Goal: Task Accomplishment & Management: Use online tool/utility

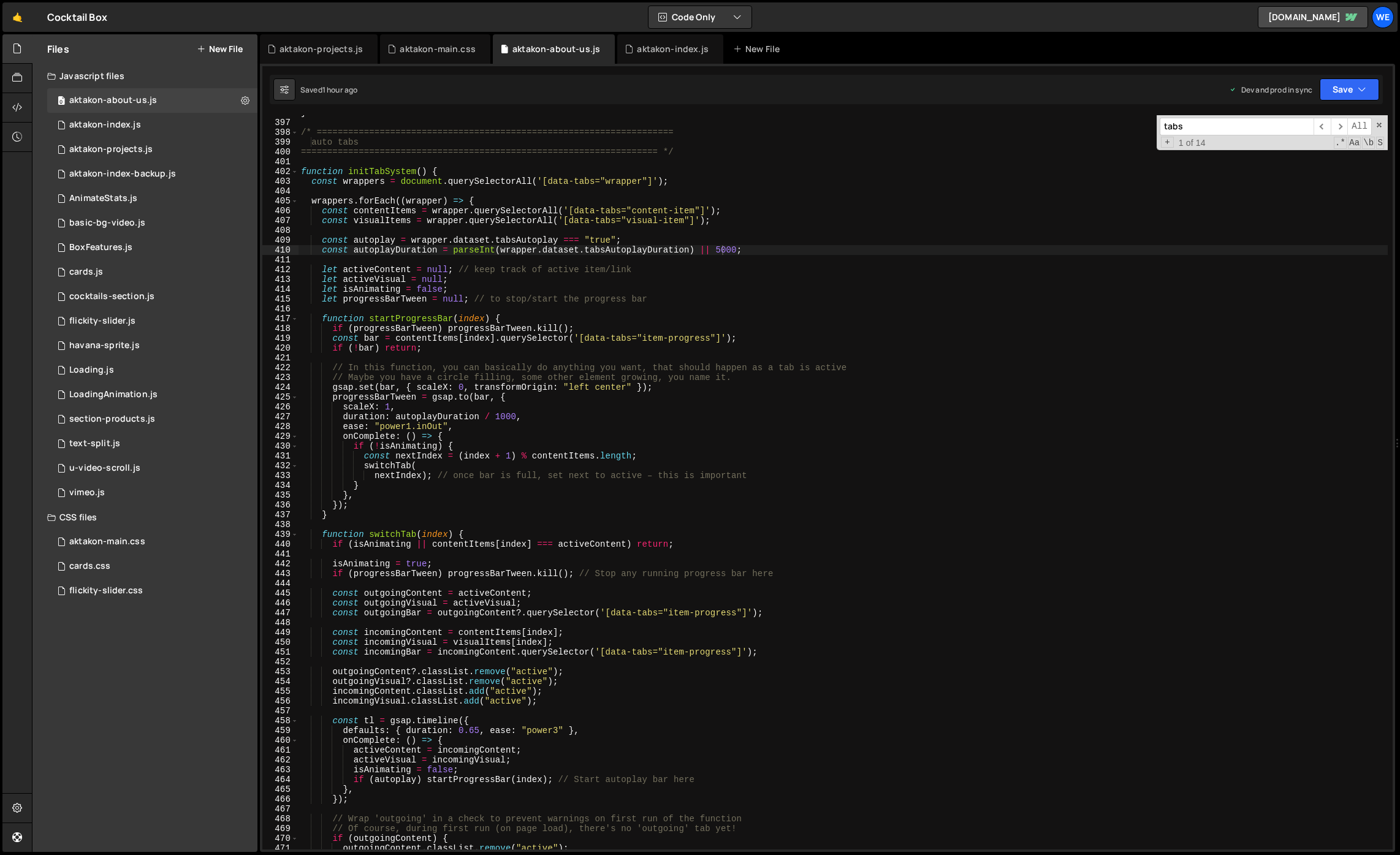
scroll to position [3880, 0]
click at [692, 489] on div "} /* ==================================================================== auto …" at bounding box center [843, 484] width 1089 height 753
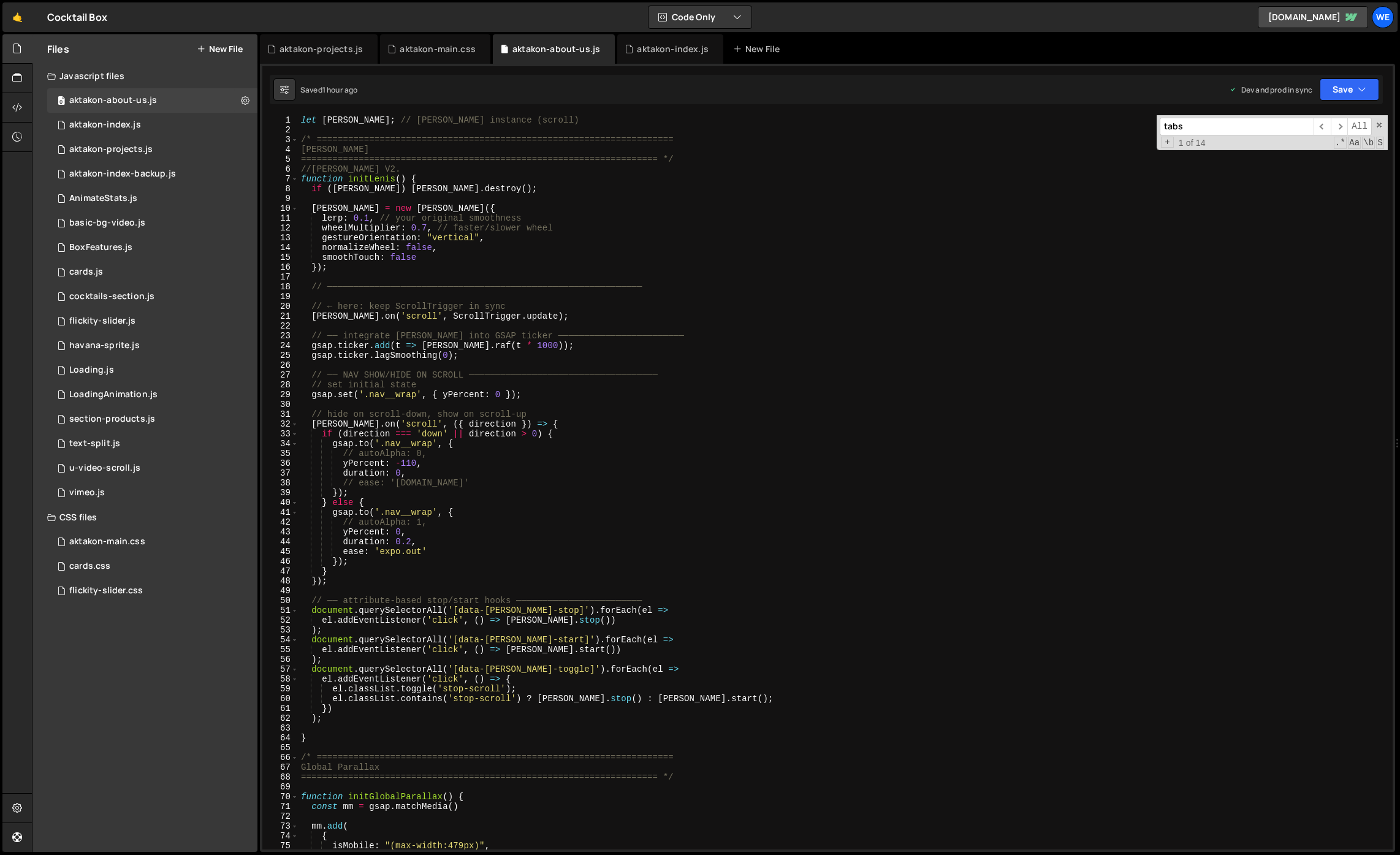
scroll to position [0, 0]
click at [670, 550] on div "let [PERSON_NAME] ; // [PERSON_NAME] instance (scroll) /* =====================…" at bounding box center [843, 492] width 1089 height 753
type textarea "ease: 'expo.out'"
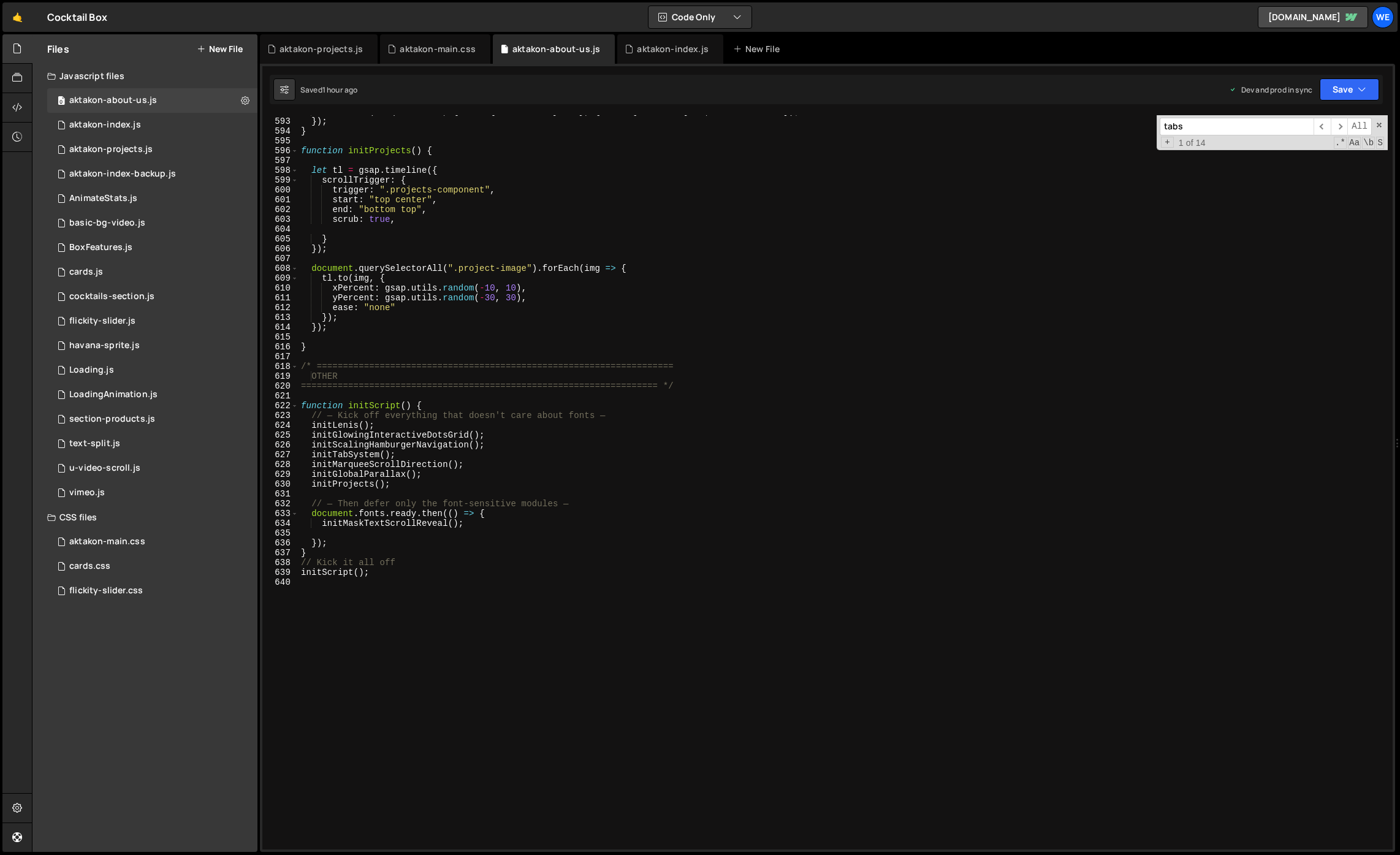
scroll to position [5902, 0]
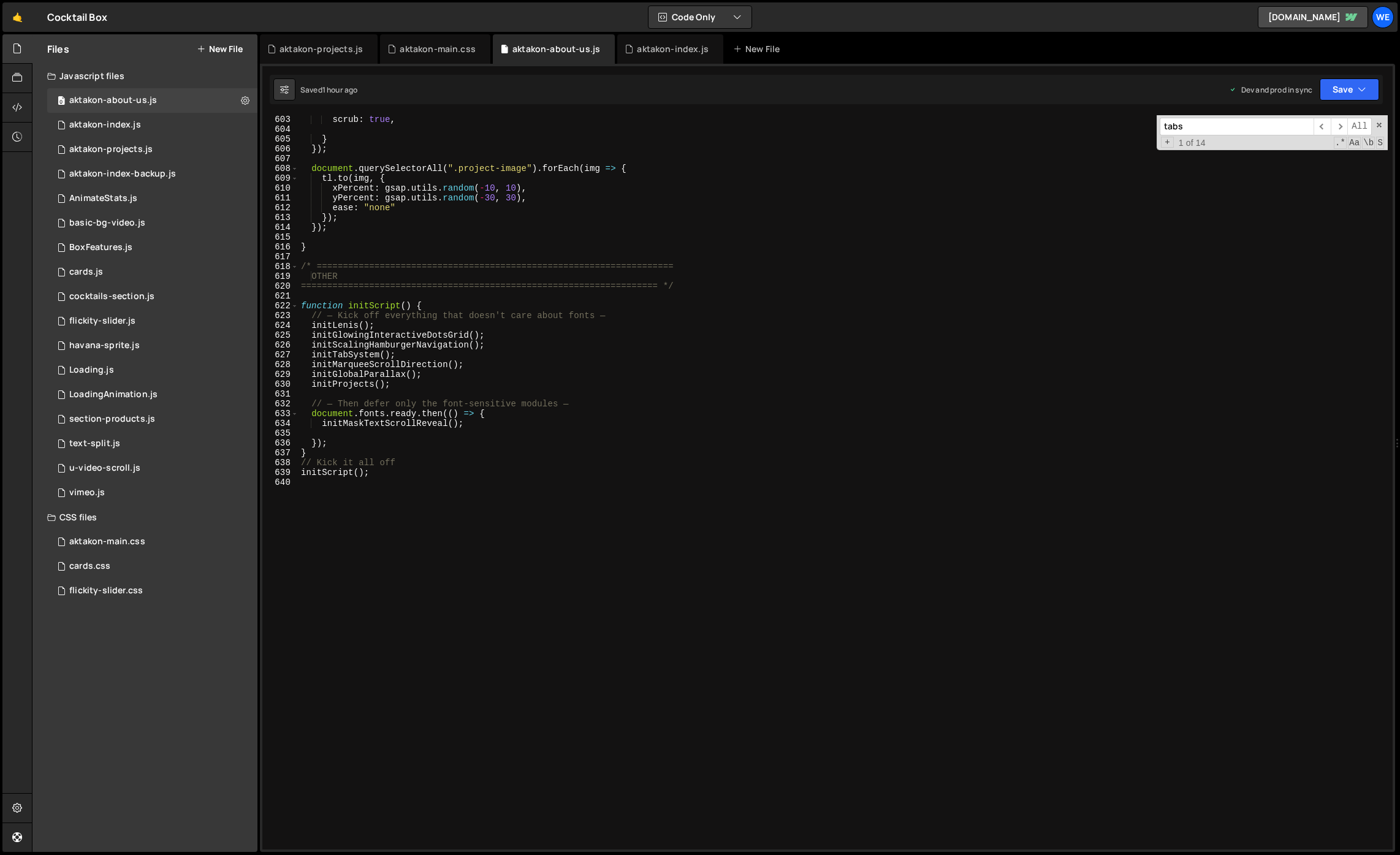
click at [595, 626] on div "scrub : true , } }) ; document . querySelectorAll ( ".project-image" ) . forEac…" at bounding box center [843, 491] width 1089 height 753
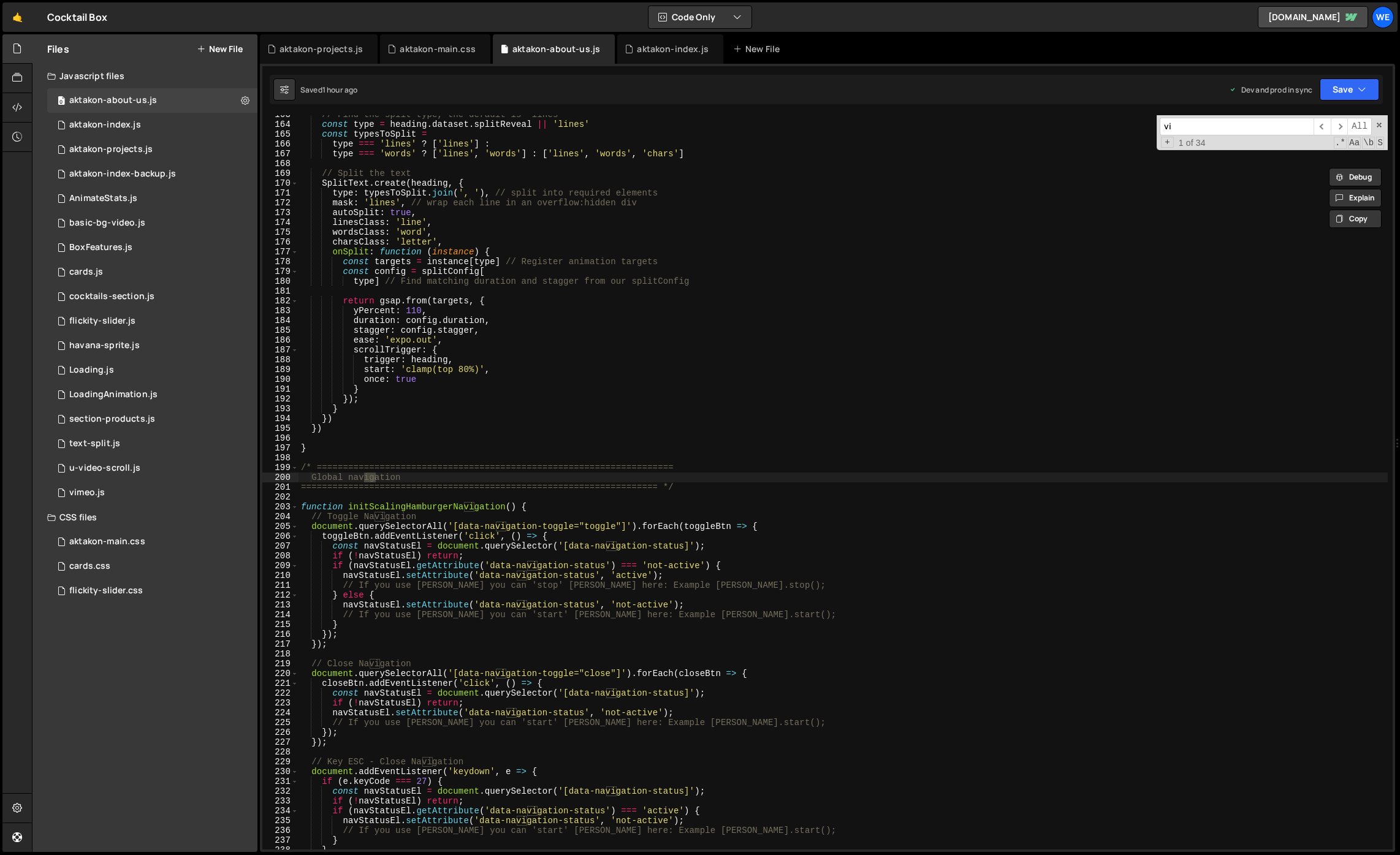
scroll to position [1594, 0]
type input "video"
type textarea "Global navigation"
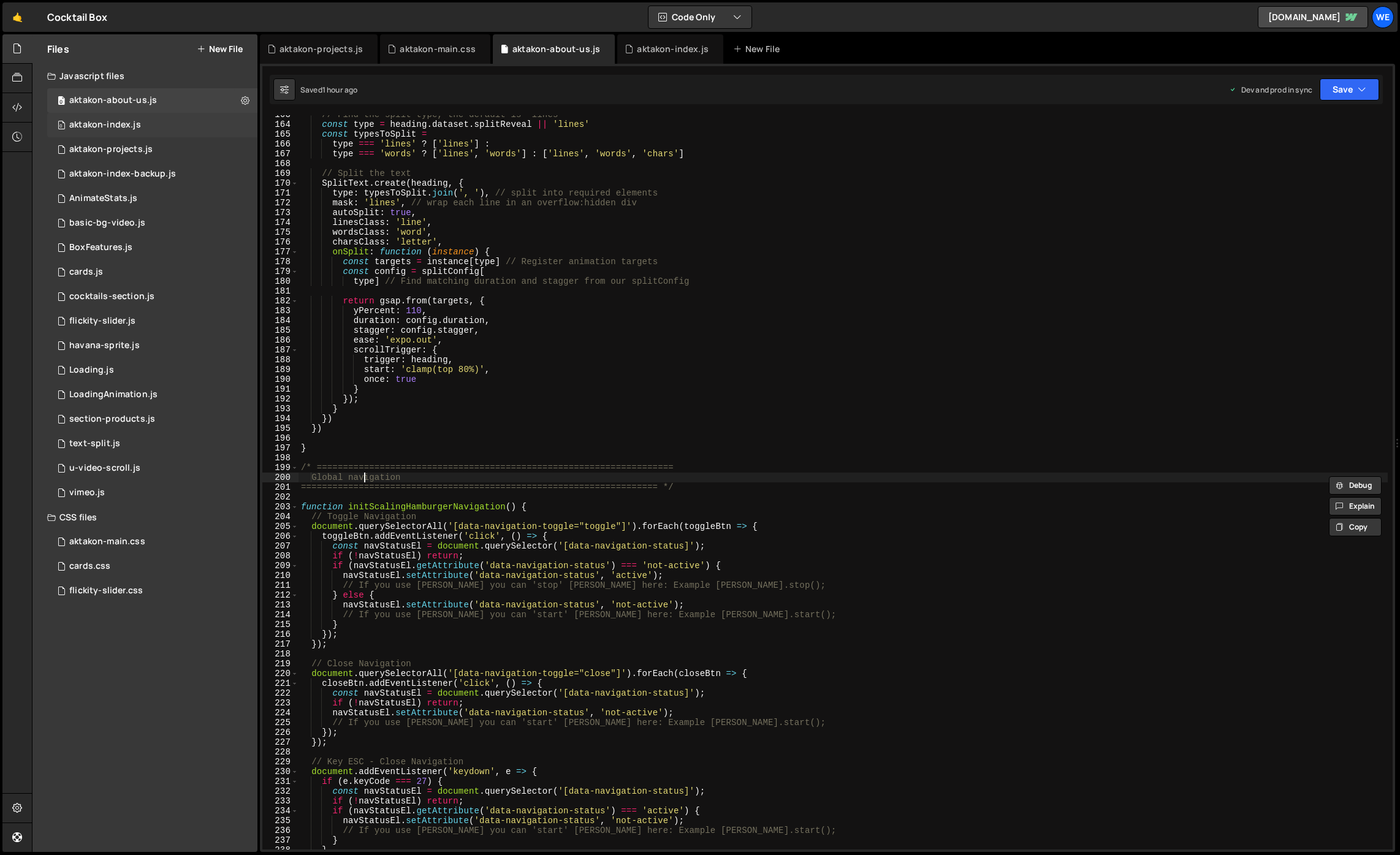
click at [133, 119] on div "aktakon-index.js" at bounding box center [106, 125] width 72 height 11
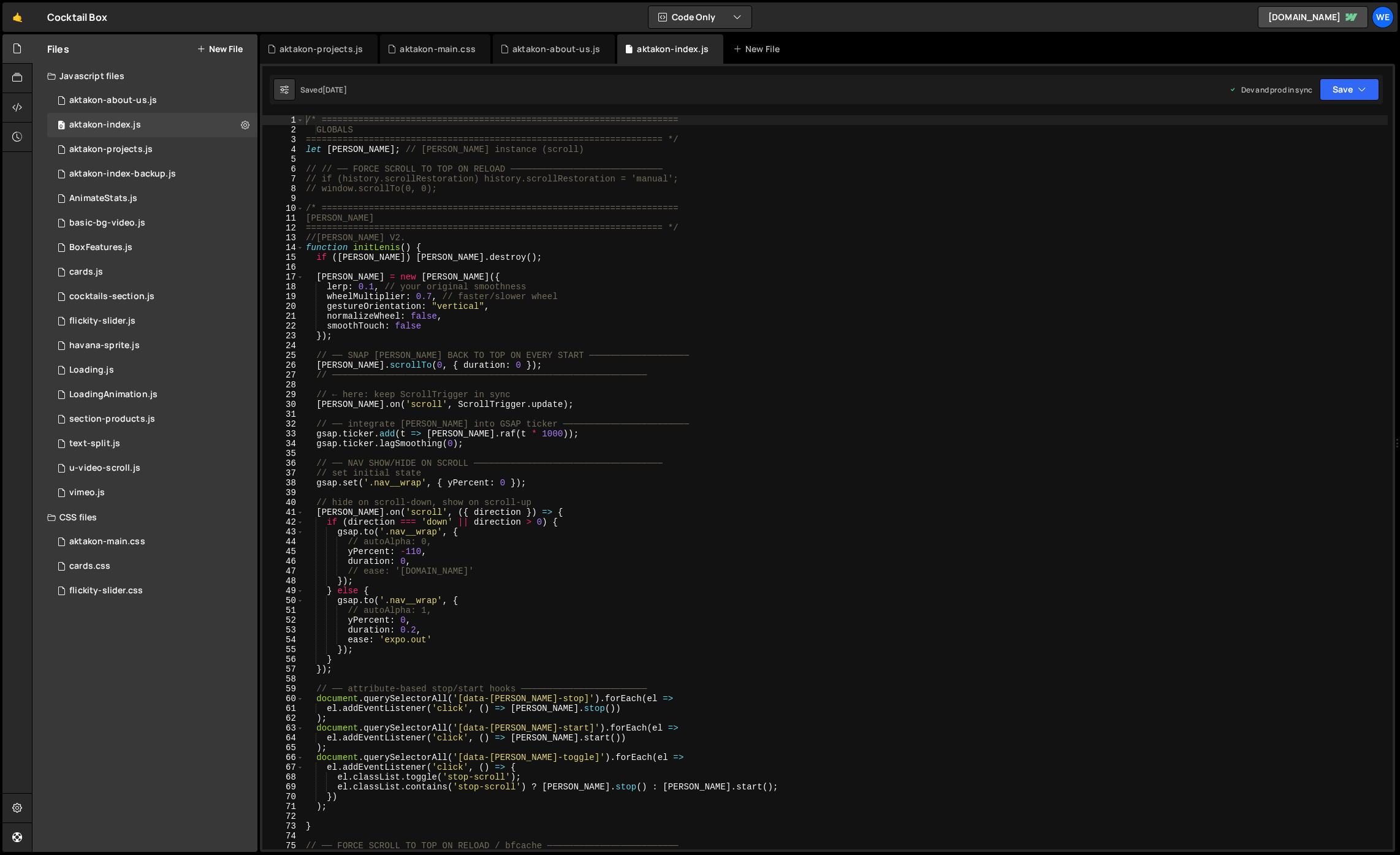
type textarea "function initLenis() {"
click at [803, 245] on div "/* ==================================================================== GLOBALS…" at bounding box center [845, 492] width 1084 height 753
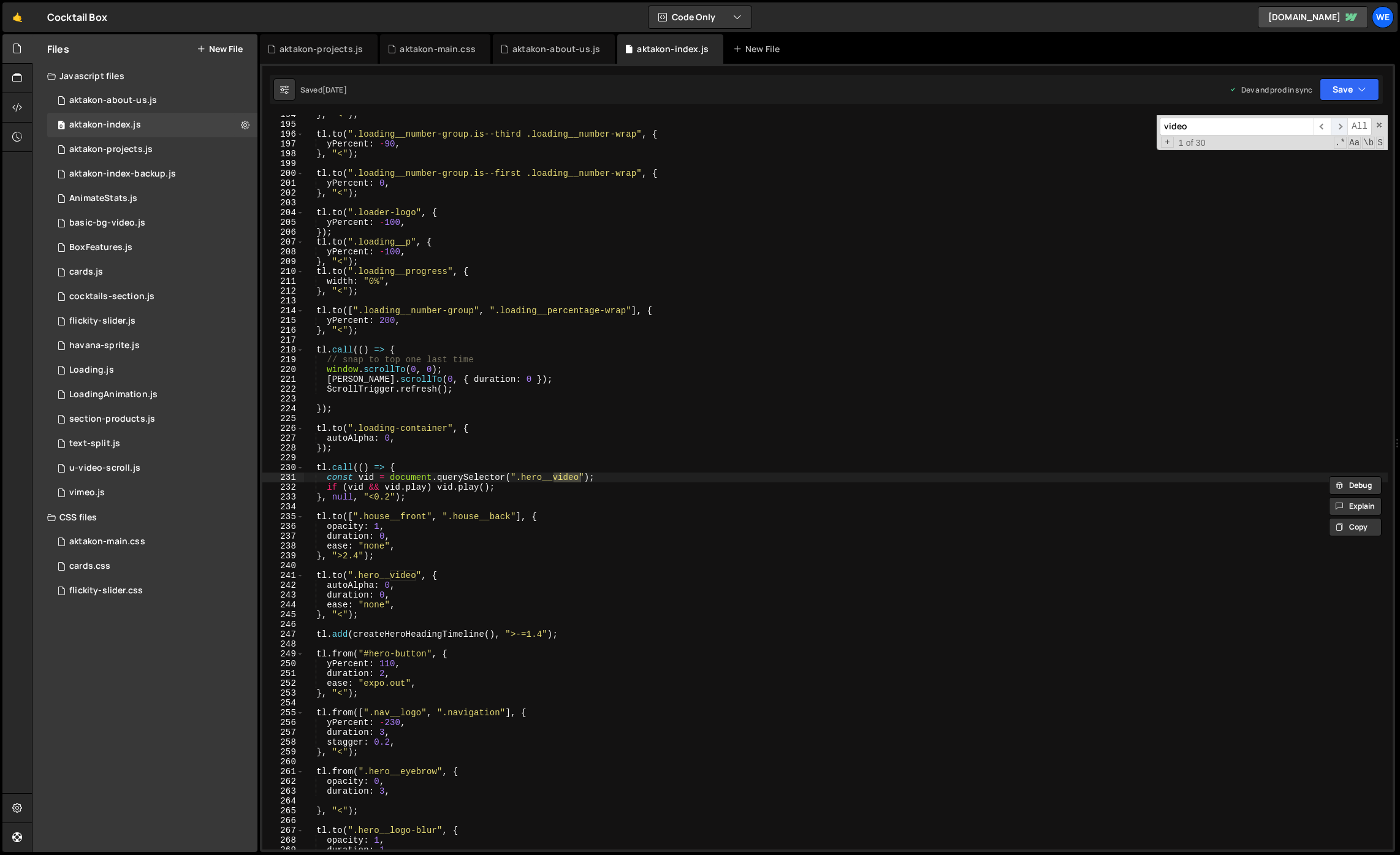
type input "video"
click at [1330, 127] on span "​" at bounding box center [1339, 126] width 17 height 18
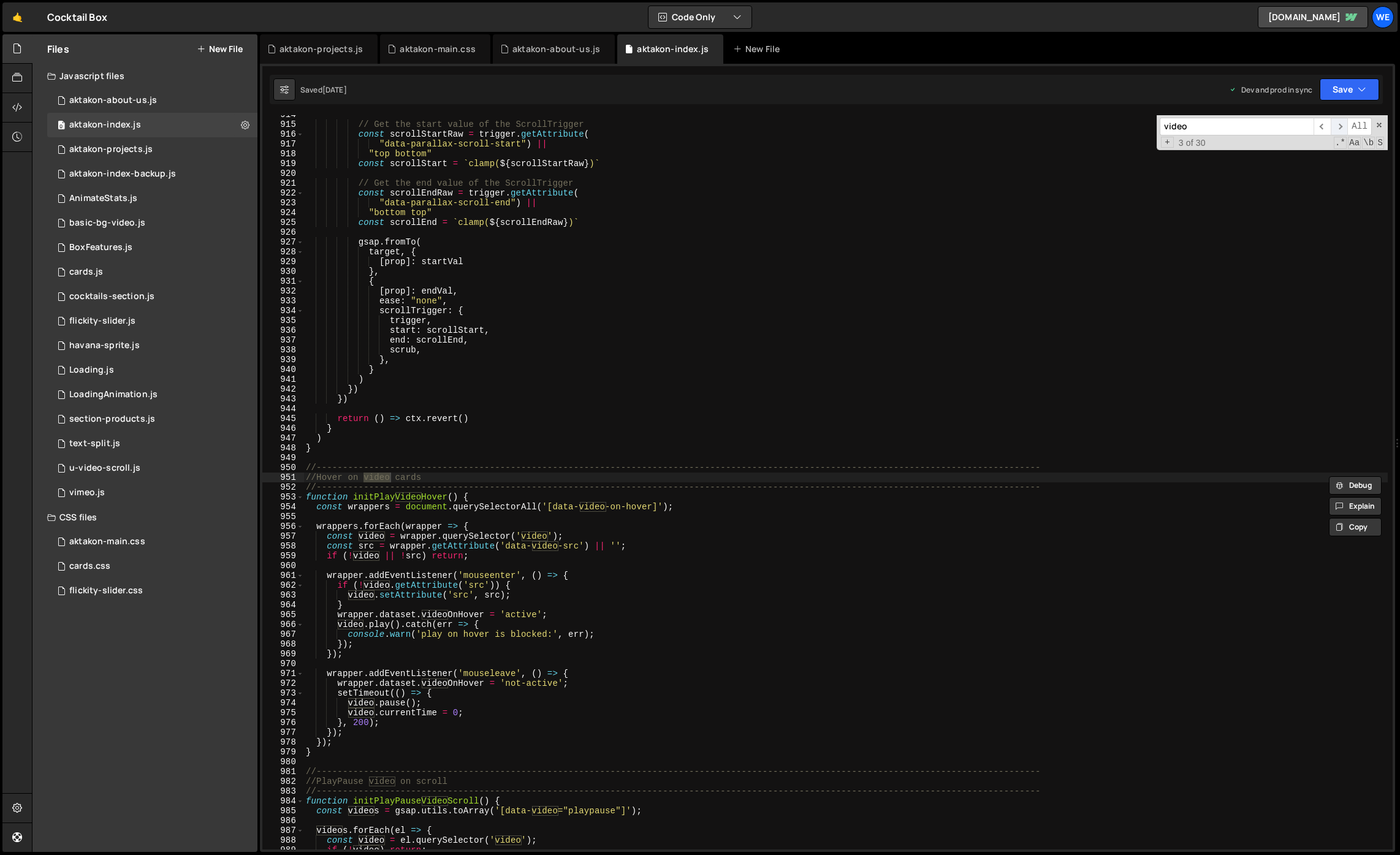
scroll to position [8955, 0]
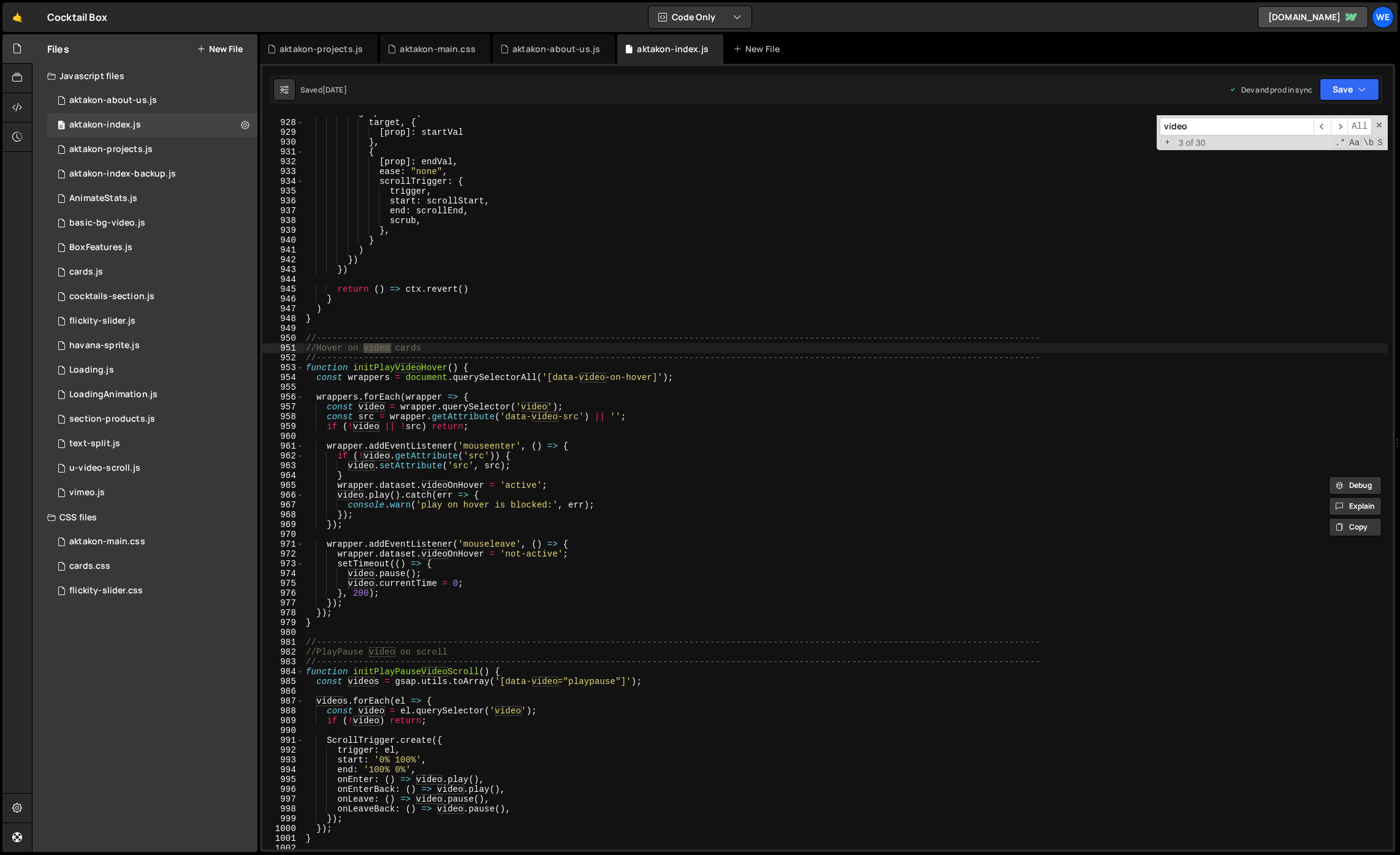
click at [903, 444] on div "gsap . fromTo ( target , { [ prop ] : startVal } , { [ prop ] : endVal , ease :…" at bounding box center [845, 484] width 1084 height 753
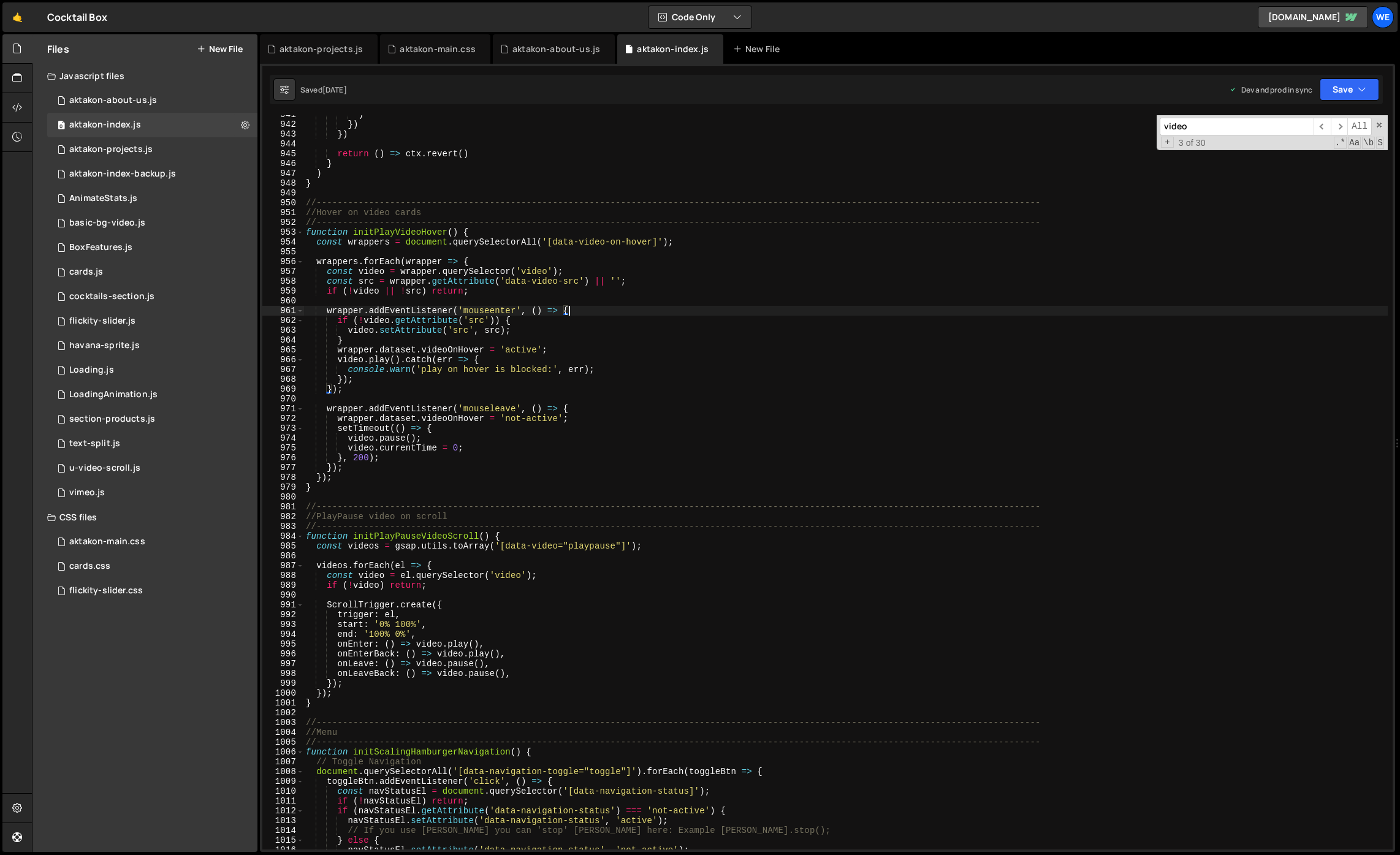
scroll to position [9356, 0]
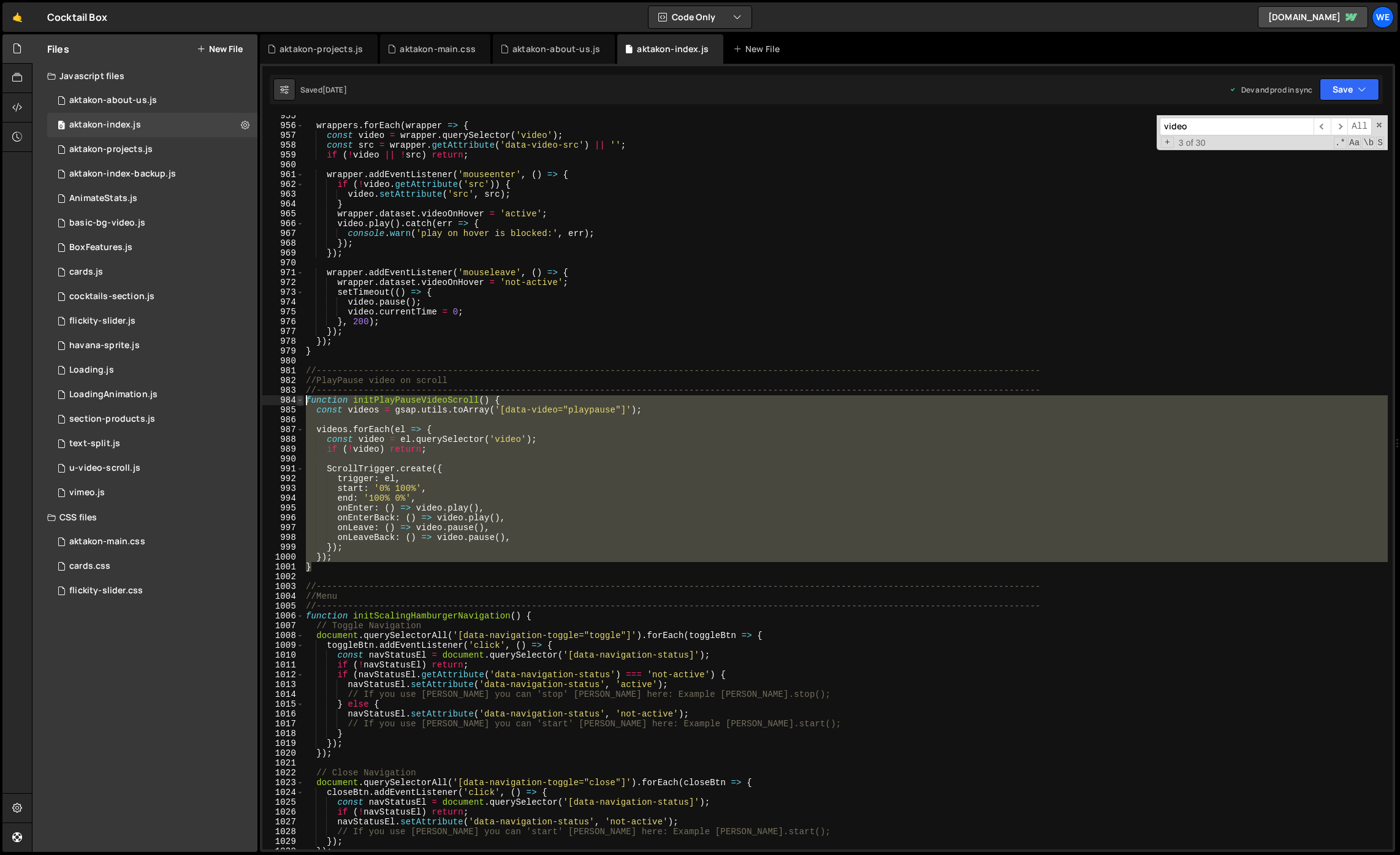
drag, startPoint x: 317, startPoint y: 568, endPoint x: 303, endPoint y: 396, distance: 172.6
click at [303, 396] on div "wrapper.addEventListener('mouseenter', () => { 955 956 957 958 959 960 961 962 …" at bounding box center [827, 483] width 1130 height 734
type textarea "function initPlayPauseVideoScroll() { const videos = gsap.utils.toArray('[data-…"
click at [316, 581] on div "wrappers . forEach ( wrapper => { const video = wrapper . querySelector ( 'vide…" at bounding box center [845, 487] width 1084 height 753
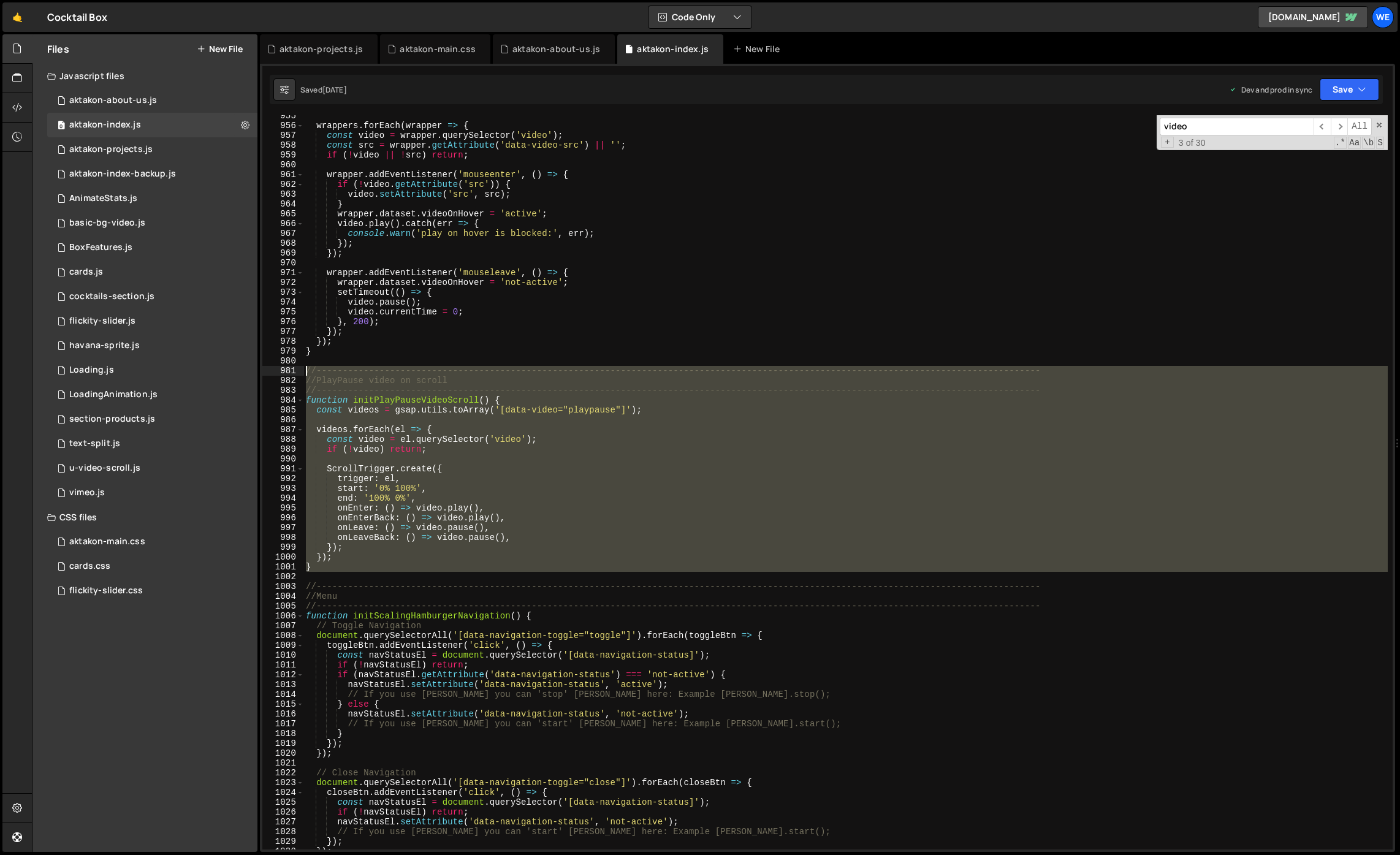
drag, startPoint x: 316, startPoint y: 572, endPoint x: 304, endPoint y: 368, distance: 204.4
click at [304, 368] on div "955 956 957 958 959 960 961 962 963 964 965 966 967 968 969 970 971 972 973 974…" at bounding box center [827, 483] width 1130 height 734
type textarea "//-----------------------------------------------------------------------------…"
click at [135, 152] on div "aktakon-projects.js" at bounding box center [111, 149] width 83 height 11
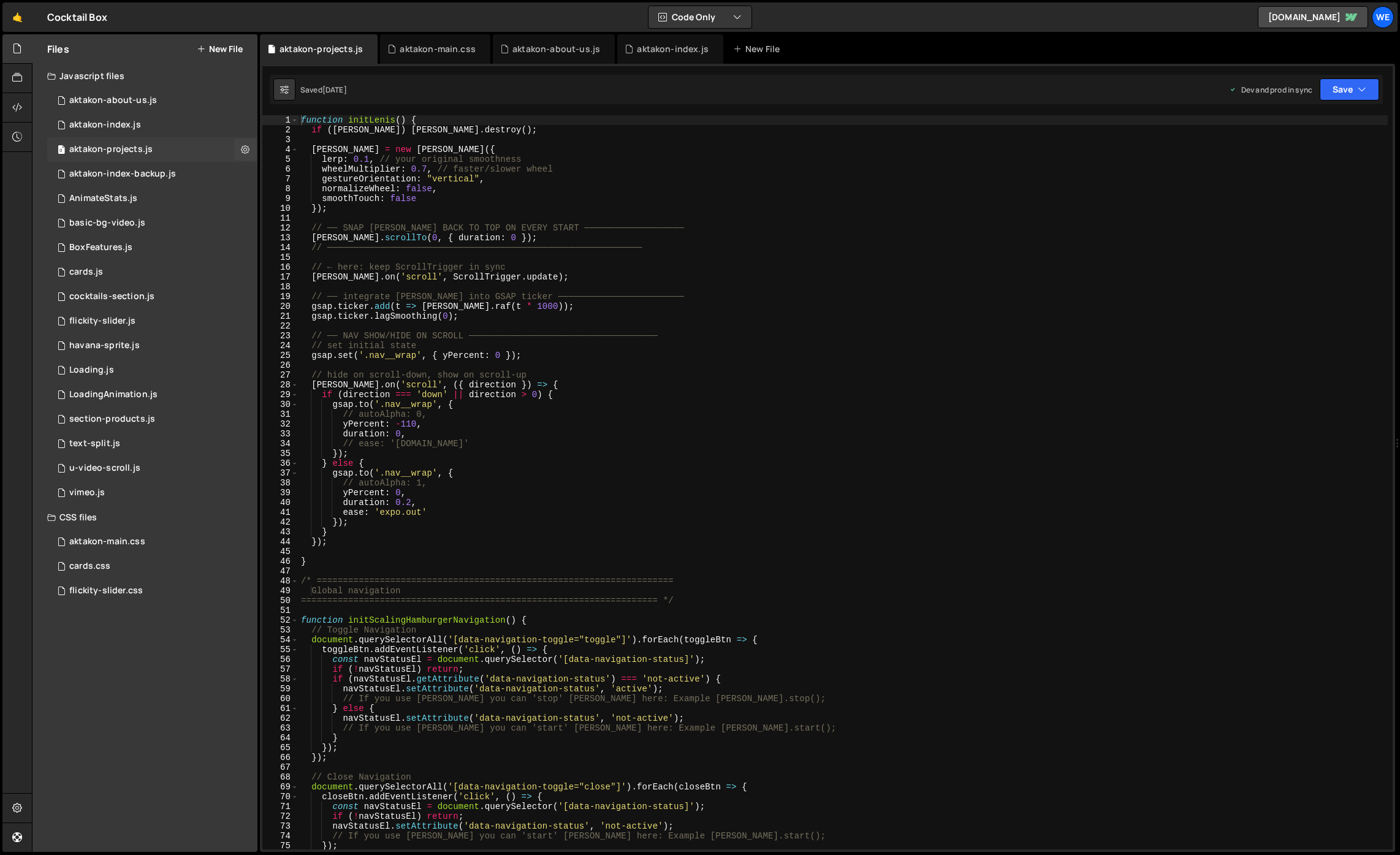
scroll to position [0, 0]
click at [143, 102] on div "aktakon-about-us.js" at bounding box center [113, 100] width 88 height 11
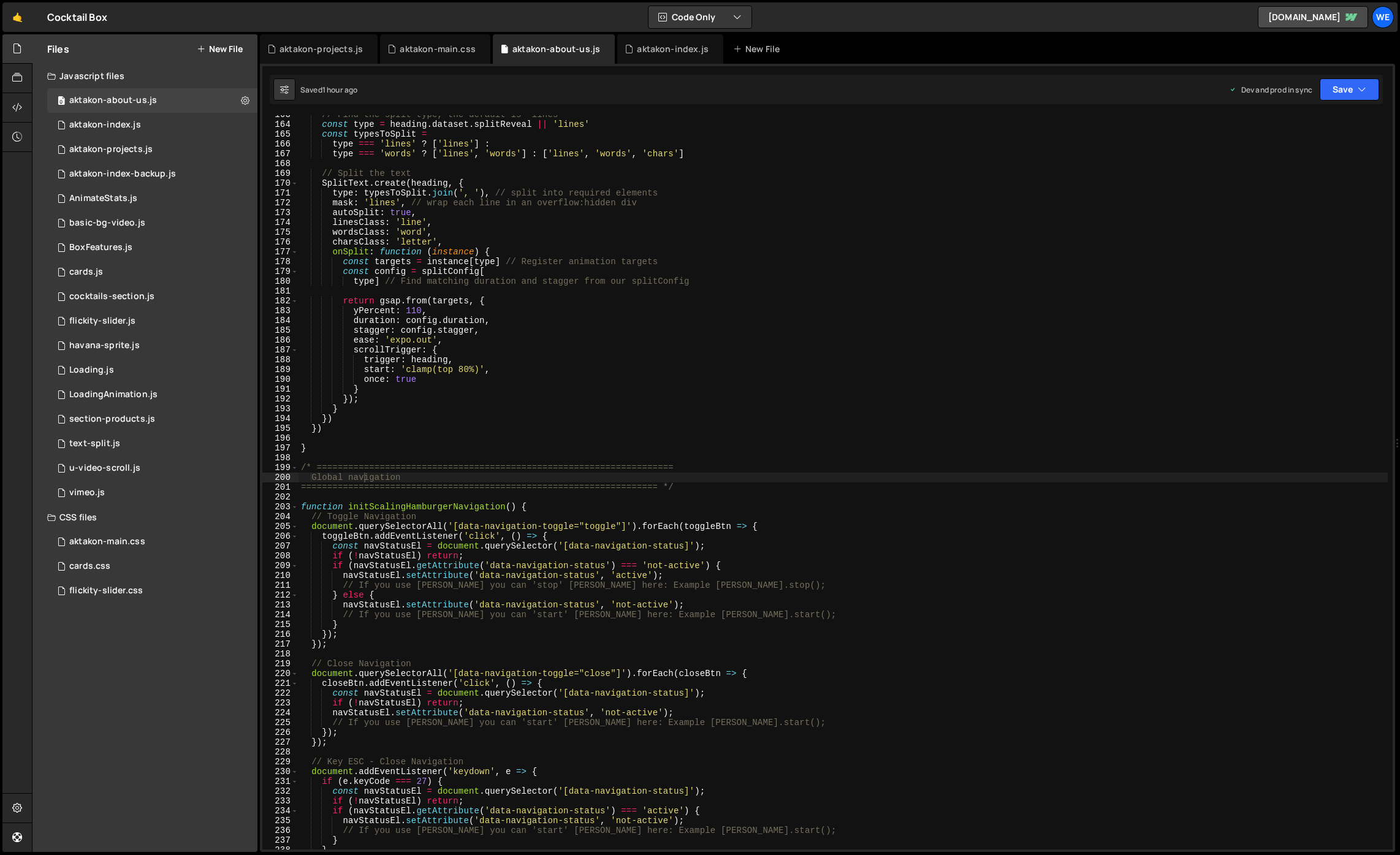
type textarea "}"
click at [630, 445] on div "// Find the split type, the default is 'lines' const type = heading . dataset .…" at bounding box center [843, 486] width 1089 height 753
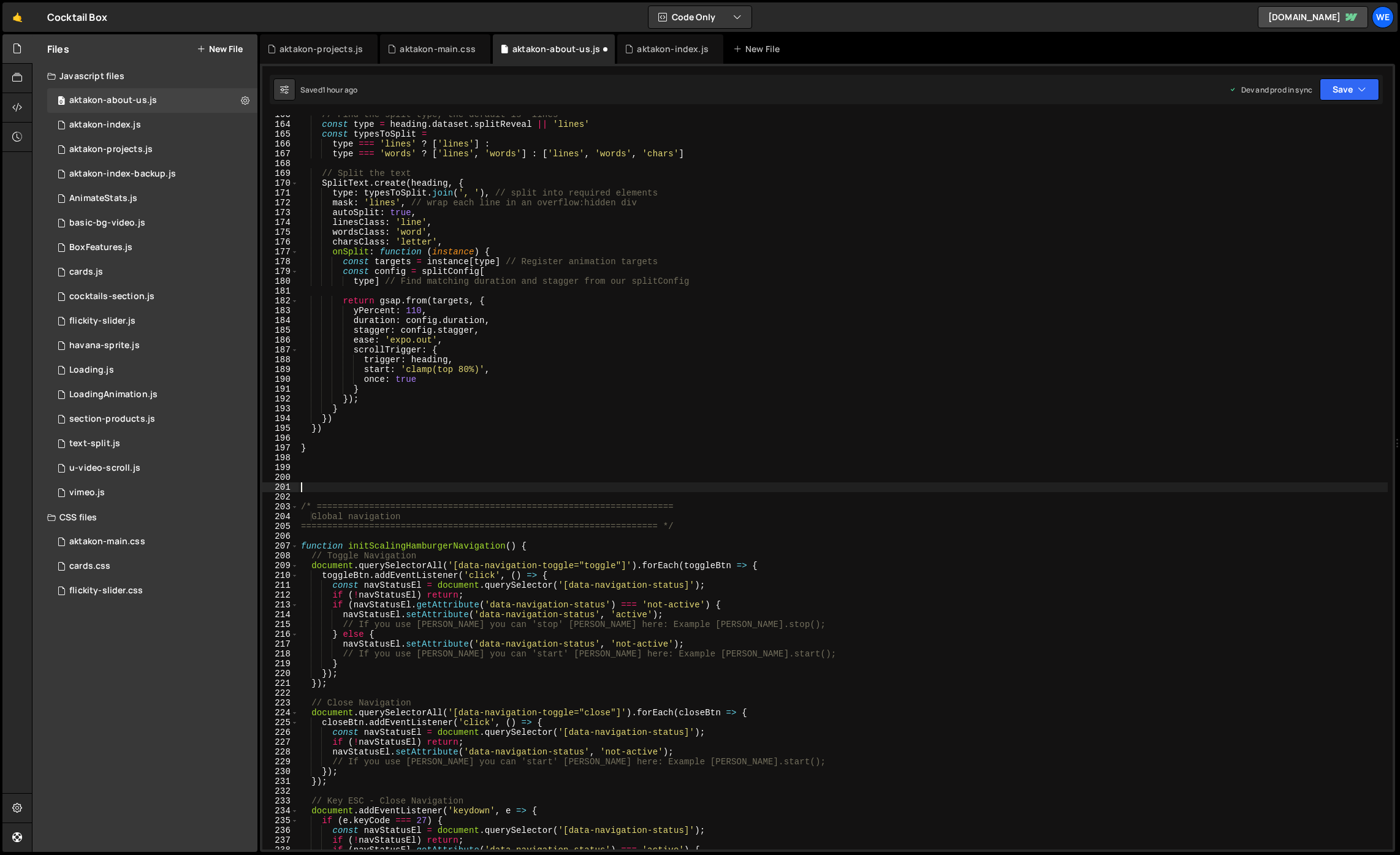
paste textarea "Global navigation"
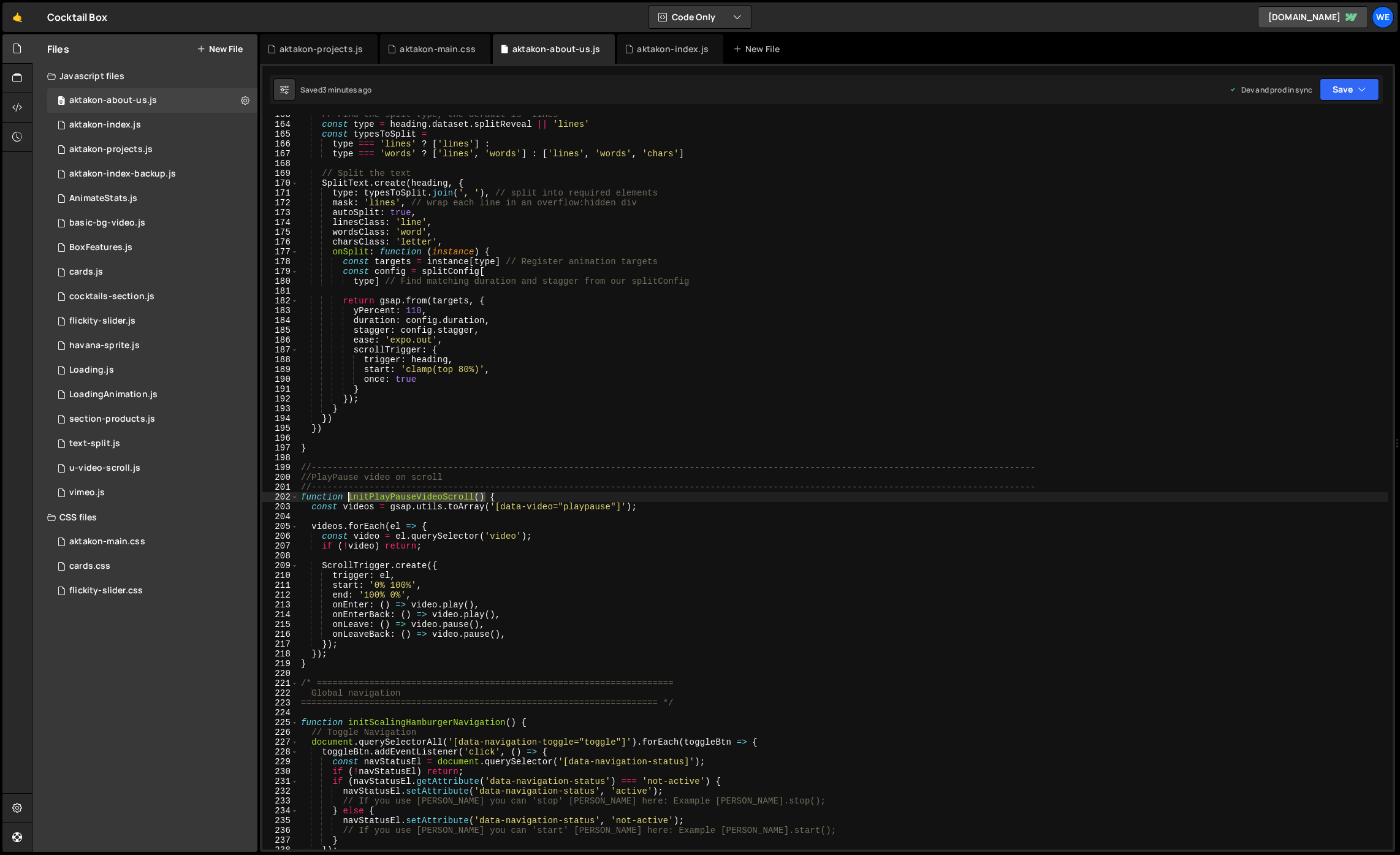
drag, startPoint x: 486, startPoint y: 496, endPoint x: 498, endPoint y: 558, distance: 63.2
click at [347, 496] on div "// Find the split type, the default is 'lines' const type = heading . dataset .…" at bounding box center [843, 486] width 1089 height 753
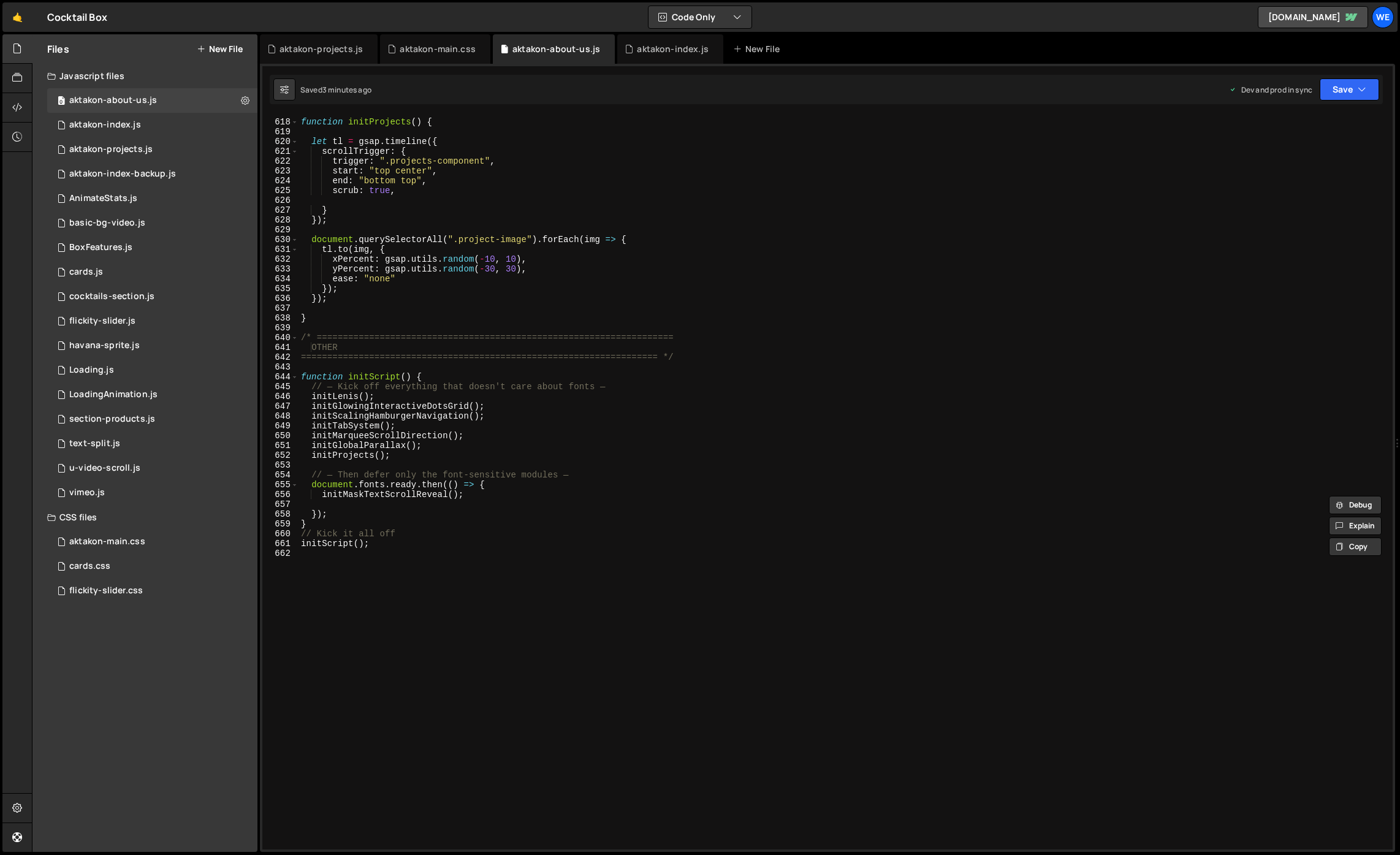
scroll to position [6047, 0]
click at [434, 455] on div "function initProjects ( ) { let tl = gsap . timeline ({ scrollTrigger : { trigg…" at bounding box center [843, 483] width 1089 height 753
click at [507, 402] on div "function initProjects ( ) { let tl = gsap . timeline ({ scrollTrigger : { trigg…" at bounding box center [843, 483] width 1089 height 753
type textarea "initGlowingInteractiveDotsGrid();"
paste textarea "initPlayPauseVideoScroll()"
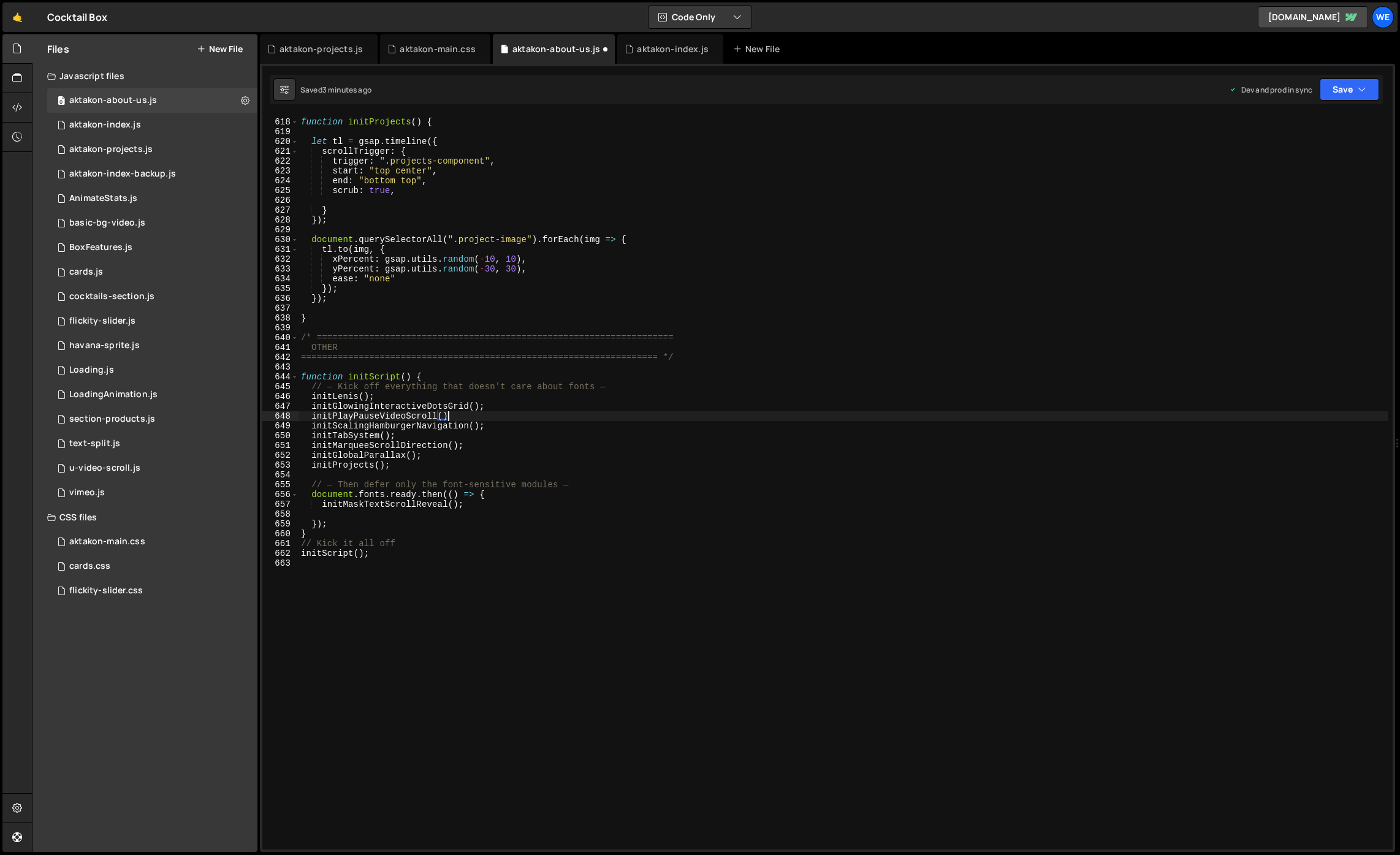
scroll to position [0, 10]
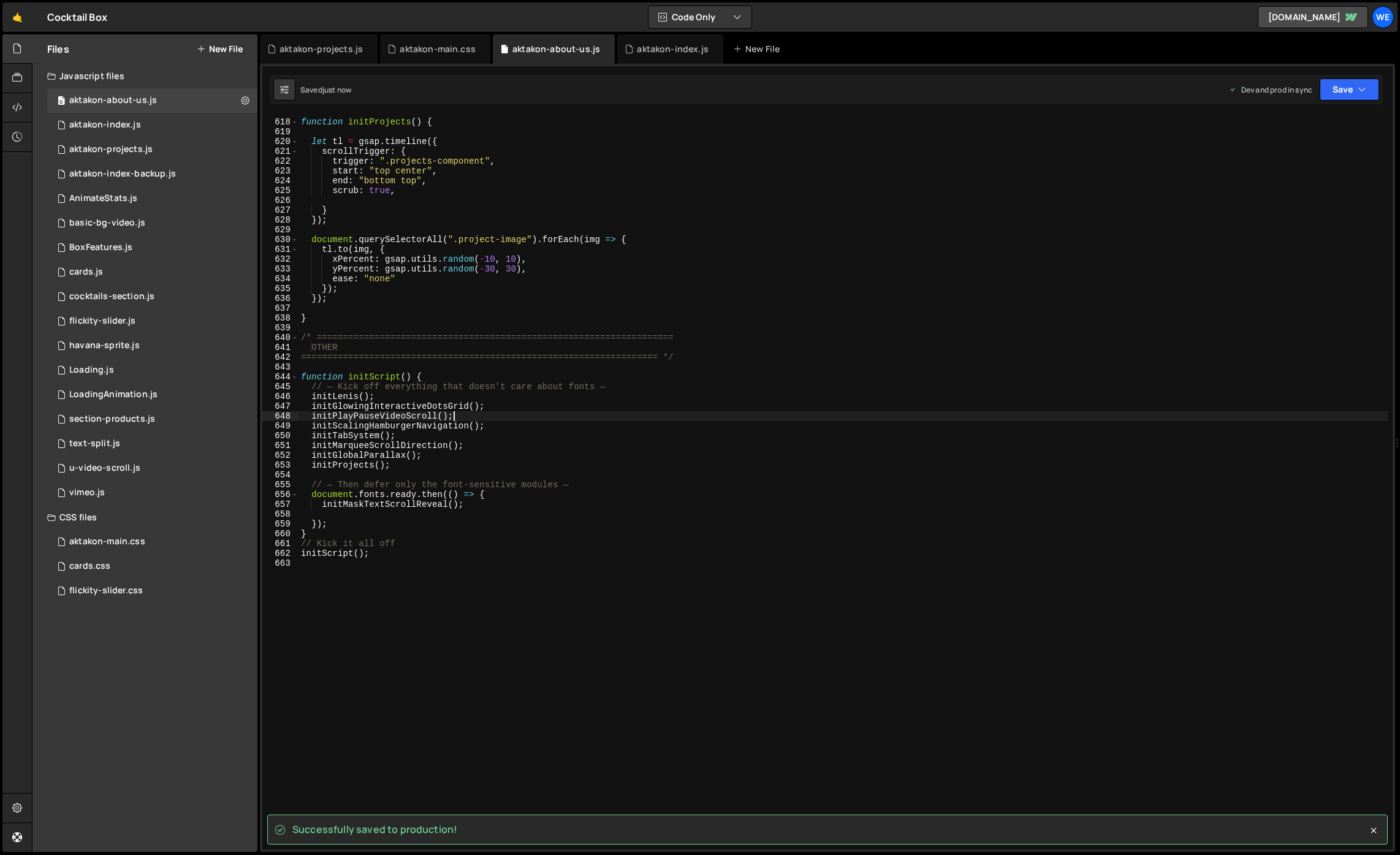
type textarea "initPlayPauseVideoScroll();"
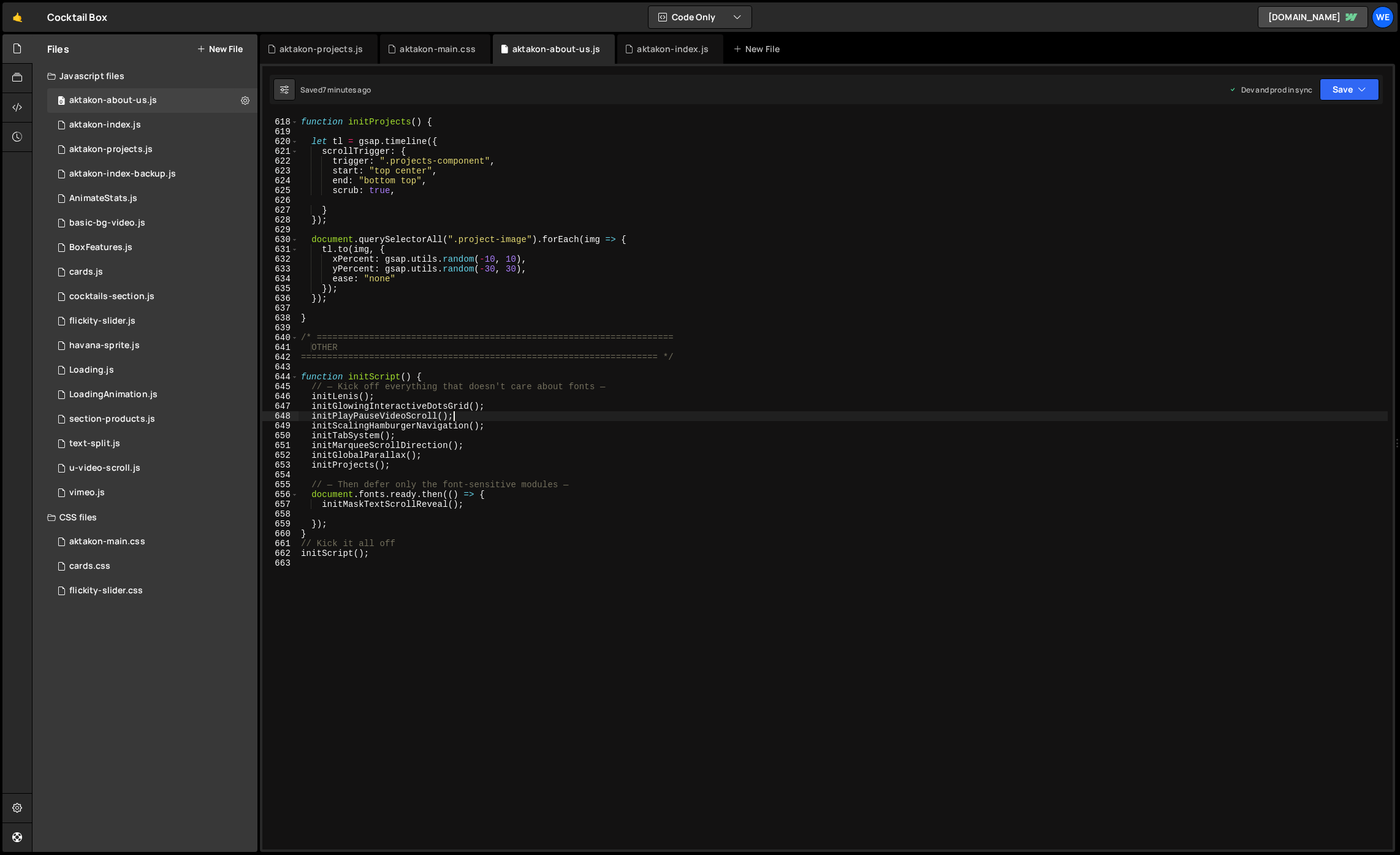
drag, startPoint x: 62, startPoint y: 788, endPoint x: 5, endPoint y: 699, distance: 105.7
click at [519, 701] on div "function initProjects ( ) { let tl = gsap . timeline ({ scrollTrigger : { trigg…" at bounding box center [843, 483] width 1089 height 753
drag, startPoint x: 475, startPoint y: 571, endPoint x: 119, endPoint y: 656, distance: 366.0
click at [475, 571] on div "function initProjects ( ) { let tl = gsap . timeline ({ scrollTrigger : { trigg…" at bounding box center [843, 483] width 1089 height 753
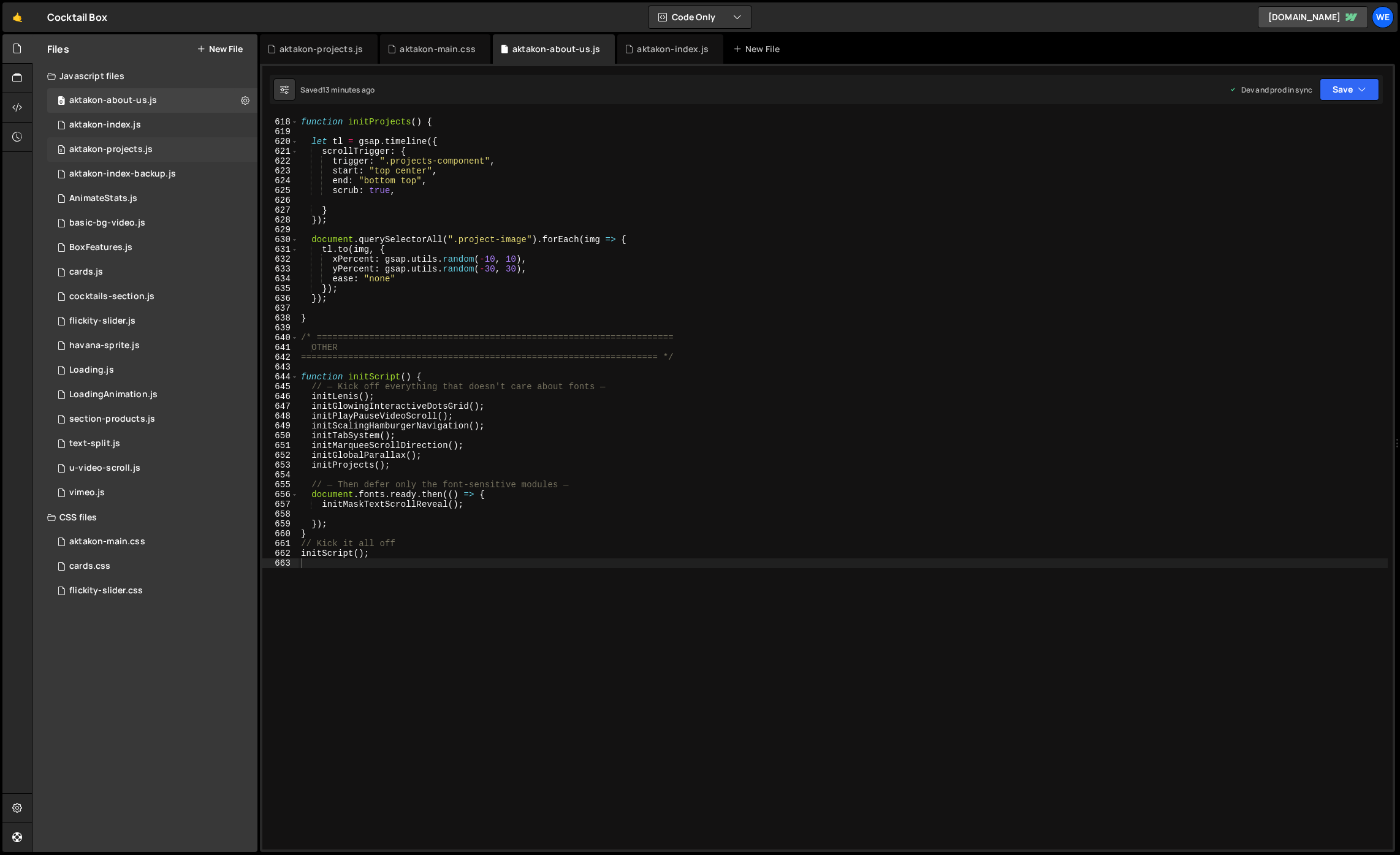
click at [143, 151] on div "aktakon-projects.js" at bounding box center [111, 149] width 83 height 11
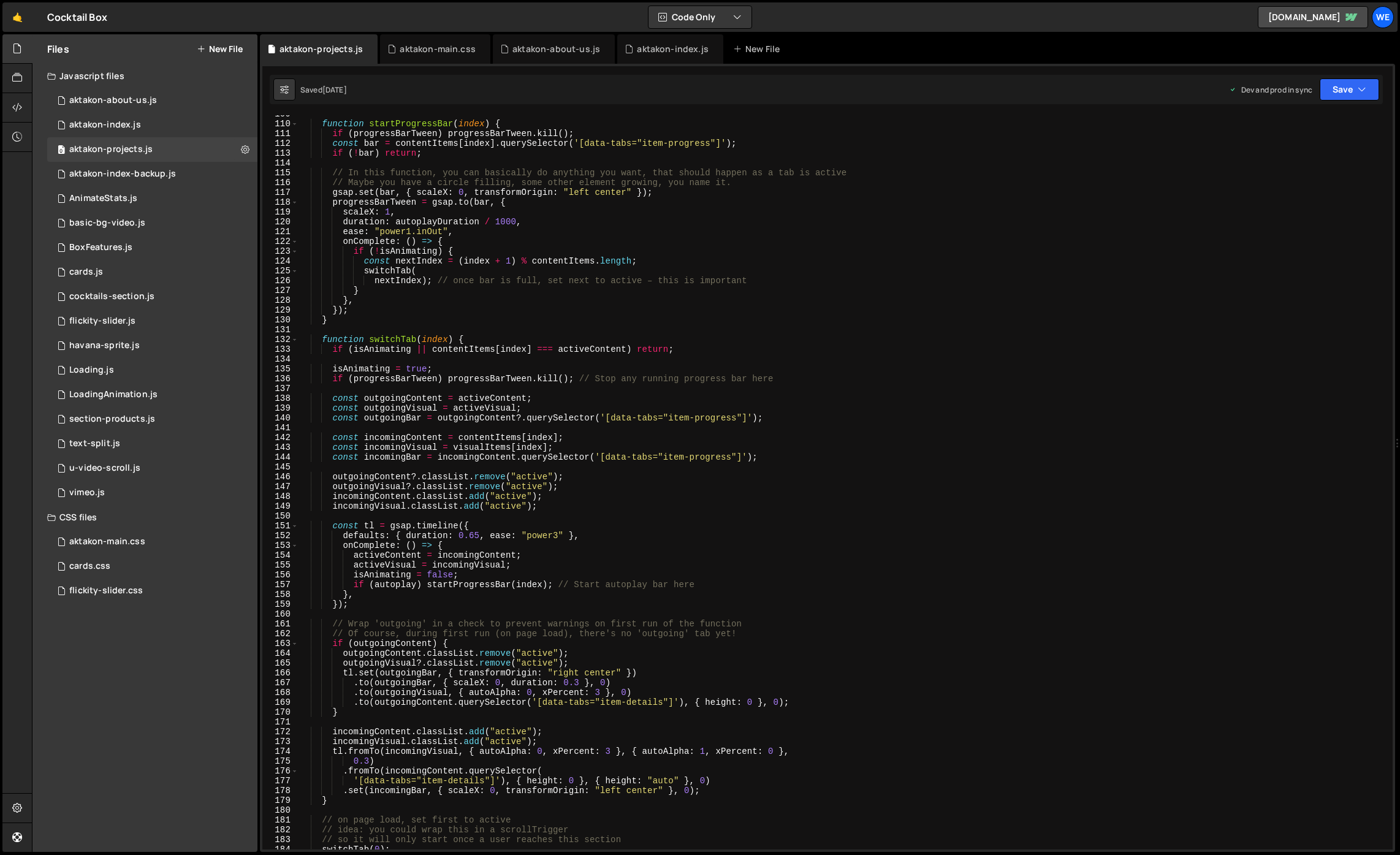
scroll to position [1008, 0]
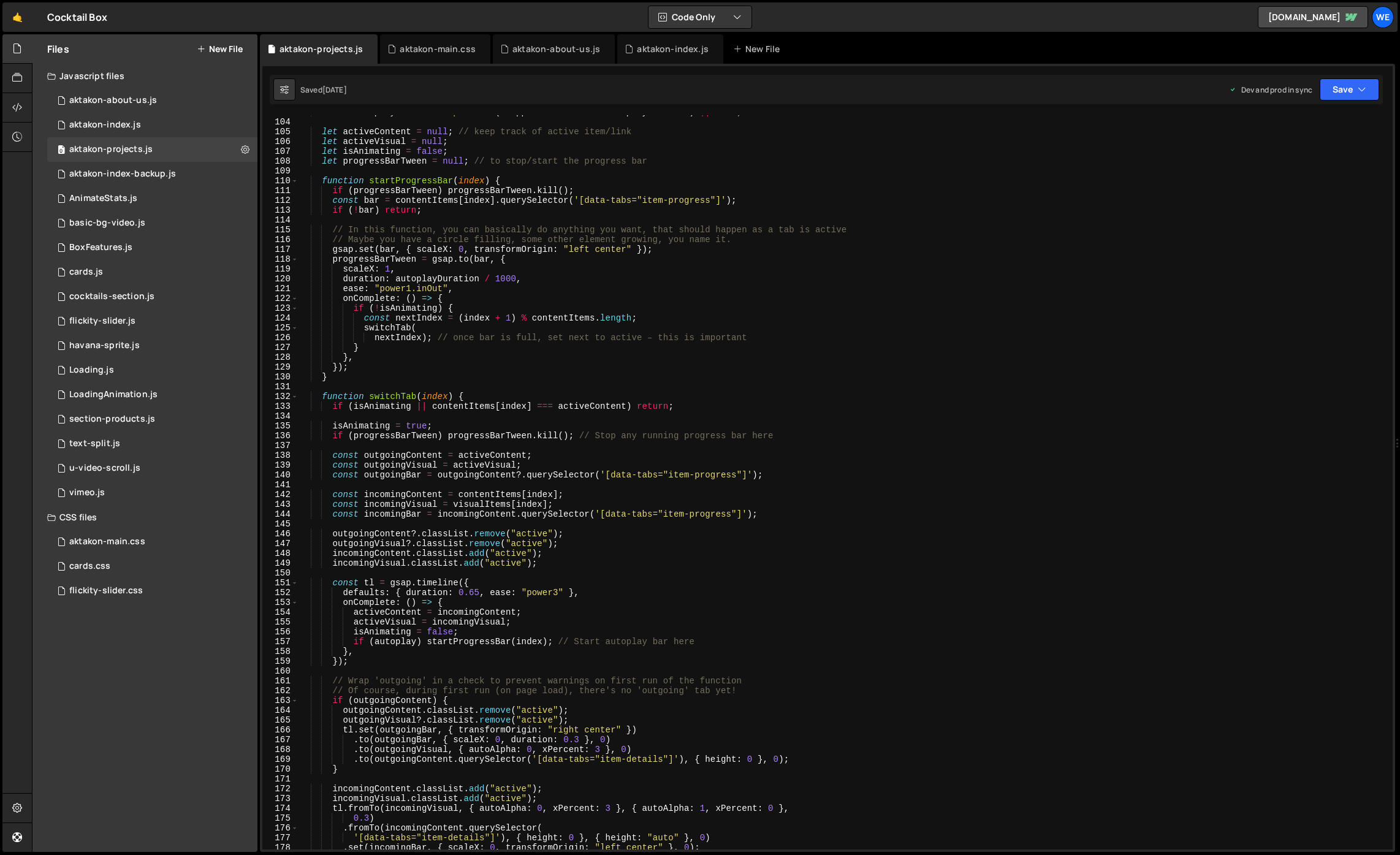
click at [610, 576] on div "const autoplayDuration = parseInt ( wrapper . dataset . tabsAutoplayDuration ) …" at bounding box center [843, 483] width 1089 height 753
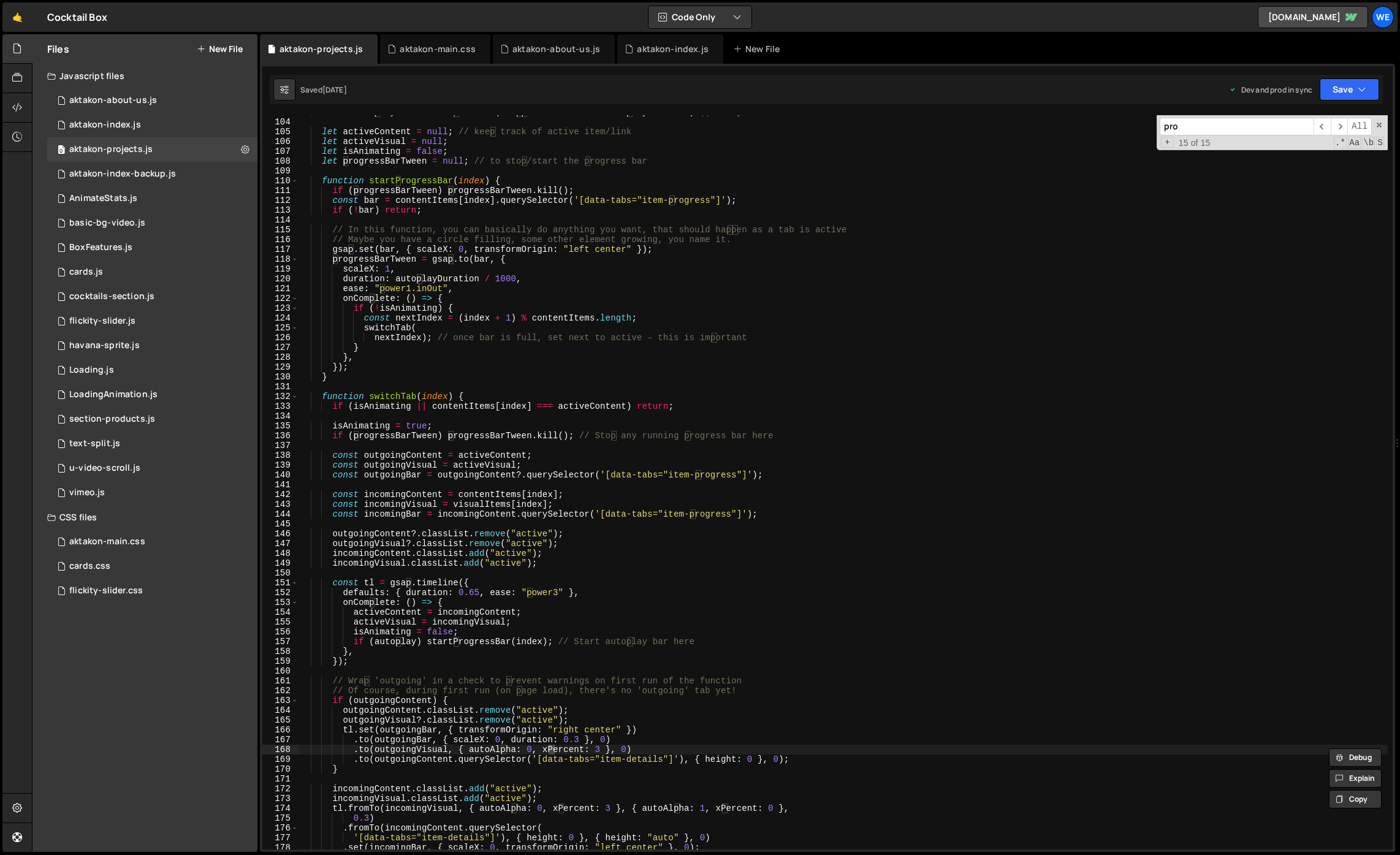
scroll to position [1702, 0]
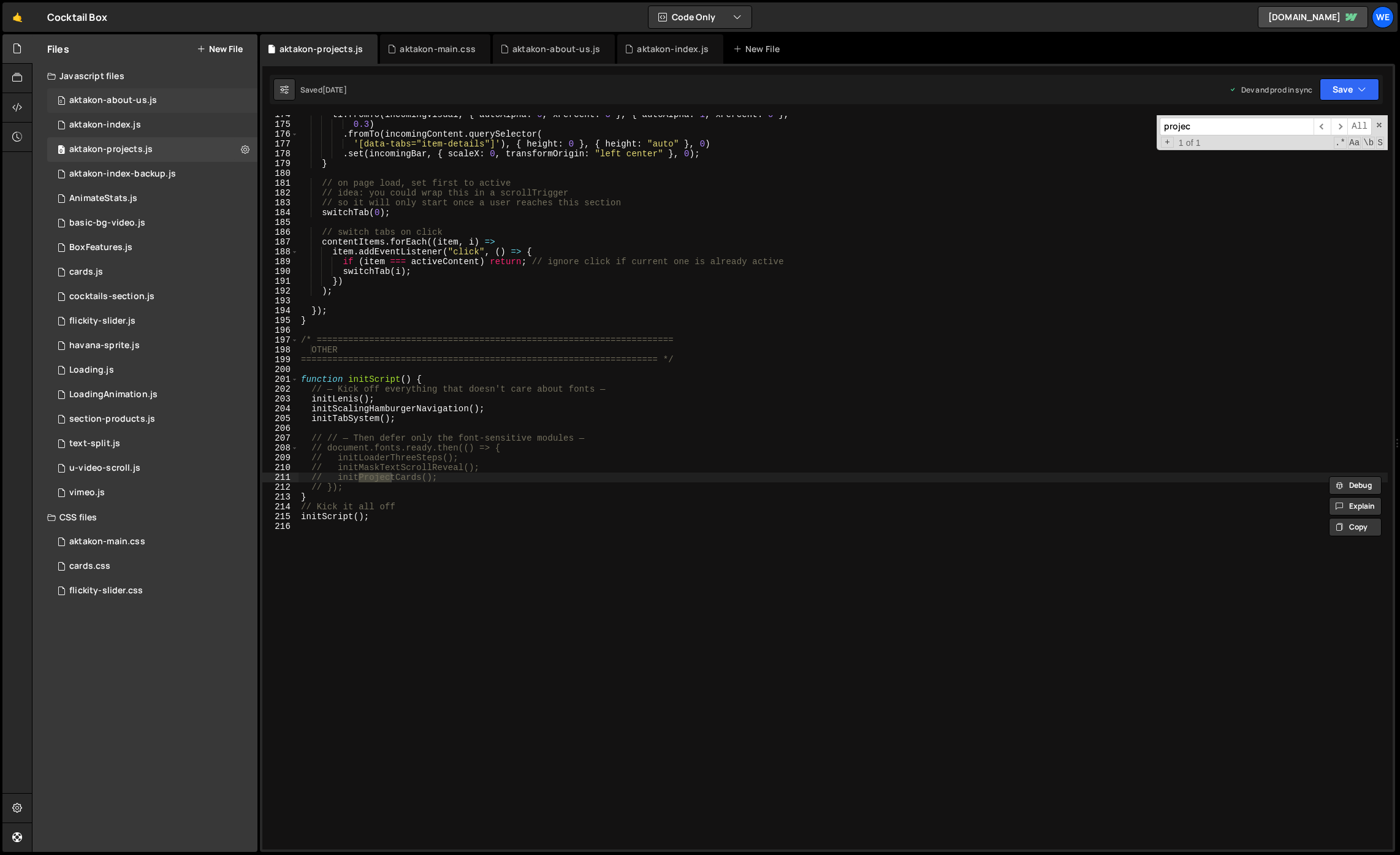
type input "projec"
click at [155, 100] on div "0 aktakon-about-us.js 0" at bounding box center [152, 100] width 210 height 24
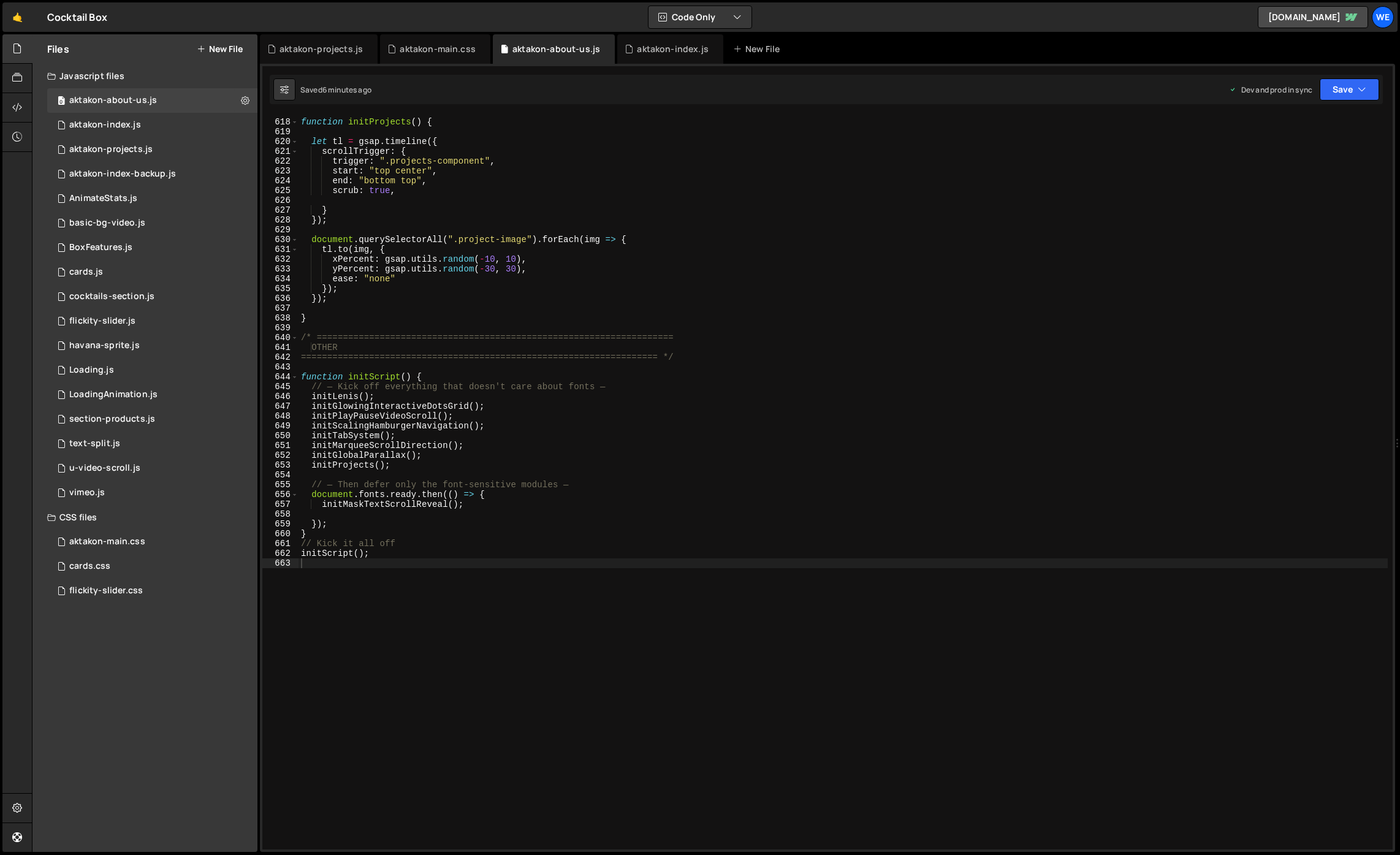
type textarea "tl.to(img, {"
click at [643, 251] on div "function initProjects ( ) { let tl = gsap . timeline ({ scrollTrigger : { trigg…" at bounding box center [843, 483] width 1089 height 753
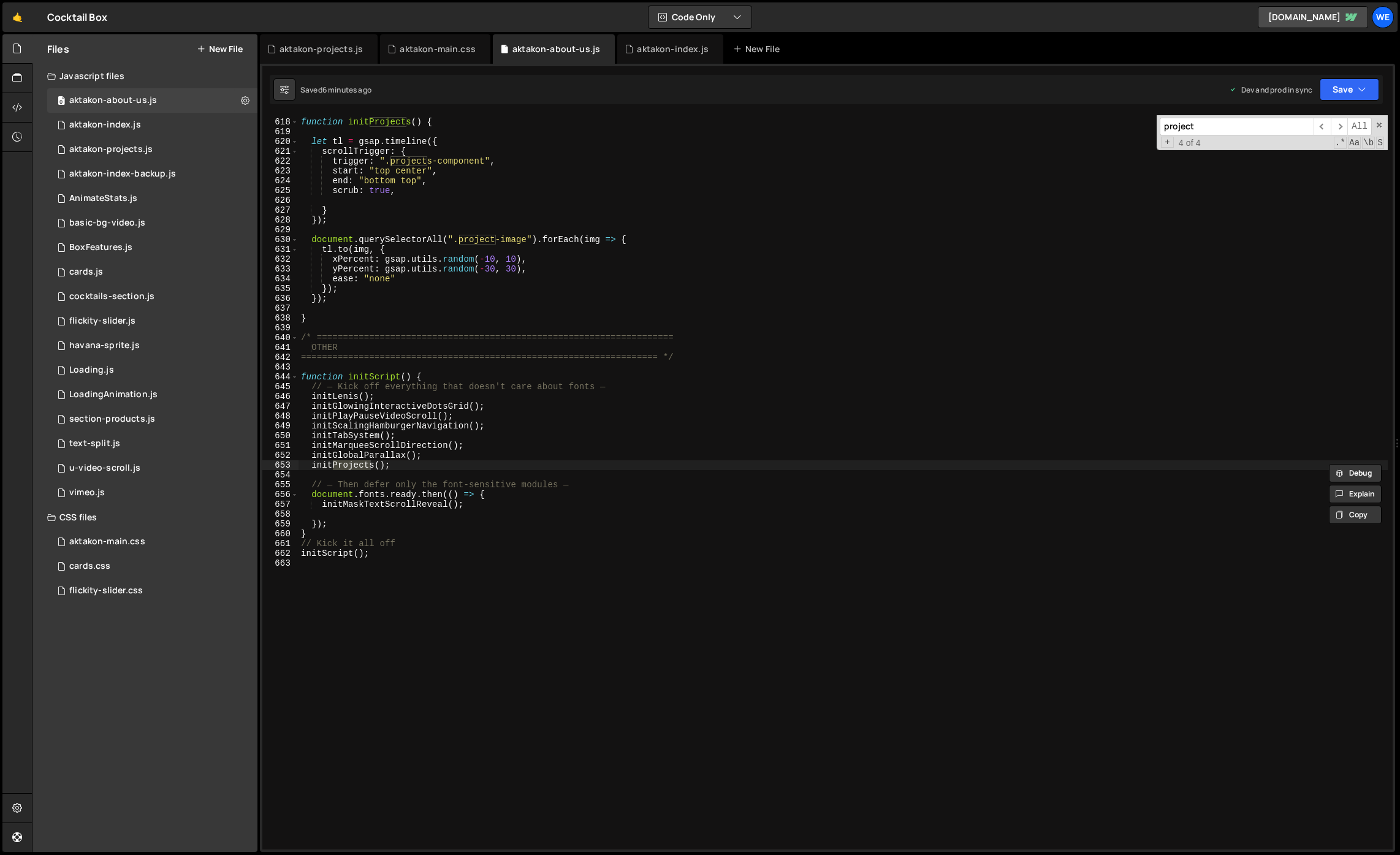
type input "project"
click at [418, 462] on div "function initProjects ( ) { let tl = gsap . timeline ({ scrollTrigger : { trigg…" at bounding box center [843, 483] width 1089 height 753
type textarea "// initProjects();"
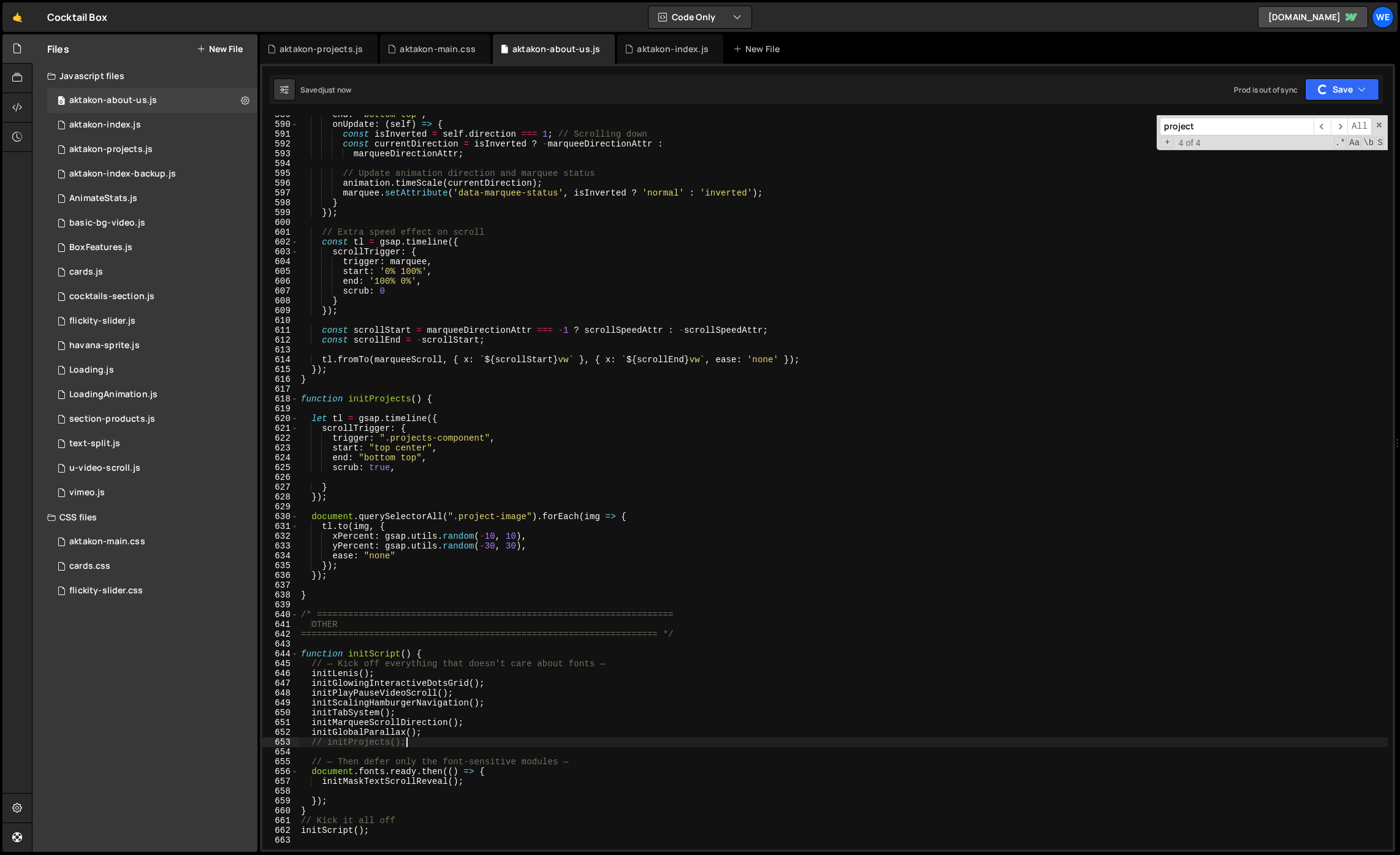
scroll to position [5679, 0]
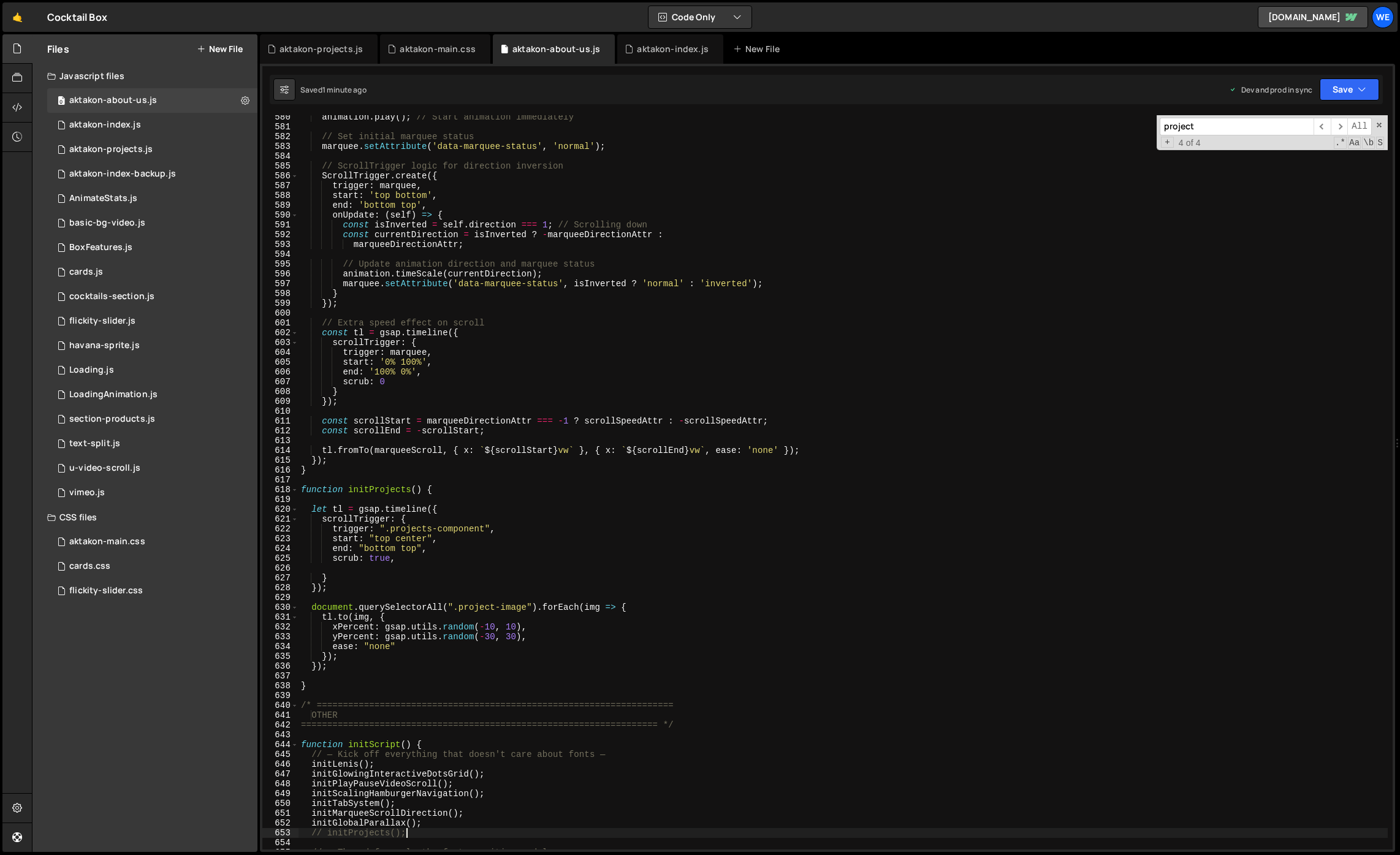
click at [670, 693] on div "animation . play ( ) ; // Start animation immediately // Set initial marquee st…" at bounding box center [843, 489] width 1089 height 753
type input "paral"
click at [724, 654] on div "animation . play ( ) ; // Start animation immediately // Set initial marquee st…" at bounding box center [843, 489] width 1089 height 753
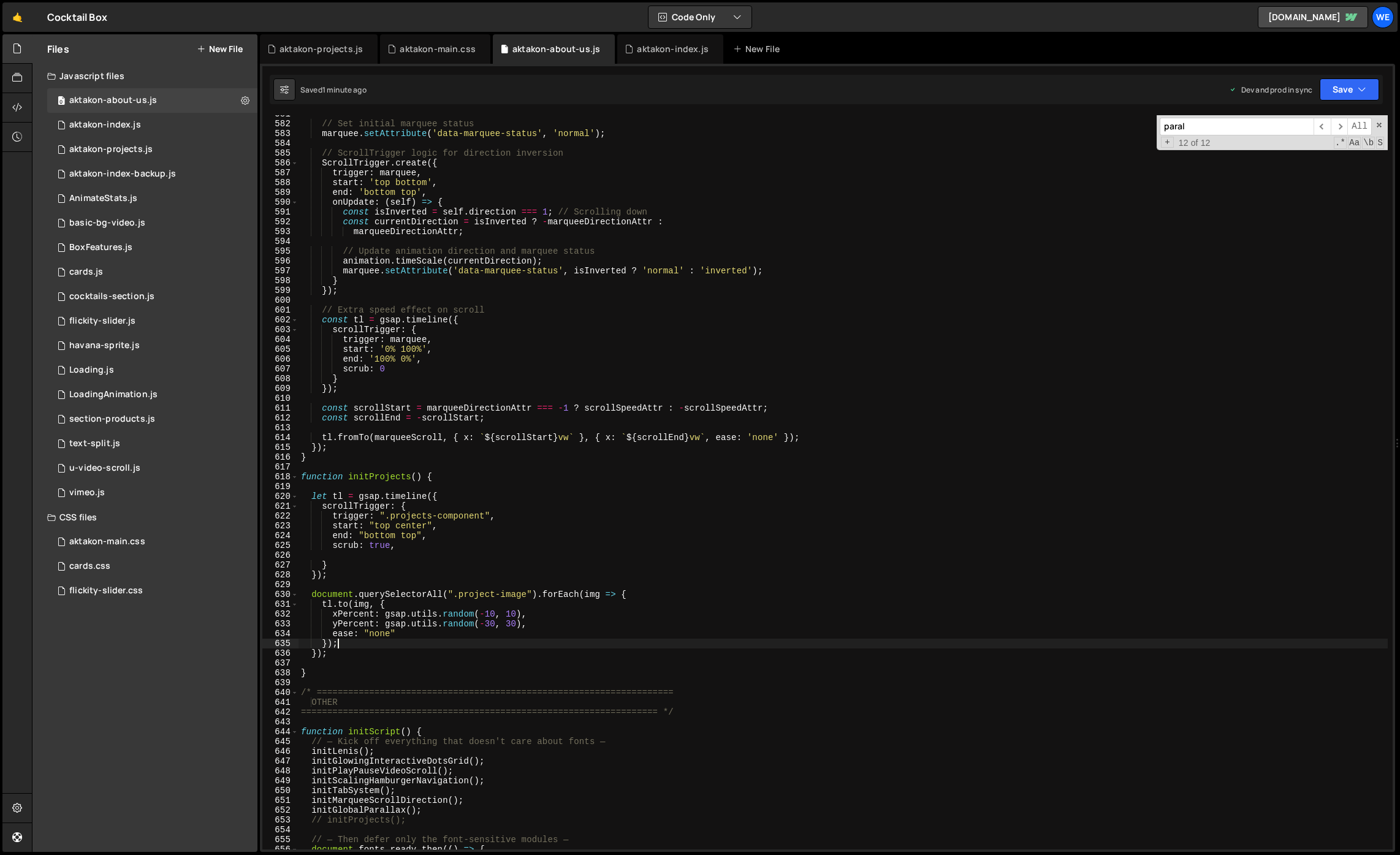
click at [486, 795] on div "// Set initial marquee status marquee . setAttribute ( 'data-marquee-status' , …" at bounding box center [843, 486] width 1089 height 753
click at [483, 799] on div "// Set initial marquee status marquee . setAttribute ( 'data-marquee-status' , …" at bounding box center [843, 486] width 1089 height 753
click at [476, 807] on div "// Set initial marquee status marquee . setAttribute ( 'data-marquee-status' , …" at bounding box center [843, 486] width 1089 height 753
click at [511, 795] on div "// Set initial marquee status marquee . setAttribute ( 'data-marquee-status' , …" at bounding box center [843, 486] width 1089 height 753
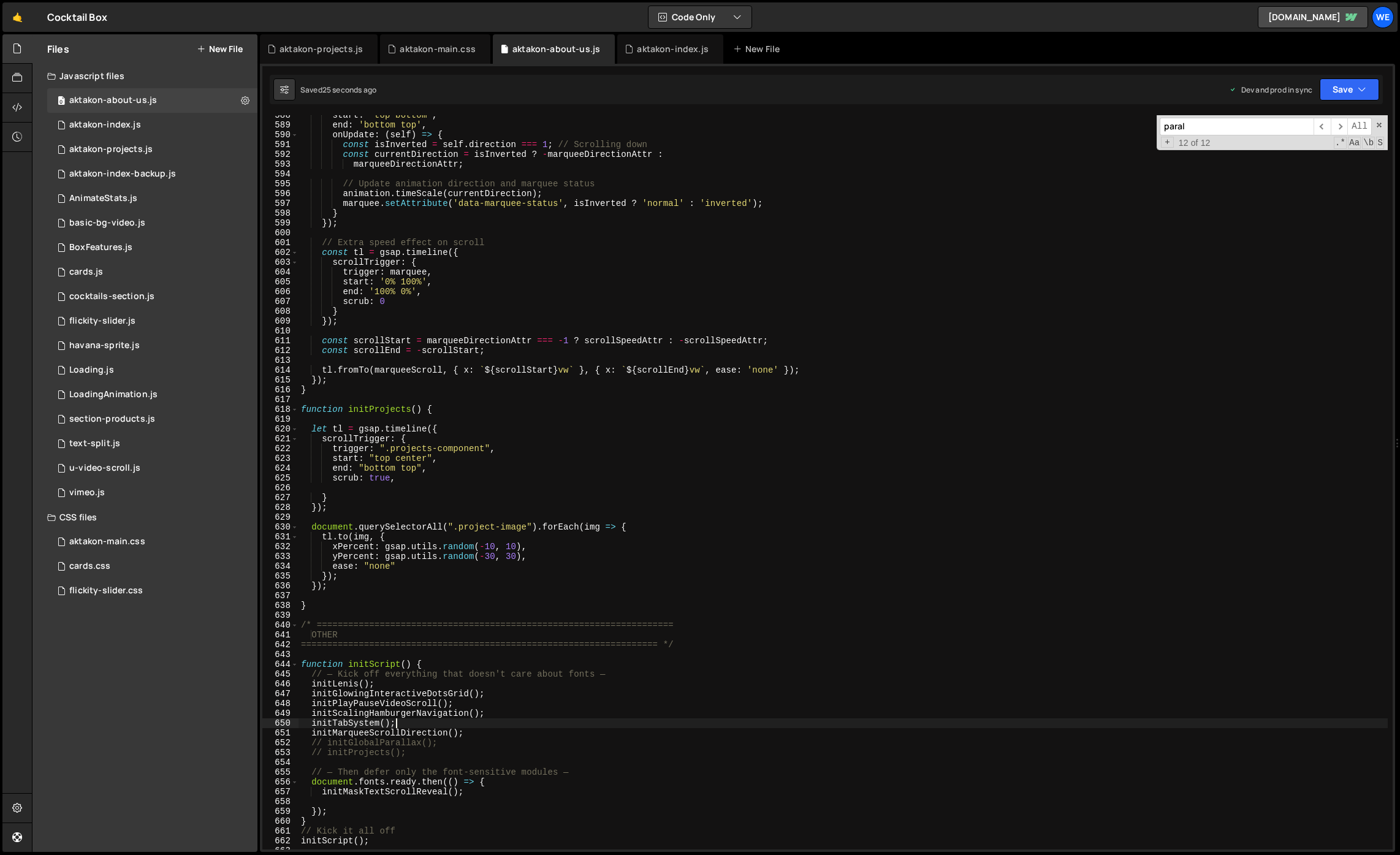
scroll to position [5759, 0]
click at [498, 787] on div "start : 'top bottom' , end : 'bottom top' , onUpdate : ( self ) => { const isIn…" at bounding box center [843, 486] width 1089 height 753
click at [489, 733] on div "start : 'top bottom' , end : 'bottom top' , onUpdate : ( self ) => { const isIn…" at bounding box center [843, 486] width 1089 height 753
type textarea "// initMarqueeScrollDirection();"
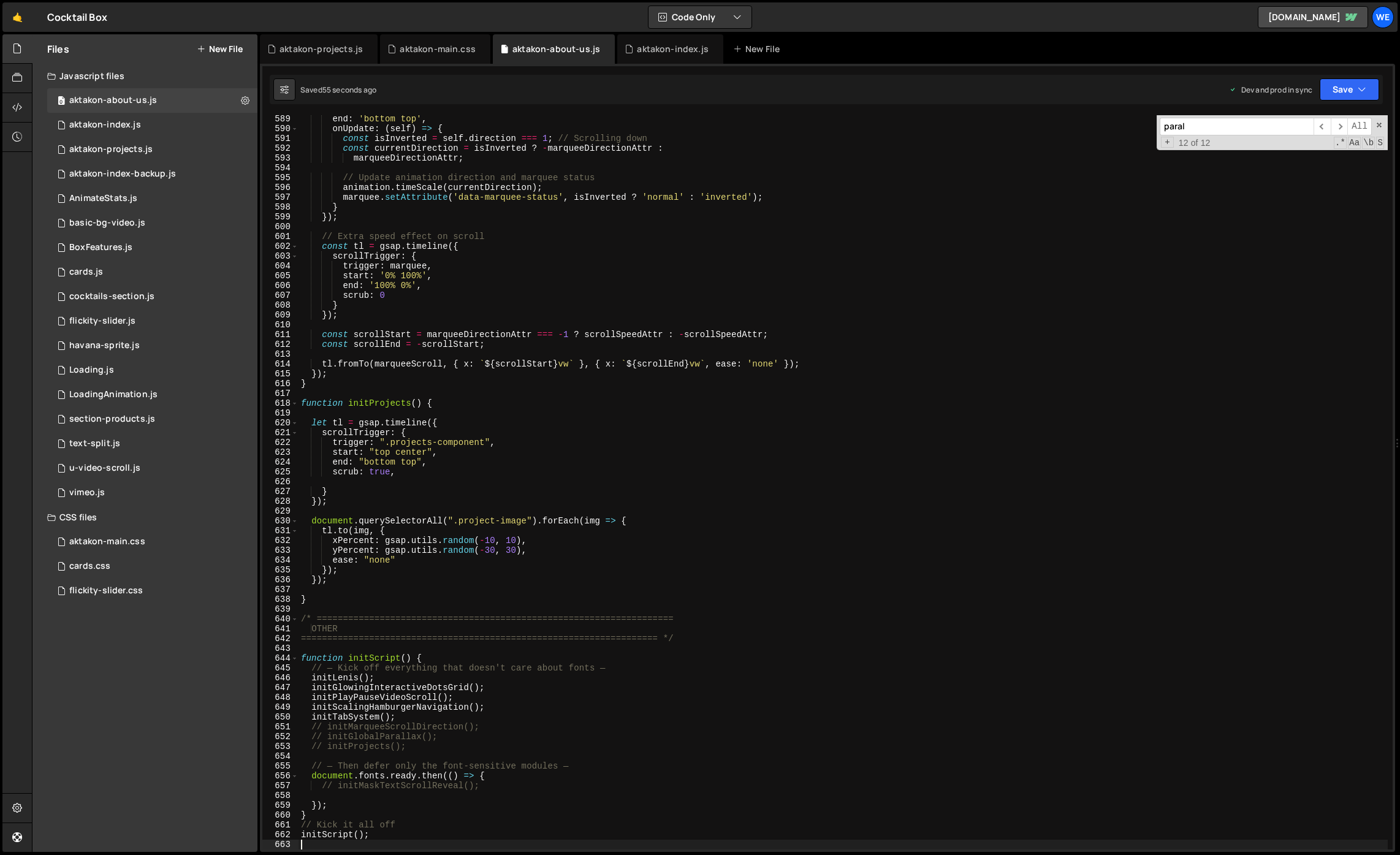
click at [562, 732] on div "end : 'bottom top' , onUpdate : ( self ) => { const isInverted = self . directi…" at bounding box center [843, 490] width 1089 height 753
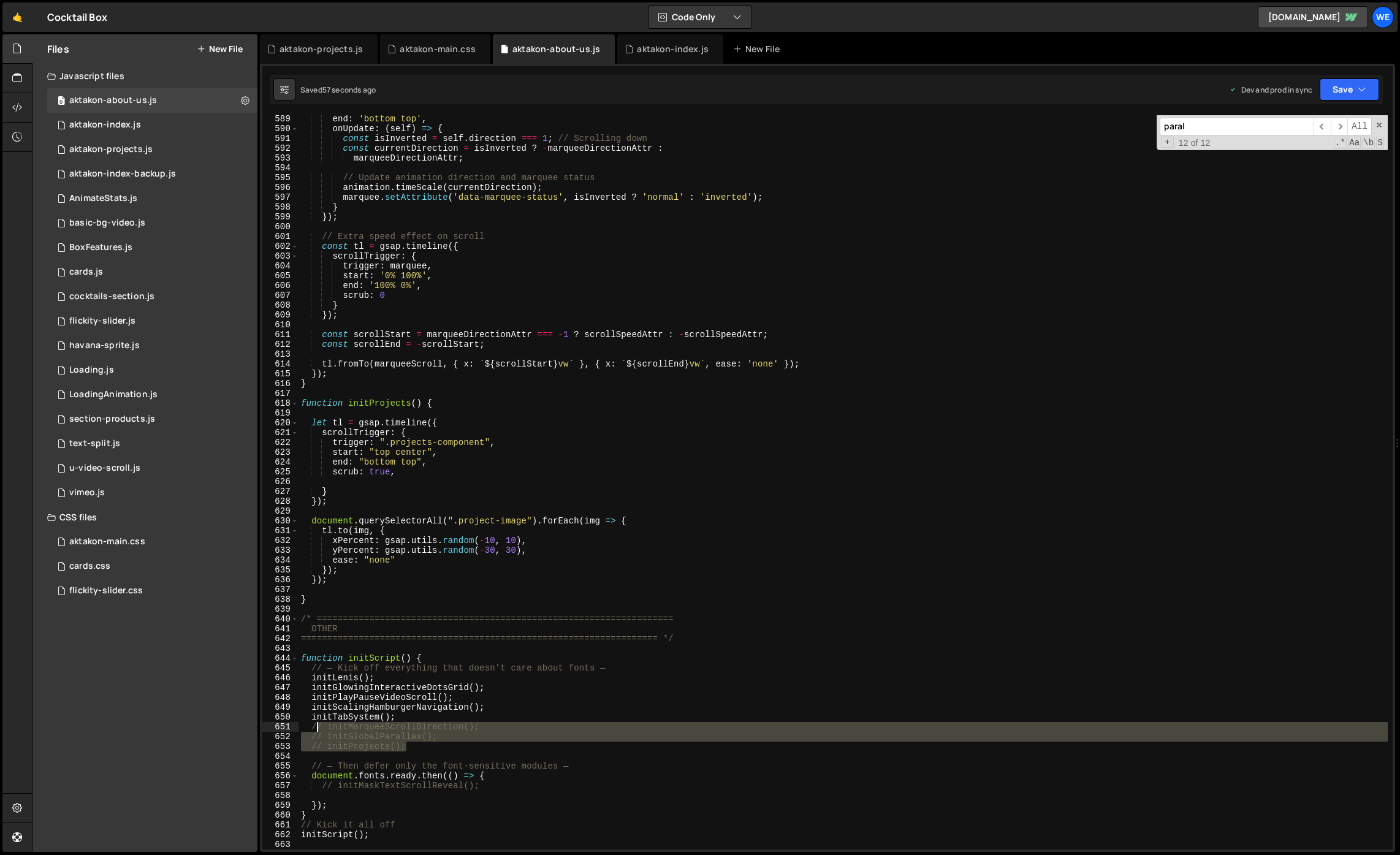
drag, startPoint x: 483, startPoint y: 746, endPoint x: 301, endPoint y: 723, distance: 183.4
click at [301, 723] on div "end : 'bottom top' , onUpdate : ( self ) => { const isInverted = self . directi…" at bounding box center [843, 490] width 1089 height 753
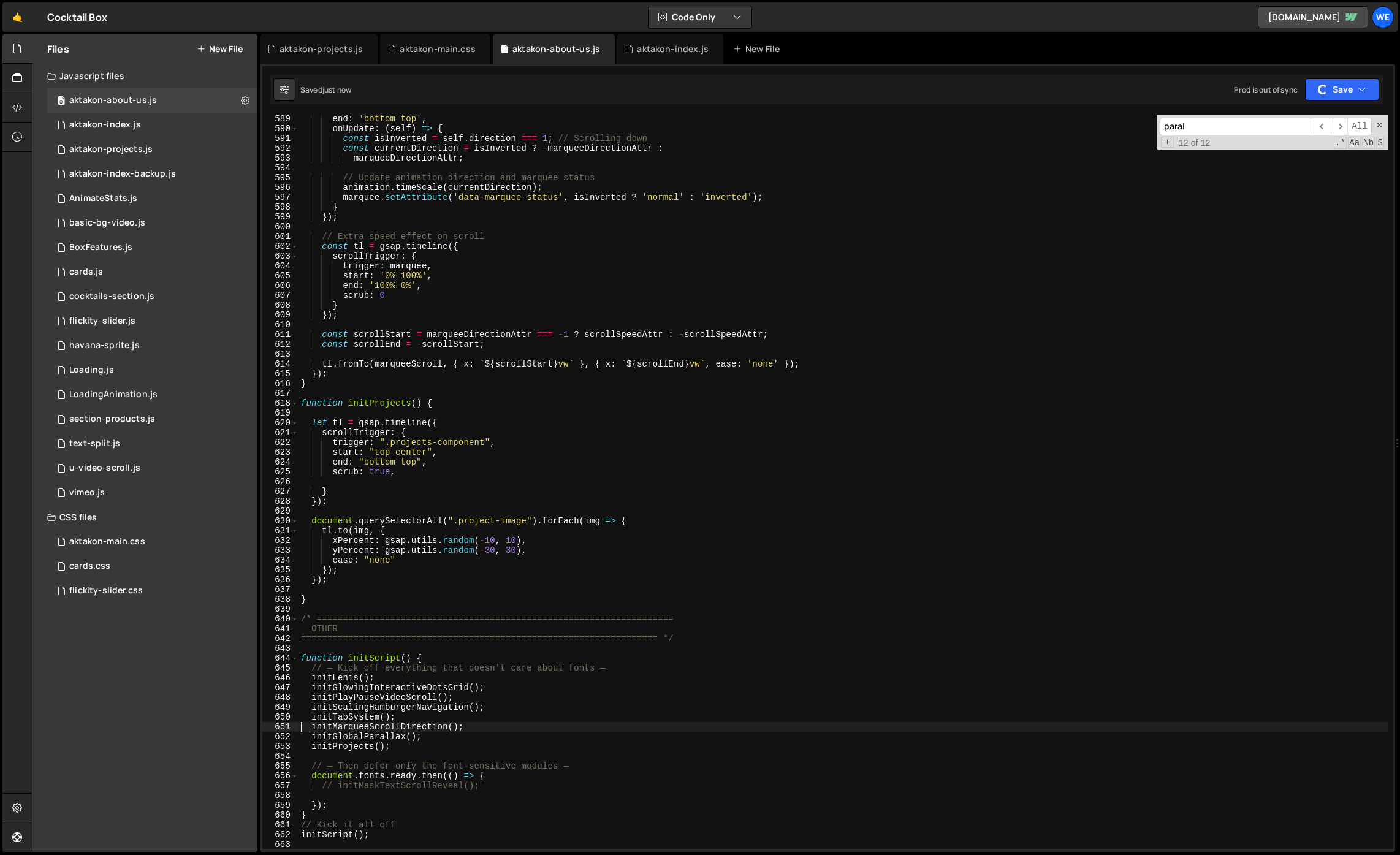
click at [550, 781] on div "end : 'bottom top' , onUpdate : ( self ) => { const isInverted = self . directi…" at bounding box center [843, 490] width 1089 height 753
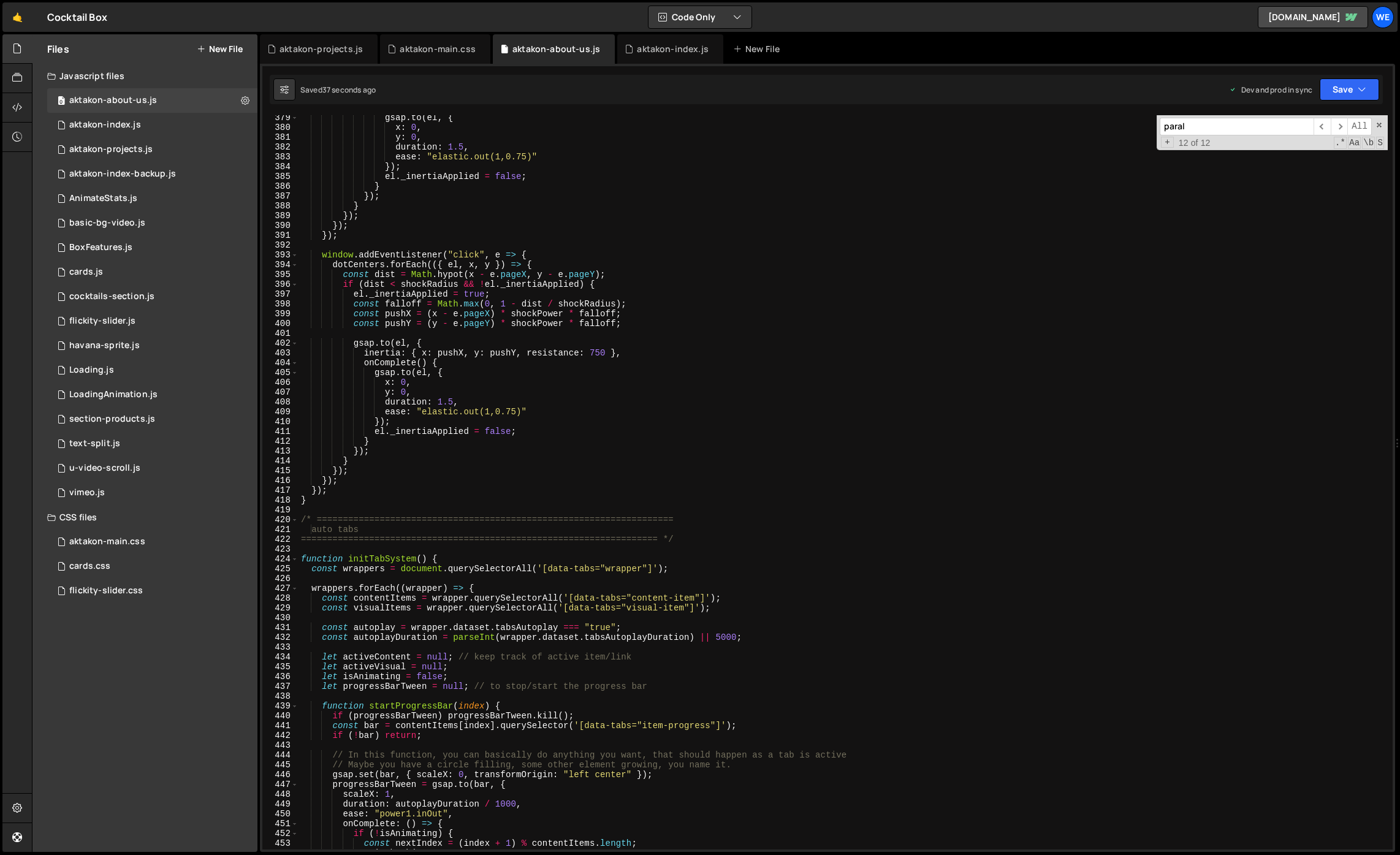
scroll to position [3708, 0]
click at [542, 725] on div "gsap . to ( el , { x : 0 , y : 0 , duration : 1.5 , ease : "elastic.out(1,0.75)…" at bounding box center [843, 489] width 1089 height 753
type textarea "const bar = contentItems[index].querySelector('[data-tabs="item-progress"]');"
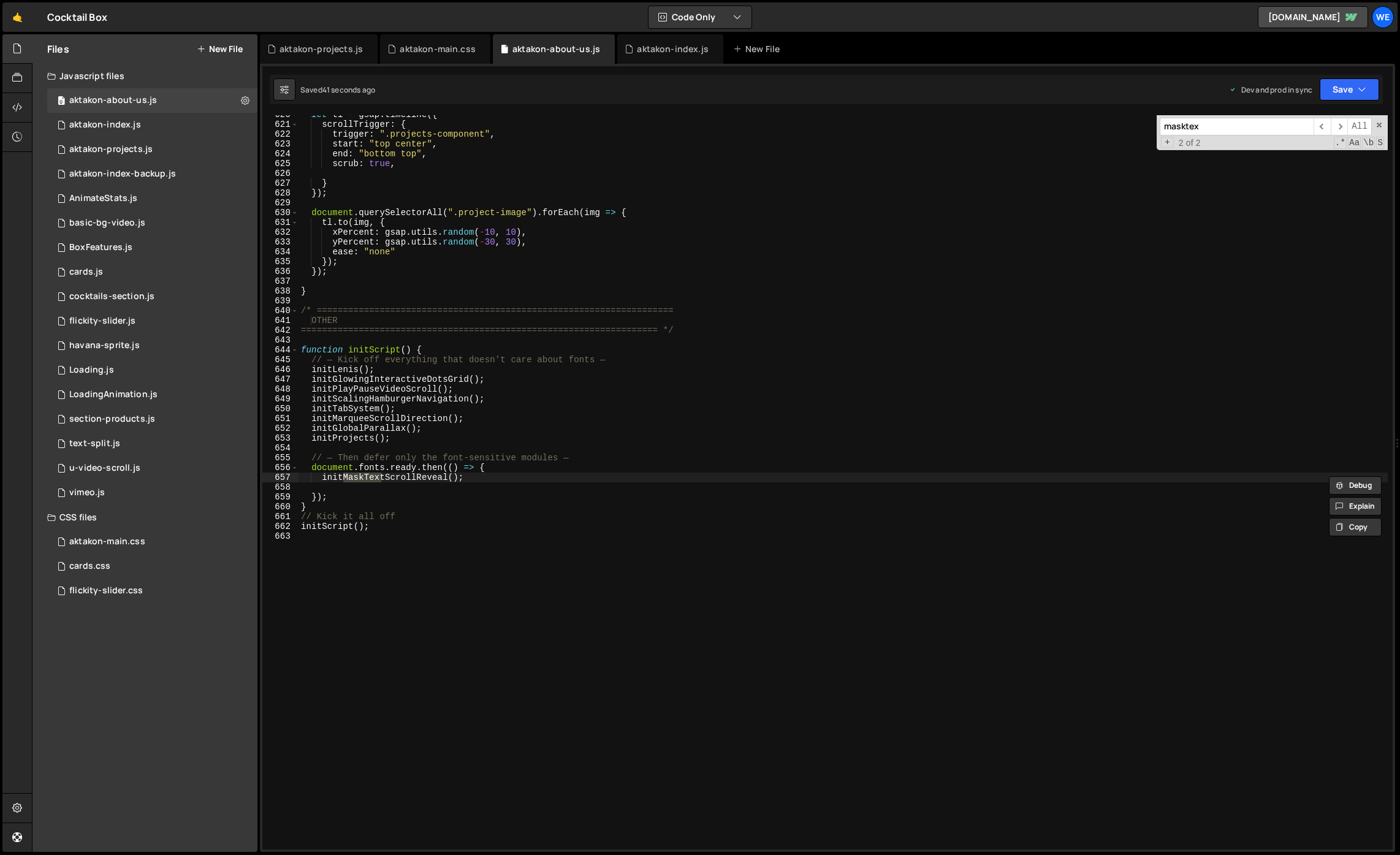
type input "masktex"
click at [1321, 129] on span "​" at bounding box center [1322, 126] width 17 height 18
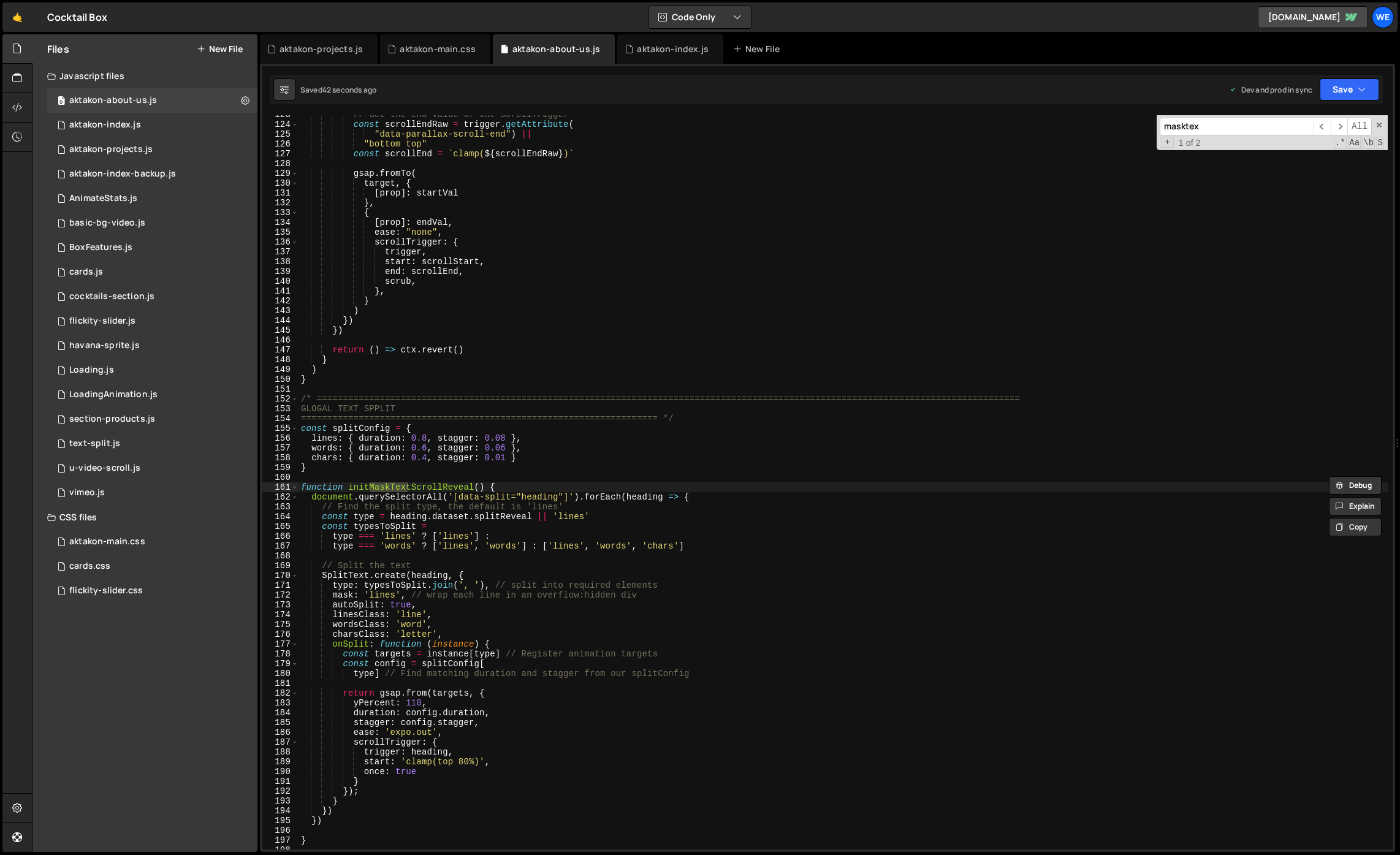
click at [604, 593] on div "// Get the end value of the ScrollTrigger const scrollEndRaw = trigger . getAtt…" at bounding box center [843, 486] width 1089 height 753
click at [667, 699] on div "// Get the end value of the ScrollTrigger const scrollEndRaw = trigger . getAtt…" at bounding box center [843, 486] width 1089 height 753
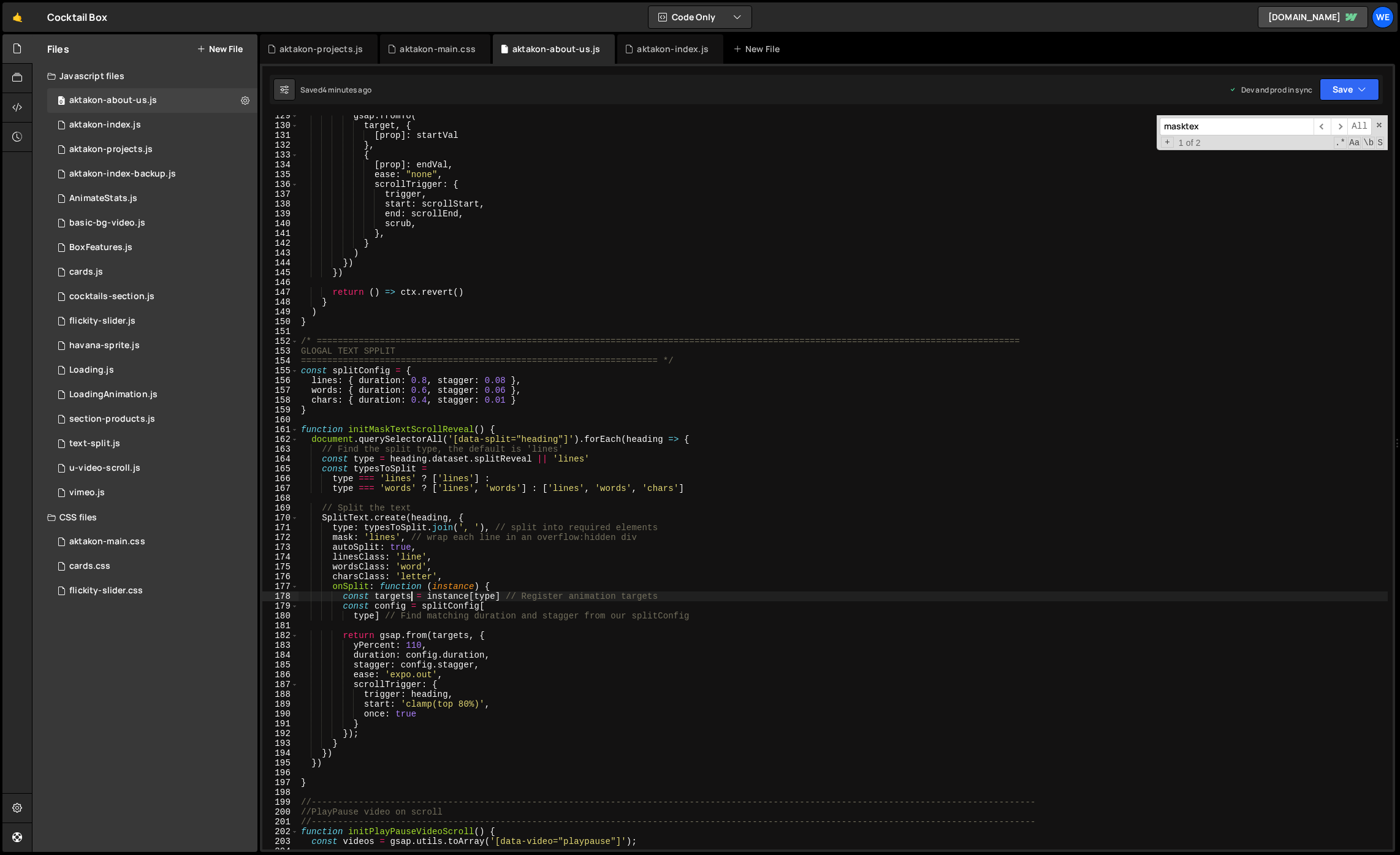
click at [412, 596] on div "gsap . fromTo ( target , { [ prop ] : startVal } , { [ prop ] : endVal , ease :…" at bounding box center [843, 487] width 1089 height 753
click at [396, 585] on div "gsap . fromTo ( target , { [ prop ] : startVal } , { [ prop ] : endVal , ease :…" at bounding box center [843, 487] width 1089 height 753
click at [453, 583] on div "gsap . fromTo ( target , { [ prop ] : startVal } , { [ prop ] : endVal , ease :…" at bounding box center [843, 487] width 1089 height 753
click at [484, 648] on div "gsap . fromTo ( target , { [ prop ] : startVal } , { [ prop ] : endVal , ease :…" at bounding box center [843, 487] width 1089 height 753
click at [467, 678] on div "gsap . fromTo ( target , { [ prop ] : startVal } , { [ prop ] : endVal , ease :…" at bounding box center [843, 487] width 1089 height 753
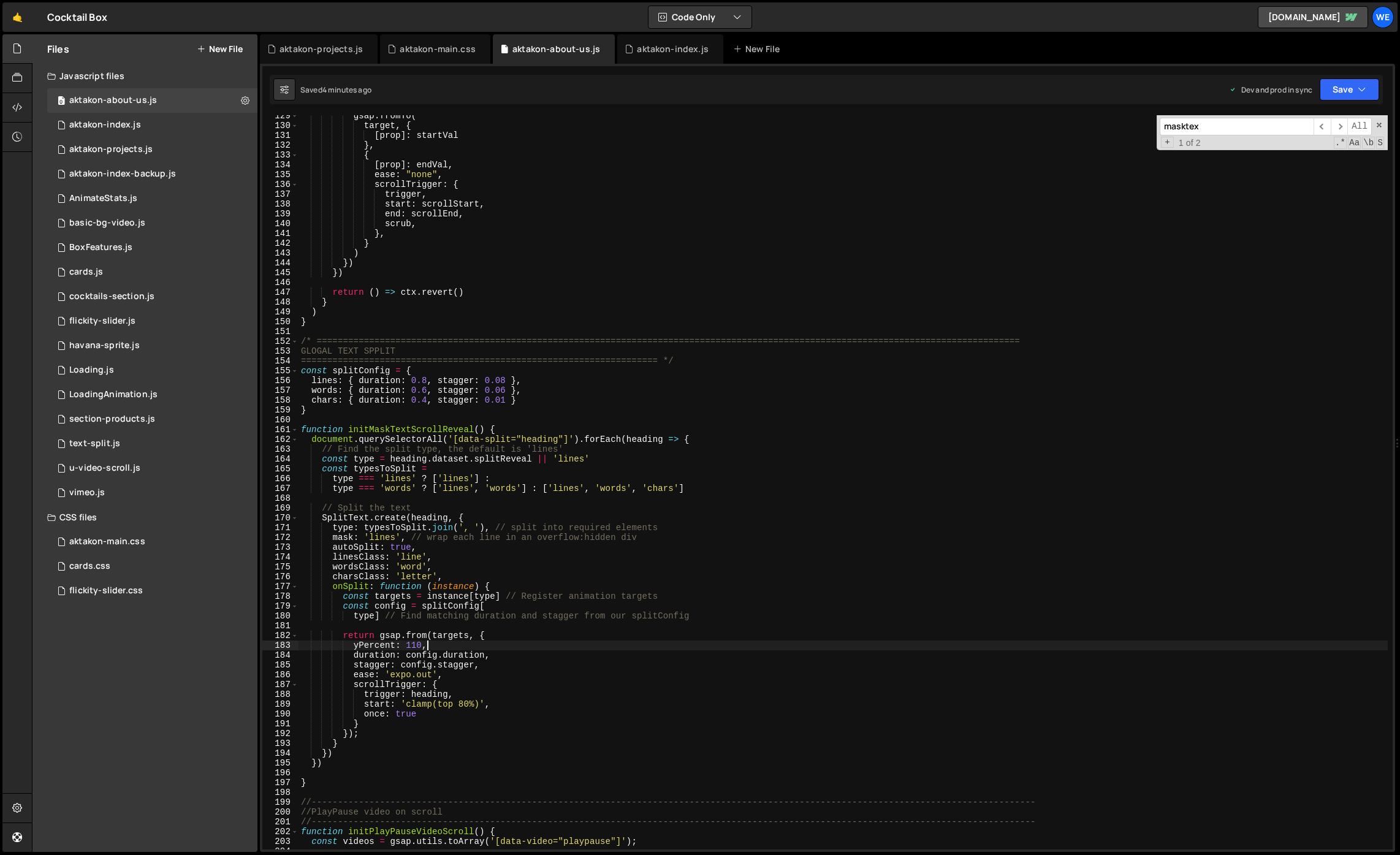
type textarea "ease: 'expo.out',"
paste textarea "onComplete: () => self.revert()"
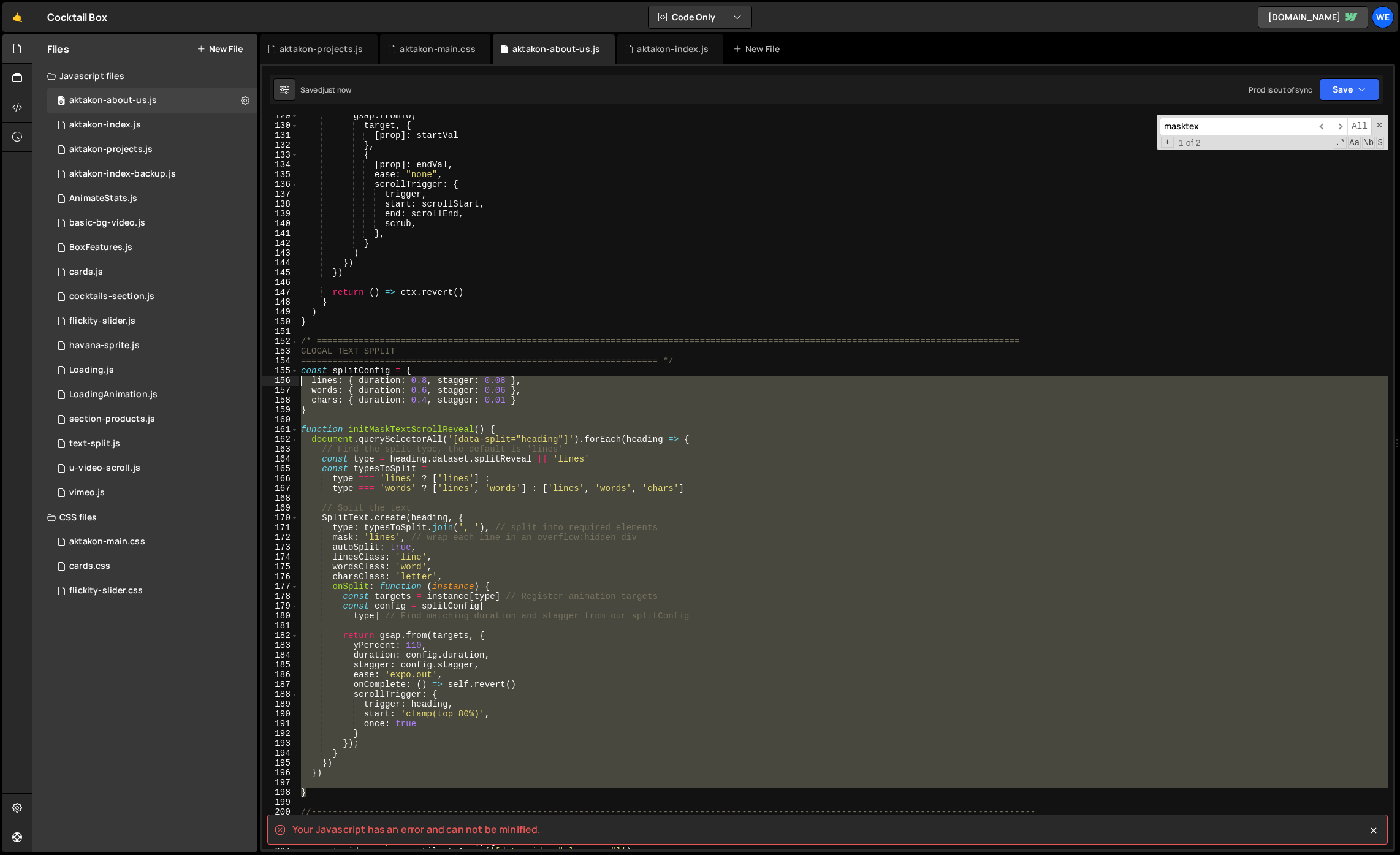
drag, startPoint x: 318, startPoint y: 782, endPoint x: 304, endPoint y: 384, distance: 398.2
click at [304, 384] on div "gsap . fromTo ( target , { [ prop ] : startVal } , { [ prop ] : endVal , ease :…" at bounding box center [843, 487] width 1089 height 753
click at [493, 584] on div "gsap . fromTo ( target , { [ prop ] : startVal } , { [ prop ] : endVal , ease :…" at bounding box center [843, 483] width 1089 height 734
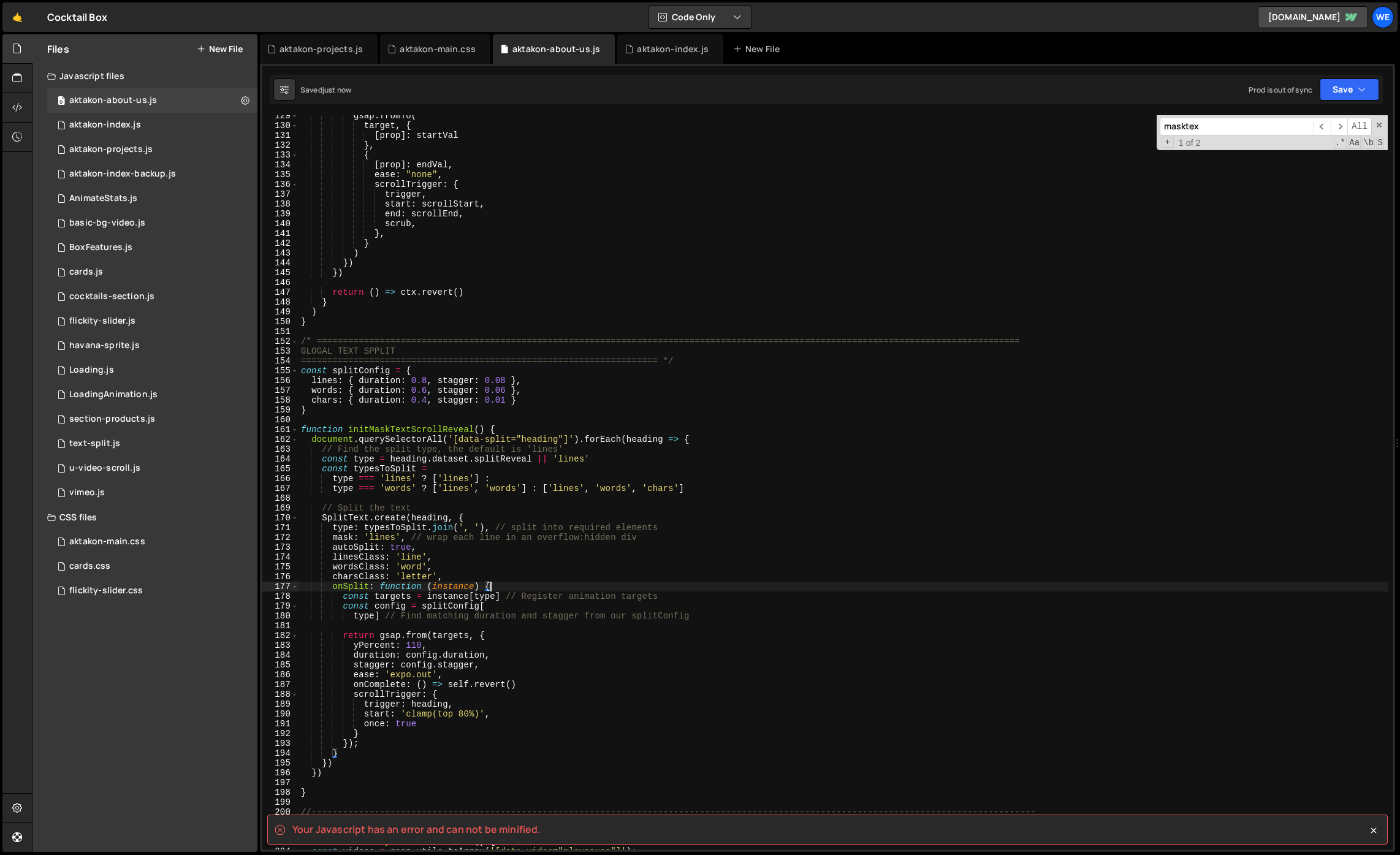
click at [540, 681] on div "gsap . fromTo ( target , { [ prop ] : startVal } , { [ prop ] : endVal , ease :…" at bounding box center [843, 487] width 1089 height 753
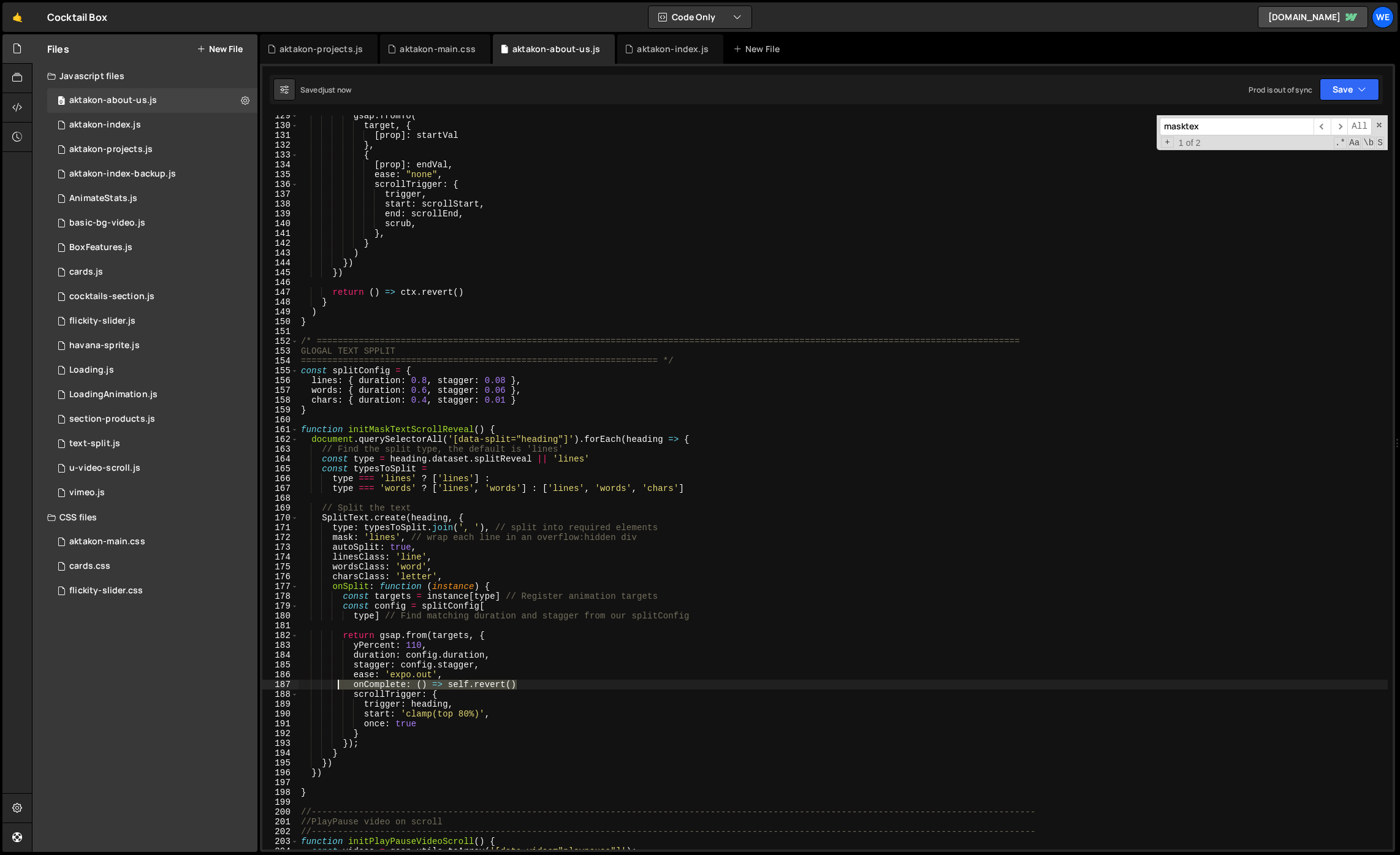
drag, startPoint x: 536, startPoint y: 685, endPoint x: 340, endPoint y: 682, distance: 196.0
click at [340, 682] on div "gsap . fromTo ( target , { [ prop ] : startVal } , { [ prop ] : endVal , ease :…" at bounding box center [843, 487] width 1089 height 753
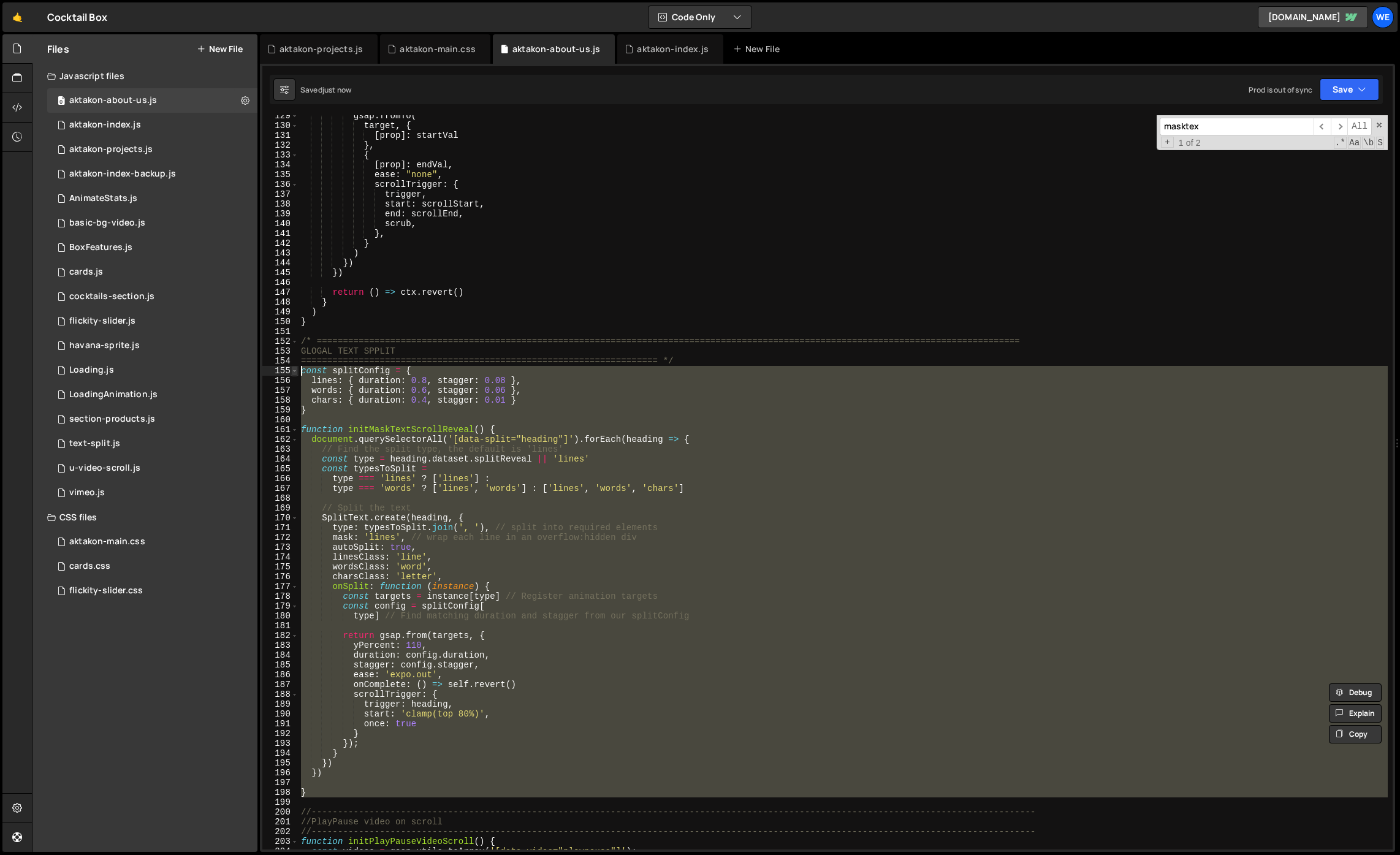
drag, startPoint x: 324, startPoint y: 800, endPoint x: 292, endPoint y: 366, distance: 435.2
click at [292, 366] on div "onComplete: () => self.revert() 129 130 131 132 133 134 135 136 137 138 139 140…" at bounding box center [827, 483] width 1130 height 734
click at [674, 689] on div "gsap . fromTo ( target , { [ prop ] : startVal } , { [ prop ] : endVal , ease :…" at bounding box center [843, 483] width 1089 height 734
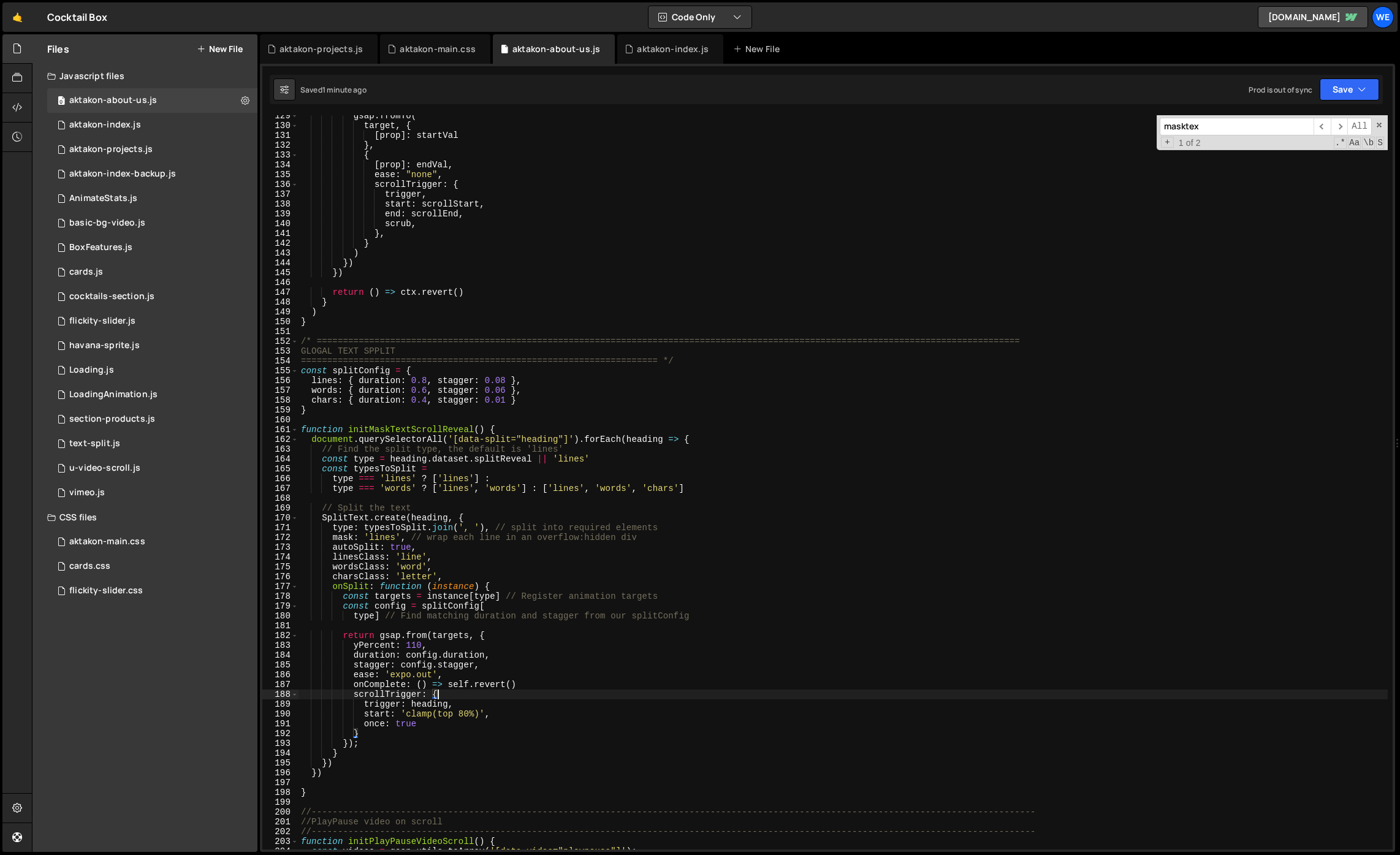
click at [750, 704] on div "gsap . fromTo ( target , { [ prop ] : startVal } , { [ prop ] : endVal , ease :…" at bounding box center [843, 487] width 1089 height 753
click at [463, 644] on div "gsap . fromTo ( target , { [ prop ] : startVal } , { [ prop ] : endVal , ease :…" at bounding box center [843, 487] width 1089 height 753
click at [474, 688] on div "gsap . fromTo ( target , { [ prop ] : startVal } , { [ prop ] : endVal , ease :…" at bounding box center [843, 487] width 1089 height 753
click at [451, 676] on div "gsap . fromTo ( target , { [ prop ] : startVal } , { [ prop ] : endVal , ease :…" at bounding box center [843, 487] width 1089 height 753
click at [480, 726] on div "gsap . fromTo ( target , { [ prop ] : startVal } , { [ prop ] : endVal , ease :…" at bounding box center [843, 487] width 1089 height 753
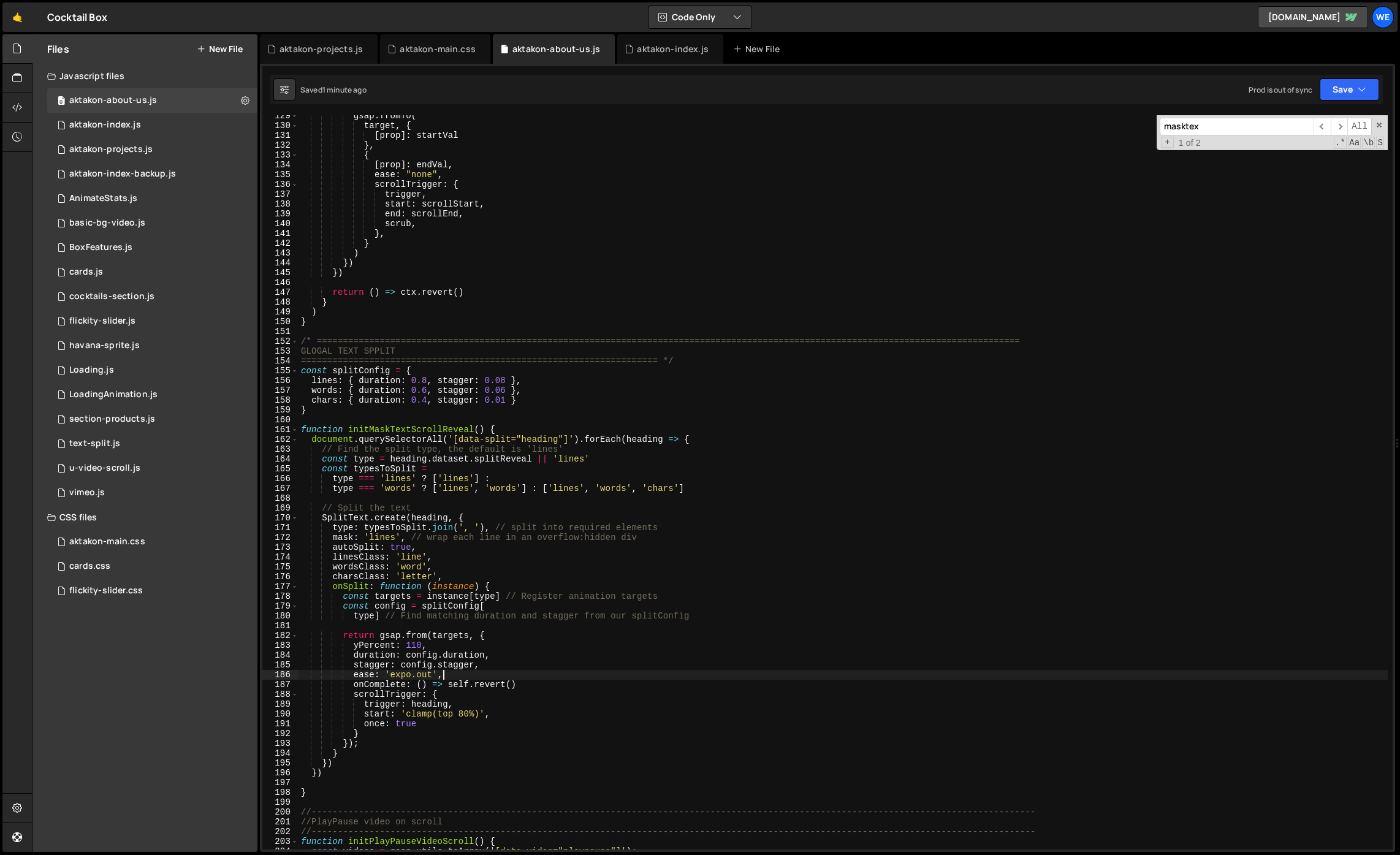
type textarea "once: true"
paste textarea "onKill: () => instance.revert() // ✅ safety net"
click at [541, 680] on div "gsap . fromTo ( target , { [ prop ] : startVal } , { [ prop ] : endVal , ease :…" at bounding box center [843, 487] width 1089 height 753
type textarea "onComplete: () => self.revert()"
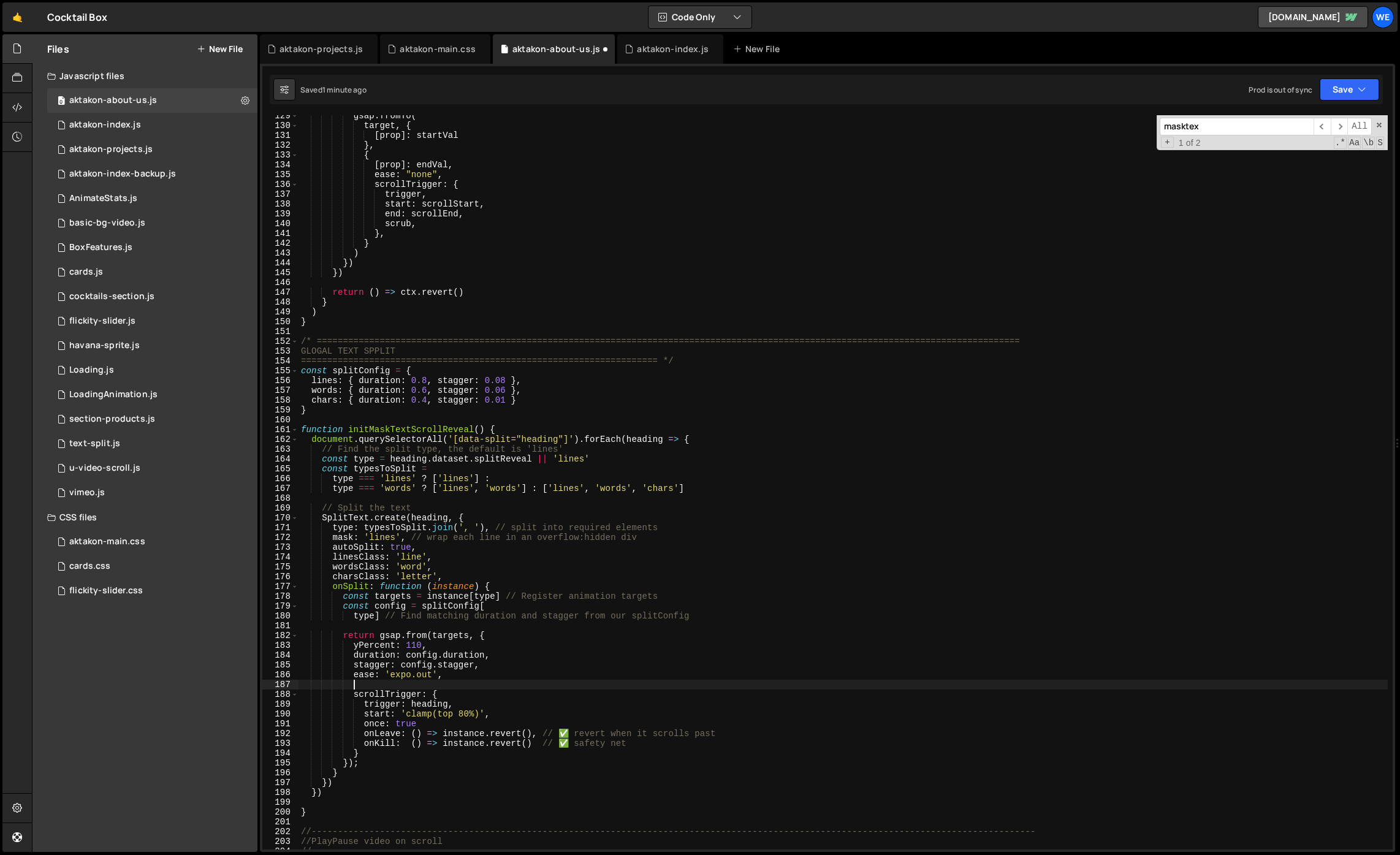
scroll to position [0, 0]
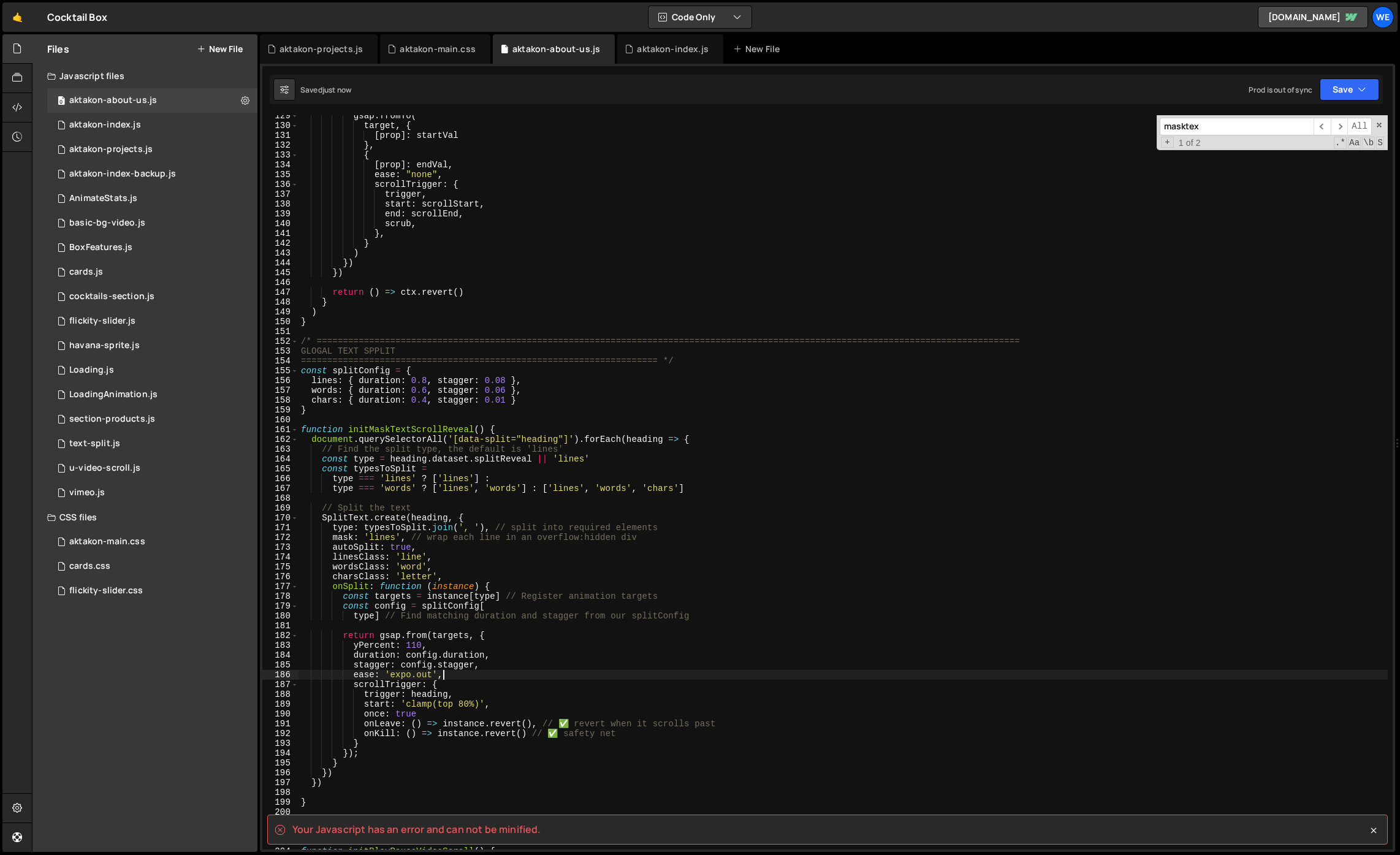
click at [633, 732] on div "gsap . fromTo ( target , { [ prop ] : startVal } , { [ prop ] : endVal , ease :…" at bounding box center [843, 487] width 1089 height 753
click at [646, 732] on div "gsap . fromTo ( target , { [ prop ] : startVal } , { [ prop ] : endVal , ease :…" at bounding box center [843, 487] width 1089 height 753
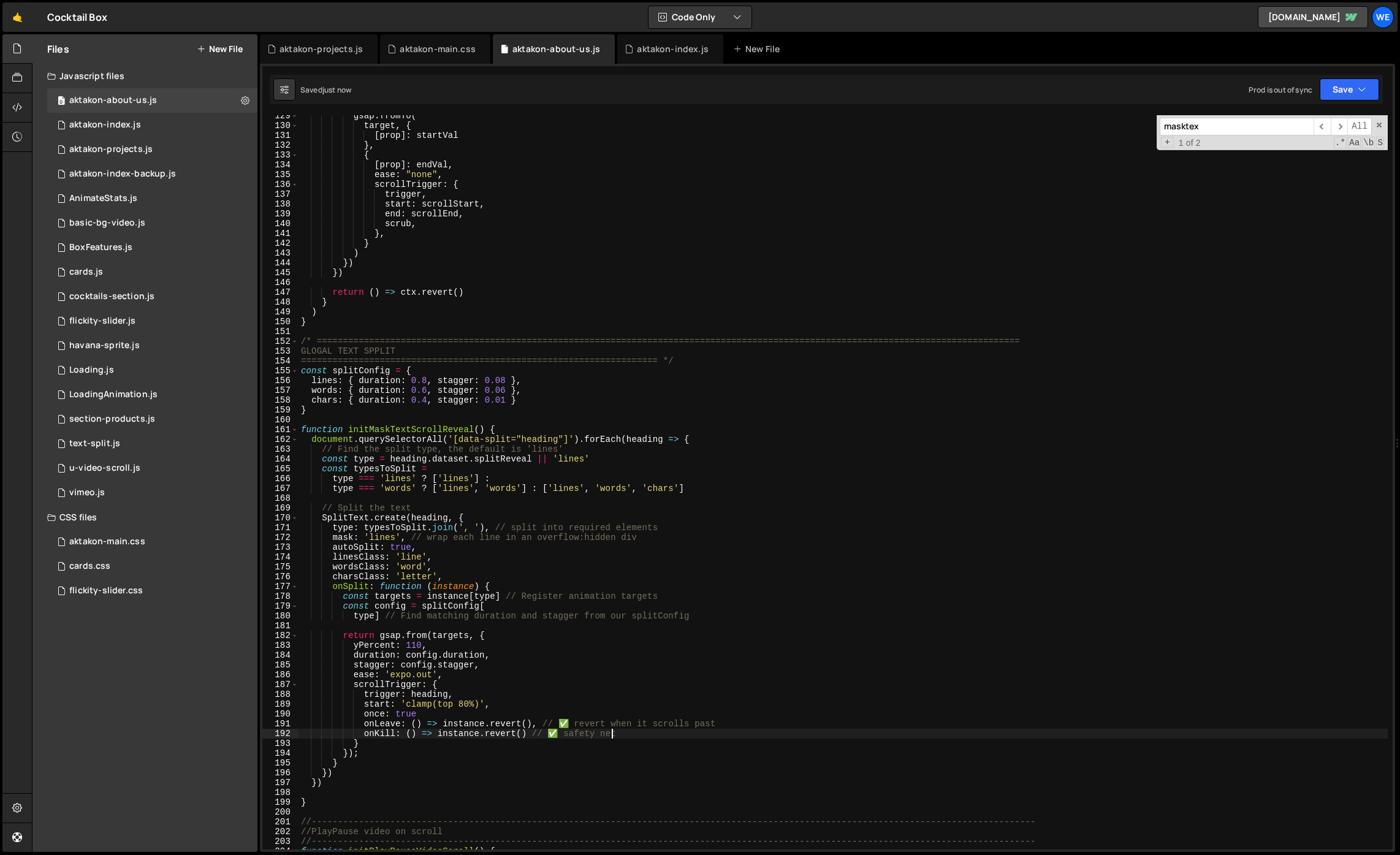
click at [425, 715] on div "gsap . fromTo ( target , { [ prop ] : startVal } , { [ prop ] : endVal , ease :…" at bounding box center [843, 487] width 1089 height 753
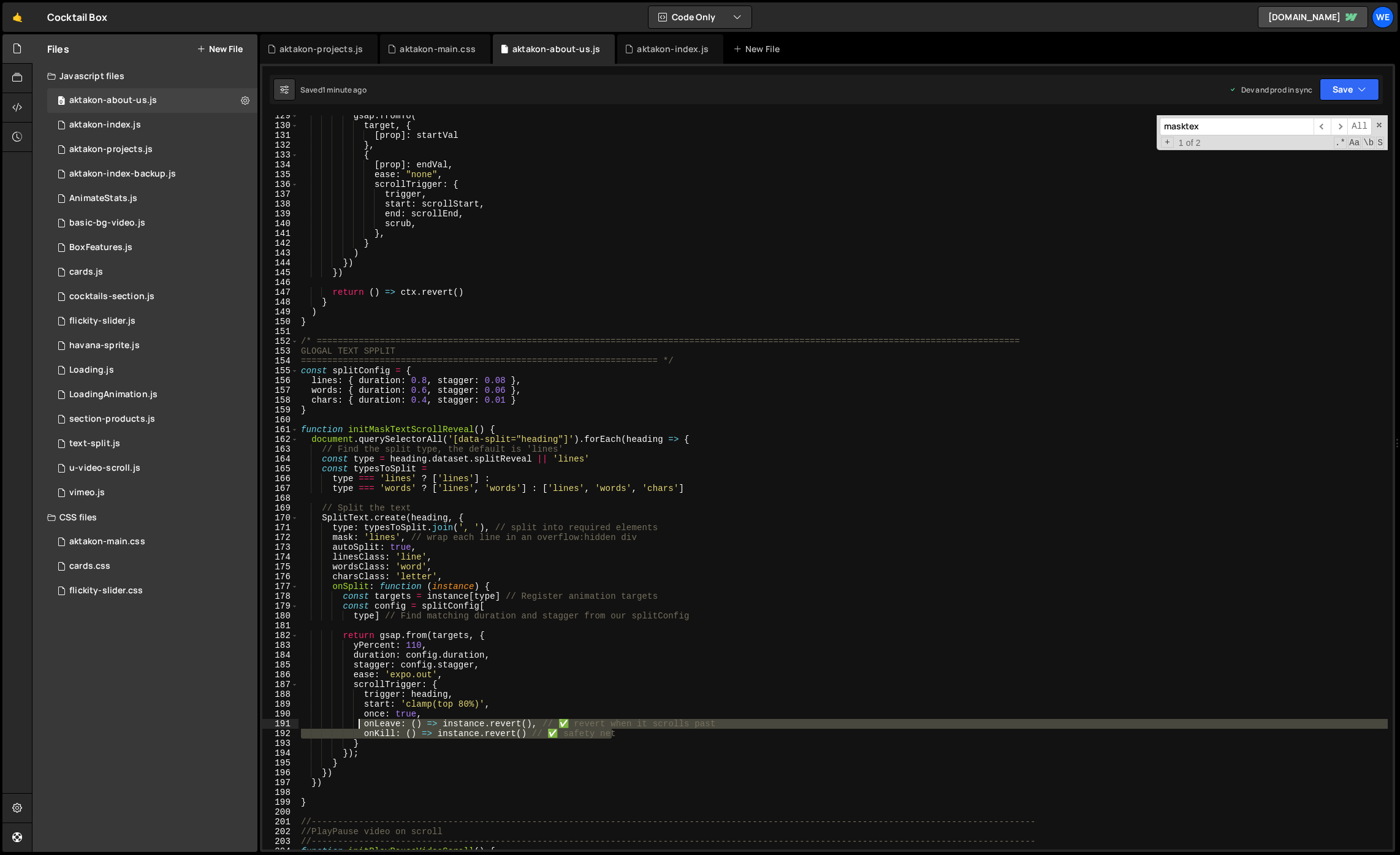
drag, startPoint x: 523, startPoint y: 729, endPoint x: 359, endPoint y: 726, distance: 164.0
click at [359, 726] on div "gsap . fromTo ( target , { [ prop ] : startVal } , { [ prop ] : endVal , ease :…" at bounding box center [843, 487] width 1089 height 753
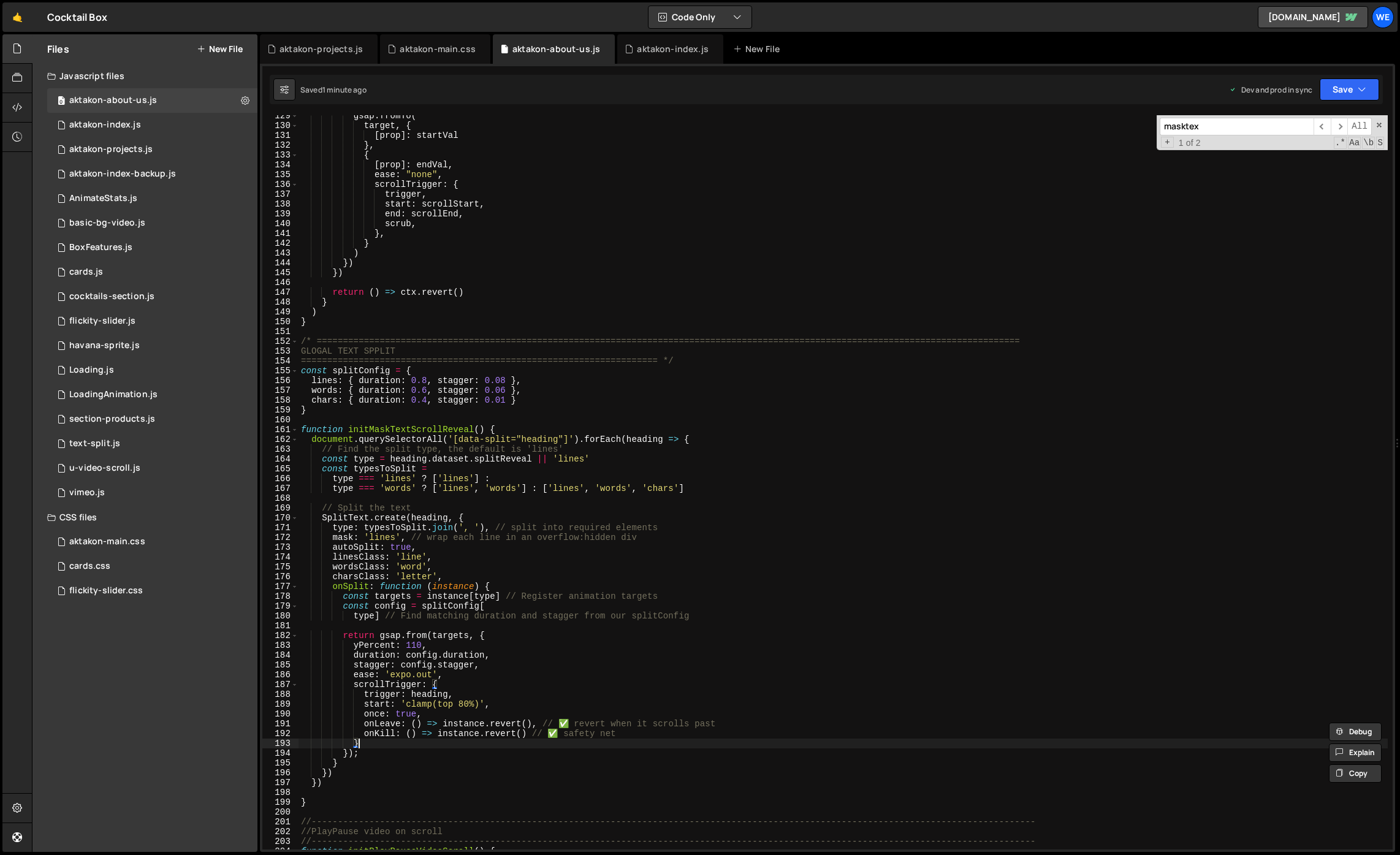
click at [649, 744] on div "gsap . fromTo ( target , { [ prop ] : startVal } , { [ prop ] : endVal , ease :…" at bounding box center [843, 487] width 1089 height 753
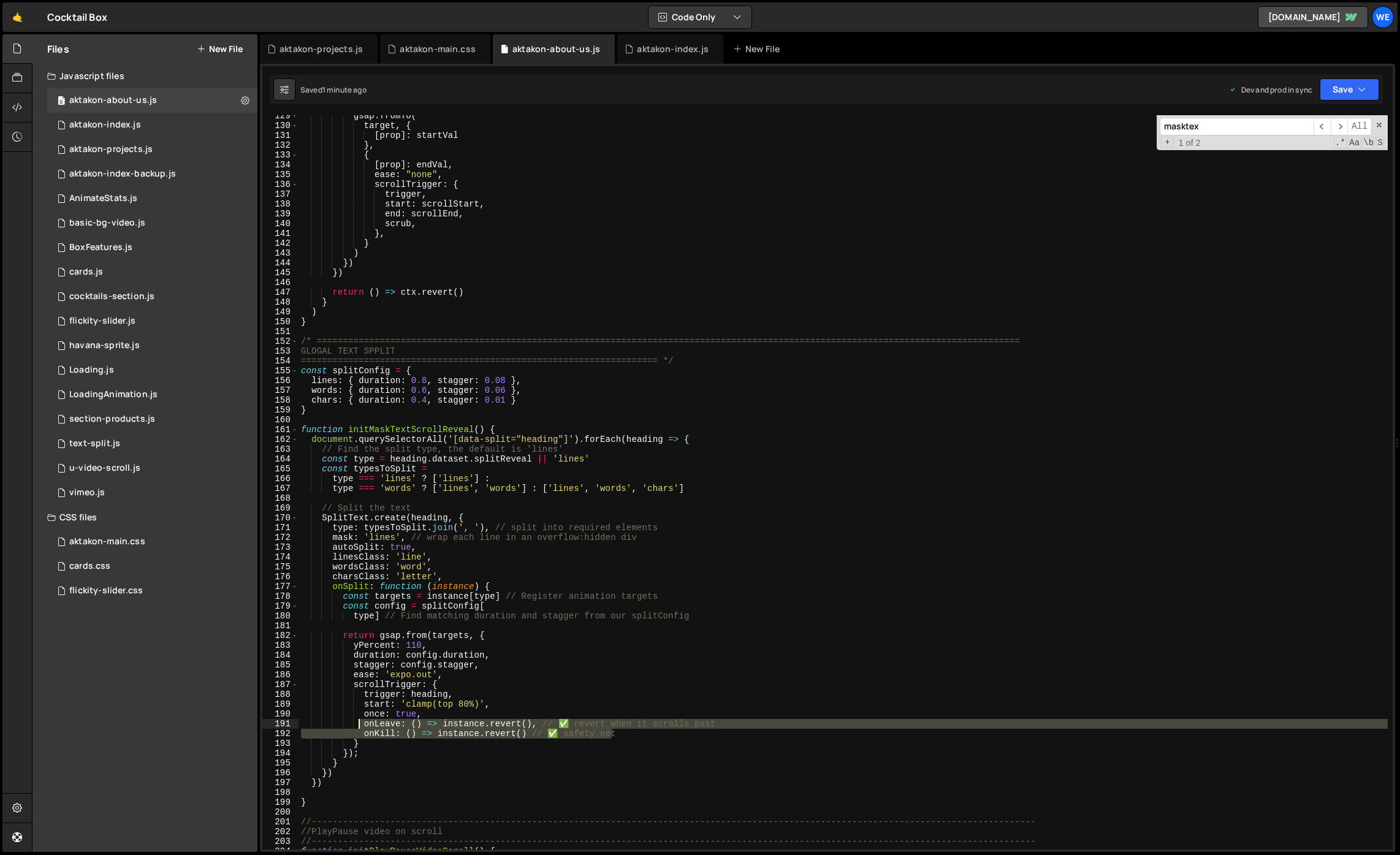
drag, startPoint x: 640, startPoint y: 736, endPoint x: 357, endPoint y: 725, distance: 283.2
click at [357, 725] on div "gsap . fromTo ( target , { [ prop ] : startVal } , { [ prop ] : endVal , ease :…" at bounding box center [843, 487] width 1089 height 753
type textarea "onLeave: () => instance.revert(), // ✅ revert when it scrolls past onKill: () =…"
click at [129, 122] on div "aktakon-index.js" at bounding box center [106, 125] width 72 height 11
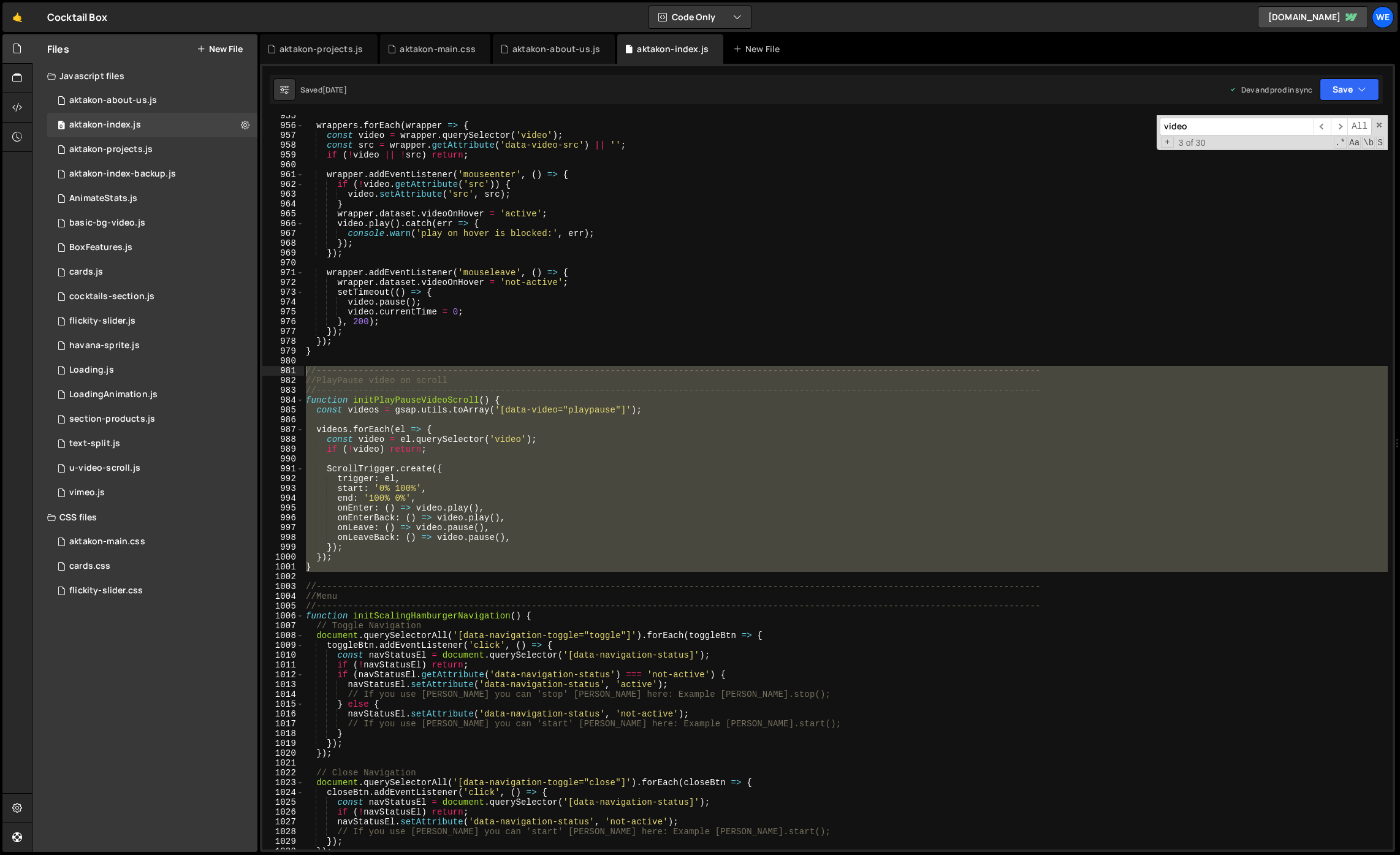
scroll to position [585, 0]
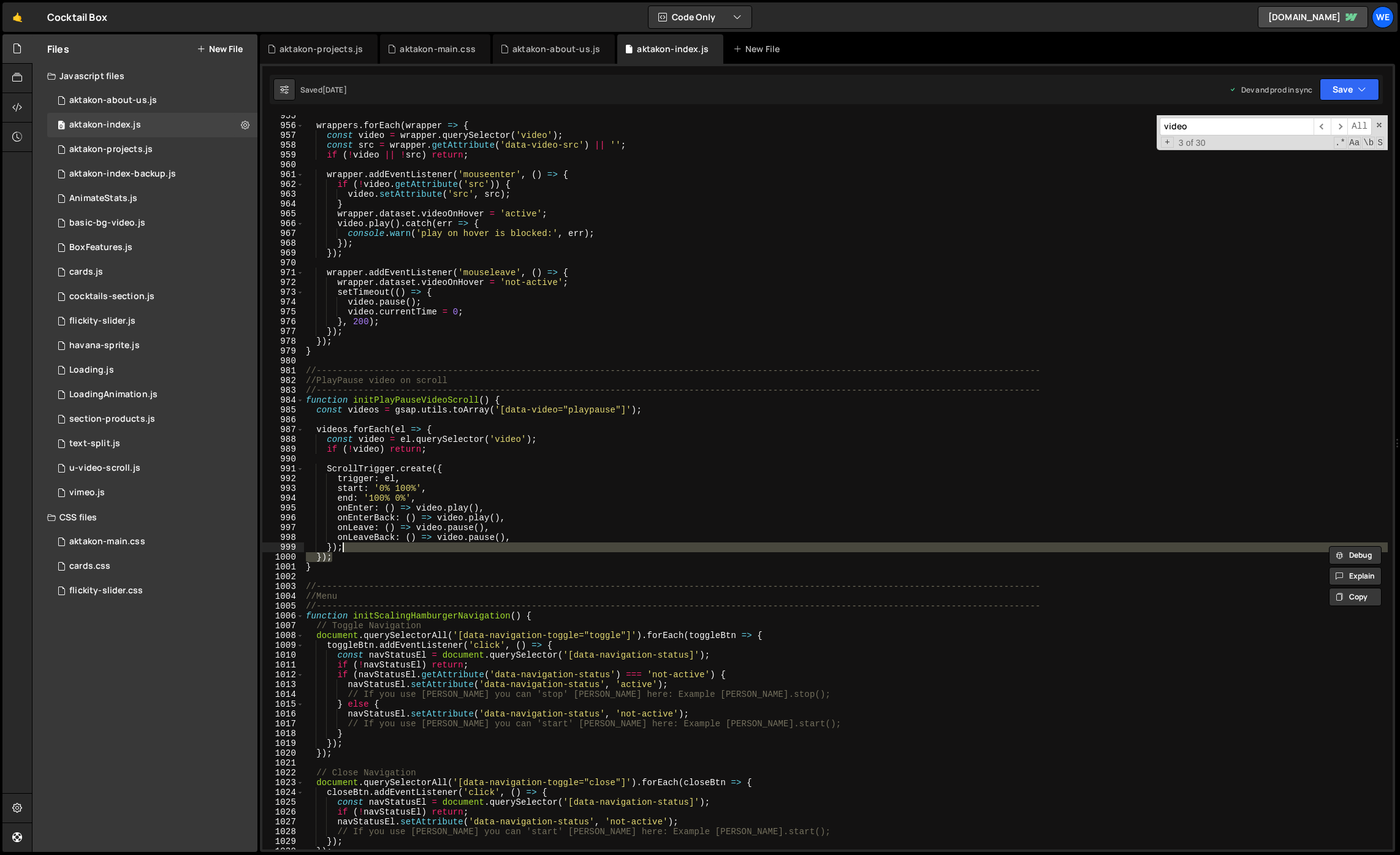
click at [641, 552] on div "wrappers . forEach ( wrapper => { const video = wrapper . querySelector ( 'vide…" at bounding box center [845, 487] width 1084 height 753
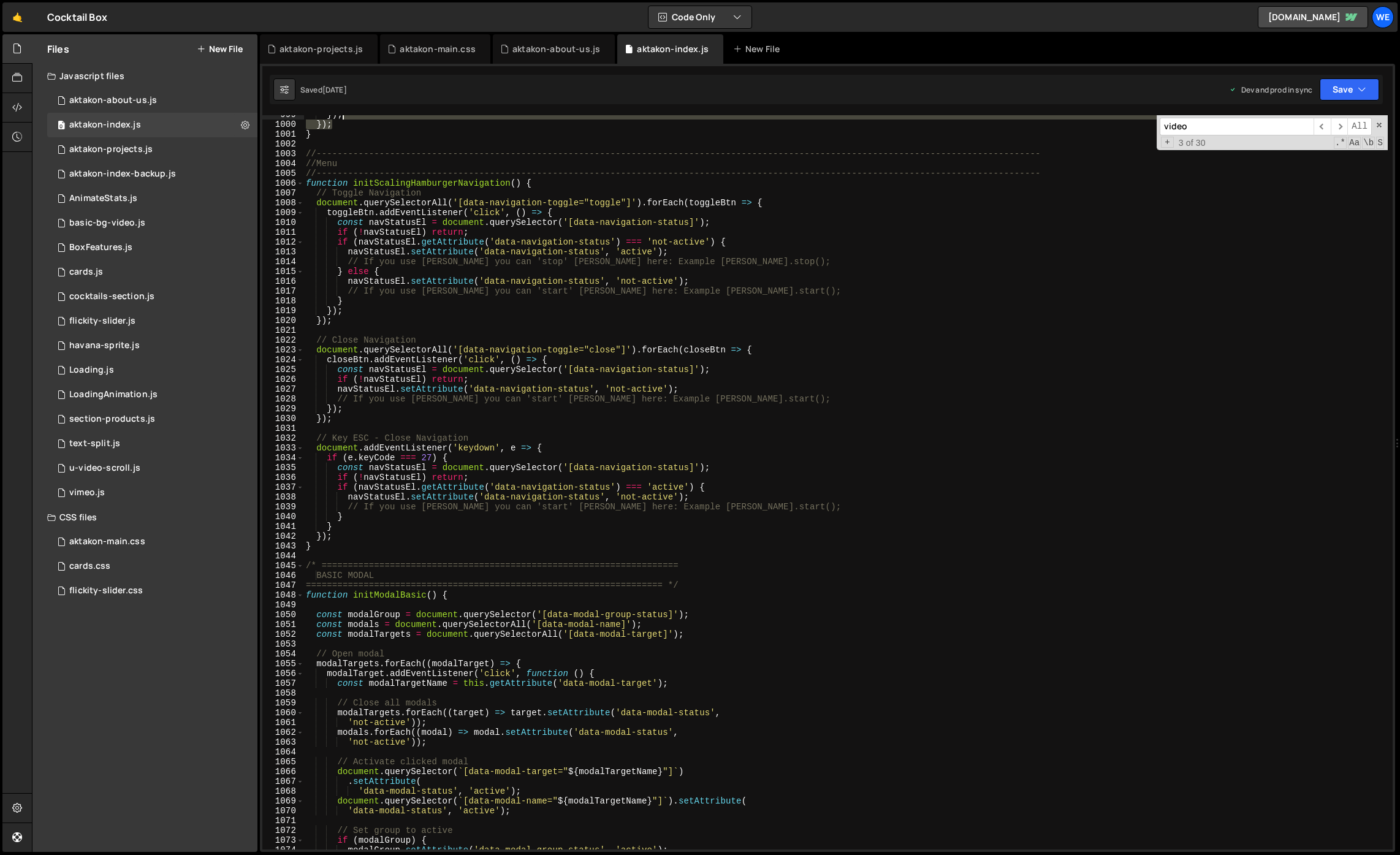
scroll to position [9423, 0]
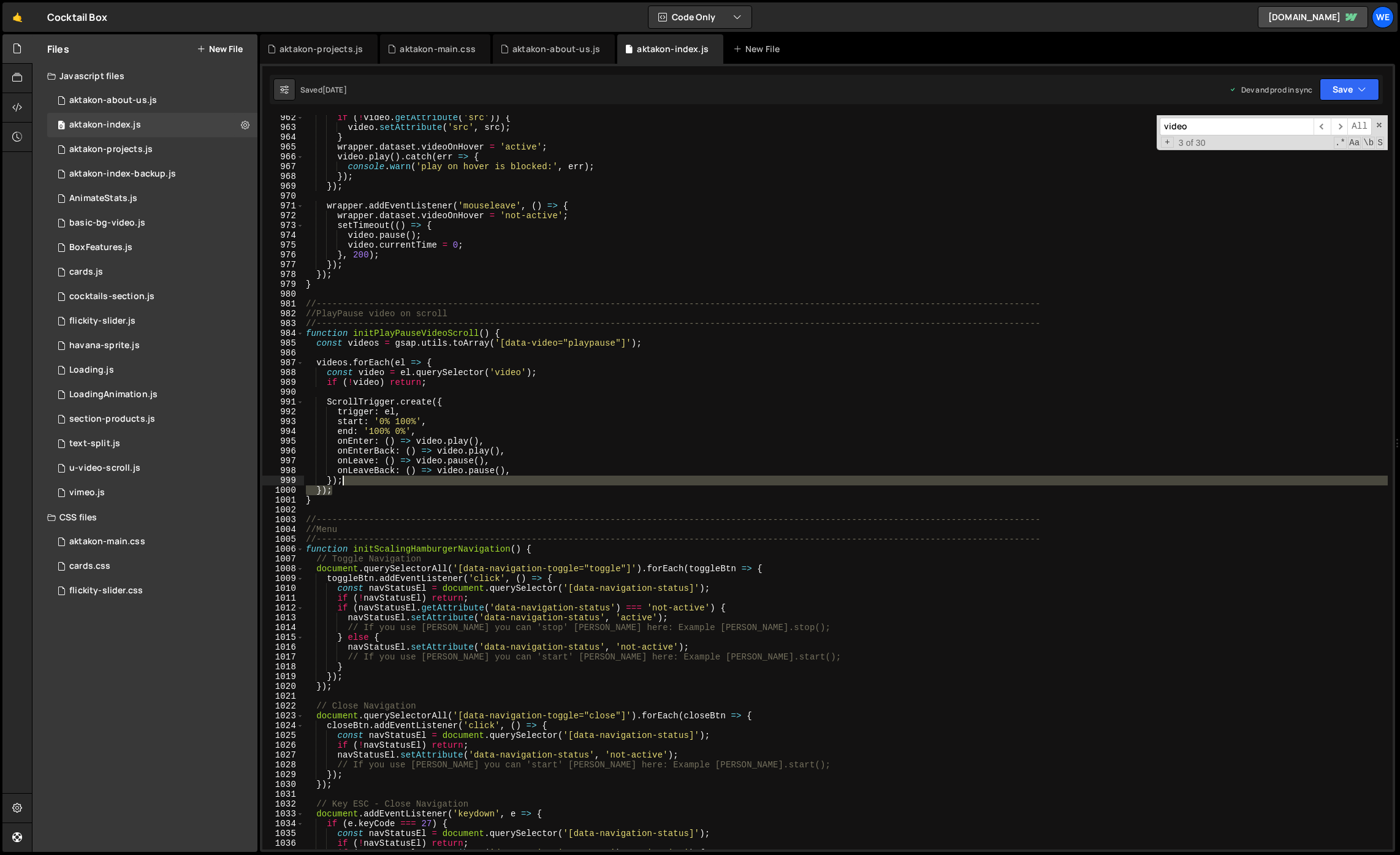
click at [600, 597] on div "if ( ! video . getAttribute ( 'src' )) { video . setAttribute ( 'src' , src ) ;…" at bounding box center [845, 489] width 1084 height 753
type textarea "if (!navStatusEl) return;"
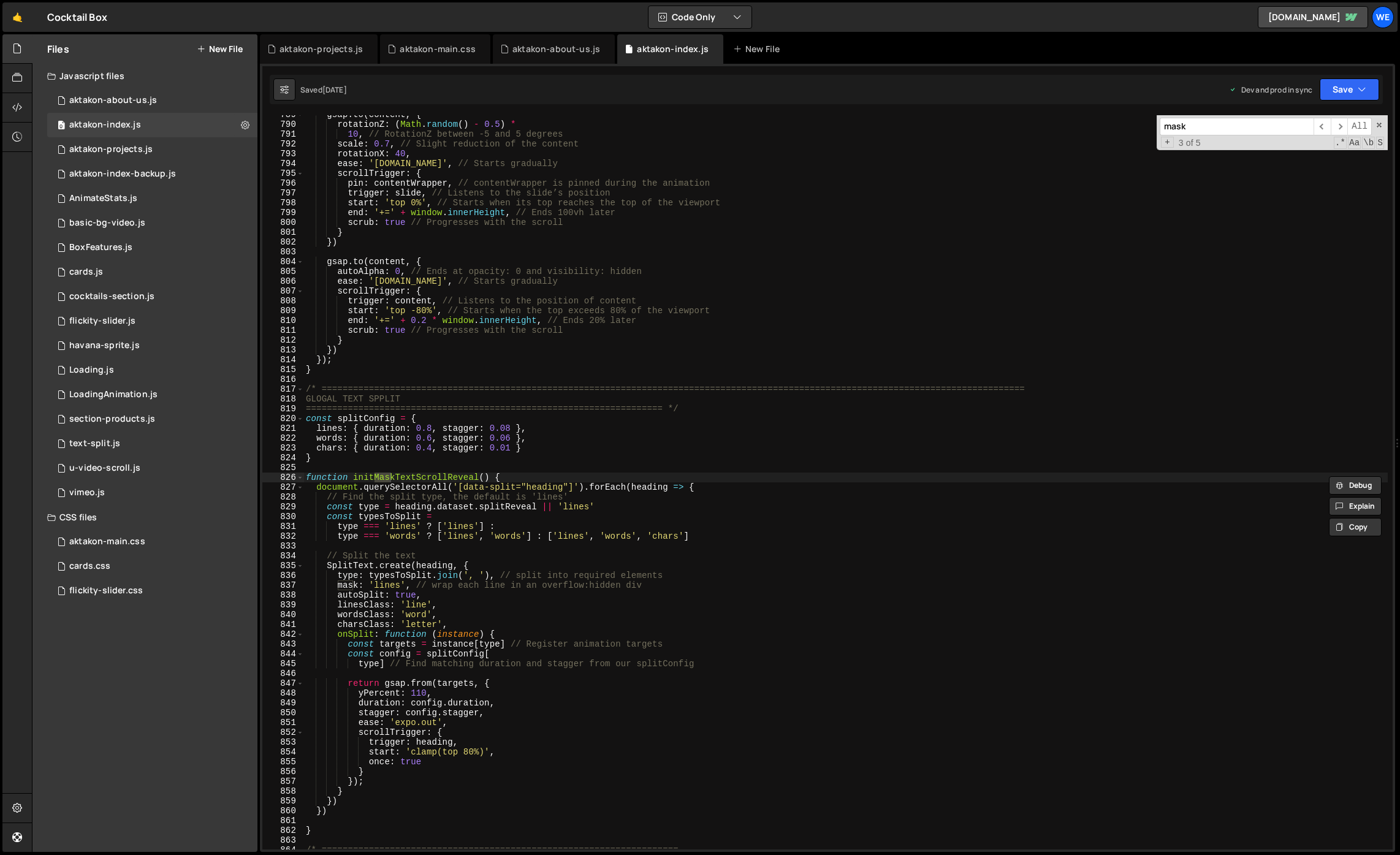
scroll to position [7730, 0]
type input "maskte"
click at [1318, 128] on span "​" at bounding box center [1322, 126] width 17 height 18
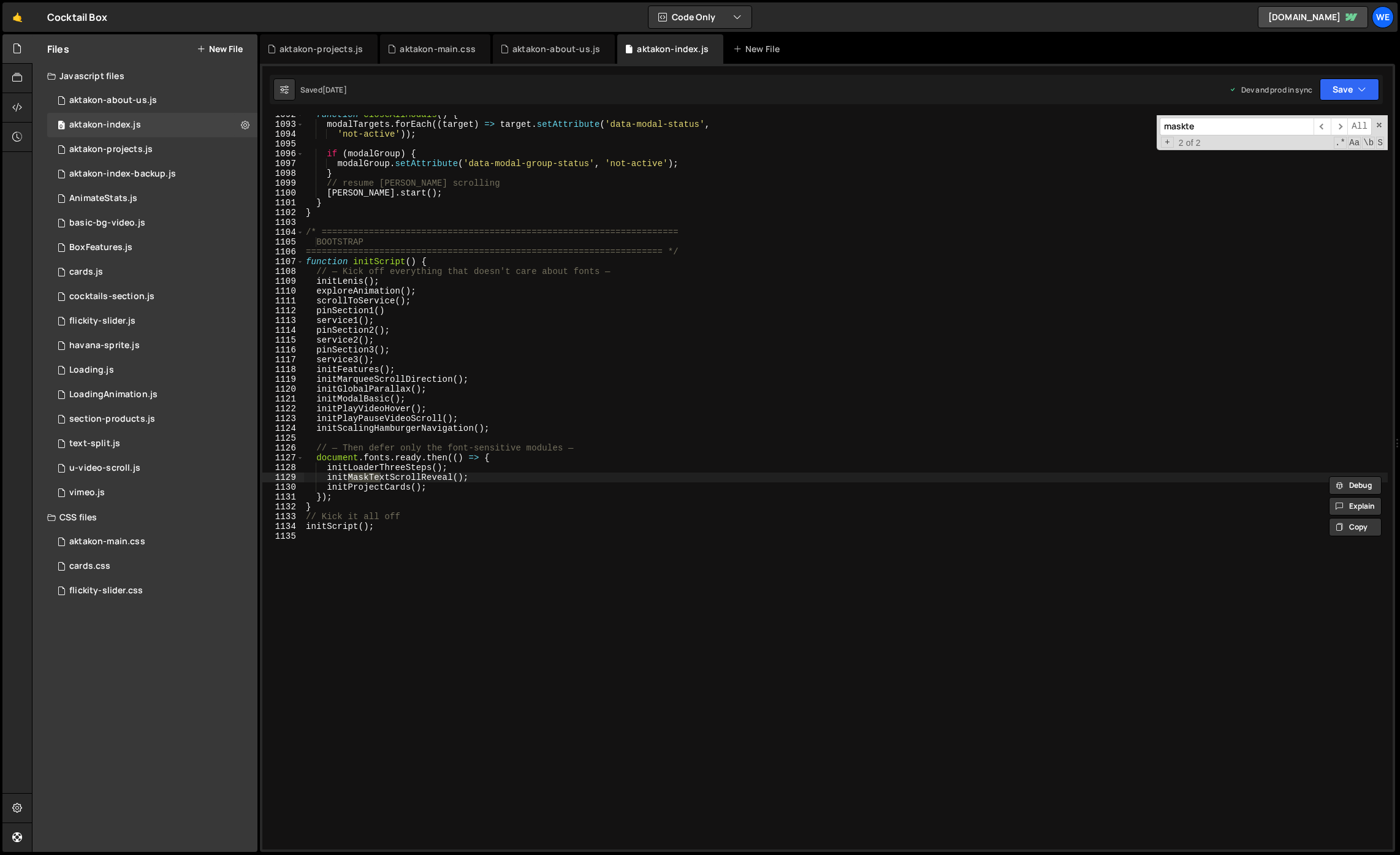
scroll to position [10456, 0]
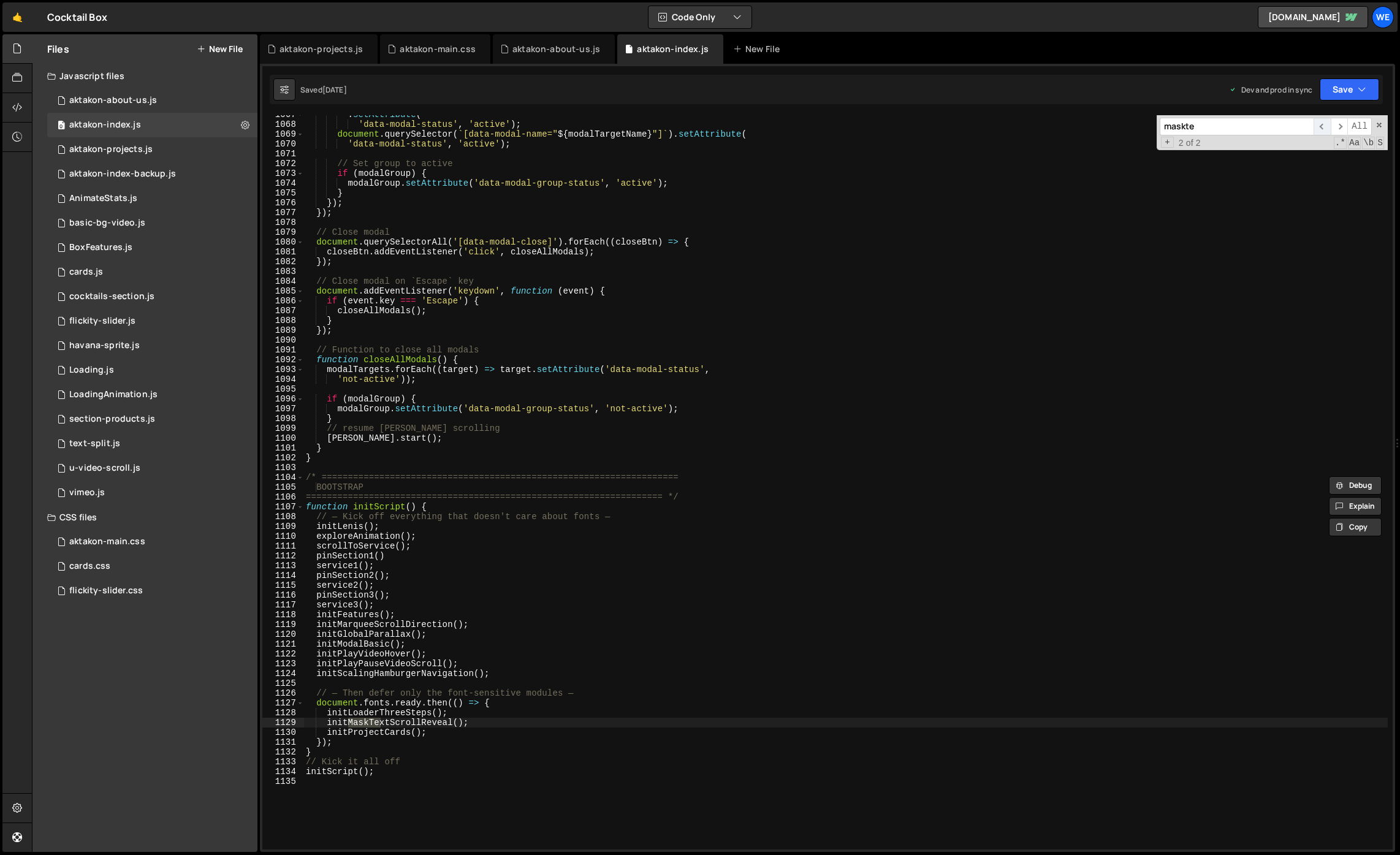
click at [1324, 125] on span "​" at bounding box center [1322, 126] width 17 height 18
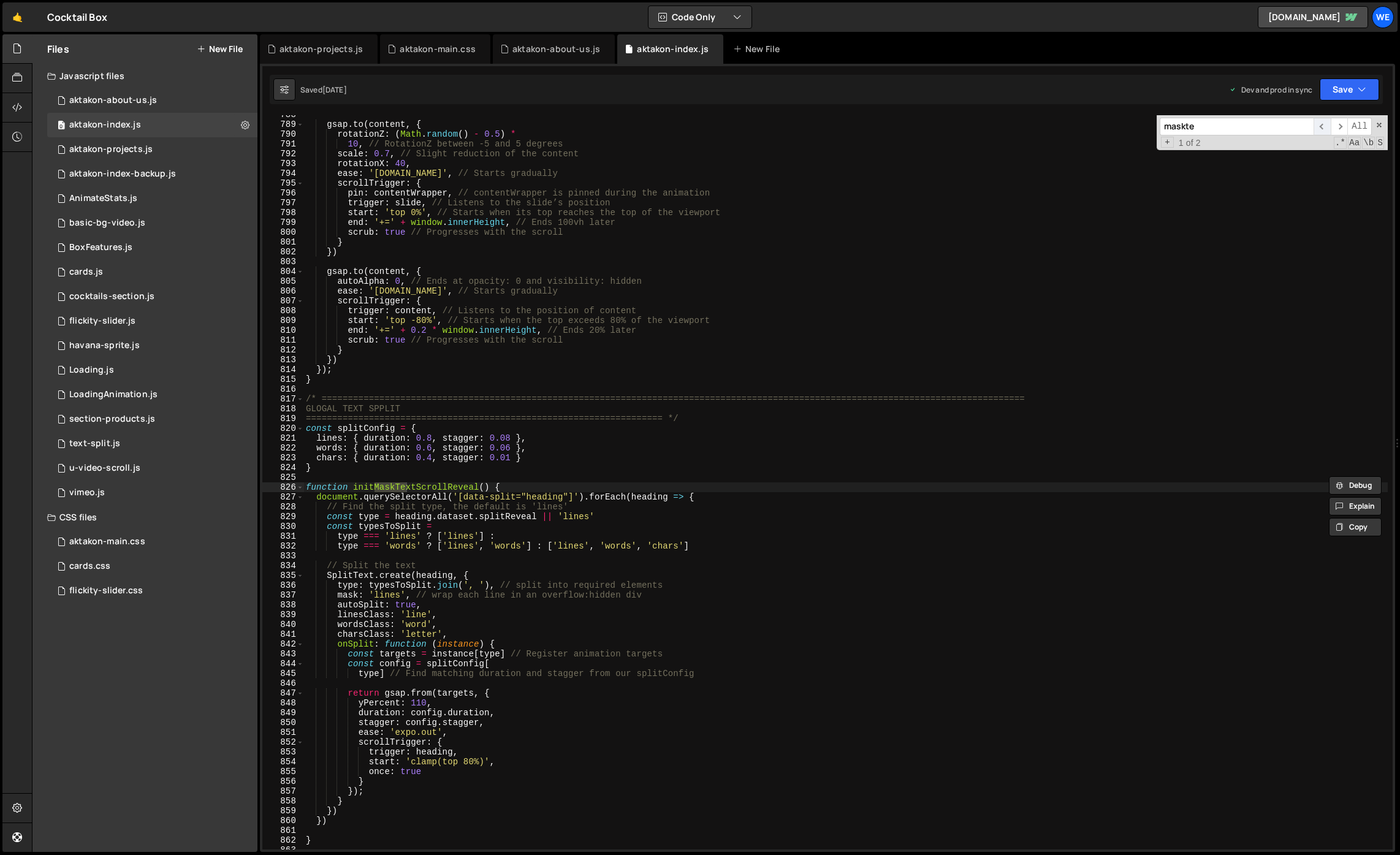
scroll to position [7720, 0]
click at [478, 769] on div "gsap . to ( content , { rotationZ : ( Math . random ( ) - 0.5 ) * 10 , // Rotat…" at bounding box center [845, 486] width 1084 height 753
type textarea "once: true,"
paste textarea "onKill: () => instance.revert() // ✅ safety net"
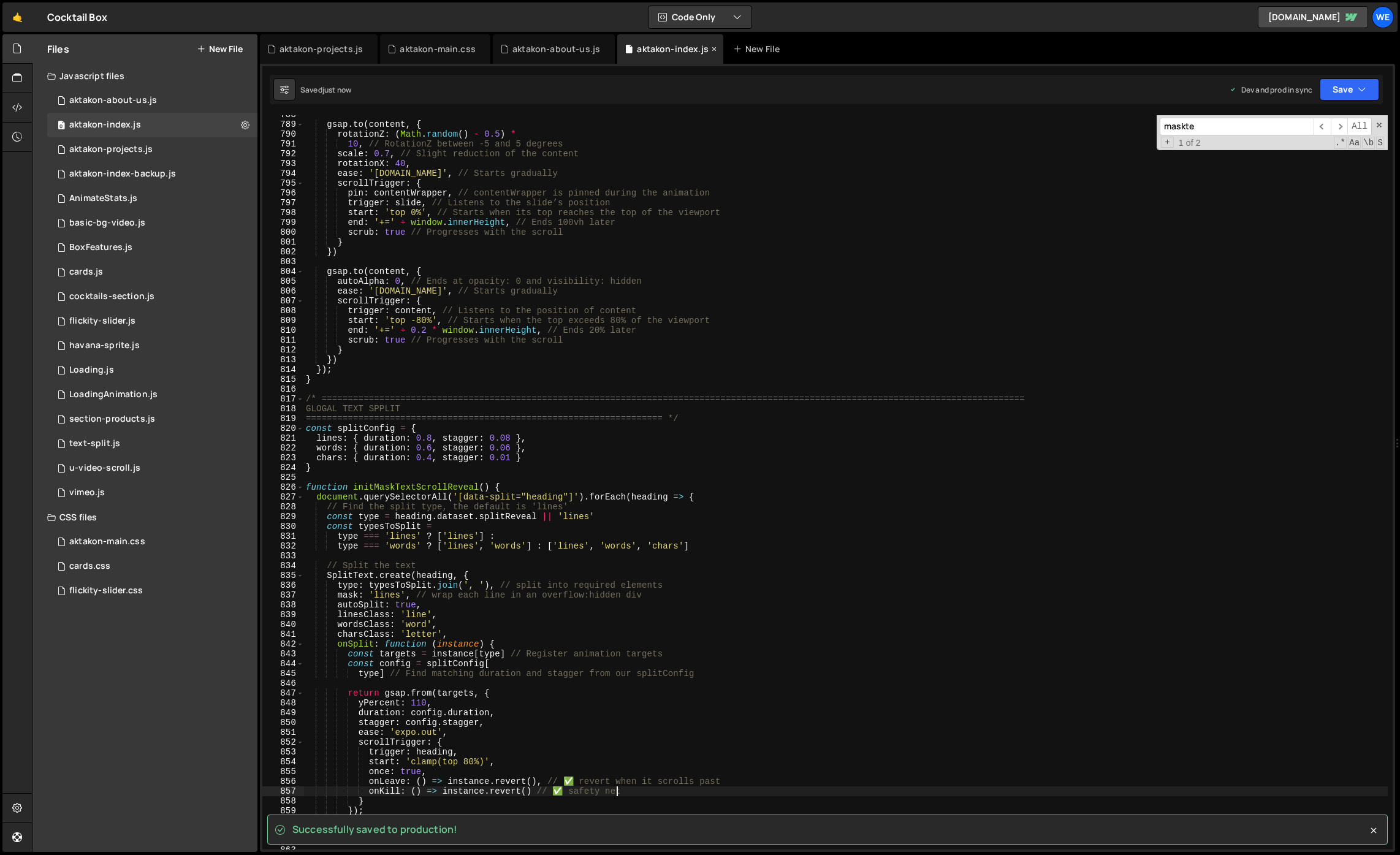
type textarea "onKill: () => instance.revert() // ✅ safety net"
click at [710, 50] on icon at bounding box center [714, 49] width 8 height 12
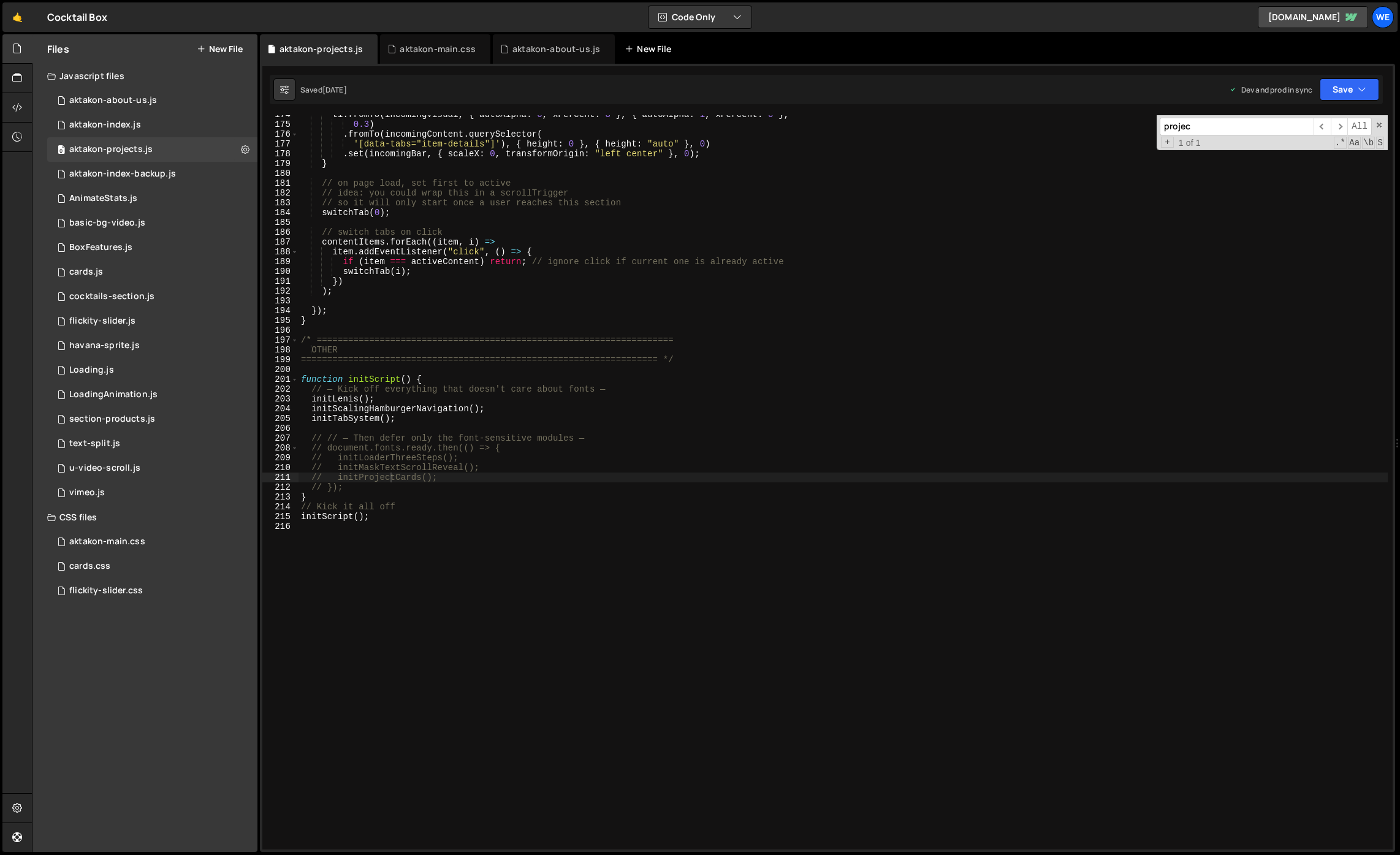
scroll to position [0, 0]
click at [601, 50] on icon at bounding box center [605, 49] width 8 height 12
click at [480, 49] on icon at bounding box center [480, 49] width 8 height 12
click at [366, 48] on icon at bounding box center [368, 49] width 8 height 12
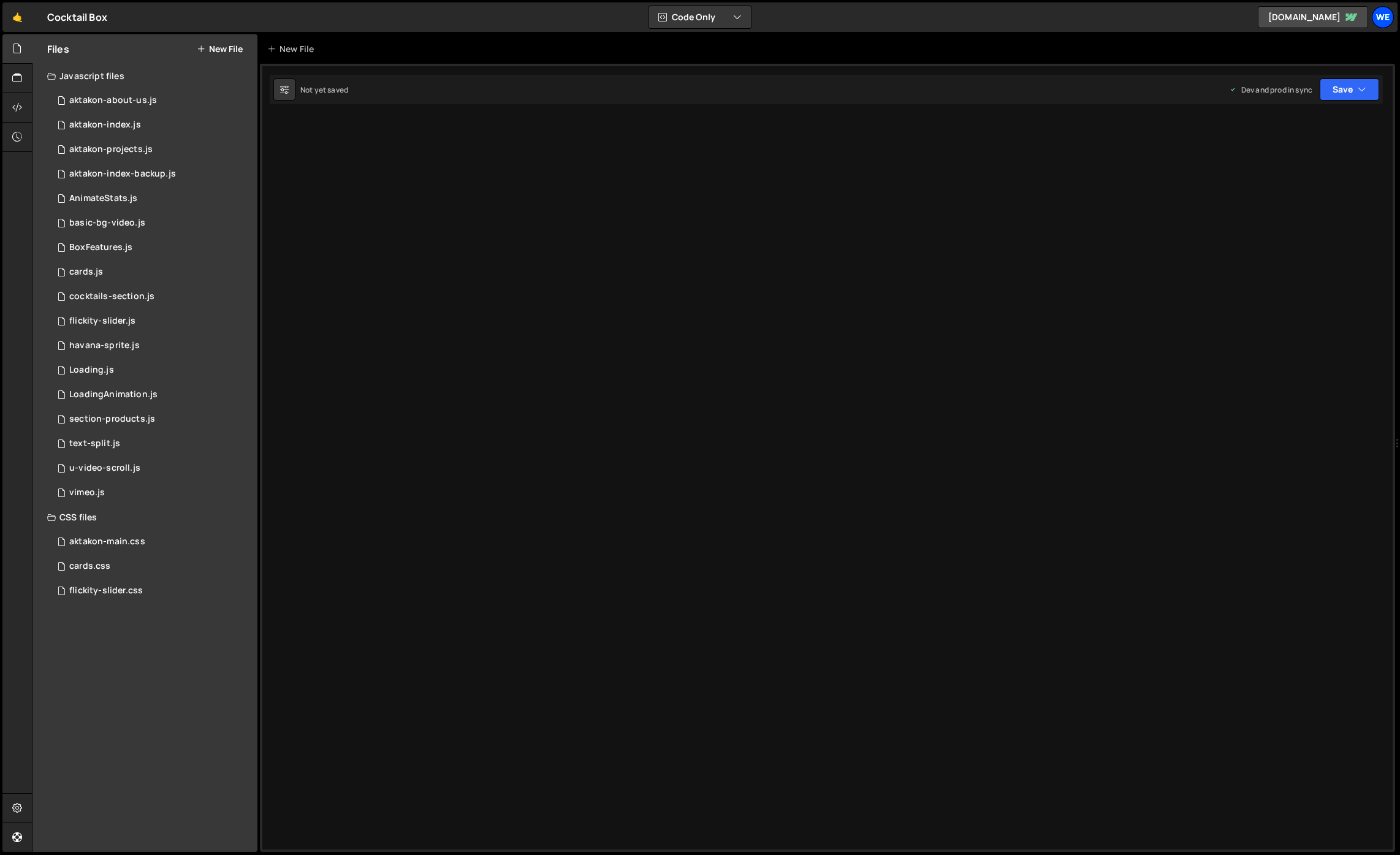
click at [1379, 20] on div "We" at bounding box center [1382, 17] width 22 height 22
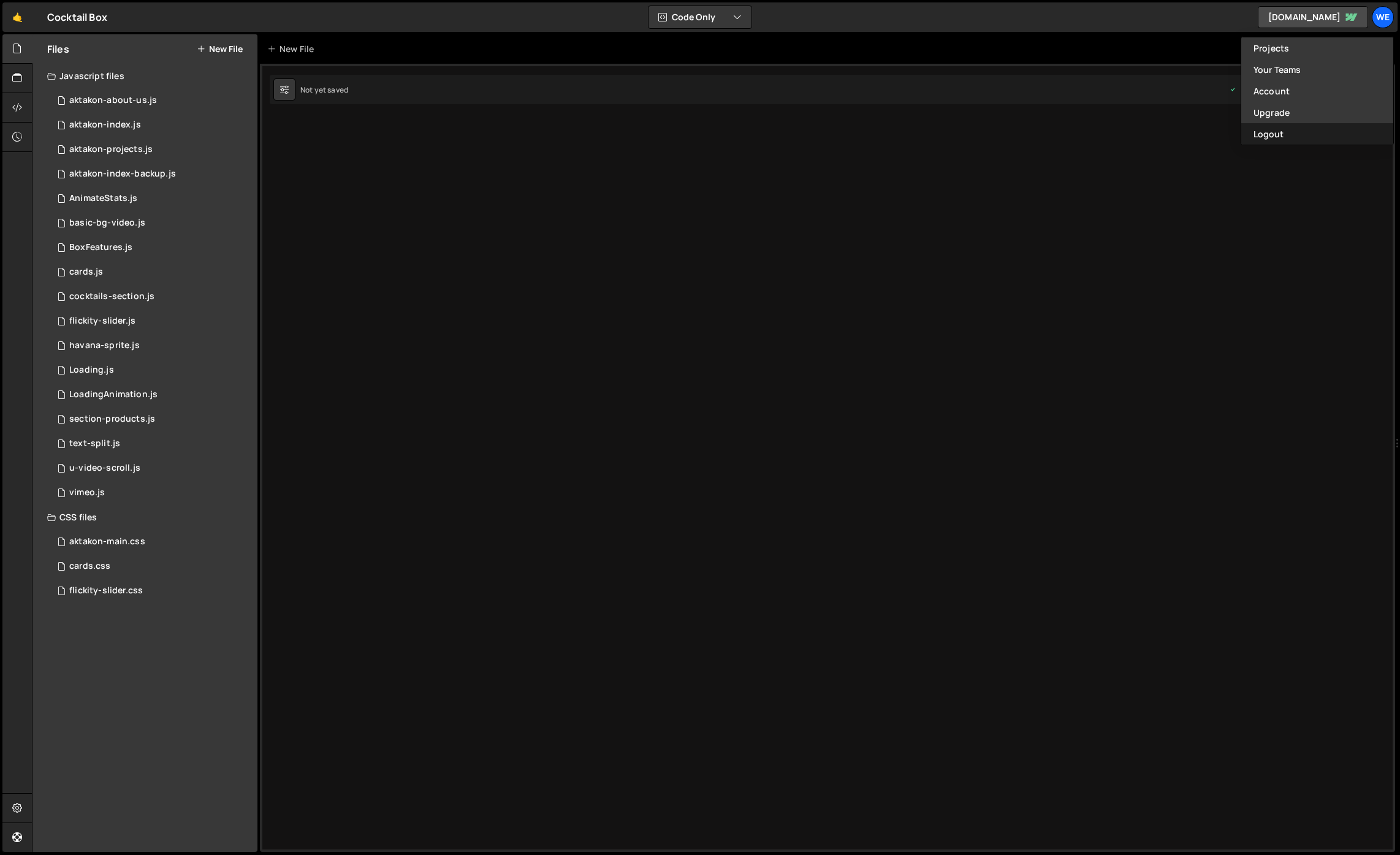
click at [1262, 137] on button "Logout" at bounding box center [1317, 134] width 152 height 21
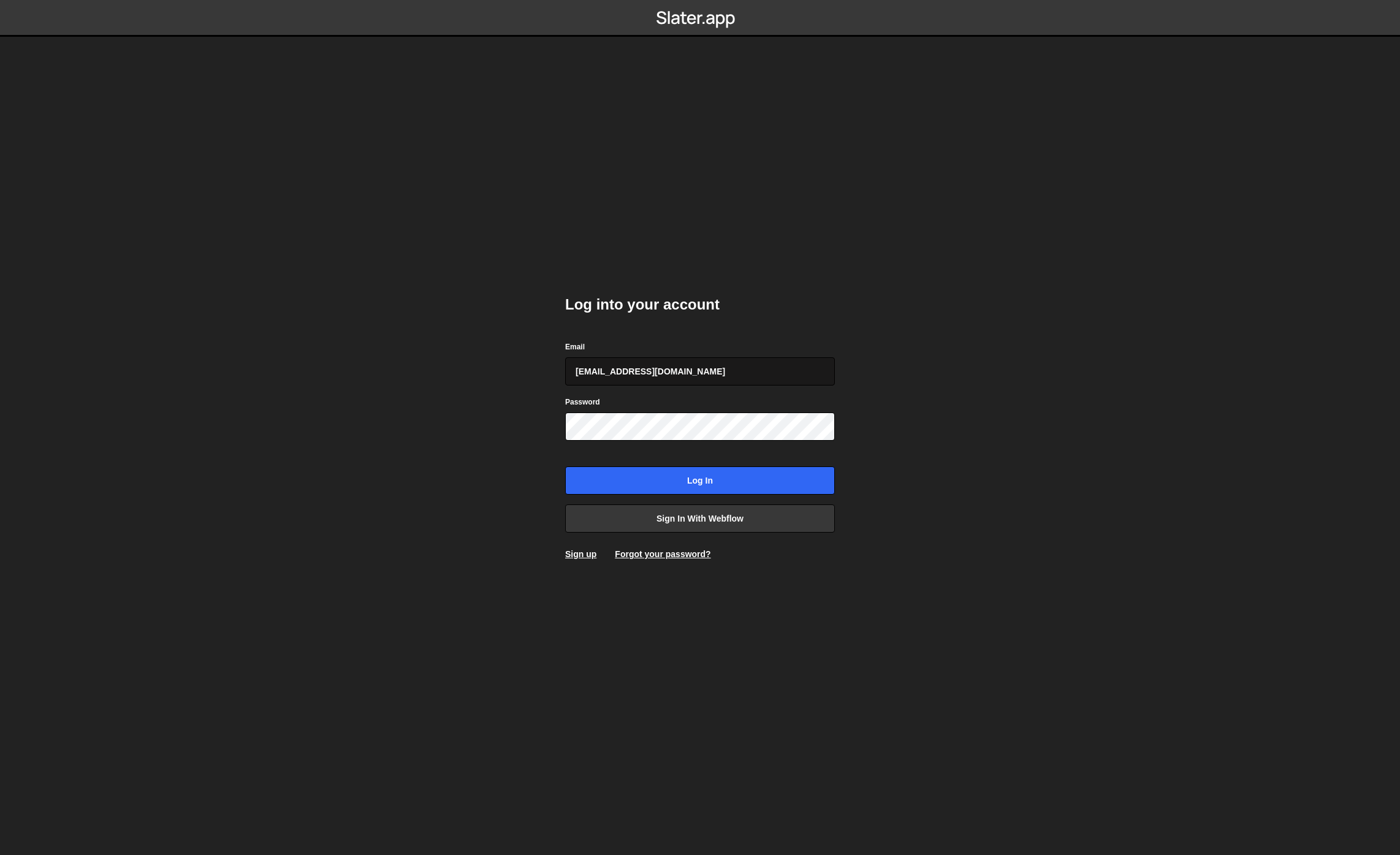
click at [661, 375] on input "[EMAIL_ADDRESS][DOMAIN_NAME]" at bounding box center [700, 371] width 270 height 28
type input "[EMAIL_ADDRESS][PERSON_NAME][DOMAIN_NAME]"
click at [677, 476] on input "Log in" at bounding box center [700, 480] width 270 height 28
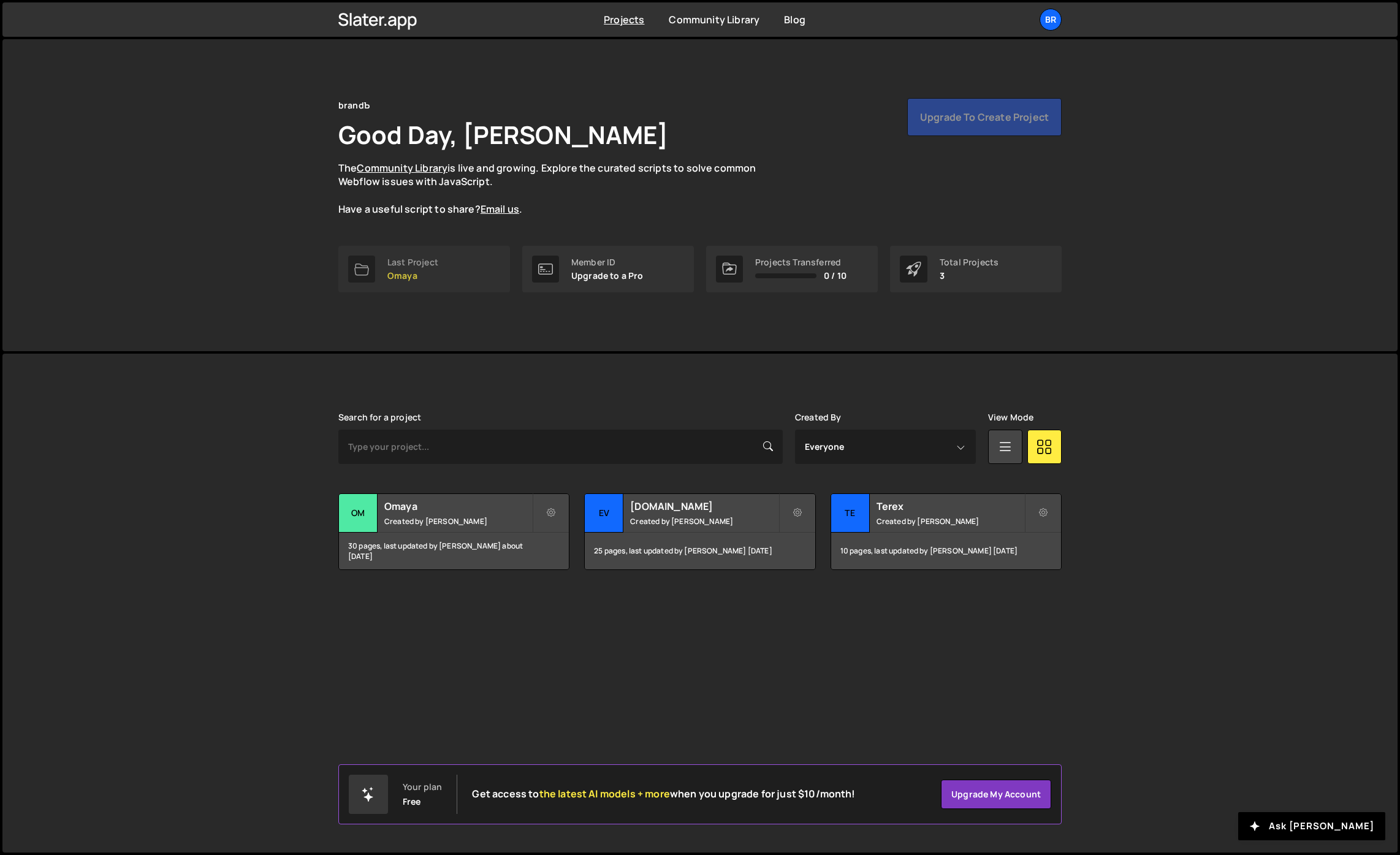
click at [473, 258] on link "Last Project Omaya" at bounding box center [424, 268] width 171 height 47
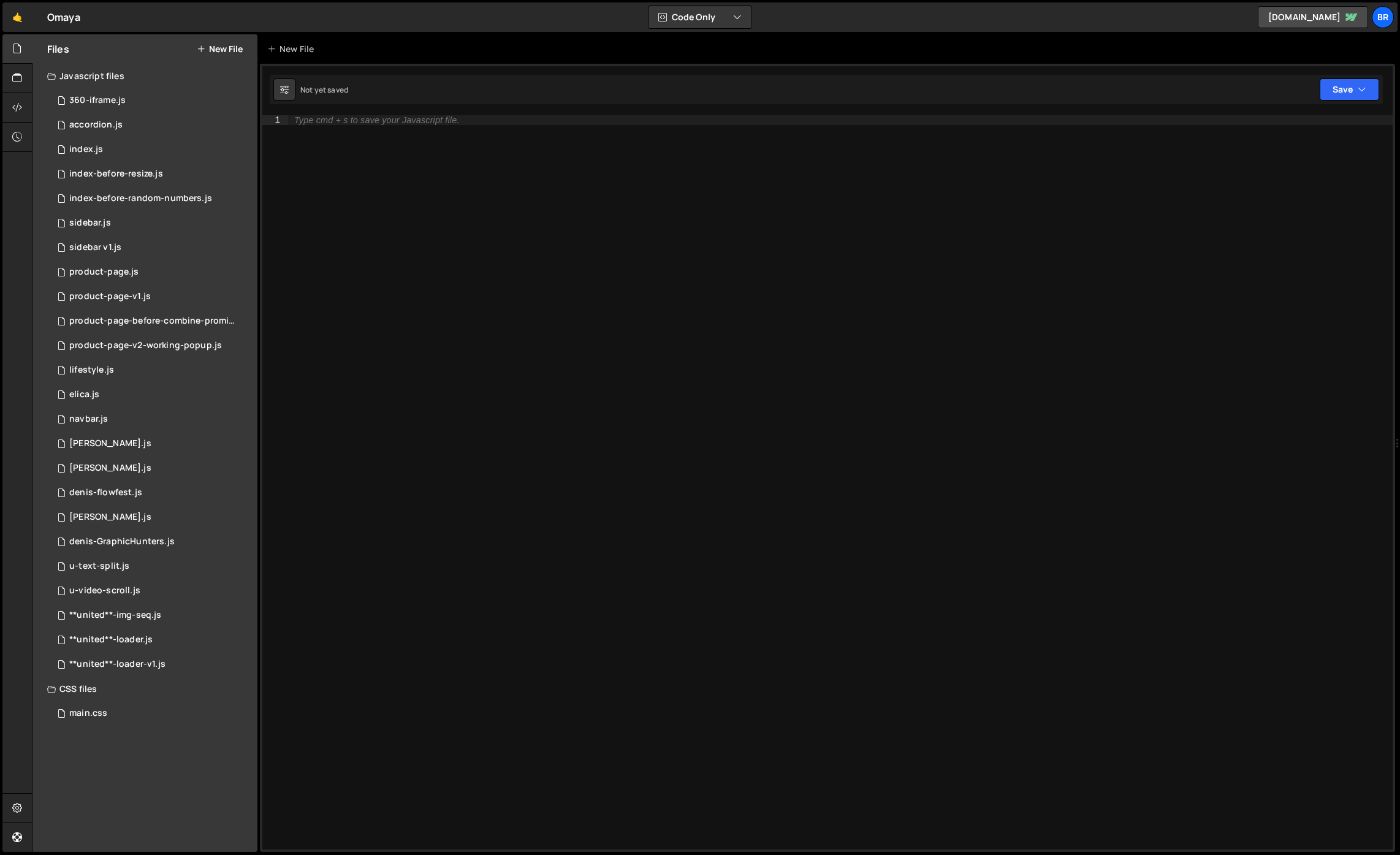
click at [223, 45] on button "New File" at bounding box center [220, 49] width 46 height 10
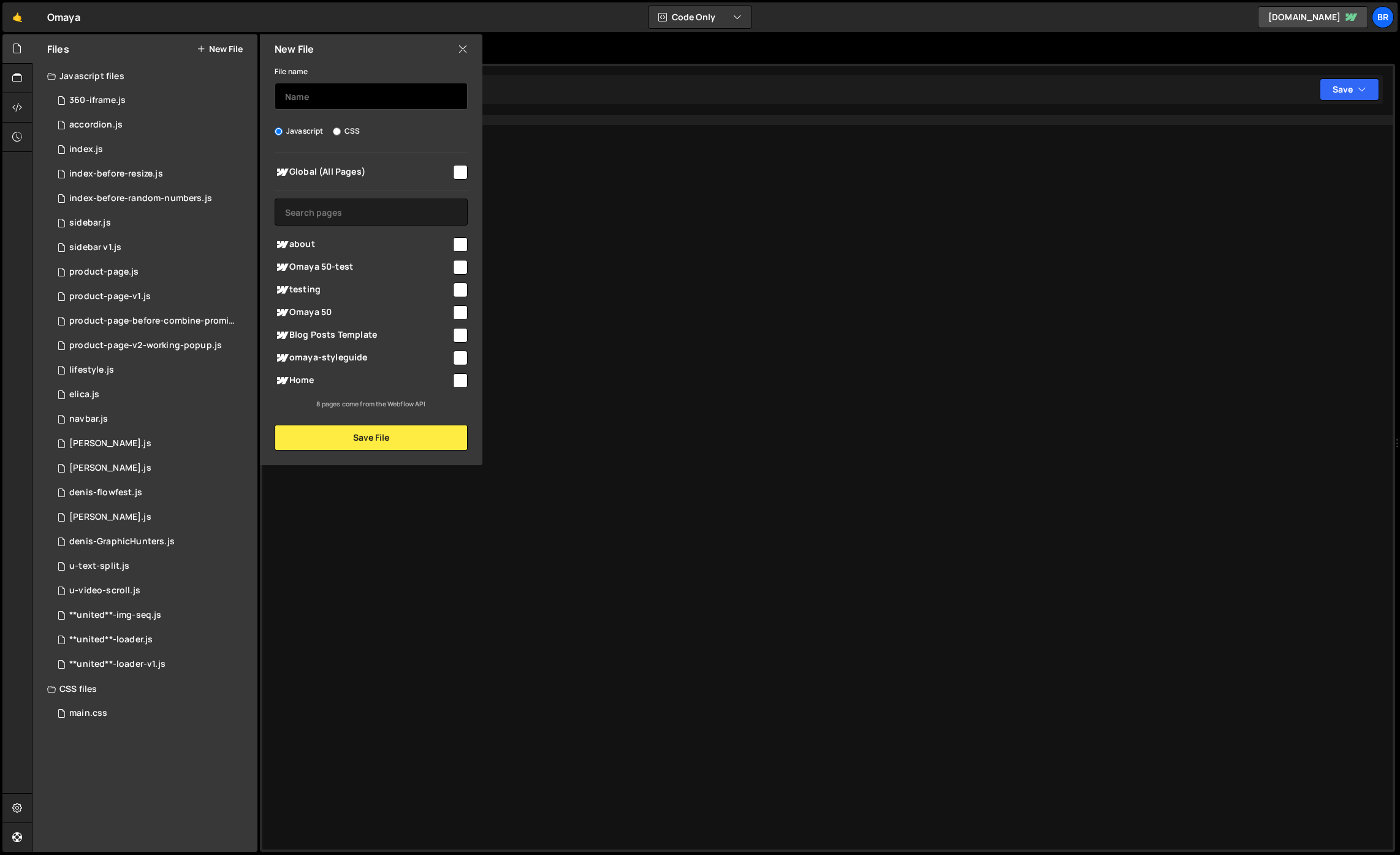
click at [334, 92] on input "text" at bounding box center [371, 96] width 193 height 27
type input "about"
click at [381, 443] on button "Save File" at bounding box center [371, 437] width 193 height 26
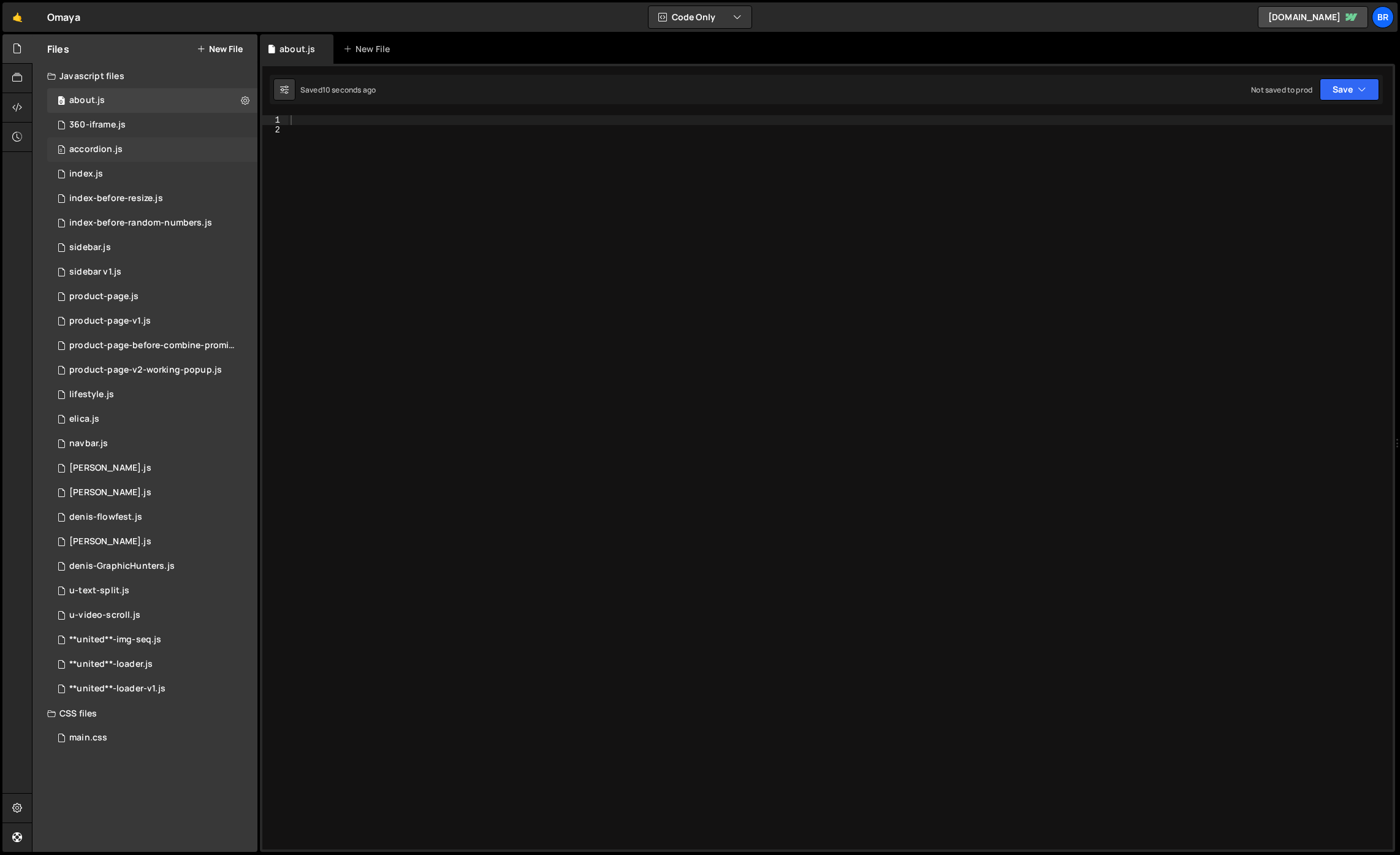
click at [129, 159] on div "0 accordion.js 0" at bounding box center [152, 149] width 210 height 24
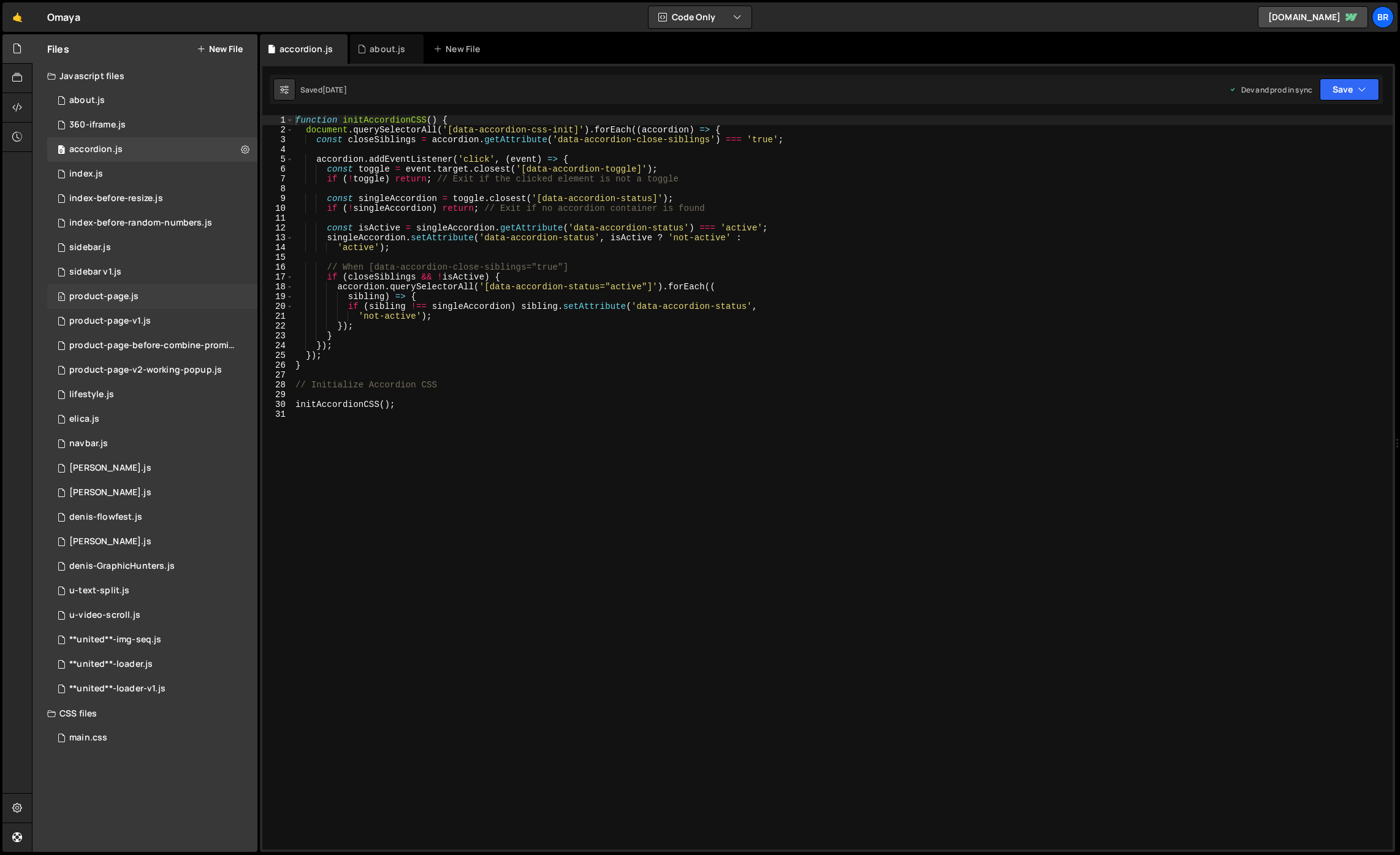
click at [129, 290] on div "0 product-page.js 0" at bounding box center [152, 297] width 210 height 24
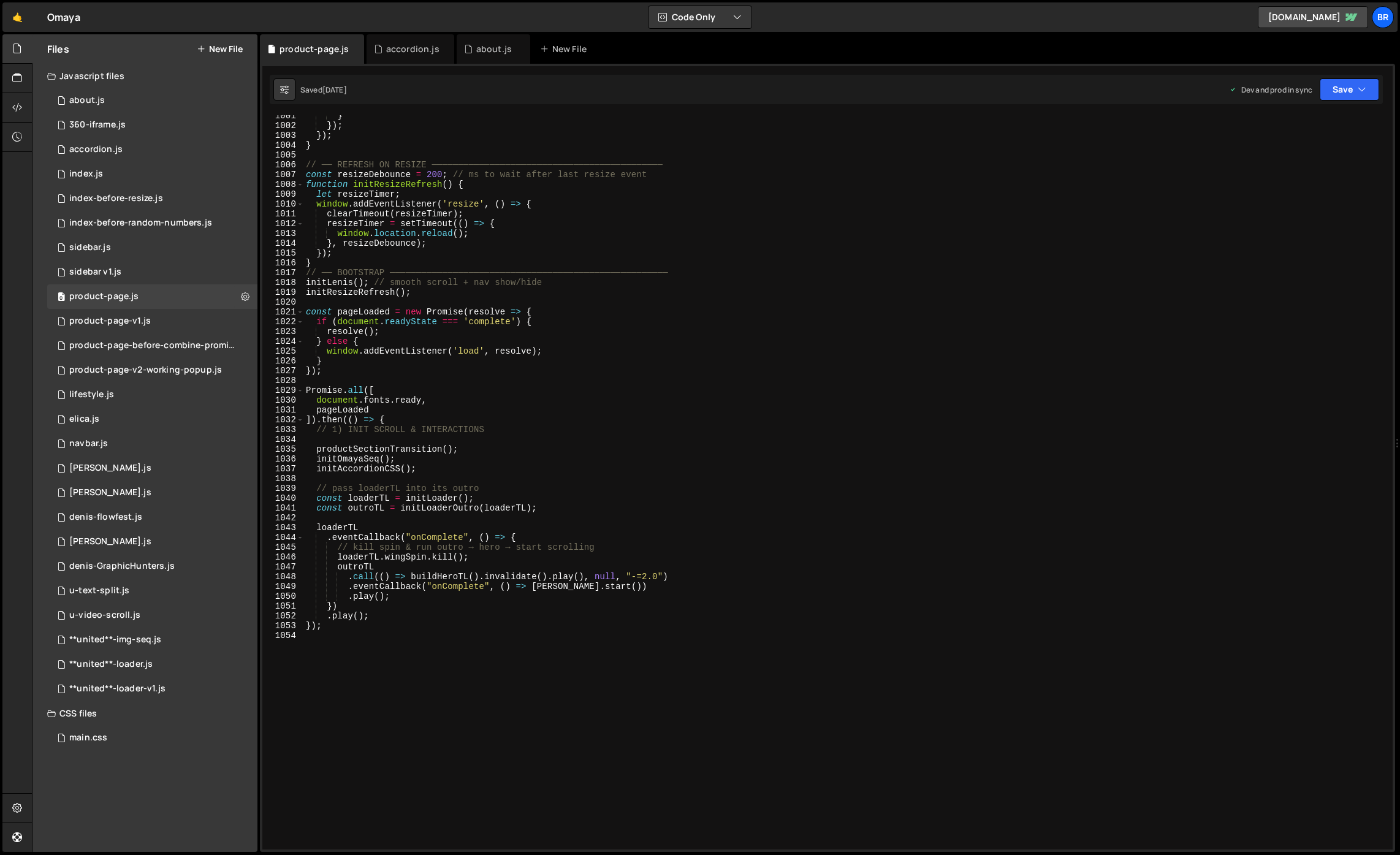
scroll to position [9816, 0]
click at [121, 103] on div "0 about.js 0" at bounding box center [152, 100] width 210 height 24
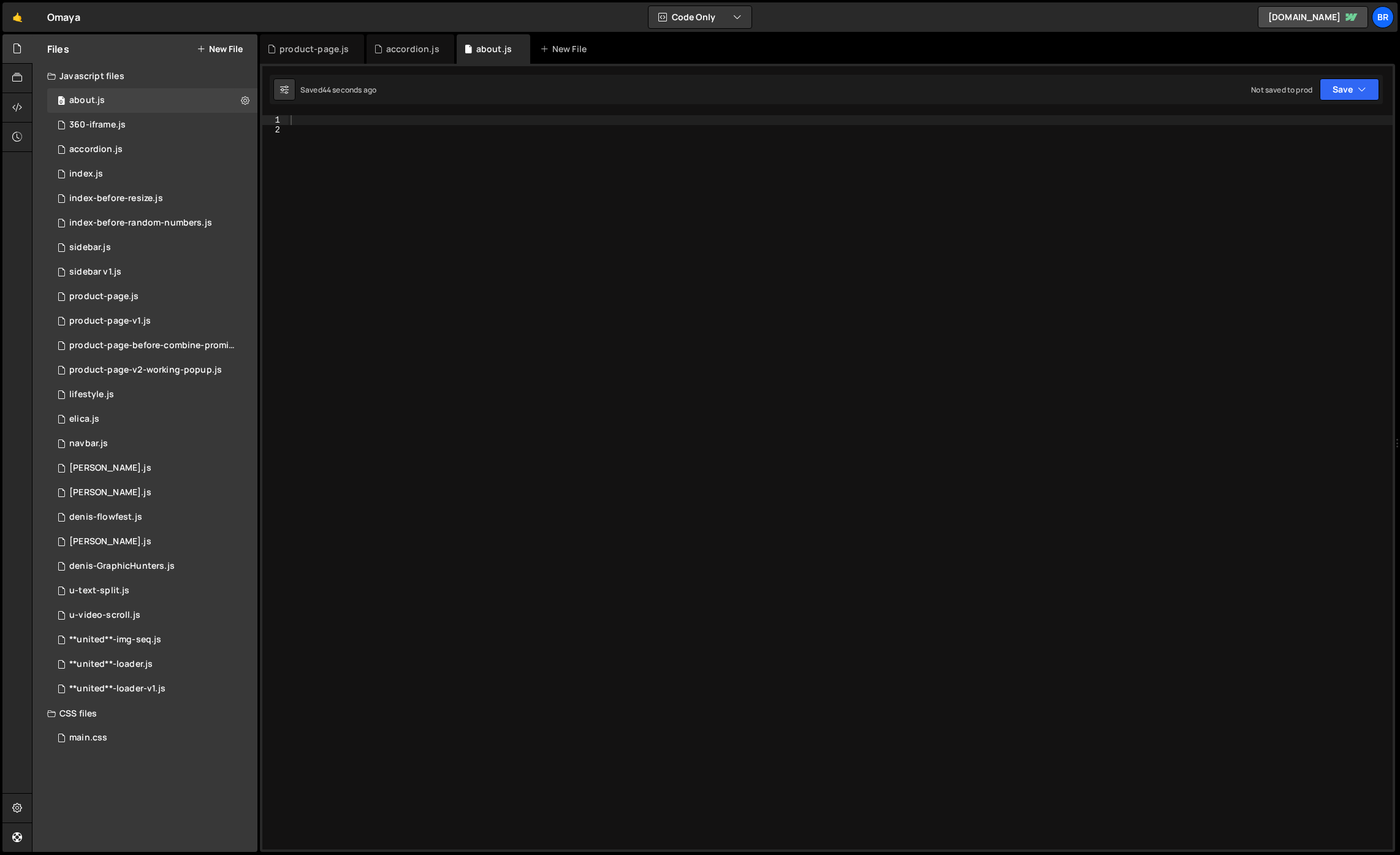
click at [529, 135] on div at bounding box center [841, 492] width 1105 height 753
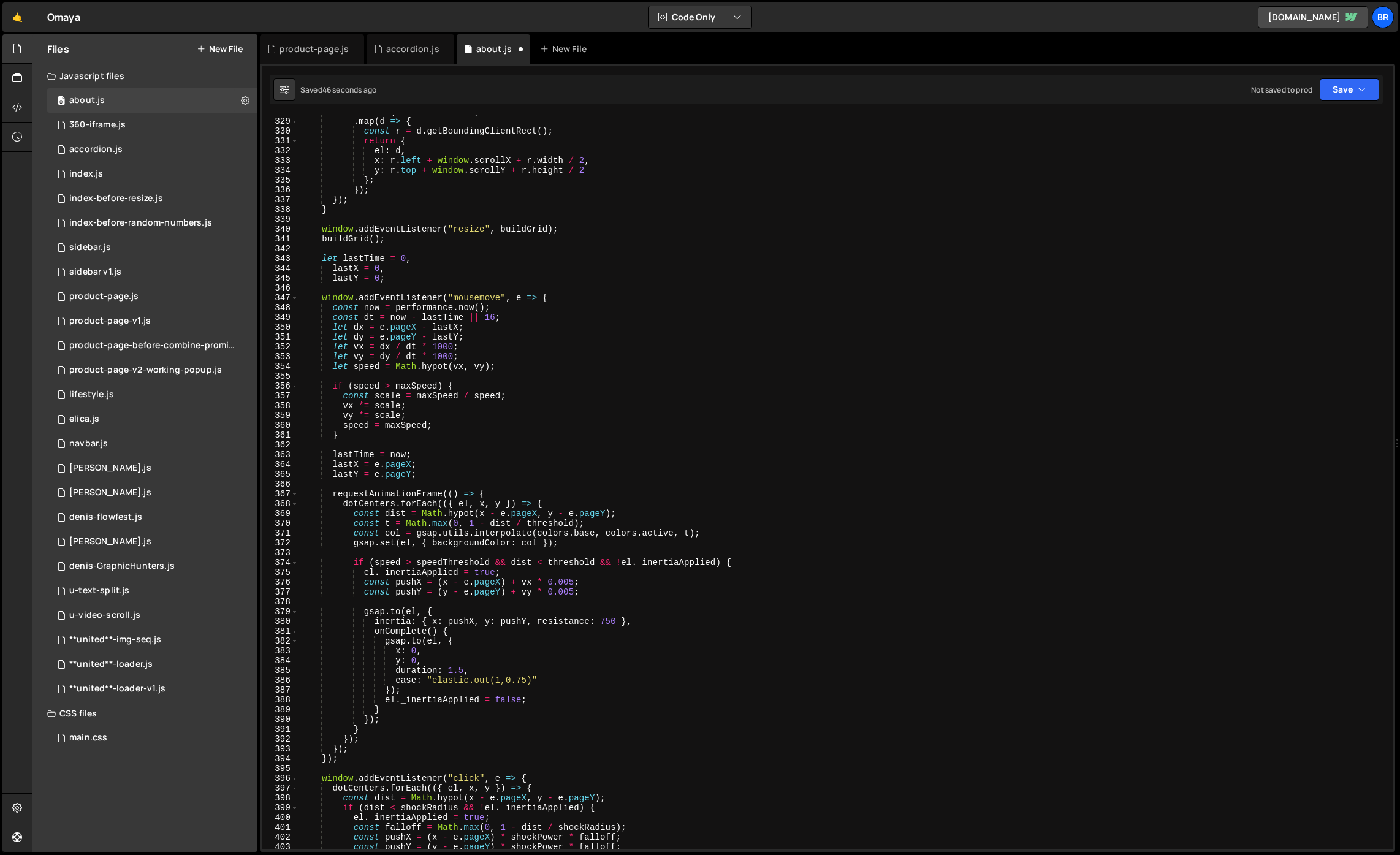
scroll to position [2965, 0]
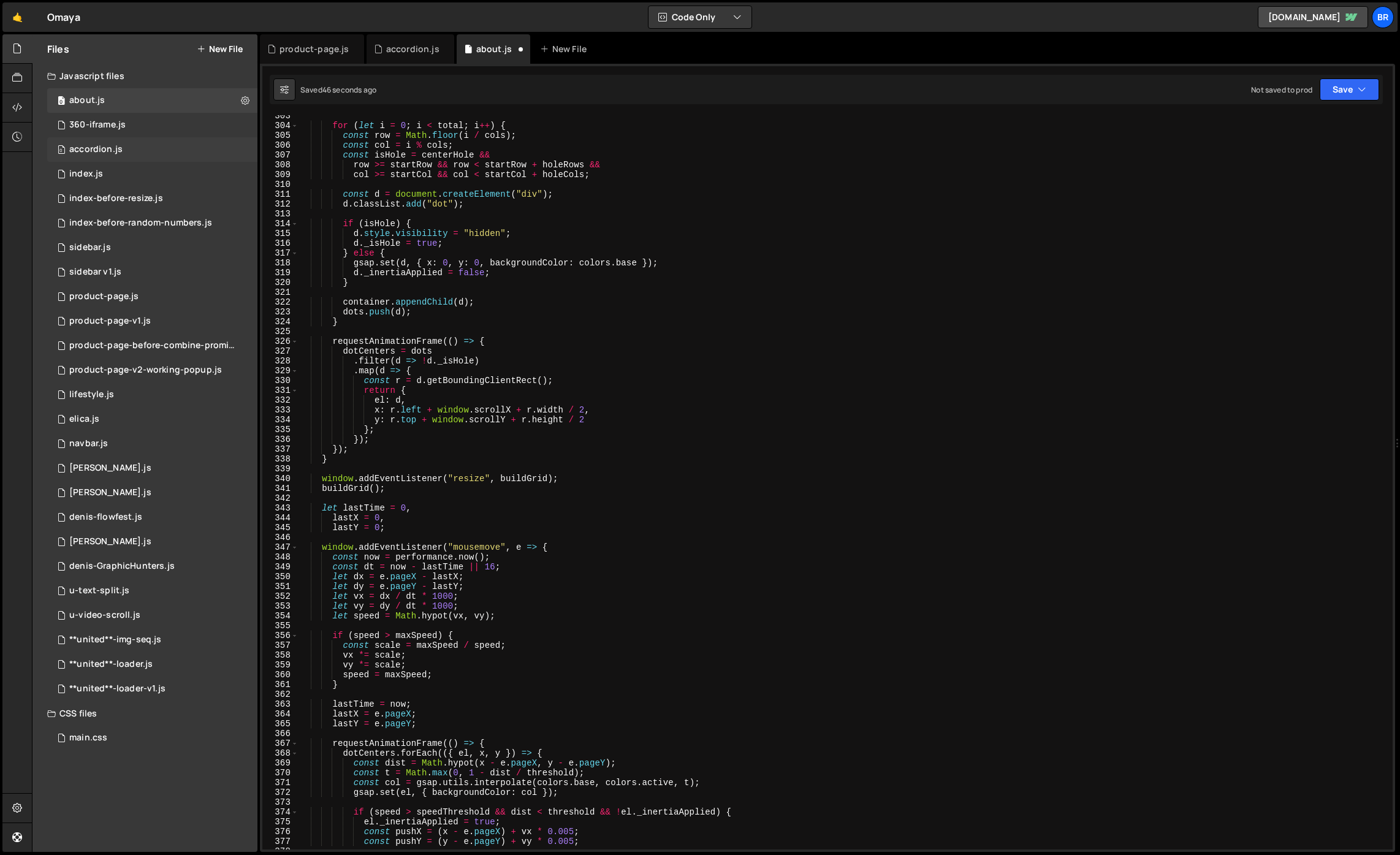
click at [133, 158] on div "0 accordion.js 0" at bounding box center [152, 149] width 210 height 24
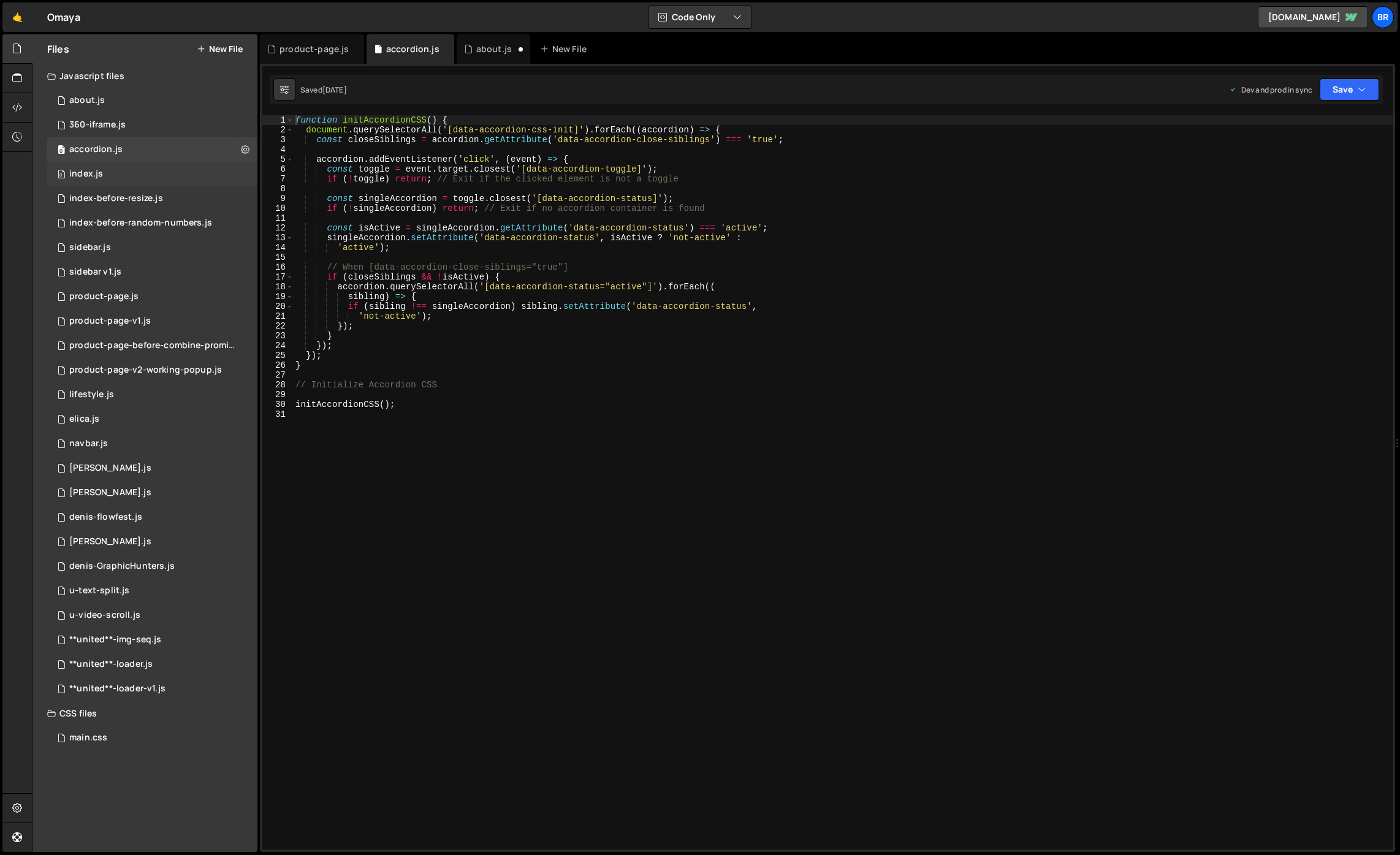
click at [135, 174] on div "0 index.js 0" at bounding box center [152, 174] width 210 height 24
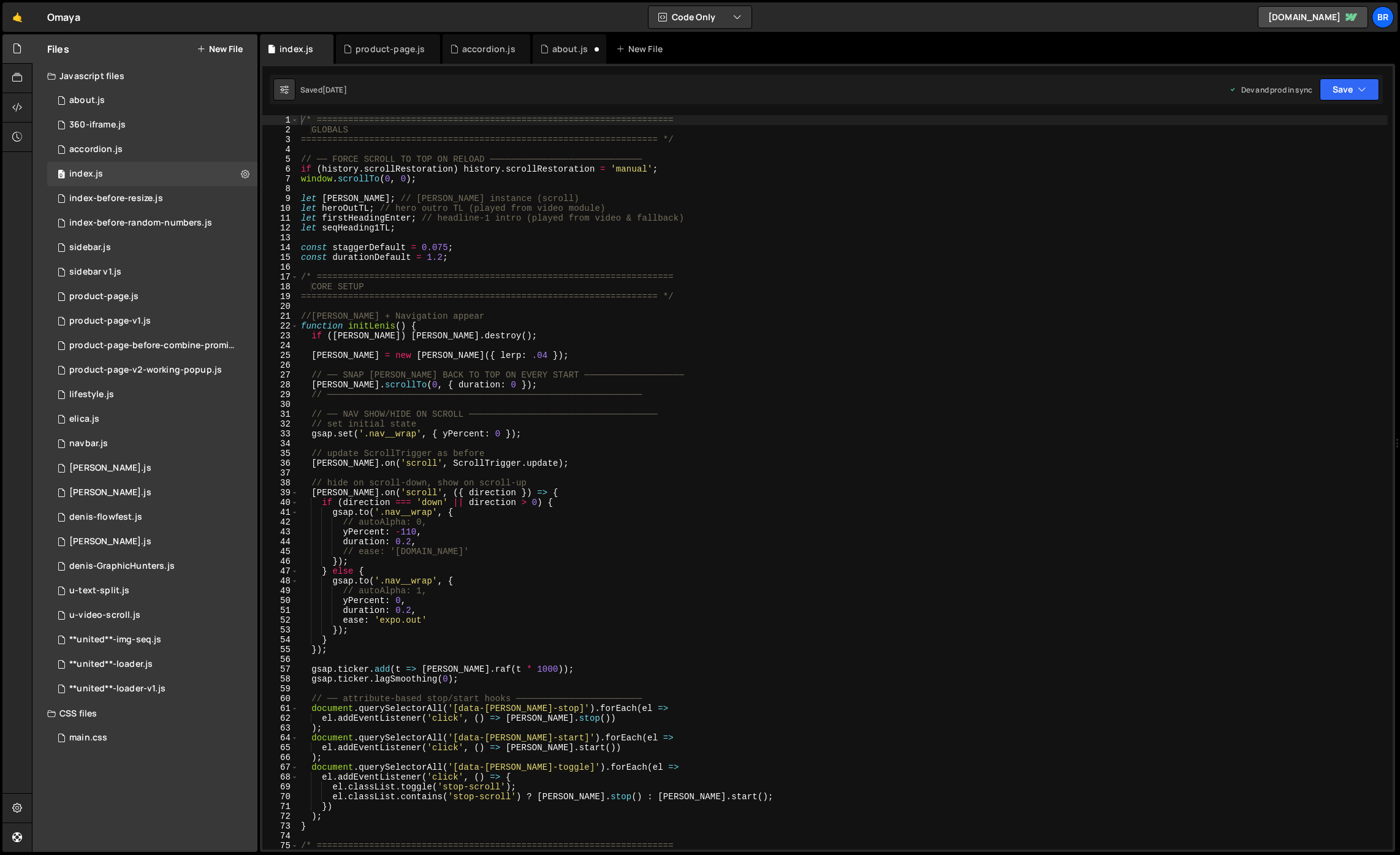
scroll to position [2947, 0]
drag, startPoint x: 301, startPoint y: 314, endPoint x: 362, endPoint y: 350, distance: 70.8
click at [396, 362] on div "/* ==================================================================== 1 2 3 4…" at bounding box center [827, 483] width 1130 height 734
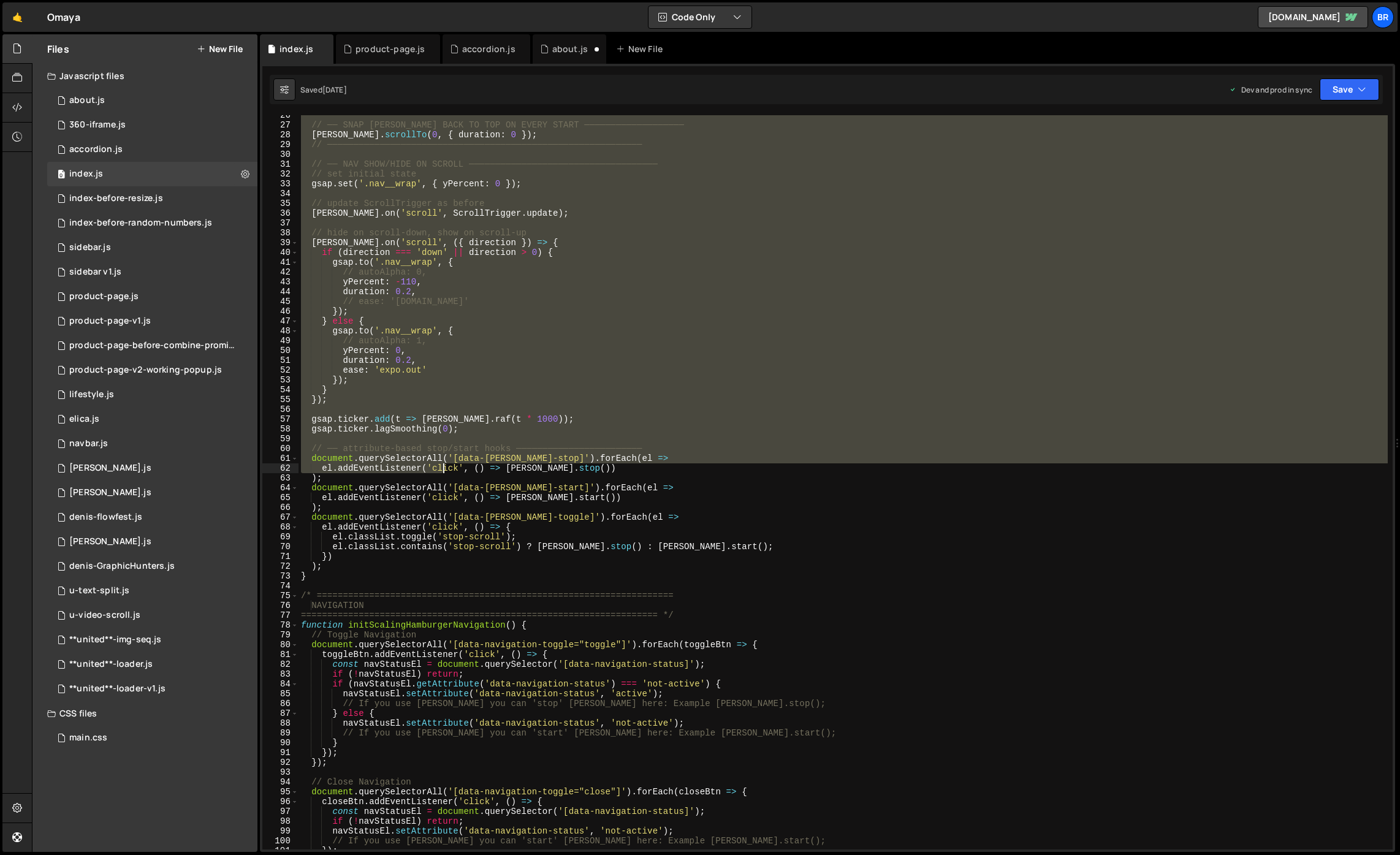
scroll to position [250, 0]
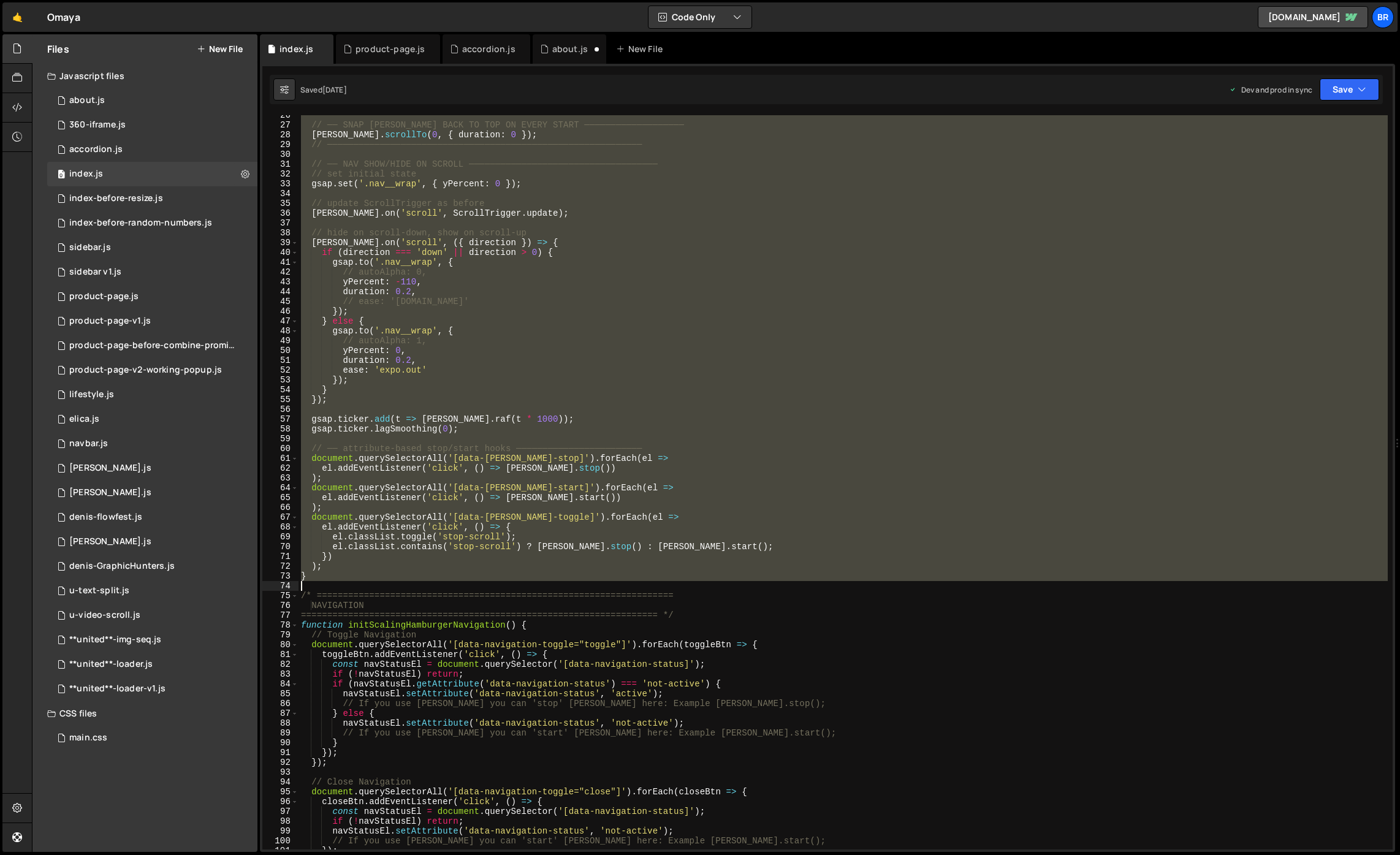
drag, startPoint x: 298, startPoint y: 313, endPoint x: 327, endPoint y: 580, distance: 268.6
click at [327, 580] on div "// ── SNAP [PERSON_NAME] BACK TO TOP ON EVERY START ─────────────────── [PERSON…" at bounding box center [843, 486] width 1089 height 753
type textarea "}"
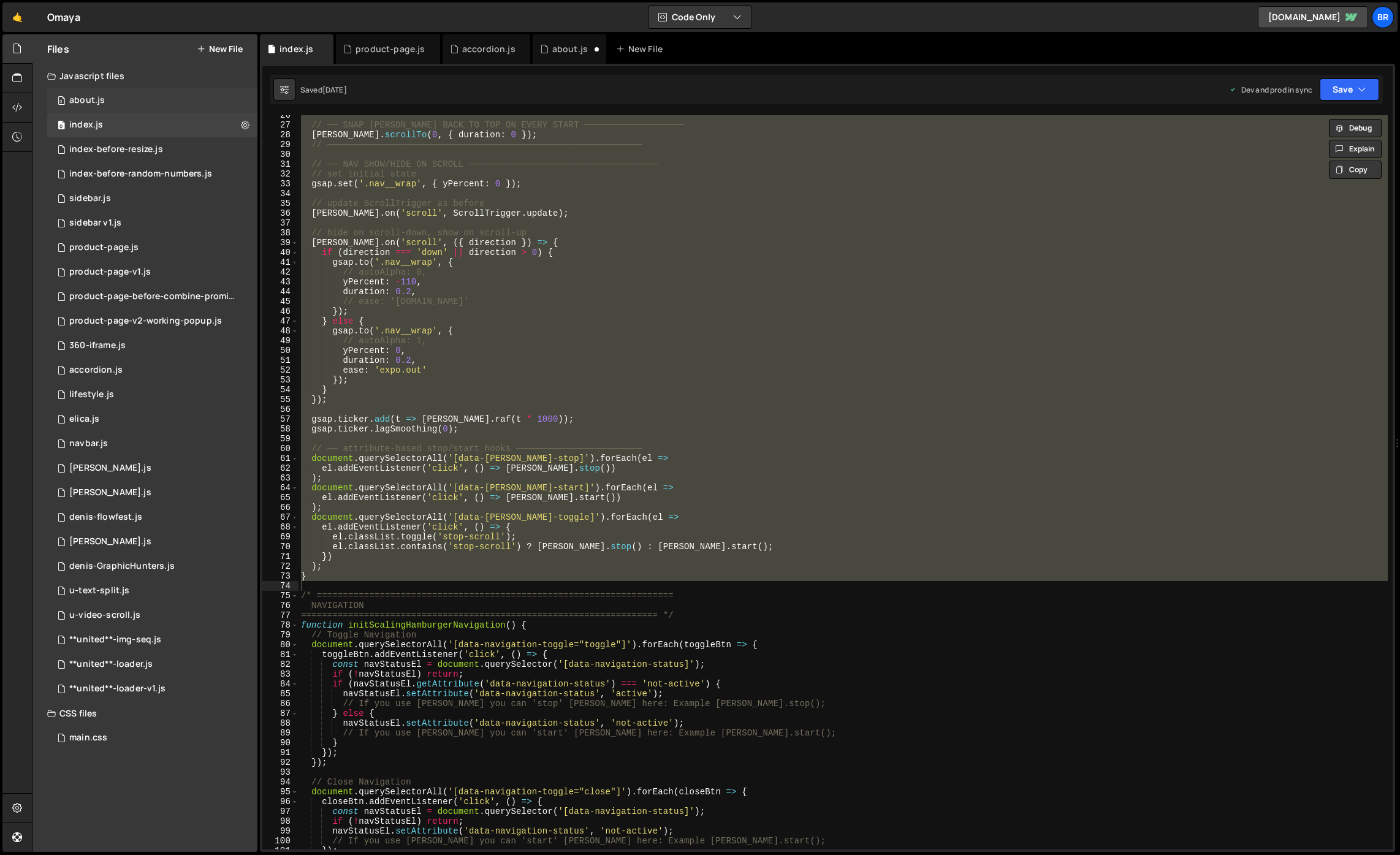
click at [108, 96] on div "0 about.js 0" at bounding box center [152, 100] width 210 height 24
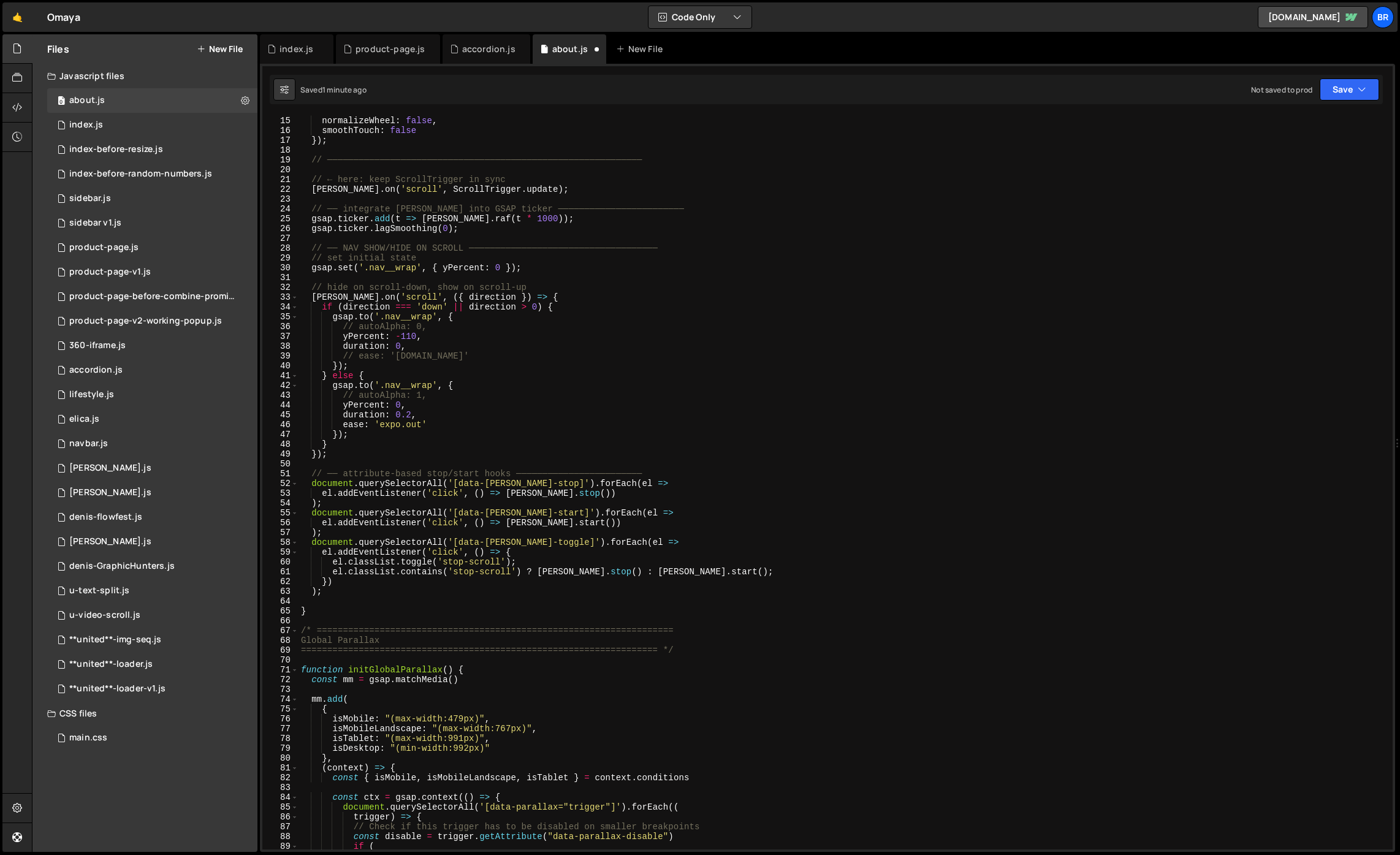
scroll to position [0, 0]
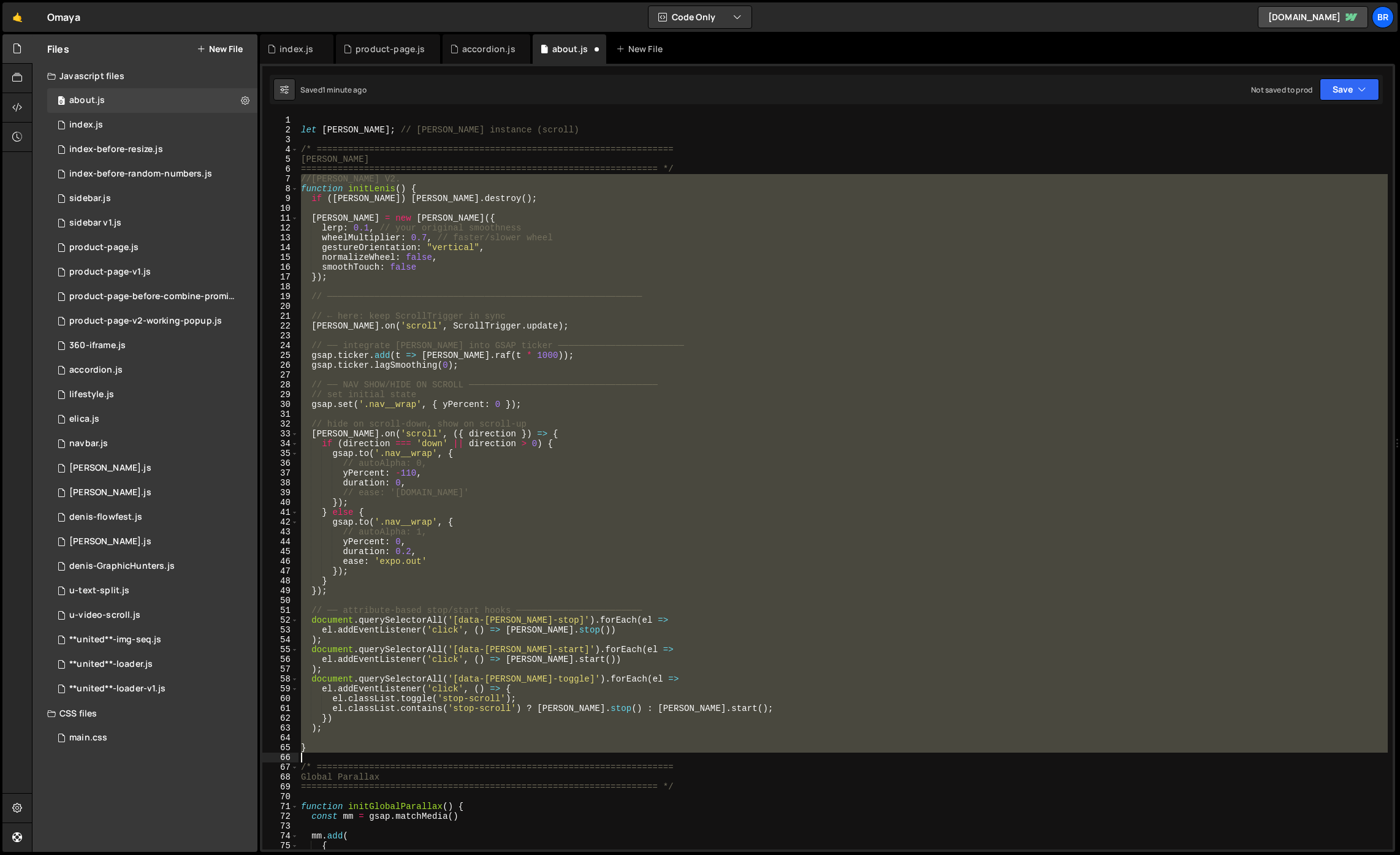
drag, startPoint x: 298, startPoint y: 179, endPoint x: 380, endPoint y: 758, distance: 584.8
click at [380, 758] on div "let [PERSON_NAME] ; // [PERSON_NAME] instance (scroll) /* =====================…" at bounding box center [843, 492] width 1089 height 753
type textarea "}"
paste textarea
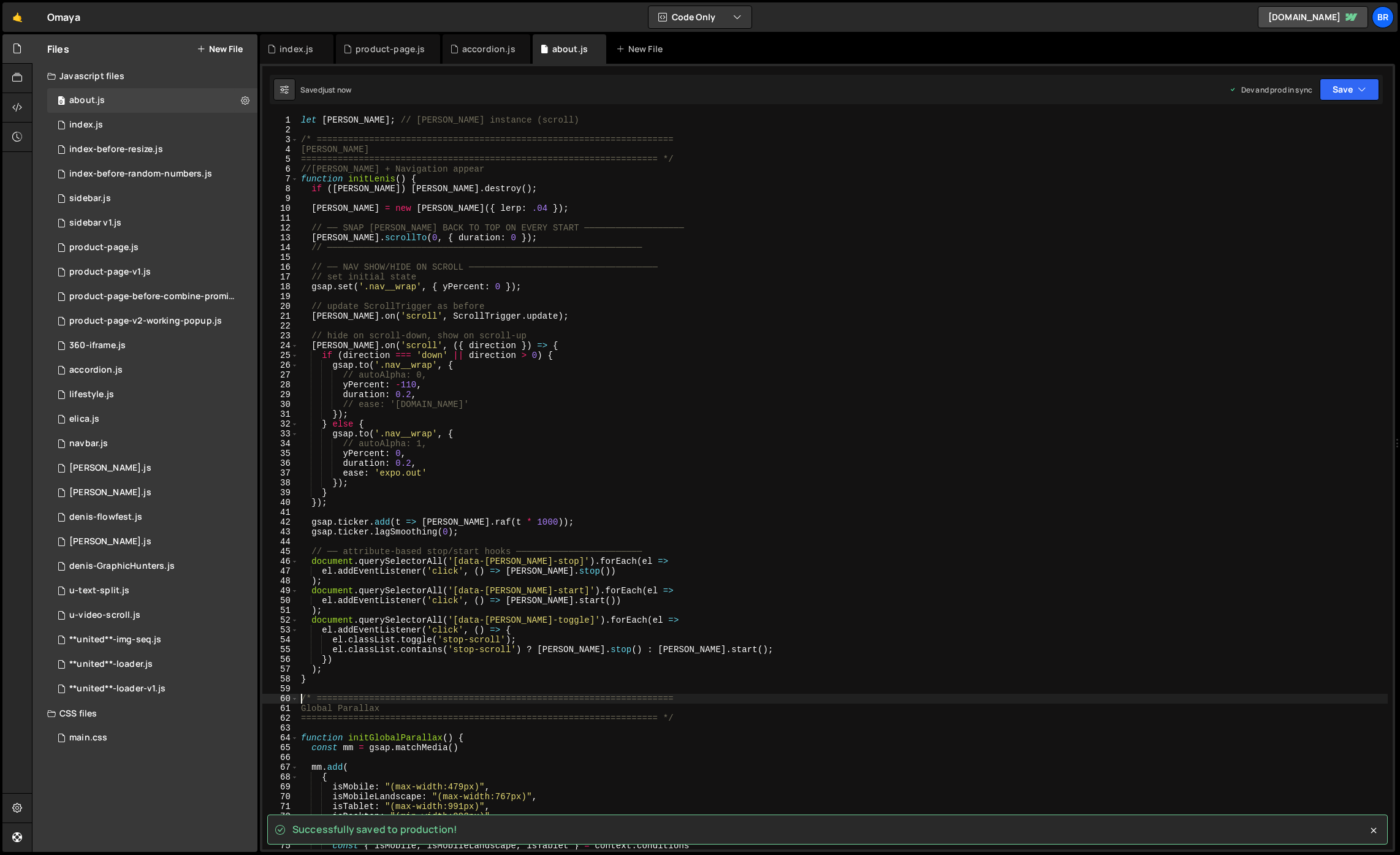
click at [526, 240] on div "let [PERSON_NAME] ; // [PERSON_NAME] instance (scroll) /* =====================…" at bounding box center [843, 492] width 1089 height 753
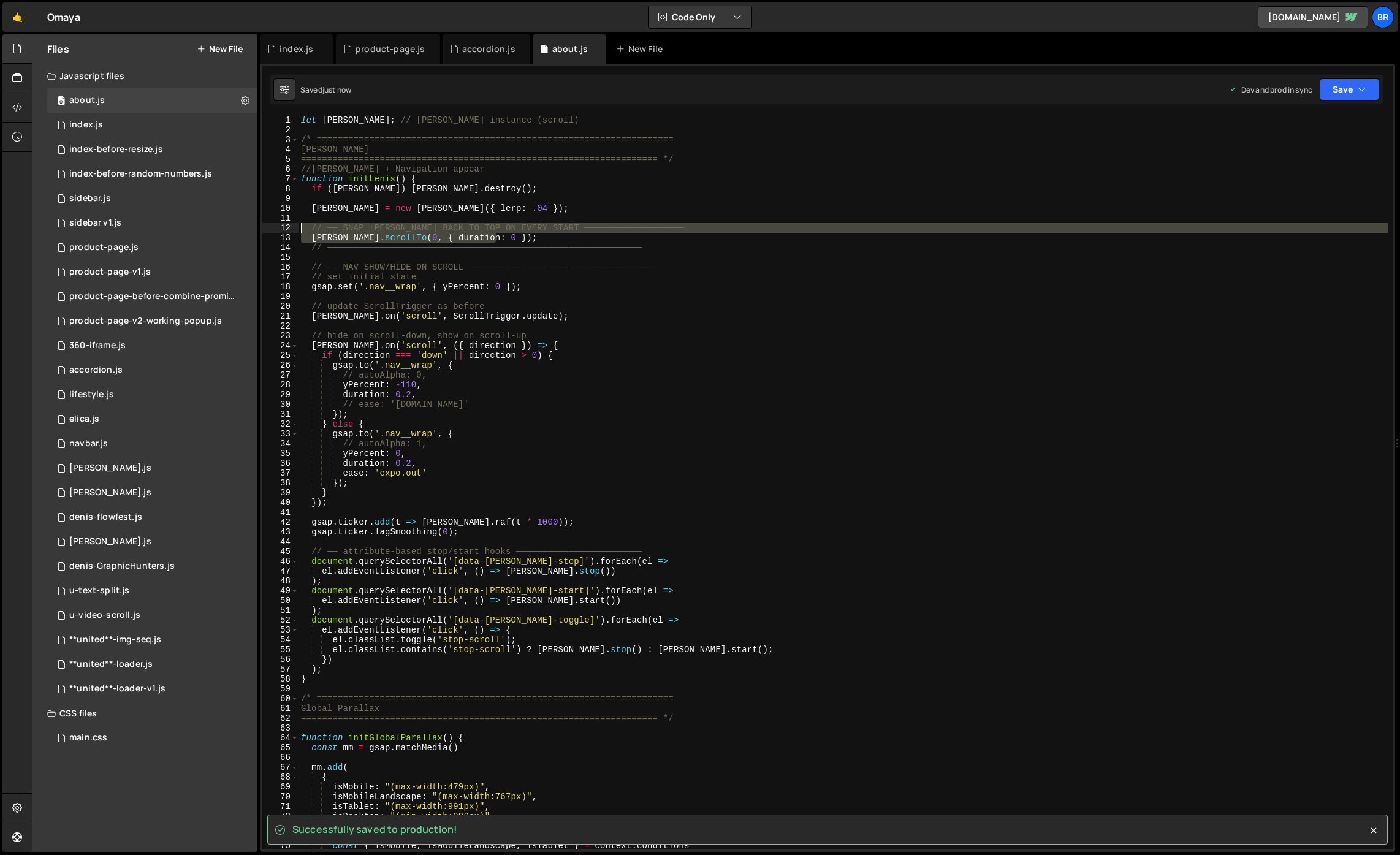
drag, startPoint x: 553, startPoint y: 236, endPoint x: 291, endPoint y: 231, distance: 262.0
click at [291, 231] on div "[PERSON_NAME].scrollTo(0, { duration: 0 }); 1 2 3 4 5 6 7 8 9 10 11 12 13 14 15…" at bounding box center [827, 483] width 1130 height 734
type textarea "// ── SNAP [PERSON_NAME] BACK TO TOP ON EVERY START ─────────────────── [PERSON…"
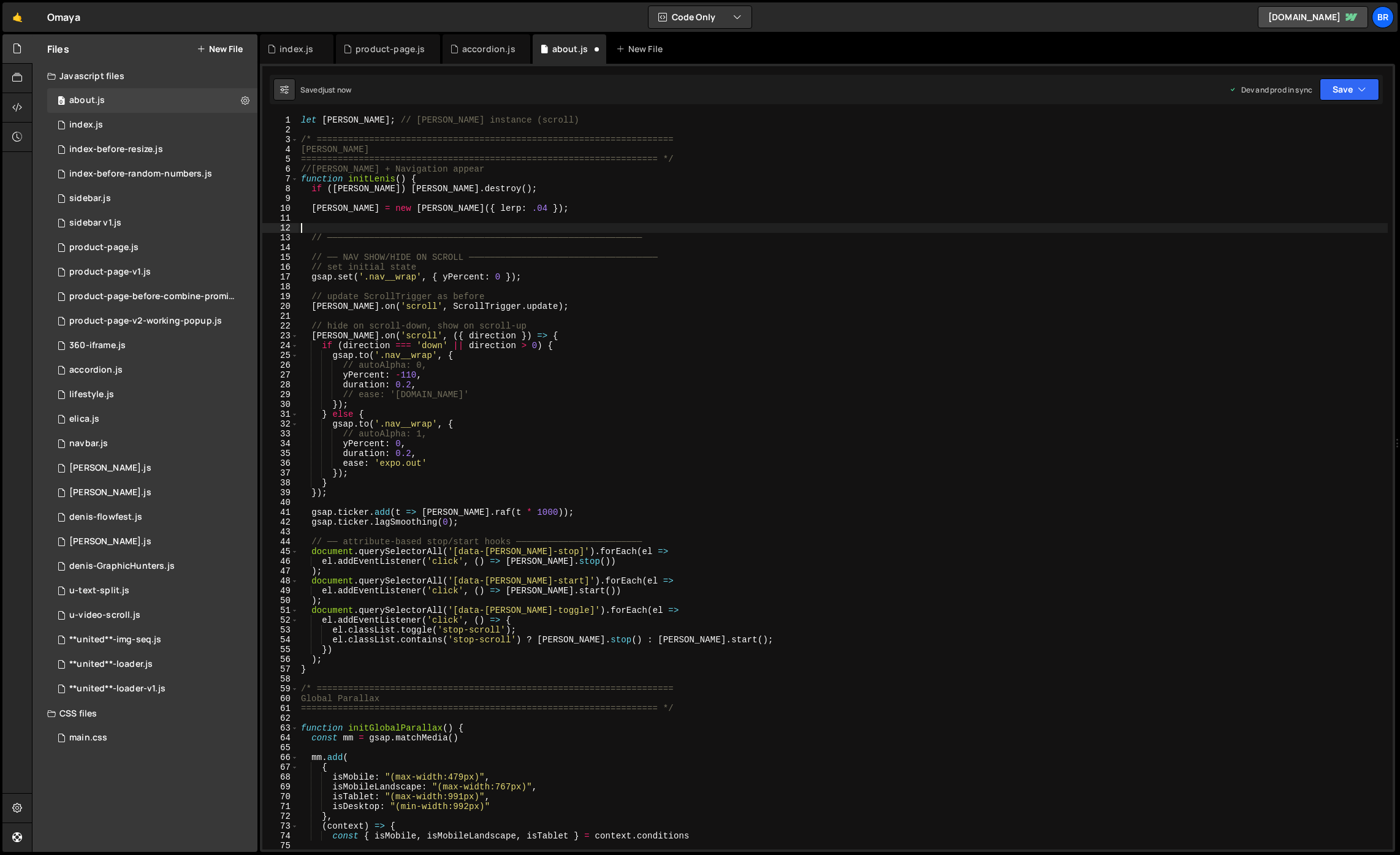
type textarea "// ────────────────────────────────────────────────────────────"
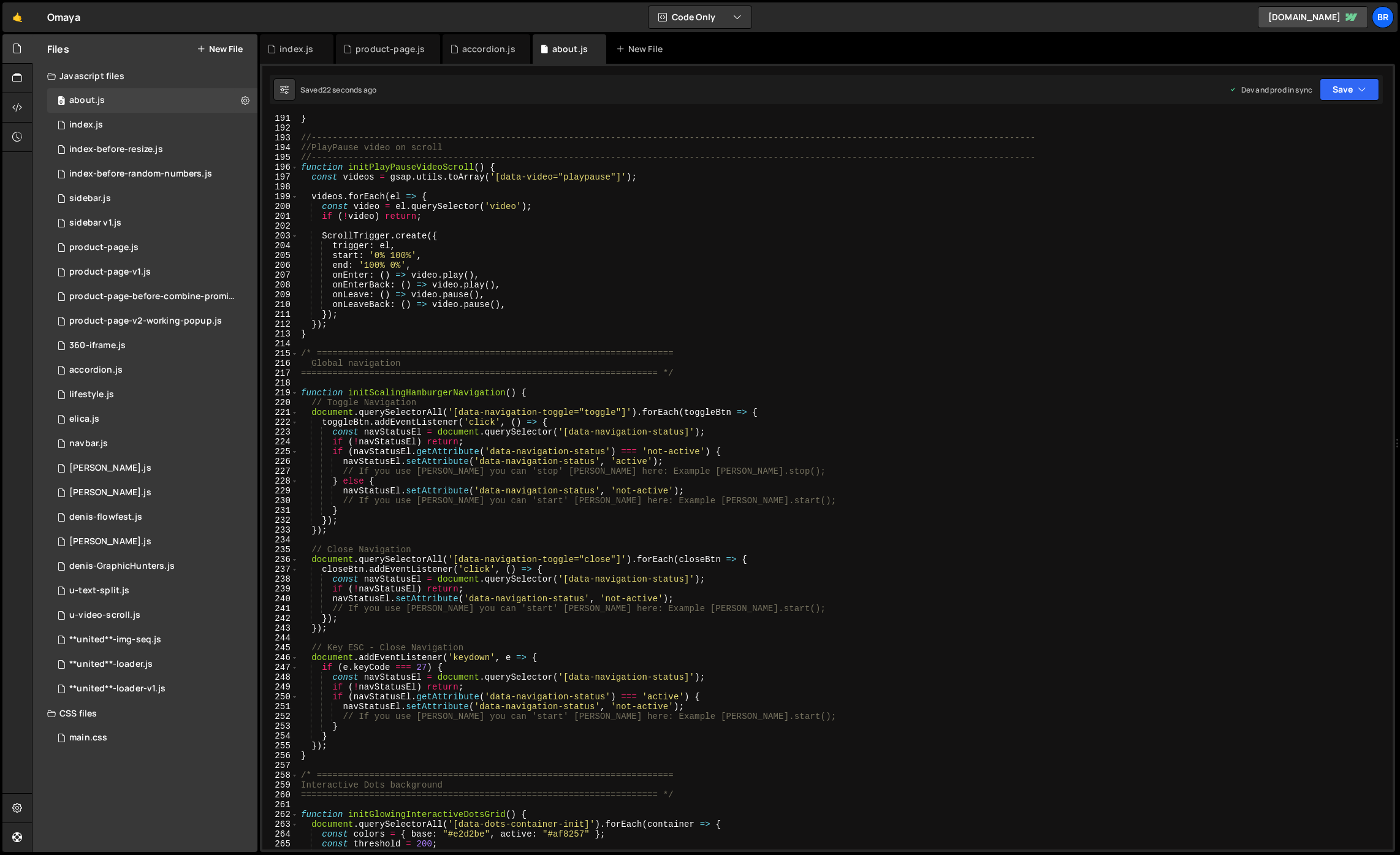
scroll to position [1864, 0]
click at [119, 116] on div "0 index.js 0" at bounding box center [152, 125] width 210 height 24
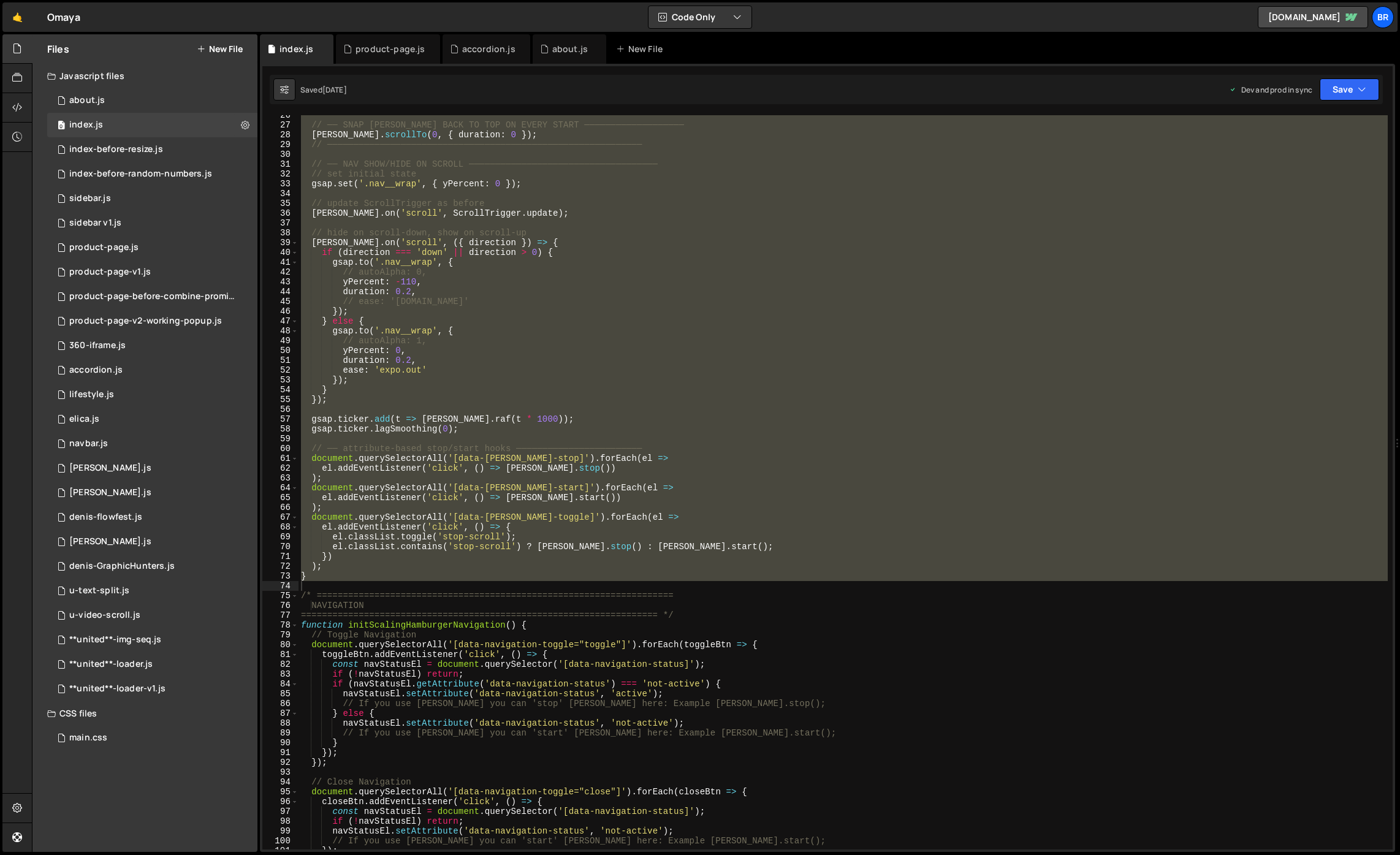
scroll to position [2947, 0]
click at [571, 473] on div "// ── SNAP [PERSON_NAME] BACK TO TOP ON EVERY START ─────────────────── [PERSON…" at bounding box center [843, 483] width 1089 height 734
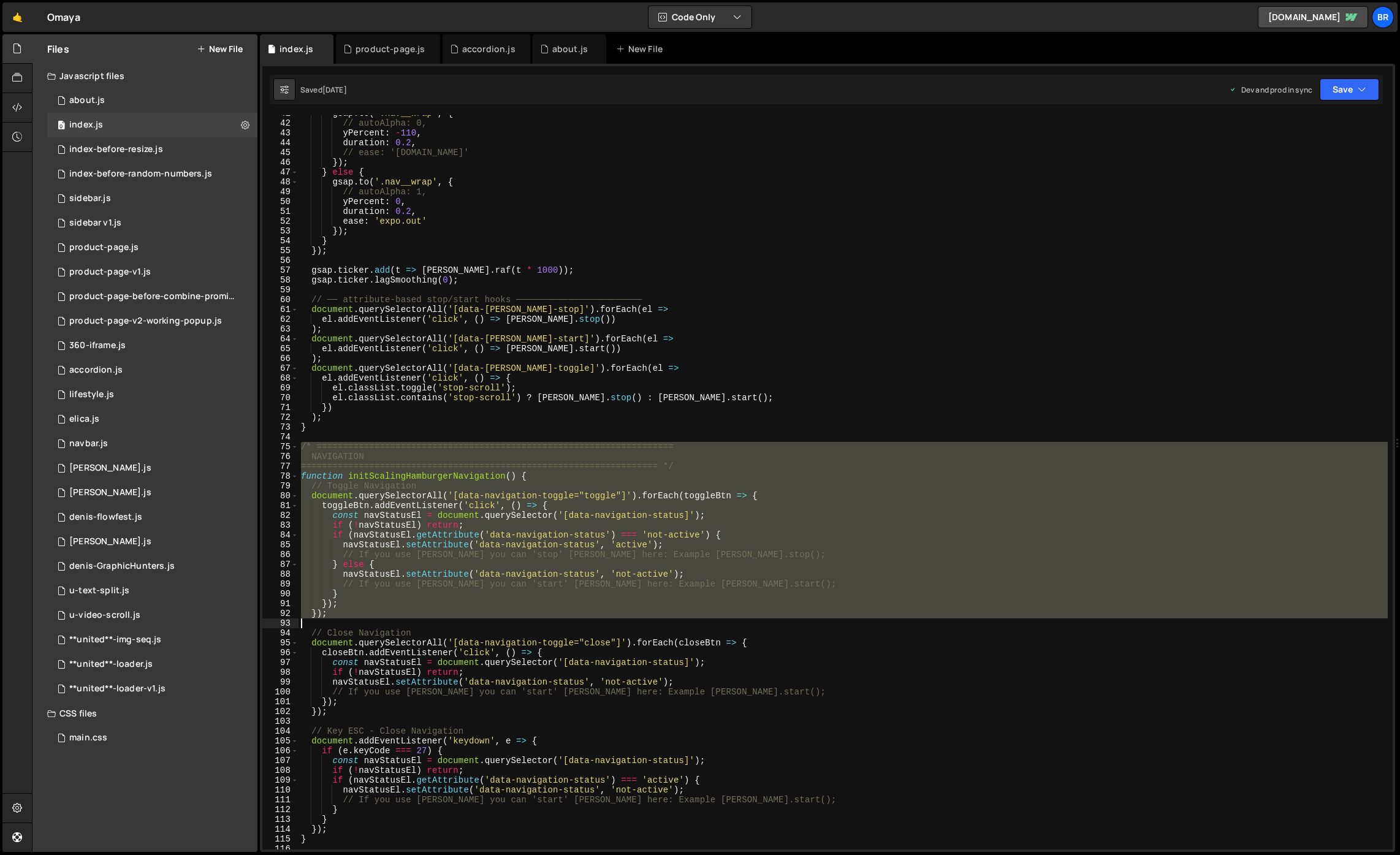
scroll to position [604, 0]
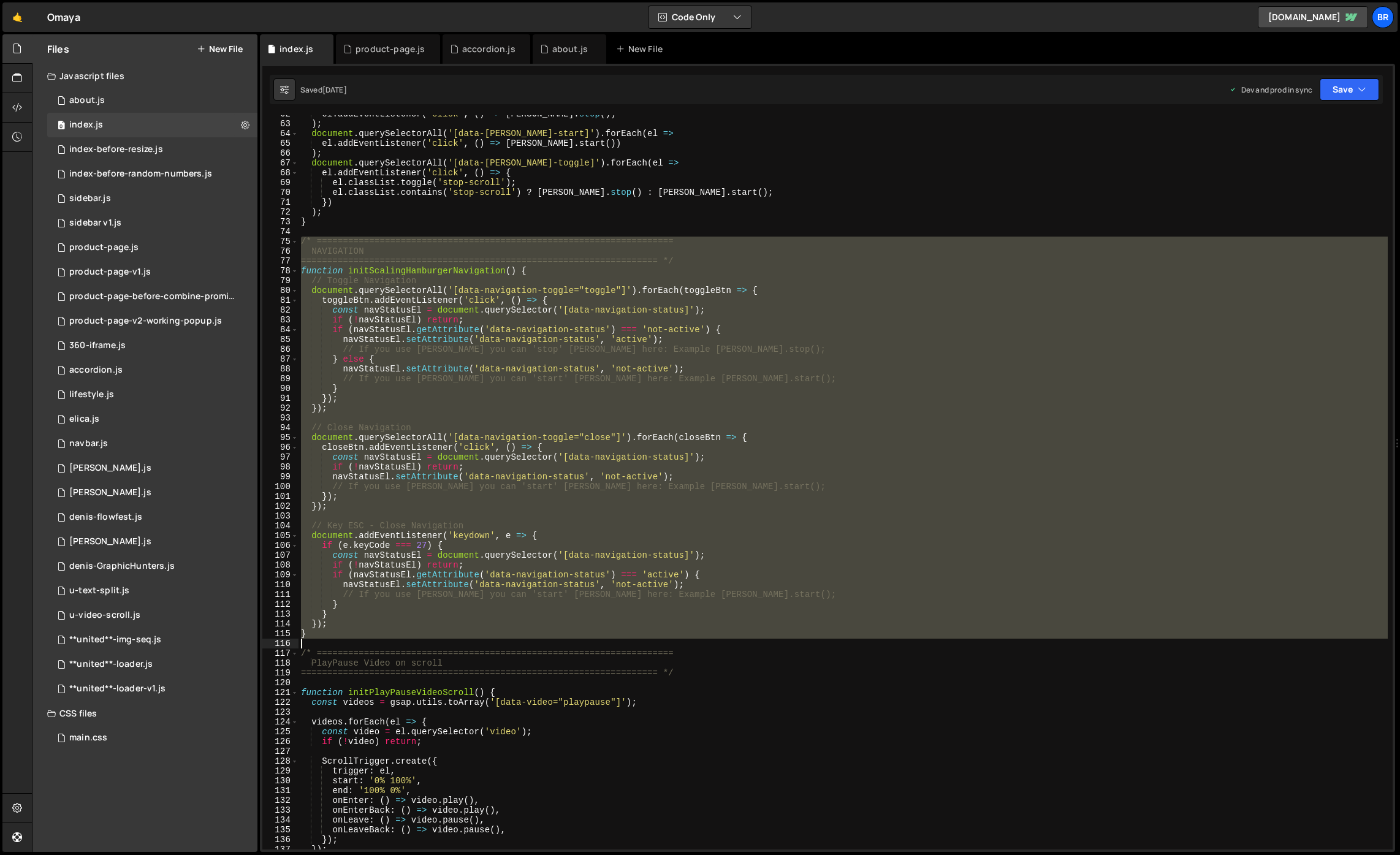
drag, startPoint x: 301, startPoint y: 448, endPoint x: 341, endPoint y: 640, distance: 196.1
click at [341, 640] on div "el . addEventListener ( 'click' , ( ) => [PERSON_NAME] . stop ( )) ) ; document…" at bounding box center [843, 486] width 1089 height 753
type textarea "}"
click at [135, 103] on div "0 about.js 0" at bounding box center [152, 100] width 210 height 24
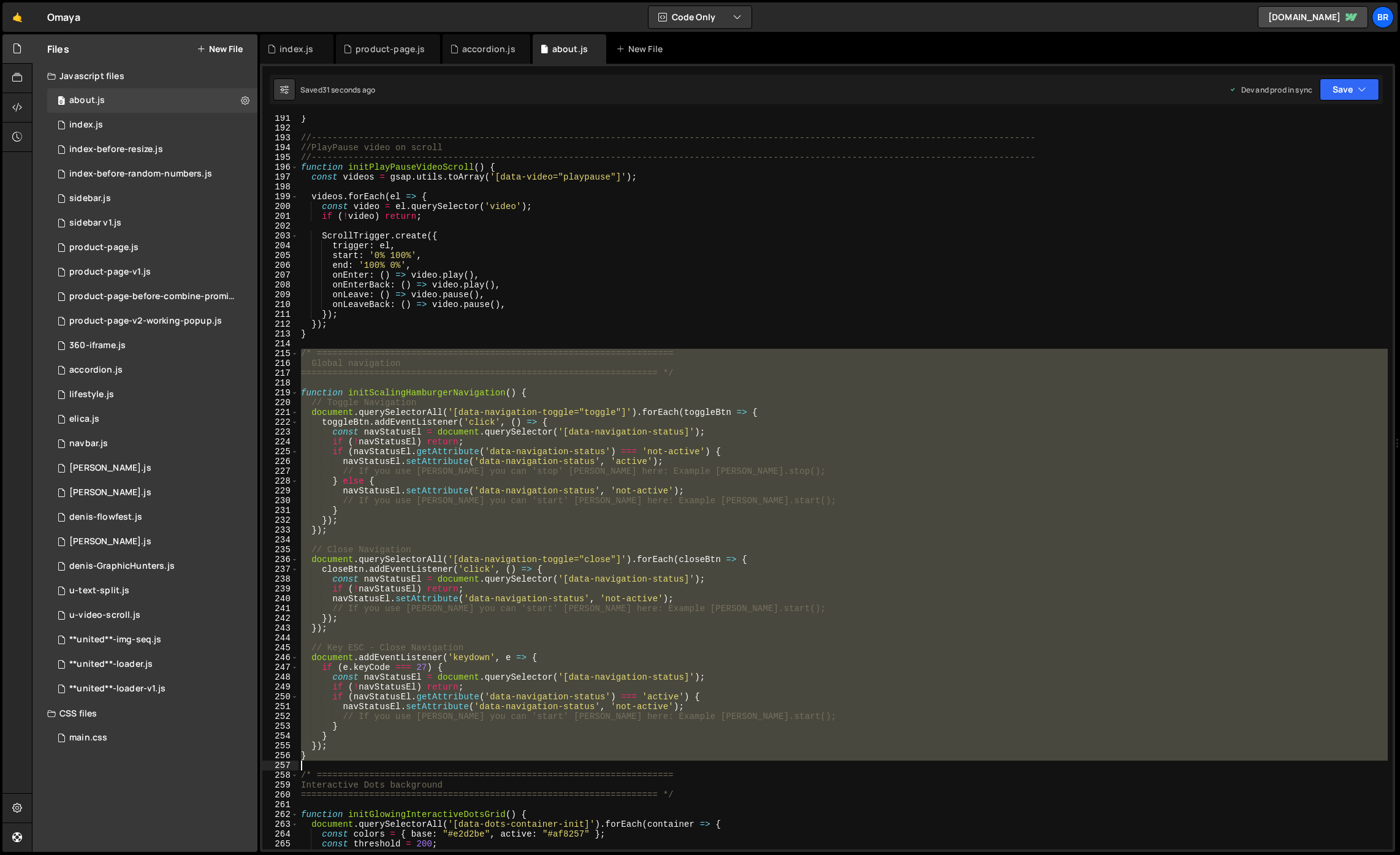
drag, startPoint x: 301, startPoint y: 352, endPoint x: 428, endPoint y: 762, distance: 429.2
click at [428, 762] on div "} //---------------------------------------------------------------------------…" at bounding box center [843, 489] width 1089 height 753
type textarea "}"
paste textarea
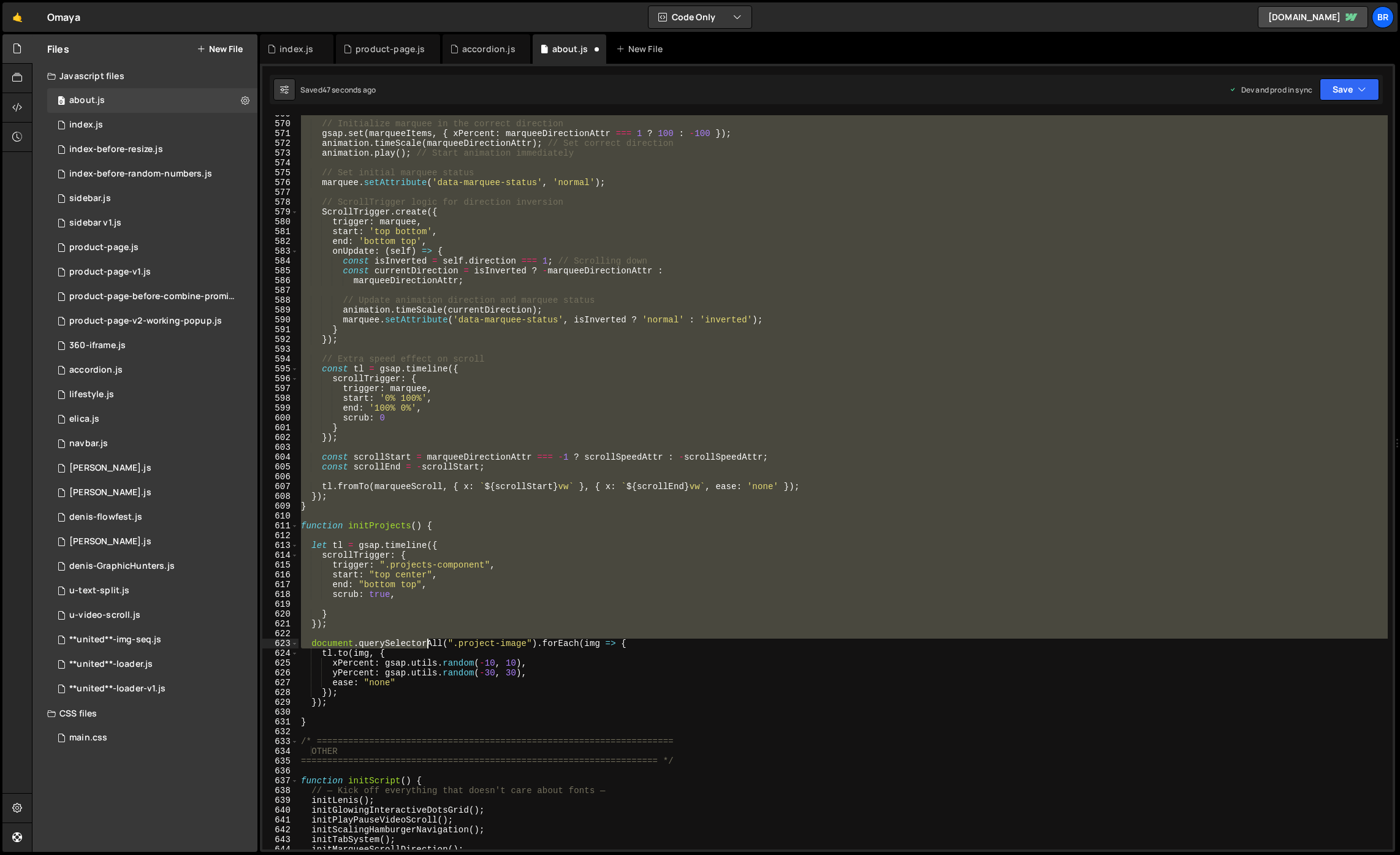
scroll to position [5574, 0]
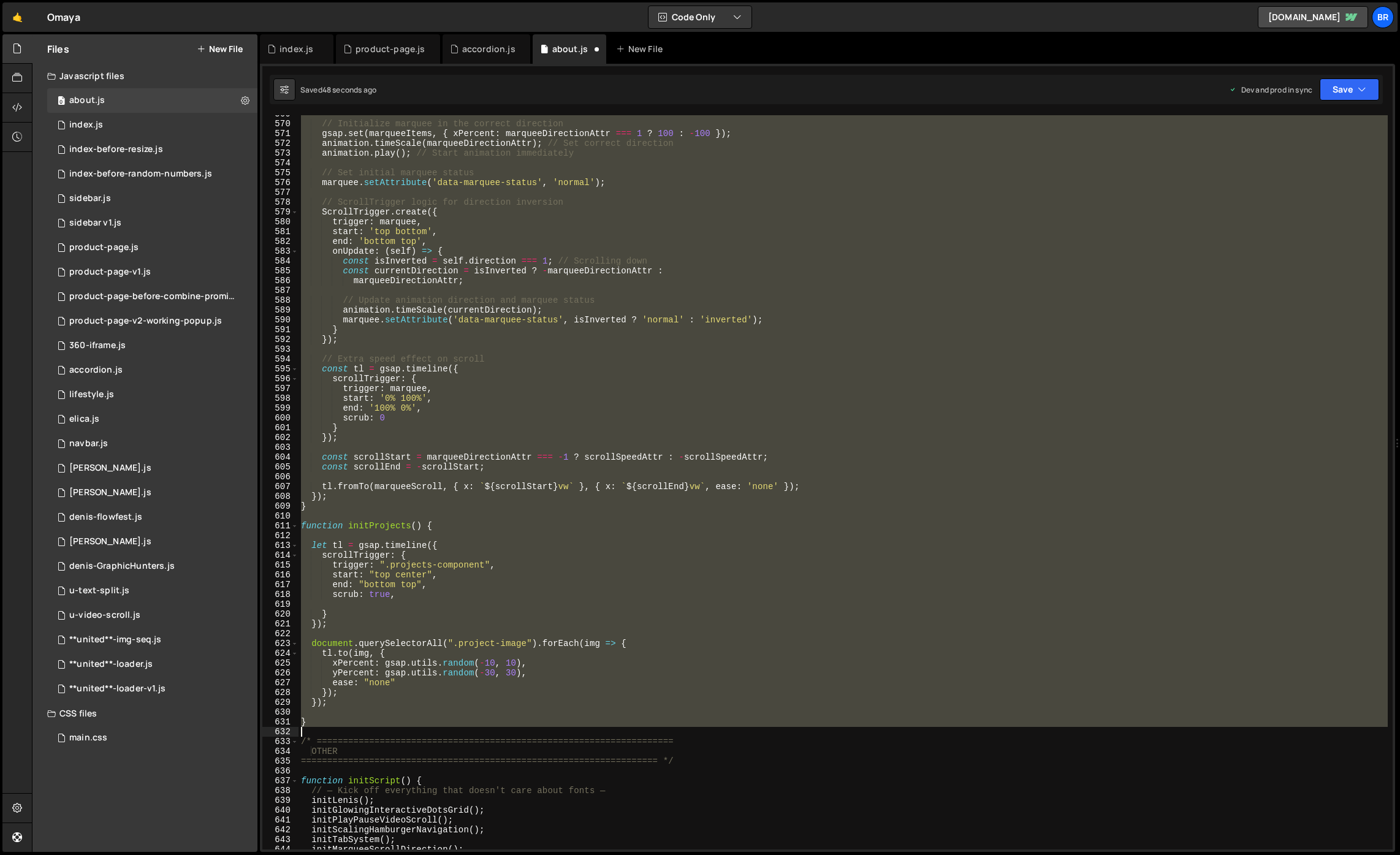
drag, startPoint x: 301, startPoint y: 436, endPoint x: 359, endPoint y: 726, distance: 295.7
click at [357, 727] on div "// Initialize marquee in the correct direction gsap . set ( marqueeItems , { xP…" at bounding box center [843, 486] width 1089 height 753
type textarea "}"
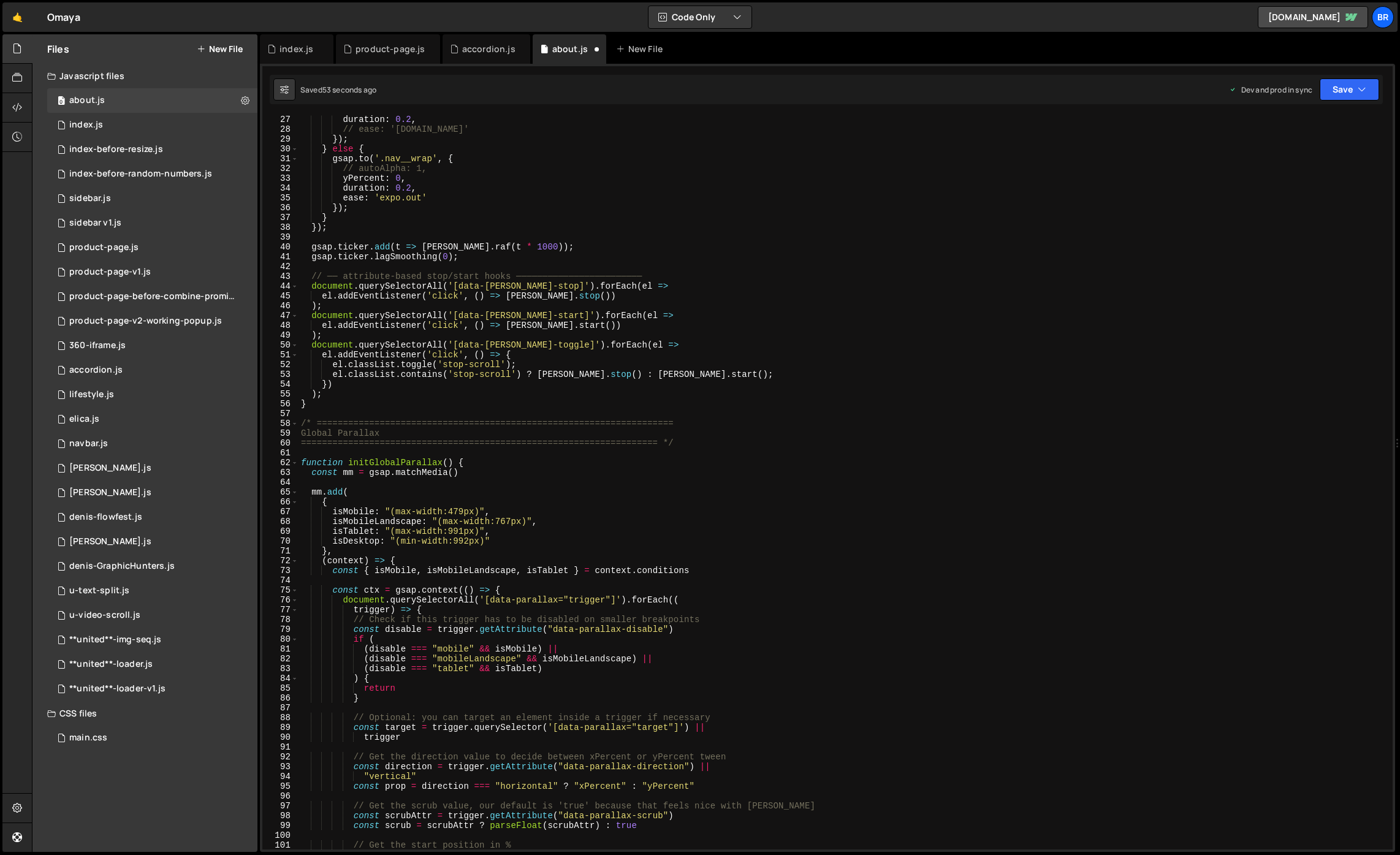
scroll to position [0, 0]
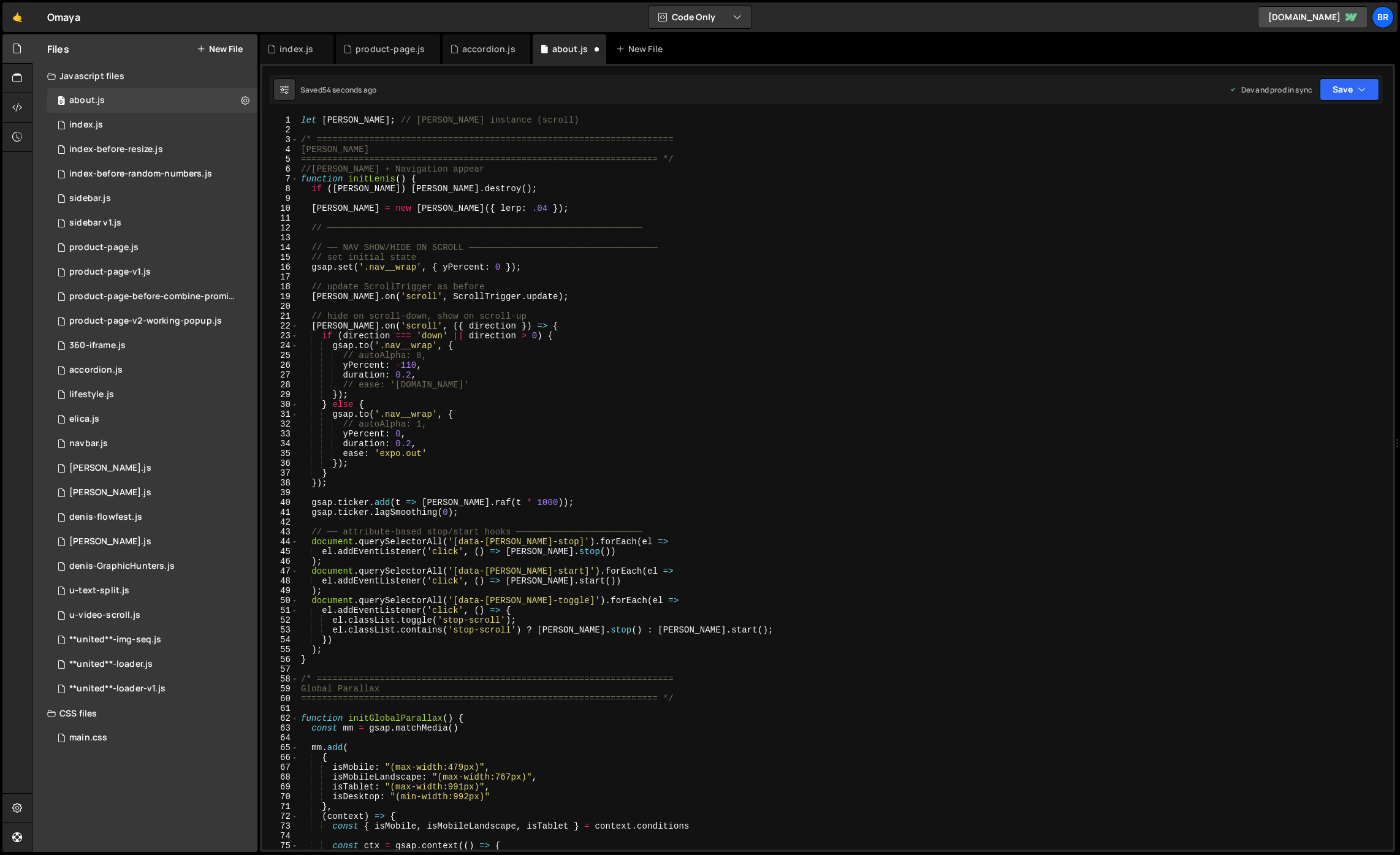
click at [561, 336] on div "let [PERSON_NAME] ; // [PERSON_NAME] instance (scroll) /* =====================…" at bounding box center [843, 492] width 1089 height 753
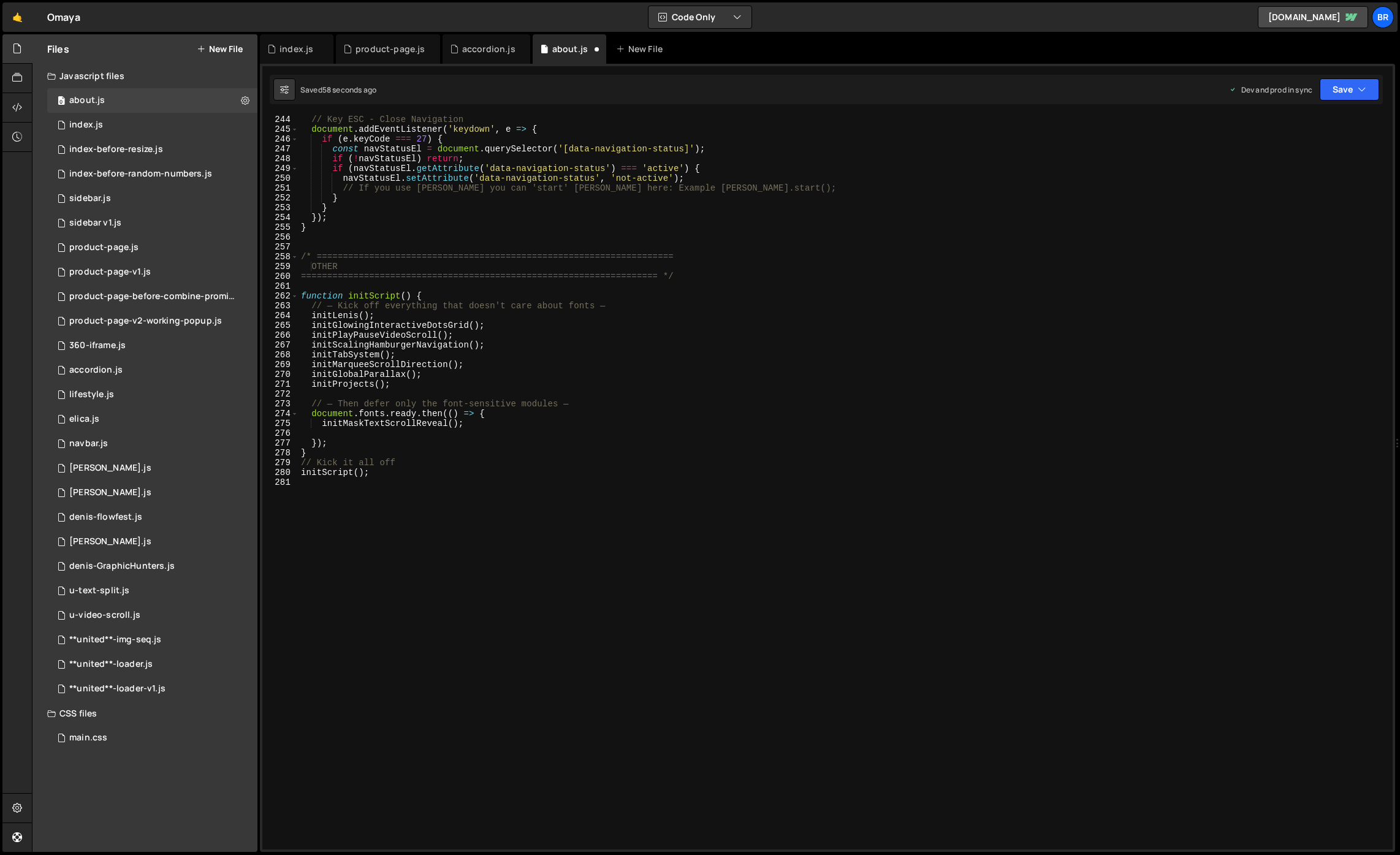
scroll to position [2309, 0]
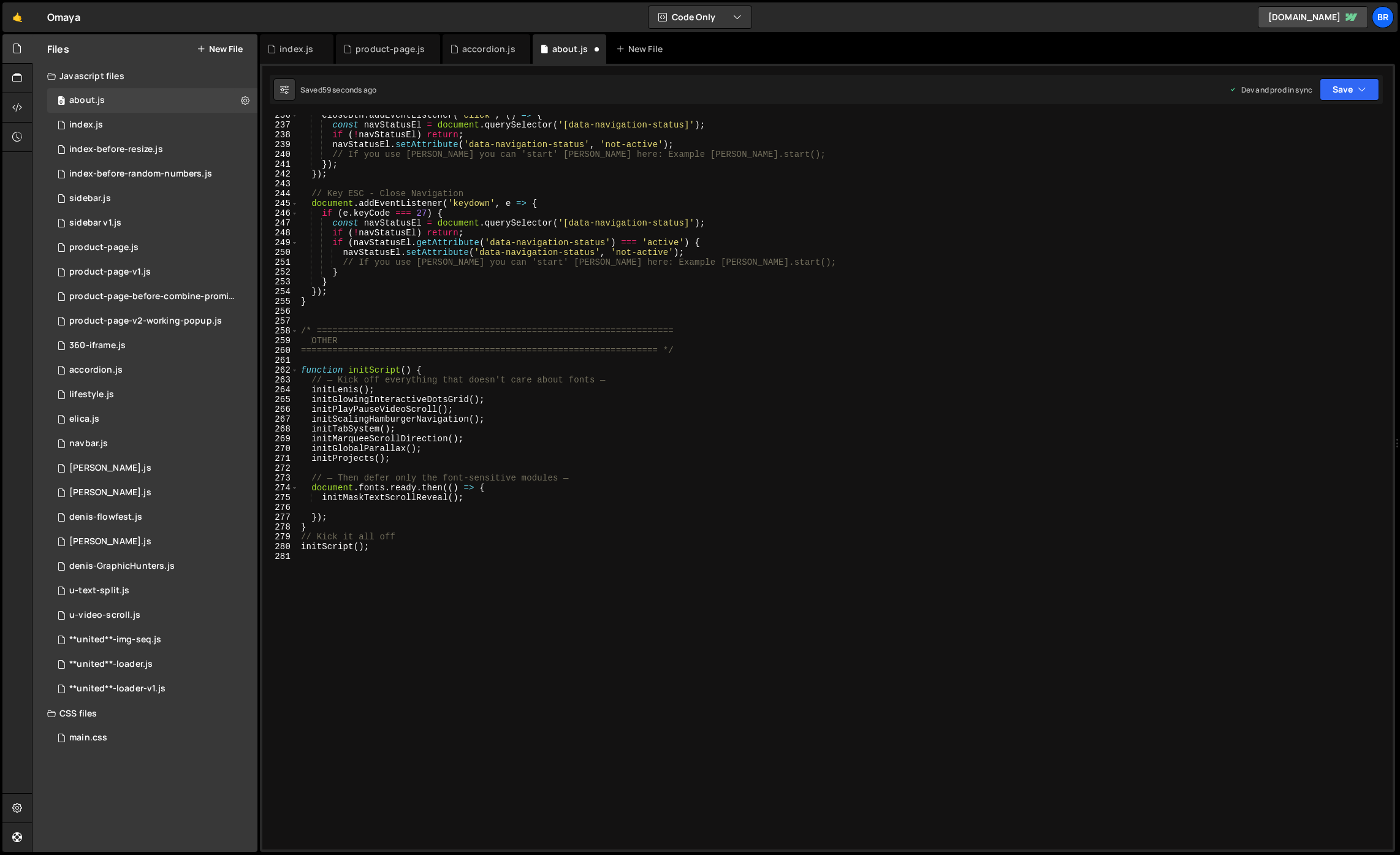
click at [538, 399] on div "closeBtn . addEventListener ( 'click' , ( ) => { const navStatusEl = document .…" at bounding box center [843, 486] width 1089 height 753
type textarea "initGlowingInteractiveDotsGrid();"
type textarea "initTabSystem();"
type textarea "initMarqueeScrollDirection();"
type textarea "initProjects();"
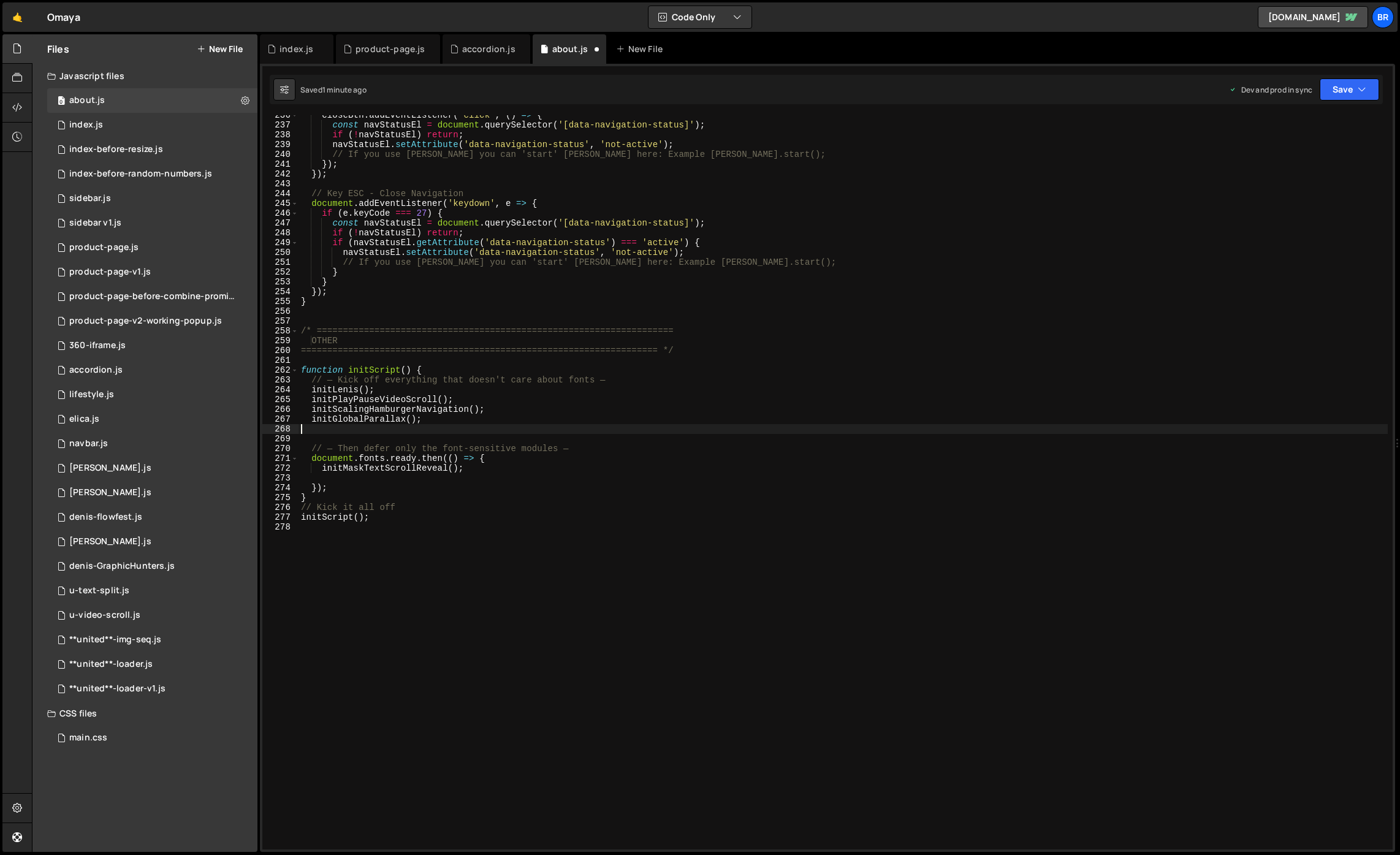
type textarea "// — Then defer only the font-sensitive modules —"
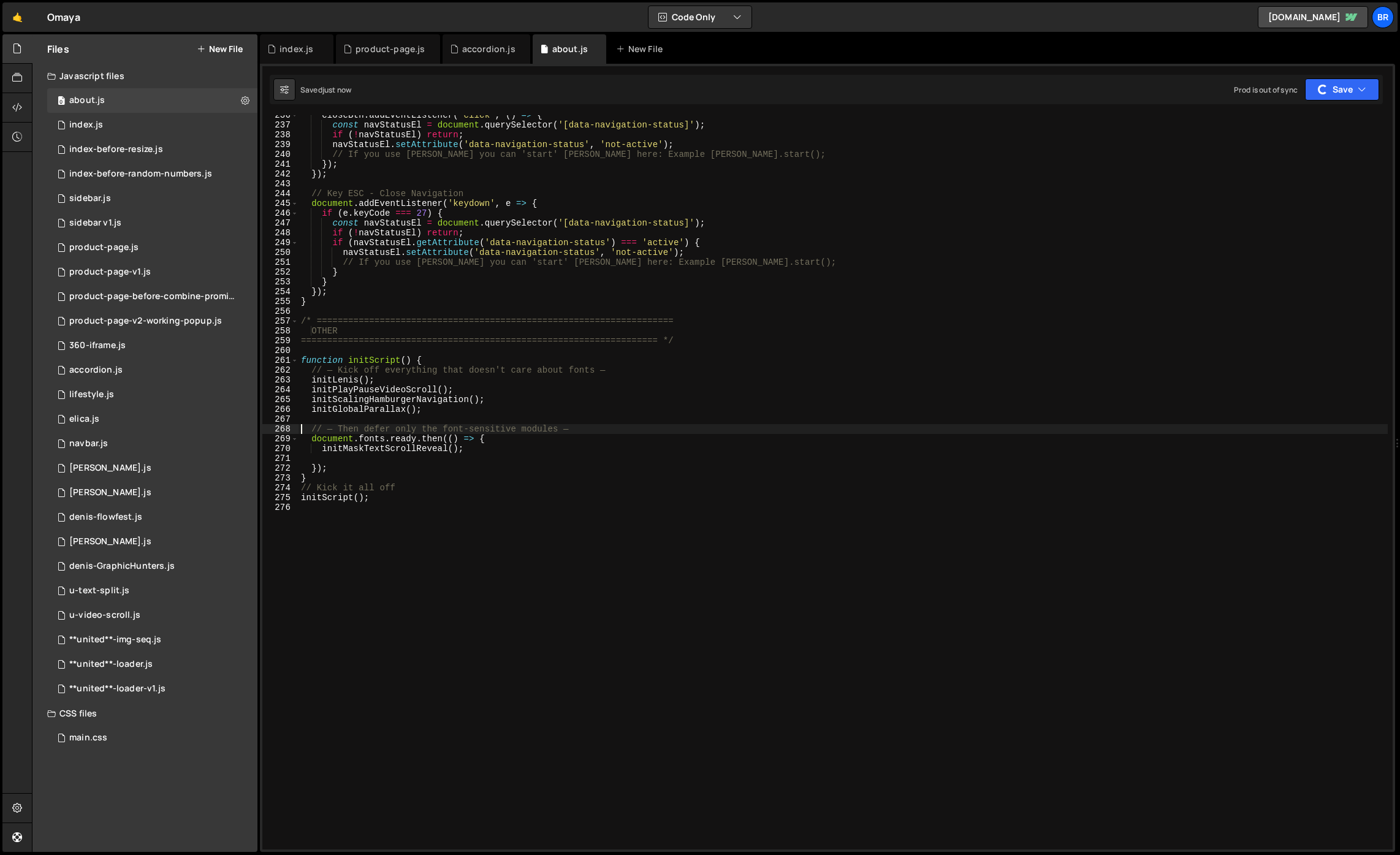
click at [669, 572] on div "closeBtn . addEventListener ( 'click' , ( ) => { const navStatusEl = document .…" at bounding box center [843, 486] width 1089 height 753
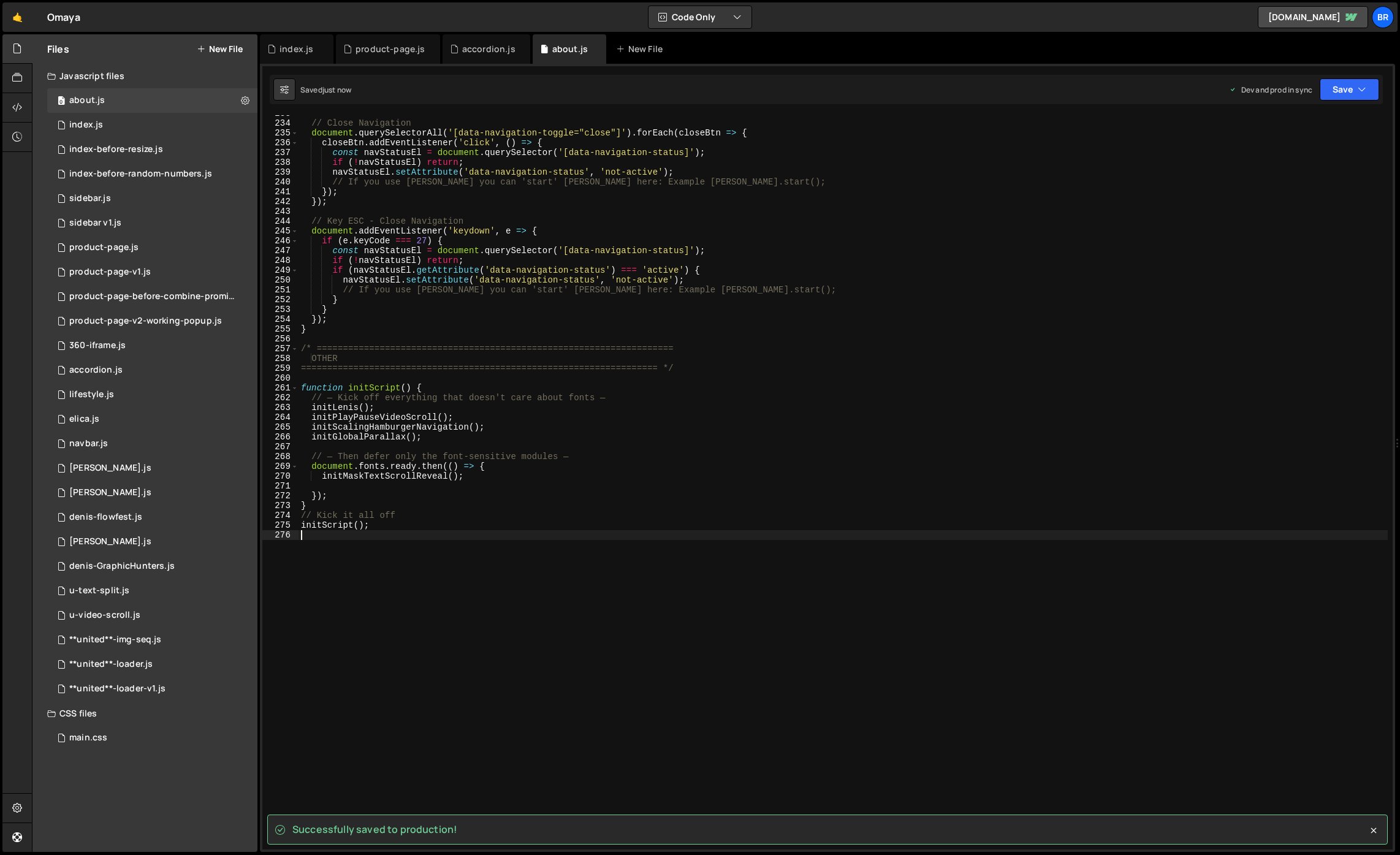
scroll to position [2281, 0]
drag, startPoint x: 370, startPoint y: 408, endPoint x: 310, endPoint y: 408, distance: 60.0
click at [310, 408] on div "// Close Navigation document . querySelectorAll ( '[data-navigation-toggle="clo…" at bounding box center [843, 485] width 1089 height 753
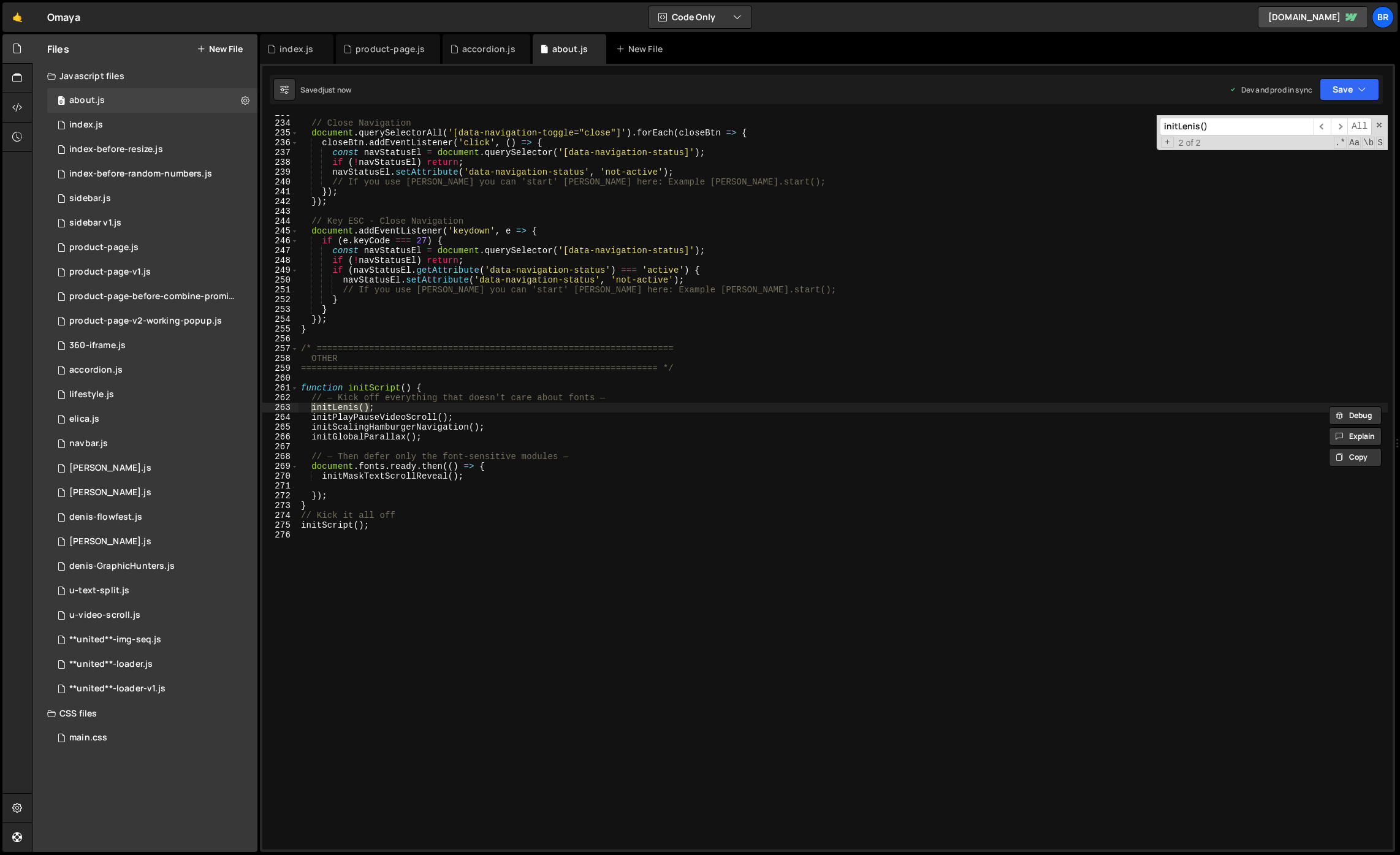
type textarea "initPlayPauseVideoScroll();"
drag, startPoint x: 455, startPoint y: 418, endPoint x: 303, endPoint y: 420, distance: 152.0
click at [303, 420] on div "// Close Navigation document . querySelectorAll ( '[data-navigation-toggle="clo…" at bounding box center [843, 485] width 1089 height 753
type input "initPlayPauseVideoScroll();"
click at [1320, 128] on span "​" at bounding box center [1322, 126] width 17 height 18
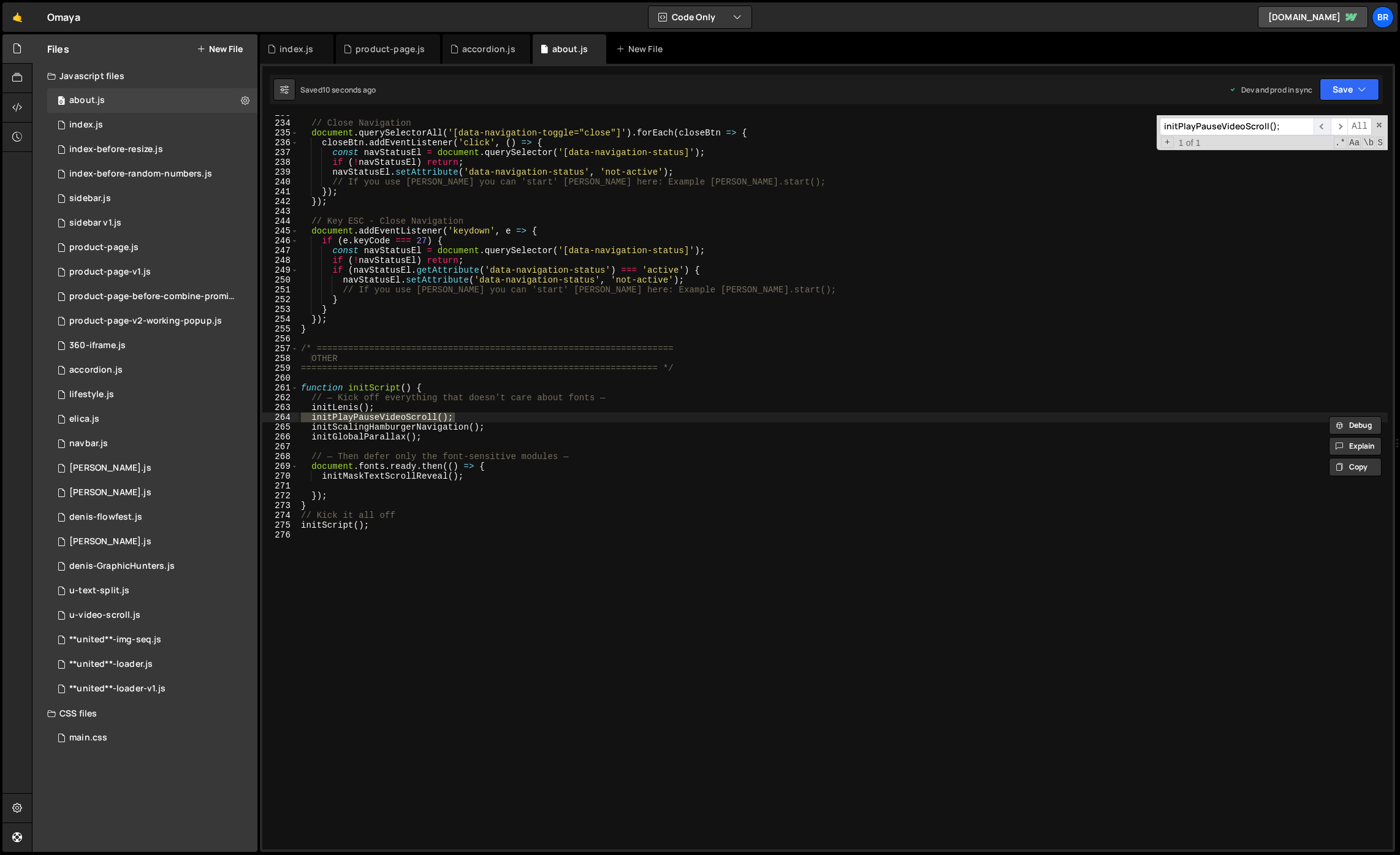
click at [1329, 125] on span "​" at bounding box center [1322, 126] width 17 height 18
click at [945, 411] on div "// Close Navigation document . querySelectorAll ( '[data-navigation-toggle="clo…" at bounding box center [843, 485] width 1089 height 753
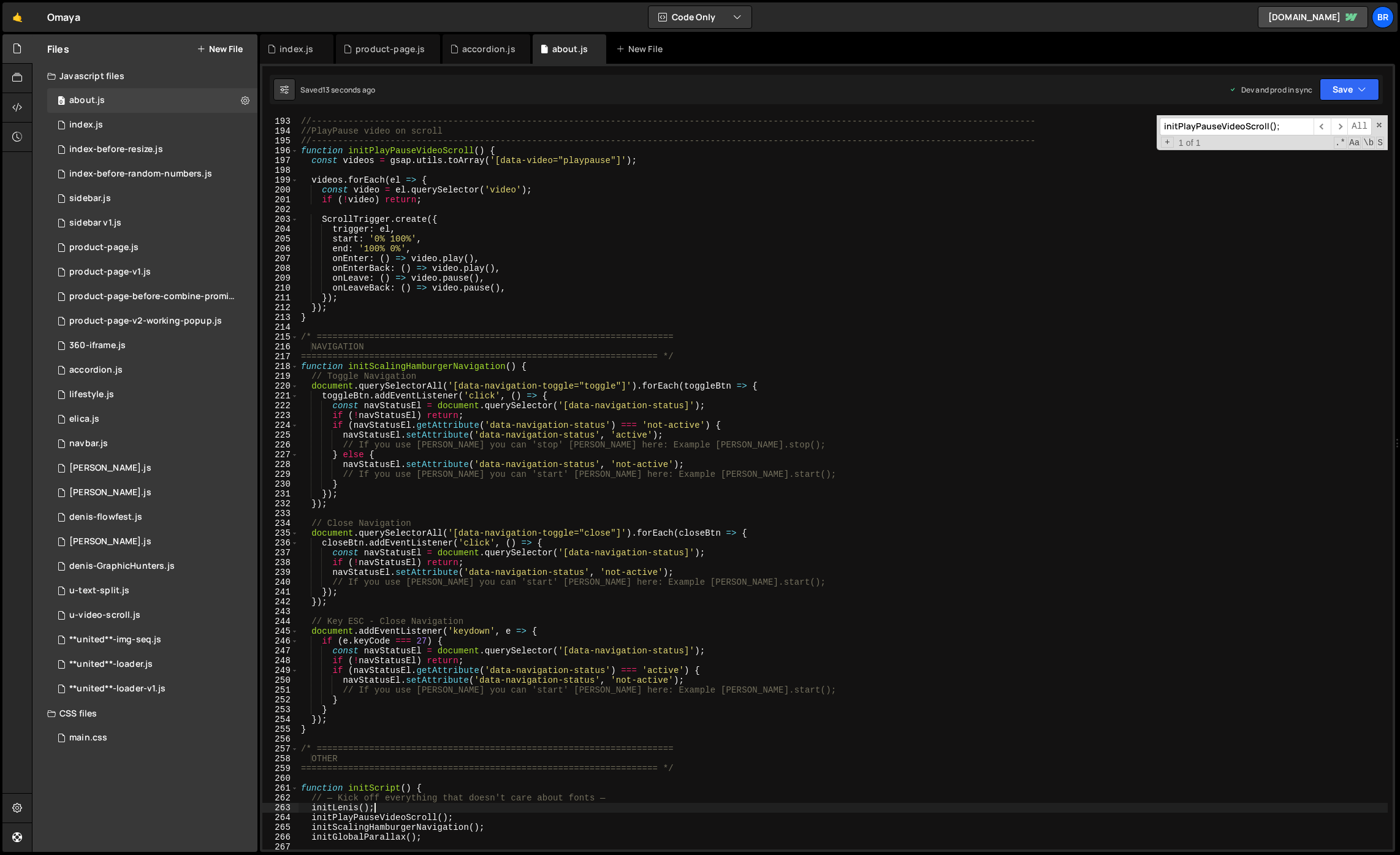
scroll to position [1939, 0]
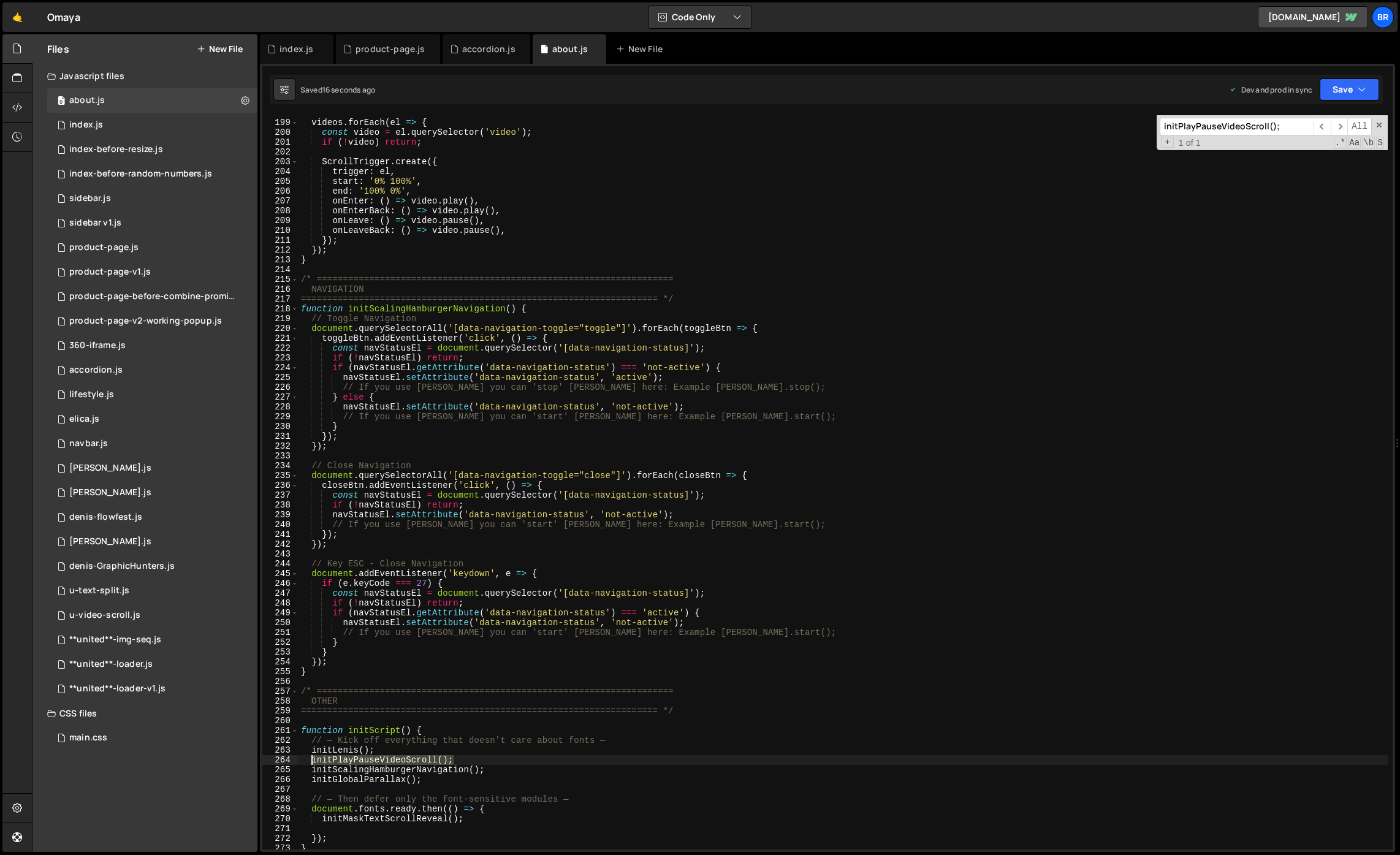
drag, startPoint x: 415, startPoint y: 763, endPoint x: 313, endPoint y: 764, distance: 102.0
click at [313, 764] on div "videos . forEach ( el => { const video = el . querySelector ( 'video' ) ; if ( …" at bounding box center [843, 484] width 1089 height 753
type textarea "initPlayPauseVideoScroll();"
click at [1317, 125] on span "​" at bounding box center [1322, 126] width 17 height 18
click at [513, 759] on div "videos . forEach ( el => { const video = el . querySelector ( 'video' ) ; if ( …" at bounding box center [843, 483] width 1089 height 734
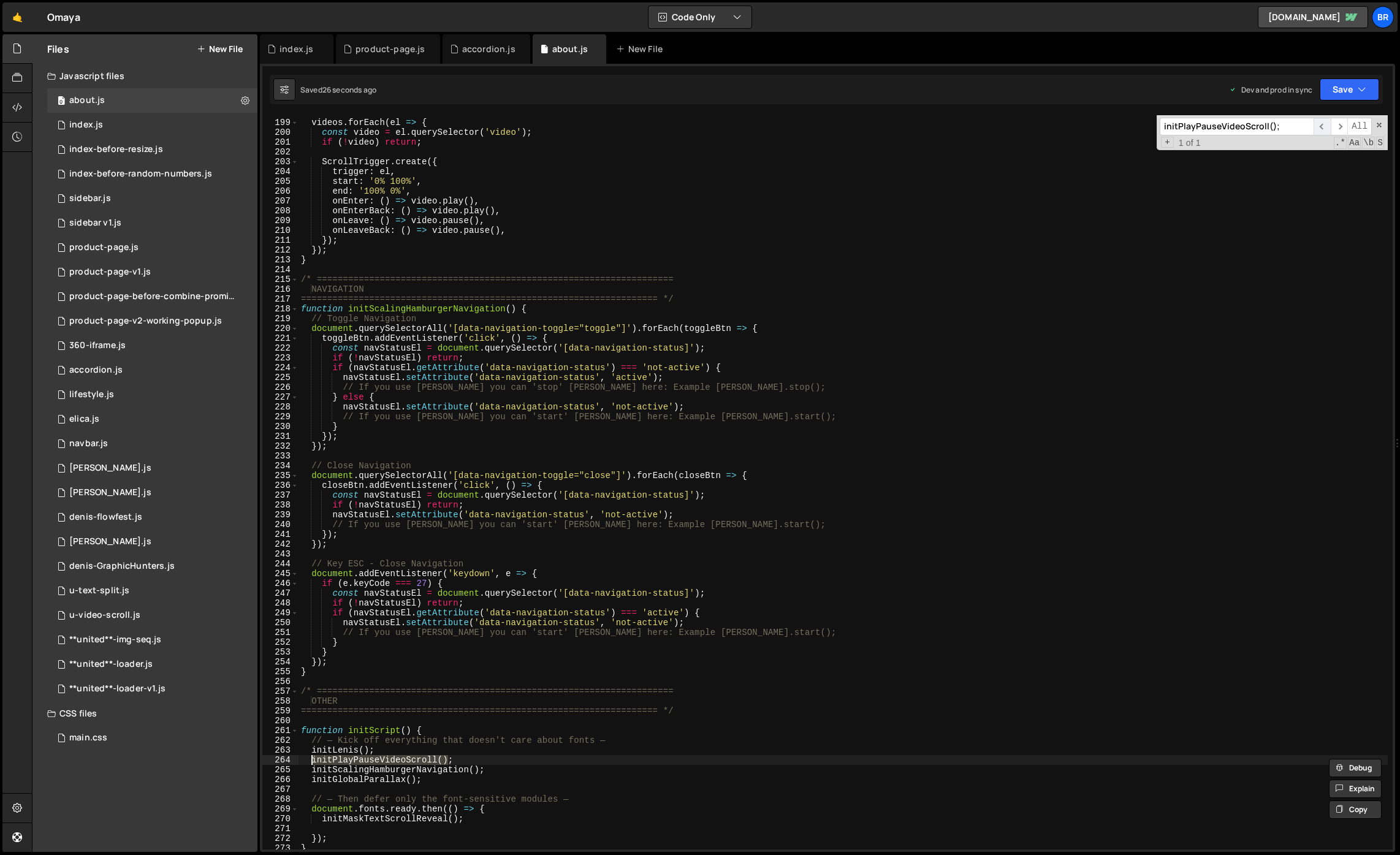
type input "initPlayPauseVideoScroll()"
type textarea "initScalingHamburgerNavigation();"
drag, startPoint x: 480, startPoint y: 769, endPoint x: 314, endPoint y: 769, distance: 166.0
click at [314, 769] on div "videos . forEach ( el => { const video = el . querySelector ( 'video' ) ; if ( …" at bounding box center [843, 484] width 1089 height 753
type input "initScalingHamburgerNavigation()"
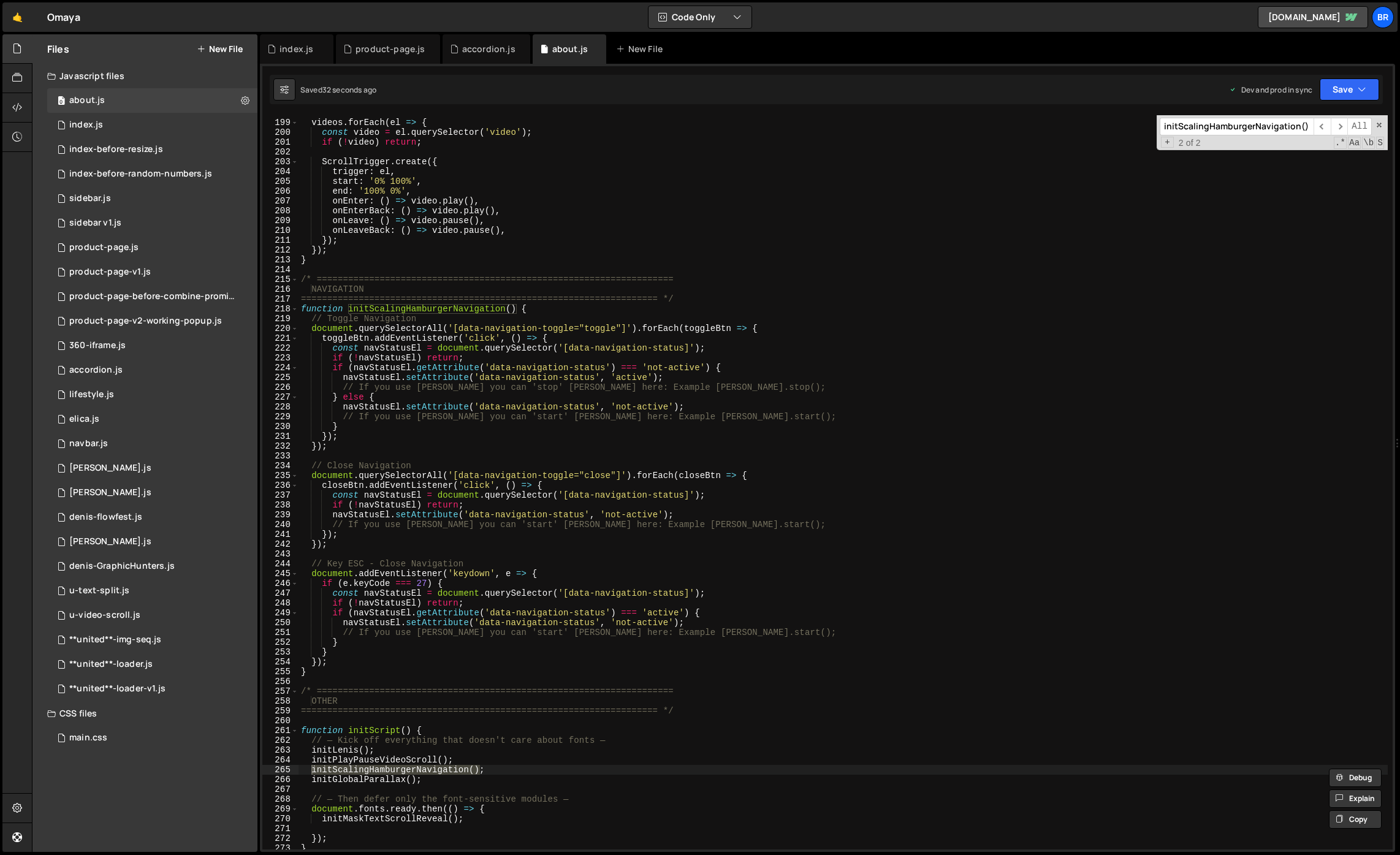
type textarea "initGlobalParallax();"
drag, startPoint x: 417, startPoint y: 779, endPoint x: 309, endPoint y: 782, distance: 108.0
click at [309, 782] on div "videos . forEach ( el => { const video = el . querySelector ( 'video' ) ; if ( …" at bounding box center [843, 484] width 1089 height 753
type input "initGlobalParallax()"
click at [544, 759] on div "videos . forEach ( el => { const video = el . querySelector ( 'video' ) ; if ( …" at bounding box center [843, 484] width 1089 height 753
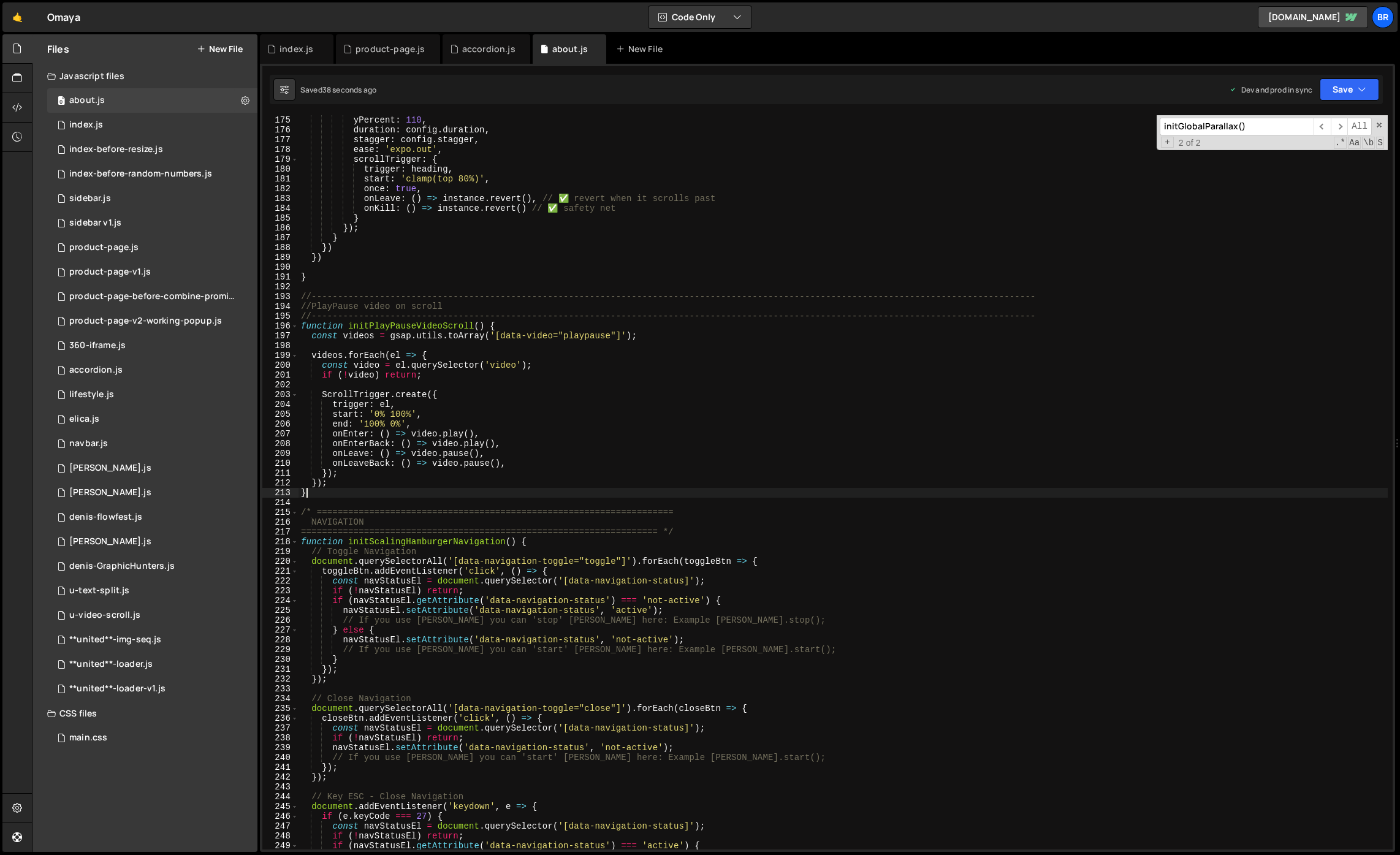
click at [767, 497] on div "return gsap . from ( targets , { yPercent : 110 , duration : config . duration …" at bounding box center [843, 482] width 1089 height 753
type textarea "}"
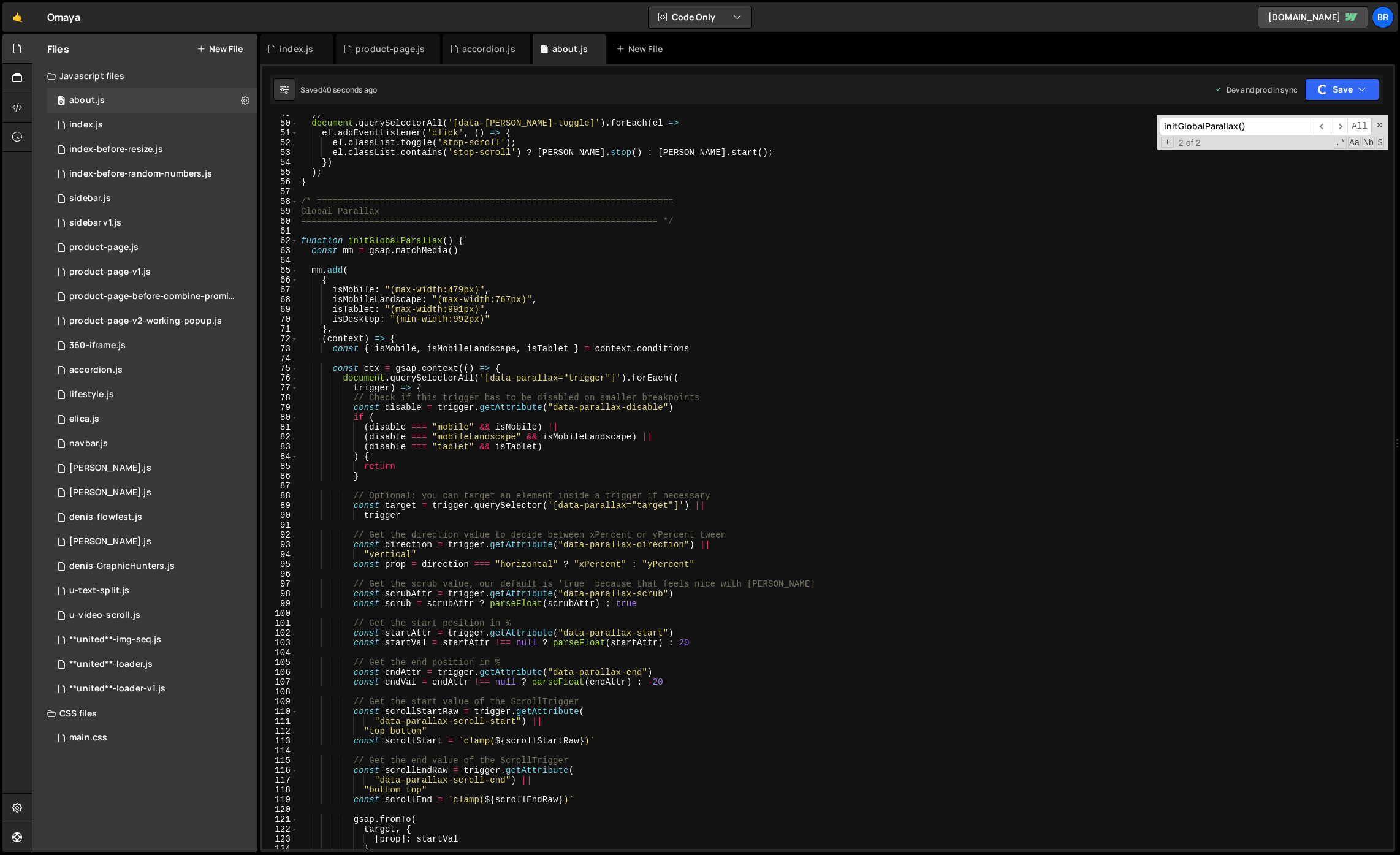
scroll to position [0, 0]
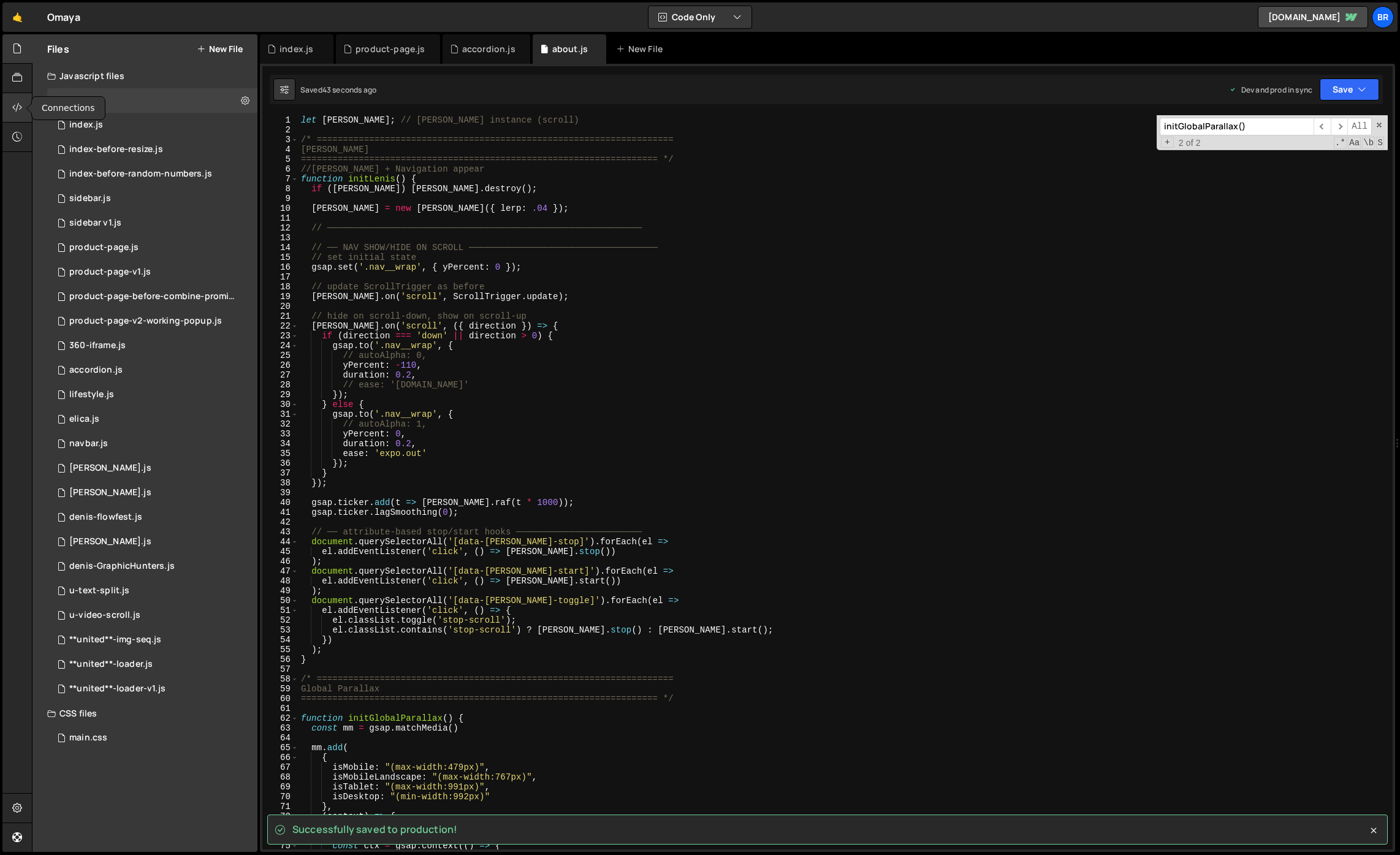
click at [21, 113] on icon at bounding box center [17, 107] width 10 height 14
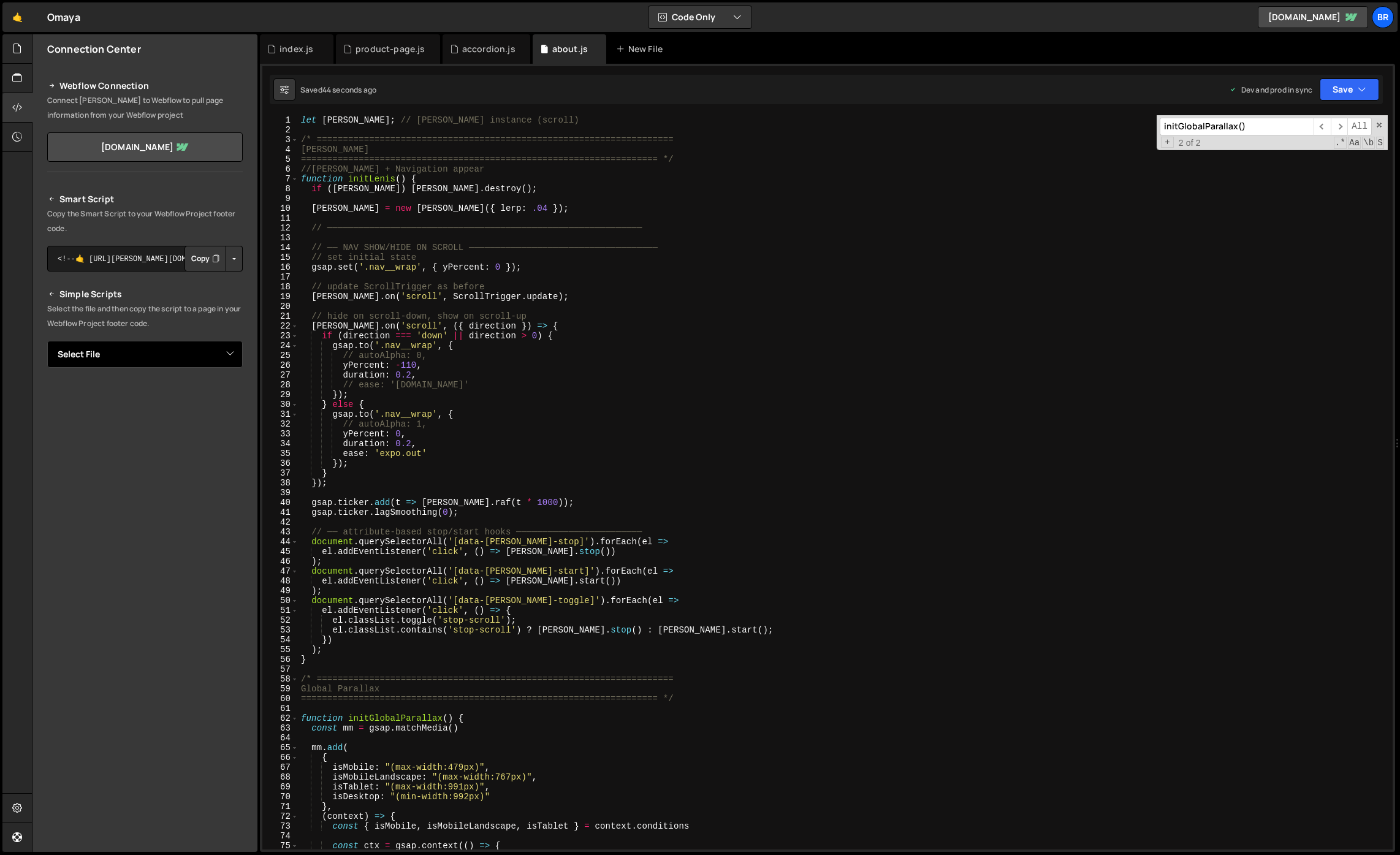
click at [202, 350] on select "Select File 360-iframe.js accordion.js index.js index-before-resize.js index-be…" at bounding box center [145, 353] width 196 height 27
select select "44642"
click at [240, 392] on button "Button group with nested dropdown" at bounding box center [234, 396] width 17 height 26
click at [194, 431] on link "Copy Production js" at bounding box center [190, 436] width 102 height 17
click at [646, 451] on div "let [PERSON_NAME] ; // [PERSON_NAME] instance (scroll) /* =====================…" at bounding box center [843, 492] width 1089 height 753
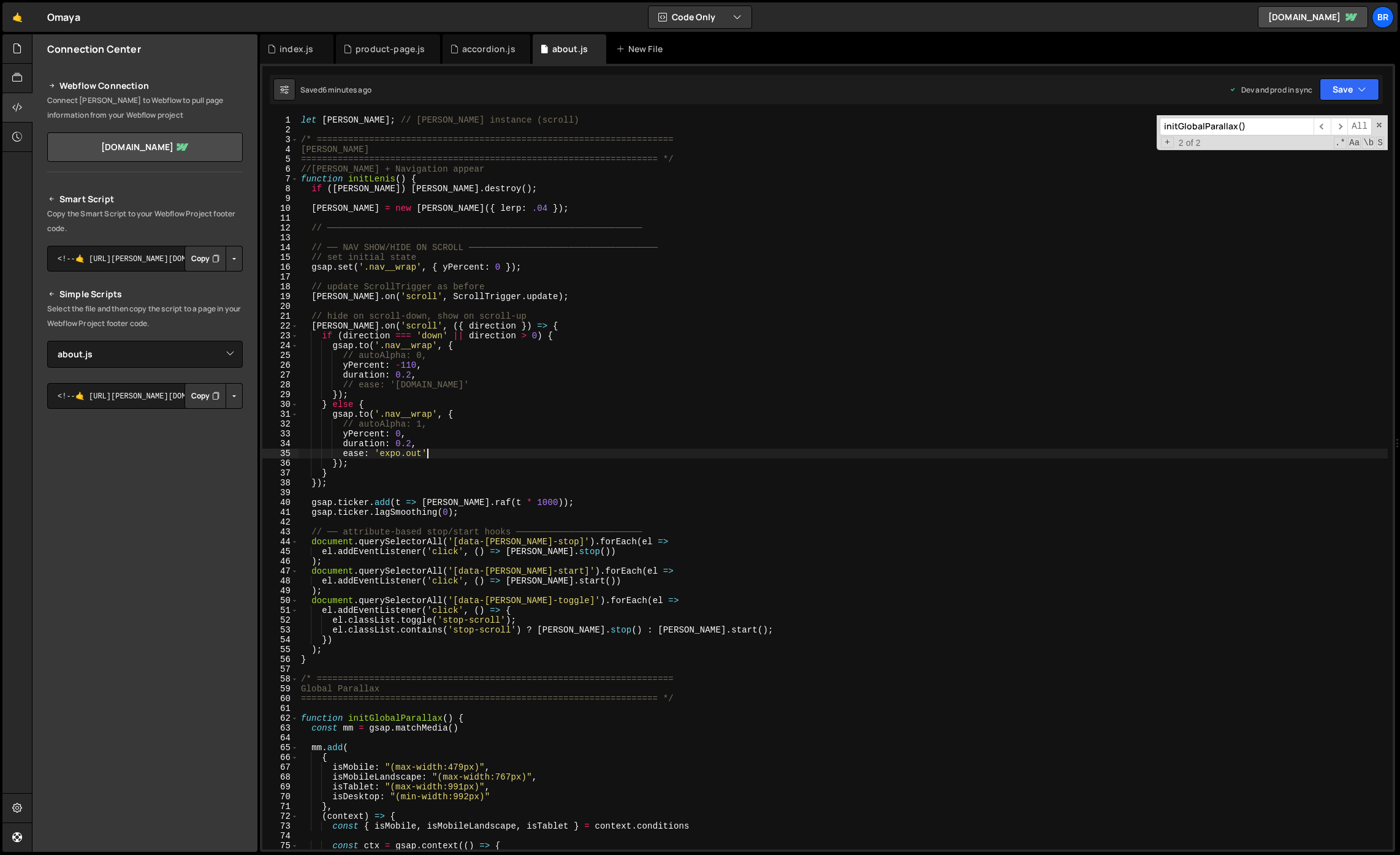
click at [479, 171] on div "let [PERSON_NAME] ; // [PERSON_NAME] instance (scroll) /* =====================…" at bounding box center [843, 492] width 1089 height 753
type textarea "//[PERSON_NAME] + Navigation appear"
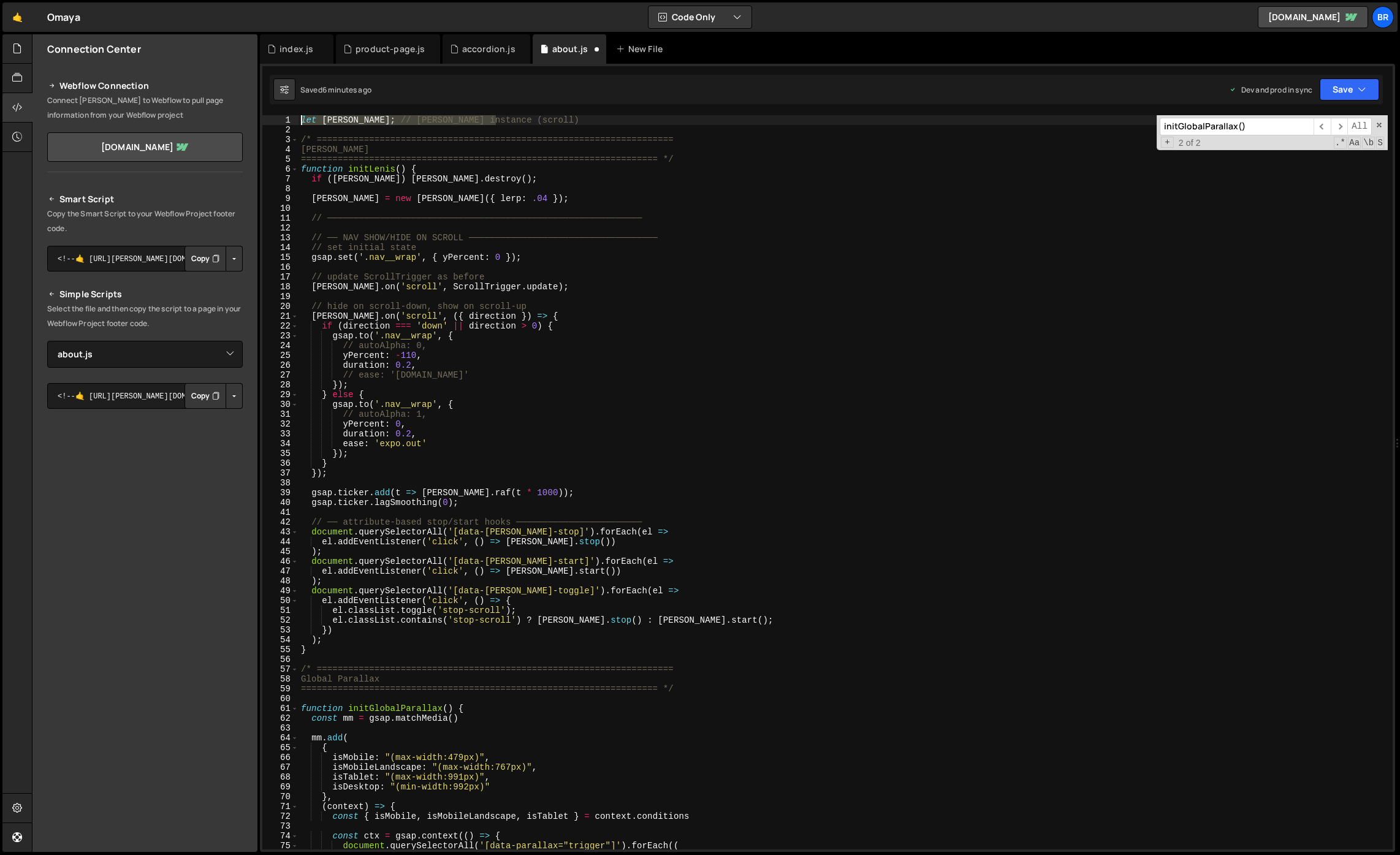
drag, startPoint x: 517, startPoint y: 122, endPoint x: 282, endPoint y: 116, distance: 235.1
click at [282, 116] on div "==================================================================== */ 1 2 3 4…" at bounding box center [827, 483] width 1130 height 734
type textarea "let [PERSON_NAME]; // [PERSON_NAME] instance (scroll)"
click at [714, 166] on div "/* ==================================================================== [PERSON…" at bounding box center [843, 492] width 1089 height 753
type textarea "function initLenis() {"
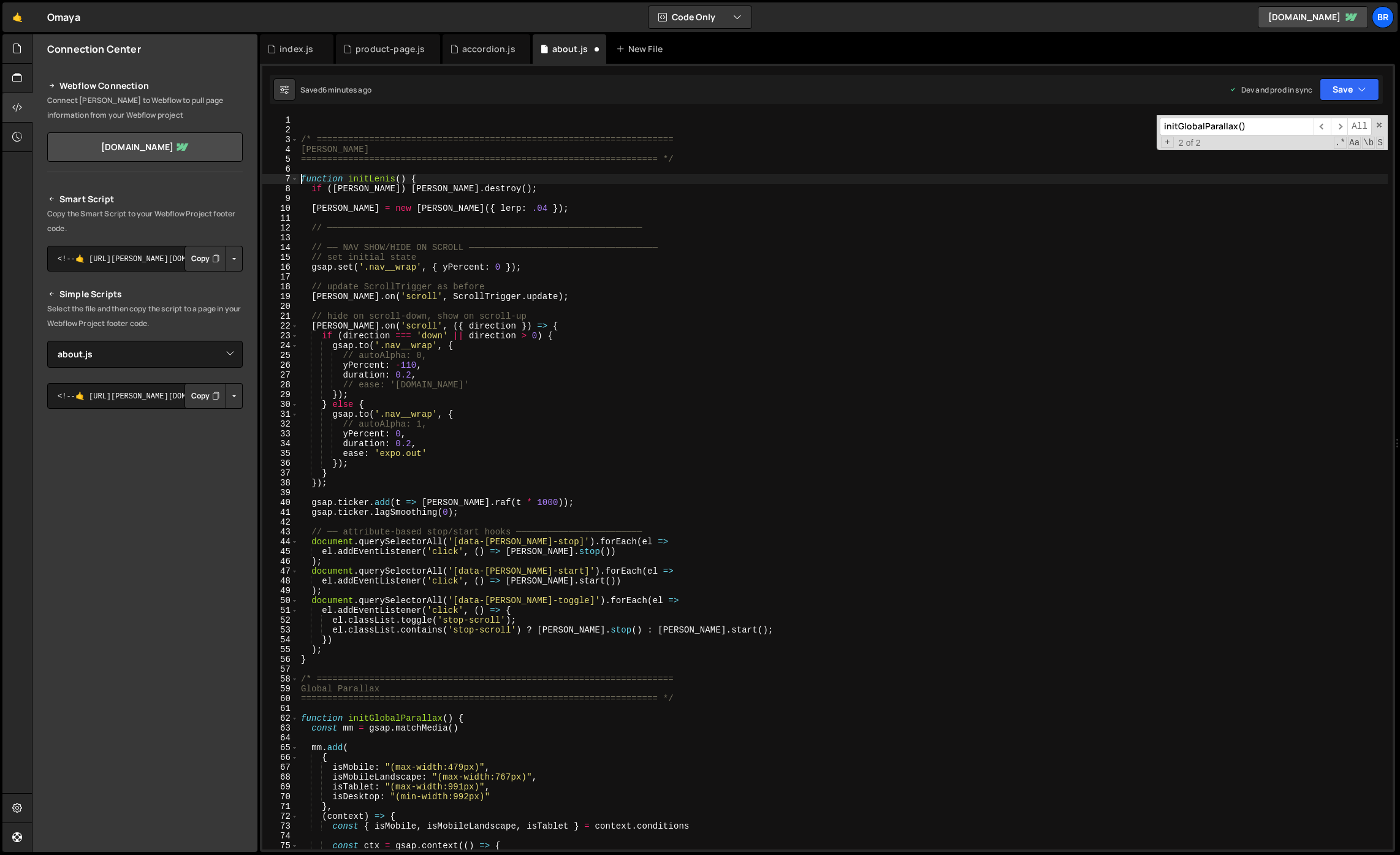
paste textarea "let [PERSON_NAME]; // [PERSON_NAME] instance (scroll)"
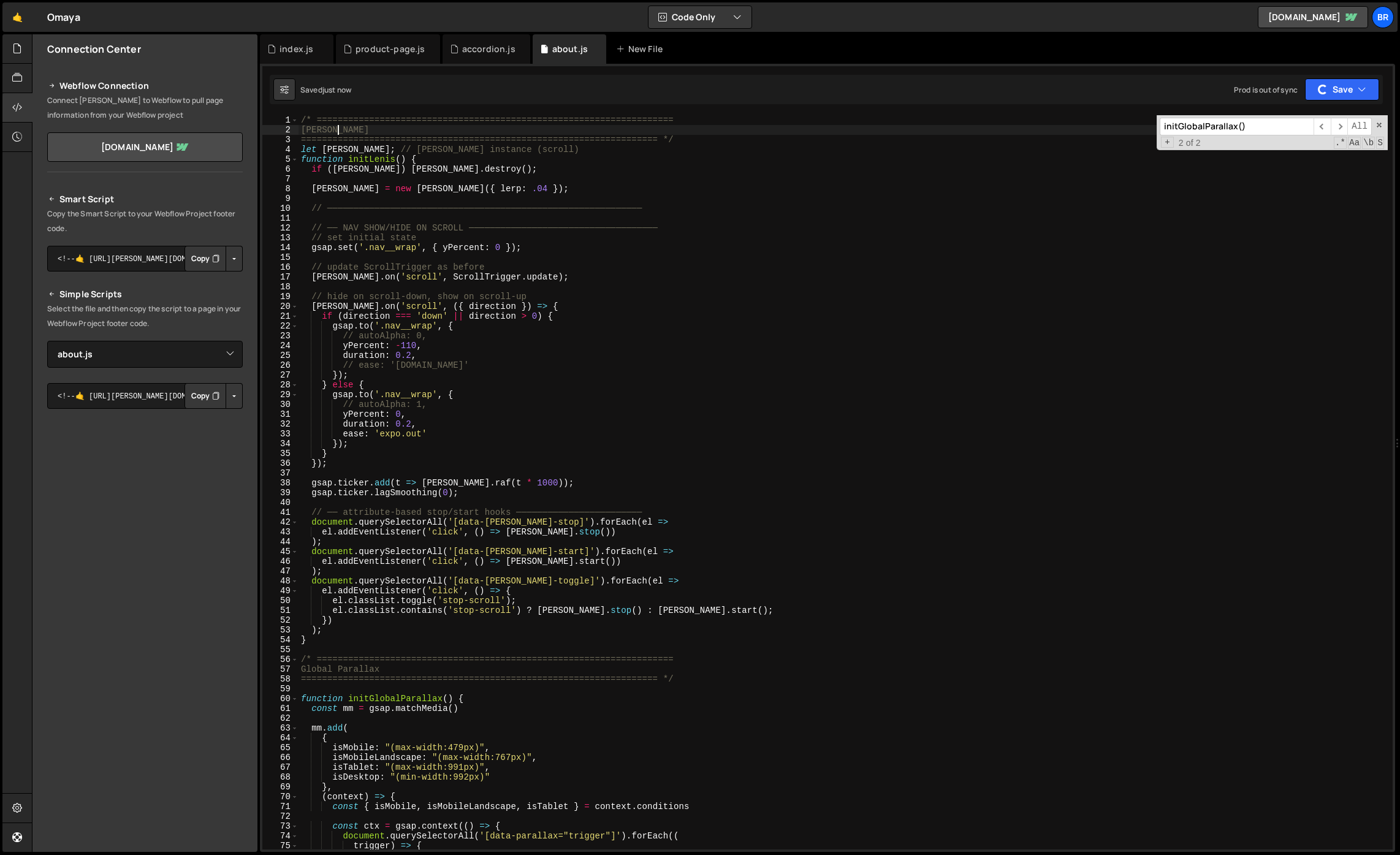
click at [734, 128] on div "/* ==================================================================== [PERSON…" at bounding box center [843, 492] width 1089 height 753
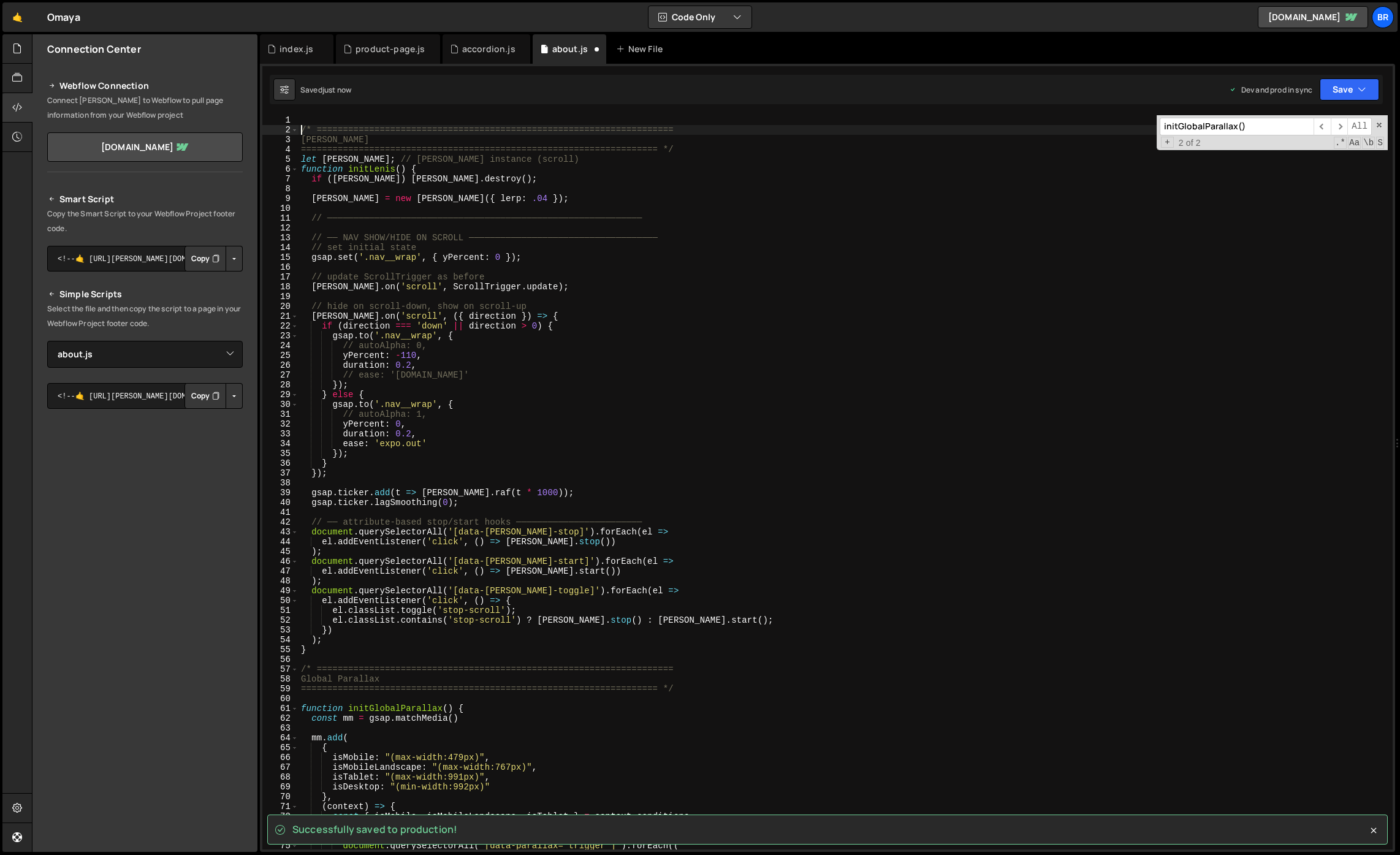
type textarea "/* ===================================================================="
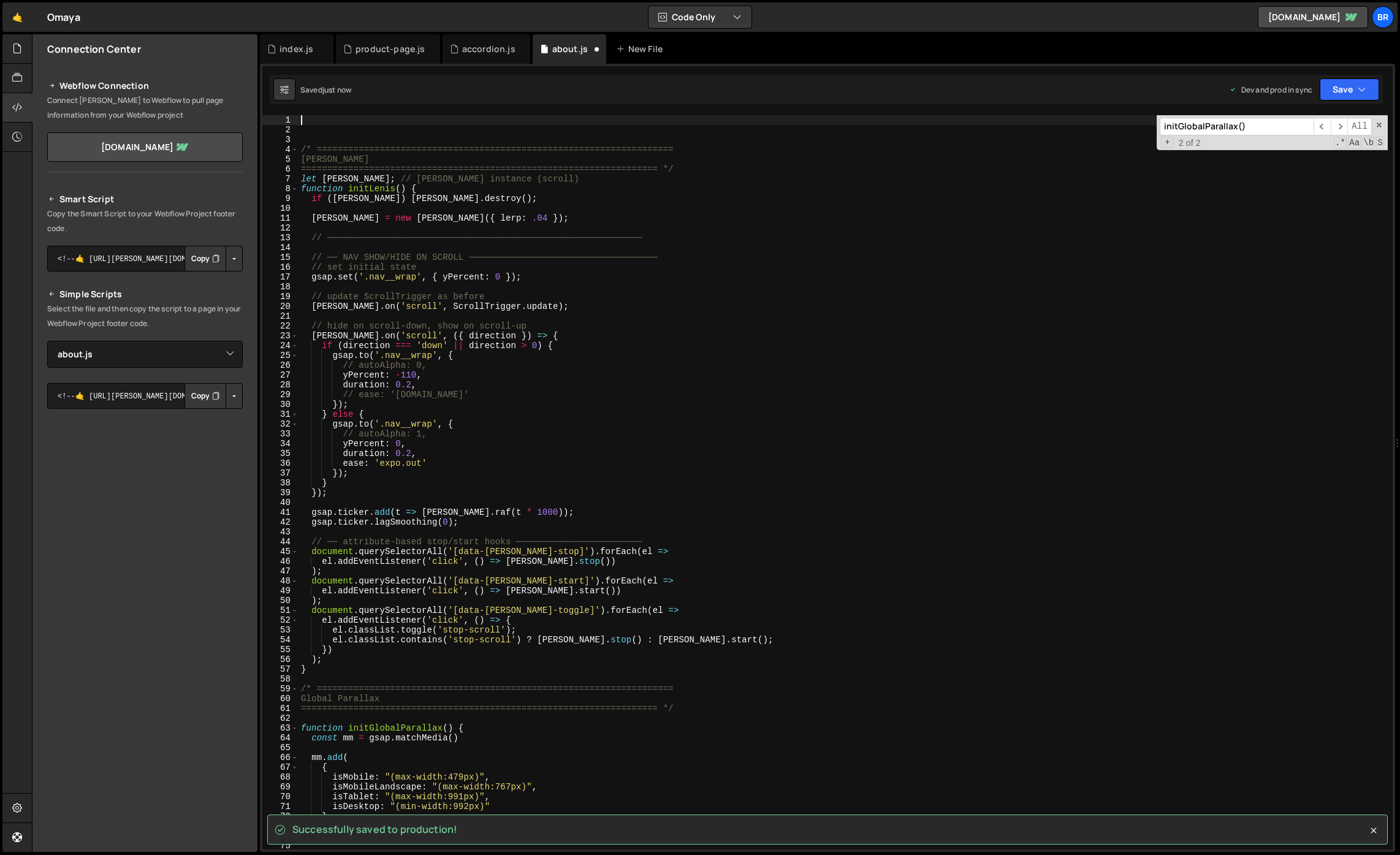
paste textarea "let [PERSON_NAME]; // [PERSON_NAME] instance (scroll)"
type textarea "let [PERSON_NAME]; // [PERSON_NAME] instance (scroll)"
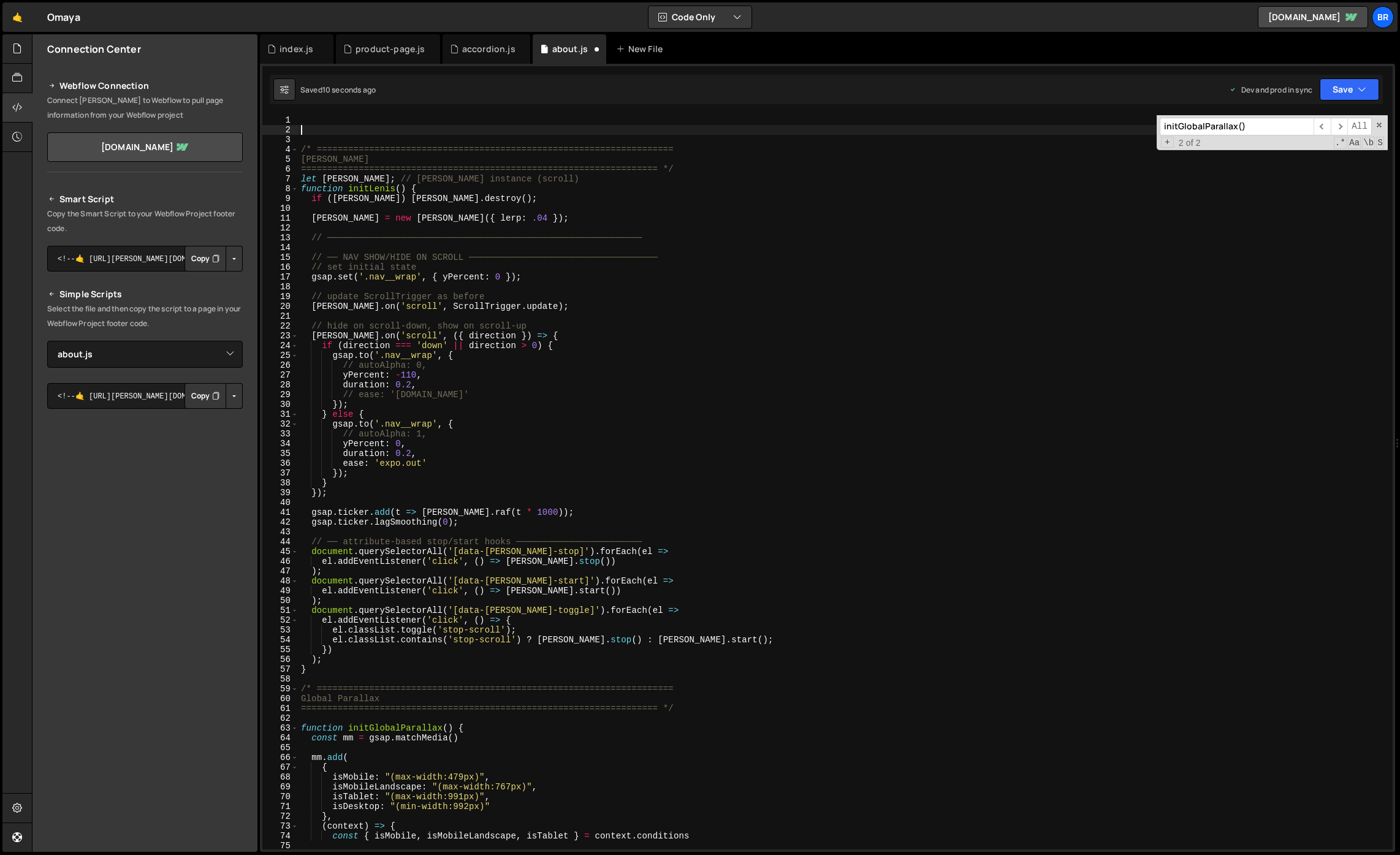
click at [308, 132] on div "/* ==================================================================== [PERSON…" at bounding box center [843, 492] width 1089 height 753
click at [312, 128] on div "/* ==================================================================== [PERSON…" at bounding box center [843, 492] width 1089 height 753
click at [314, 122] on div "/* ==================================================================== [PERSON…" at bounding box center [843, 492] width 1089 height 753
paste textarea "});"
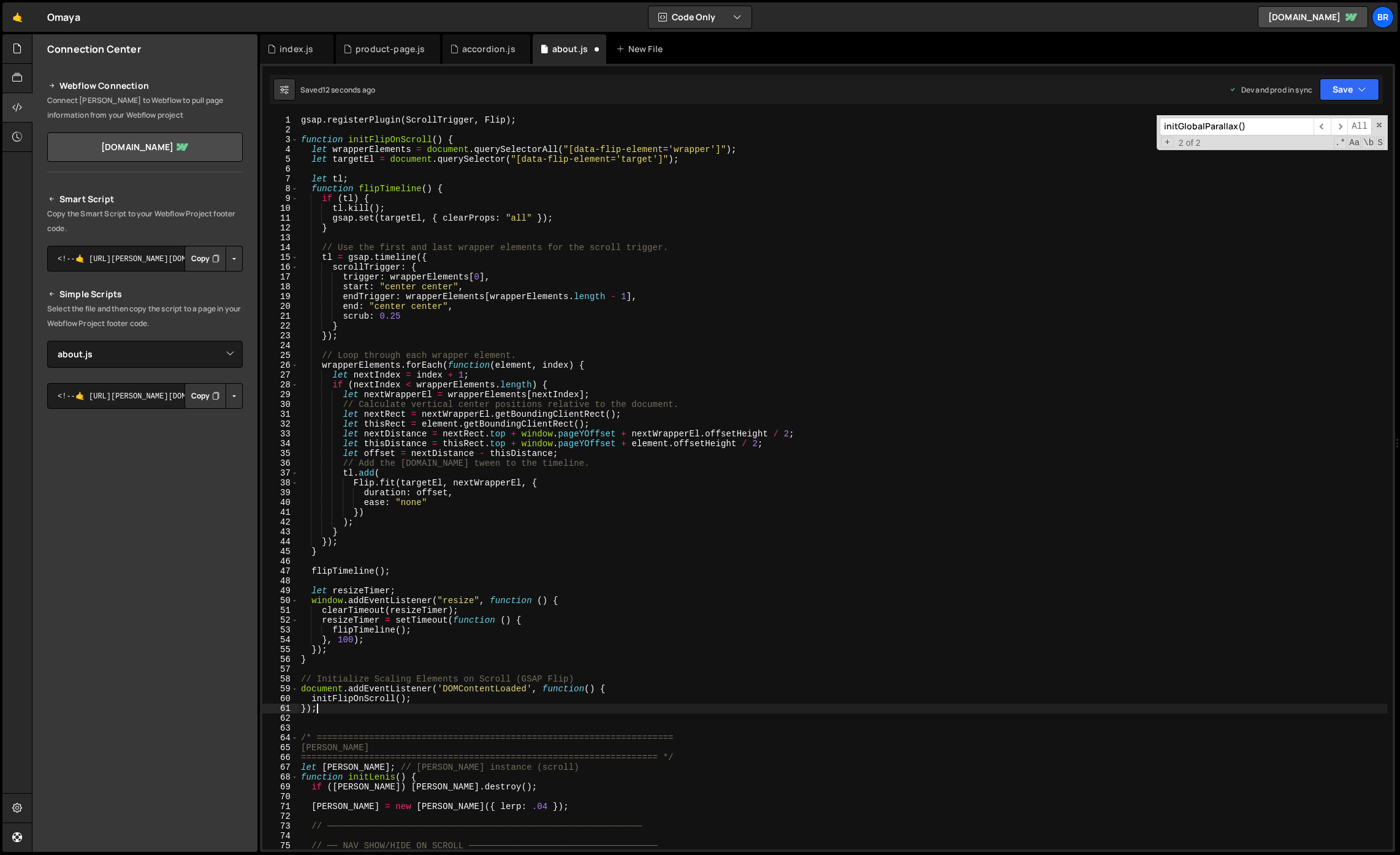
click at [548, 124] on div "gsap . registerPlugin ( ScrollTrigger , Flip ) ; function initFlipOnScroll ( ) …" at bounding box center [843, 492] width 1089 height 753
type textarea "gsap.registerPlugin(ScrollTrigger, Flip);"
click at [396, 717] on div "function initFlipOnScroll ( ) { let wrapperElements = document . querySelectorA…" at bounding box center [843, 492] width 1089 height 753
drag, startPoint x: 417, startPoint y: 699, endPoint x: 327, endPoint y: 701, distance: 90.0
click at [304, 701] on div "function initFlipOnScroll ( ) { let wrapperElements = document . querySelectorA…" at bounding box center [843, 492] width 1089 height 753
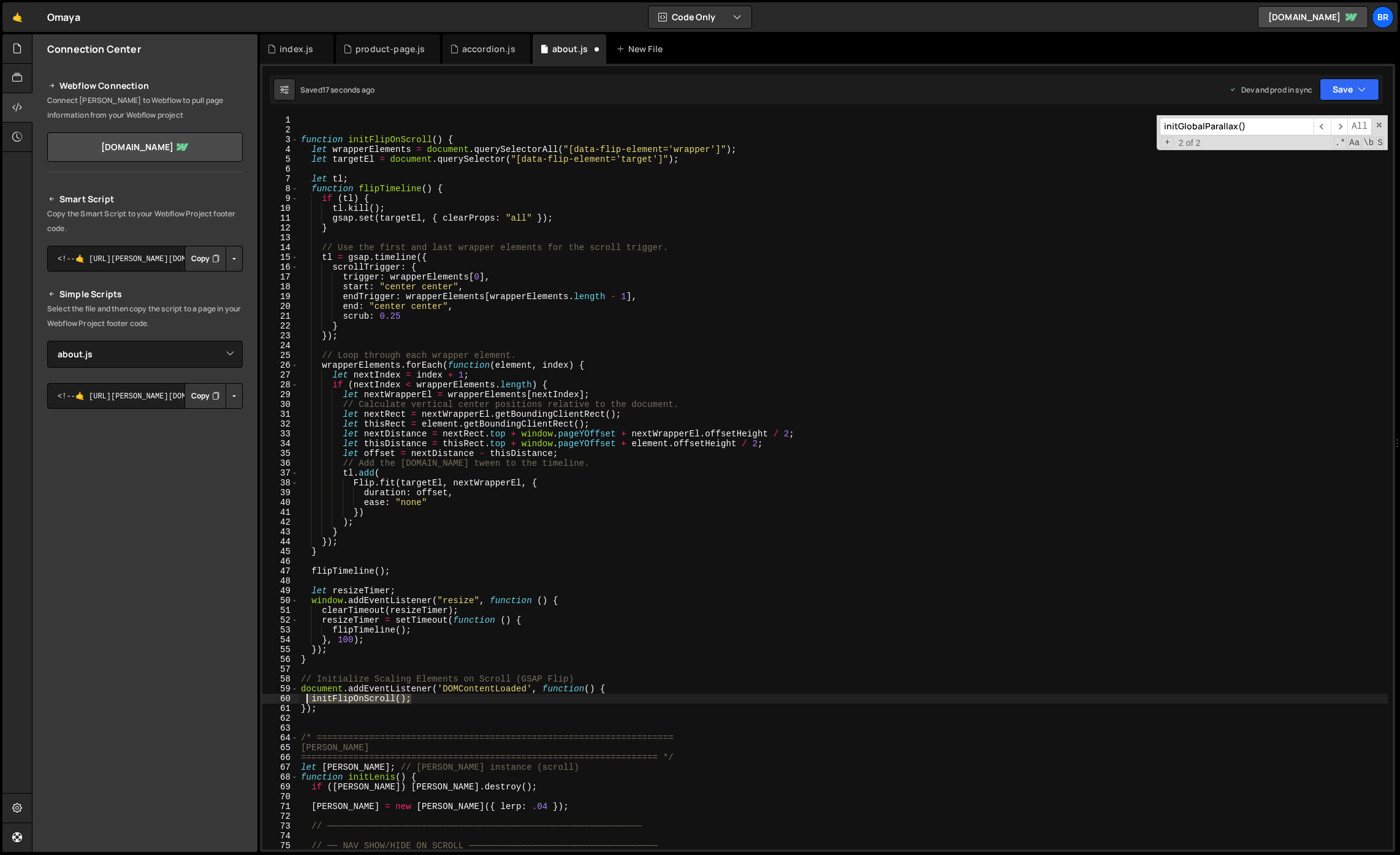
type textarea "initFlipOnScroll();"
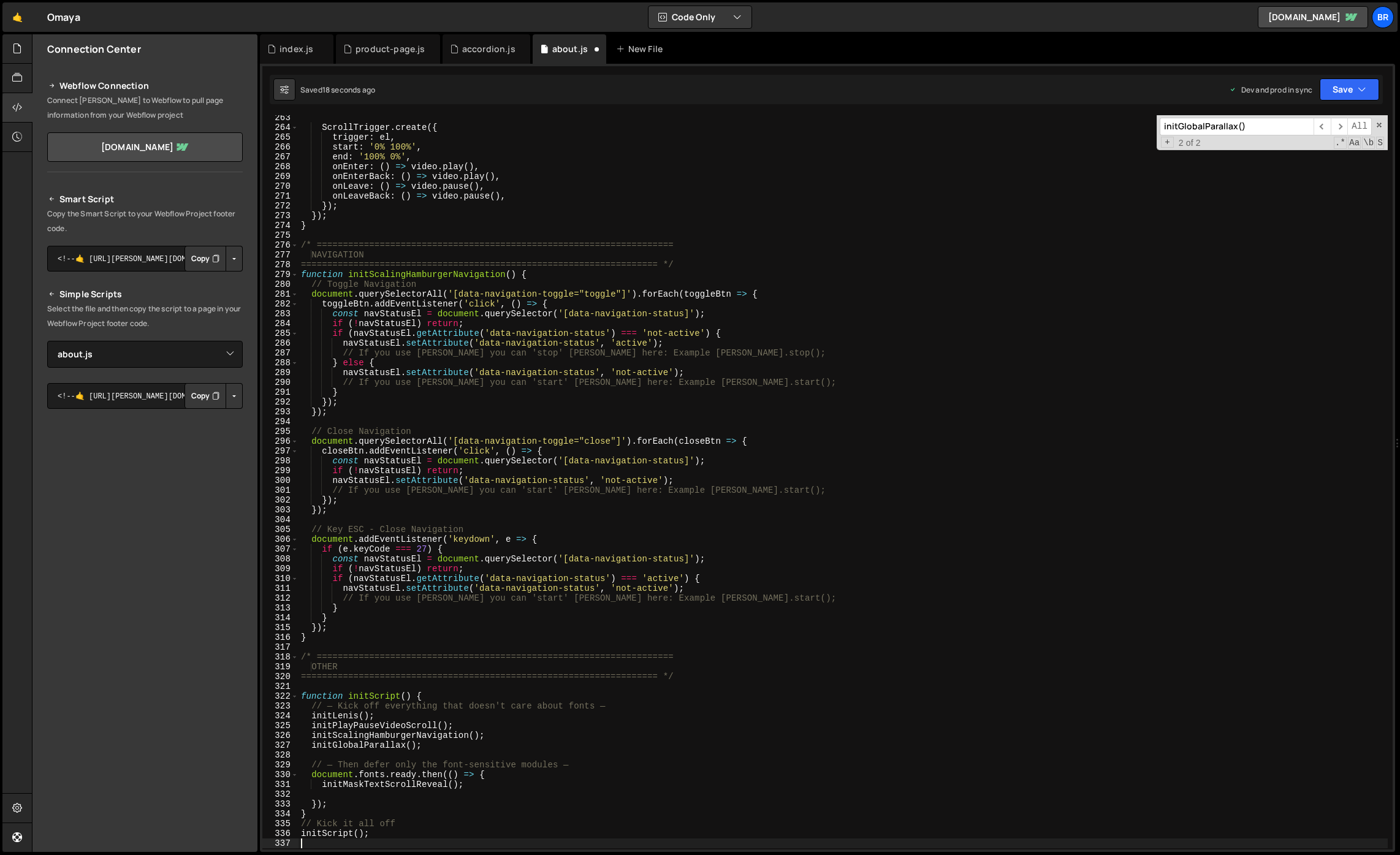
scroll to position [2583, 0]
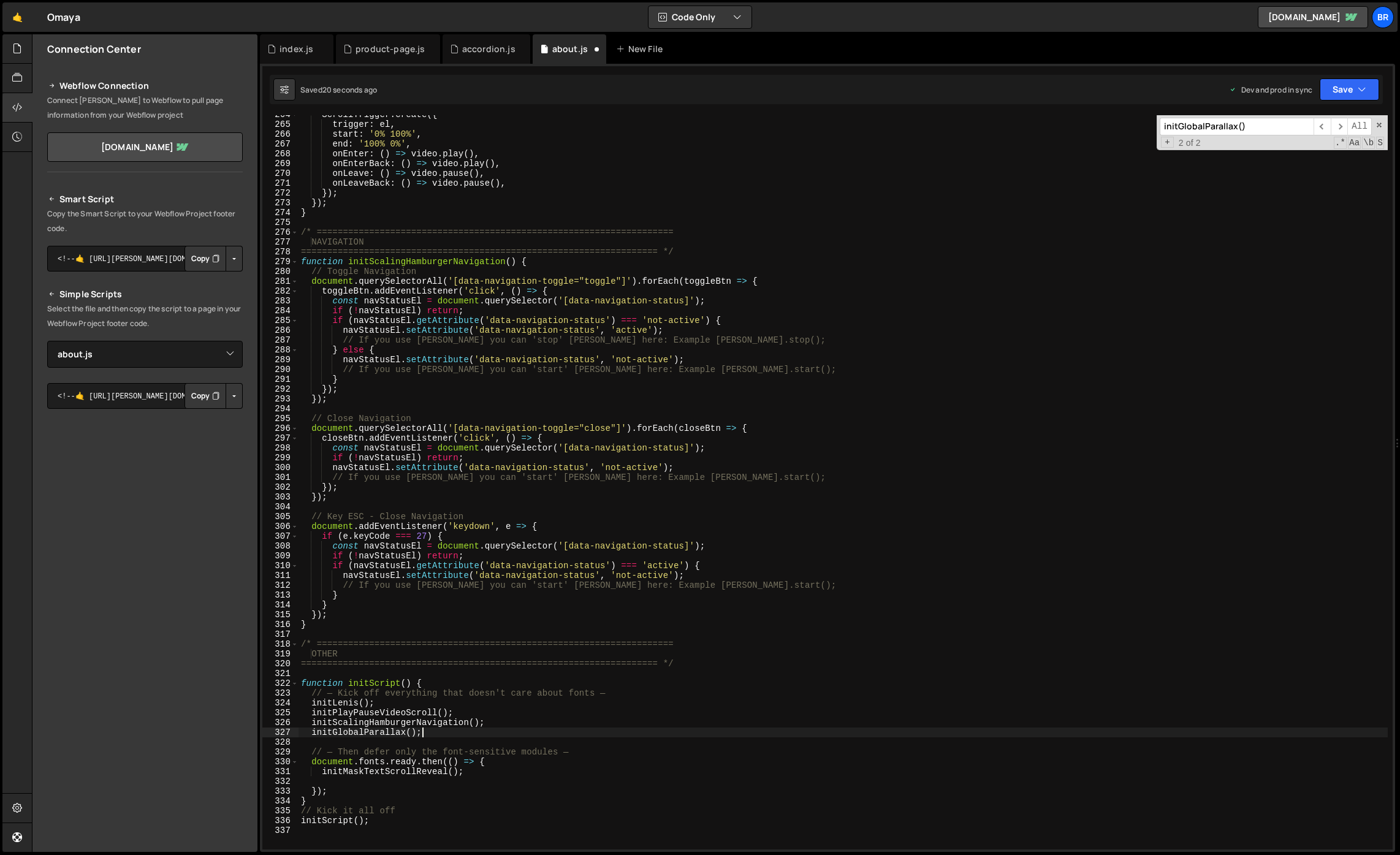
click at [431, 733] on div "ScrollTrigger . create ({ trigger : el , start : '0% 100%' , end : '100% 0%' , …" at bounding box center [843, 486] width 1089 height 753
type textarea "initGlobalParallax();"
paste textarea "initFlipOnScroll();"
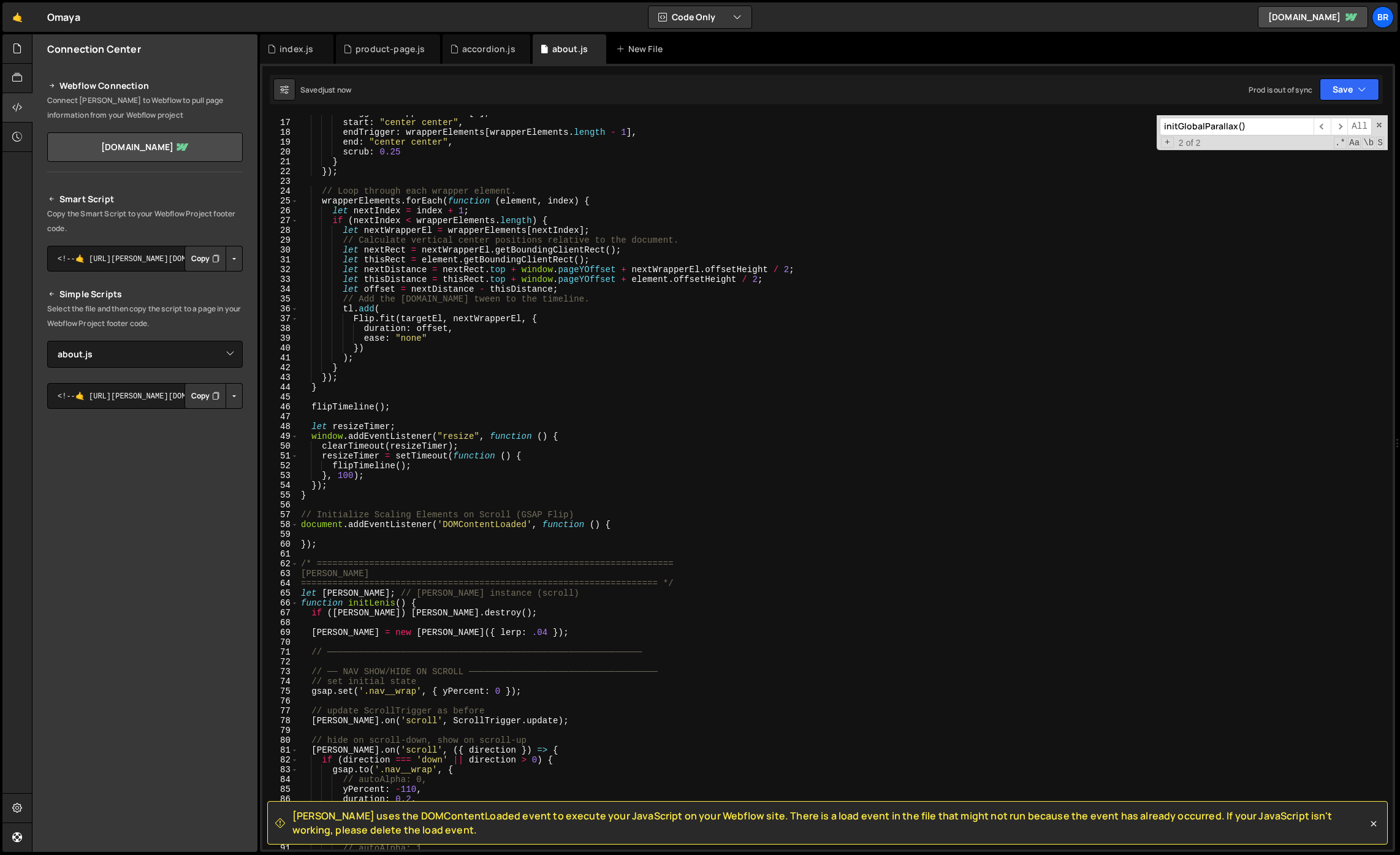
scroll to position [0, 0]
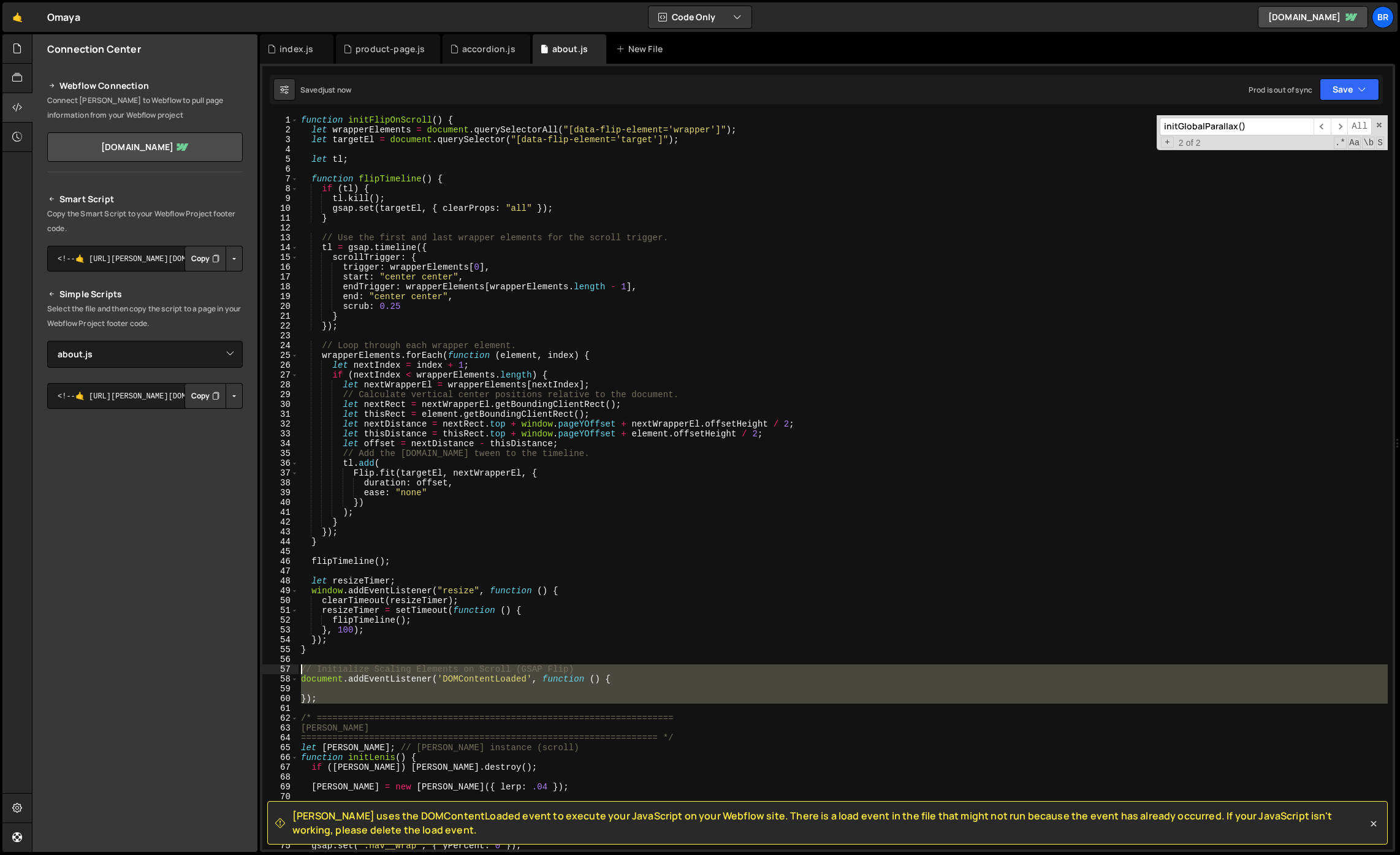
drag, startPoint x: 353, startPoint y: 707, endPoint x: 297, endPoint y: 670, distance: 67.1
click at [297, 670] on div "// — Then defer only the font-sensitive modules — 1 2 3 4 5 6 7 8 9 10 11 12 13…" at bounding box center [827, 483] width 1130 height 734
type textarea "// Initialize Scaling Elements on Scroll (GSAP Flip) document.addEventListener(…"
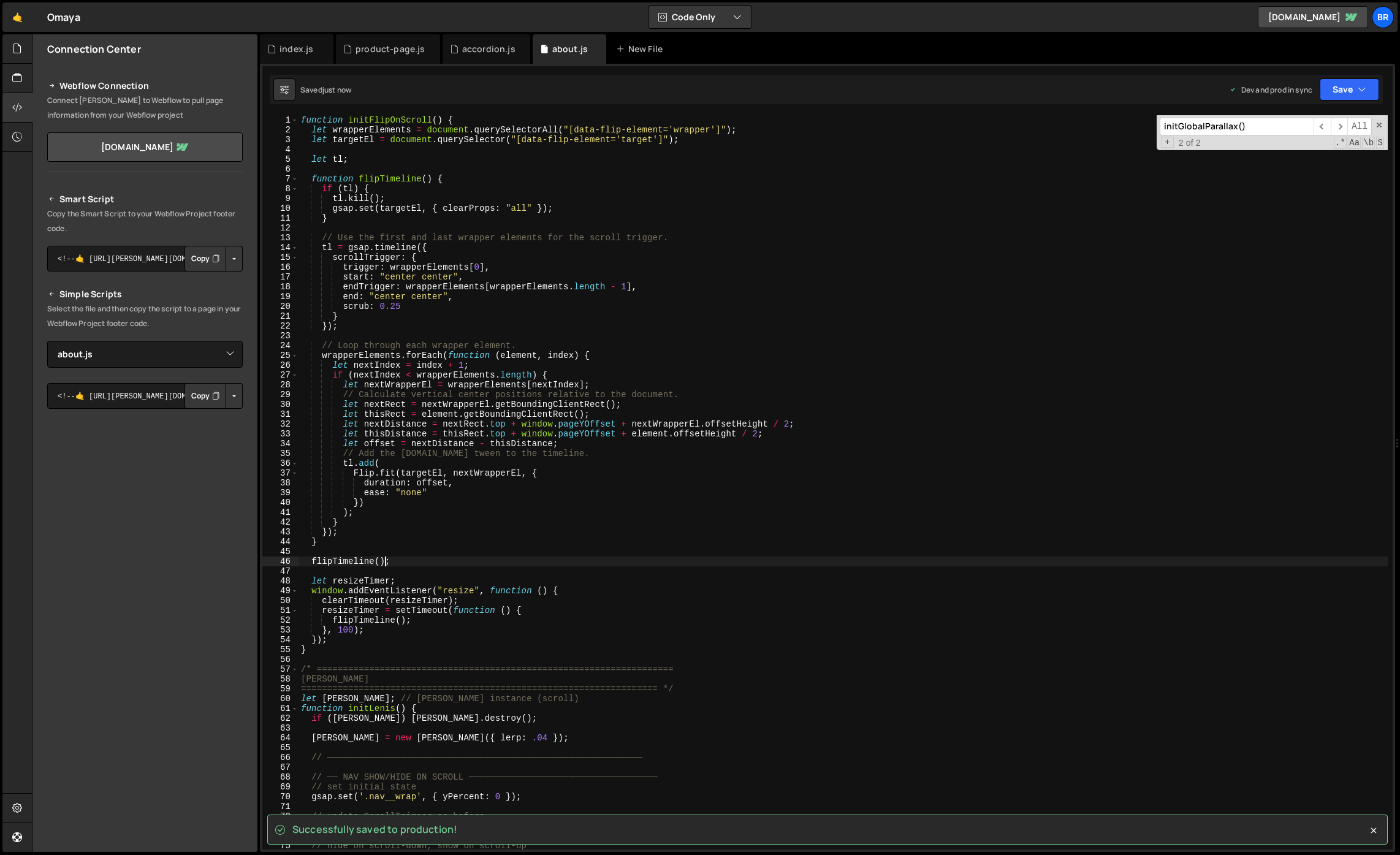
click at [384, 562] on div "function initFlipOnScroll ( ) { let wrapperElements = document . querySelectorA…" at bounding box center [843, 492] width 1089 height 753
type textarea "flipTimeline();"
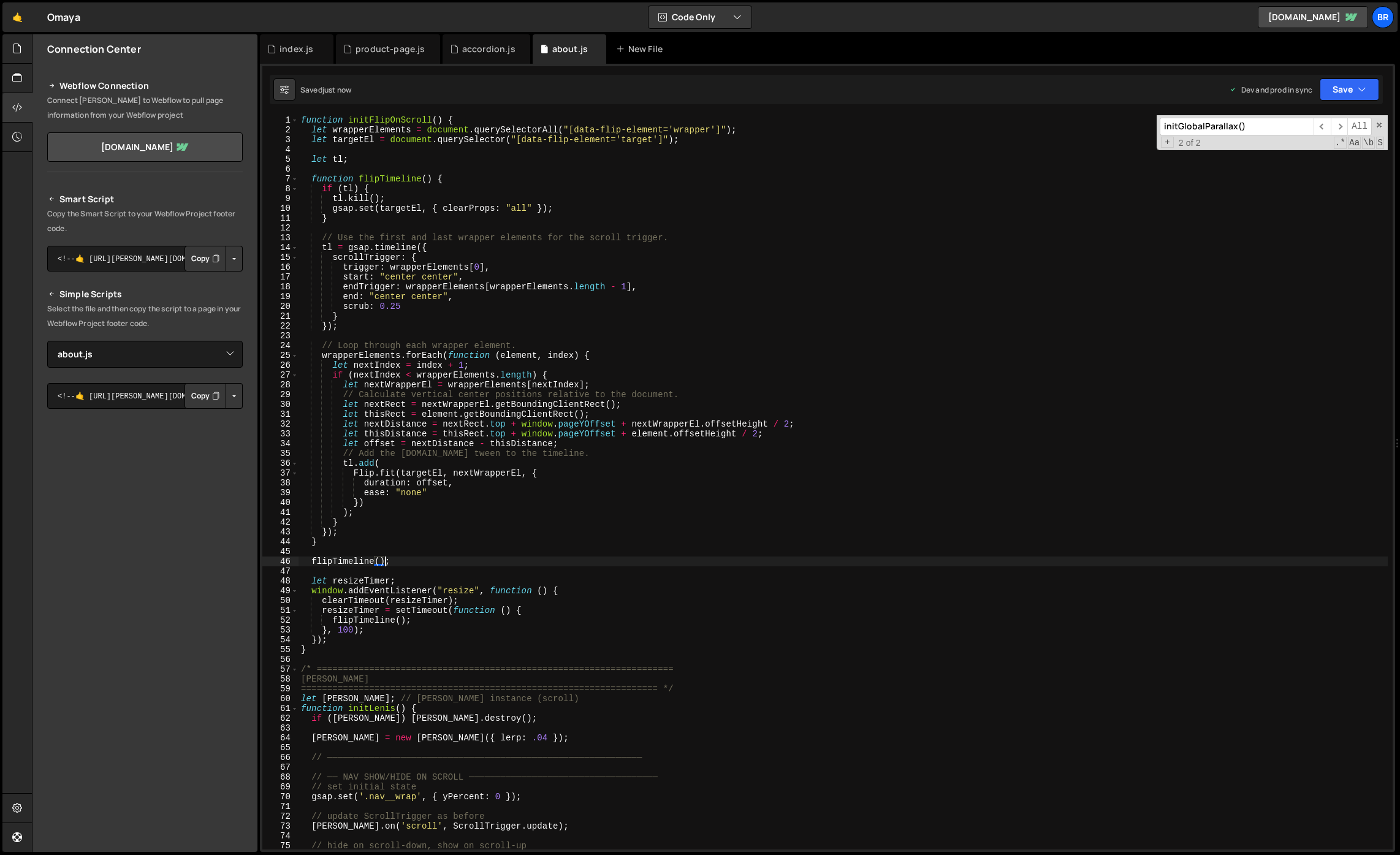
click at [400, 169] on div "function initFlipOnScroll ( ) { let wrapperElements = document . querySelectorA…" at bounding box center [843, 492] width 1089 height 753
click at [393, 190] on div "function initFlipOnScroll ( ) { let wrapperElements = document . querySelectorA…" at bounding box center [843, 492] width 1089 height 753
click at [392, 175] on div "function initFlipOnScroll ( ) { let wrapperElements = document . querySelectorA…" at bounding box center [843, 492] width 1089 height 753
click at [381, 180] on div "function initFlipOnScroll ( ) { let wrapperElements = document . querySelectorA…" at bounding box center [843, 492] width 1089 height 753
click at [415, 122] on div "function initFlipOnScroll ( ) { let wrapperElements = document . querySelectorA…" at bounding box center [843, 492] width 1089 height 753
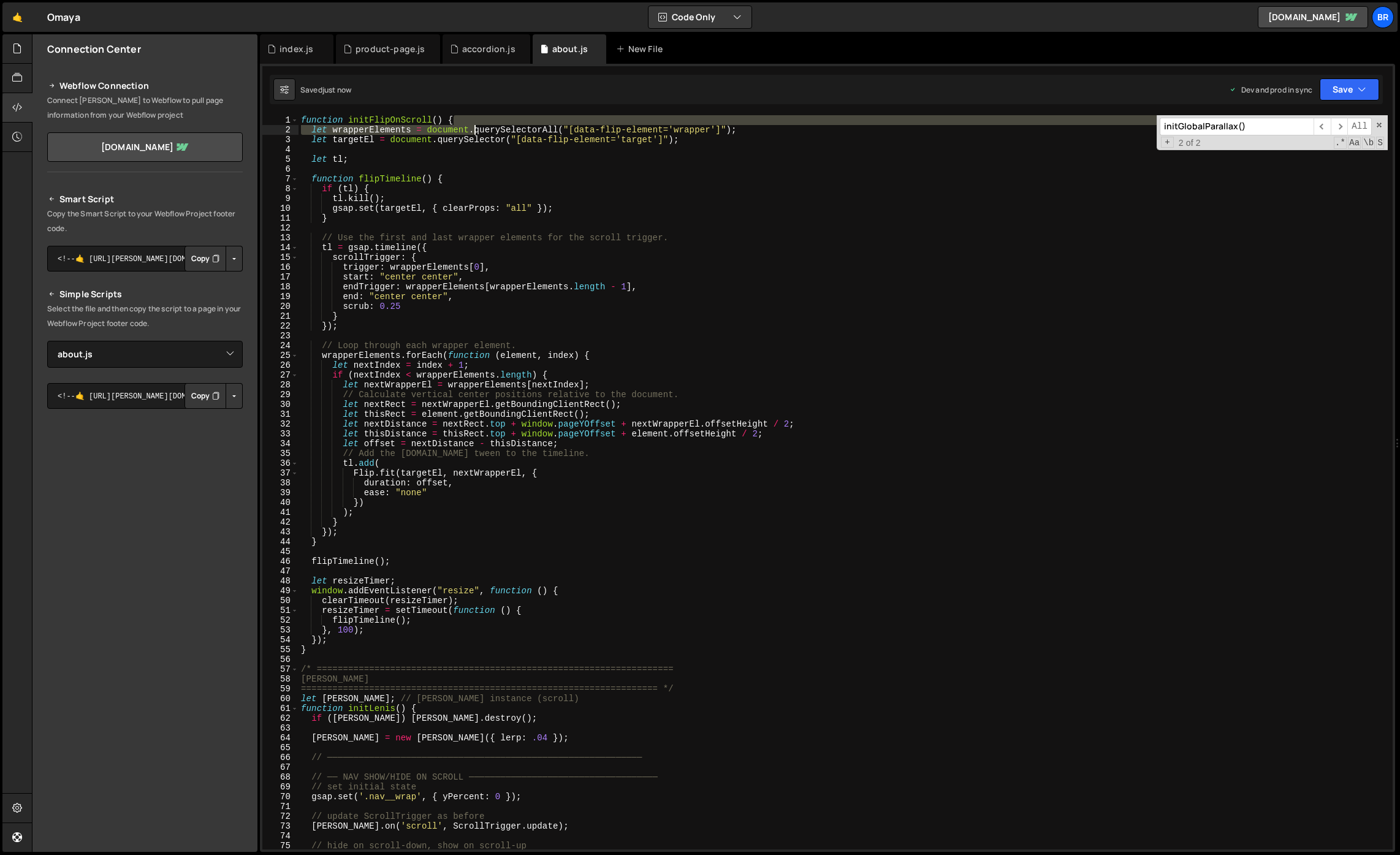
click at [473, 125] on div "function initFlipOnScroll ( ) { let wrapperElements = document . querySelectorA…" at bounding box center [843, 492] width 1089 height 753
click at [461, 120] on div "function initFlipOnScroll ( ) { let wrapperElements = document . querySelectorA…" at bounding box center [843, 483] width 1089 height 734
click at [428, 543] on div "function initFlipOnScroll ( ) { let wrapperElements = document . querySelectorA…" at bounding box center [843, 492] width 1089 height 753
type textarea "}"
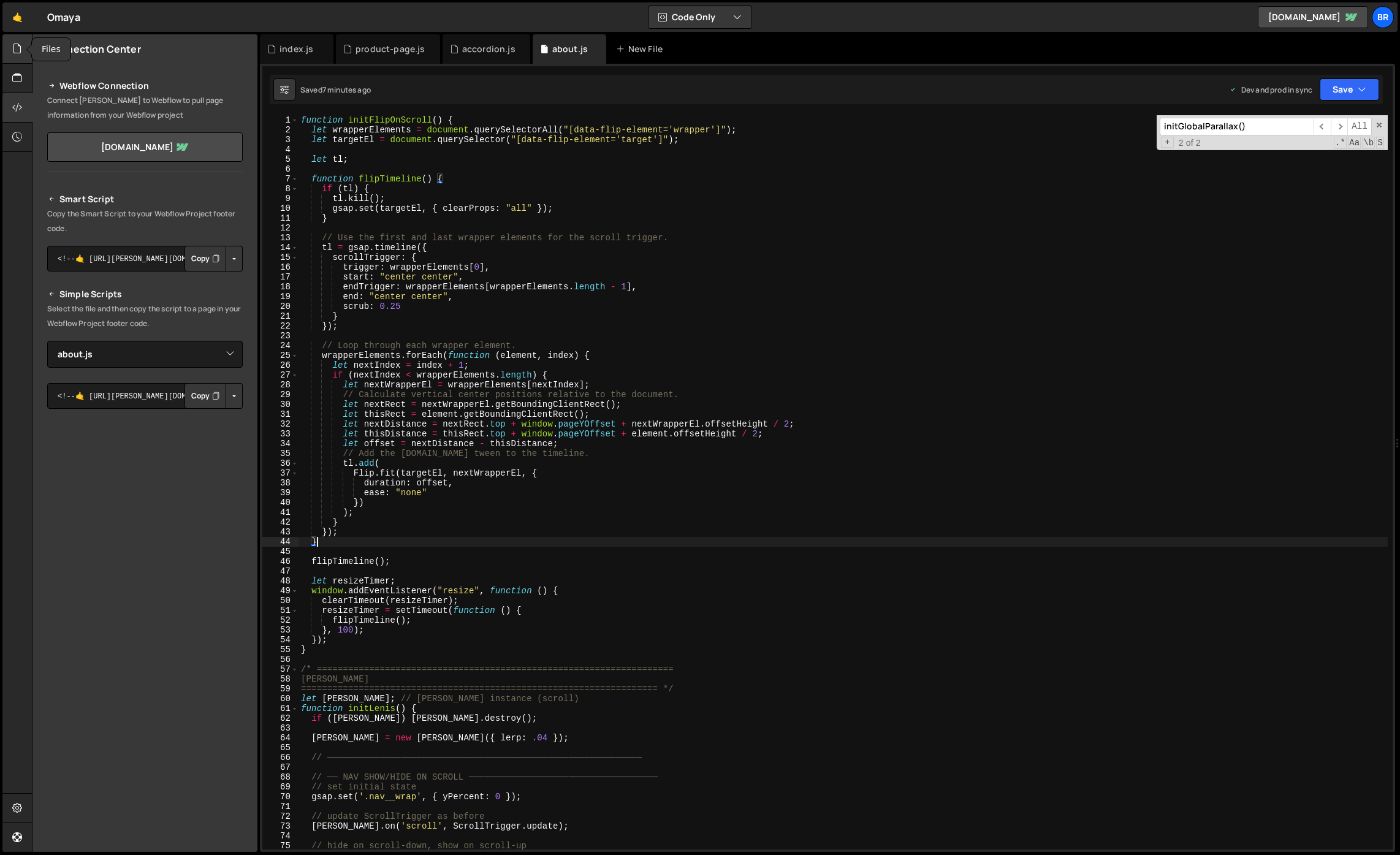
click at [18, 49] on icon at bounding box center [17, 48] width 10 height 14
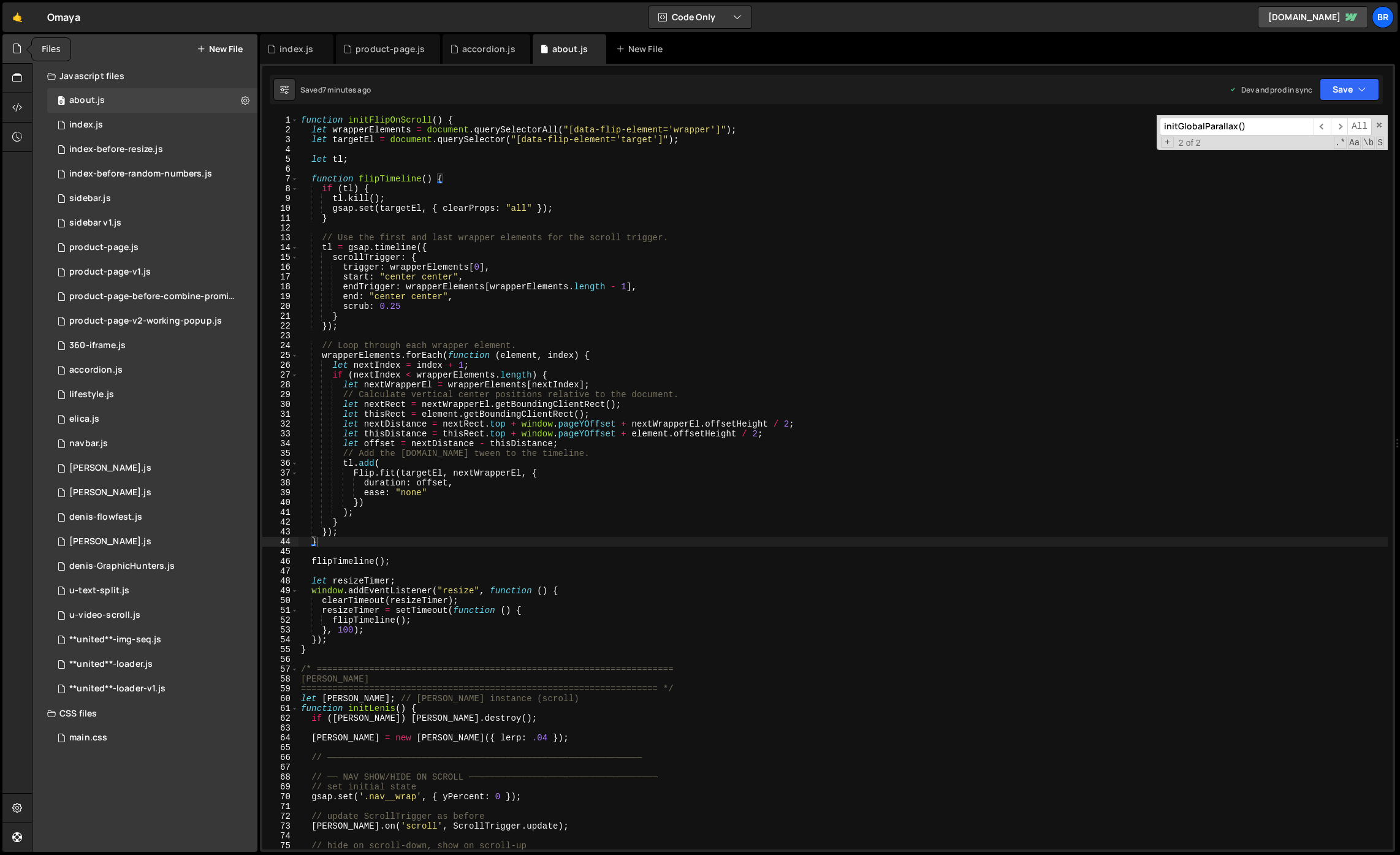
click at [18, 53] on icon at bounding box center [17, 48] width 10 height 14
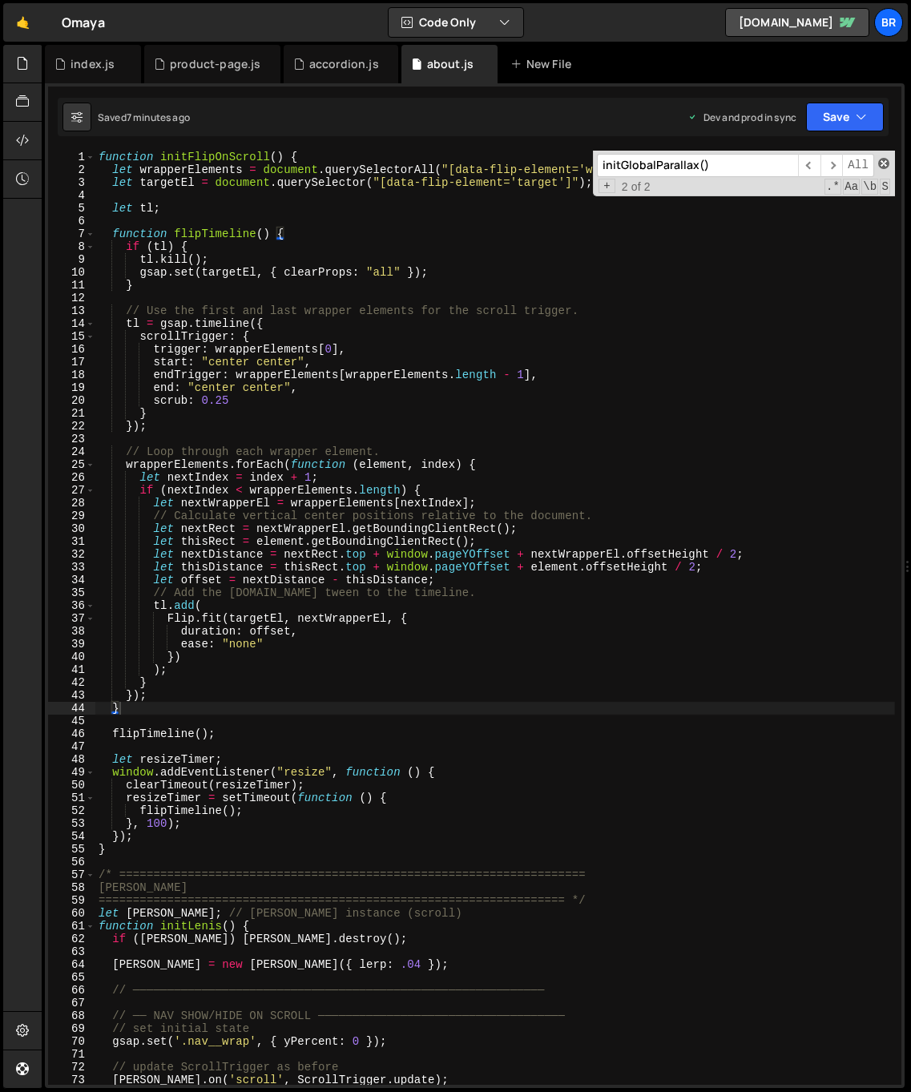
click at [884, 163] on span at bounding box center [883, 163] width 11 height 11
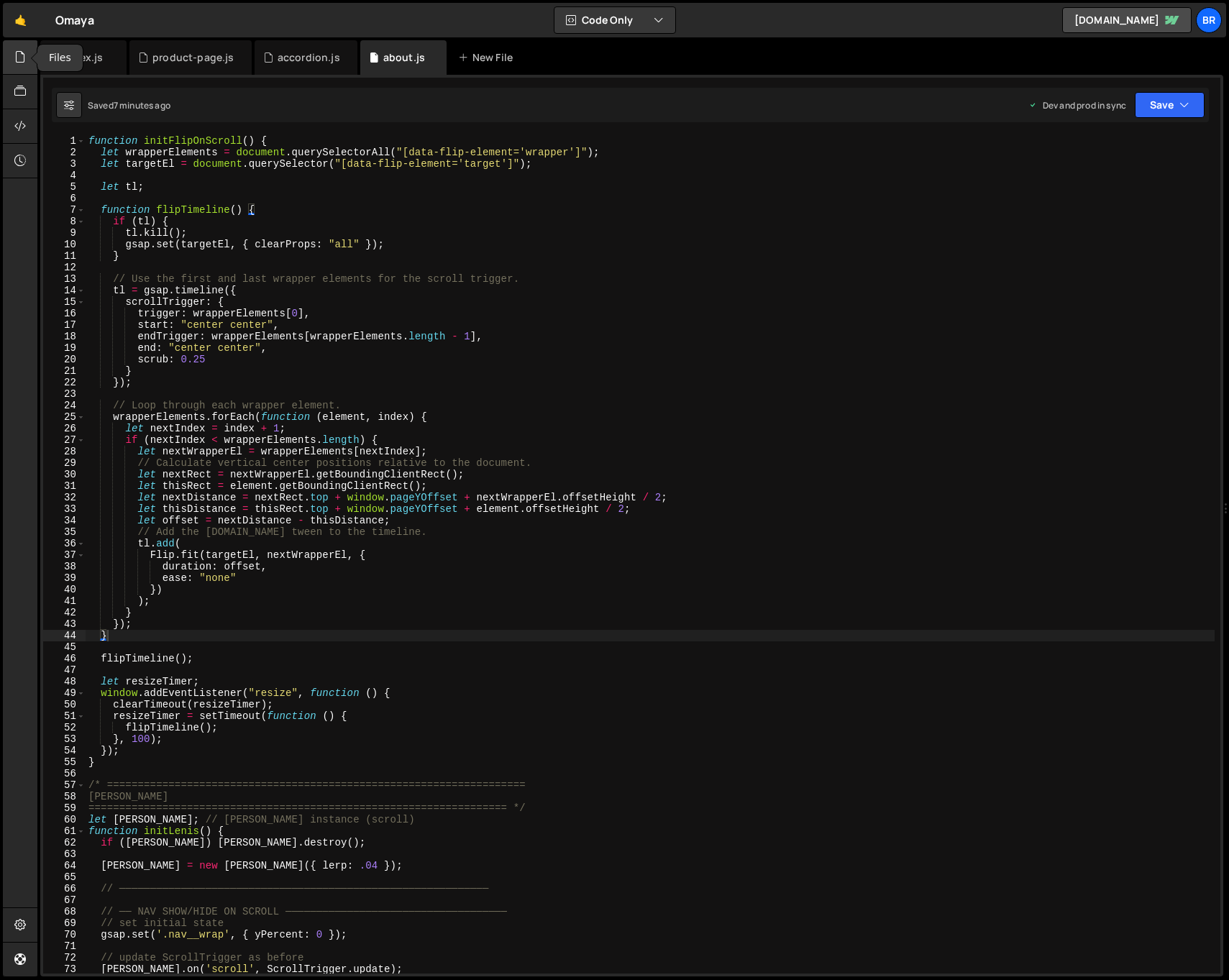
click at [26, 54] on icon at bounding box center [20, 57] width 12 height 16
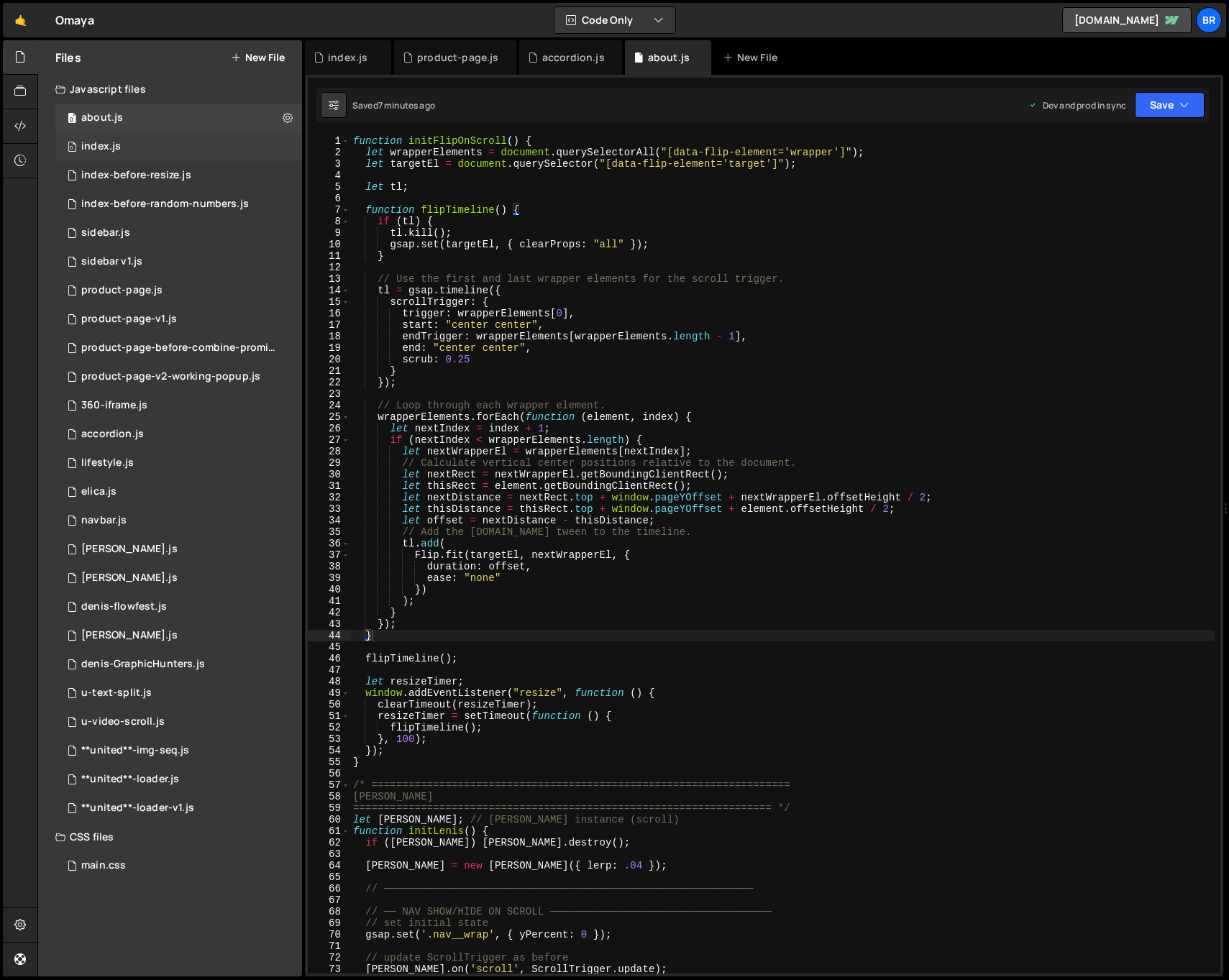
click at [155, 143] on div "0 index.js 0" at bounding box center [179, 146] width 247 height 29
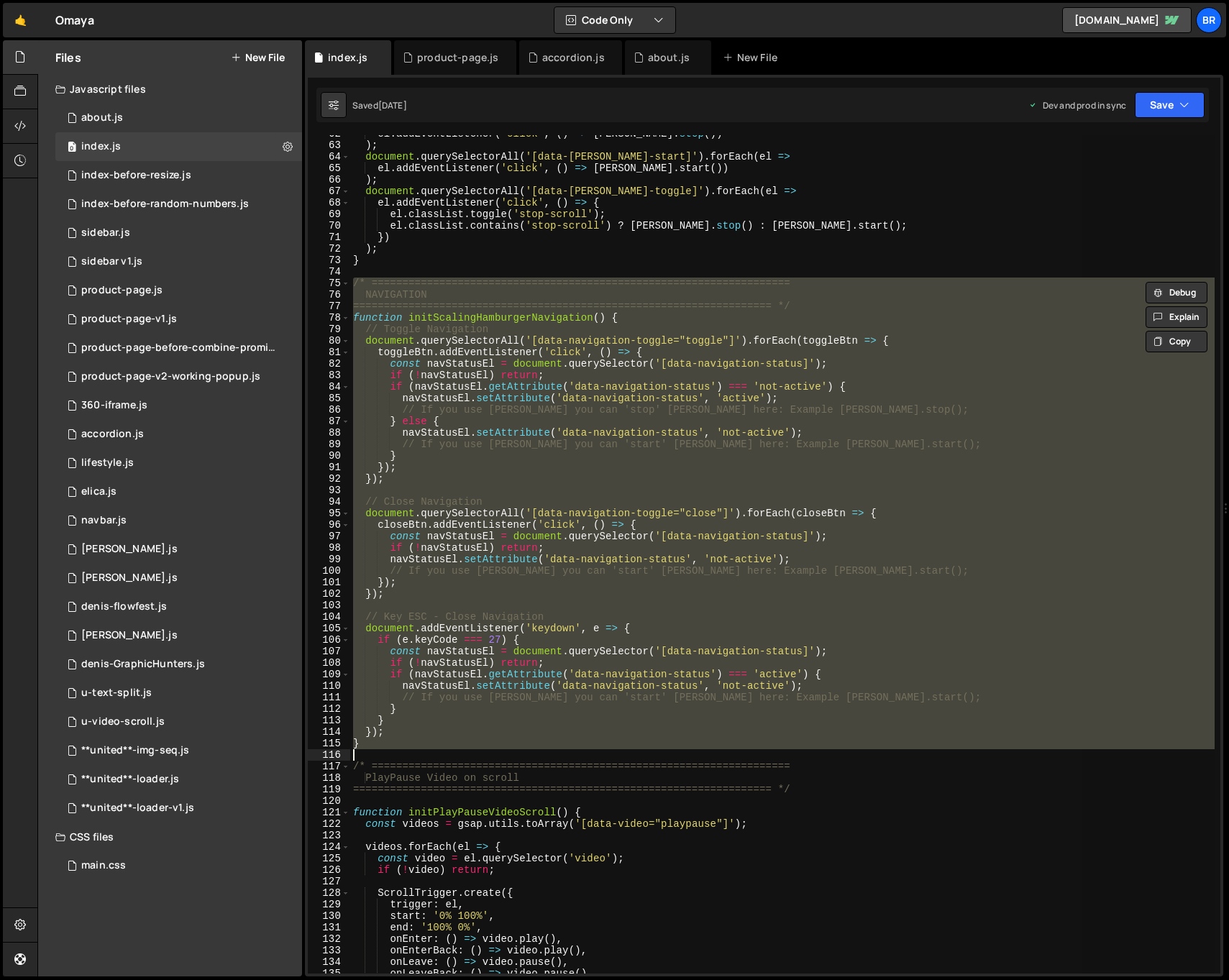
click at [630, 363] on div "el . addEventListener ( 'click' , ( ) => [PERSON_NAME] . stop ( )) ) ; document…" at bounding box center [782, 555] width 865 height 838
type textarea "const navStatusEl = document.querySelector('[data-navigation-status]');"
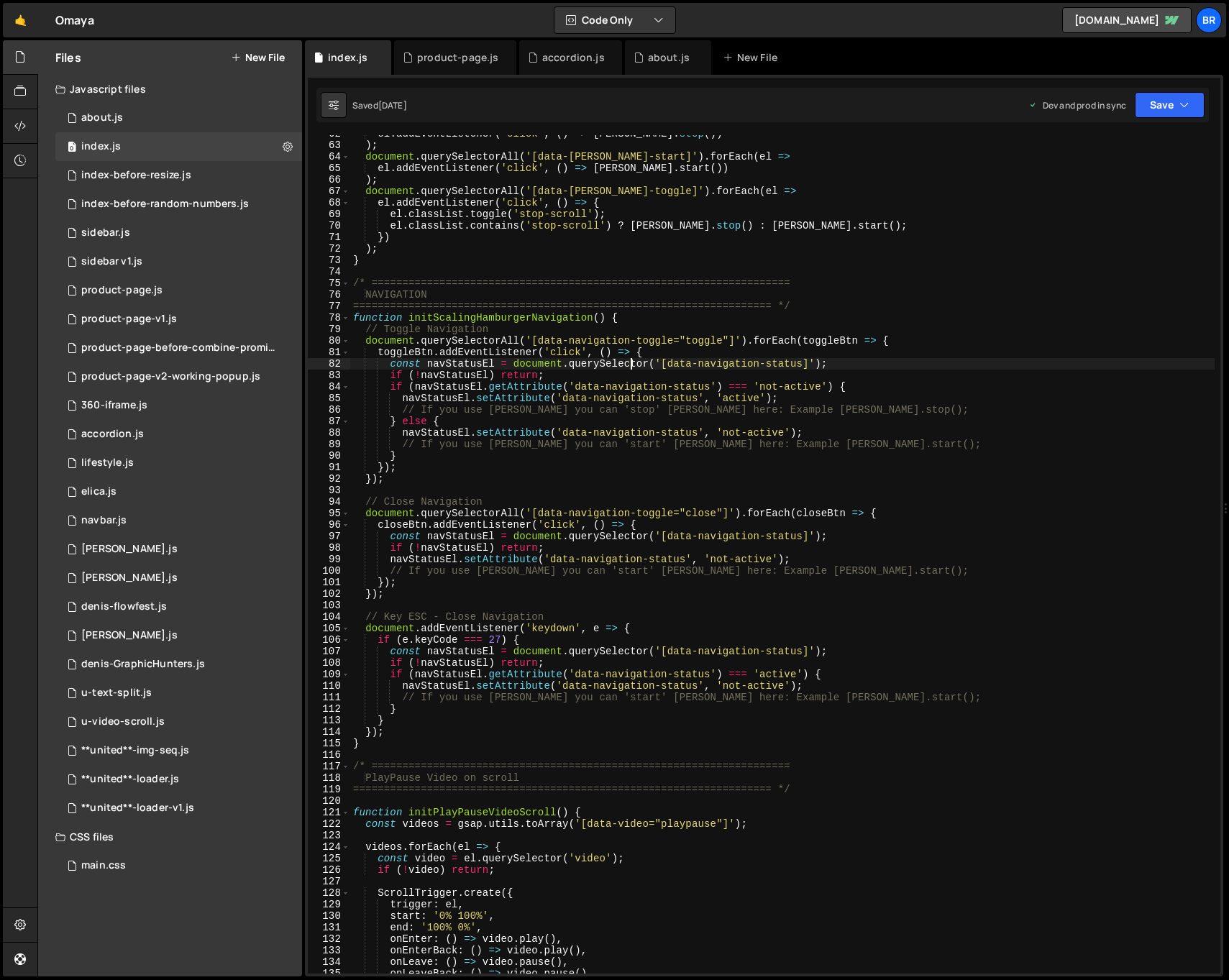
scroll to position [3482, 0]
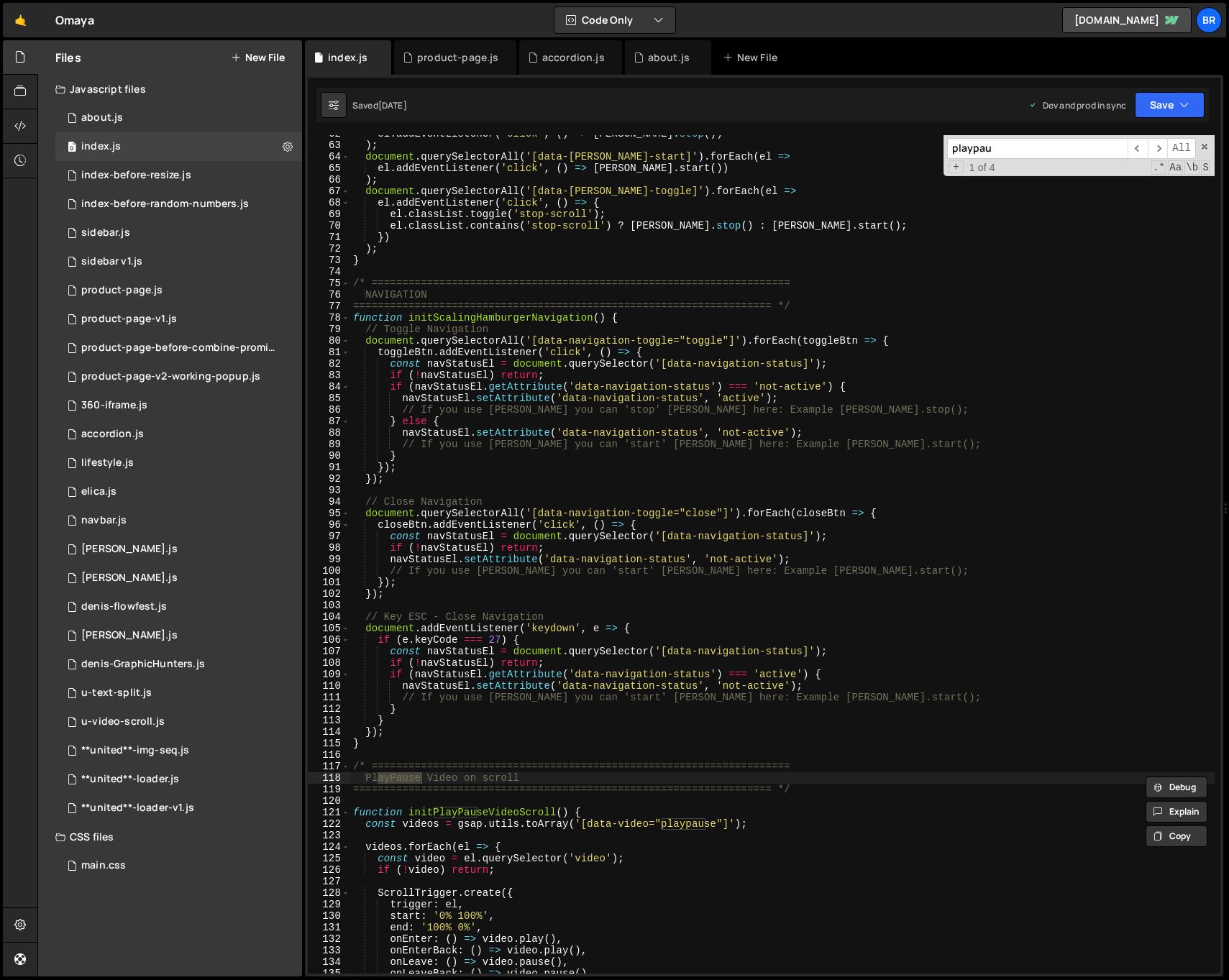
type input "playpau"
click at [553, 859] on div "el . addEventListener ( 'click' , ( ) => [PERSON_NAME] . stop ( )) ) ; document…" at bounding box center [782, 559] width 865 height 862
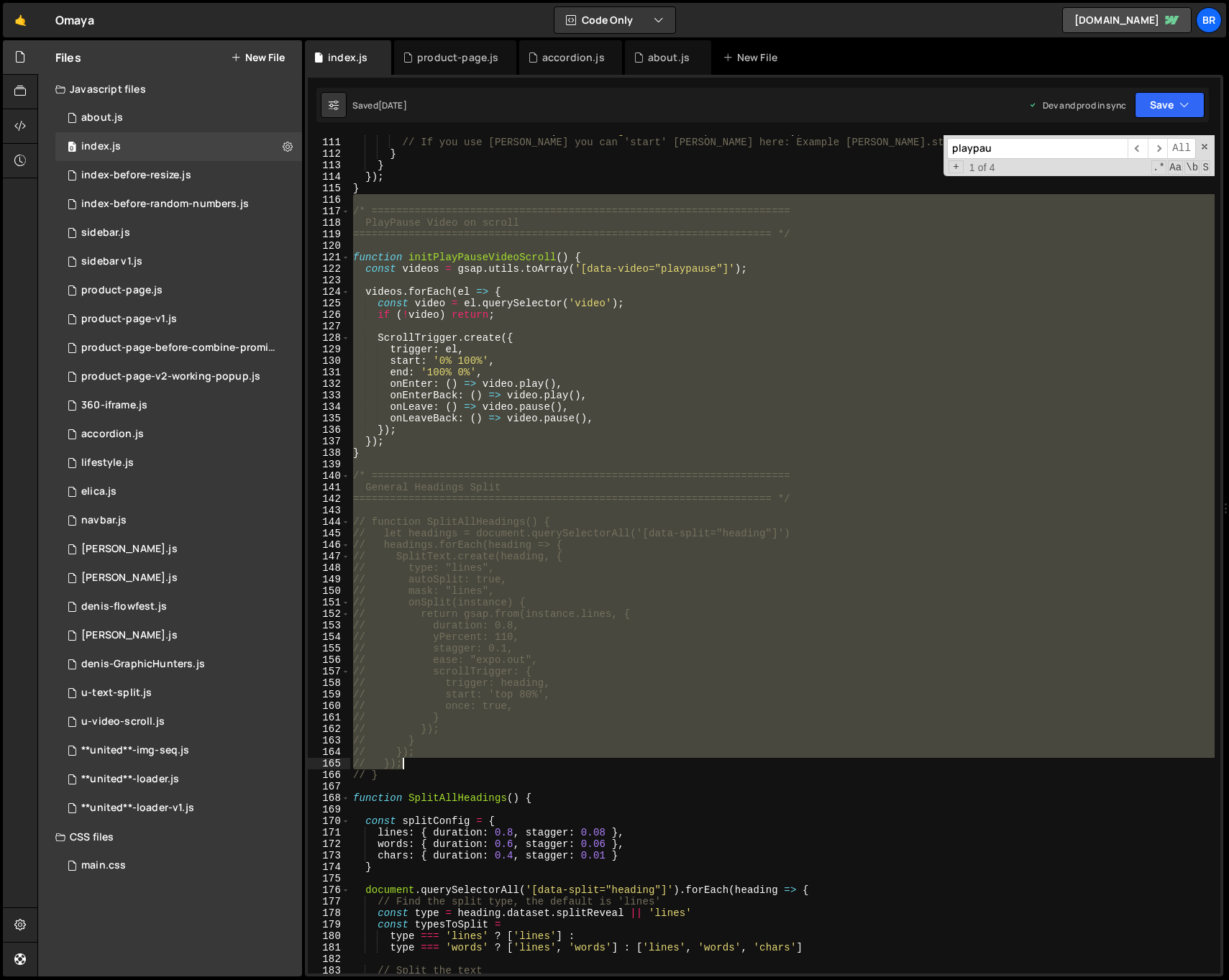
scroll to position [1266, 0]
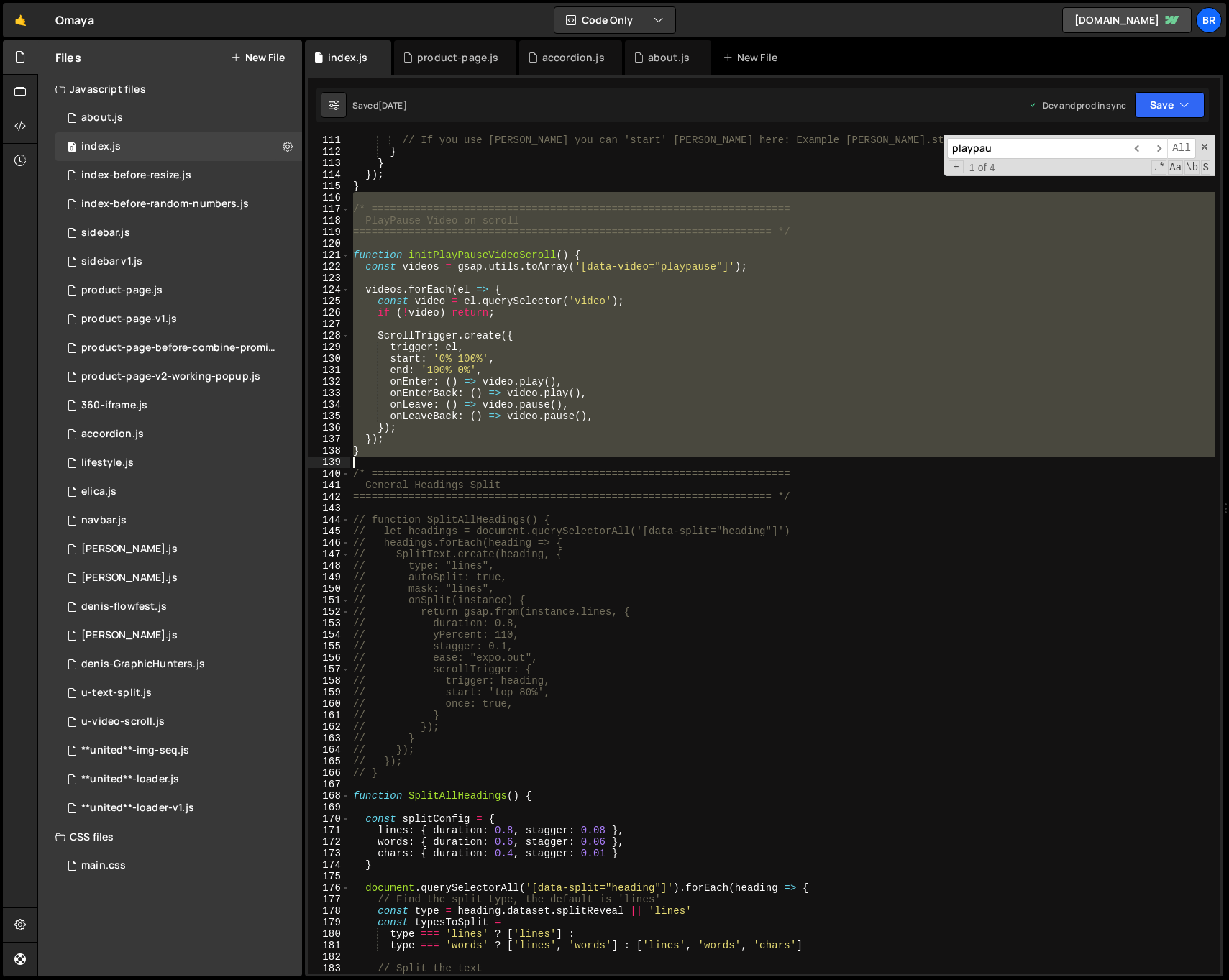
drag, startPoint x: 353, startPoint y: 743, endPoint x: 479, endPoint y: 460, distance: 309.8
click at [479, 460] on div "// If you use [PERSON_NAME] you can 'start' [PERSON_NAME] here: Example [PERSON…" at bounding box center [782, 565] width 865 height 862
type textarea "}"
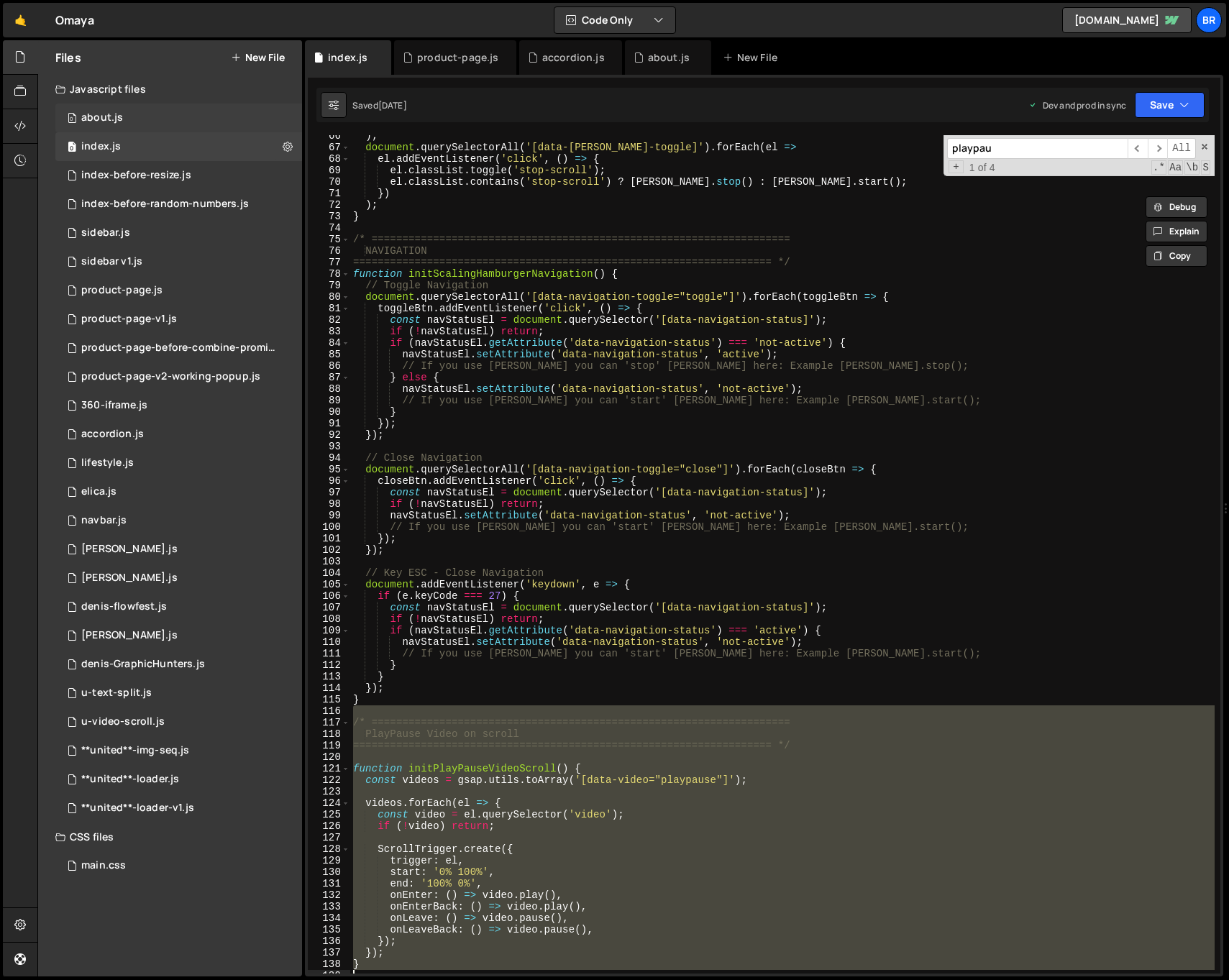
click at [133, 106] on div "0 about.js 0" at bounding box center [179, 118] width 247 height 29
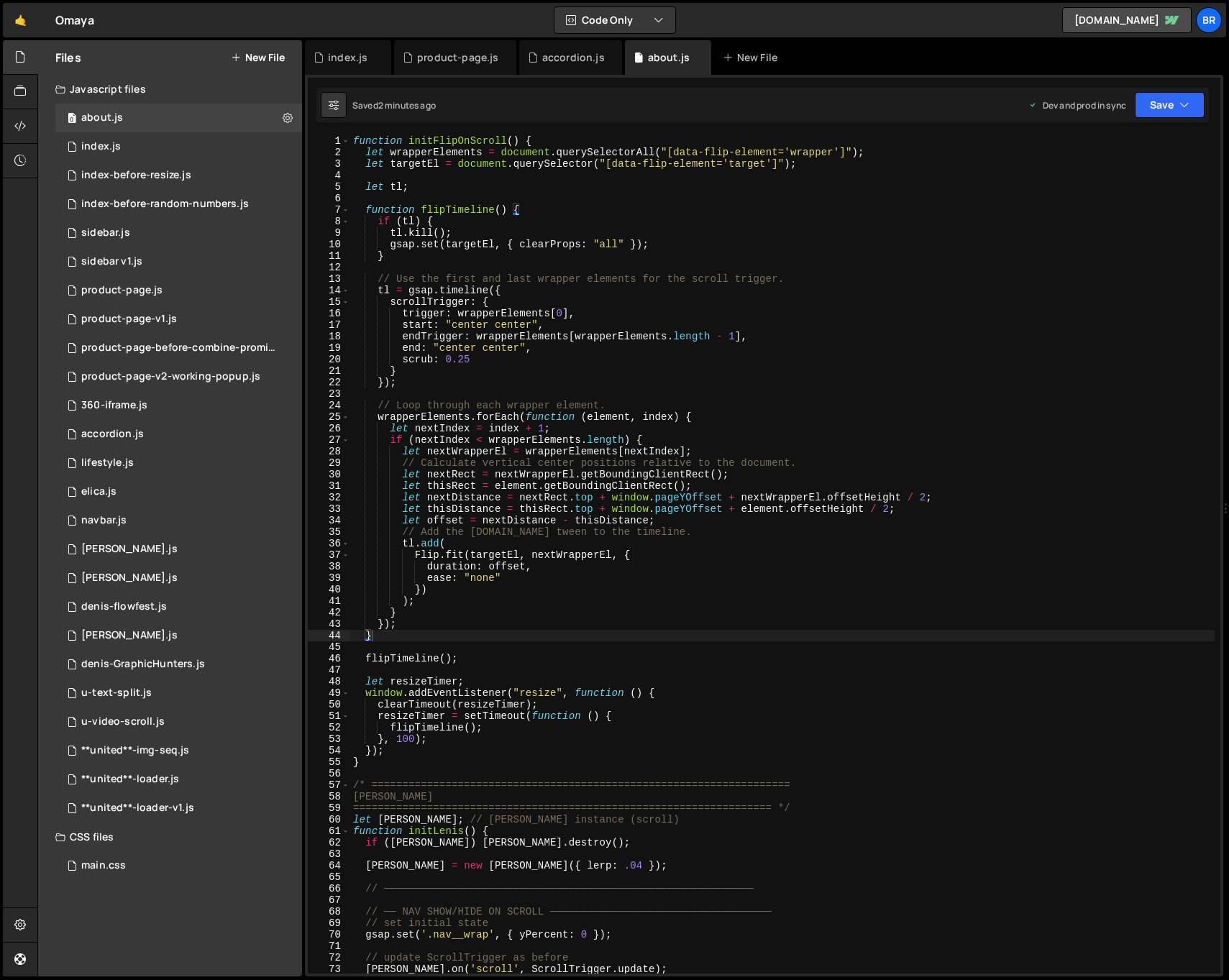
type textarea "// Loop through each wrapper element."
click at [588, 405] on div "function initFlipOnScroll ( ) { let wrapperElements = document . querySelectorA…" at bounding box center [915, 566] width 1129 height 862
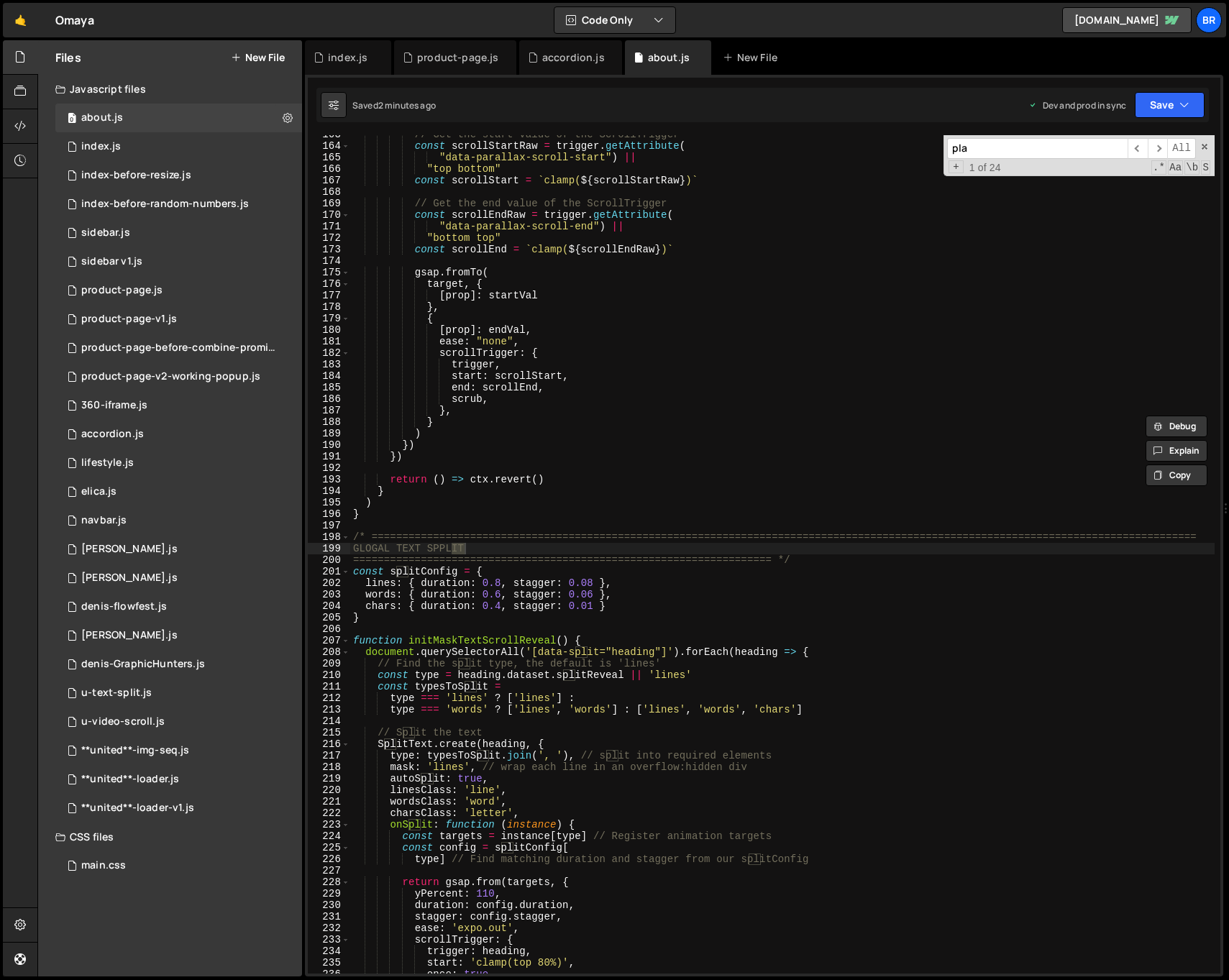
scroll to position [2434, 0]
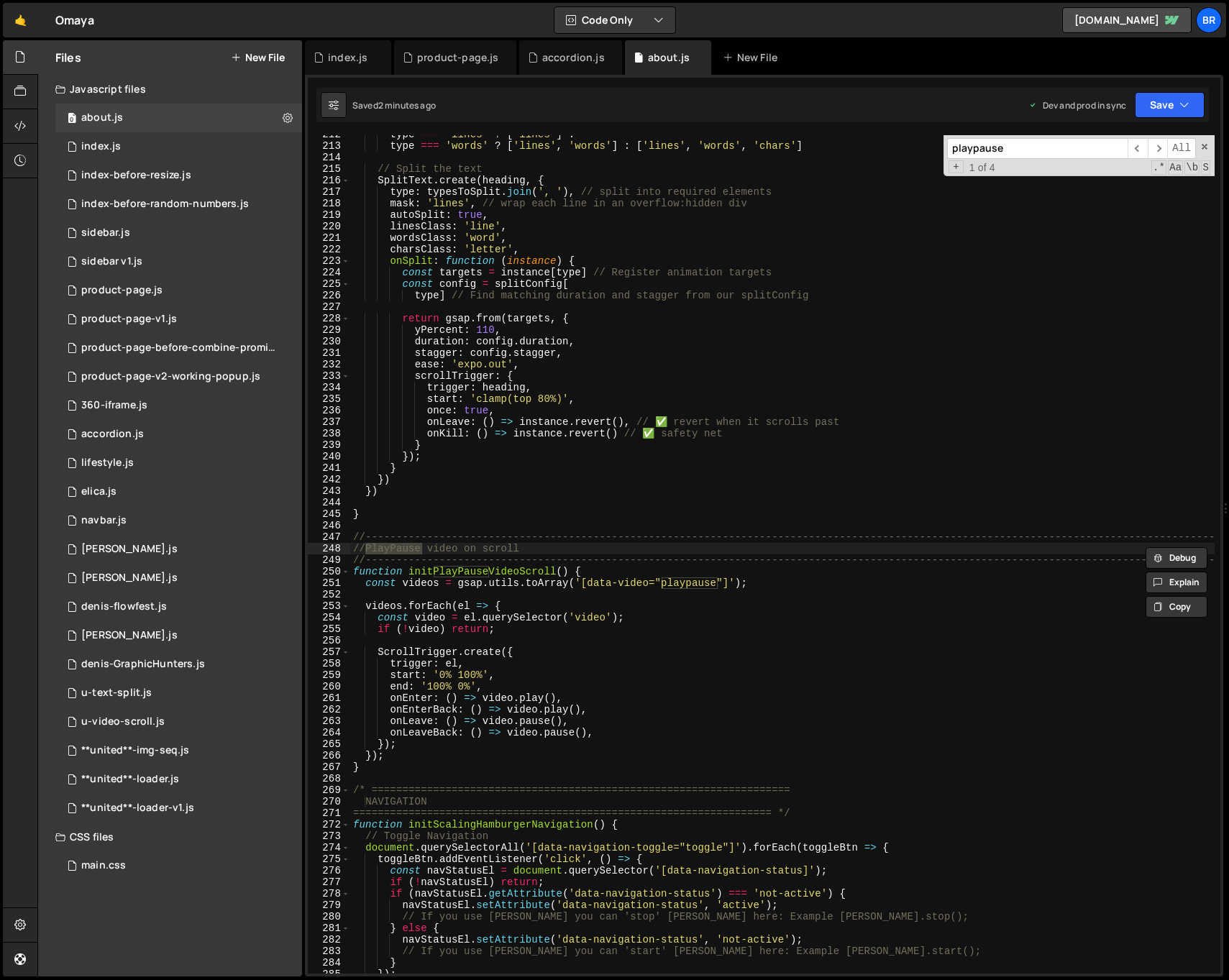
type input "playpause"
type textarea "end: '100% 0%',"
click at [904, 682] on div "type === 'lines' ? [ 'lines' ] : type === 'words' ? [ 'lines' , 'words' ] : [ '…" at bounding box center [915, 559] width 1129 height 862
click at [1206, 145] on span at bounding box center [1204, 146] width 10 height 10
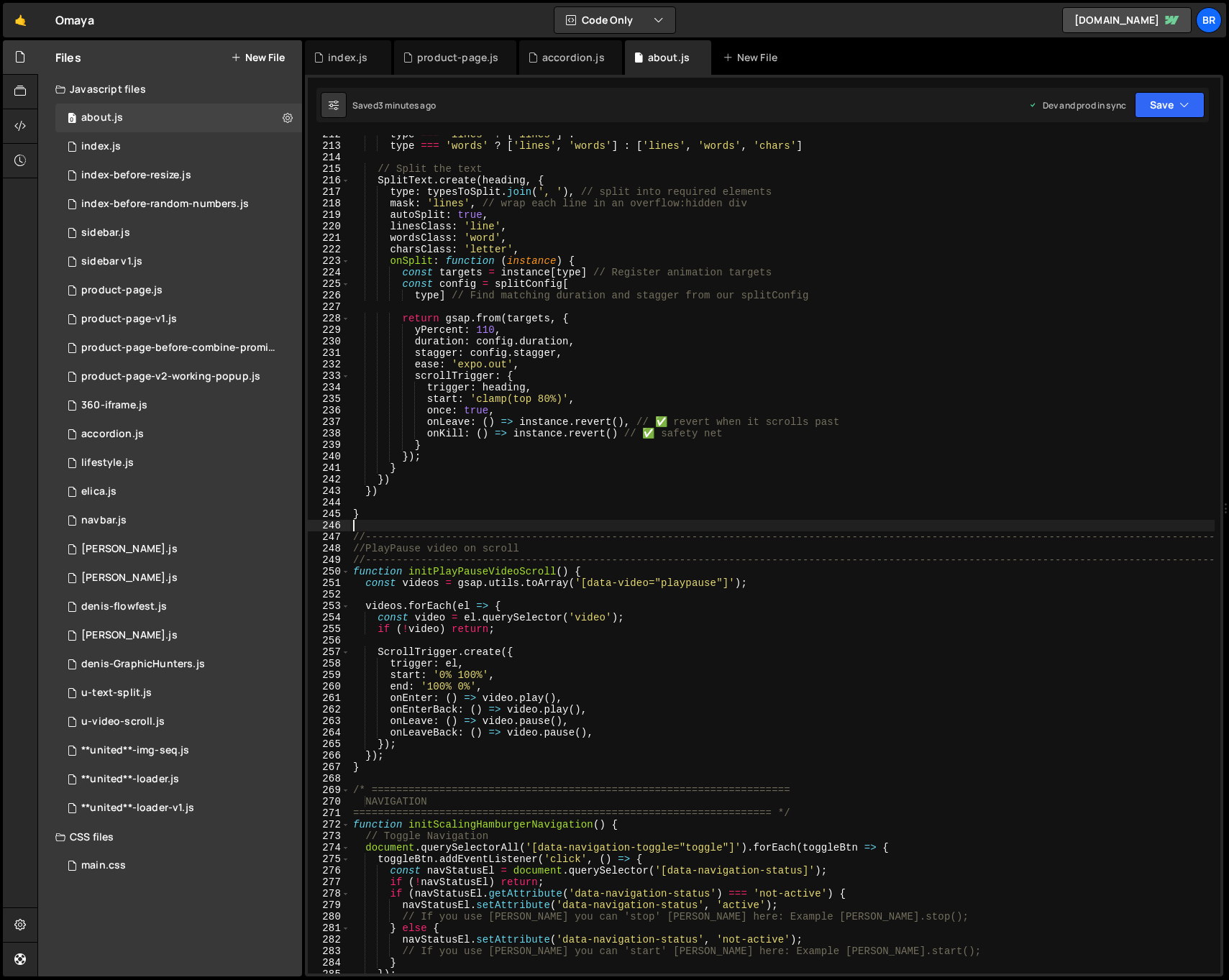
click at [738, 527] on div "type === 'lines' ? [ 'lines' ] : type === 'words' ? [ 'lines' , 'words' ] : [ '…" at bounding box center [915, 559] width 1129 height 862
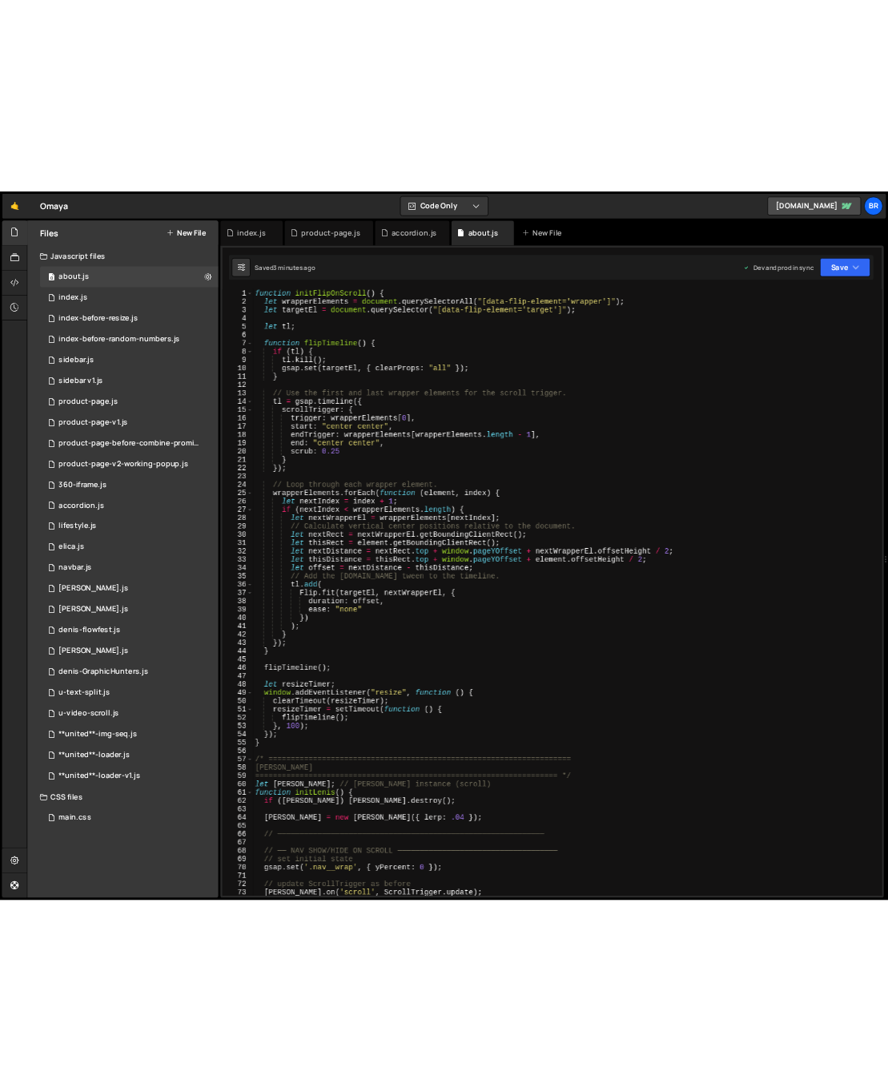
scroll to position [0, 0]
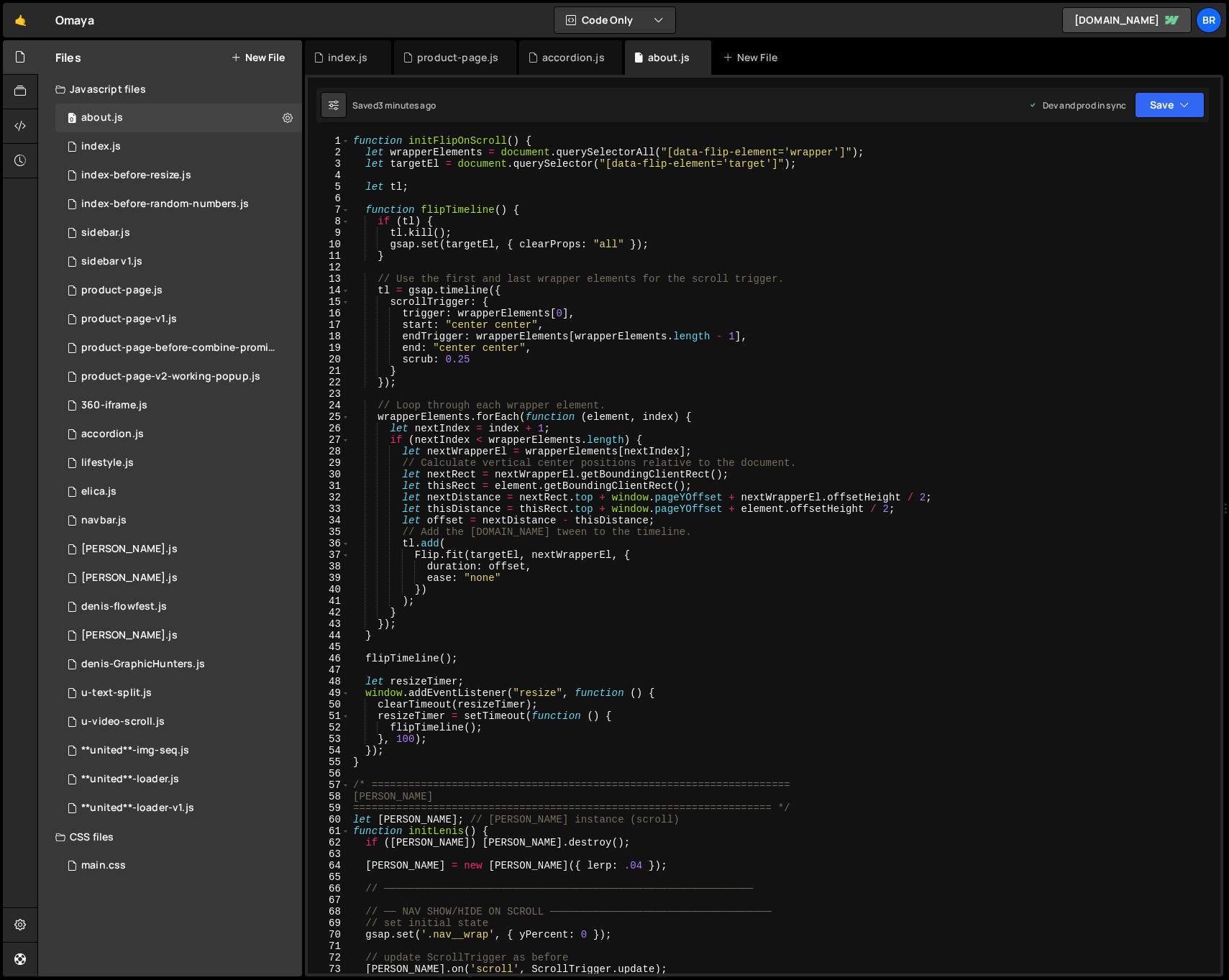
click at [740, 484] on div "function initFlipOnScroll ( ) { let wrapperElements = document . querySelectorA…" at bounding box center [915, 566] width 1129 height 862
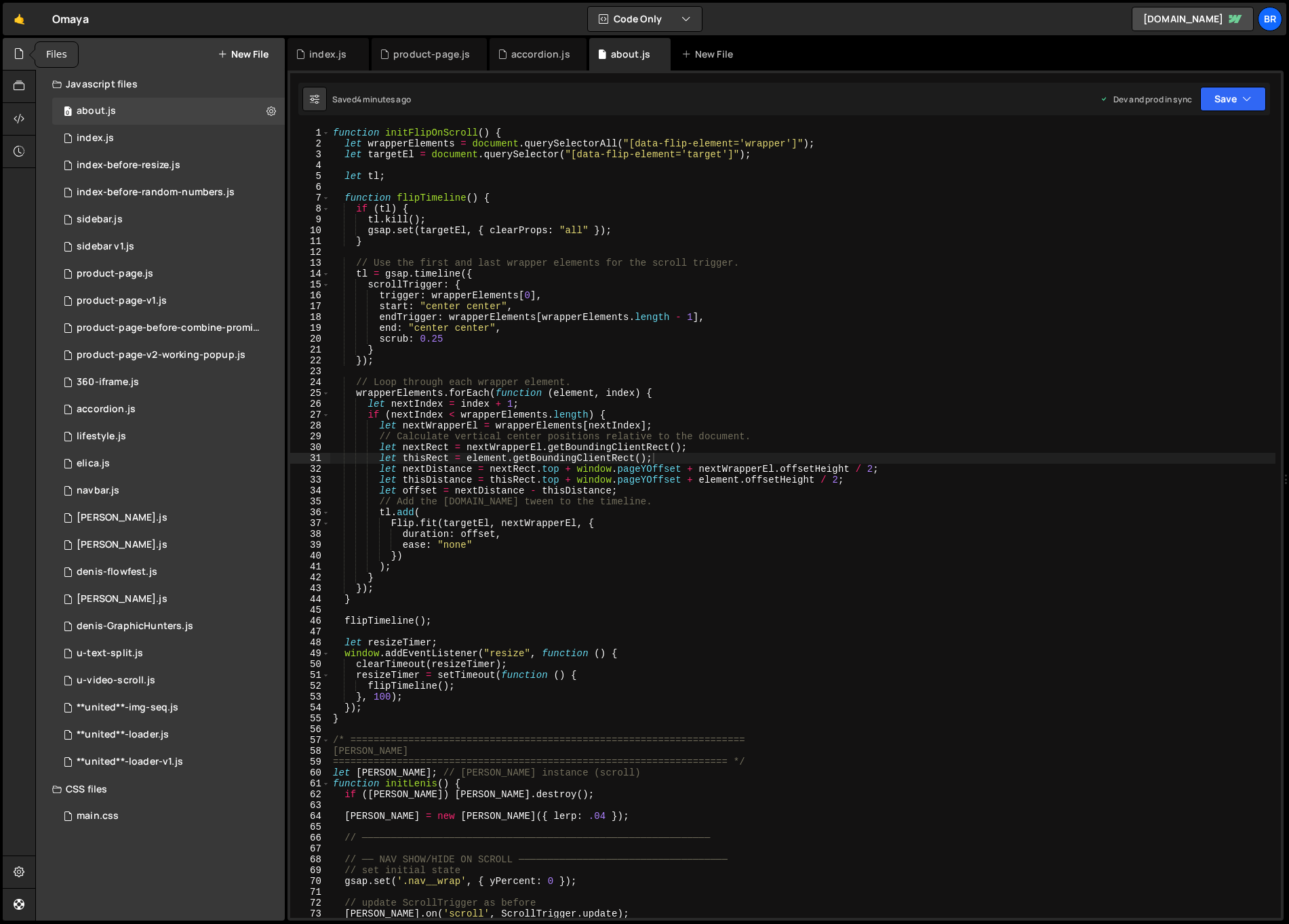
click at [19, 49] on icon at bounding box center [19, 53] width 11 height 15
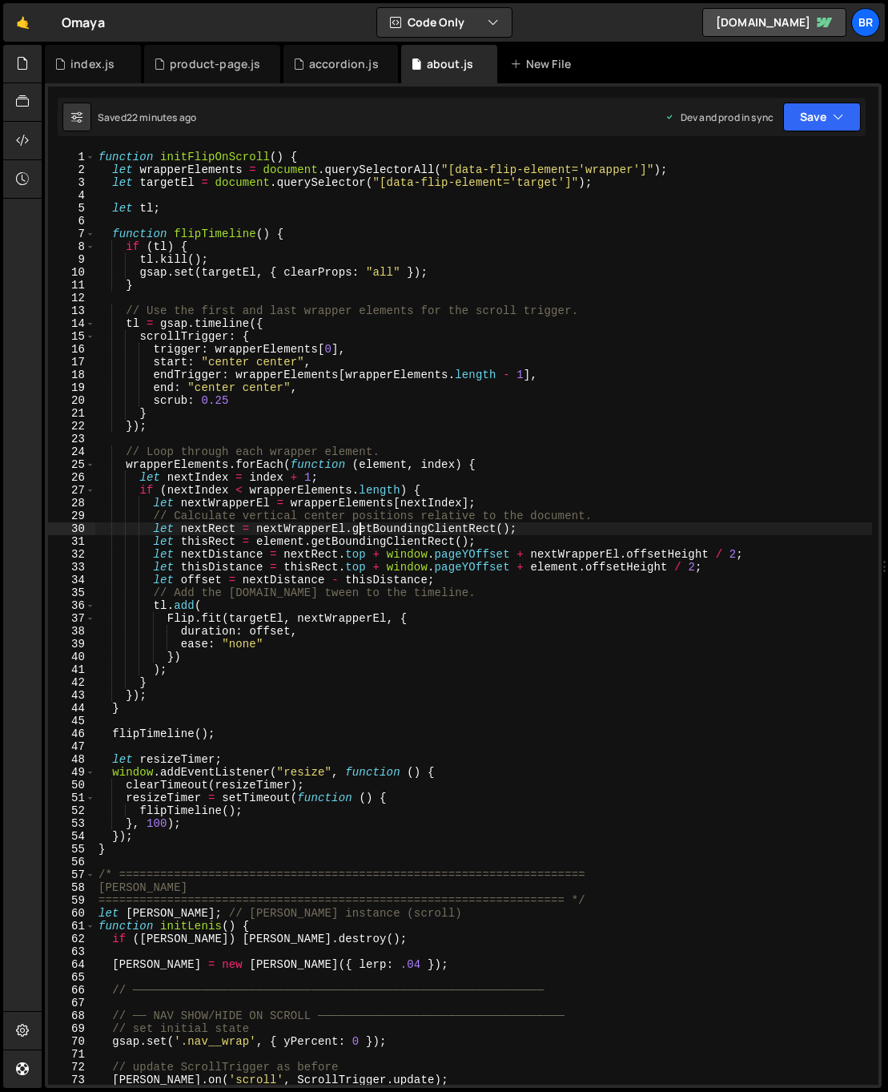
click at [361, 534] on div "function initFlipOnScroll ( ) { let wrapperElements = document . querySelectorA…" at bounding box center [483, 631] width 777 height 960
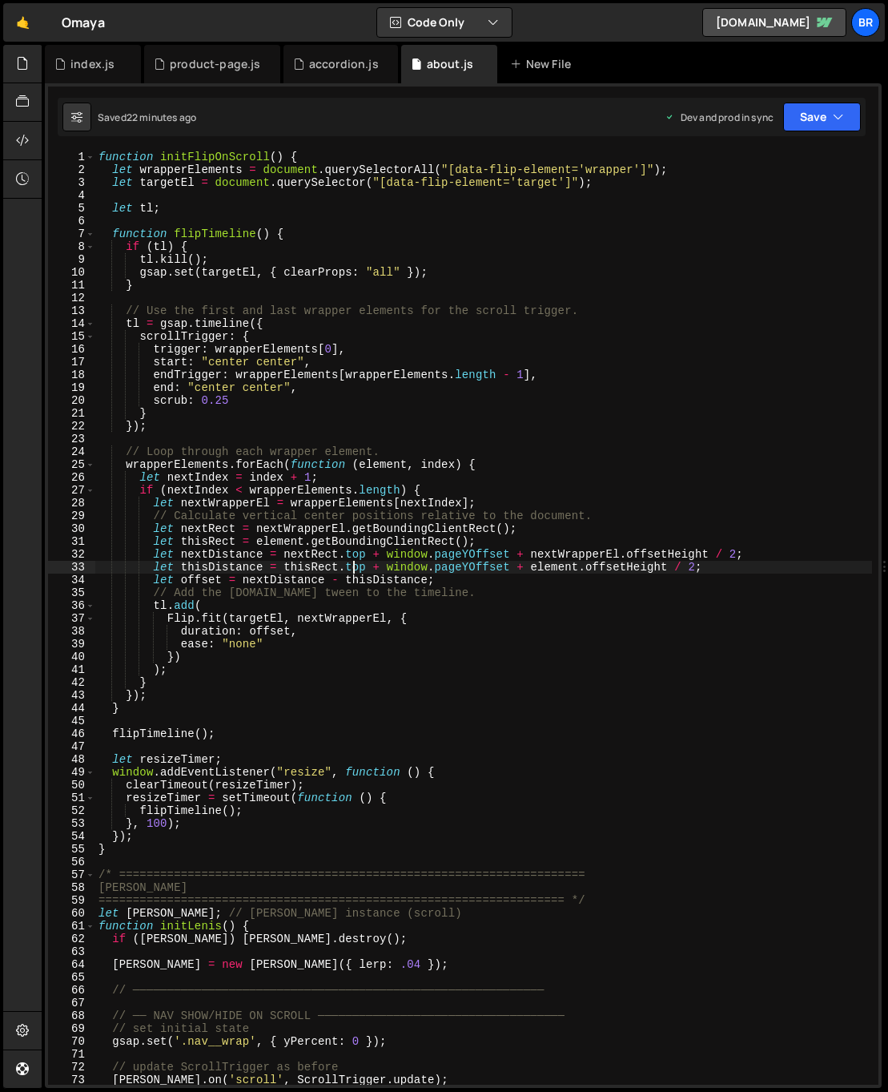
click at [357, 567] on div "function initFlipOnScroll ( ) { let wrapperElements = document . querySelectorA…" at bounding box center [483, 631] width 777 height 960
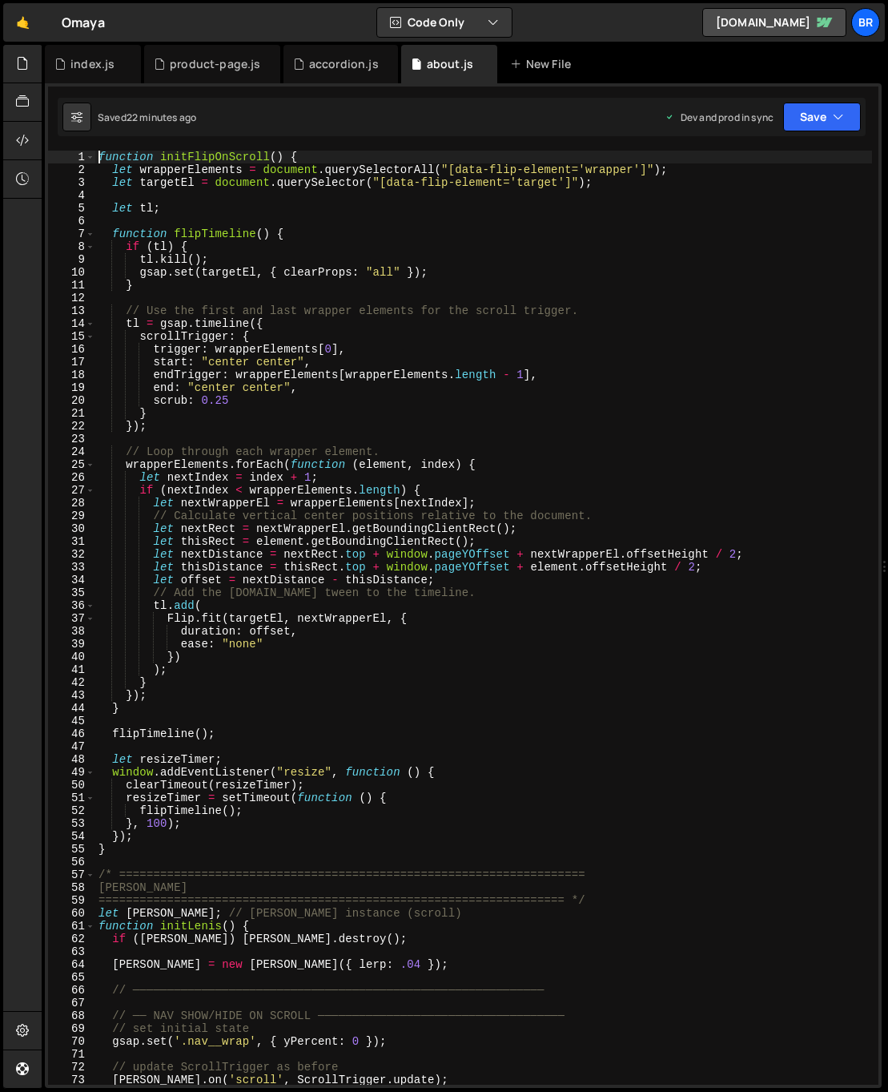
type textarea "function initFlipOnScroll() {"
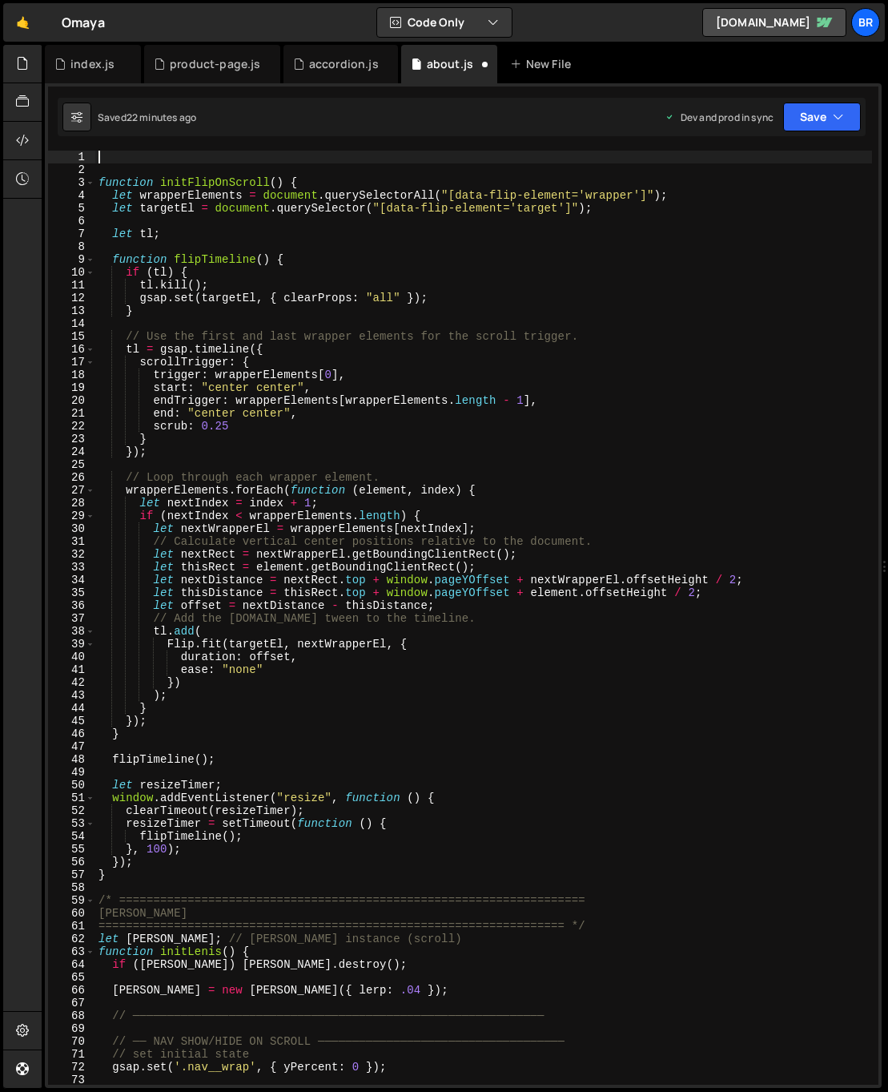
paste textarea "});"
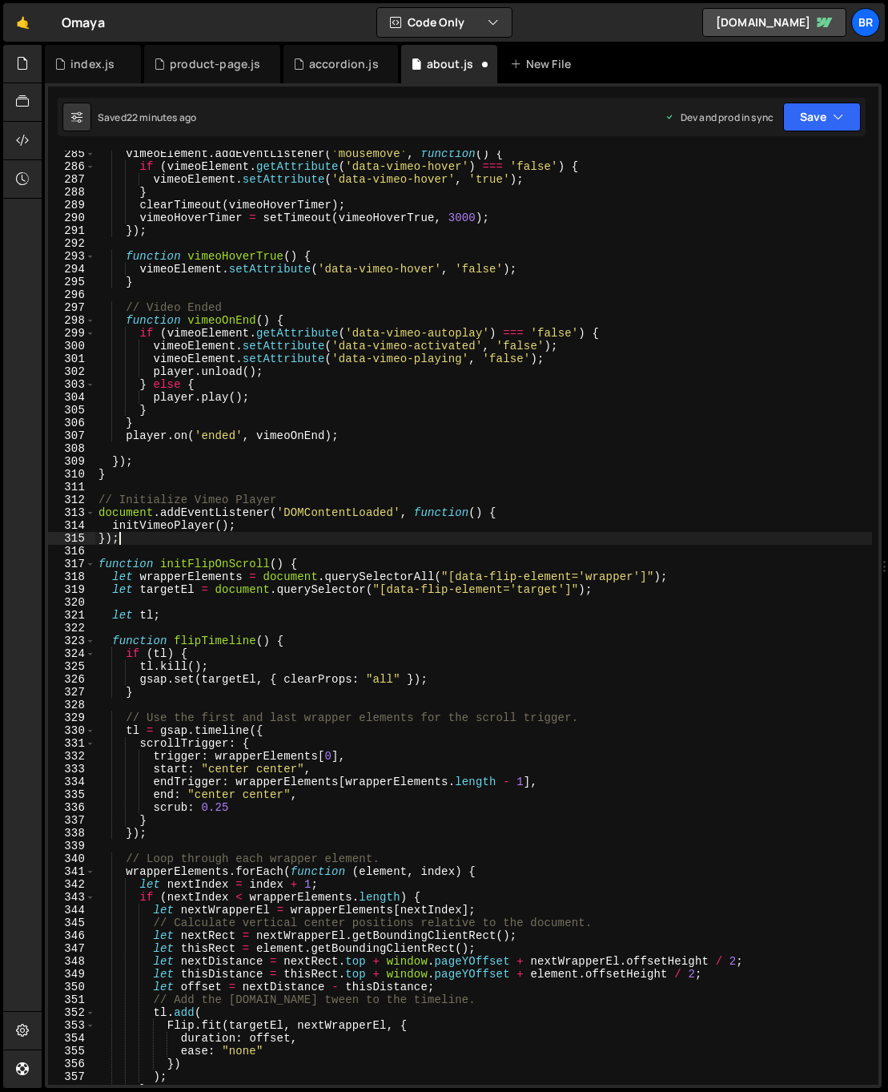
scroll to position [4370, 0]
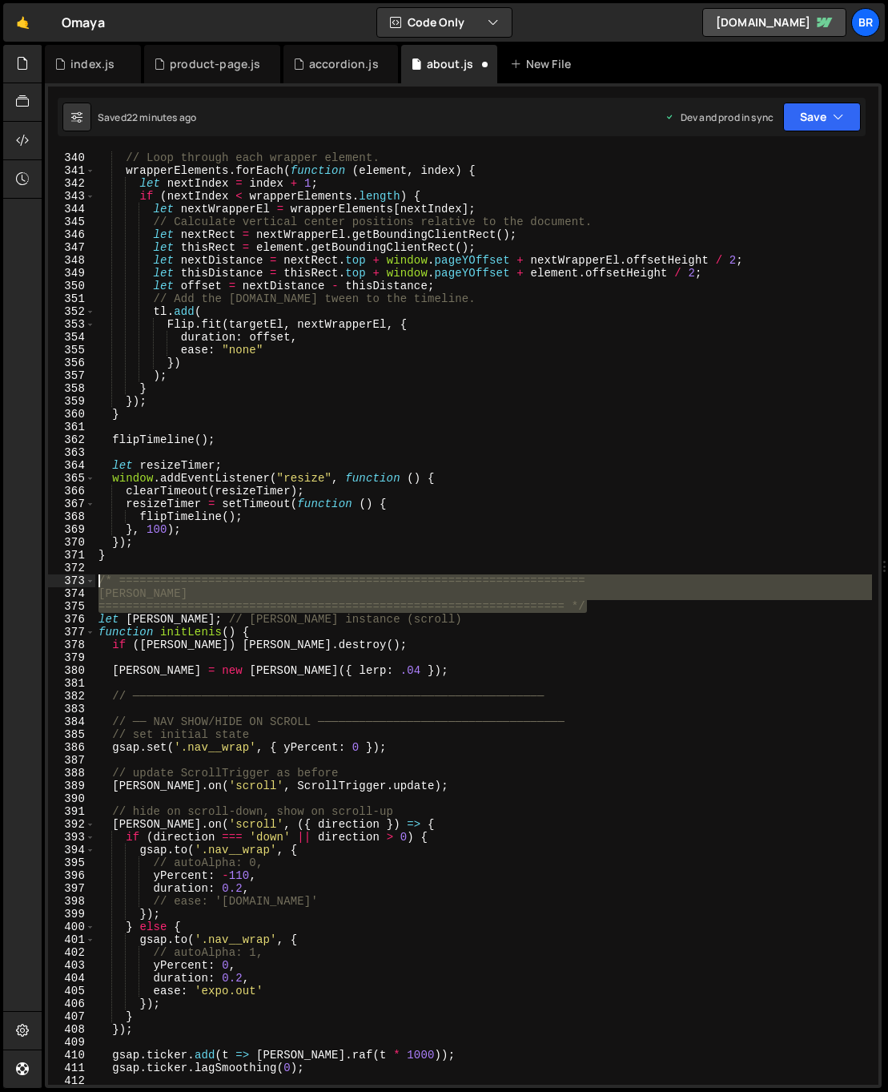
drag, startPoint x: 396, startPoint y: 611, endPoint x: 84, endPoint y: 580, distance: 313.2
click at [84, 580] on div "}); 339 340 341 342 343 344 345 346 347 348 349 350 351 352 353 354 355 356 357…" at bounding box center [463, 618] width 831 height 934
type textarea "/* ==================================================================== [PERSON…"
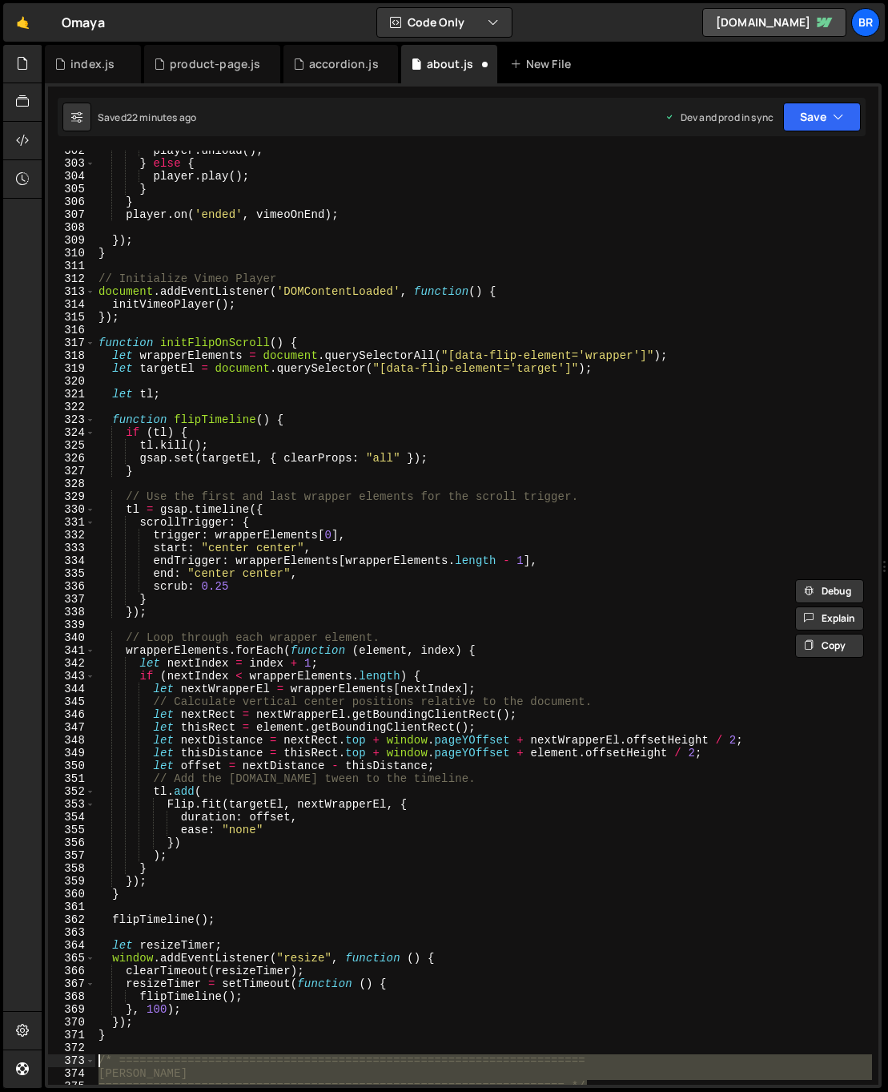
scroll to position [3890, 0]
click at [203, 326] on div "player . unload ( ) ; } else { player . play ( ) ; } } player . on ( 'ended' , …" at bounding box center [483, 624] width 777 height 960
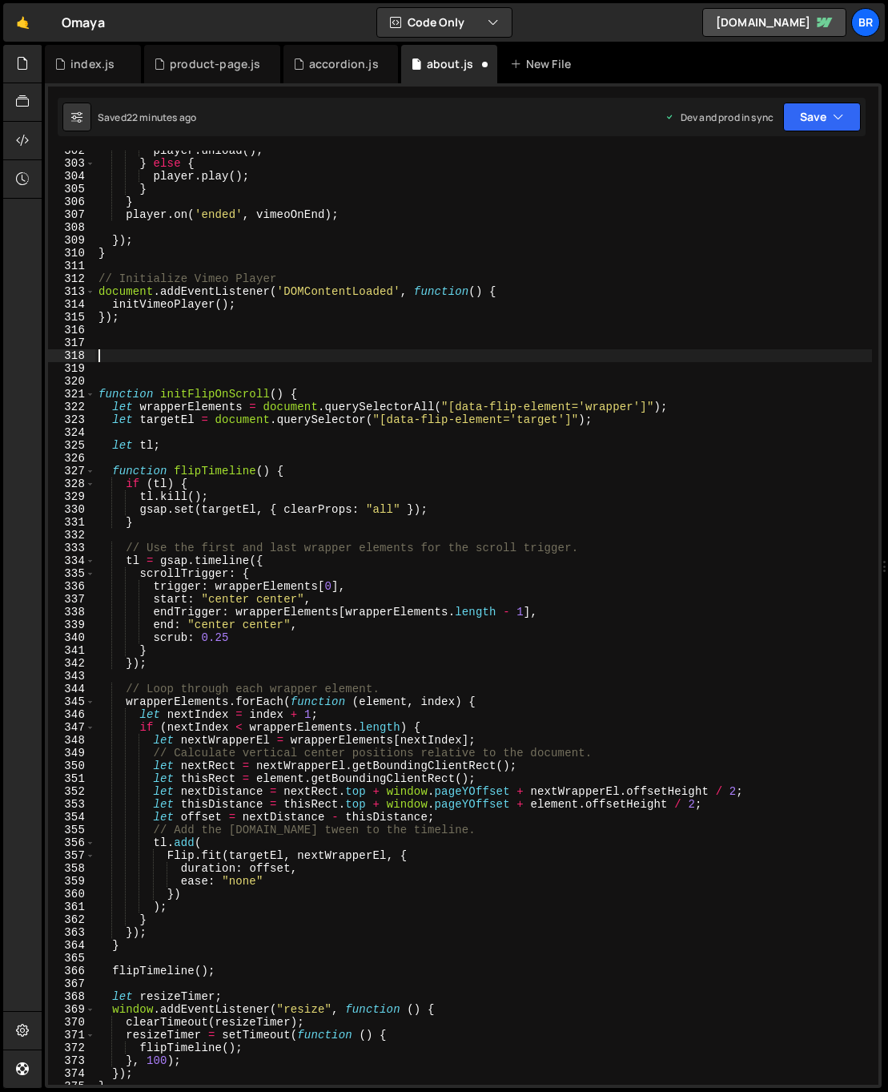
paste textarea "==================================================================== */"
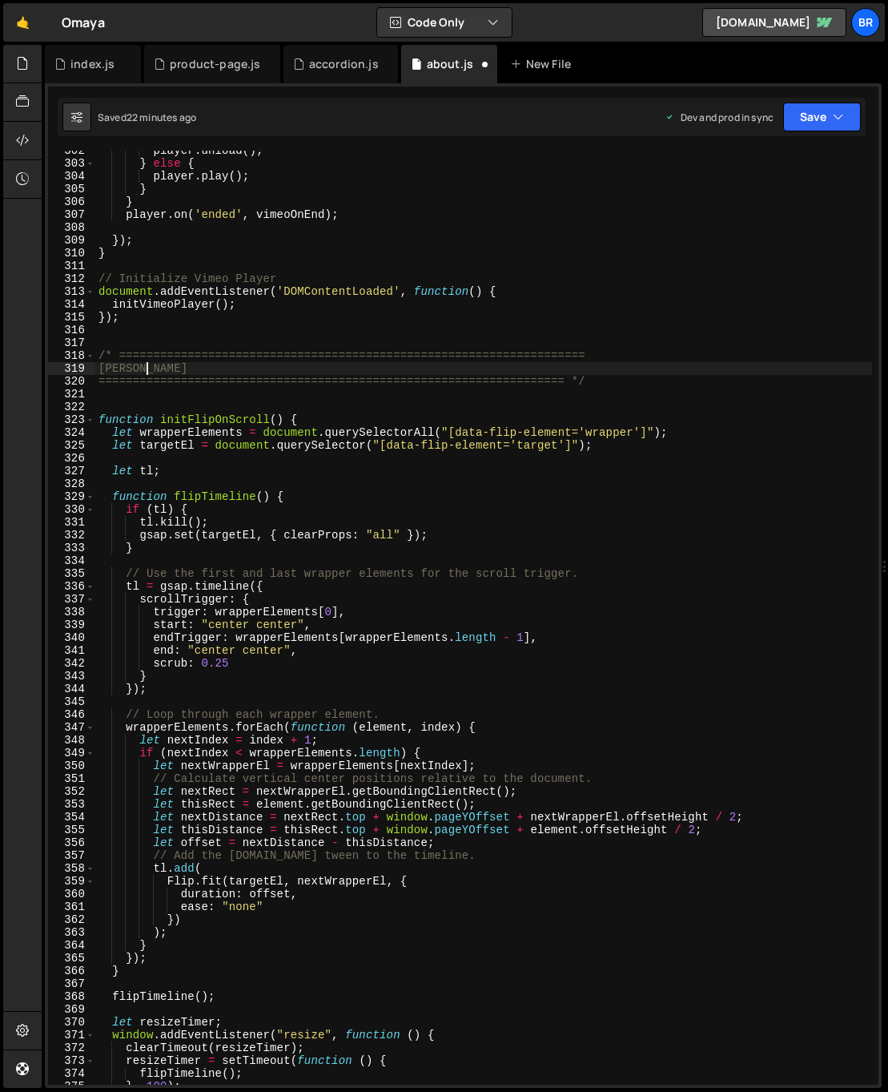
drag, startPoint x: 175, startPoint y: 369, endPoint x: 102, endPoint y: 369, distance: 72.9
click at [102, 369] on div "player . unload ( ) ; } else { player . play ( ) ; } } player . on ( 'ended' , …" at bounding box center [483, 624] width 777 height 960
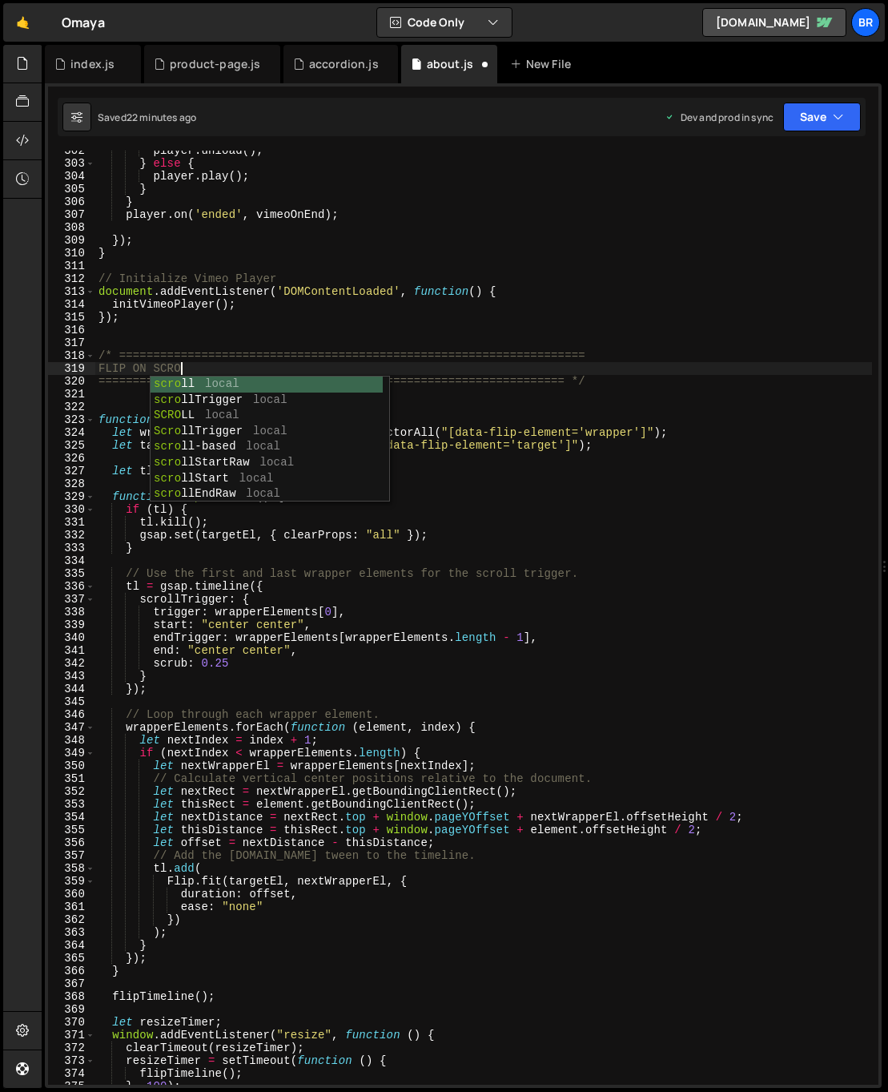
type textarea "FLIP ON SCROLL"
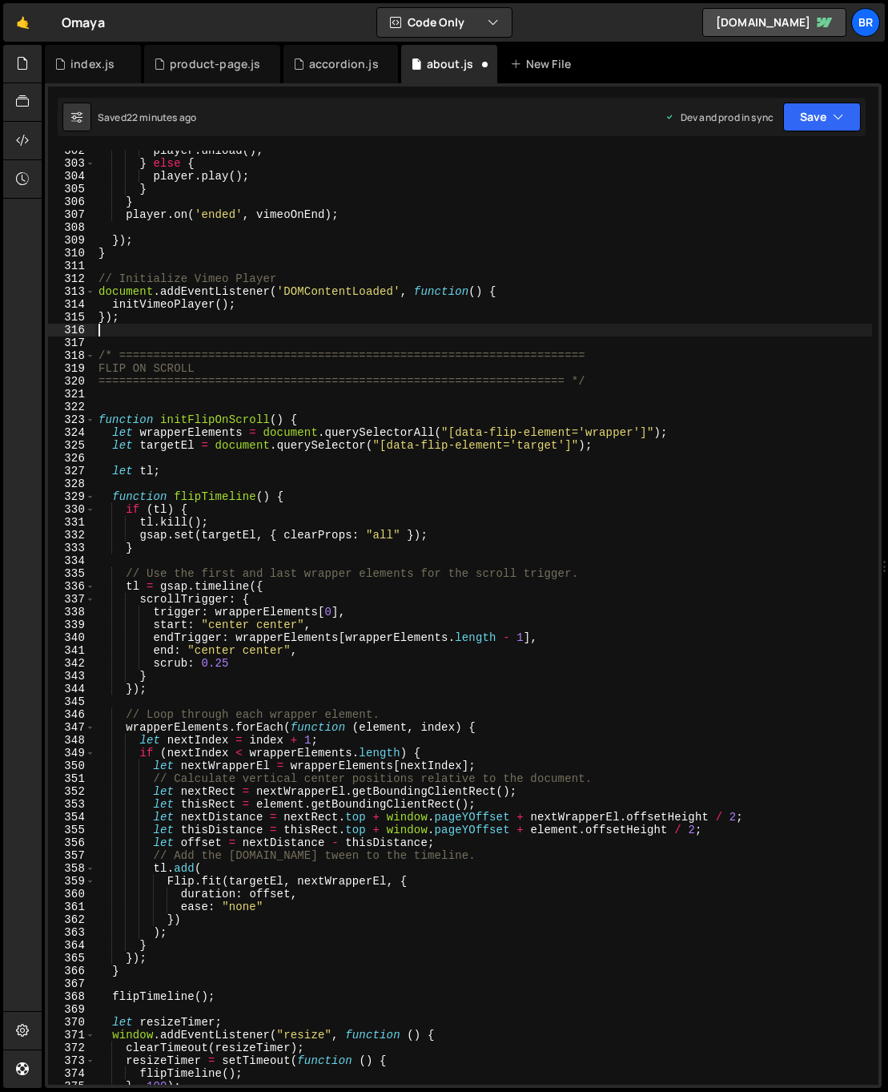
click at [138, 335] on div "player . unload ( ) ; } else { player . play ( ) ; } } player . on ( 'ended' , …" at bounding box center [483, 624] width 777 height 960
drag, startPoint x: 245, startPoint y: 308, endPoint x: 148, endPoint y: 297, distance: 97.6
click at [110, 306] on div "player . unload ( ) ; } else { player . play ( ) ; } } player . on ( 'ended' , …" at bounding box center [483, 624] width 777 height 960
type textarea "initVimeoPlayer();"
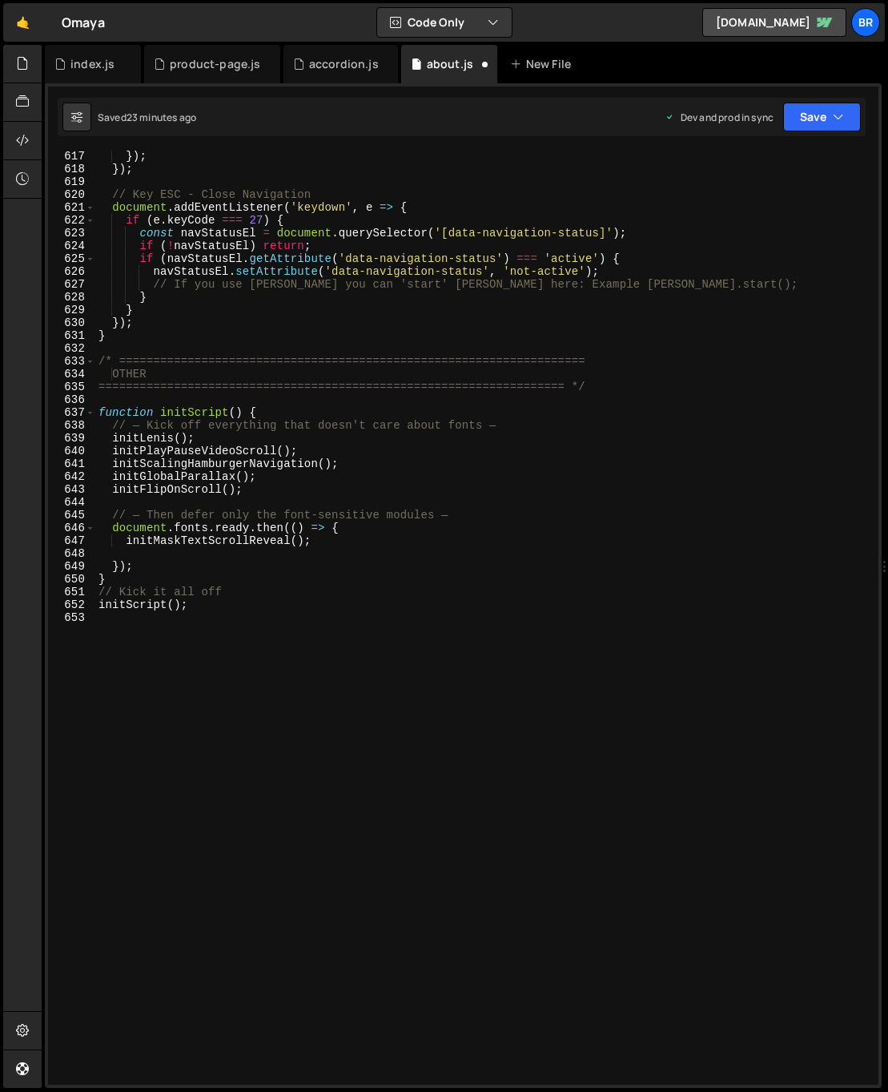
scroll to position [7761, 0]
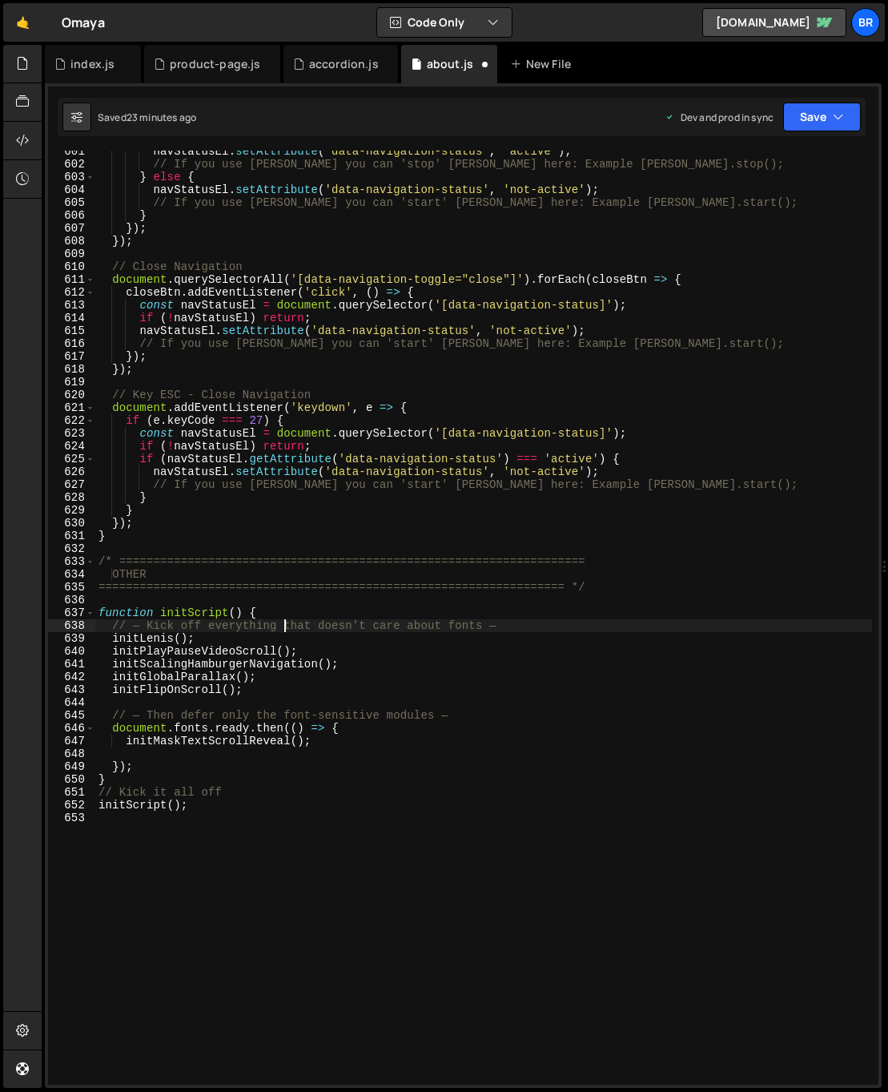
click at [283, 631] on div "navStatusEl . setAttribute ( 'data-navigation-status' , 'active' ) ; // If you …" at bounding box center [483, 625] width 777 height 960
click at [272, 643] on div "navStatusEl . setAttribute ( 'data-navigation-status' , 'active' ) ; // If you …" at bounding box center [483, 625] width 777 height 960
click at [302, 645] on div "navStatusEl . setAttribute ( 'data-navigation-status' , 'active' ) ; // If you …" at bounding box center [483, 625] width 777 height 960
click at [309, 649] on div "navStatusEl . setAttribute ( 'data-navigation-status' , 'active' ) ; // If you …" at bounding box center [483, 625] width 777 height 960
click at [281, 637] on div "navStatusEl . setAttribute ( 'data-navigation-status' , 'active' ) ; // If you …" at bounding box center [483, 625] width 777 height 960
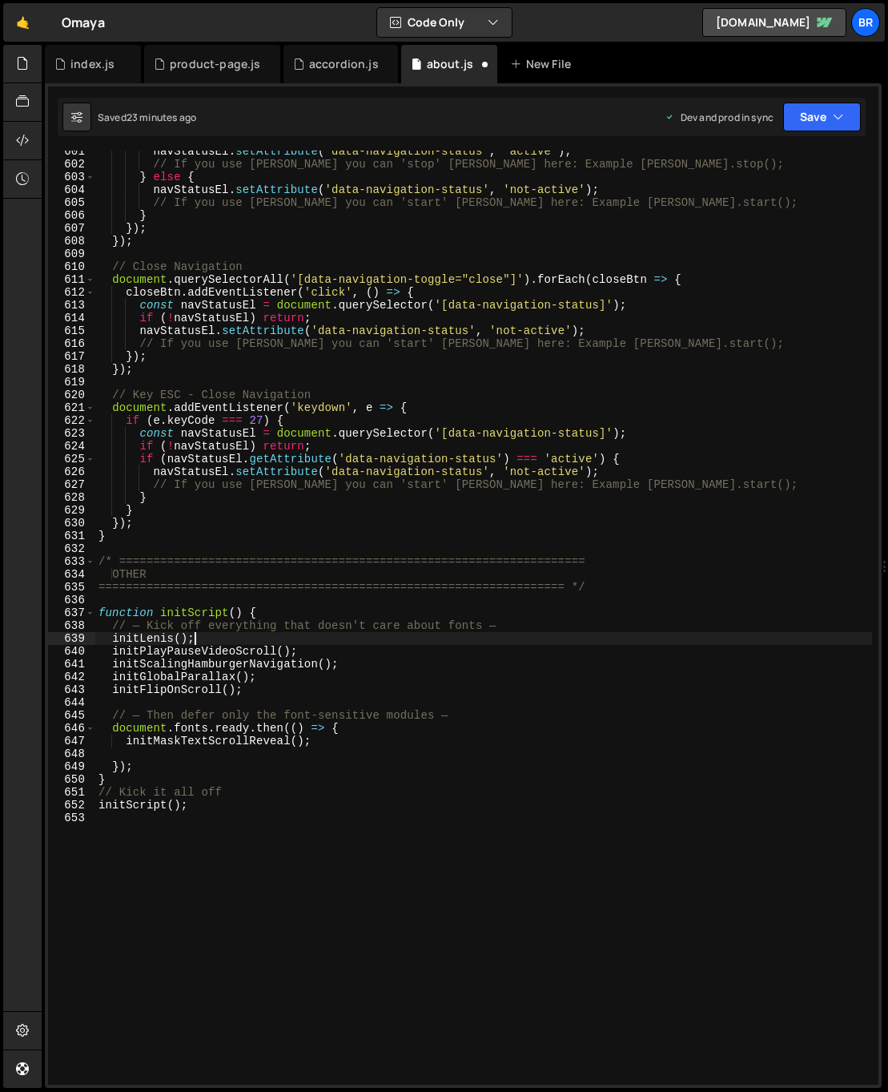
type textarea "initLenis();"
type textarea "v"
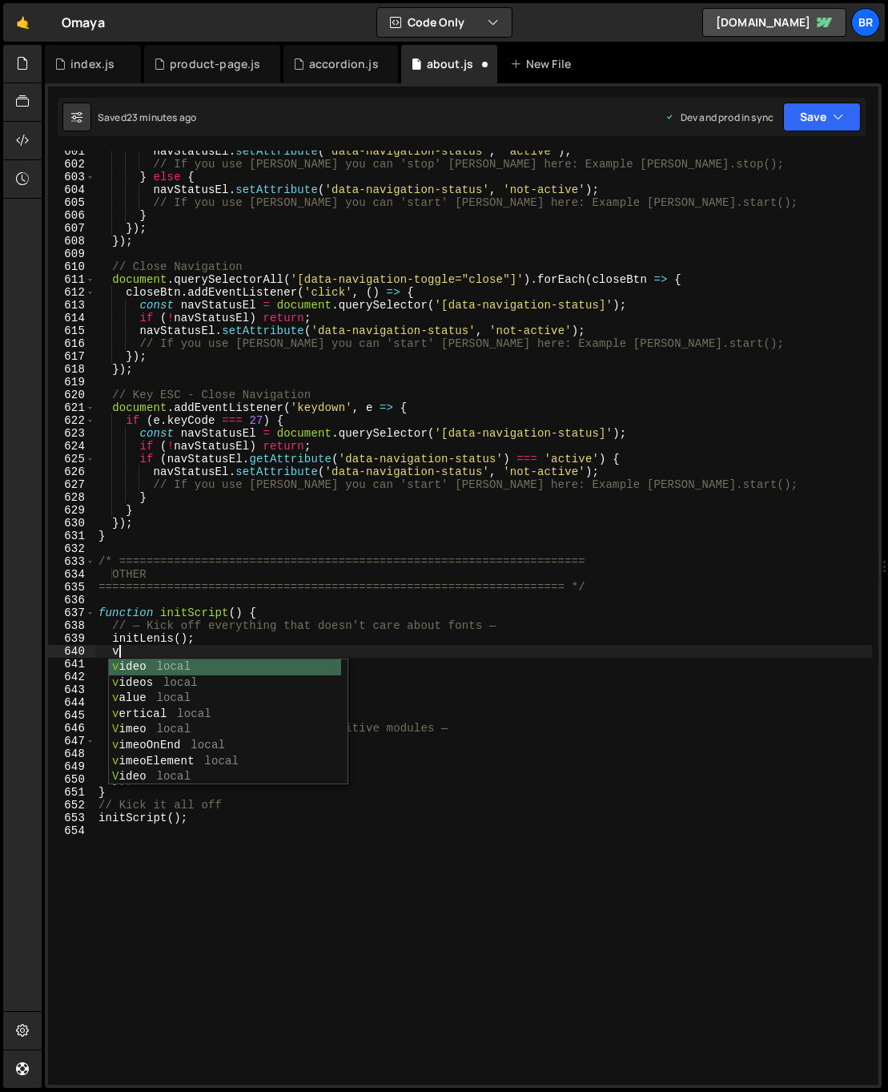
paste textarea "initVimeoPlayer();"
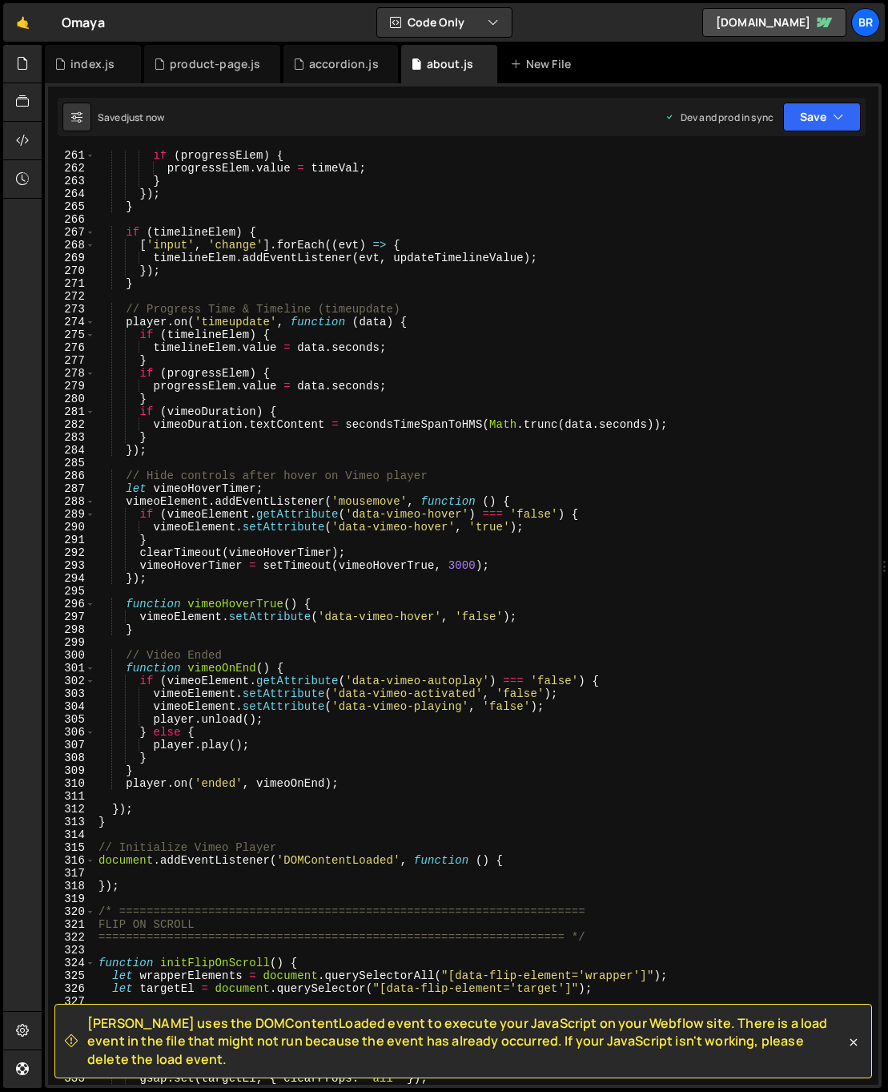
scroll to position [3353, 0]
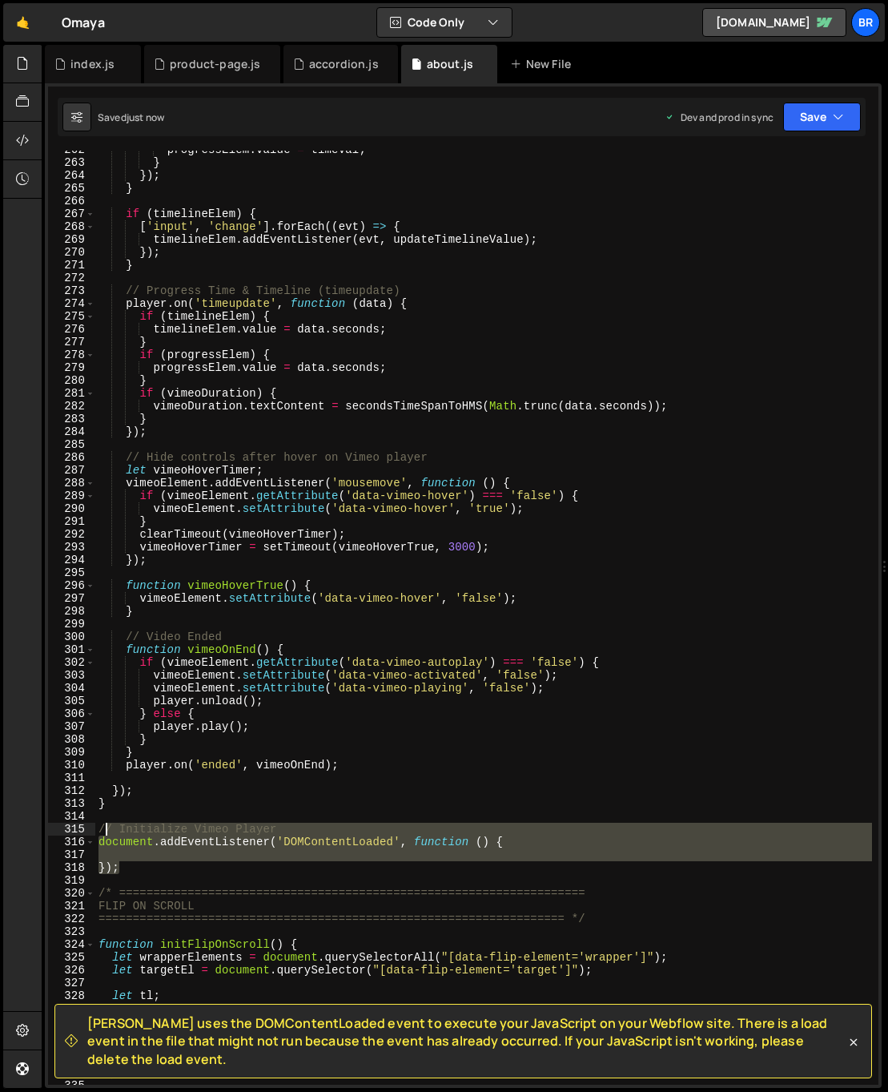
drag, startPoint x: 126, startPoint y: 851, endPoint x: 103, endPoint y: 831, distance: 30.1
click at [103, 831] on div "progressElem . value = timeVal ; } }) ; } if ( timelineElem ) { [ 'input' , 'ch…" at bounding box center [483, 623] width 777 height 960
type textarea "/"
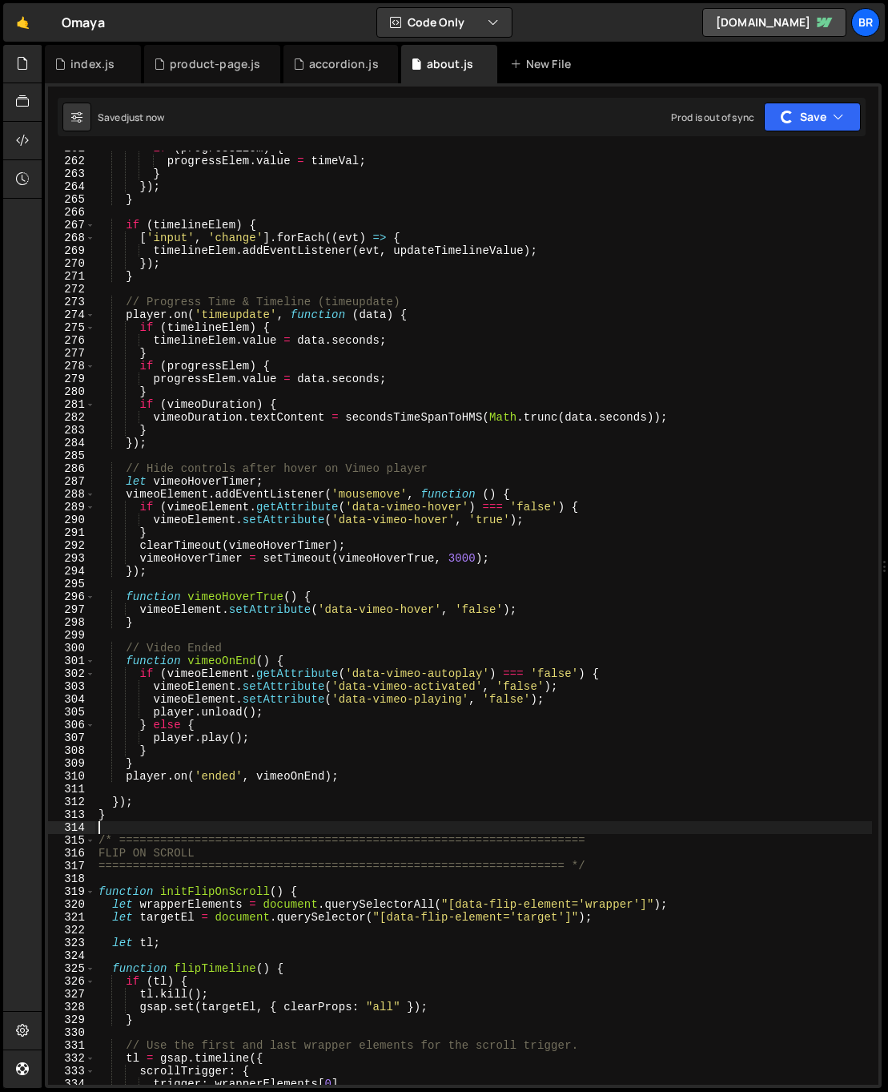
scroll to position [3342, 0]
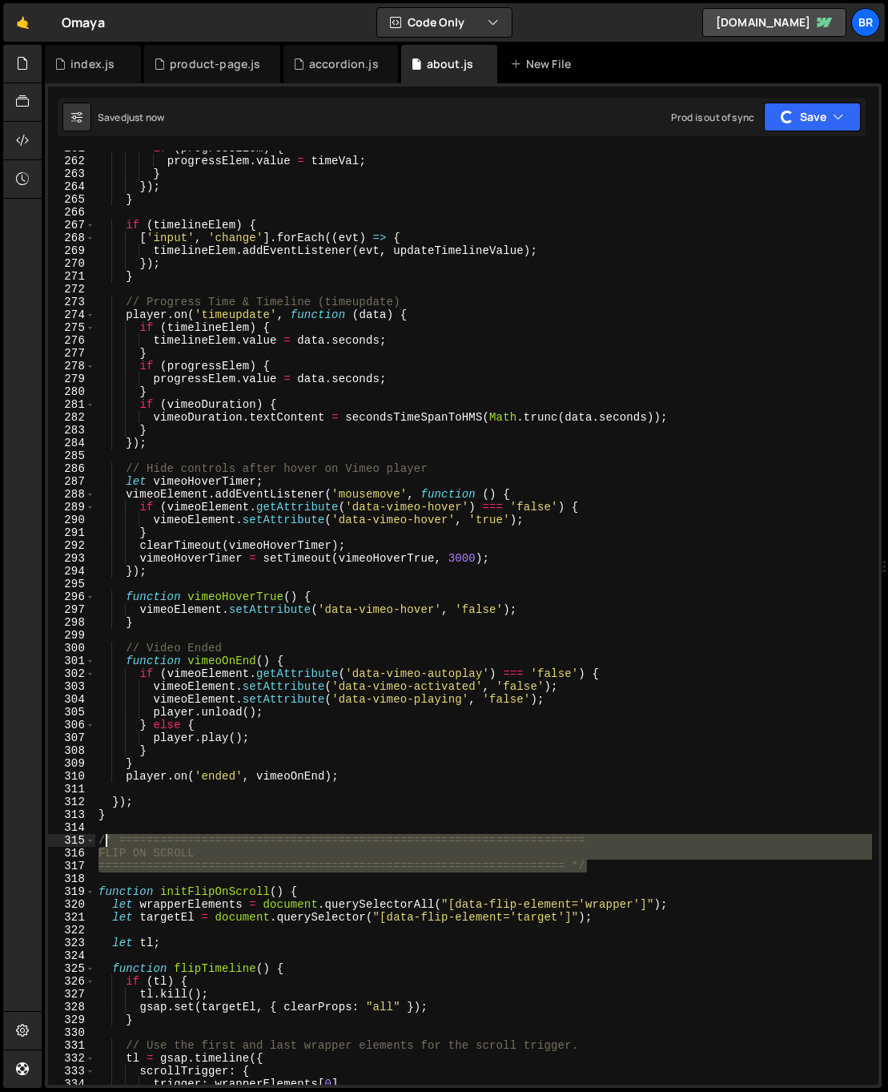
drag, startPoint x: 598, startPoint y: 863, endPoint x: 95, endPoint y: 838, distance: 503.7
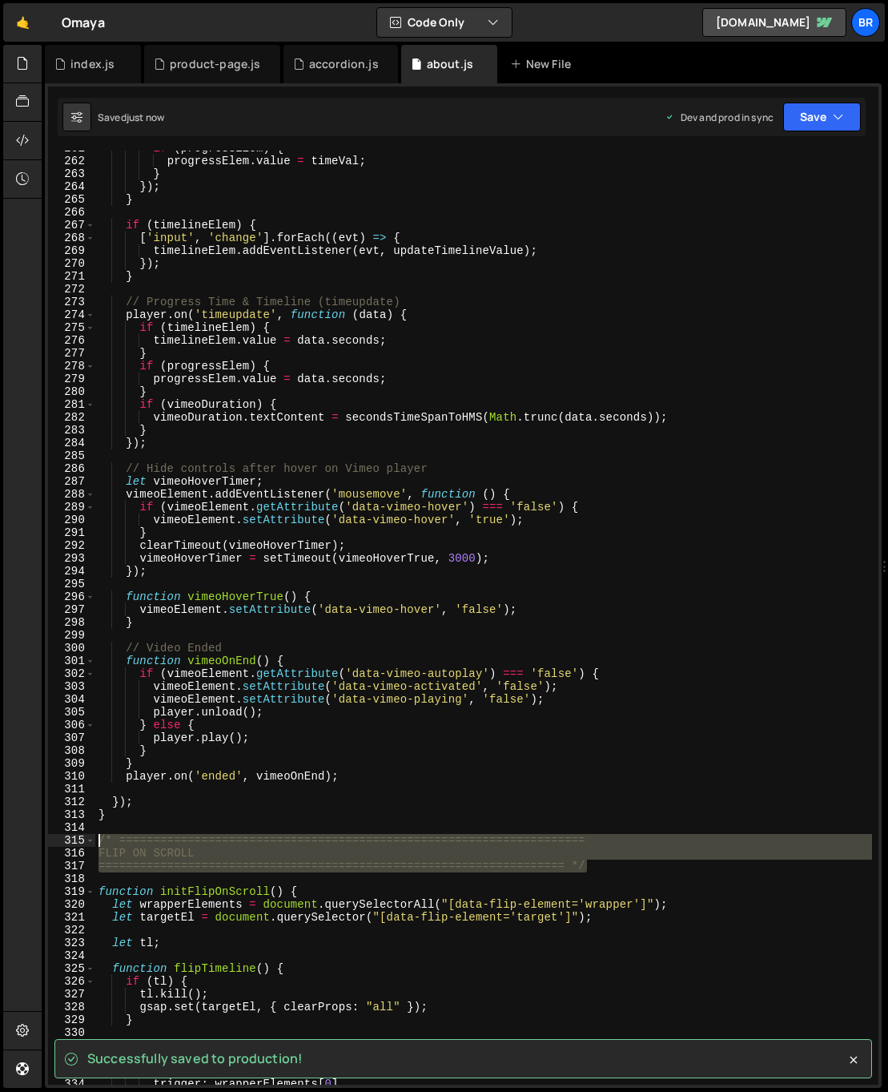
click at [95, 838] on div "if ( progressElem ) { progressElem . value = timeVal ; } }) ; } if ( timelineEl…" at bounding box center [483, 622] width 777 height 960
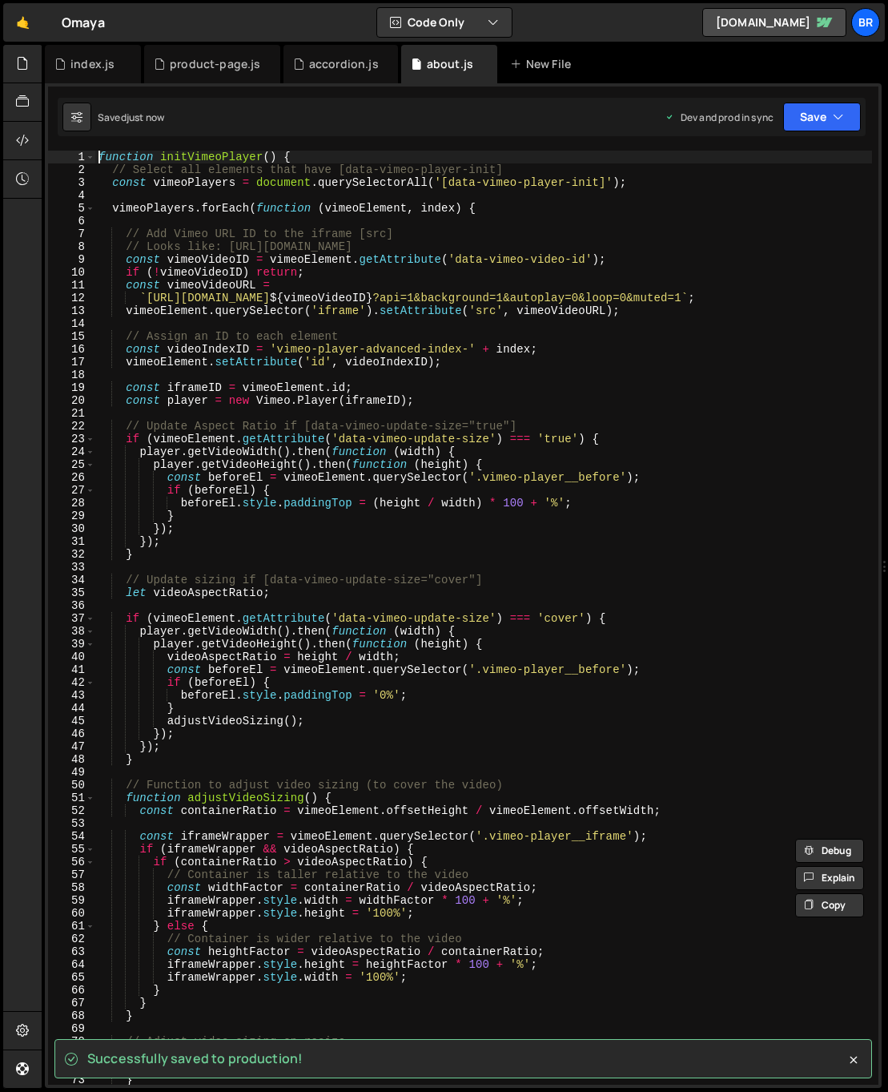
scroll to position [0, 0]
paste textarea "==================================================================== */"
type textarea "function initVimeoPlayer() {"
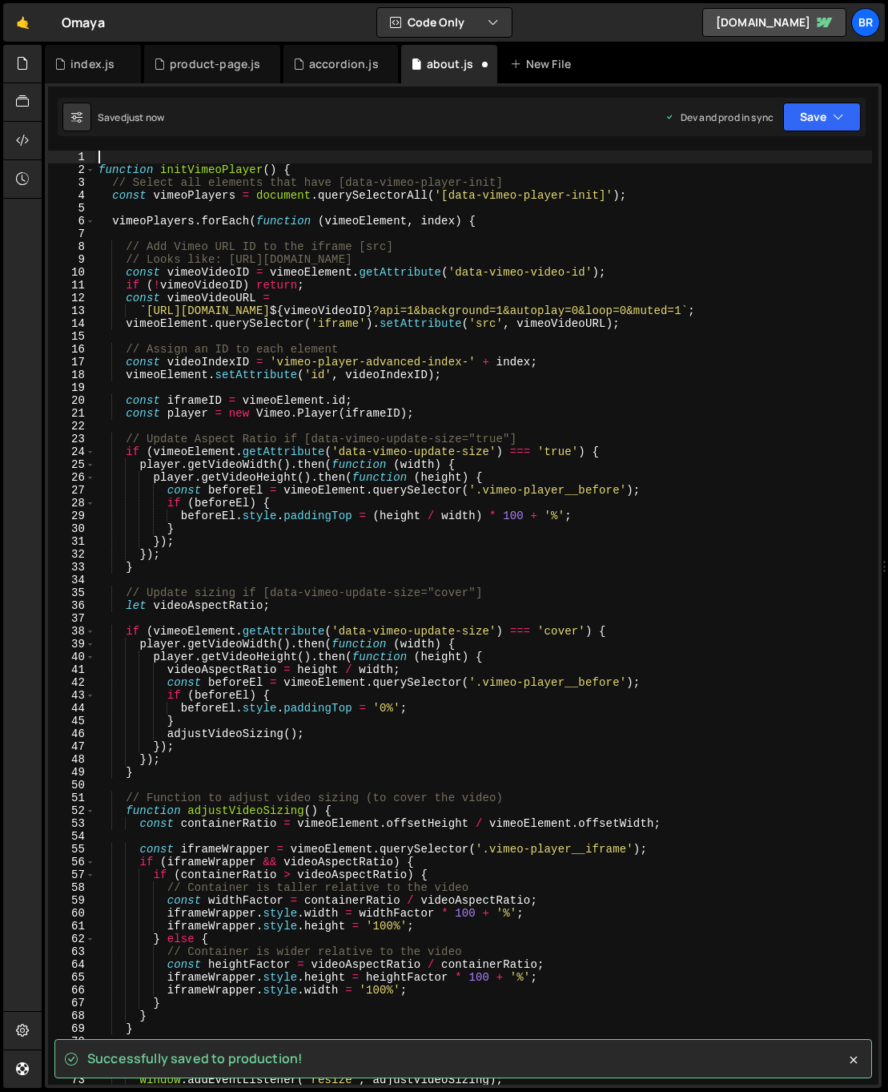
paste textarea "==================================================================== */"
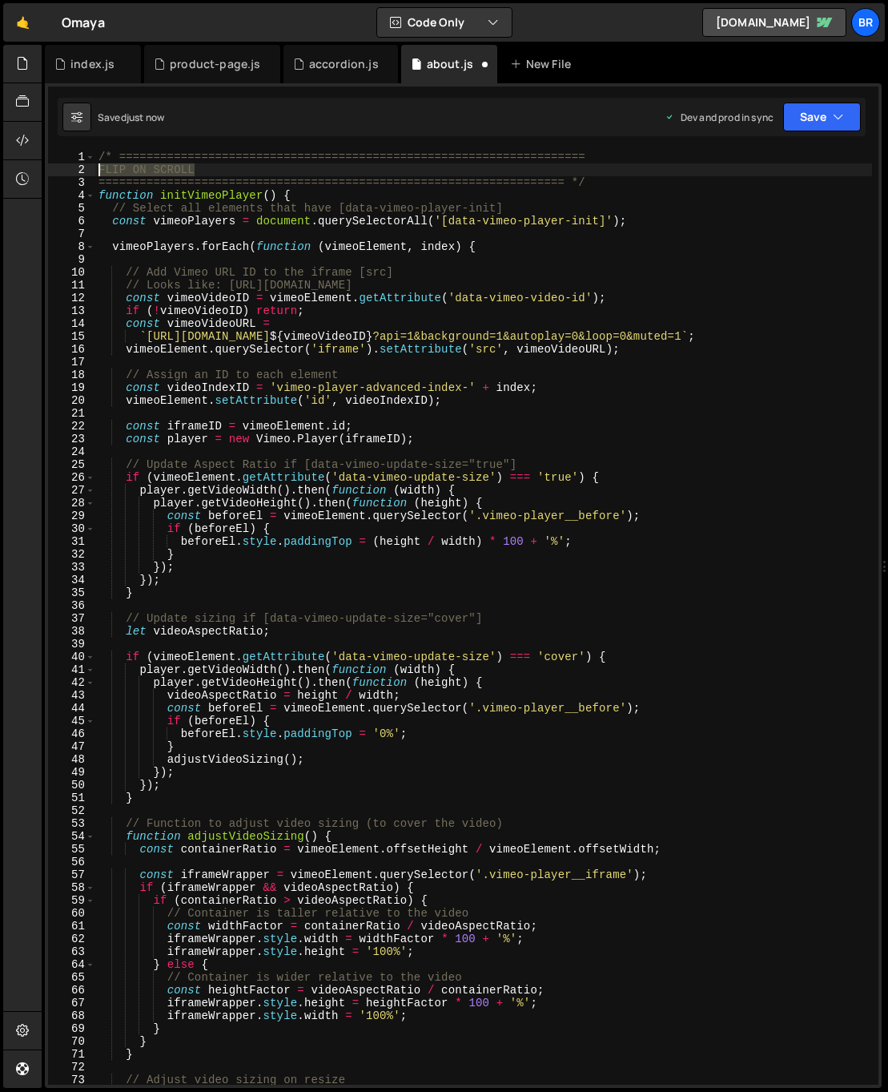
drag, startPoint x: 171, startPoint y: 164, endPoint x: 99, endPoint y: 170, distance: 73.1
click at [98, 170] on div "/* ==================================================================== FLIP ON…" at bounding box center [483, 631] width 777 height 960
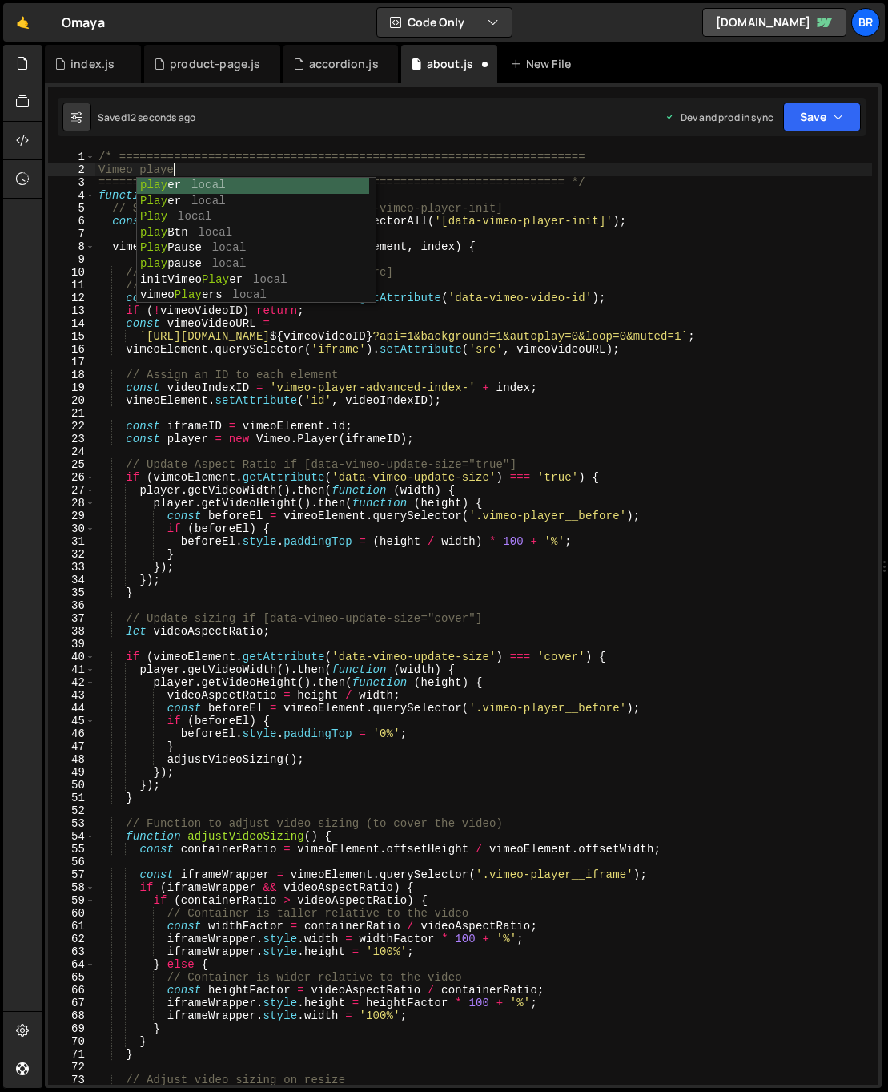
scroll to position [0, 5]
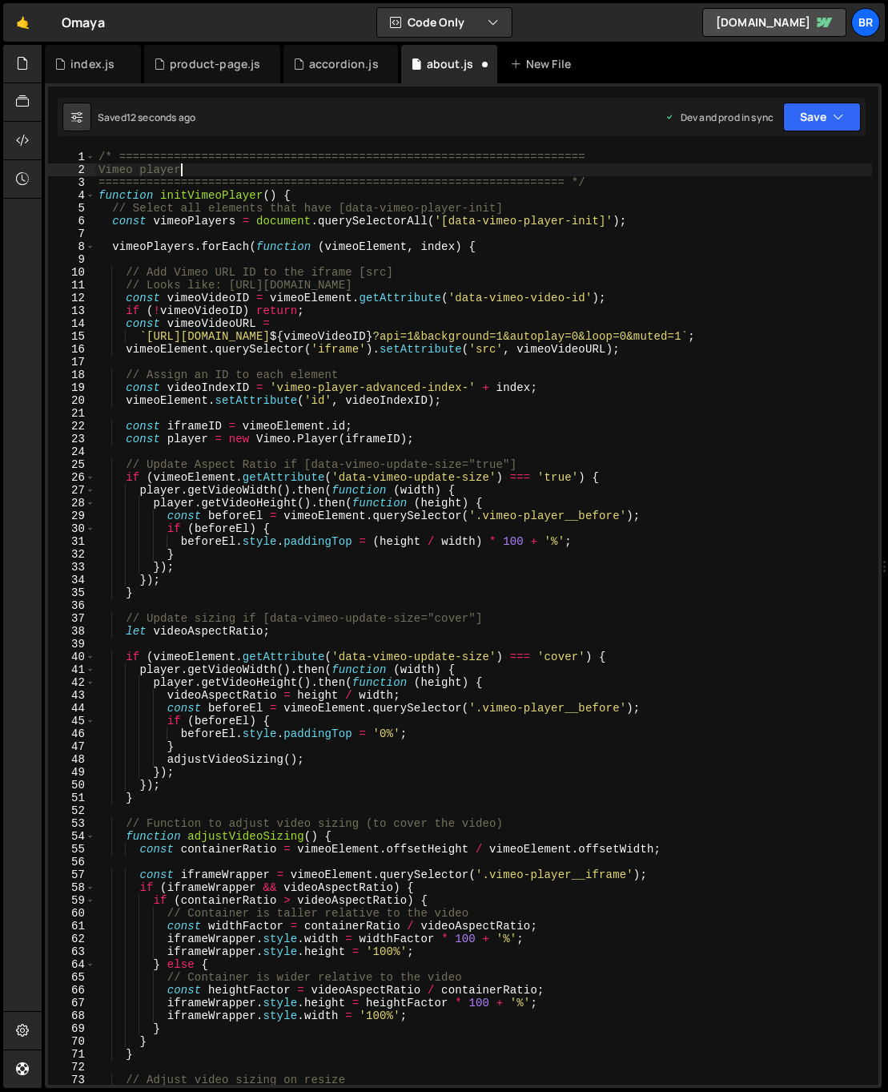
click at [707, 335] on div "/* ==================================================================== Vimeo p…" at bounding box center [483, 631] width 777 height 960
click at [95, 183] on div "/* ==================================================================== Vimeo p…" at bounding box center [483, 631] width 777 height 960
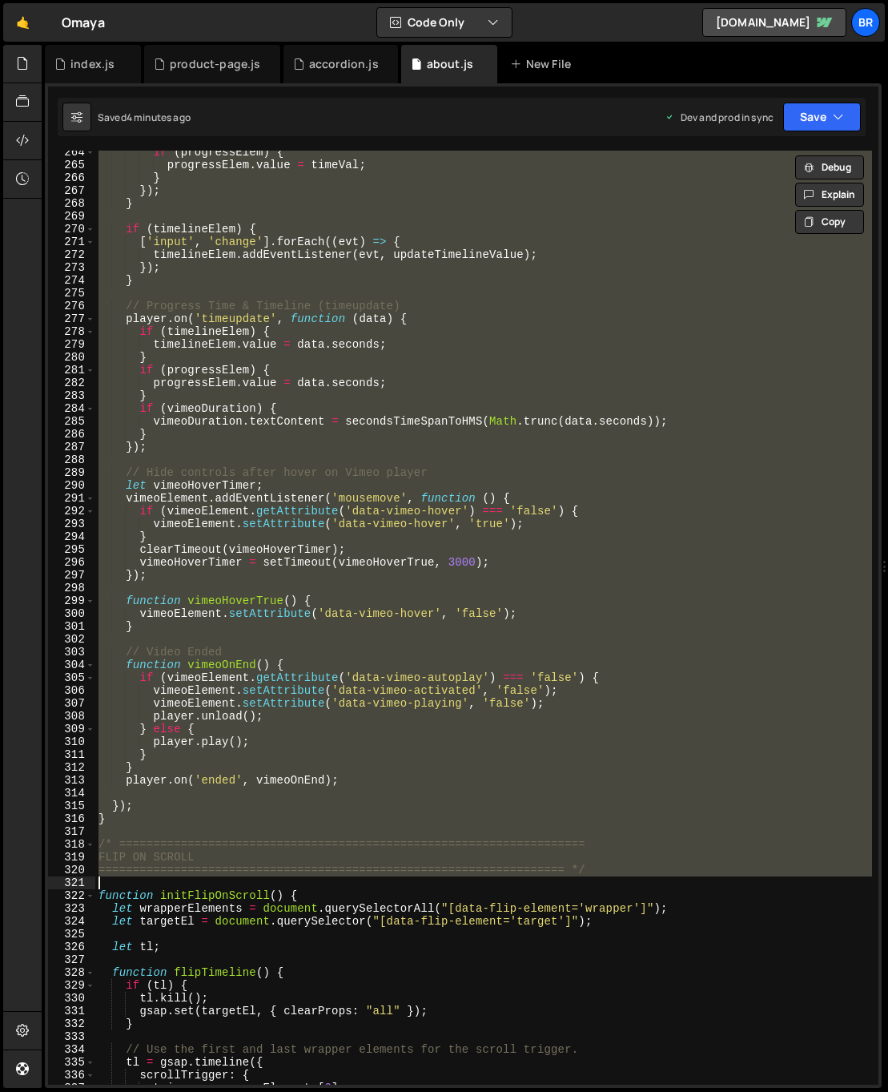
scroll to position [3376, 0]
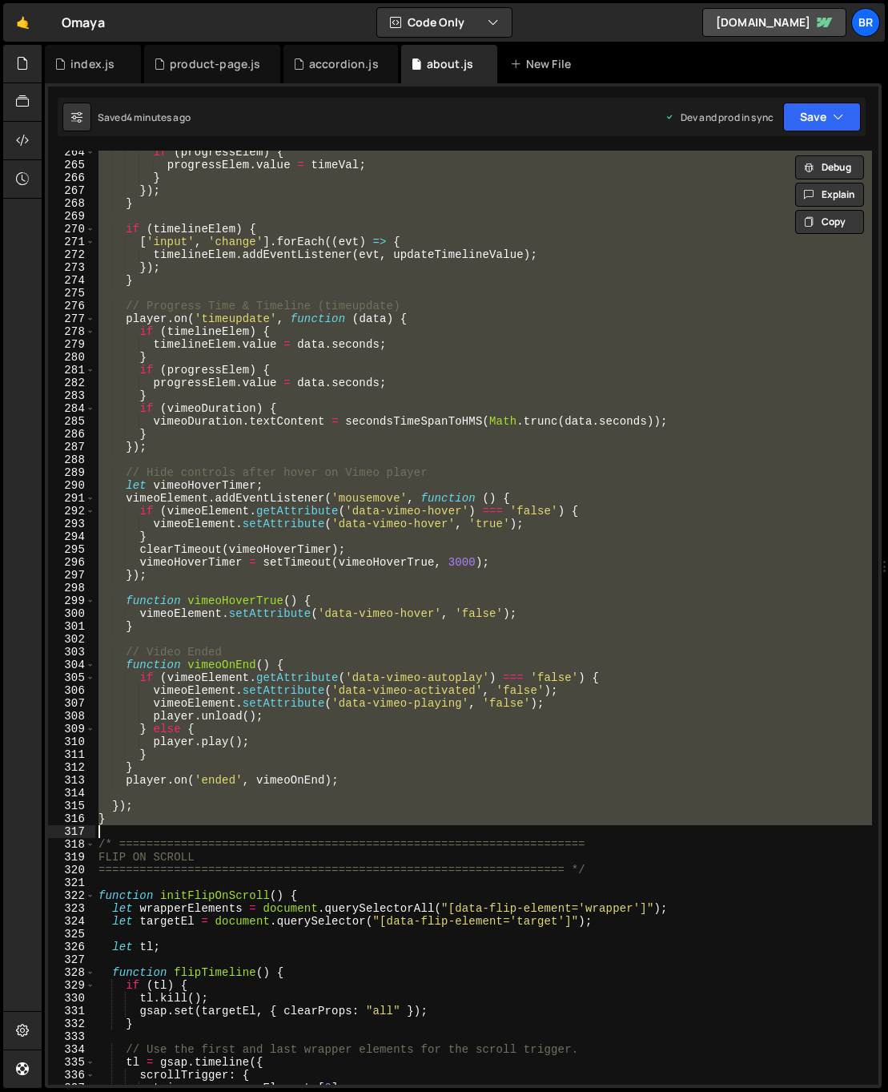
drag, startPoint x: 95, startPoint y: 183, endPoint x: 179, endPoint y: 833, distance: 655.1
click at [179, 833] on div "if ( progressElem ) { progressElem . value = timeVal ; } }) ; } if ( timelineEl…" at bounding box center [483, 626] width 777 height 960
type textarea "}"
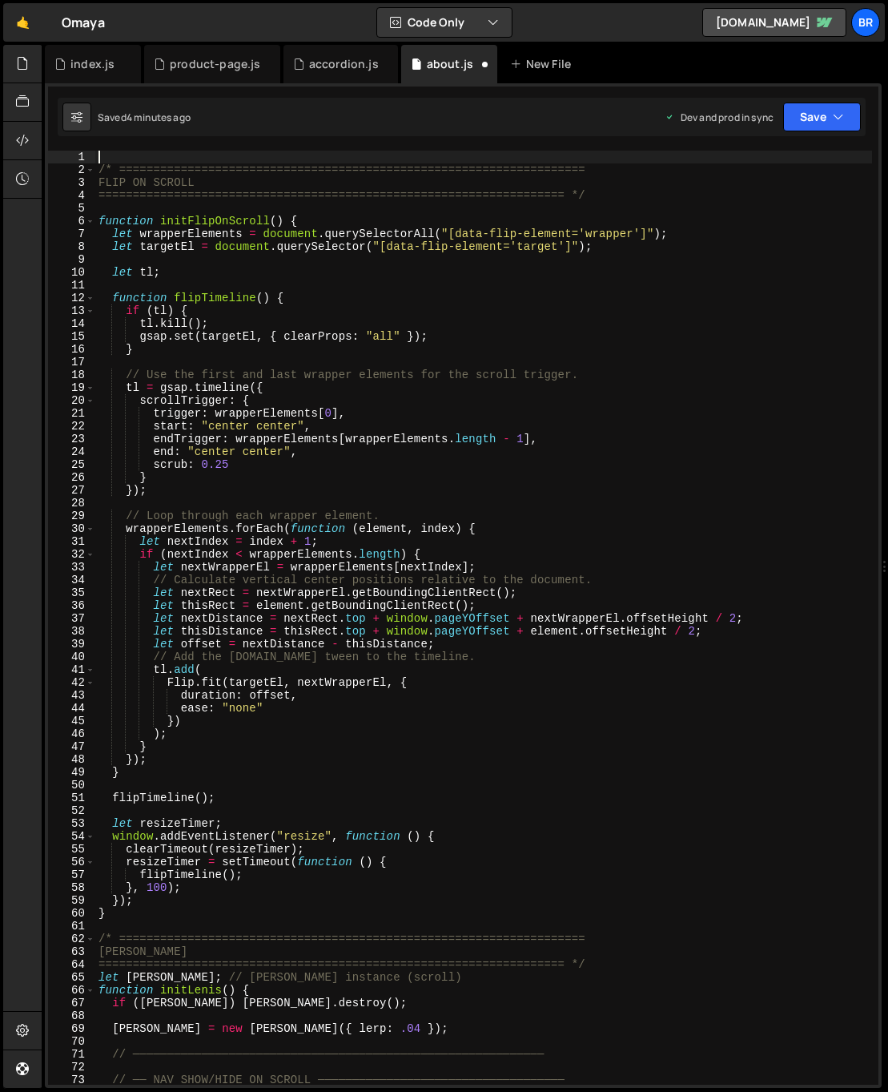
scroll to position [0, 0]
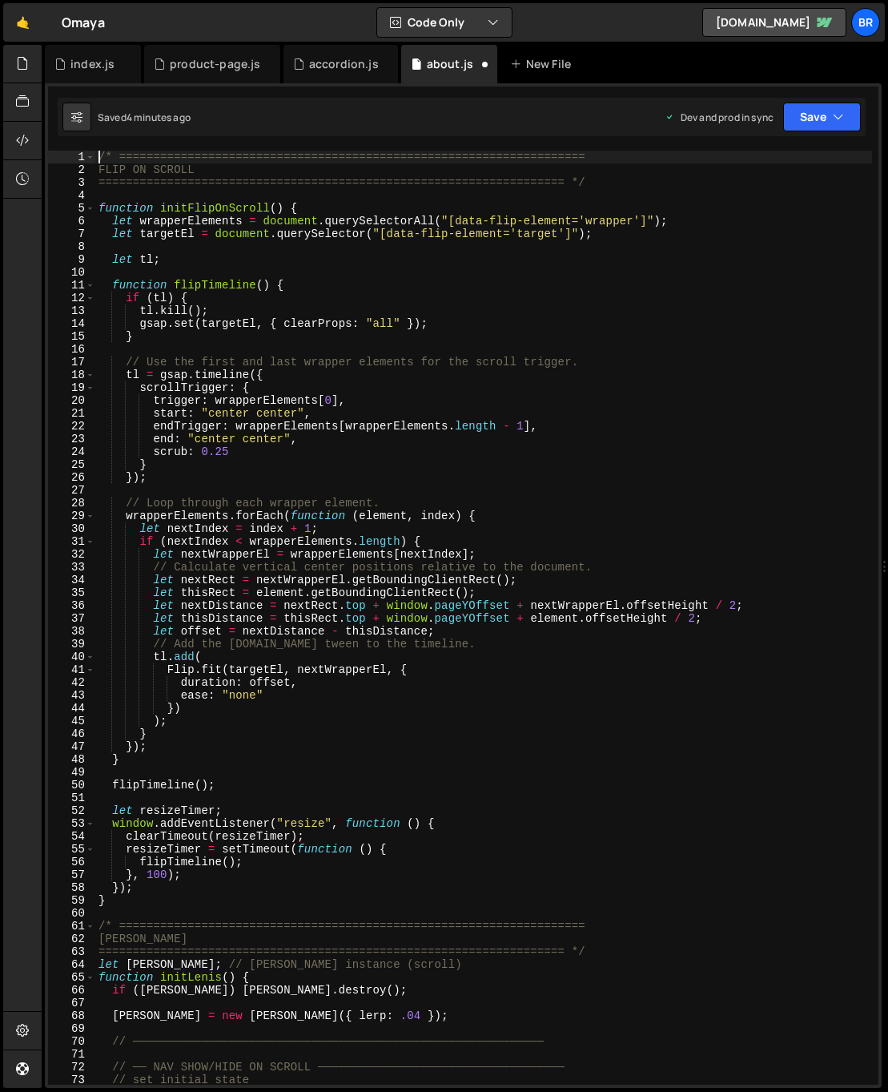
type textarea "/* ===================================================================="
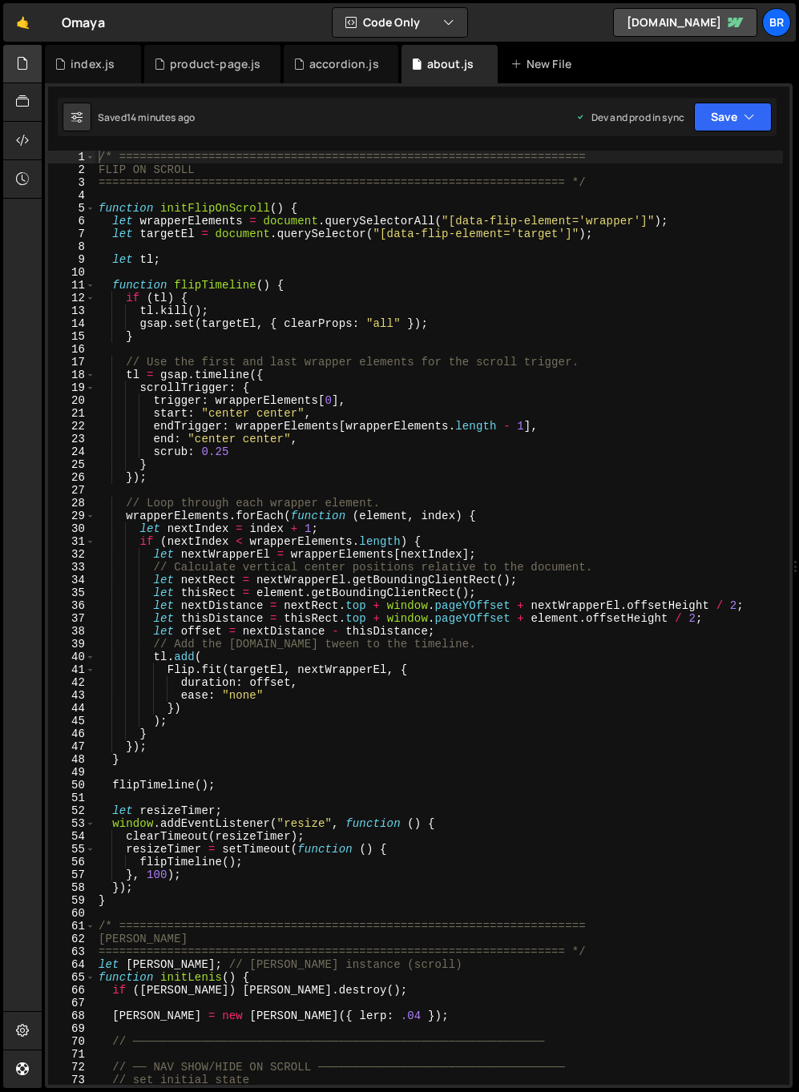
click at [20, 57] on icon at bounding box center [22, 63] width 13 height 18
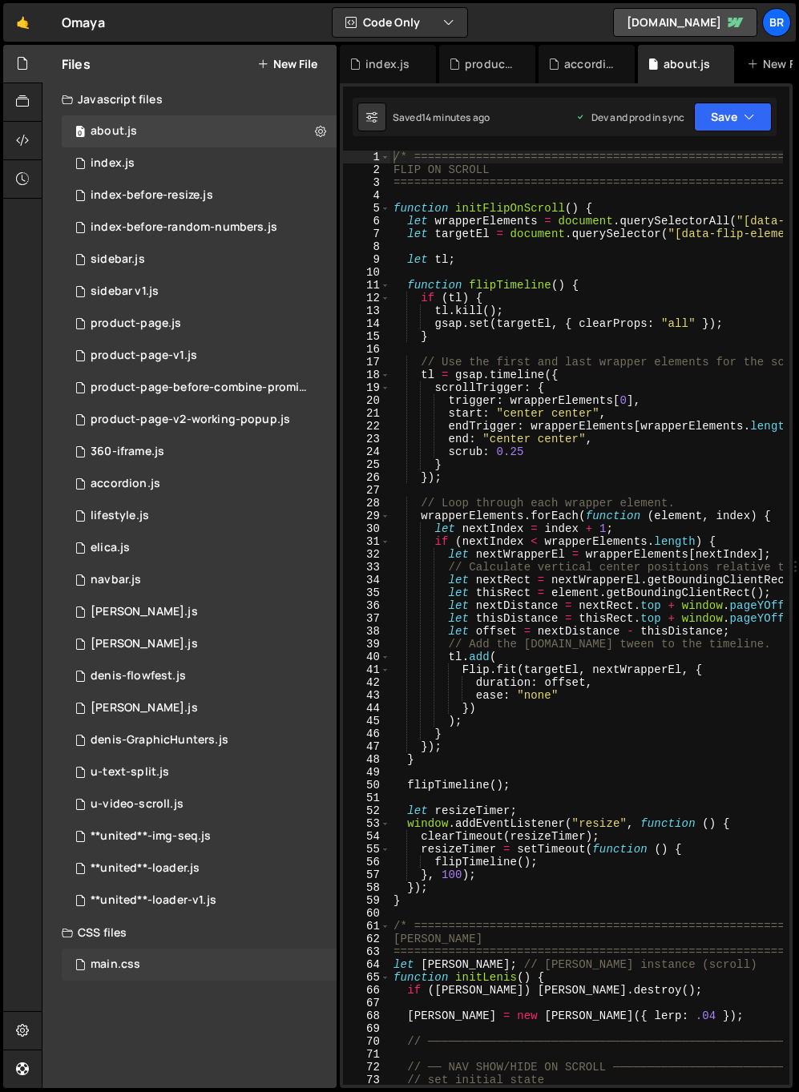
click at [131, 962] on div "main.css" at bounding box center [116, 964] width 50 height 14
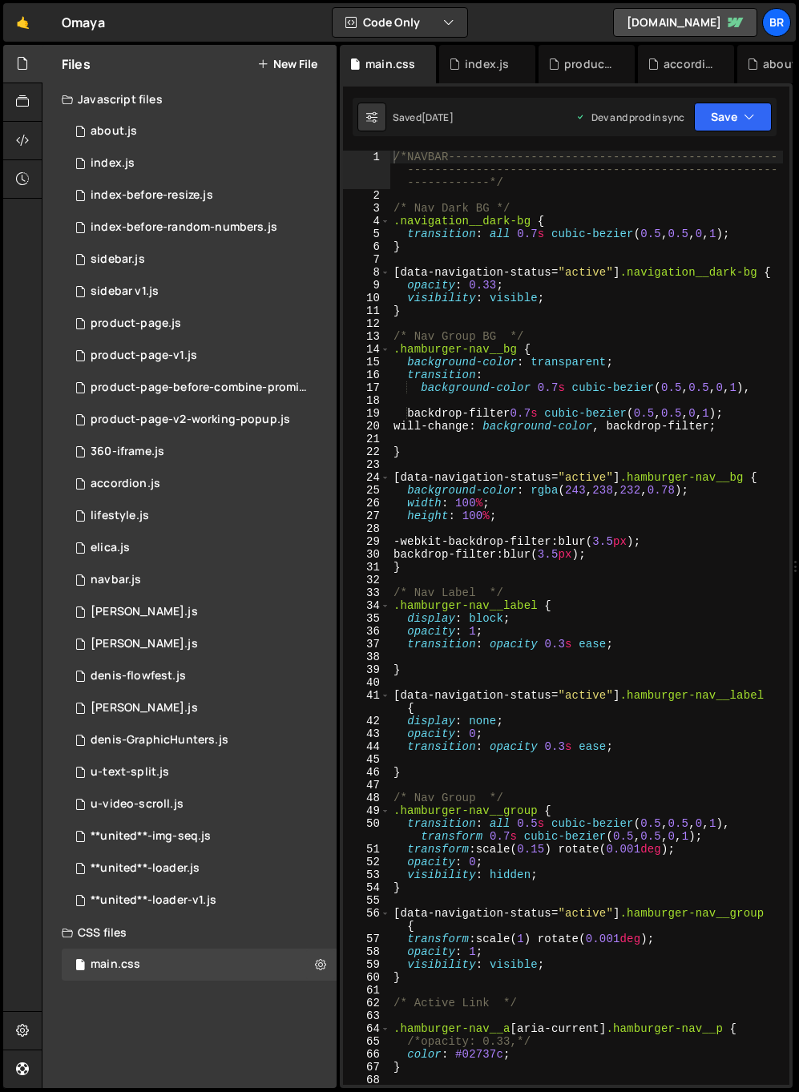
click at [515, 743] on div "/*NAVBAR------------------------------------------------ ----------------------…" at bounding box center [586, 643] width 393 height 985
click at [22, 52] on div at bounding box center [22, 64] width 39 height 38
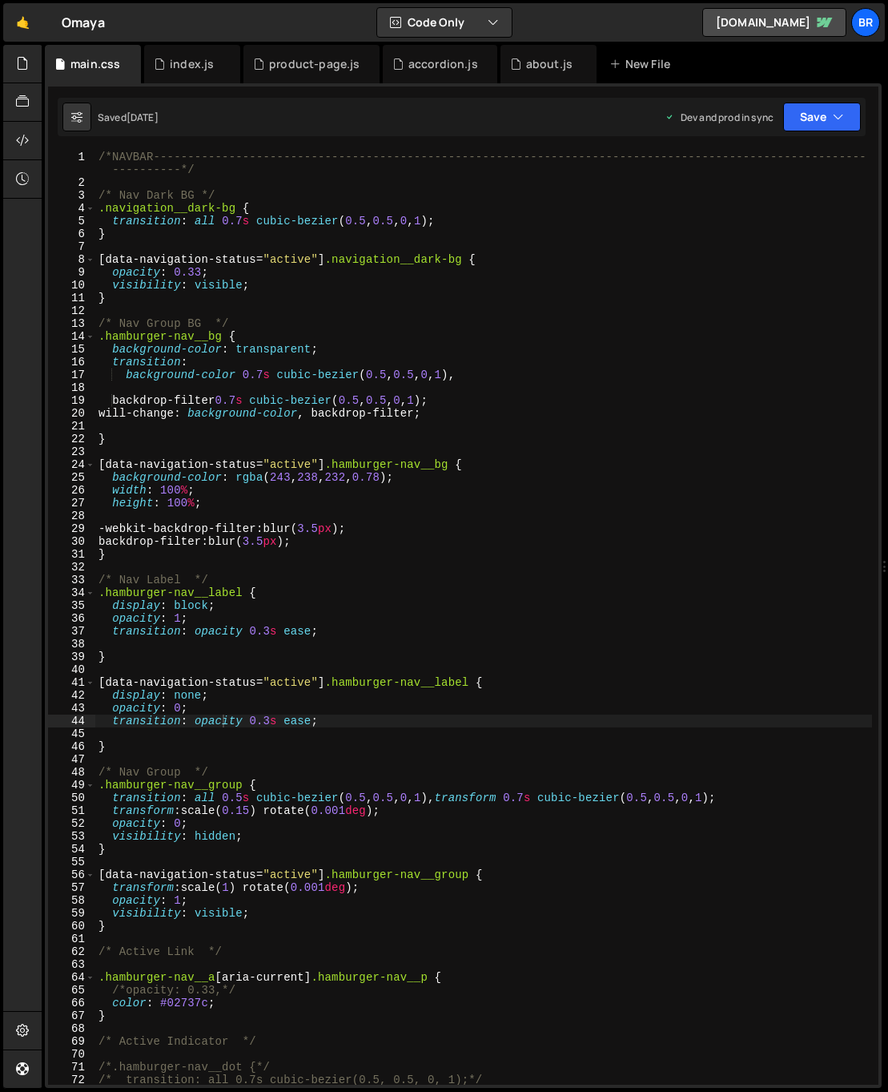
type textarea "backdrop-filter: blur(3.5px);"
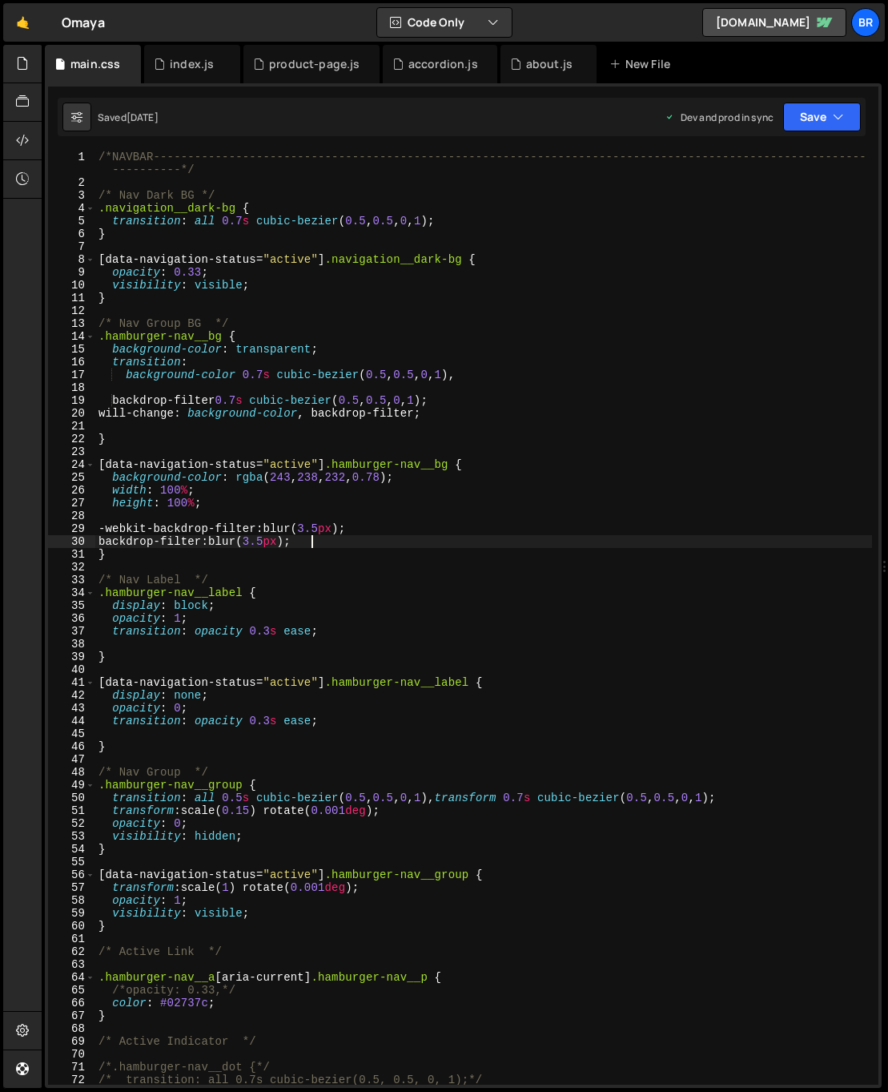
click at [446, 539] on div "/*NAVBAR-----------------------------------------------------------------------…" at bounding box center [483, 637] width 777 height 973
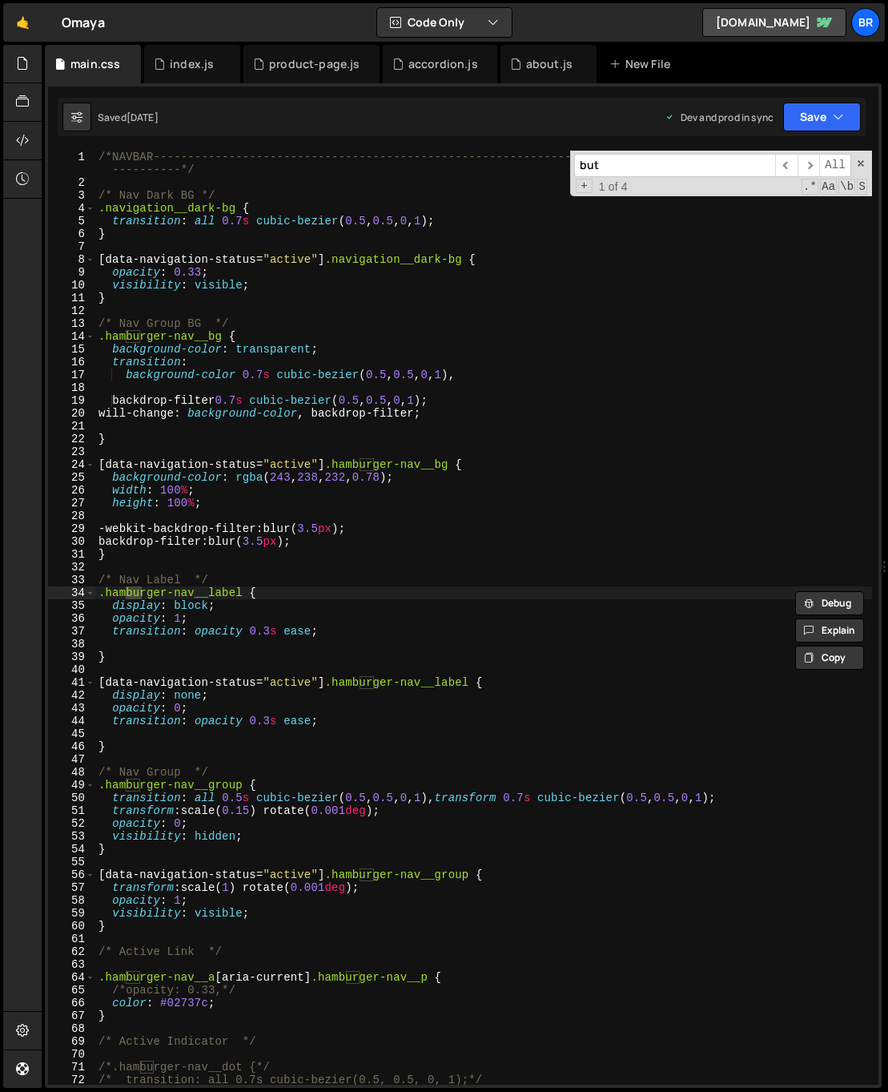
scroll to position [712, 0]
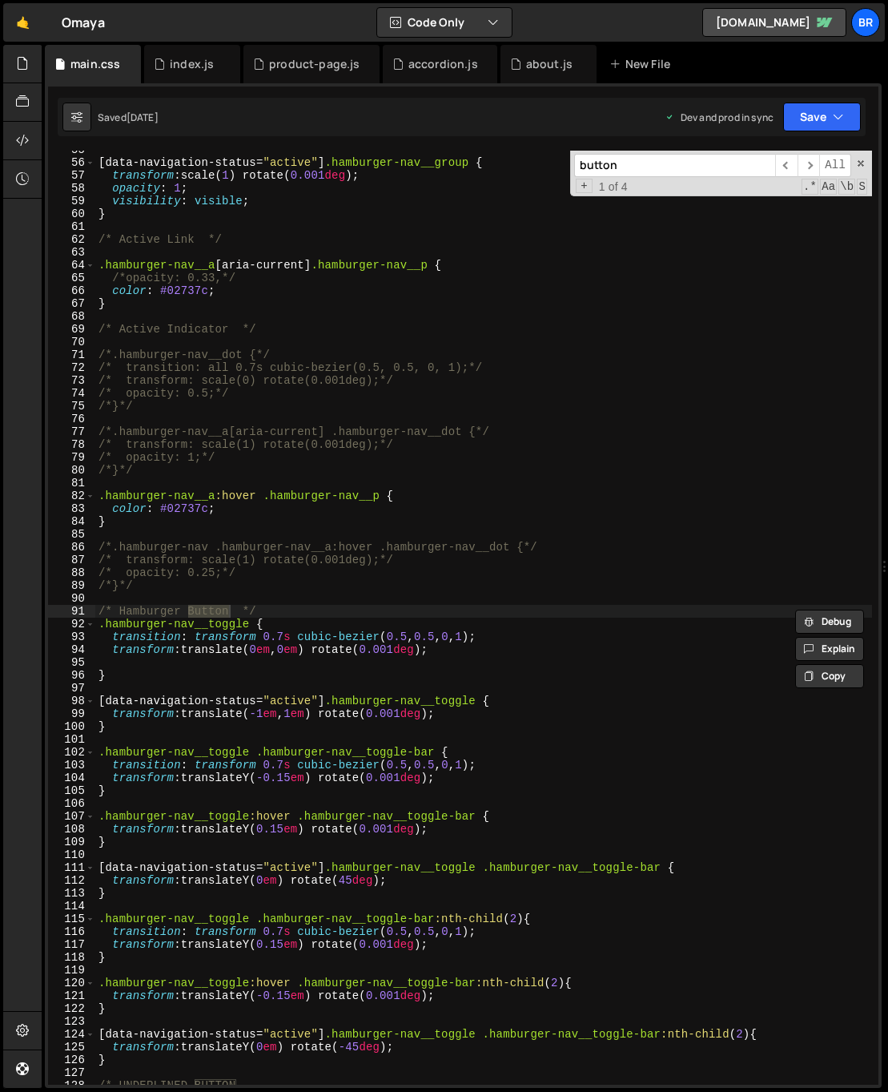
type input "button"
click at [480, 663] on div "[ data-navigation-status = " active " ] .hamburger-nav__group { transform : sca…" at bounding box center [483, 629] width 777 height 973
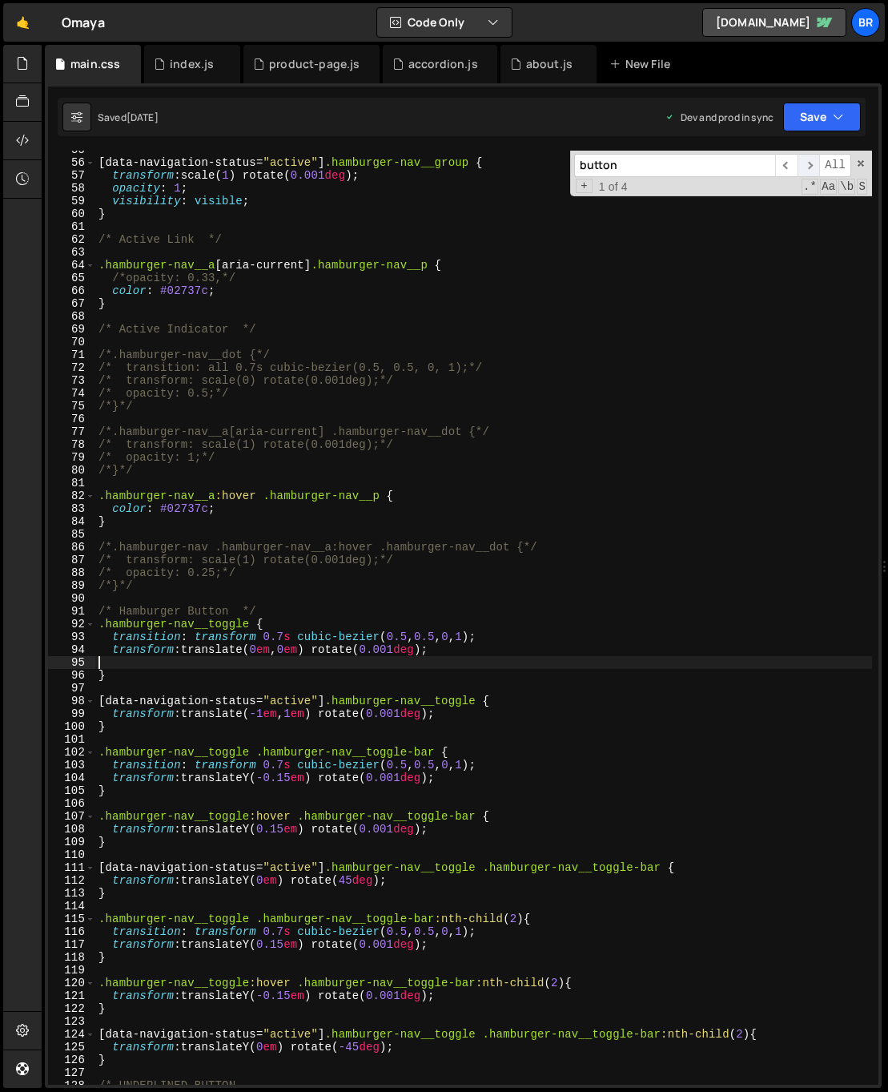
click at [811, 163] on span "​" at bounding box center [809, 165] width 22 height 23
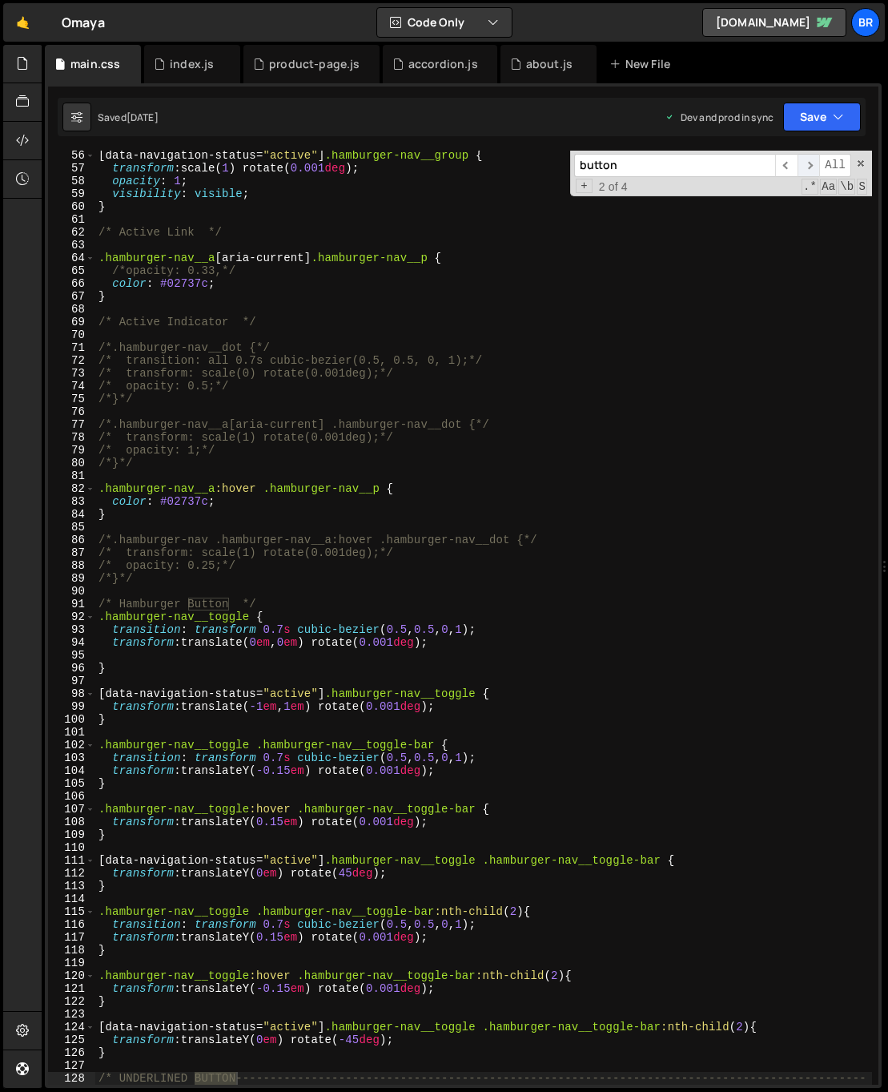
click at [811, 163] on span "​" at bounding box center [809, 165] width 22 height 23
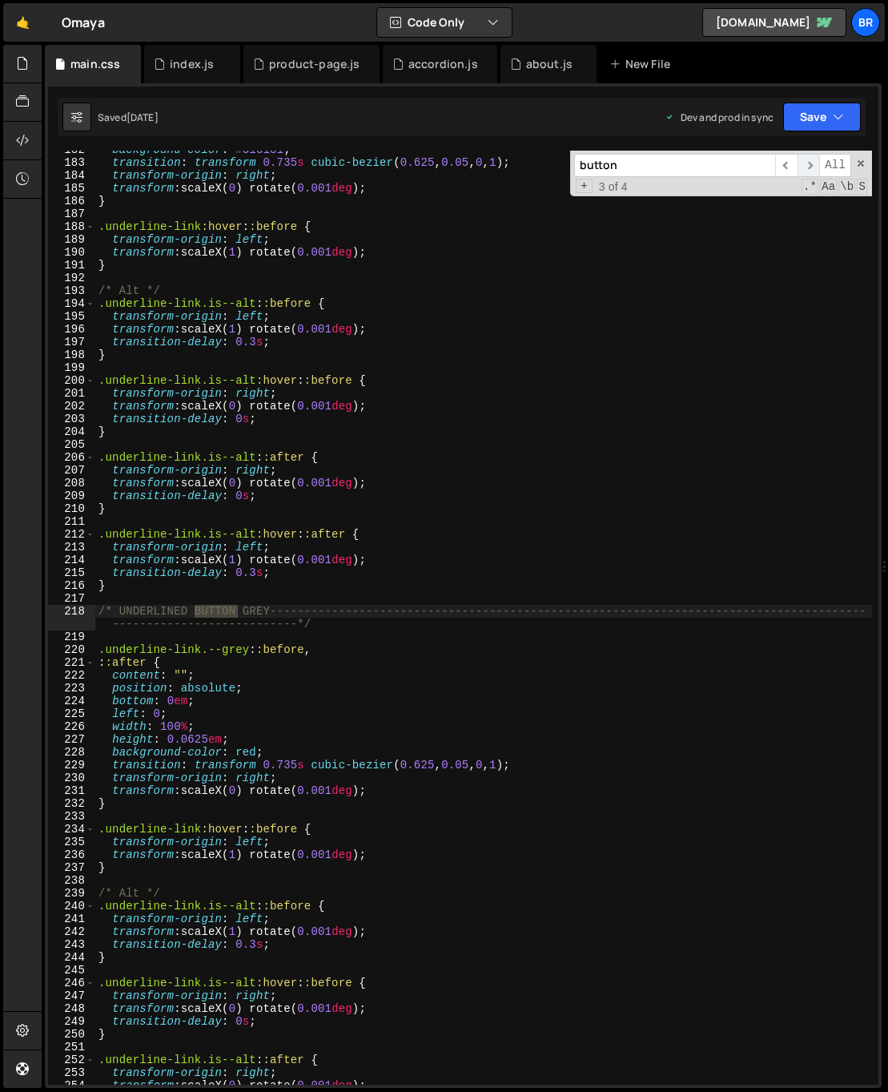
click at [811, 163] on span "​" at bounding box center [809, 165] width 22 height 23
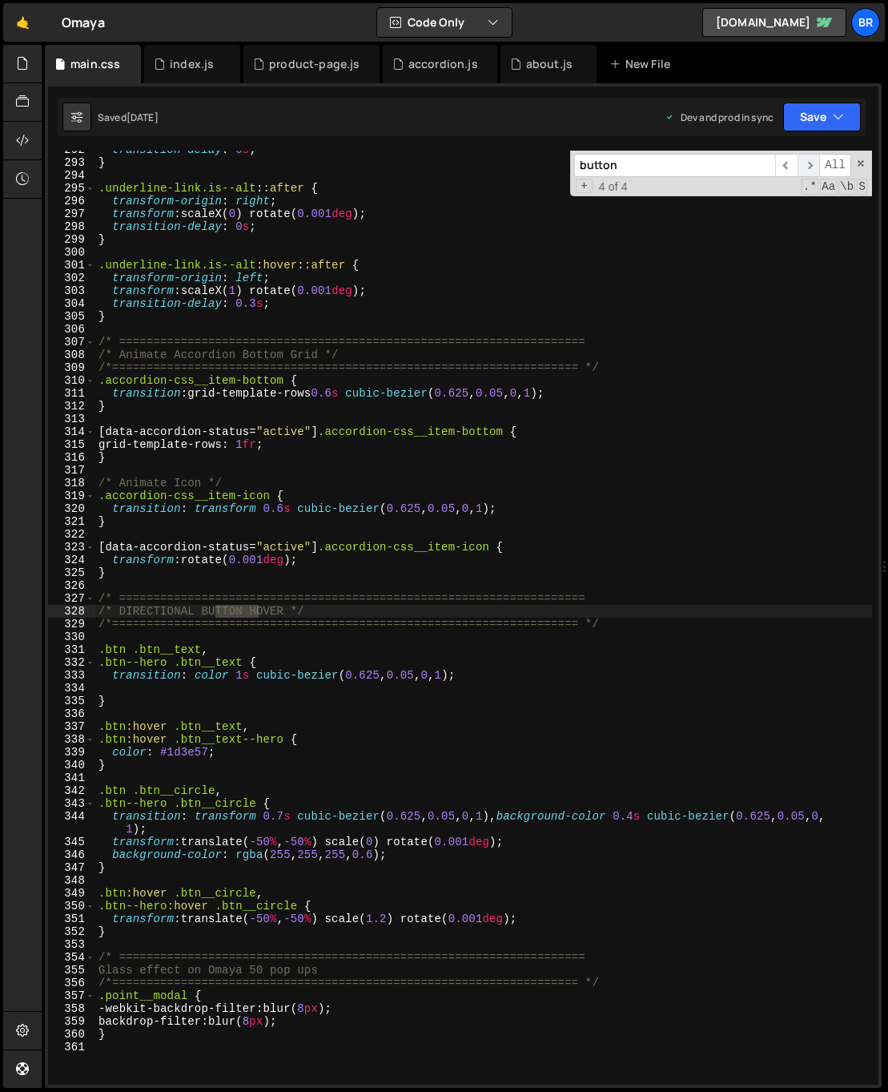
scroll to position [3776, 0]
click at [518, 627] on div "transition-delay : 0 s ; } .underline-link.is--alt : :after { transform-origin …" at bounding box center [483, 623] width 777 height 960
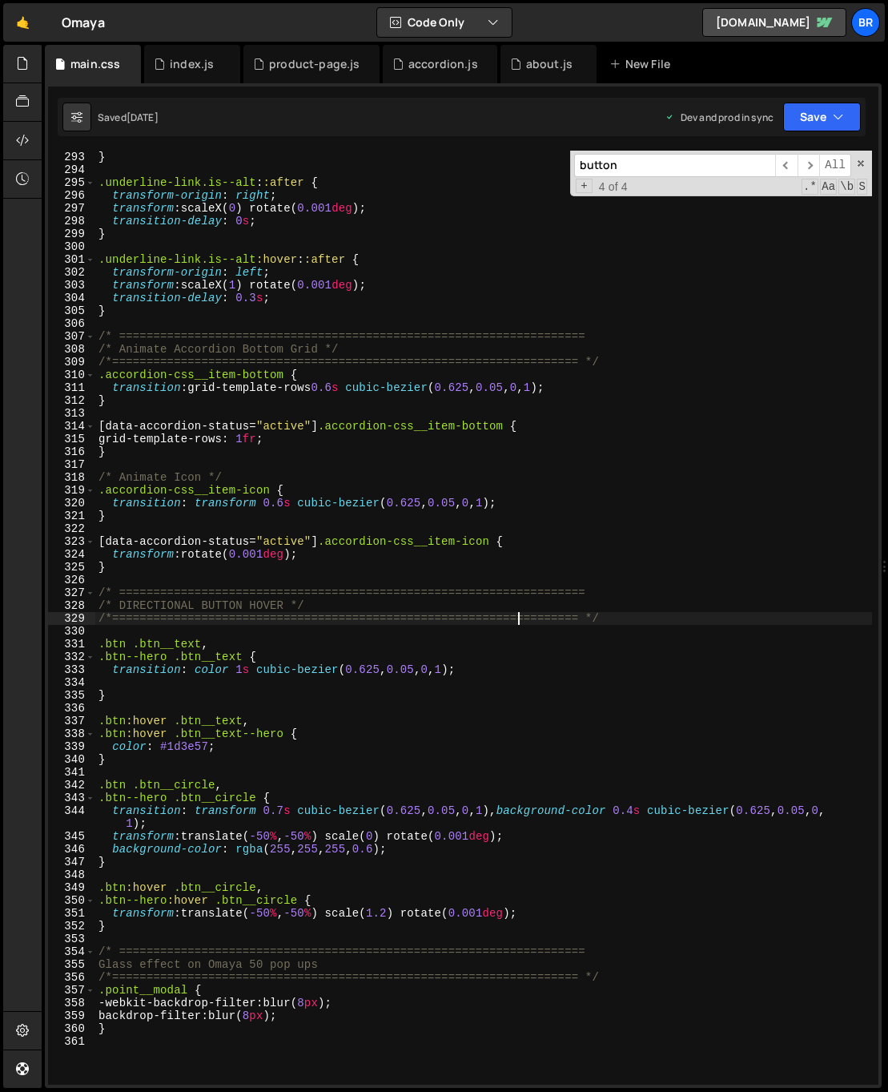
scroll to position [3781, 0]
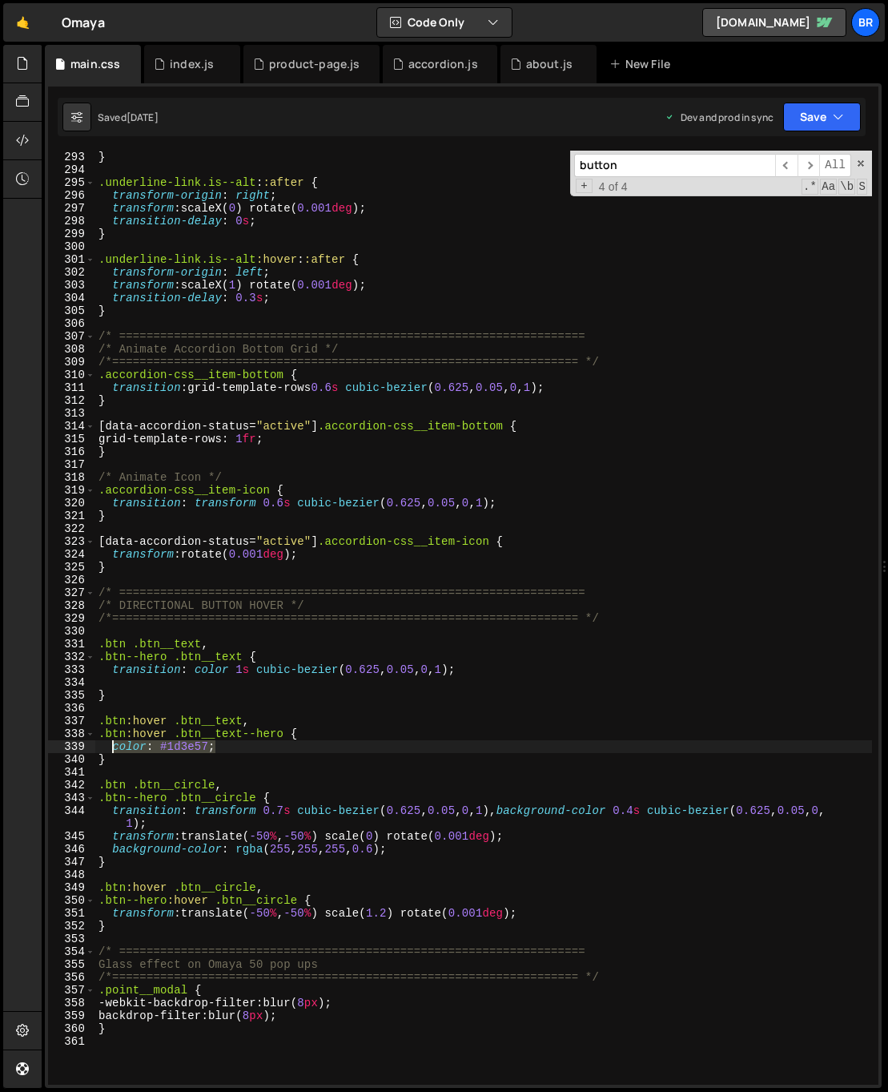
drag, startPoint x: 222, startPoint y: 752, endPoint x: 109, endPoint y: 744, distance: 113.2
click at [109, 744] on div "} .underline-link.is--alt : :after { transform-origin : right ; transform : sca…" at bounding box center [483, 631] width 777 height 960
type textarea "color: #1d3e57;"
click at [240, 746] on div "} .underline-link.is--alt : :after { transform-origin : right ; transform : sca…" at bounding box center [483, 618] width 777 height 934
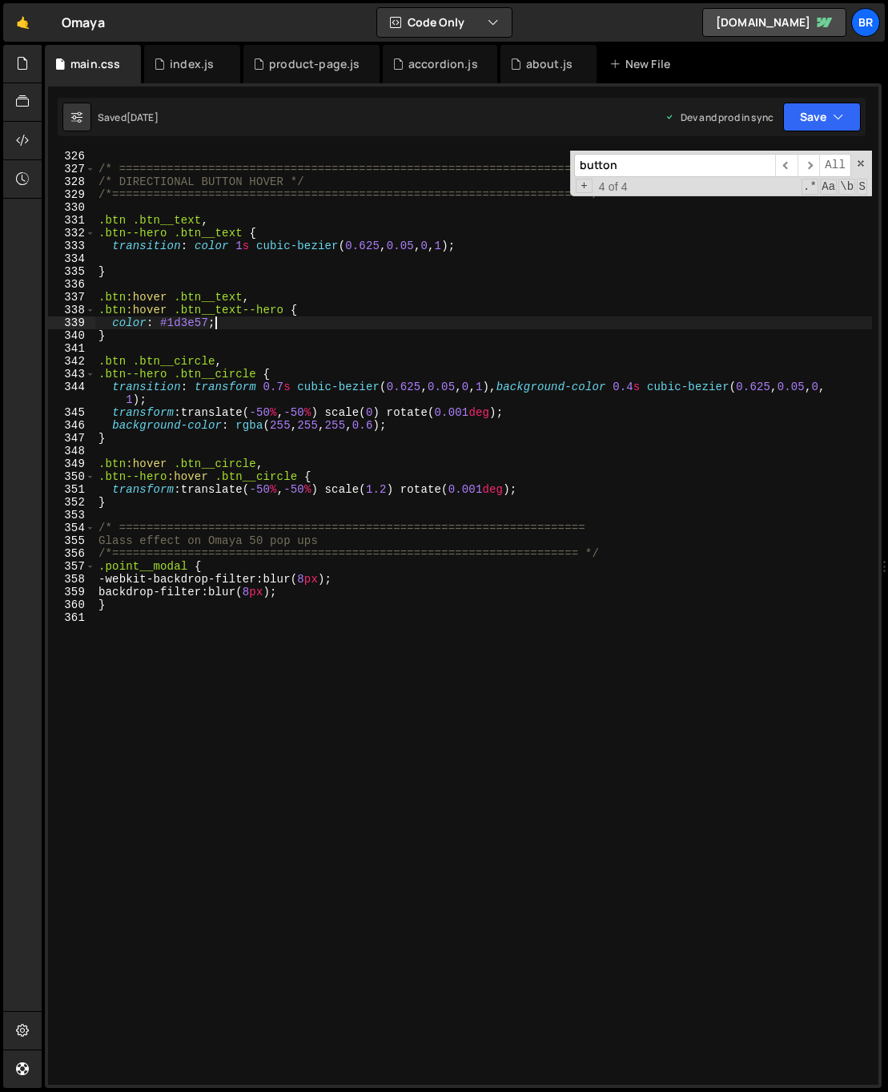
scroll to position [3999, 0]
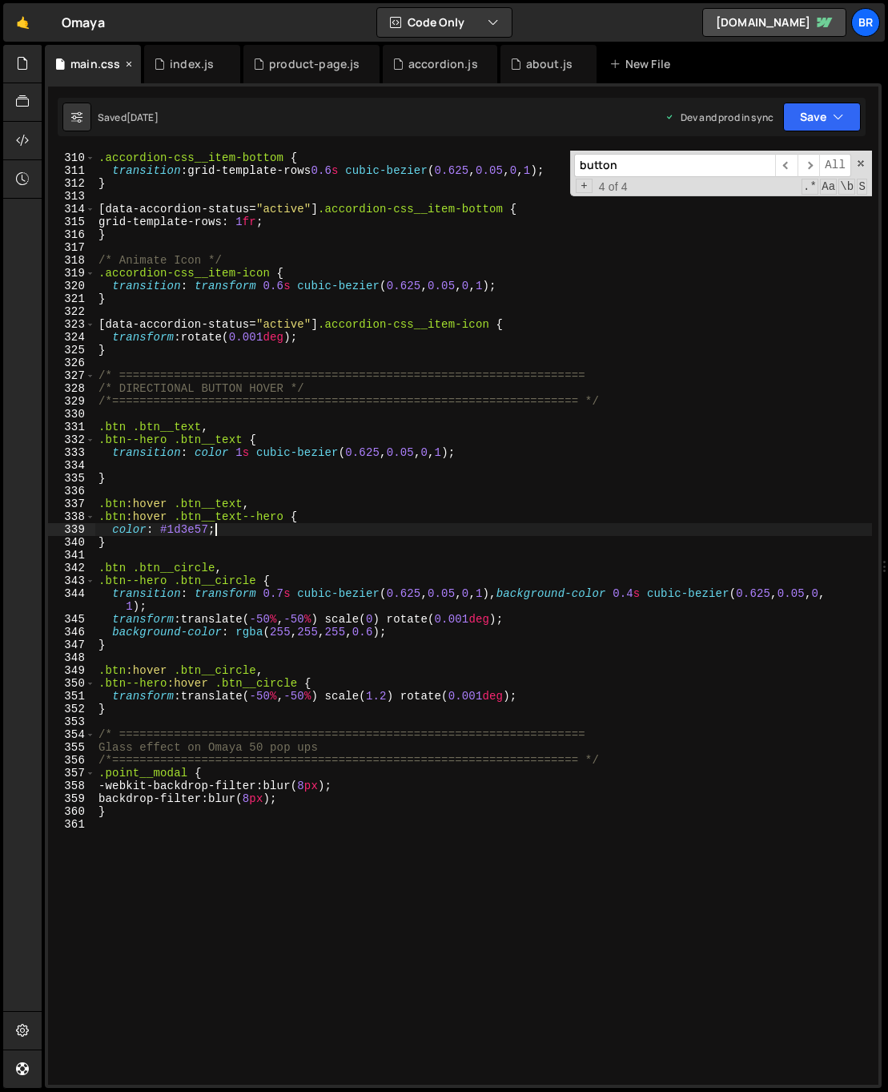
click at [127, 60] on icon at bounding box center [128, 64] width 11 height 16
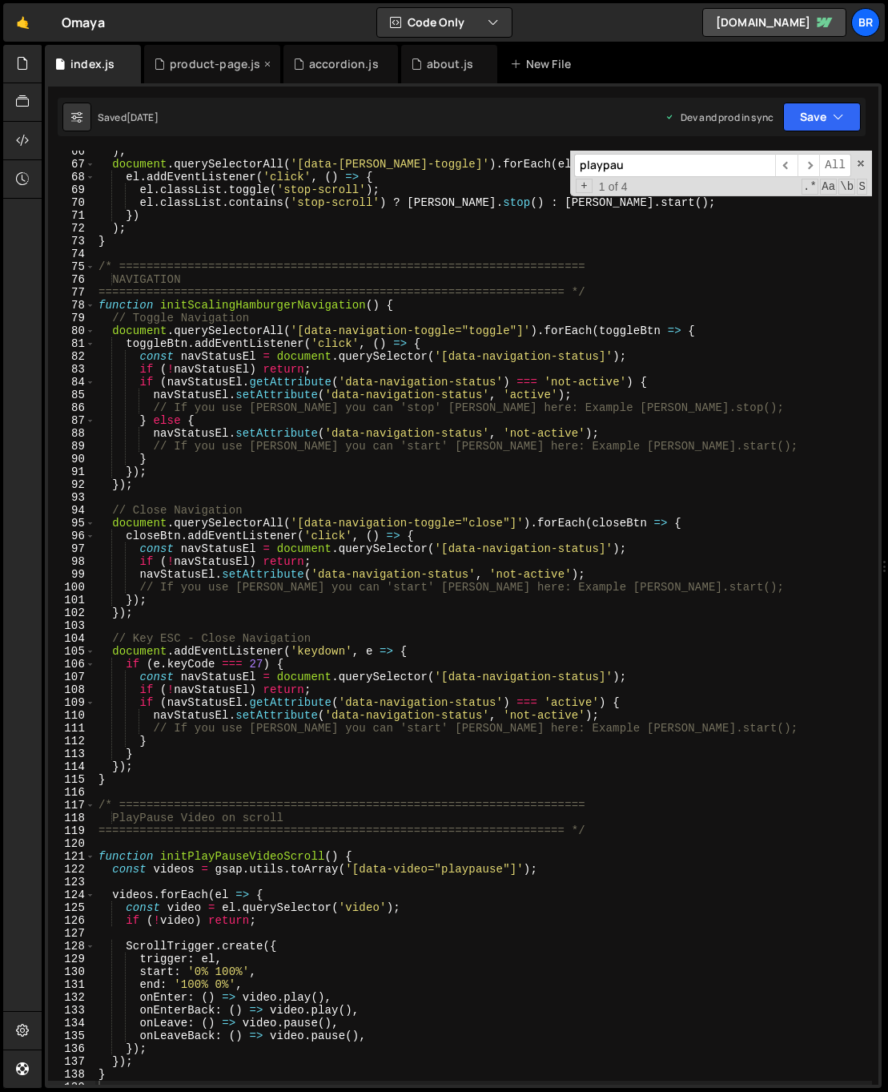
scroll to position [3880, 0]
click at [130, 63] on icon at bounding box center [128, 64] width 11 height 16
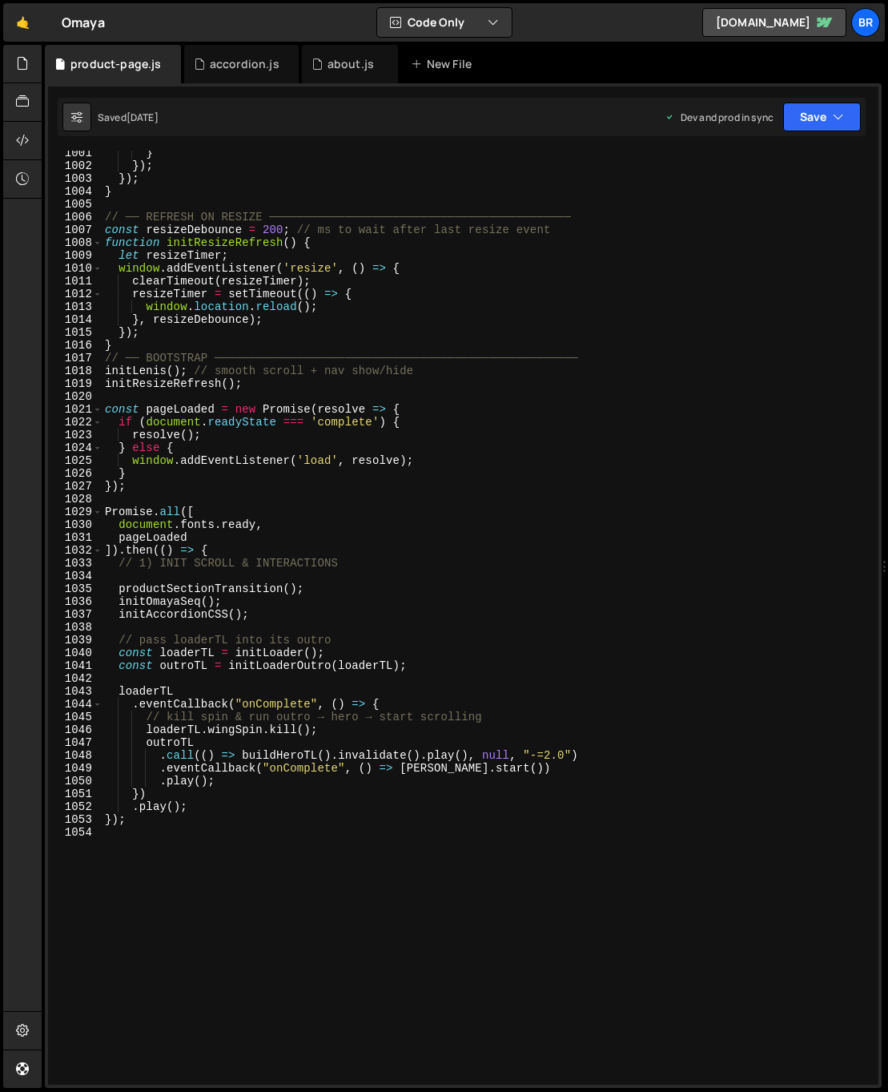
scroll to position [0, 0]
click at [166, 64] on icon at bounding box center [168, 64] width 11 height 16
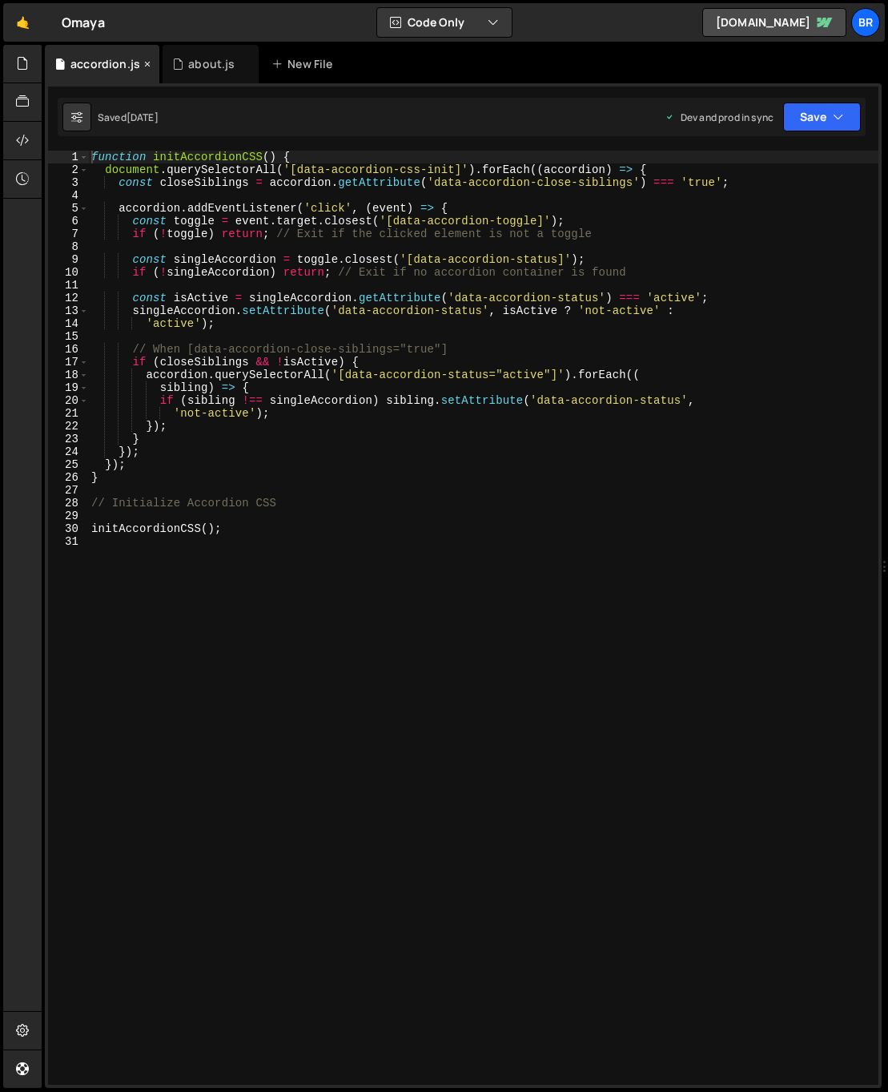
click at [142, 63] on icon at bounding box center [147, 64] width 11 height 16
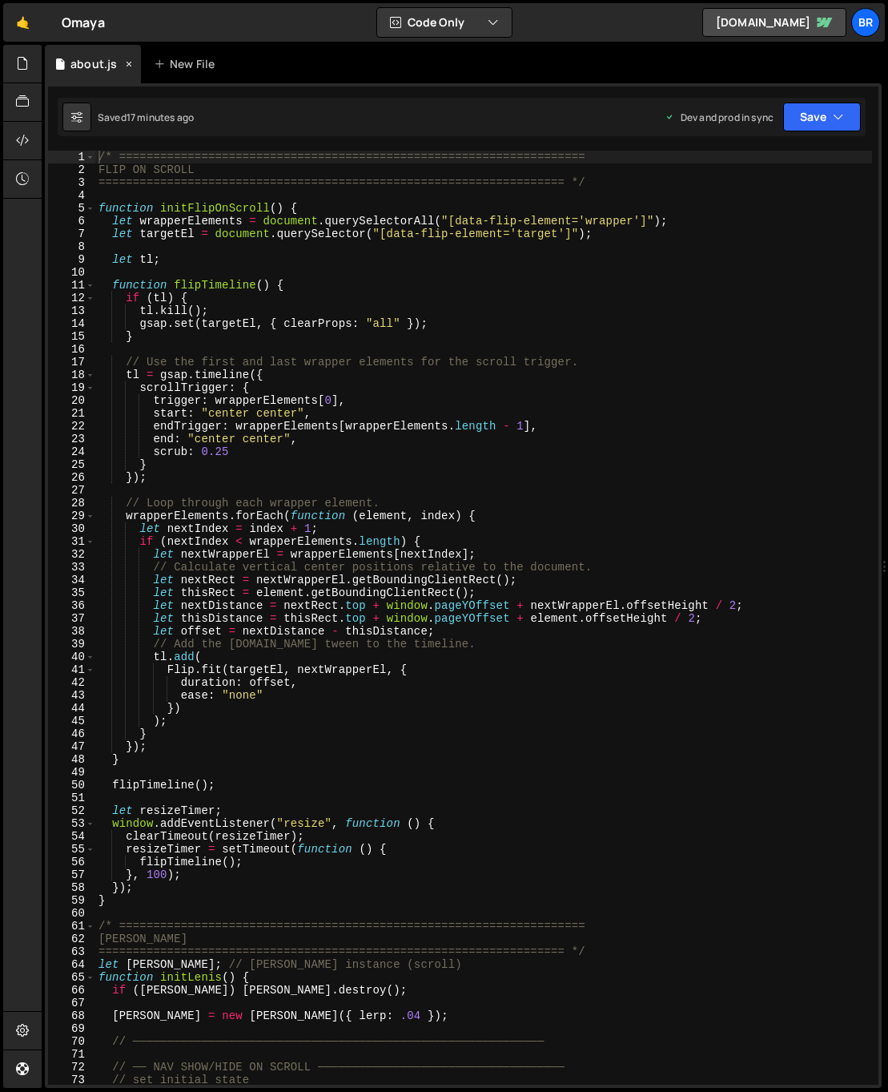
click at [104, 67] on div "about.js" at bounding box center [94, 64] width 46 height 16
click at [226, 241] on div "/* ==================================================================== FLIP ON…" at bounding box center [483, 631] width 777 height 960
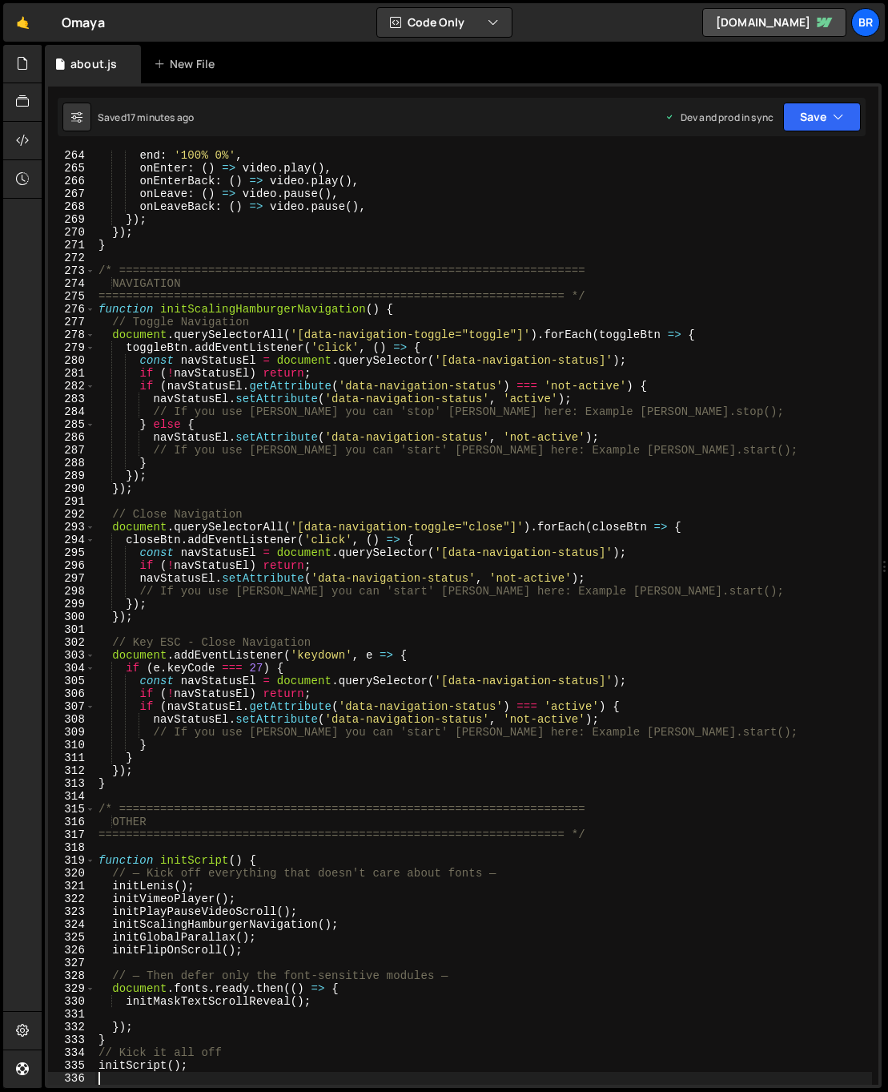
scroll to position [3411, 0]
click at [256, 898] on div "end : '100% 0%' , onEnter : ( ) => video . play ( ) , onEnterBack : ( ) => vide…" at bounding box center [483, 629] width 777 height 960
type textarea "initVimeoPlayer();"
type textarea "initLenis();"
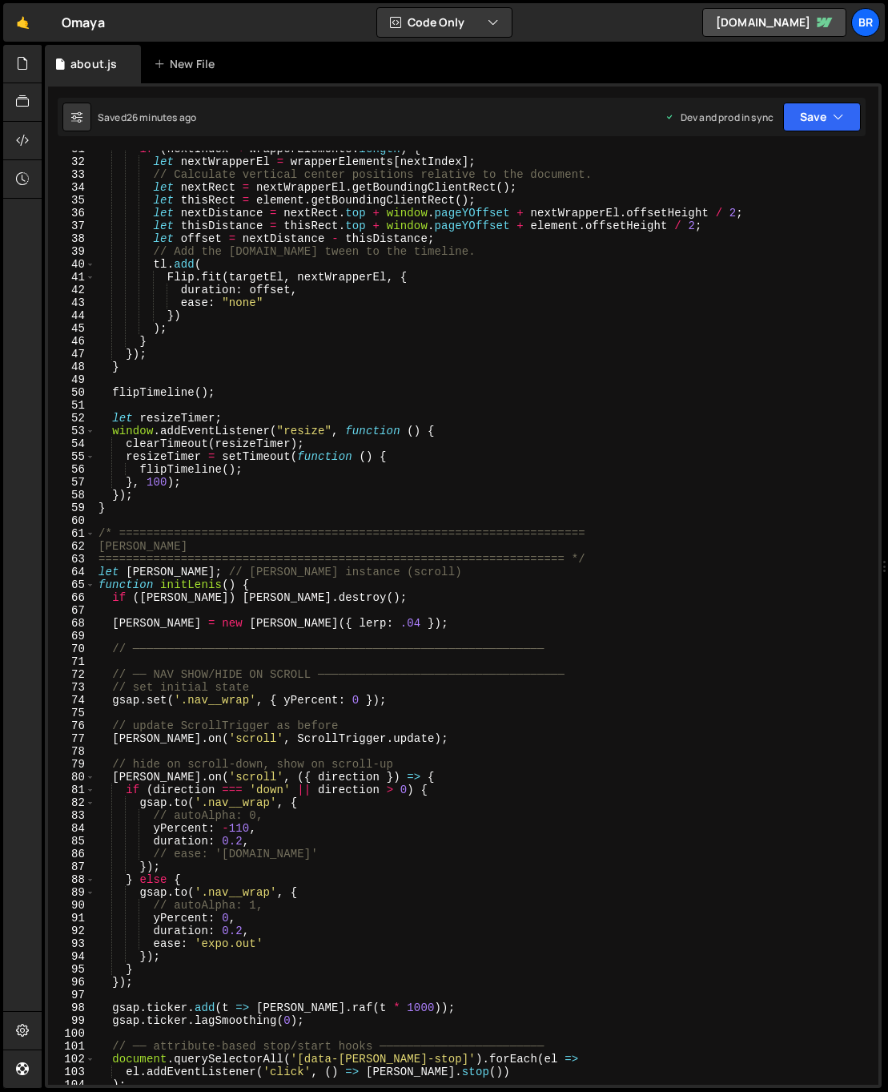
scroll to position [0, 0]
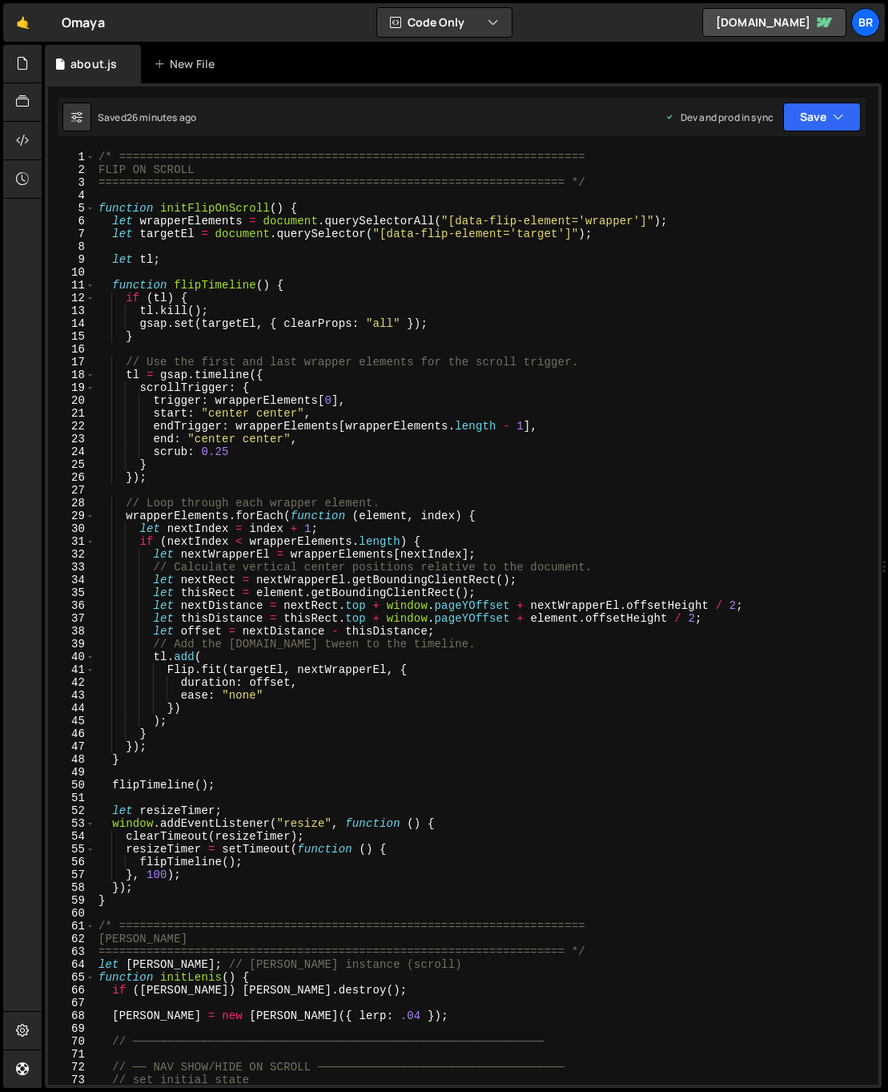
click at [614, 193] on div "/* ==================================================================== FLIP ON…" at bounding box center [483, 631] width 777 height 960
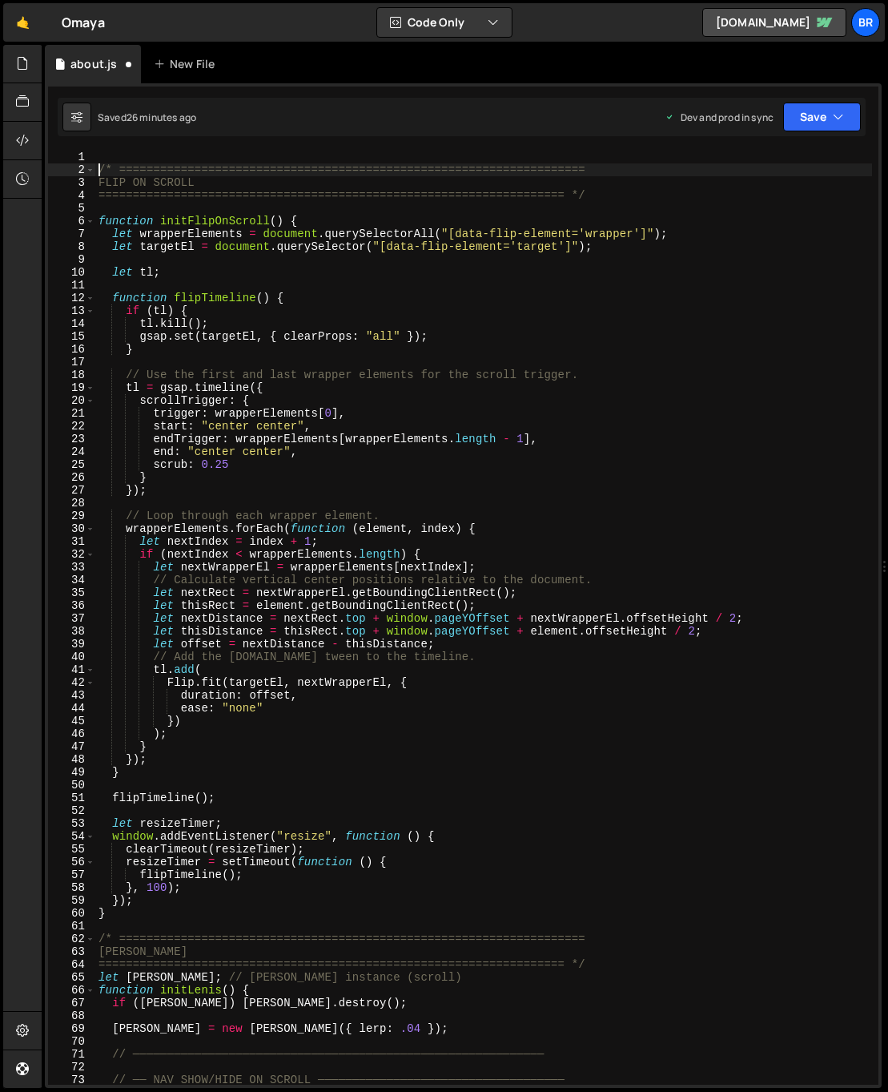
type textarea "/* ===================================================================="
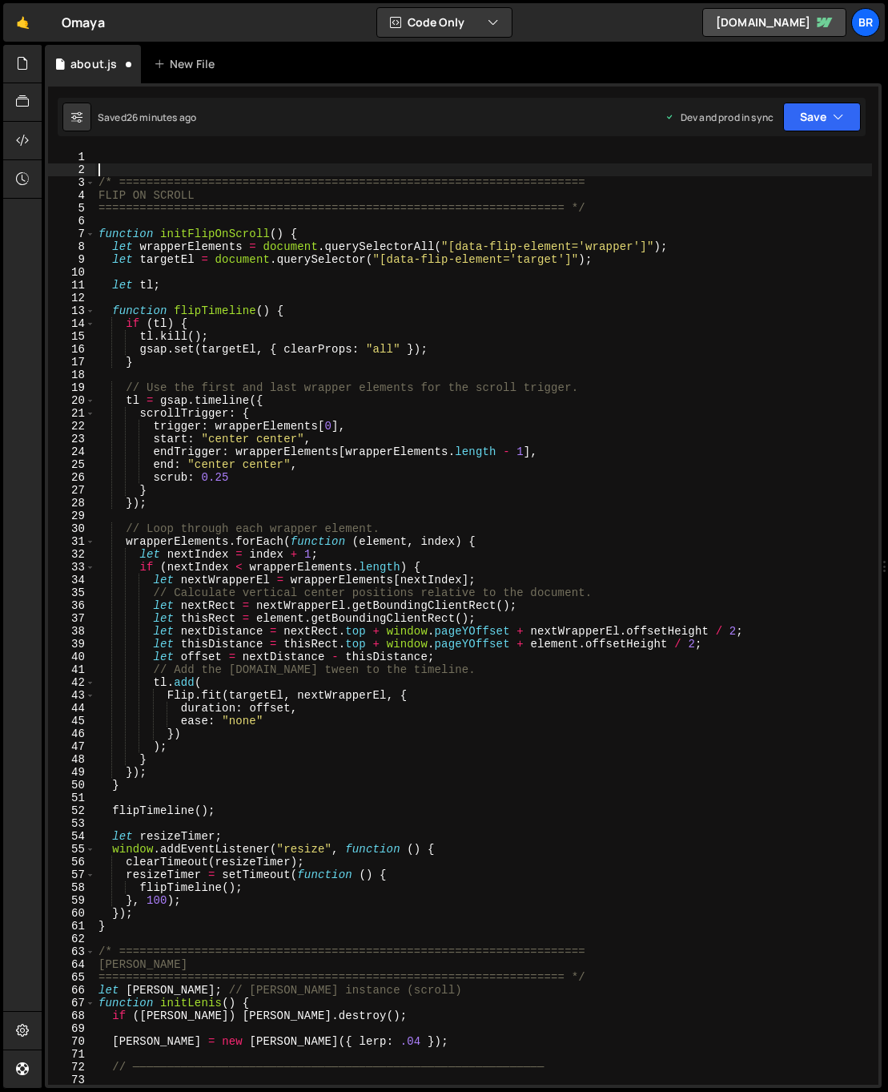
paste textarea "// y: () => gsap.utils.random(-40, 40),"
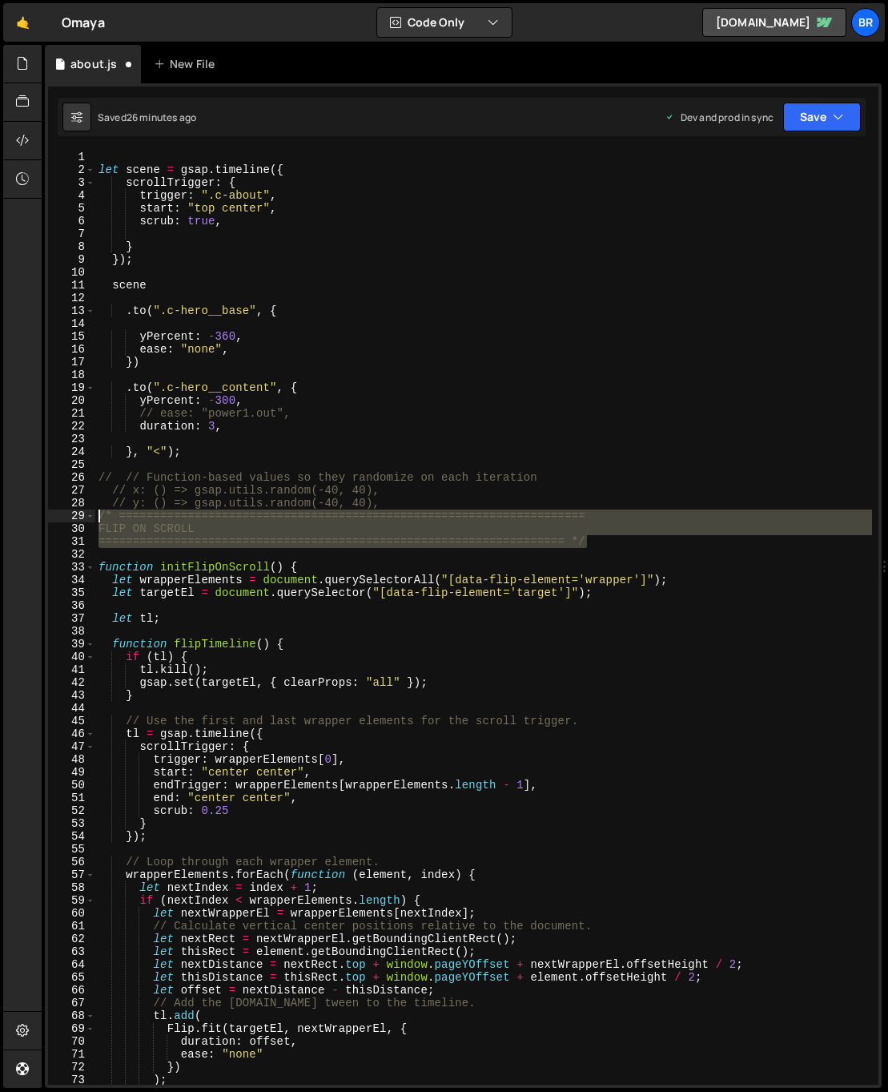
drag, startPoint x: 593, startPoint y: 544, endPoint x: 50, endPoint y: 512, distance: 543.3
click at [50, 512] on div "// y: () => gsap.utils.random(-40, 40), 1 2 3 4 5 6 7 8 9 10 11 12 13 14 15 16 …" at bounding box center [463, 618] width 831 height 934
type textarea "/* ==================================================================== FLIP ON…"
click at [105, 154] on div "let scene = gsap . timeline ({ scrollTrigger : { trigger : ".c-about" , start :…" at bounding box center [483, 631] width 777 height 960
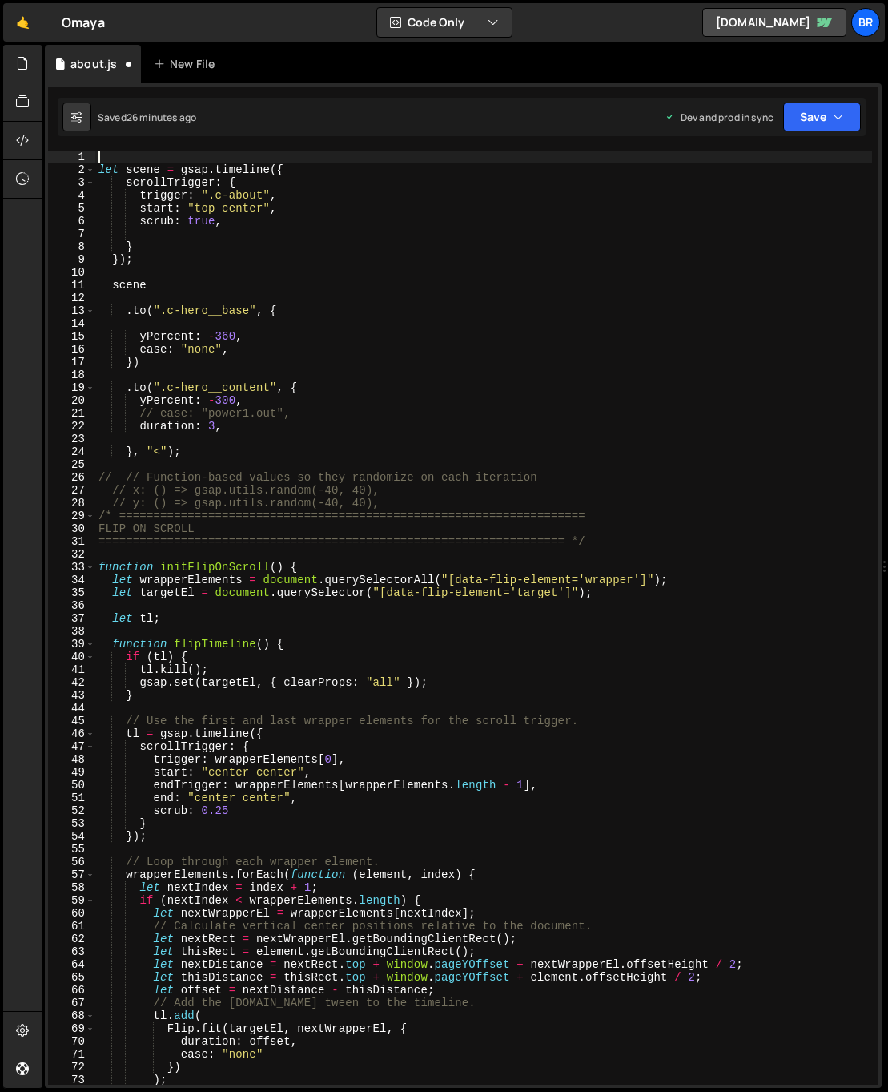
paste textarea "==================================================================== */"
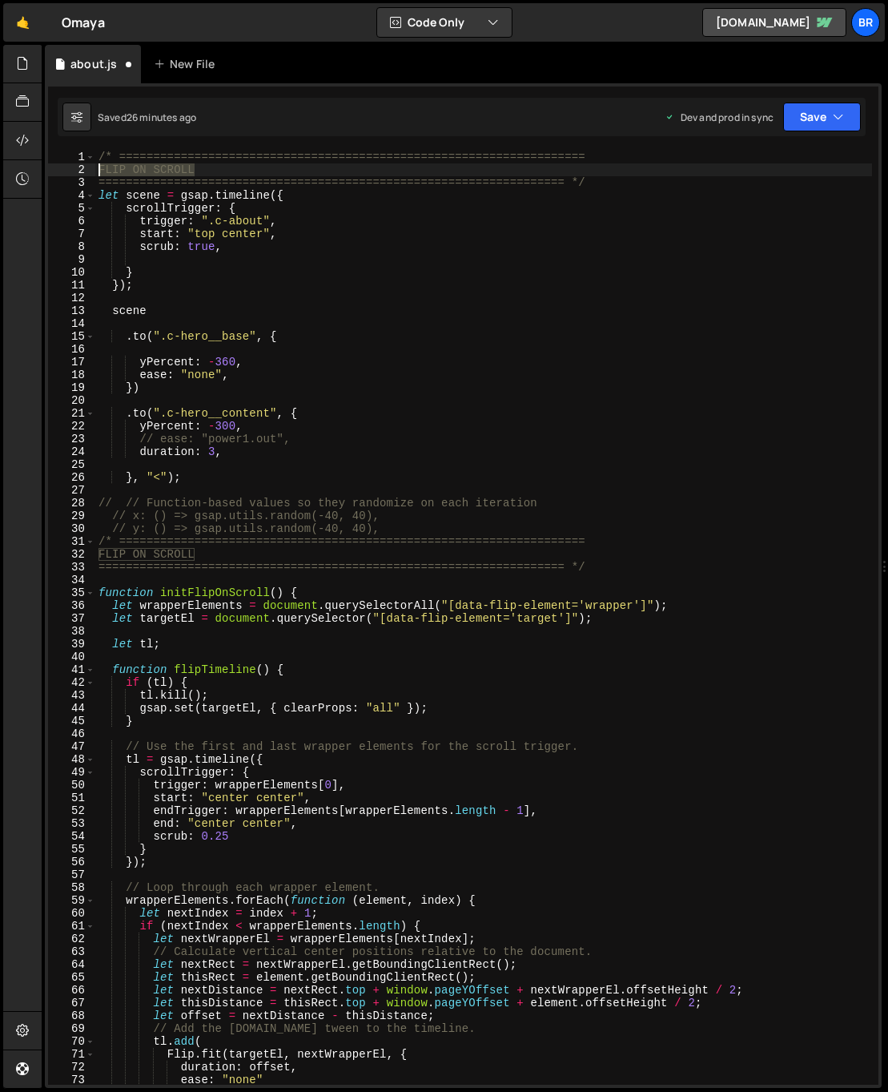
drag, startPoint x: 196, startPoint y: 167, endPoint x: 144, endPoint y: 188, distance: 56.4
click at [101, 169] on div "/* ==================================================================== FLIP ON…" at bounding box center [483, 631] width 777 height 960
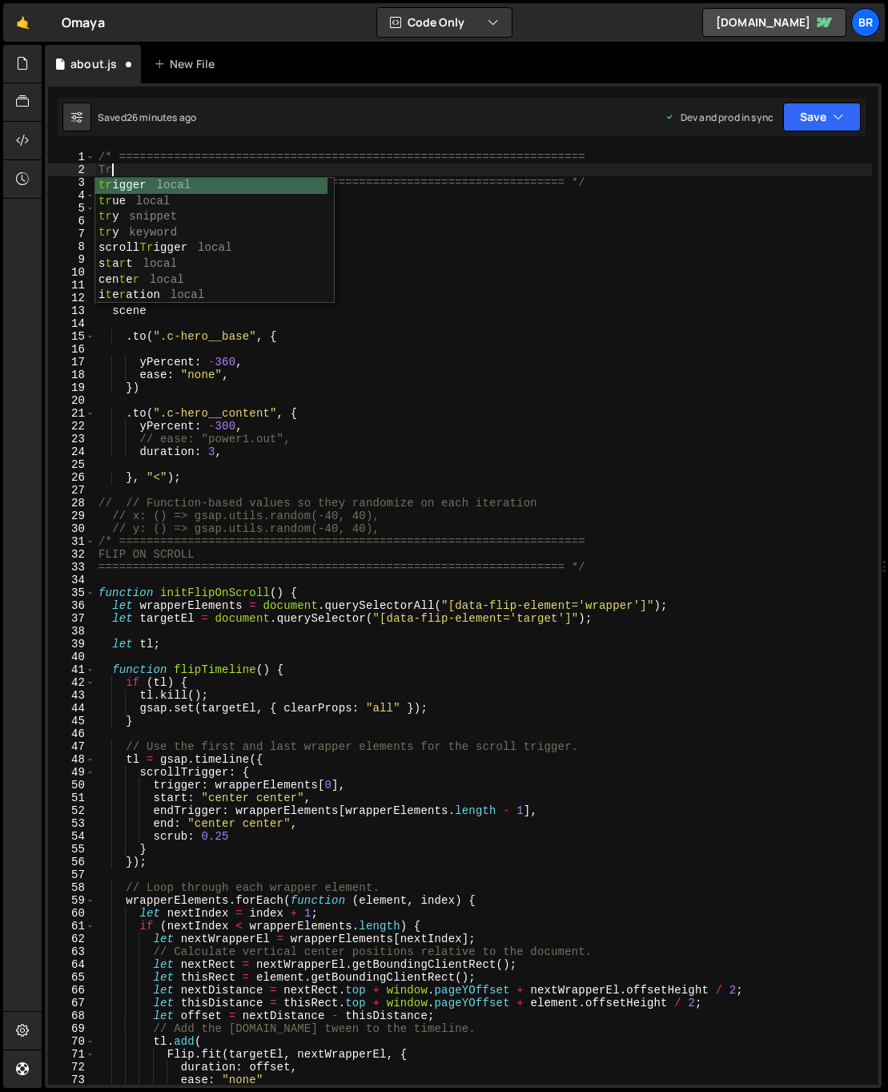
type textarea "T"
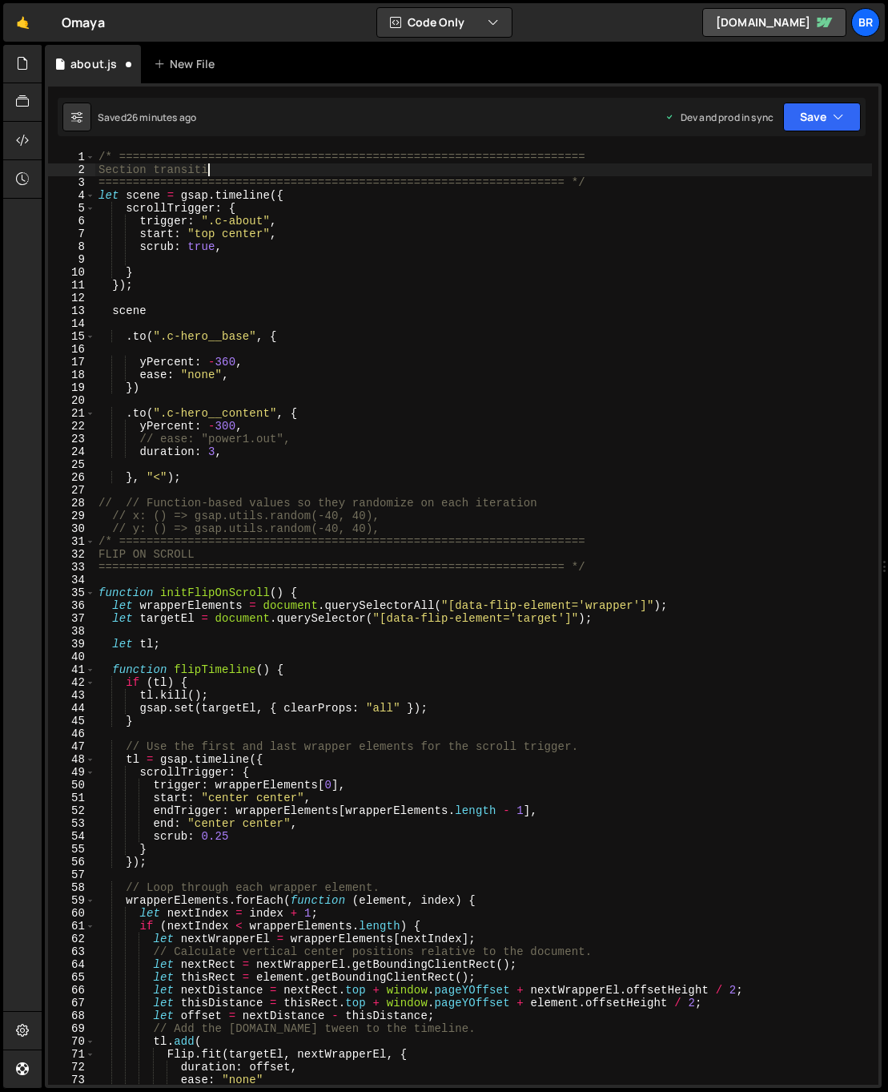
scroll to position [0, 7]
type textarea "==================================================================== */"
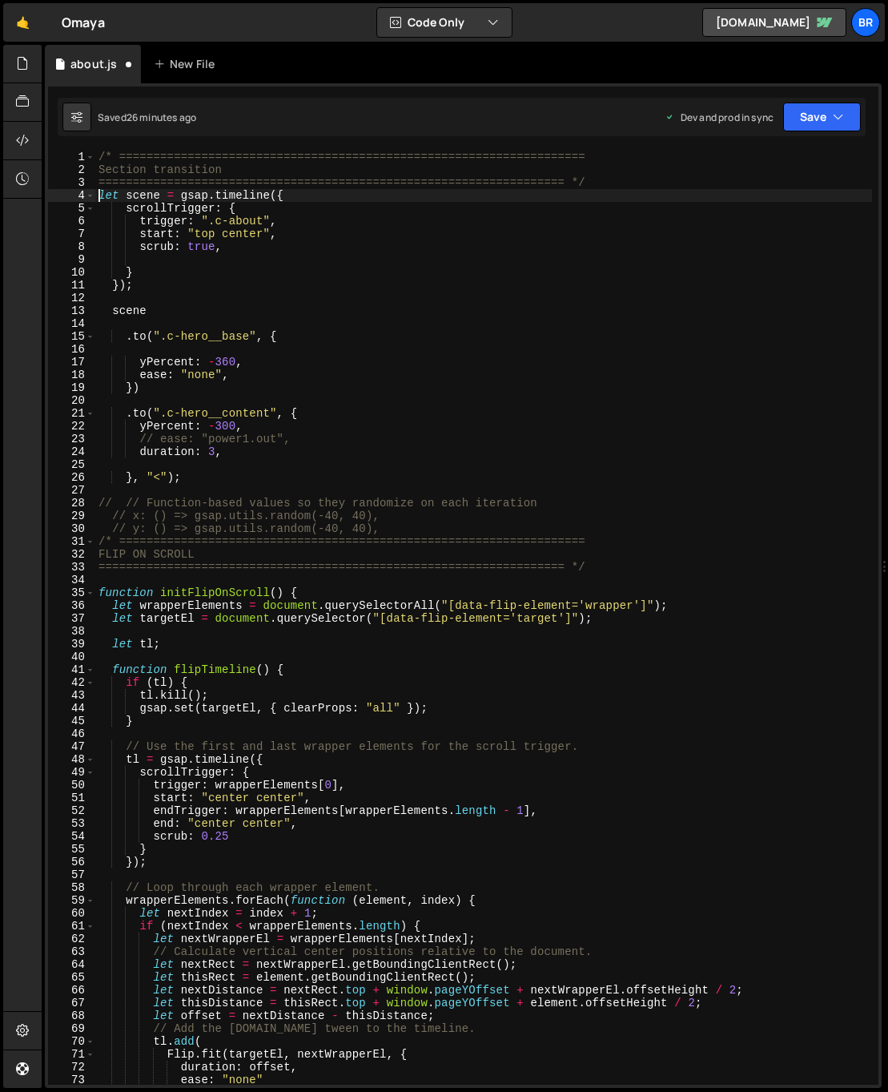
type textarea "let scene = gsap.timeline({"
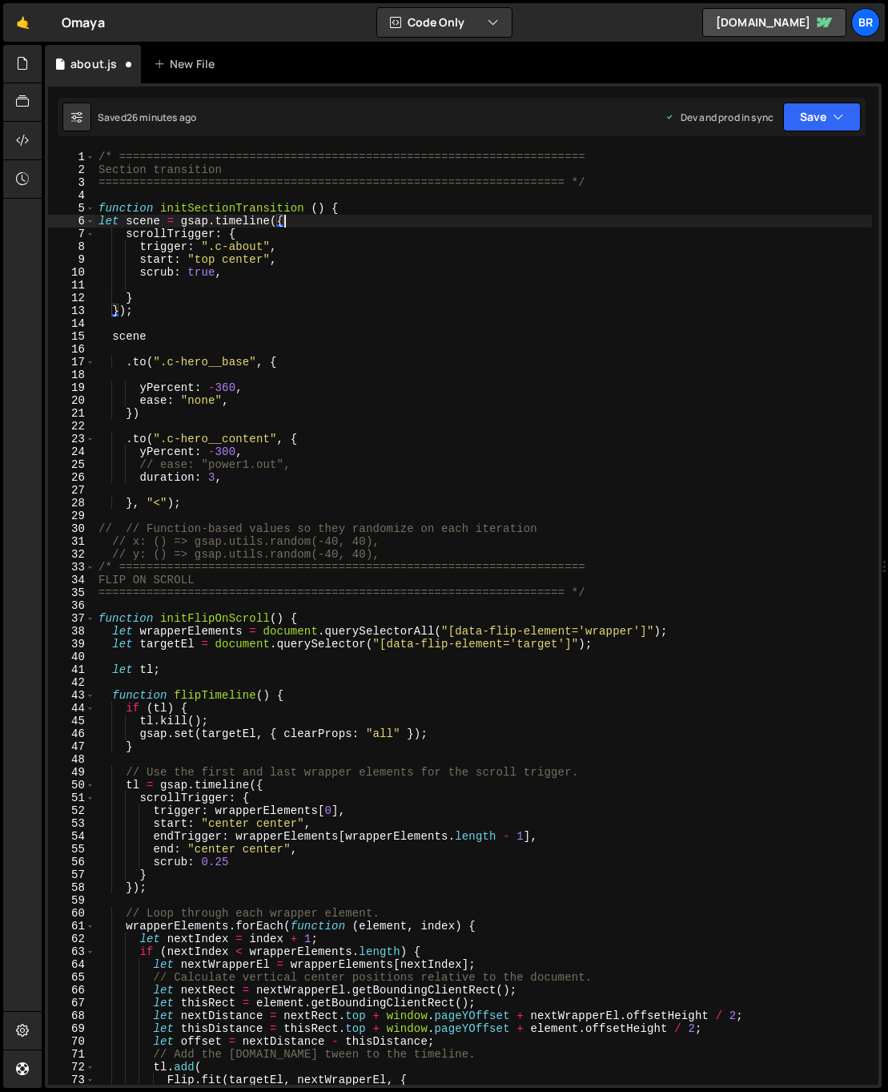
scroll to position [0, 9]
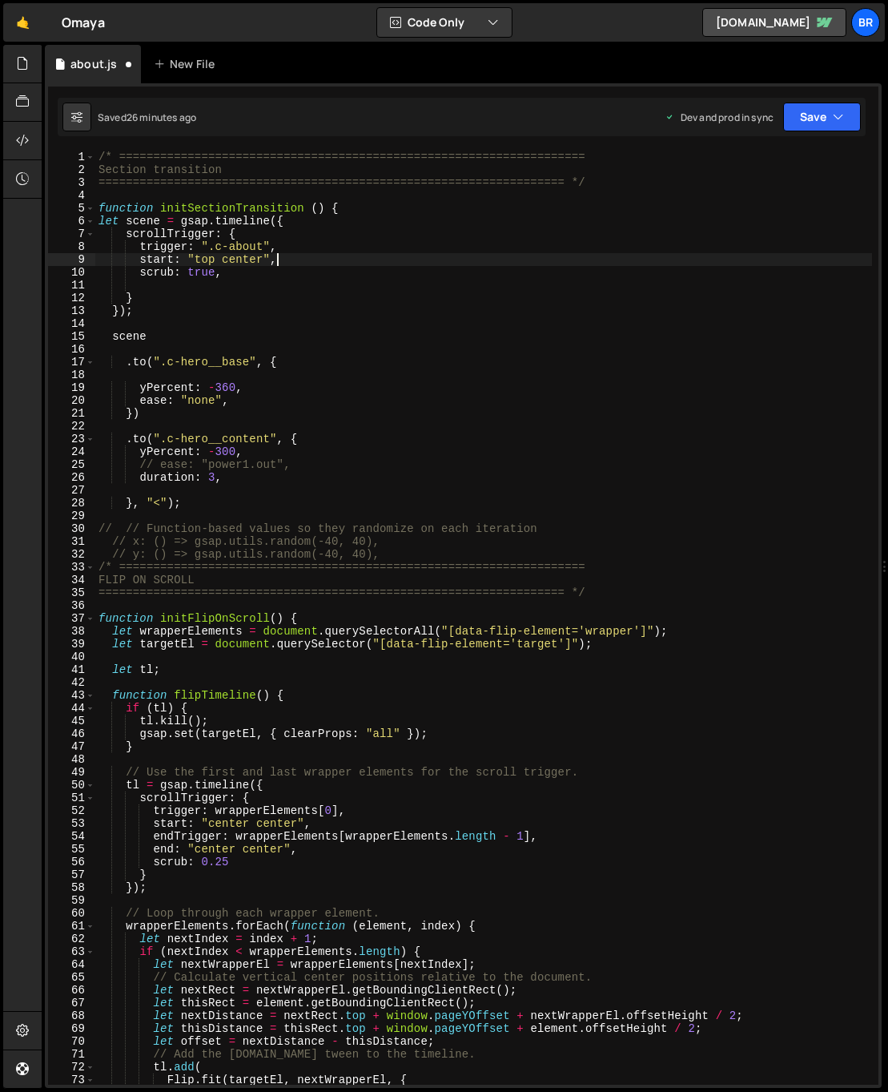
click at [201, 502] on div "/* ==================================================================== Section…" at bounding box center [483, 631] width 777 height 960
type textarea "}, "<");"
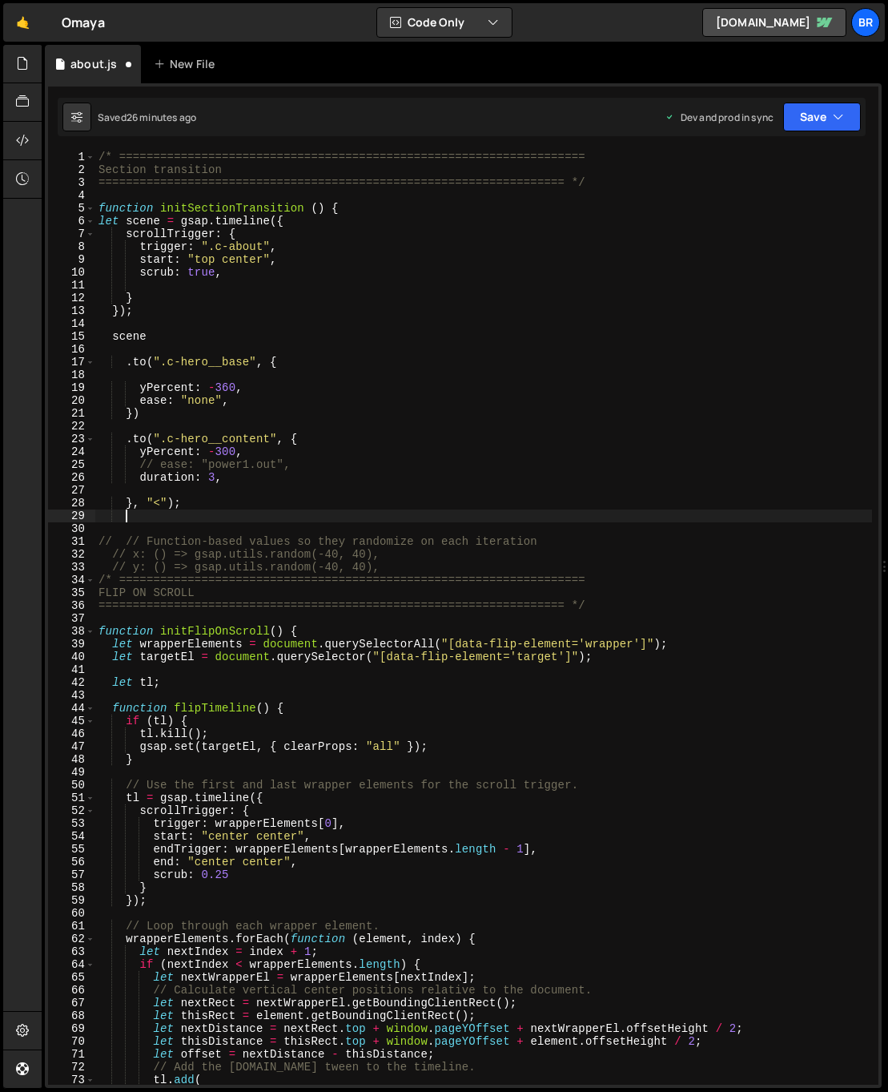
scroll to position [0, 2]
click at [381, 550] on div "/* ==================================================================== Section…" at bounding box center [483, 631] width 777 height 960
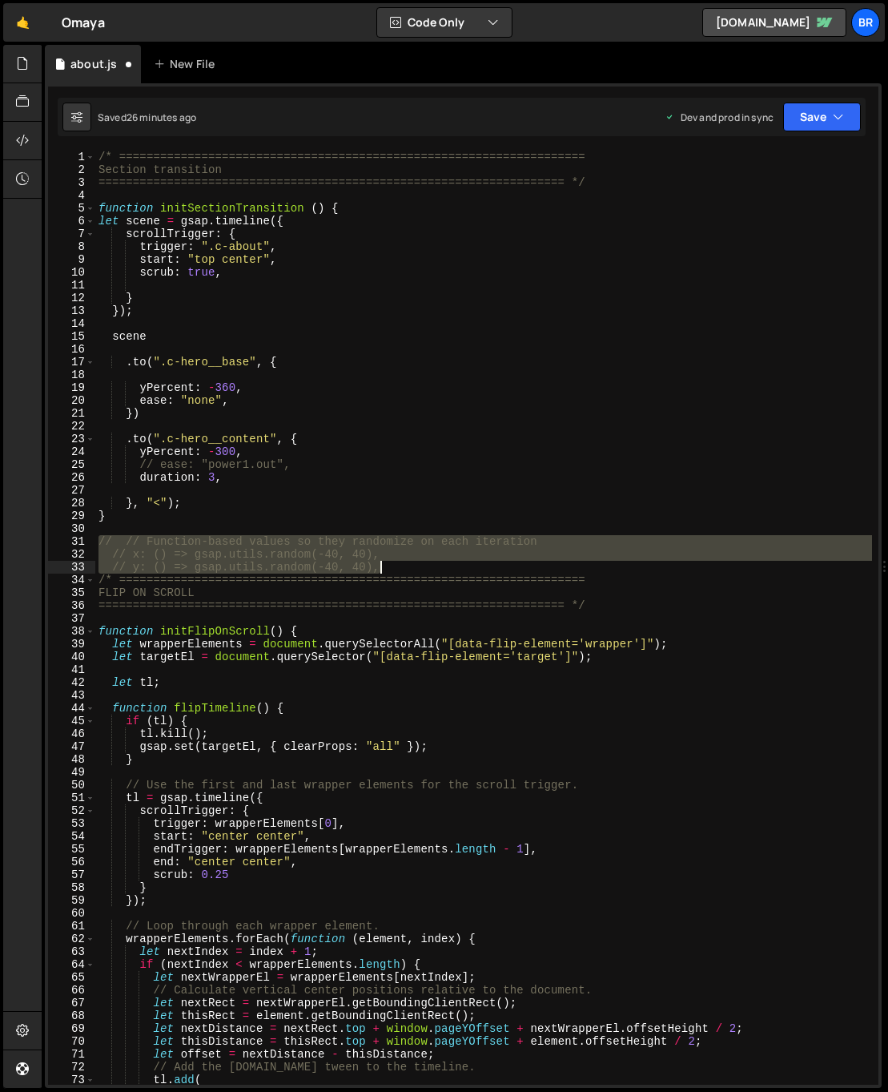
drag, startPoint x: 104, startPoint y: 541, endPoint x: 525, endPoint y: 564, distance: 421.2
click at [525, 564] on div "/* ==================================================================== Section…" at bounding box center [483, 631] width 777 height 960
type textarea "// x: () => gsap.utils.random(-40, 40), // y: () => gsap.utils.random(-40, 40),"
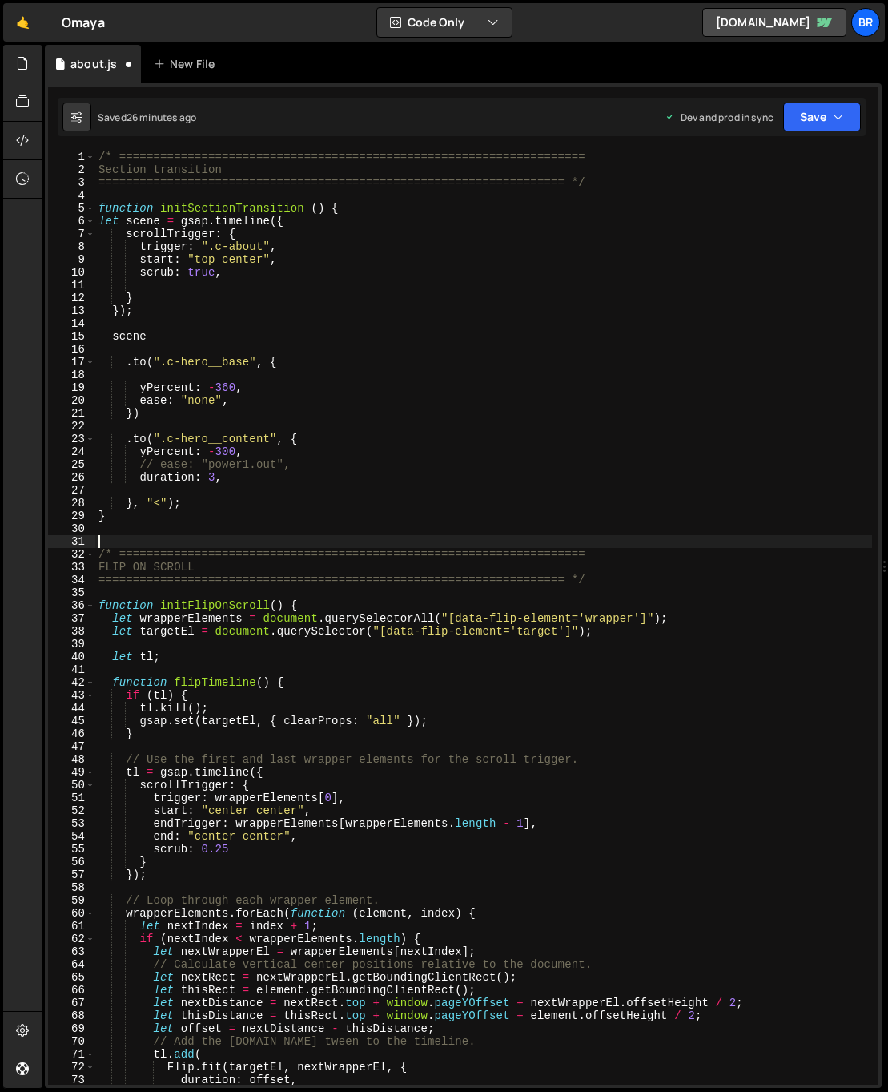
scroll to position [0, 0]
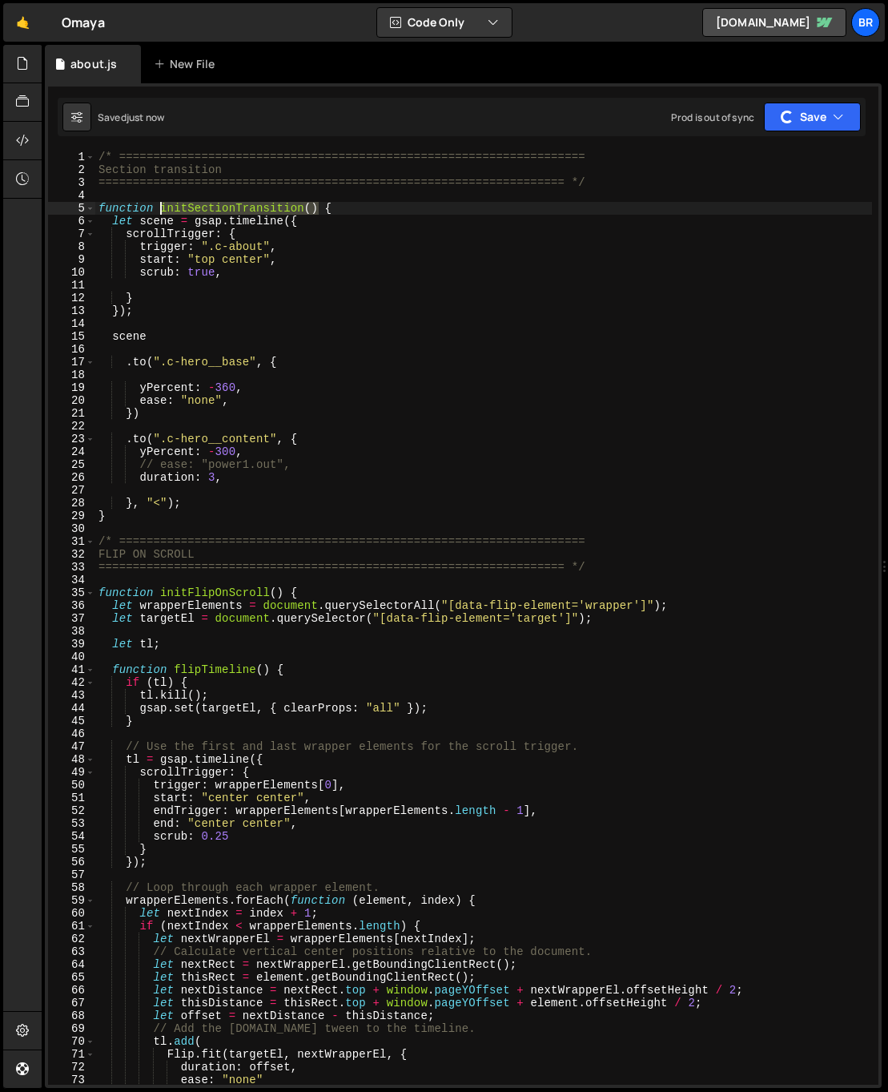
drag, startPoint x: 321, startPoint y: 205, endPoint x: 247, endPoint y: 234, distance: 79.9
click at [163, 206] on div "/* ==================================================================== Section…" at bounding box center [483, 631] width 777 height 960
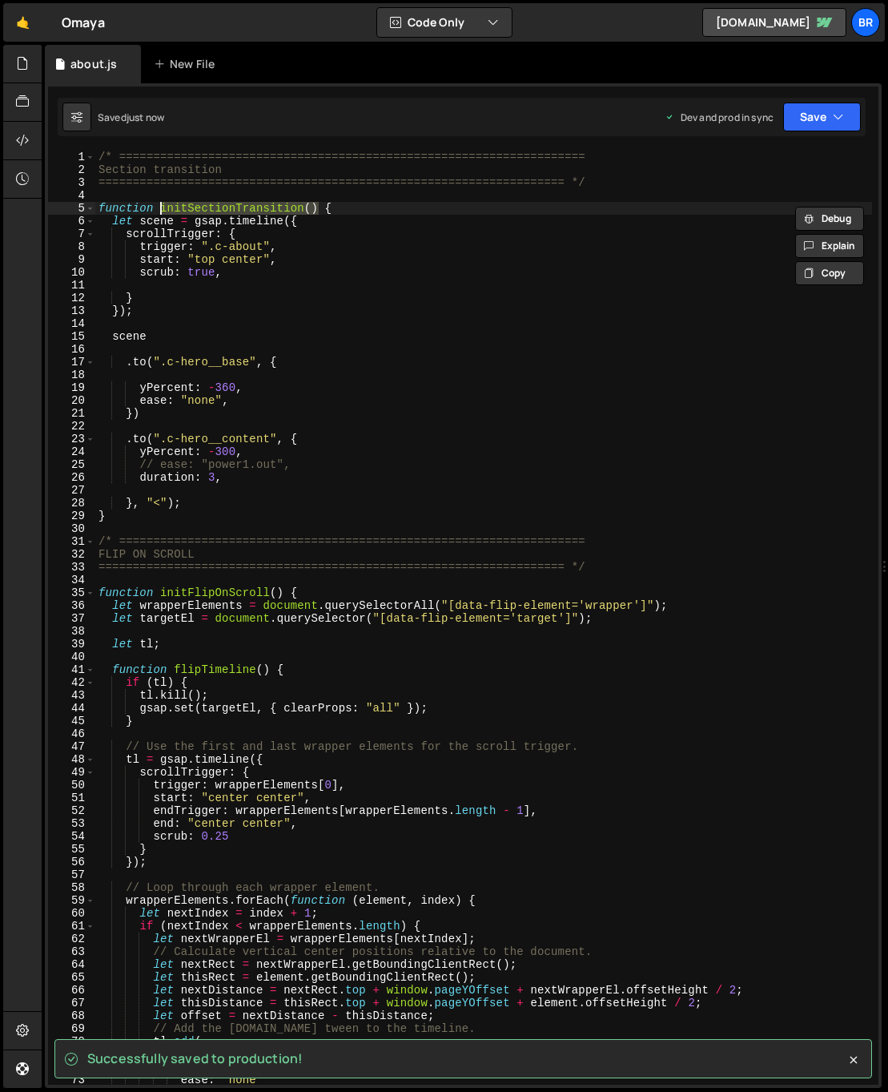
type textarea "let scene = gsap.timeline({"
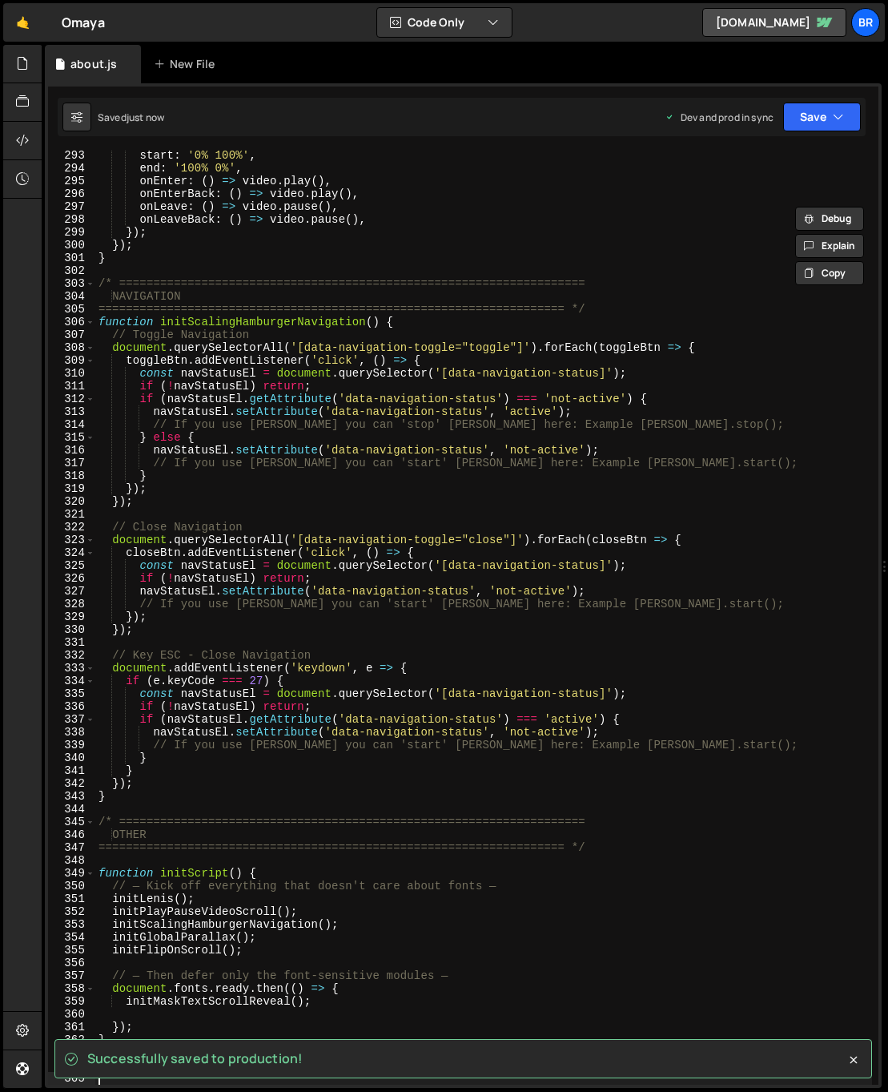
scroll to position [3783, 0]
click at [325, 914] on div "start : '0% 100%' , end : '100% 0%' , onEnter : ( ) => video . play ( ) , onEnt…" at bounding box center [483, 629] width 777 height 960
type textarea "initPlayPauseVideoScroll();"
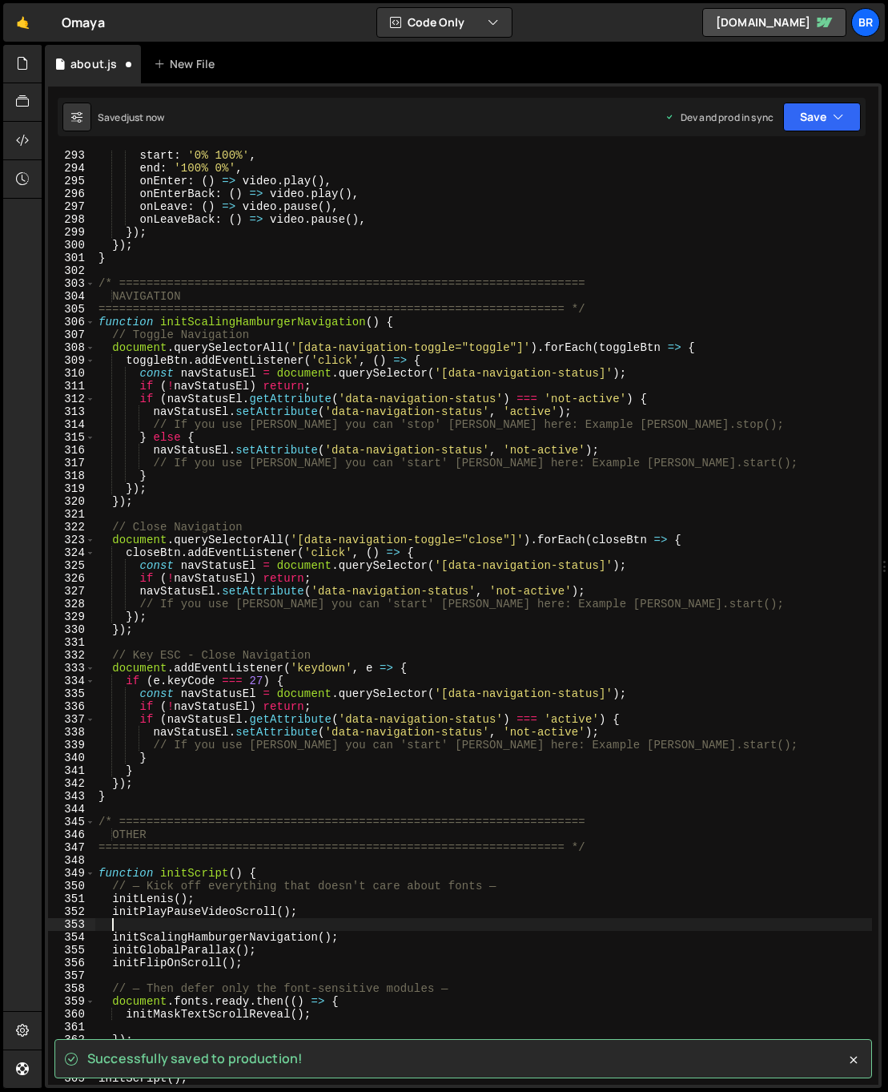
paste textarea "initSectionTransition()"
type textarea "initSectionTransition()"
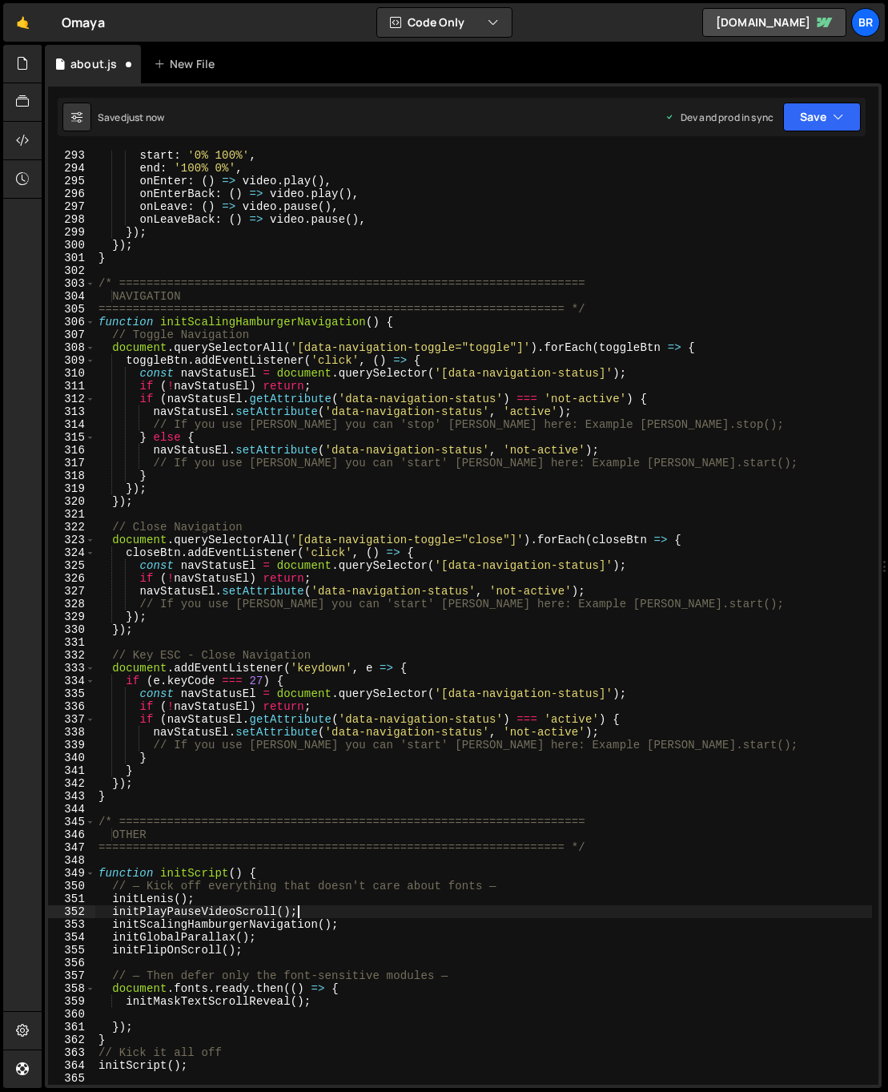
click at [259, 894] on div "start : '0% 100%' , end : '100% 0%' , onEnter : ( ) => video . play ( ) , onEnt…" at bounding box center [483, 629] width 777 height 960
type textarea "initLenis();"
paste textarea "initSectionTransition()"
type textarea "initSectionTransition()"
click at [276, 941] on div "start : '0% 100%' , end : '100% 0%' , onEnter : ( ) => video . play ( ) , onEnt…" at bounding box center [483, 629] width 777 height 960
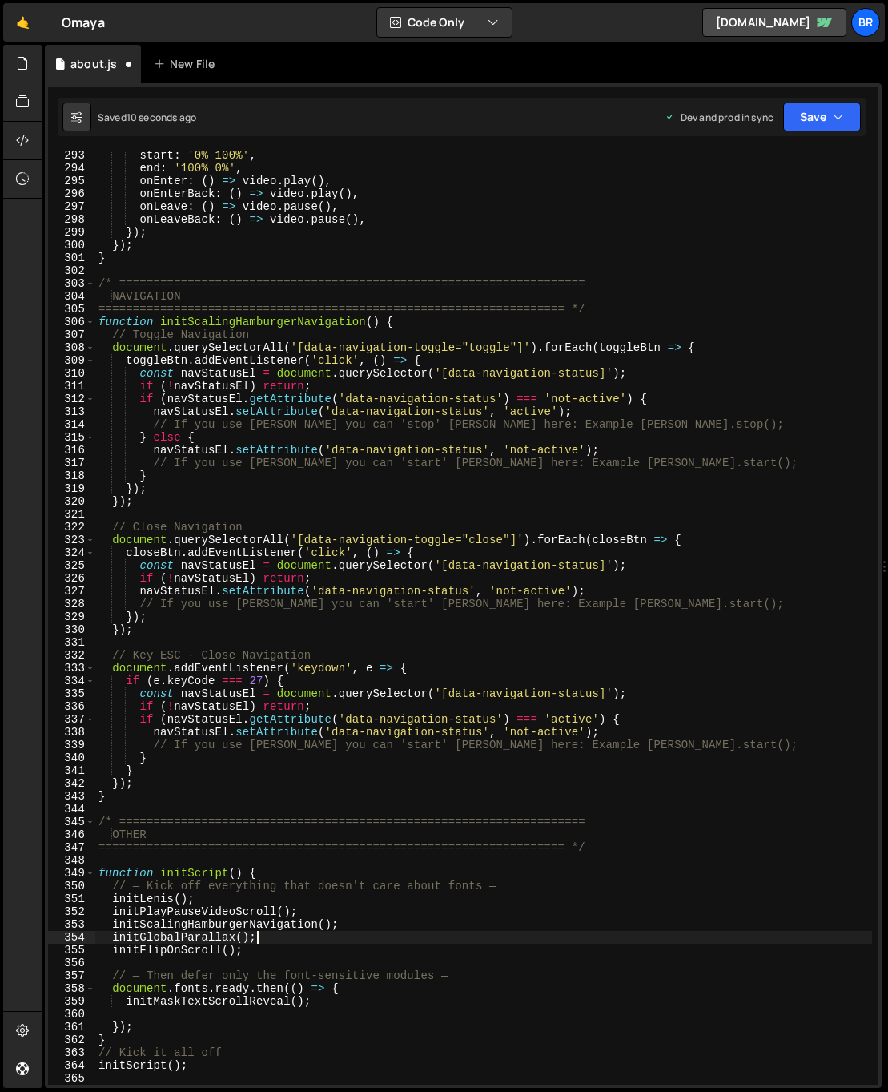
click at [271, 950] on div "start : '0% 100%' , end : '100% 0%' , onEnter : ( ) => video . play ( ) , onEnt…" at bounding box center [483, 629] width 777 height 960
type textarea "initFlipOnScroll();"
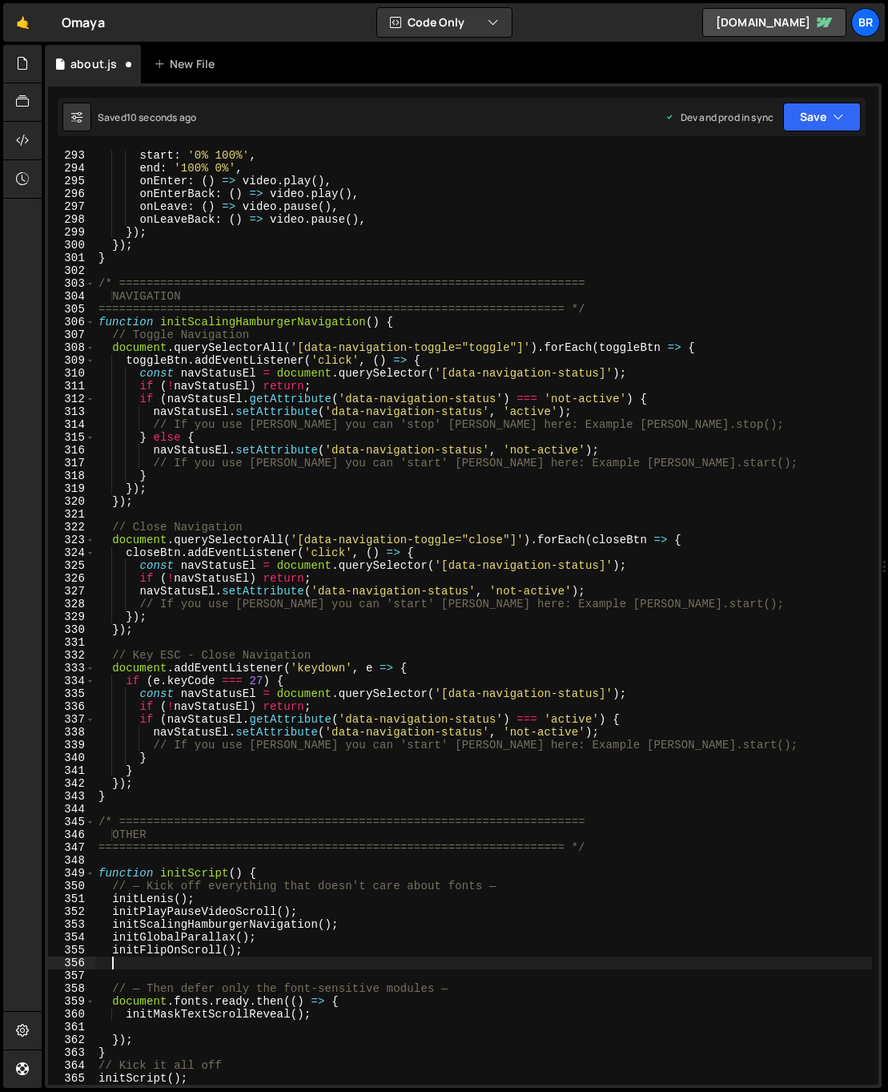
paste textarea "initSectionTransition()"
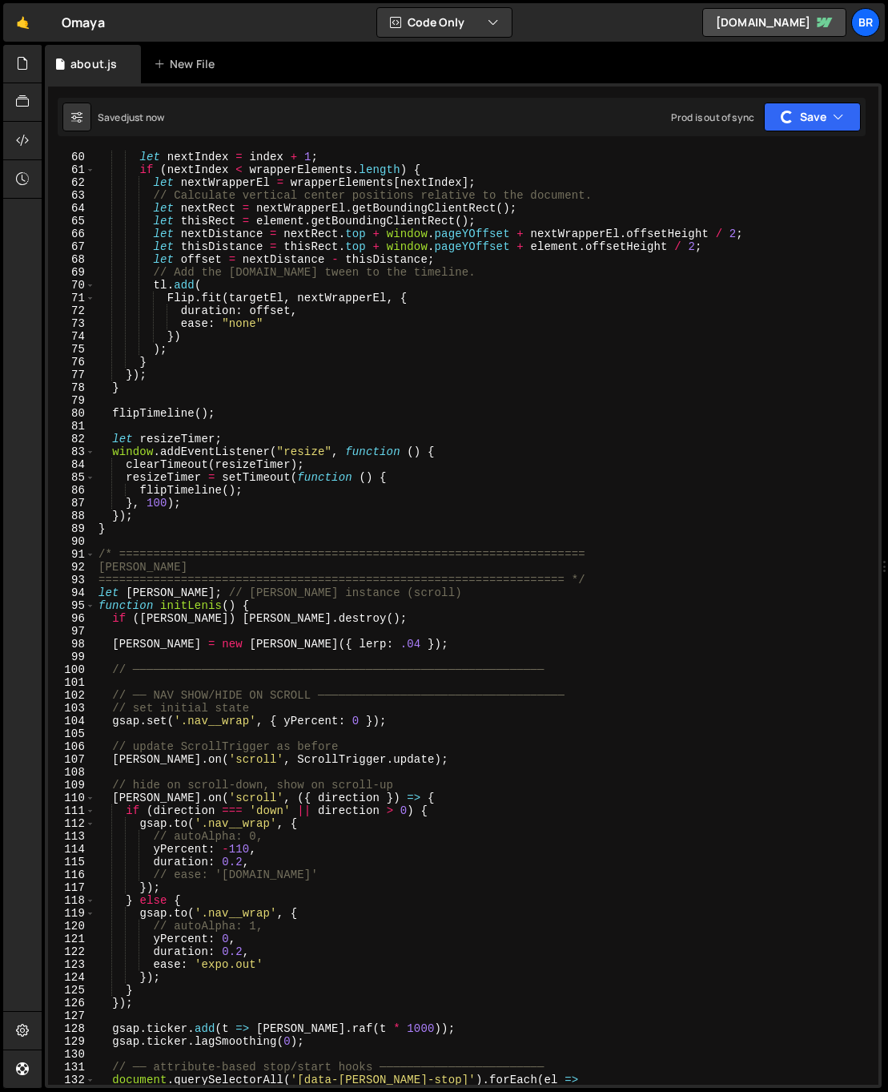
scroll to position [0, 0]
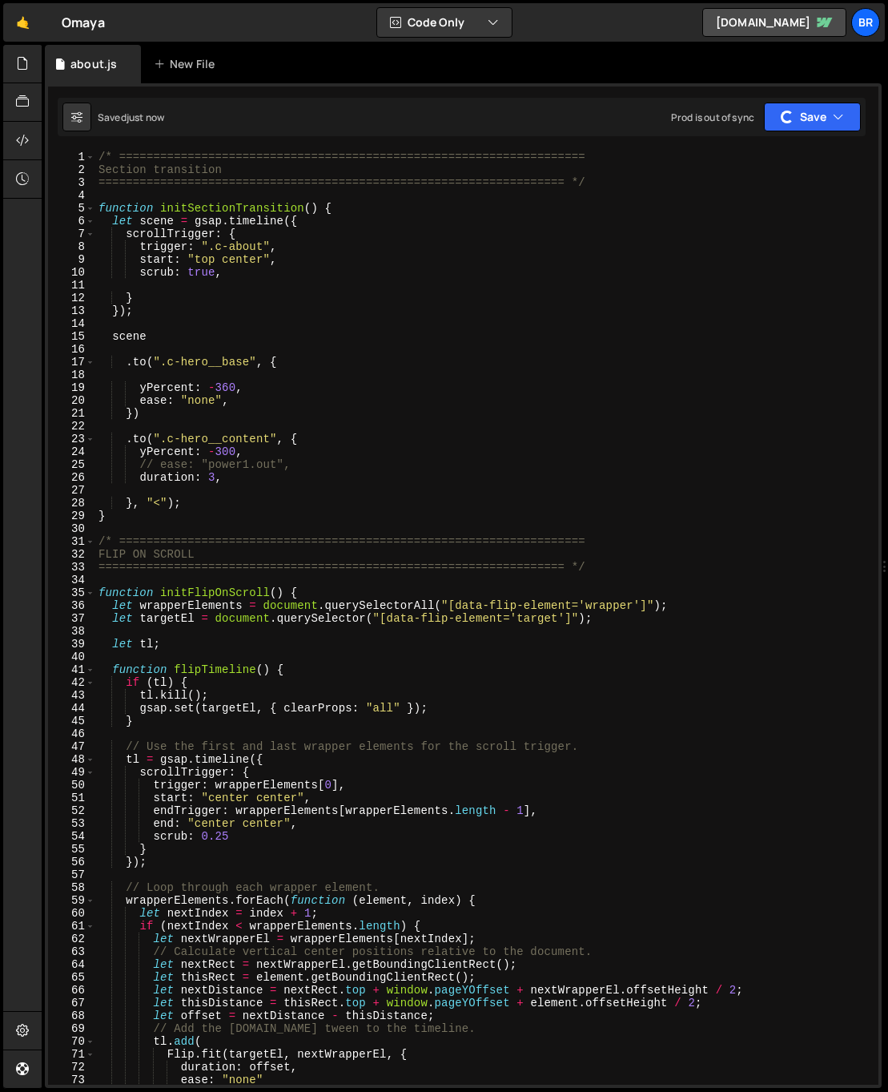
type textarea "}"
click at [287, 427] on div "/* ==================================================================== Section…" at bounding box center [483, 631] width 777 height 960
drag, startPoint x: 303, startPoint y: 339, endPoint x: 289, endPoint y: 266, distance: 74.2
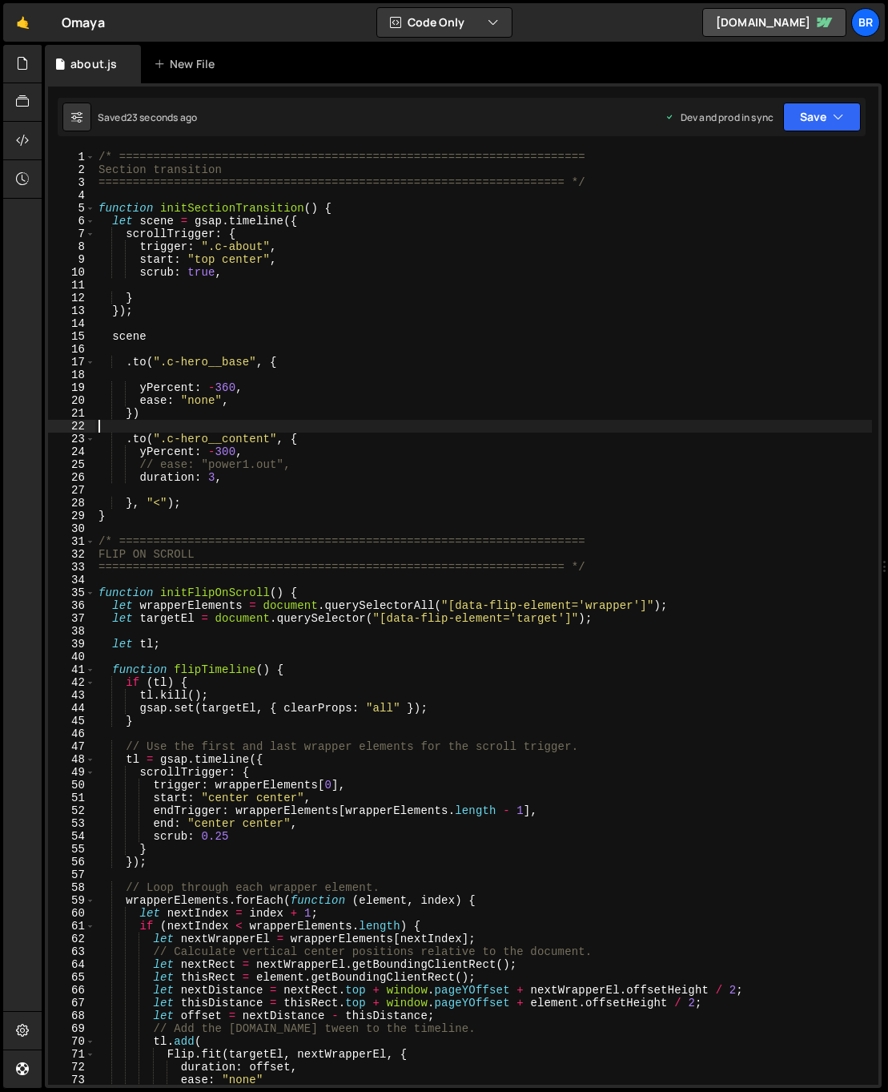
click at [303, 338] on div "/* ==================================================================== Section…" at bounding box center [483, 631] width 777 height 960
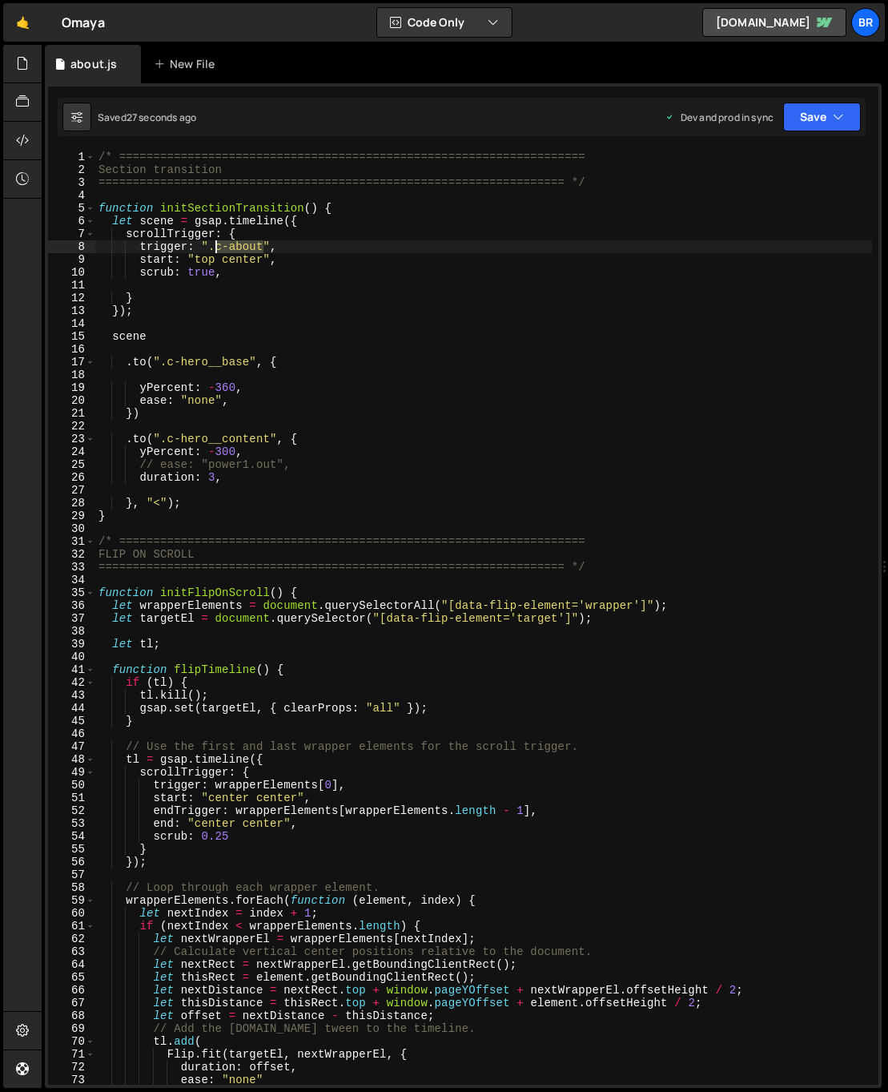
drag, startPoint x: 260, startPoint y: 247, endPoint x: 217, endPoint y: 242, distance: 43.5
click at [217, 242] on div "/* ==================================================================== Section…" at bounding box center [483, 631] width 777 height 960
paste textarea "hero-a-transition"
click at [289, 394] on div "/* ==================================================================== Section…" at bounding box center [483, 631] width 777 height 960
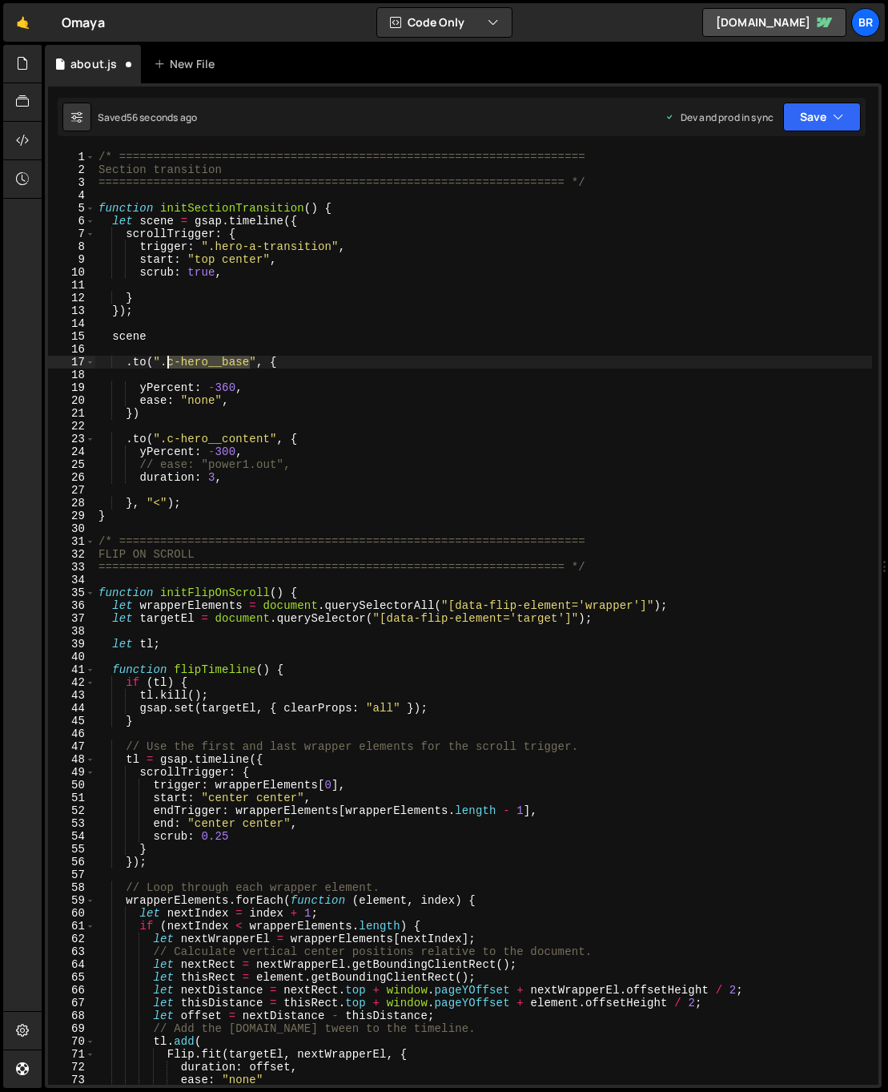
drag, startPoint x: 247, startPoint y: 361, endPoint x: 167, endPoint y: 359, distance: 80.2
click at [167, 359] on div "/* ==================================================================== Section…" at bounding box center [483, 631] width 777 height 960
paste textarea "transition-row"
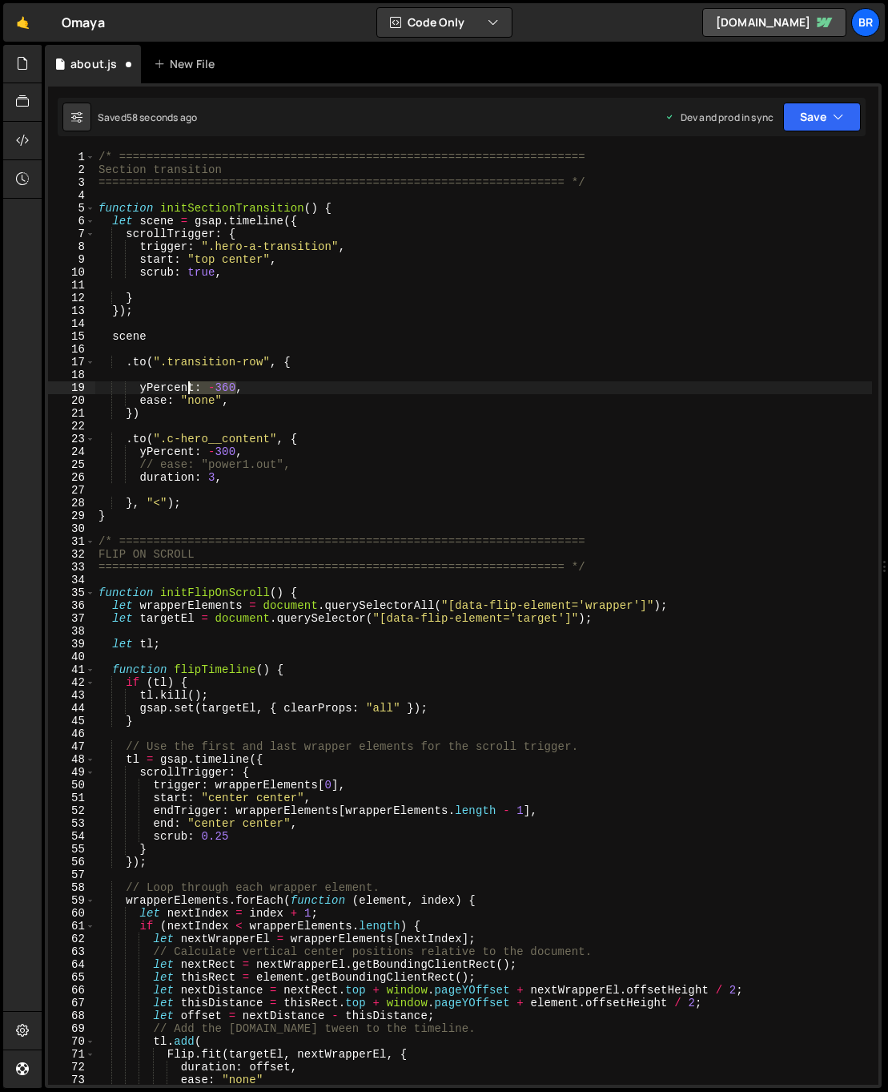
drag, startPoint x: 236, startPoint y: 386, endPoint x: 190, endPoint y: 385, distance: 46.5
click at [190, 385] on div "/* ==================================================================== Section…" at bounding box center [483, 631] width 777 height 960
click at [209, 386] on div "/* ==================================================================== Section…" at bounding box center [483, 618] width 777 height 934
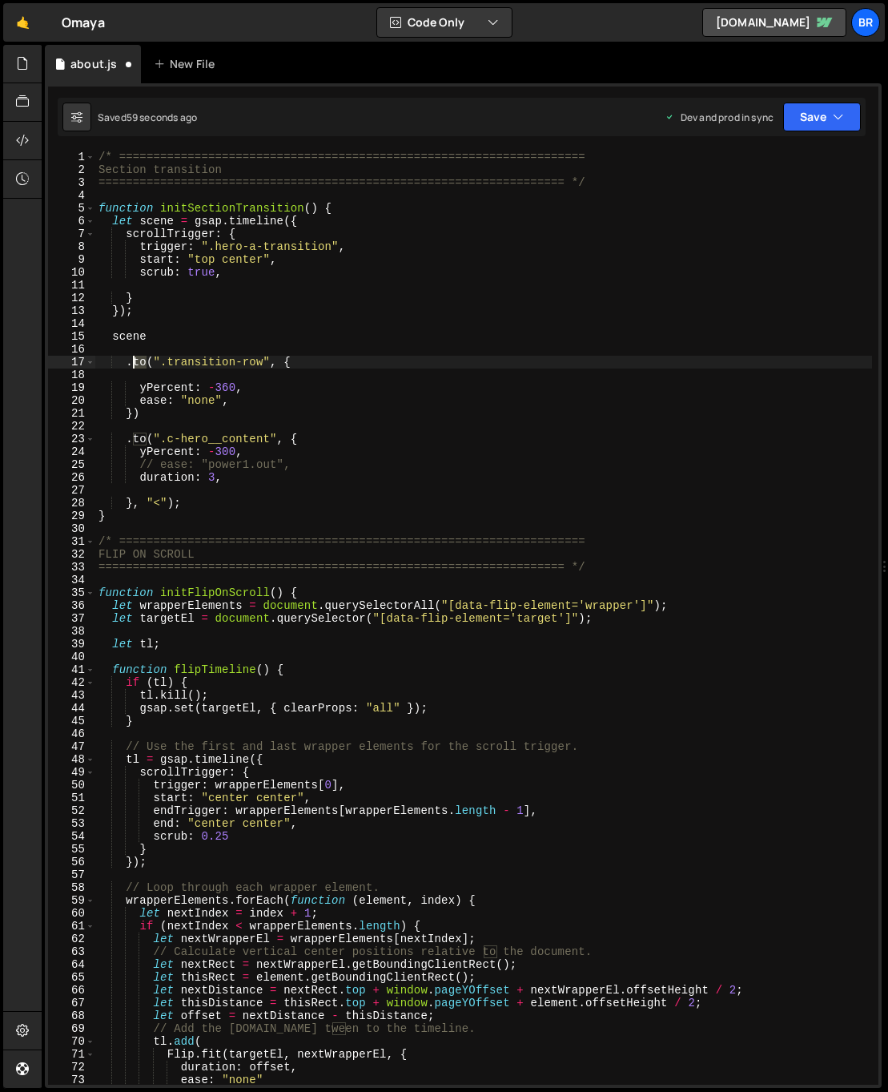
drag, startPoint x: 147, startPoint y: 360, endPoint x: 135, endPoint y: 358, distance: 12.1
click at [135, 358] on div "/* ==================================================================== Section…" at bounding box center [483, 631] width 777 height 960
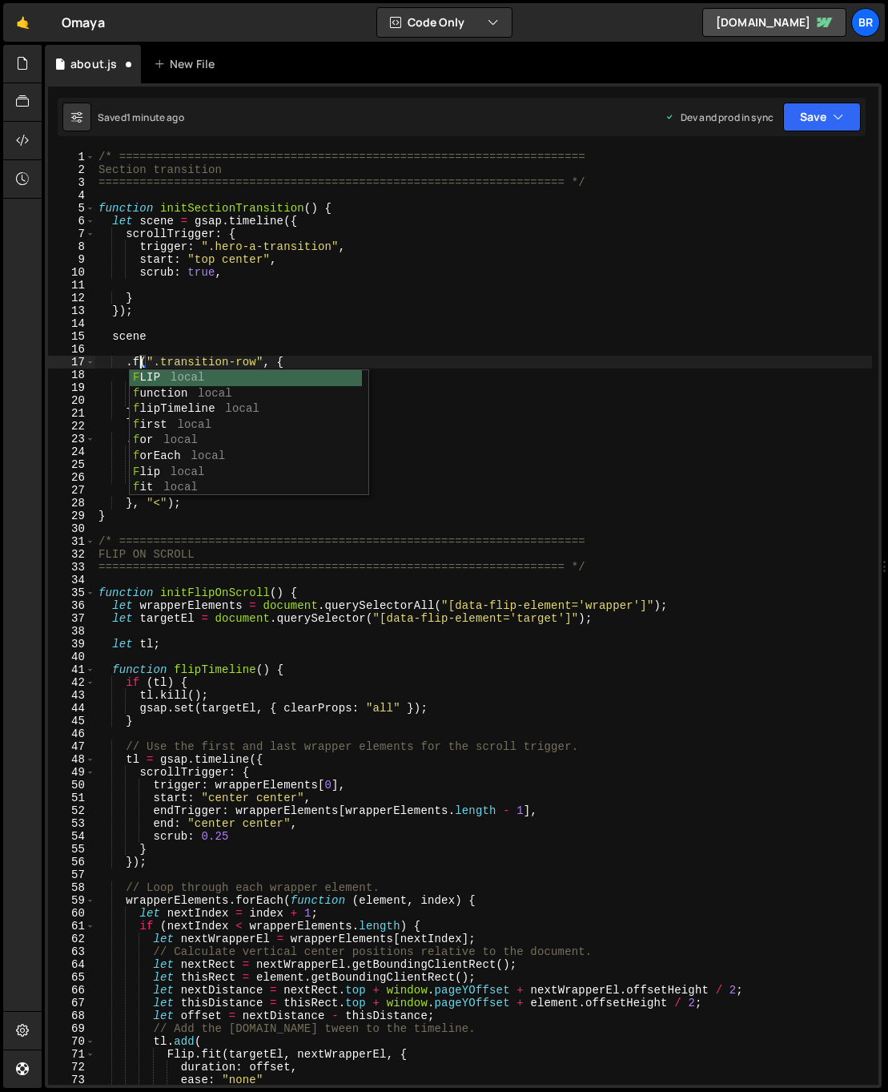
scroll to position [0, 4]
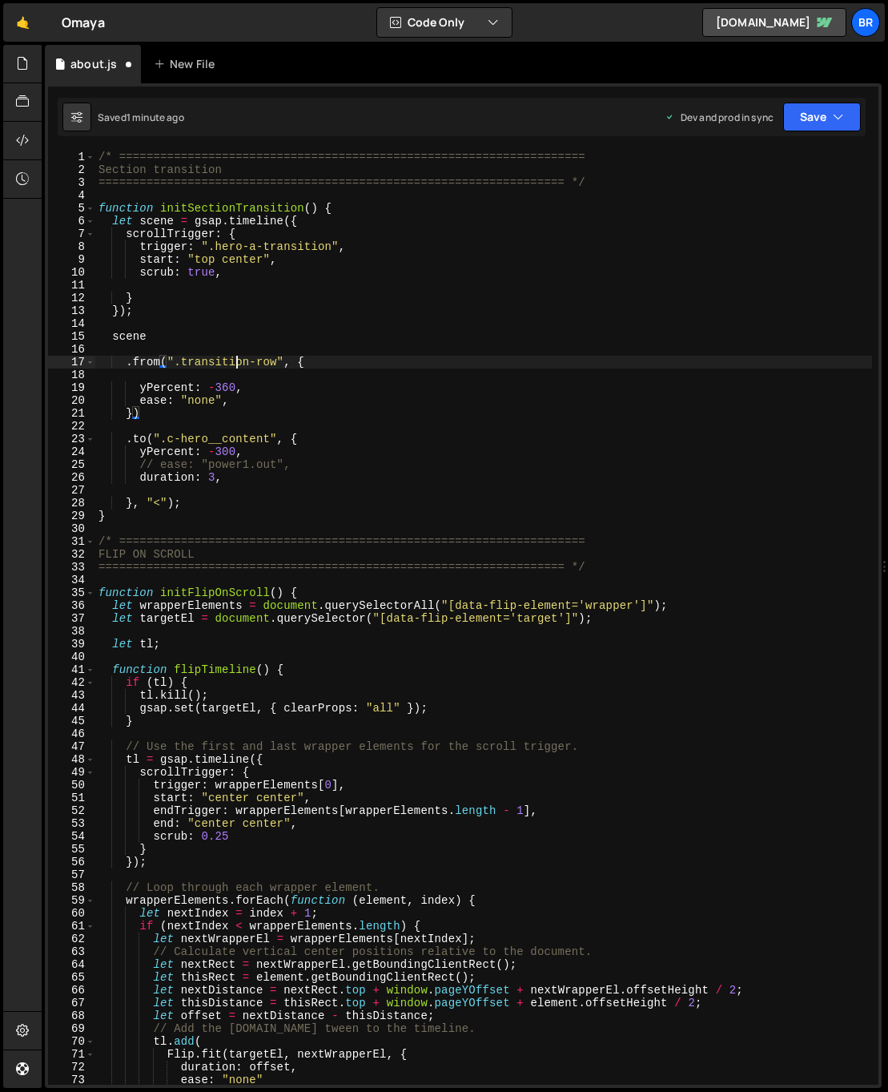
click at [238, 367] on div "/* ==================================================================== Section…" at bounding box center [483, 631] width 777 height 960
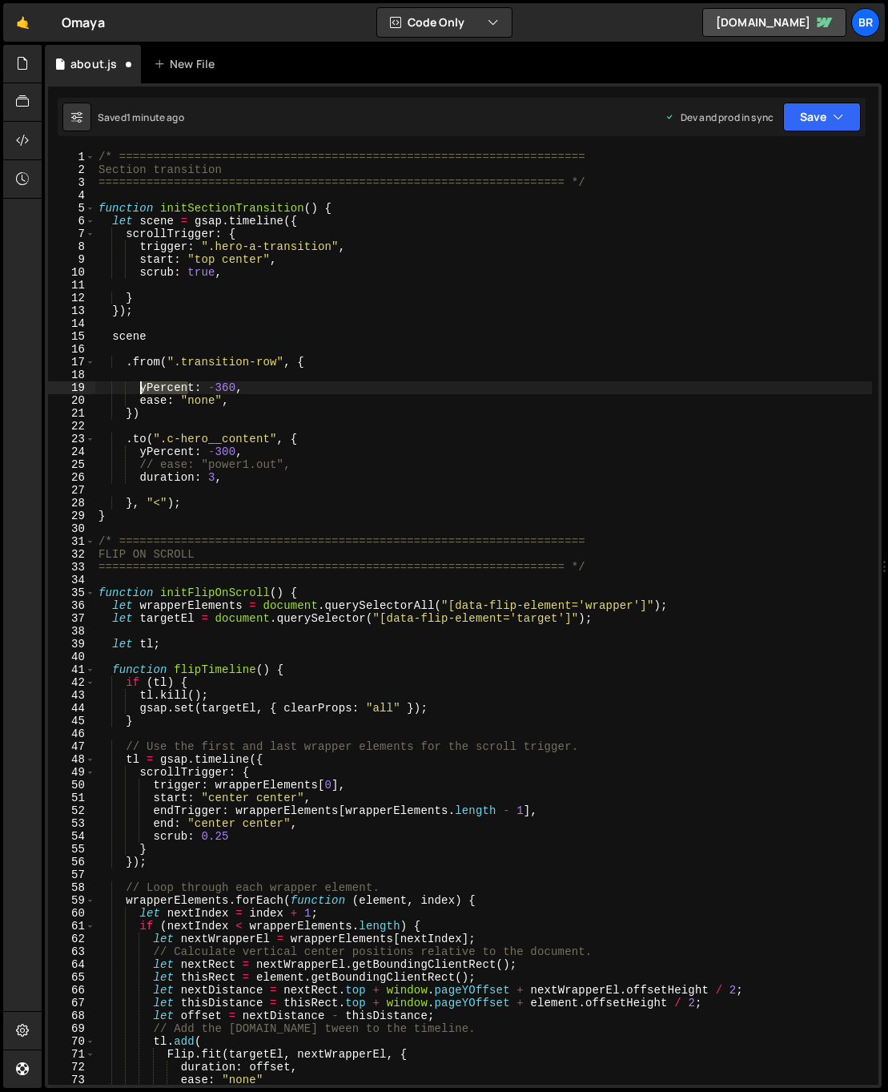
drag, startPoint x: 190, startPoint y: 389, endPoint x: 145, endPoint y: 389, distance: 44.9
click at [141, 389] on div "/* ==================================================================== Section…" at bounding box center [483, 631] width 777 height 960
click at [296, 397] on div "/* ==================================================================== Section…" at bounding box center [483, 631] width 777 height 960
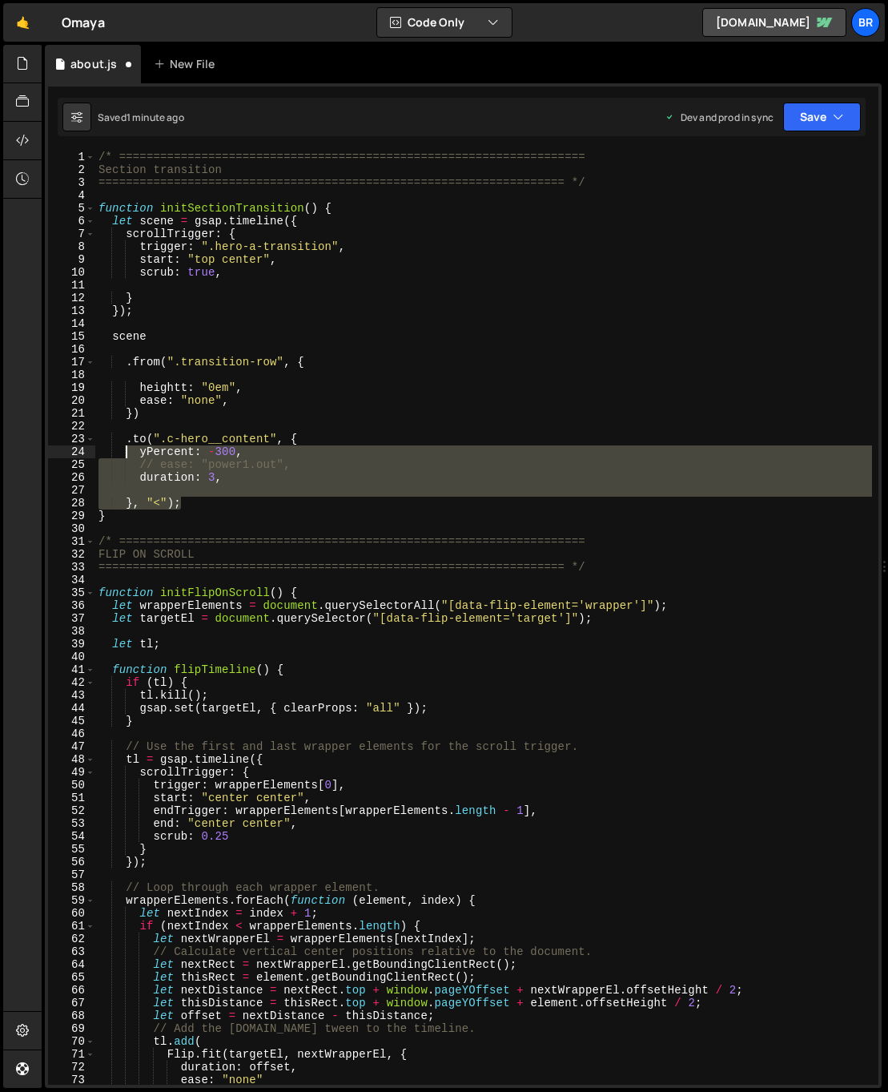
drag, startPoint x: 177, startPoint y: 490, endPoint x: 131, endPoint y: 443, distance: 65.7
click at [126, 447] on div "/* ==================================================================== Section…" at bounding box center [483, 631] width 777 height 960
type textarea "yPercent: -300, // ease: "power1.out","
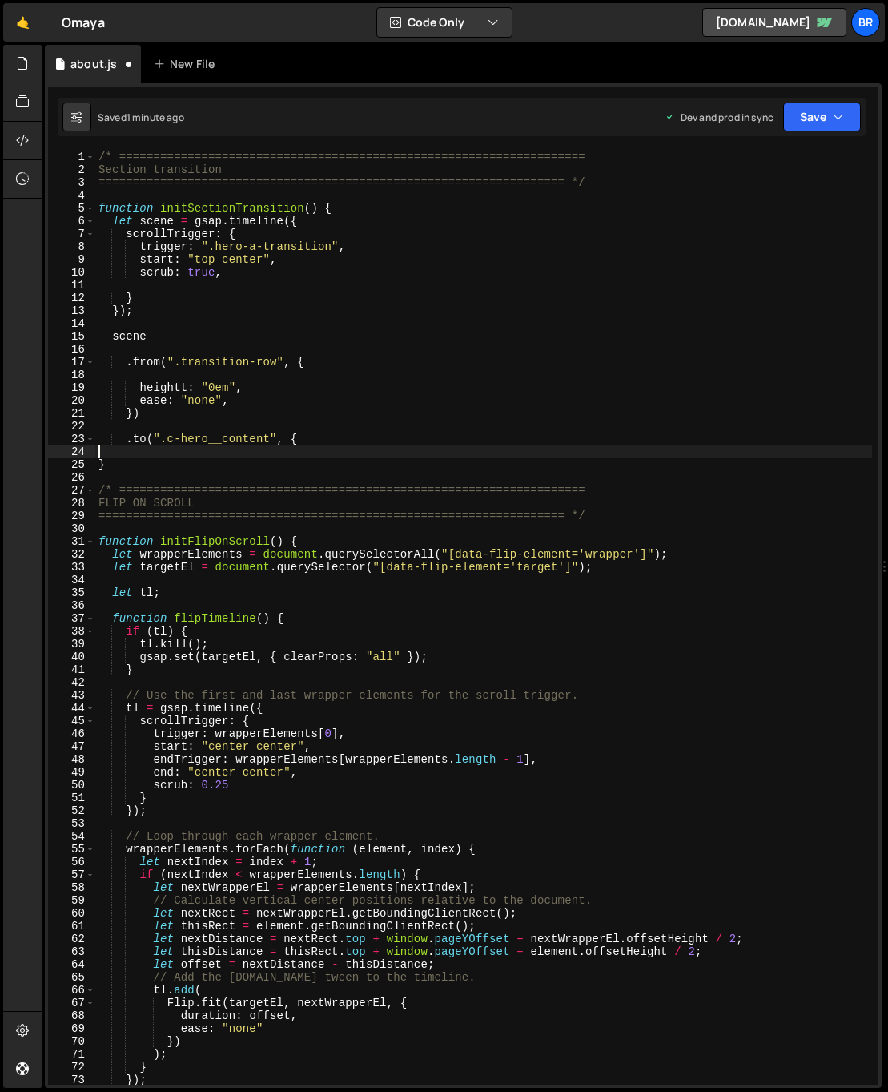
scroll to position [0, 0]
type textarea ".to(".c-hero__content", {"
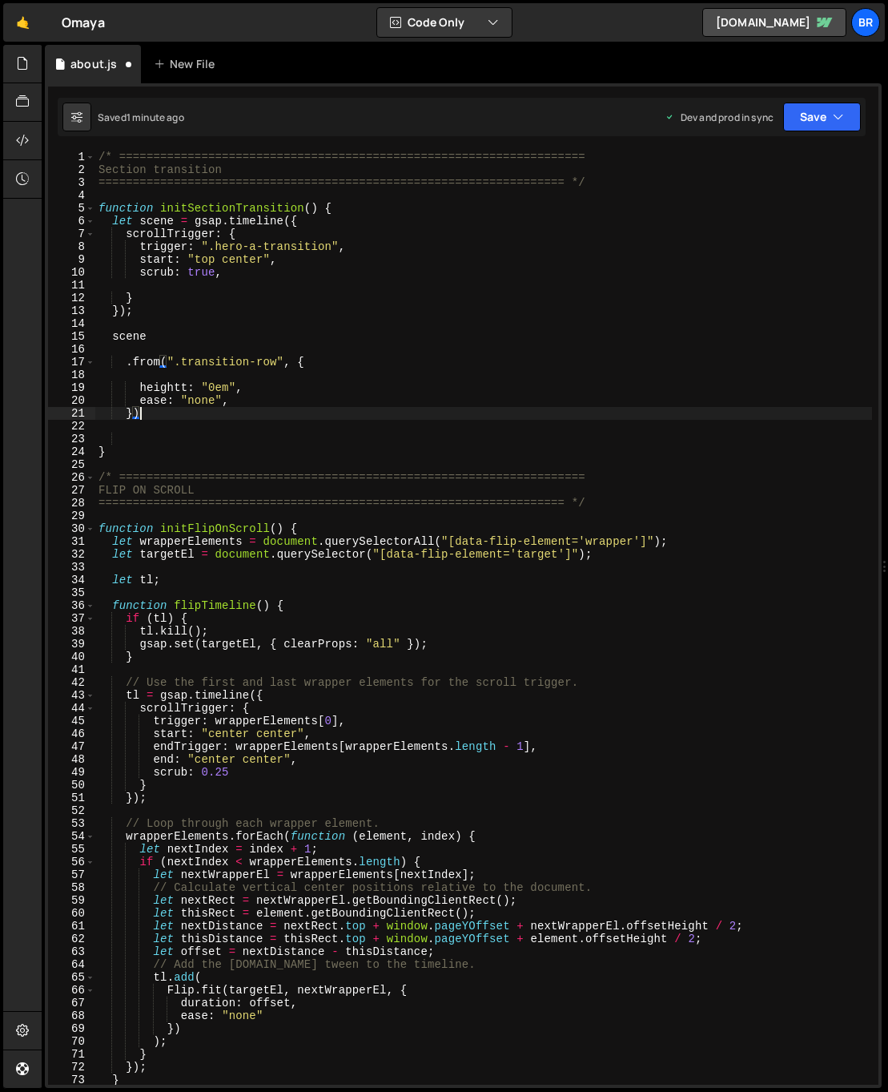
scroll to position [0, 2]
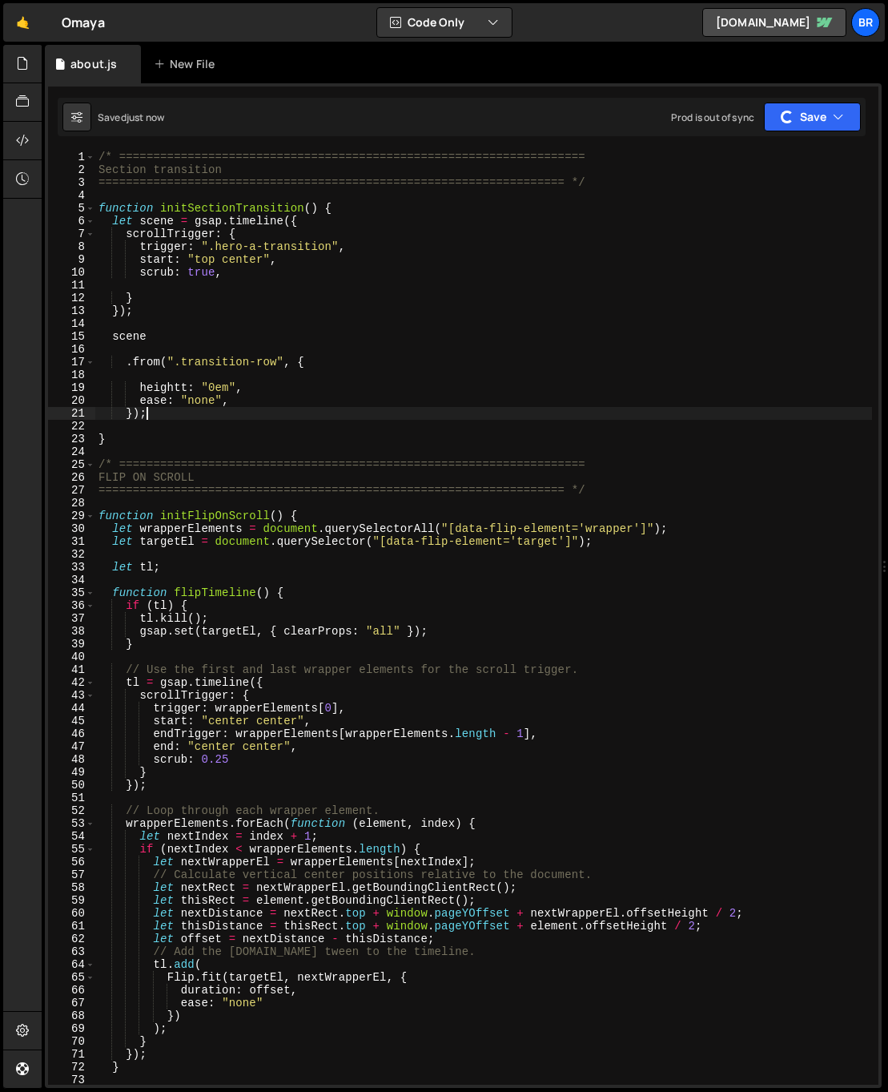
click at [181, 387] on div "/* ==================================================================== Section…" at bounding box center [483, 631] width 777 height 960
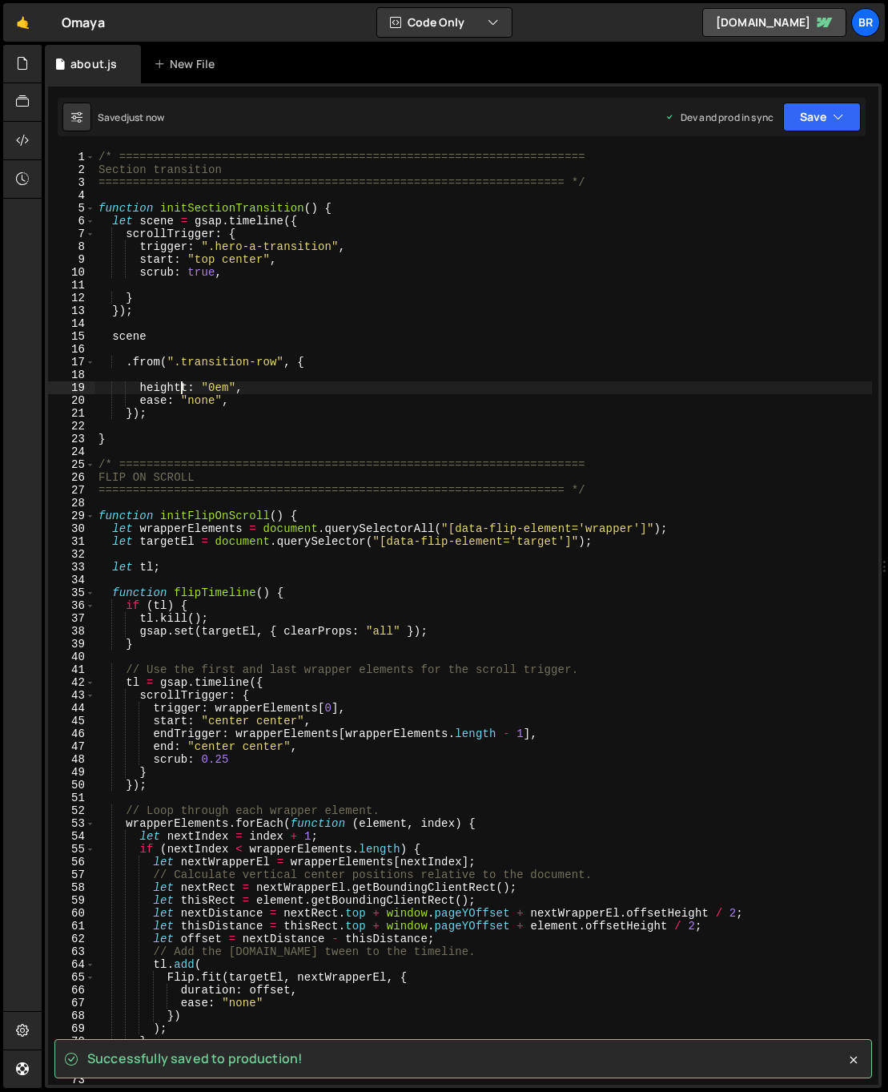
type textarea "height: "0em","
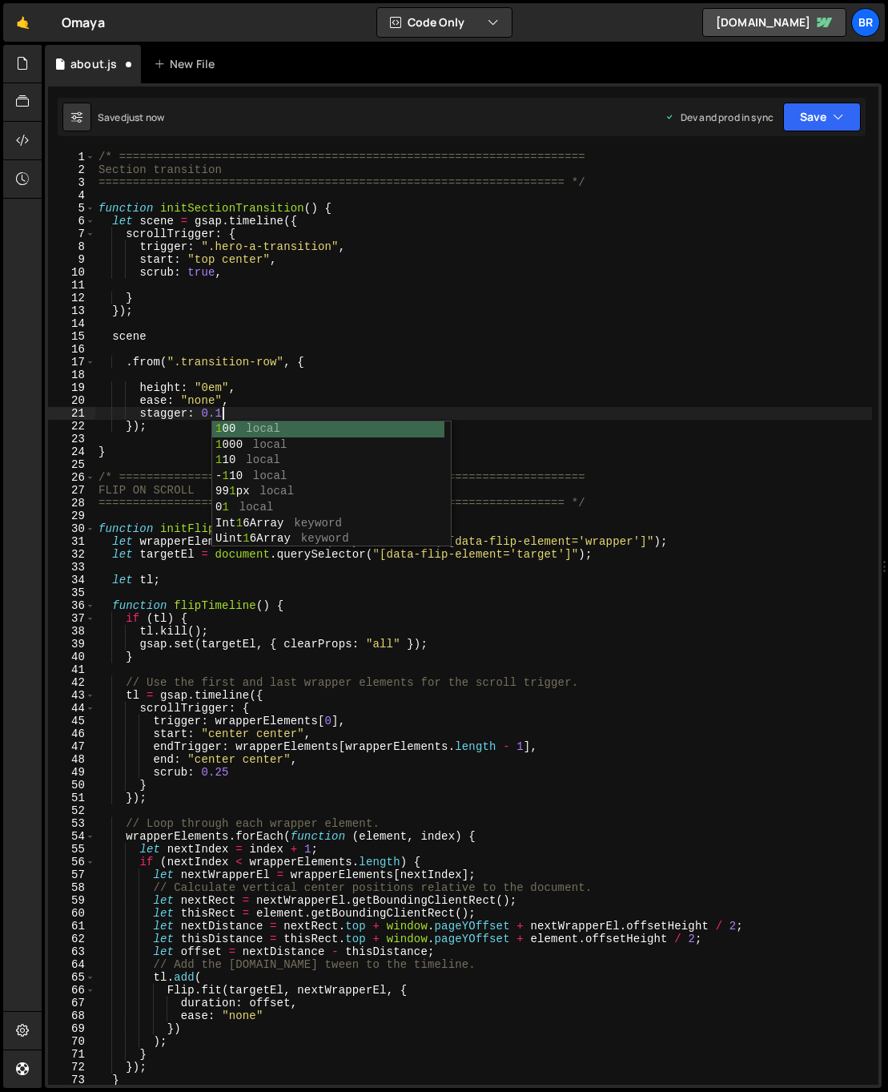
scroll to position [0, 8]
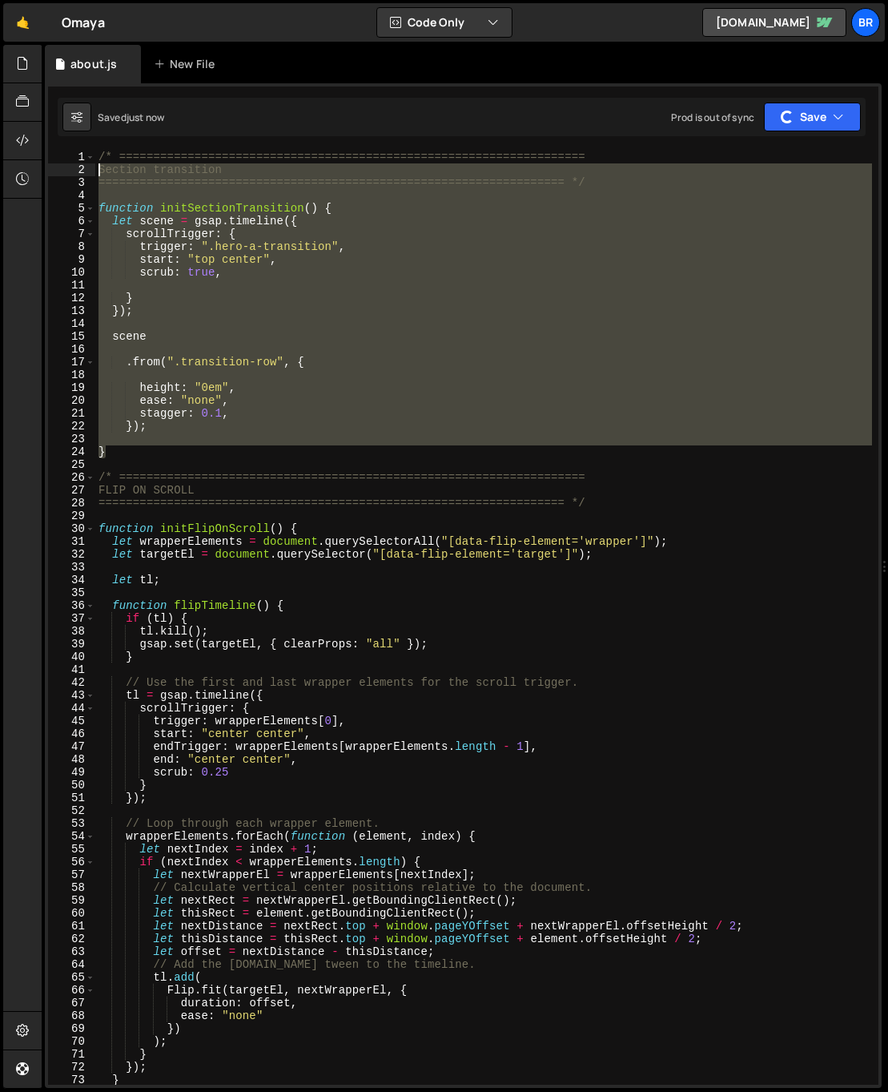
drag, startPoint x: 139, startPoint y: 445, endPoint x: 66, endPoint y: 139, distance: 314.0
click at [67, 140] on div "1 Type cmd + s to save your Javascript file. הההההההההההההההההההההההההההההההההה…" at bounding box center [463, 585] width 837 height 1005
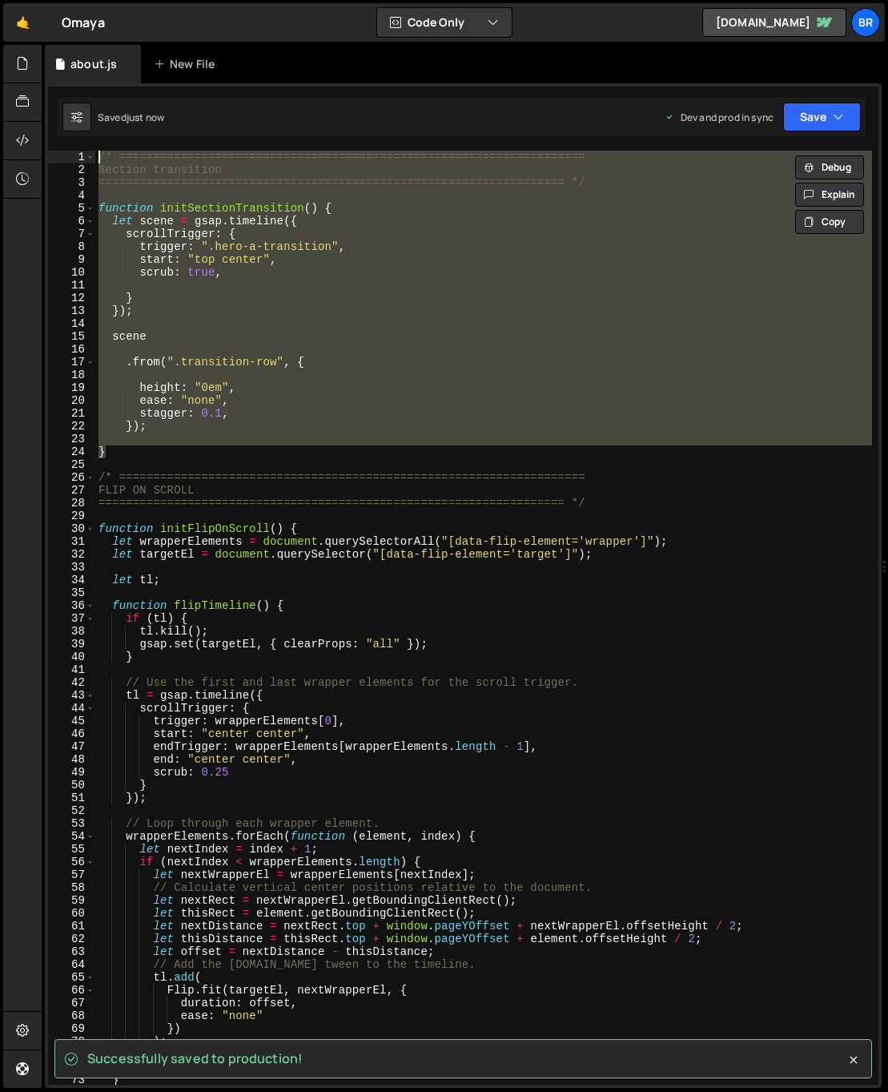
type textarea "/* ==================================================================== Section…"
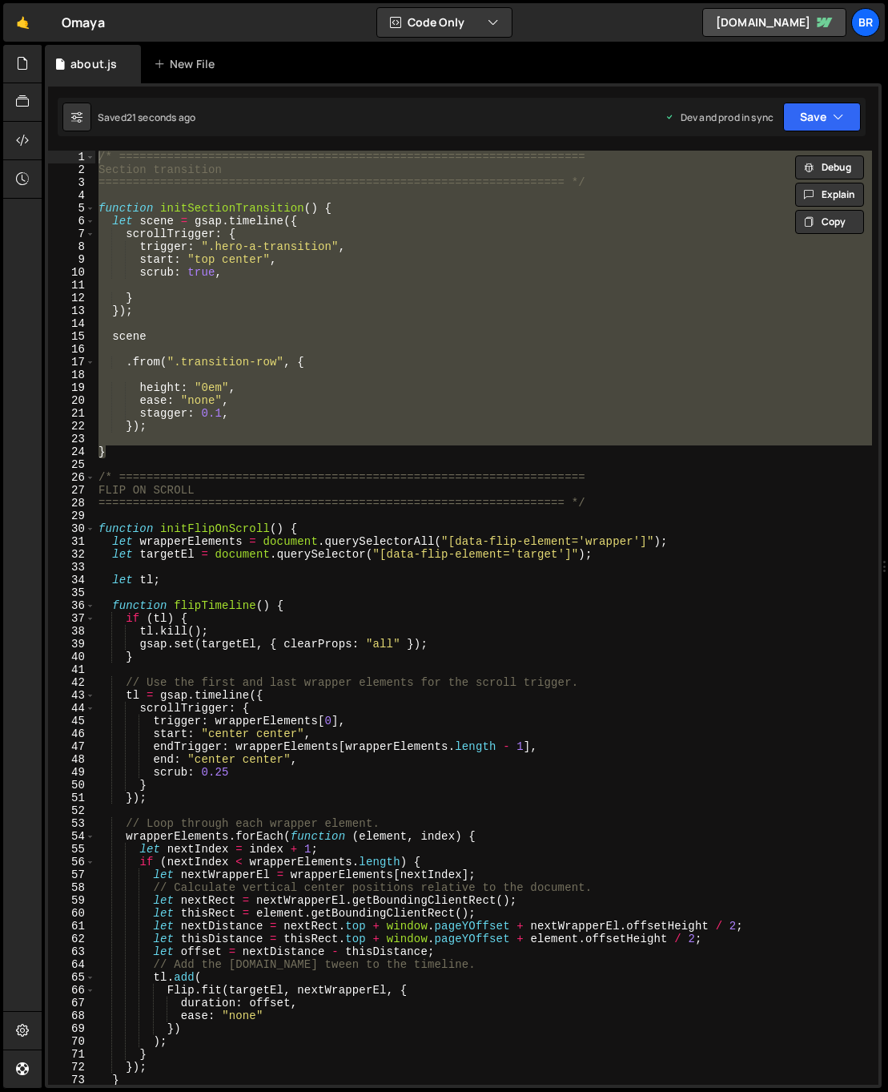
click at [197, 320] on div "/* ==================================================================== Section…" at bounding box center [483, 618] width 777 height 934
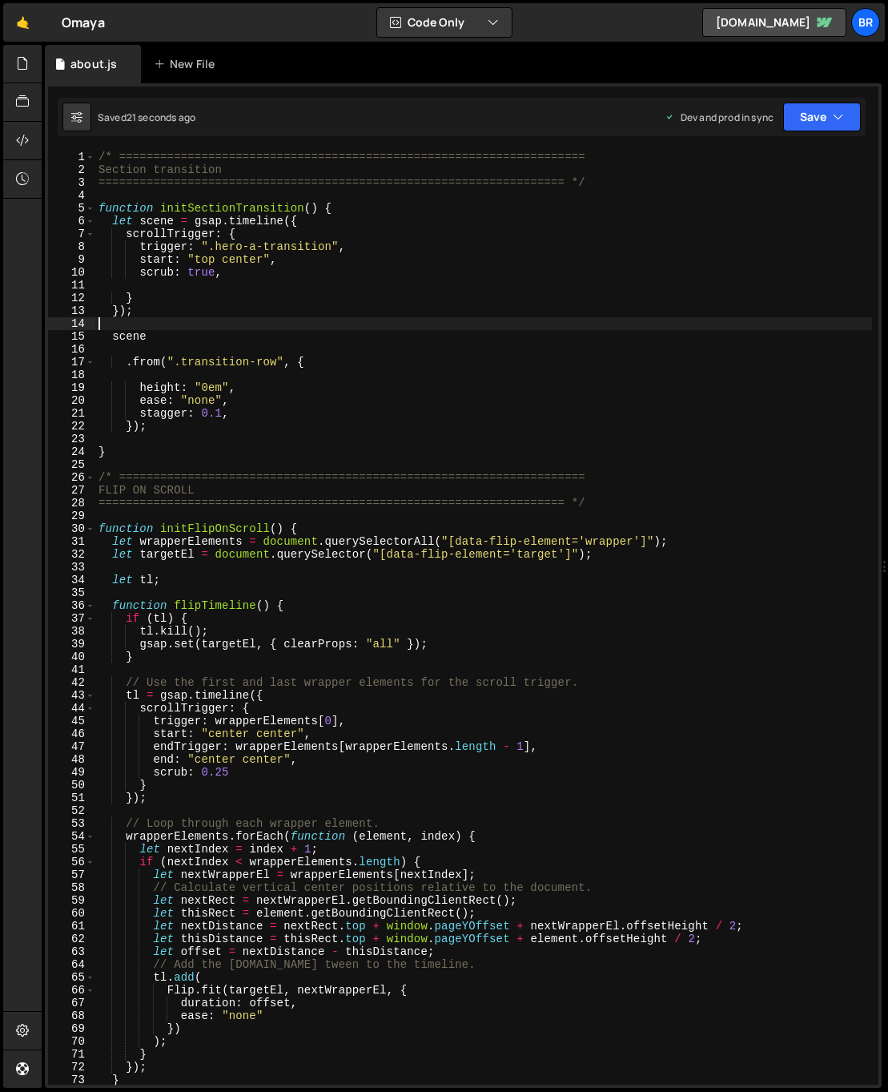
scroll to position [0, 0]
drag, startPoint x: 197, startPoint y: 320, endPoint x: 153, endPoint y: 353, distance: 55.4
click at [154, 353] on div "/* ==================================================================== Section…" at bounding box center [483, 631] width 777 height 960
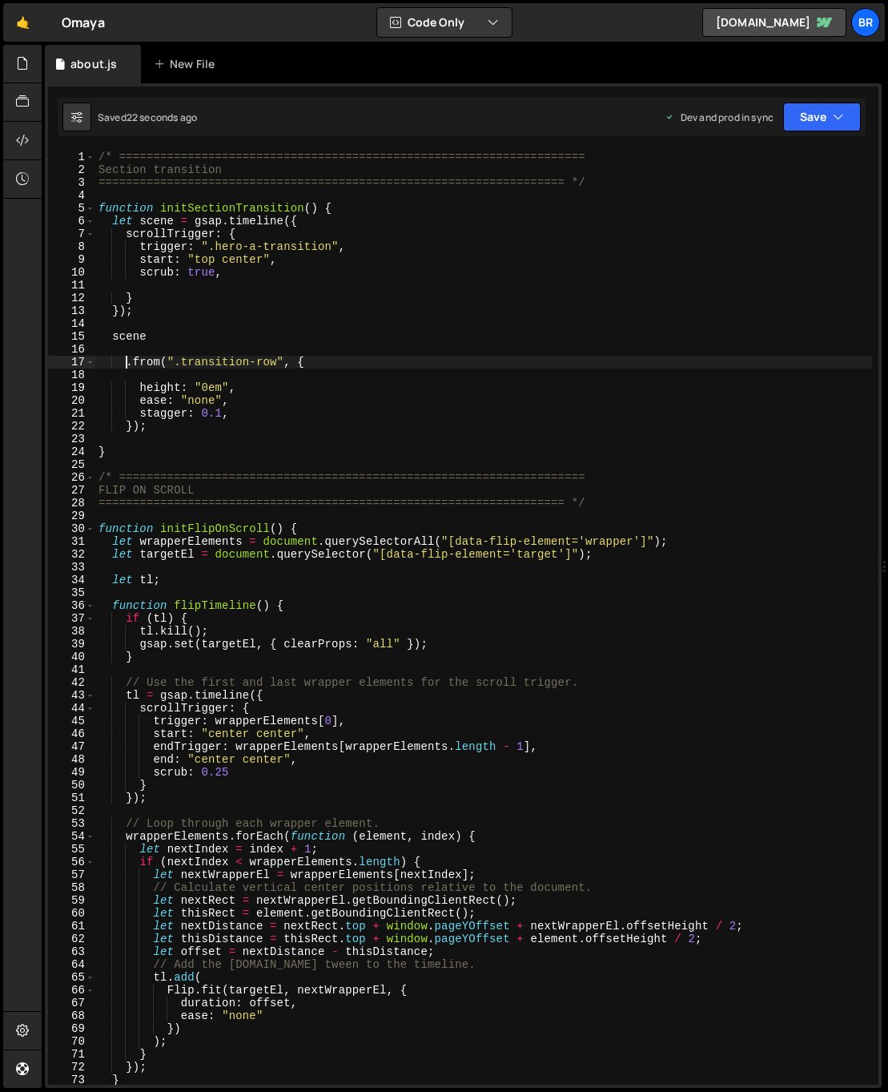
drag, startPoint x: 130, startPoint y: 357, endPoint x: 143, endPoint y: 358, distance: 13.6
click at [131, 357] on div "/* ==================================================================== Section…" at bounding box center [483, 631] width 777 height 960
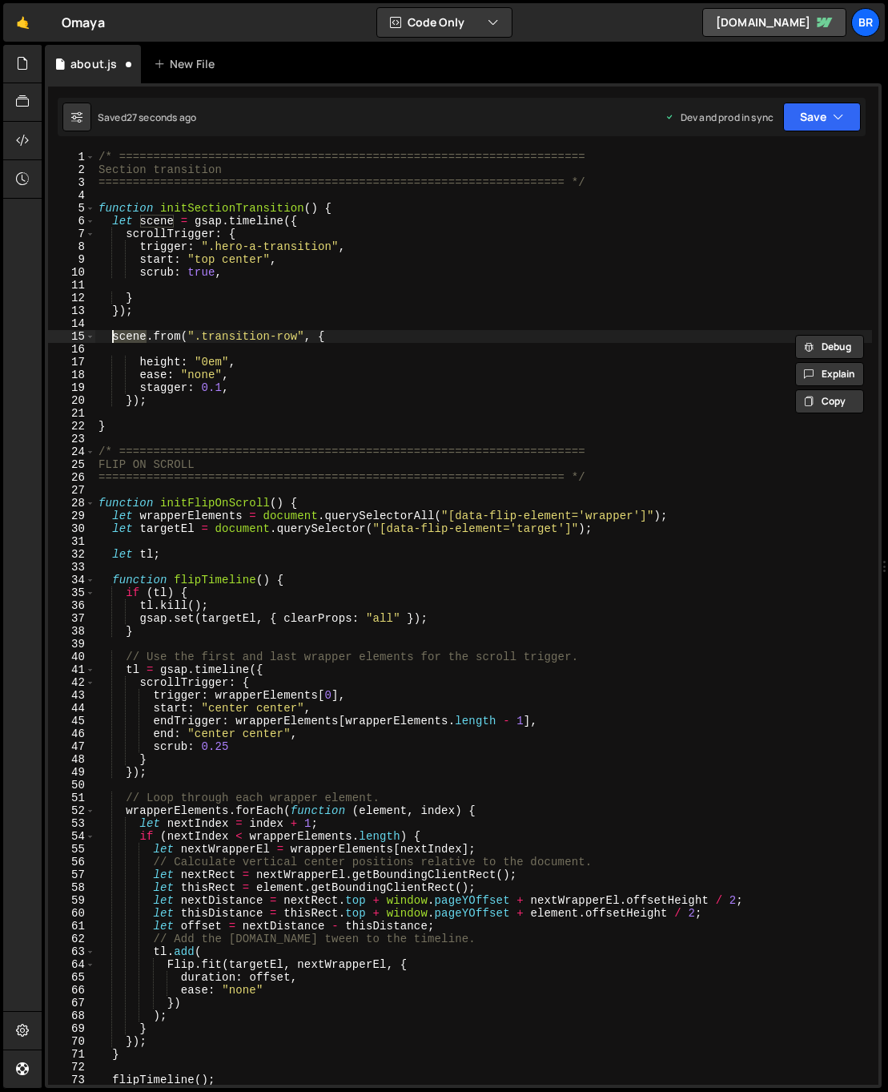
scroll to position [0, 2]
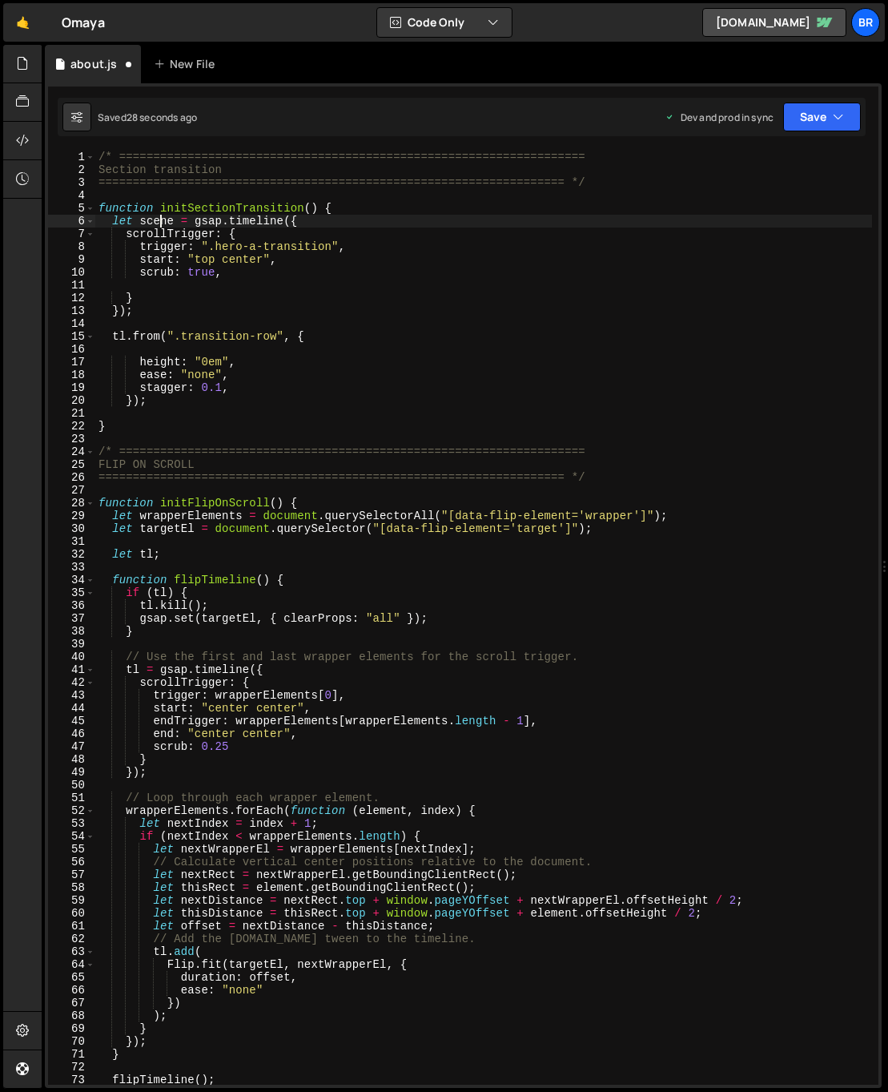
click at [162, 224] on div "/* ==================================================================== Section…" at bounding box center [483, 631] width 777 height 960
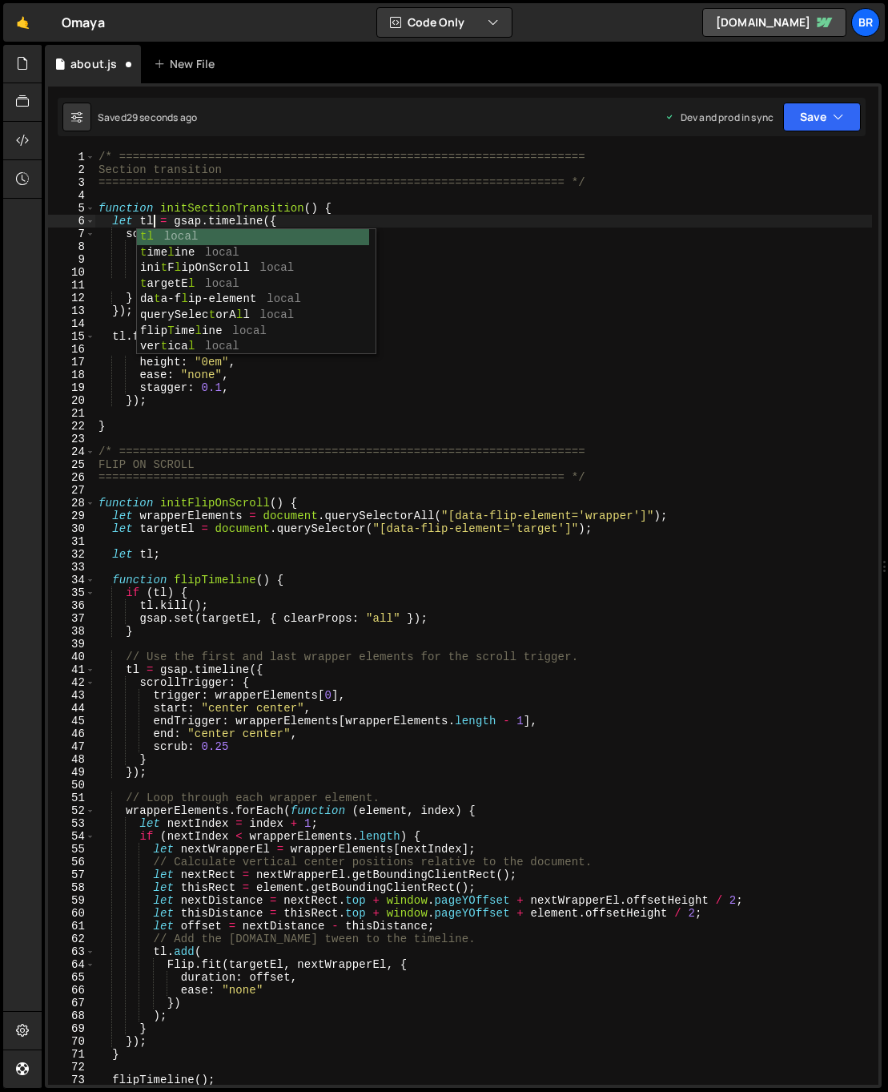
click at [727, 428] on div "/* ==================================================================== Section…" at bounding box center [483, 631] width 777 height 960
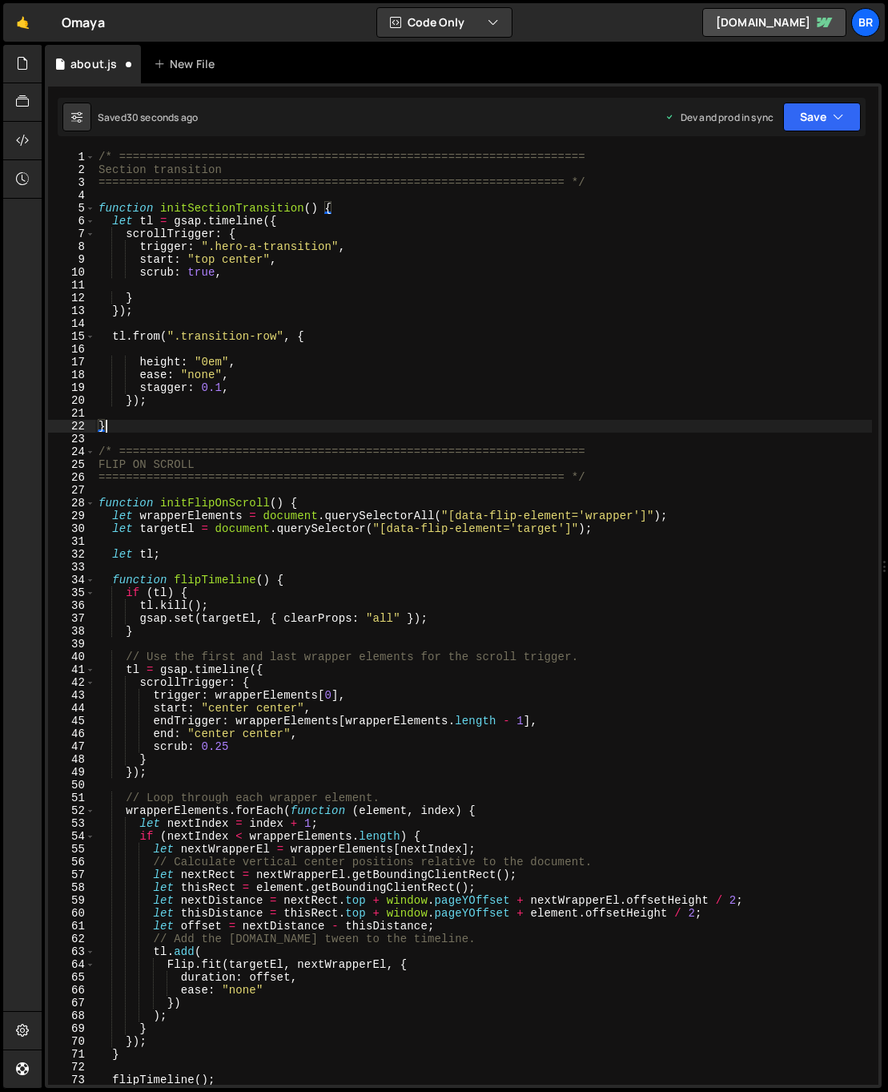
scroll to position [0, 0]
click at [486, 465] on div "/* ==================================================================== Section…" at bounding box center [483, 631] width 777 height 960
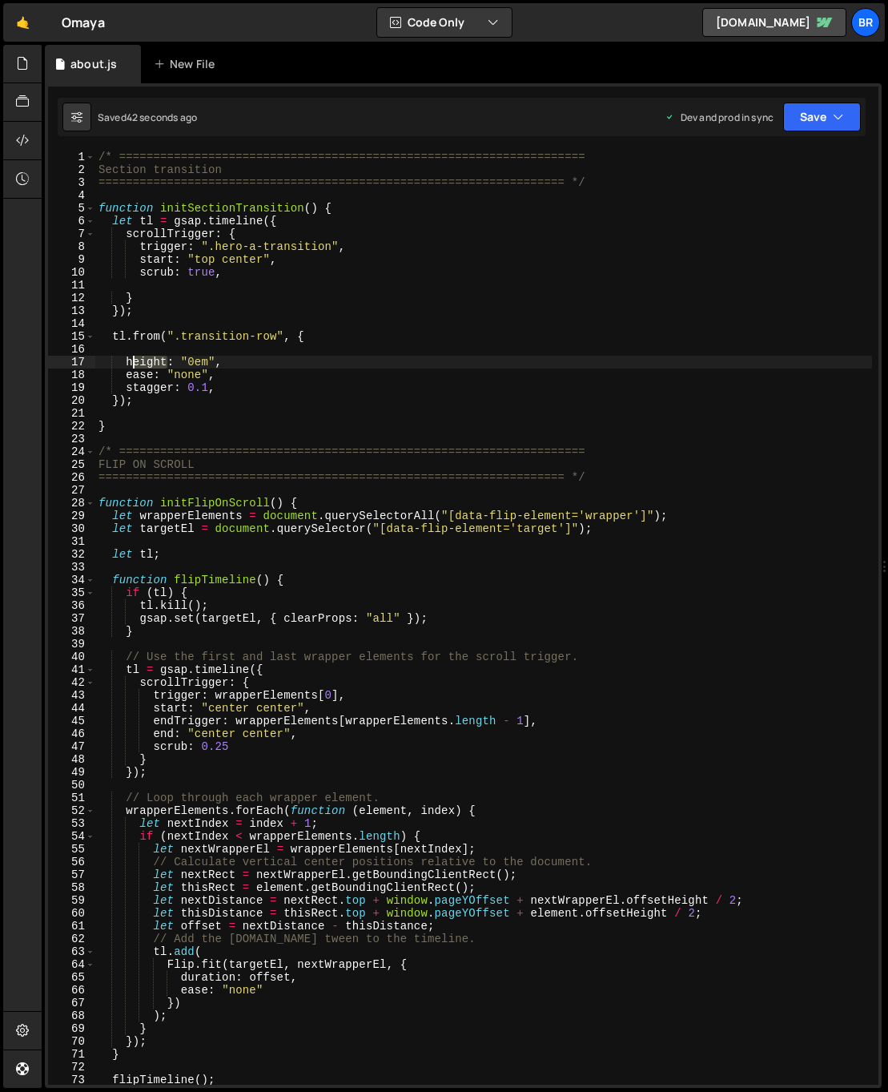
drag, startPoint x: 164, startPoint y: 361, endPoint x: 127, endPoint y: 357, distance: 38.0
click at [126, 357] on div "/* ==================================================================== Section…" at bounding box center [483, 631] width 777 height 960
click at [266, 366] on div "/* ==================================================================== Section…" at bounding box center [483, 631] width 777 height 960
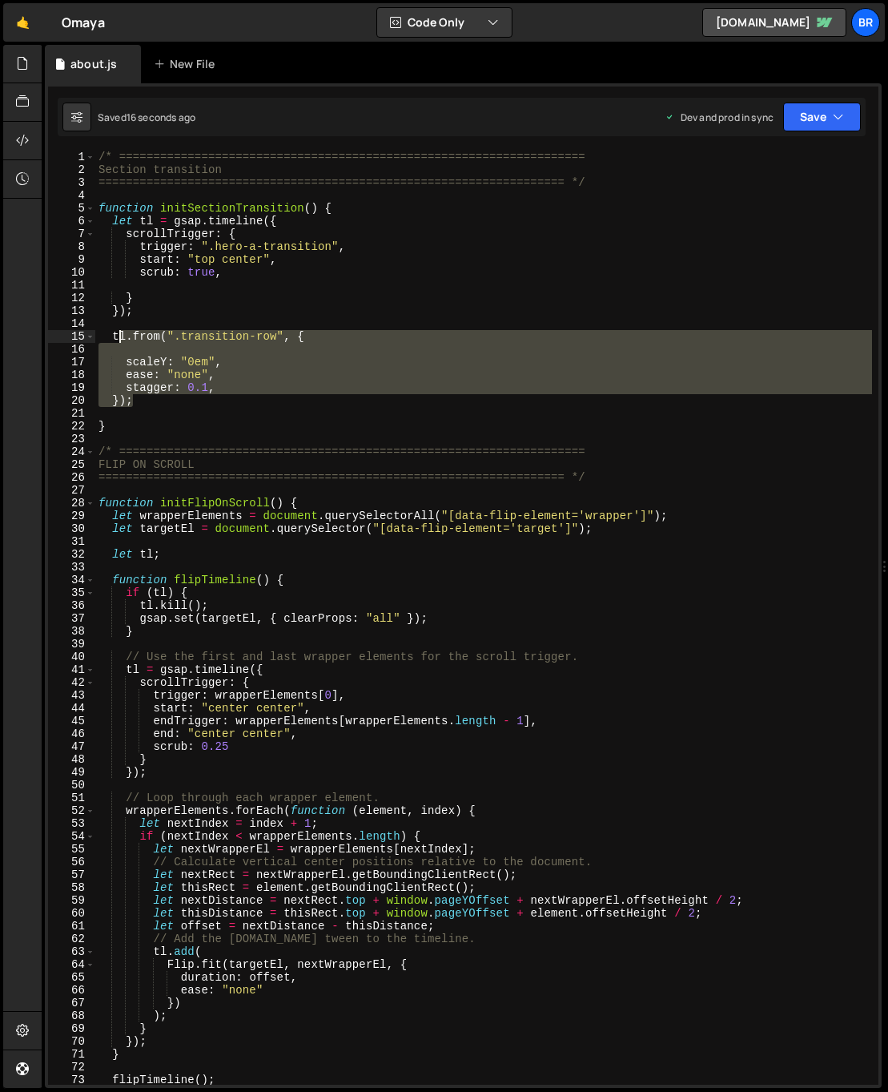
drag, startPoint x: 149, startPoint y: 400, endPoint x: 105, endPoint y: 334, distance: 79.1
click at [105, 334] on div "/* ==================================================================== Section…" at bounding box center [483, 631] width 777 height 960
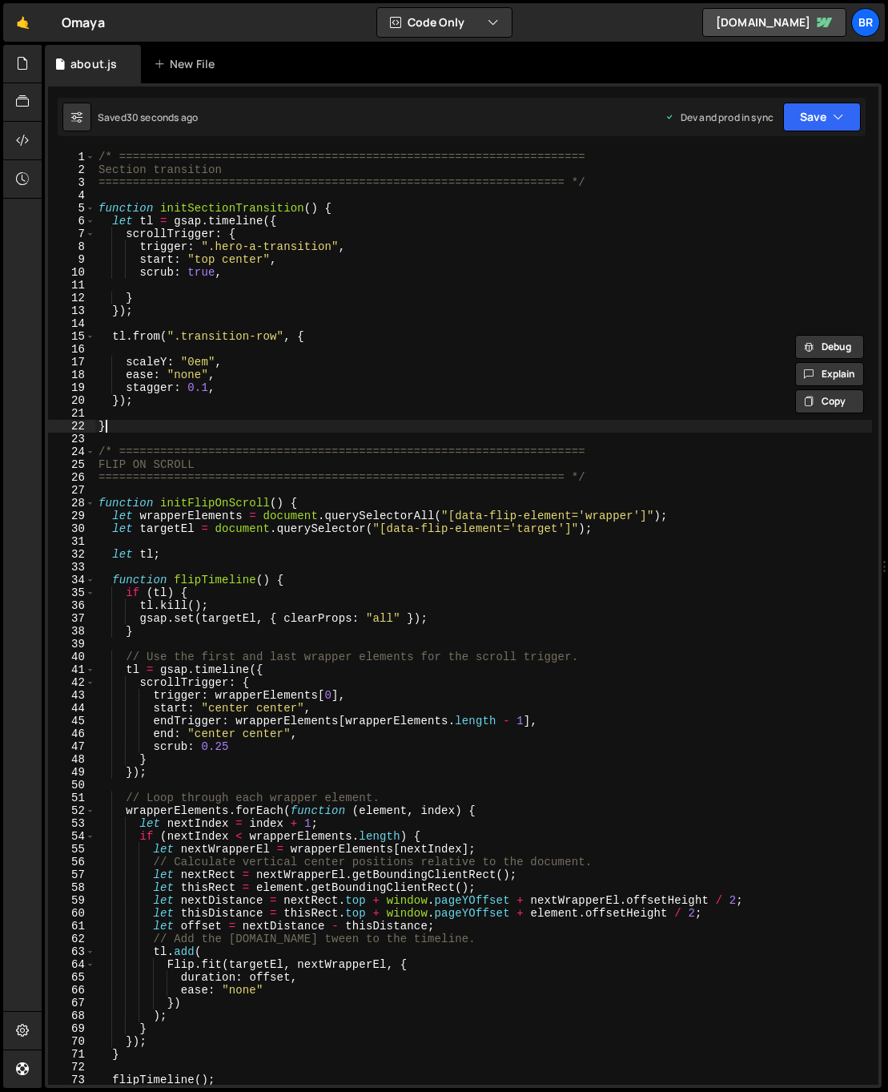
click at [369, 426] on div "/* ==================================================================== Section…" at bounding box center [483, 631] width 777 height 960
click at [276, 376] on div "/* ==================================================================== Section…" at bounding box center [483, 631] width 777 height 960
type textarea "ease: "none","
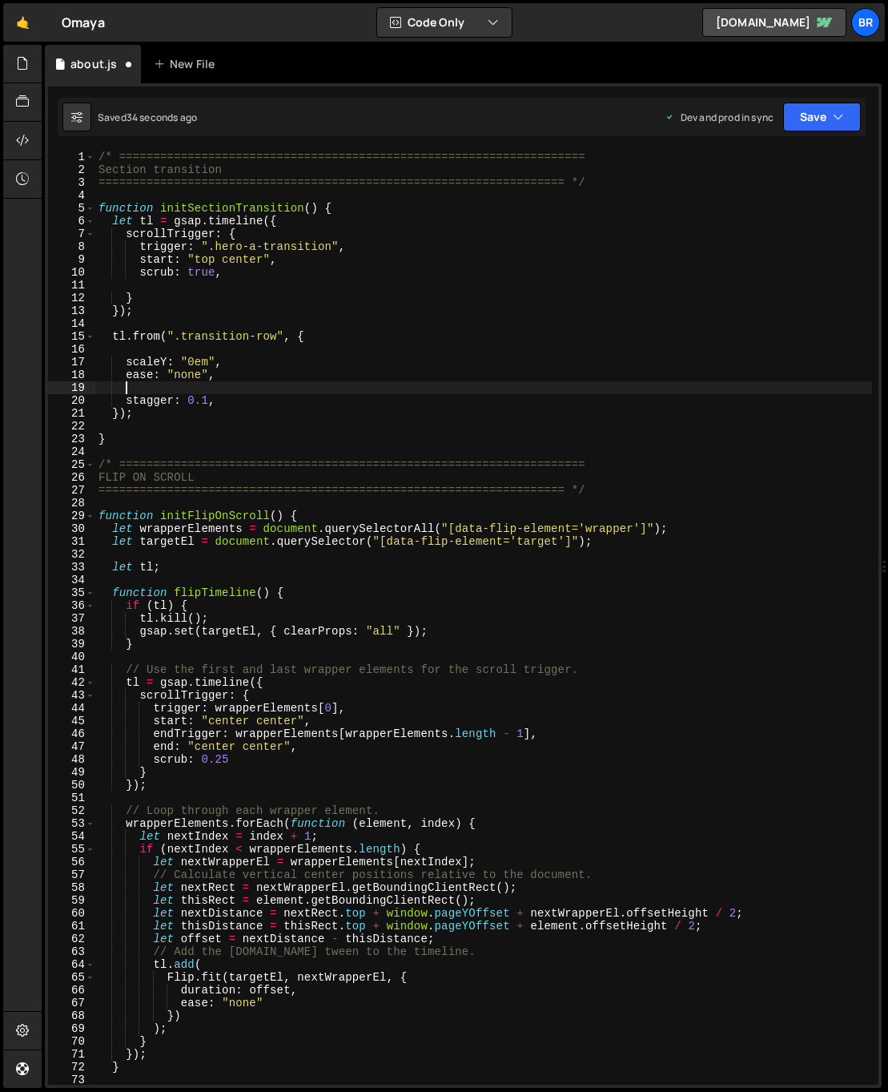
scroll to position [0, 1]
paste textarea "transformOrigin: "top", // keeps it growing downward"
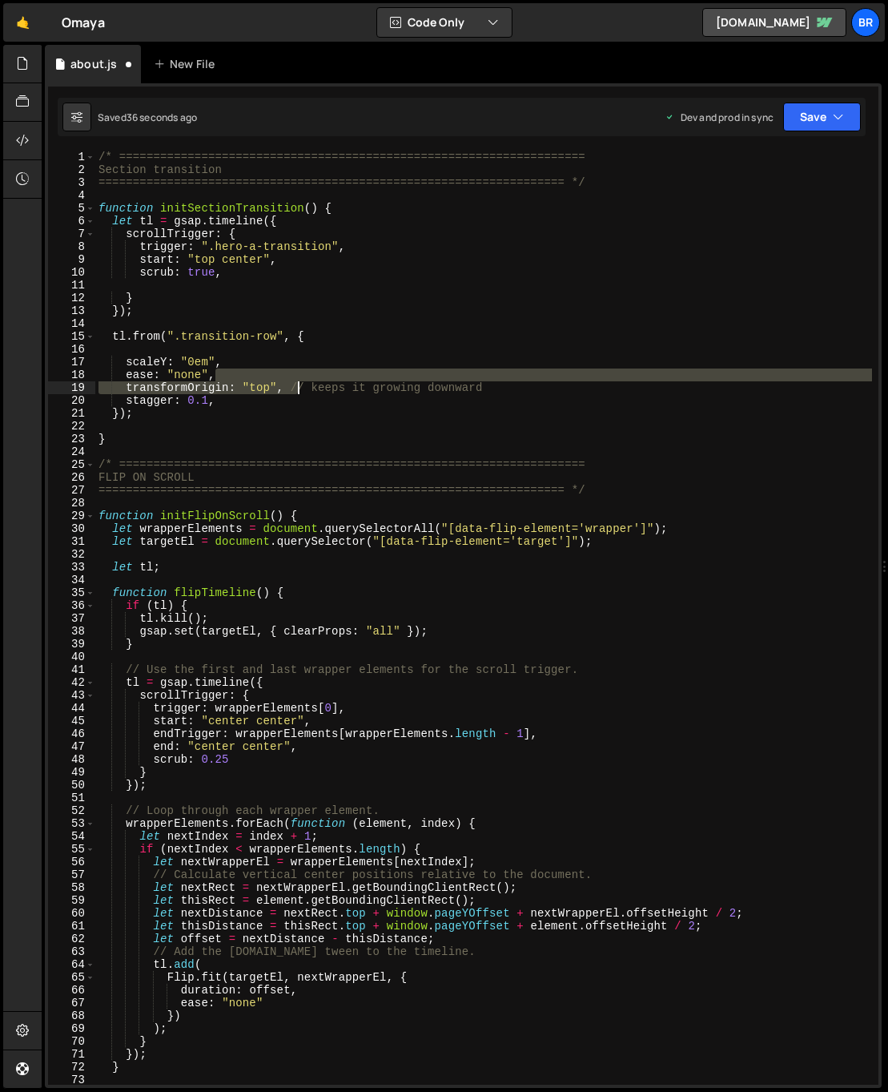
drag, startPoint x: 568, startPoint y: 379, endPoint x: 300, endPoint y: 389, distance: 268.6
click at [297, 389] on div "/* ==================================================================== Section…" at bounding box center [483, 631] width 777 height 960
drag, startPoint x: 300, startPoint y: 389, endPoint x: 284, endPoint y: 387, distance: 15.3
click at [300, 389] on div "/* ==================================================================== Section…" at bounding box center [483, 618] width 777 height 934
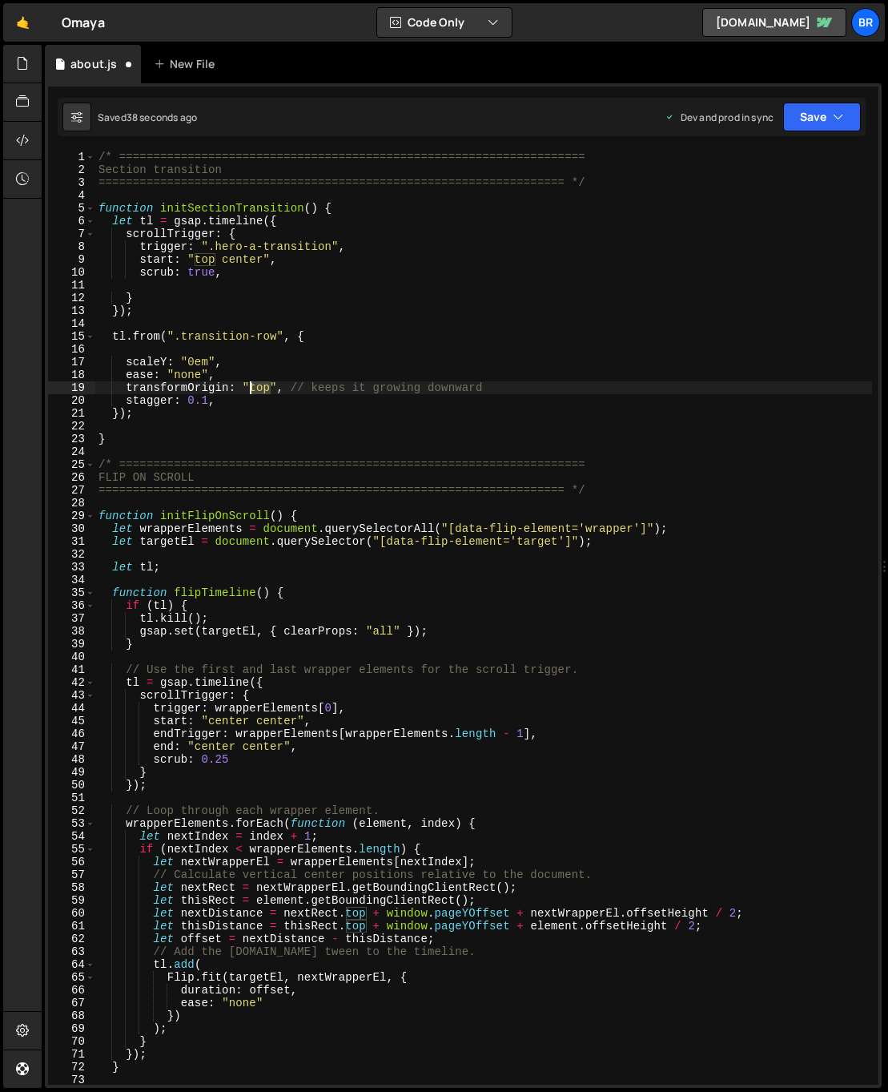
drag, startPoint x: 264, startPoint y: 387, endPoint x: 281, endPoint y: 389, distance: 16.9
click at [252, 386] on div "/* ==================================================================== Section…" at bounding box center [483, 631] width 777 height 960
click at [203, 363] on div "/* ==================================================================== Section…" at bounding box center [483, 631] width 777 height 960
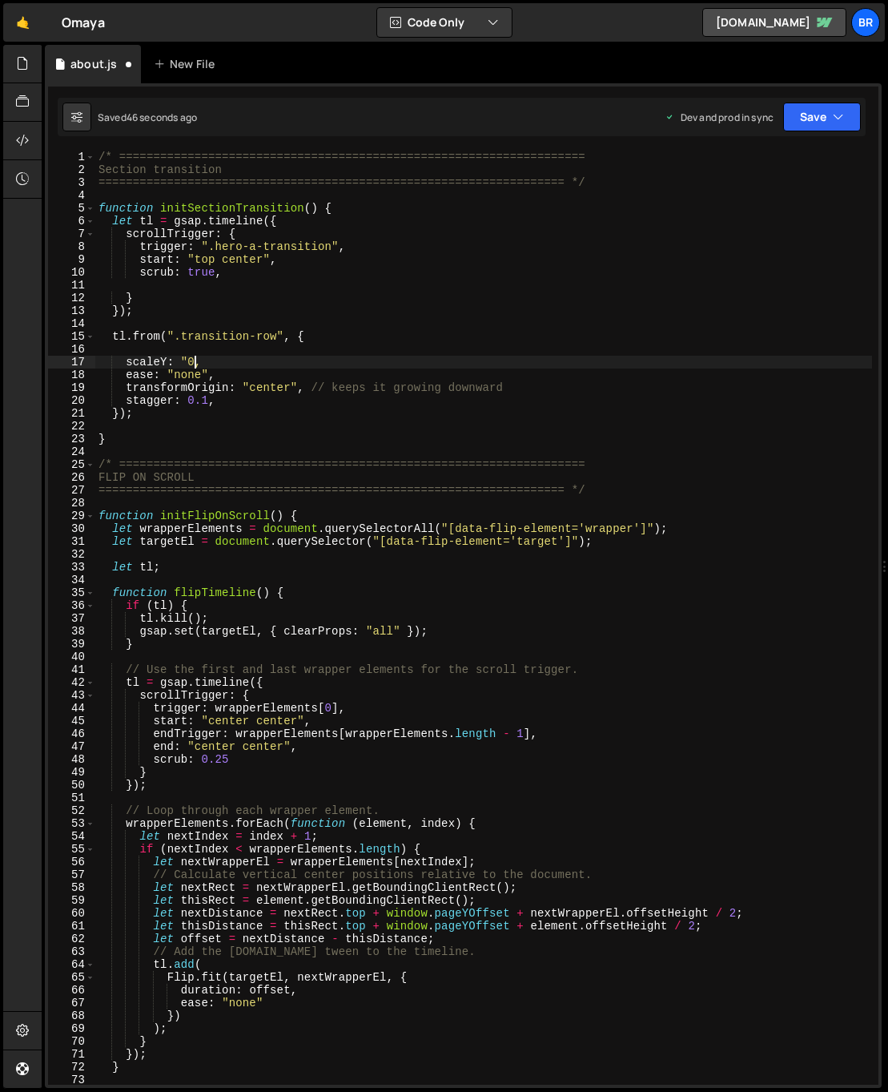
scroll to position [0, 6]
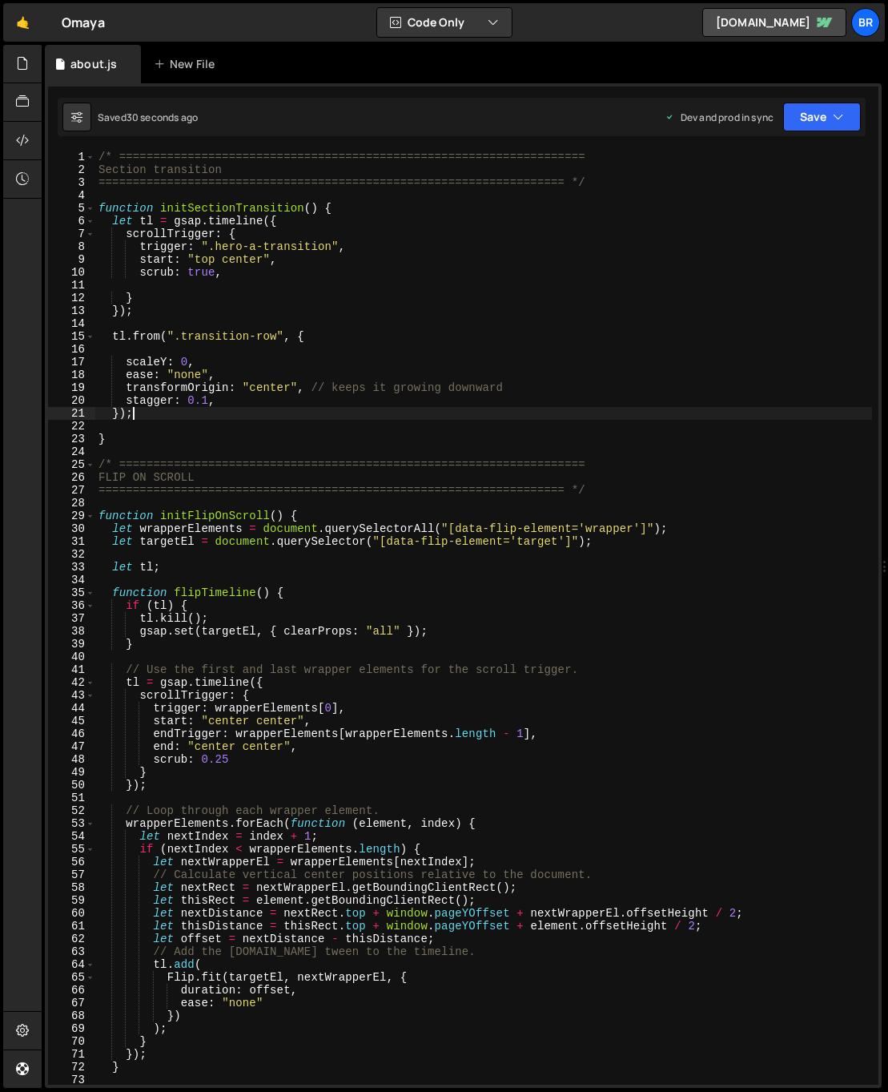
drag, startPoint x: 228, startPoint y: 492, endPoint x: 50, endPoint y: 623, distance: 221.1
click at [269, 413] on div "/* ==================================================================== Section…" at bounding box center [483, 631] width 777 height 960
click at [273, 386] on div "/* ==================================================================== Section…" at bounding box center [483, 631] width 777 height 960
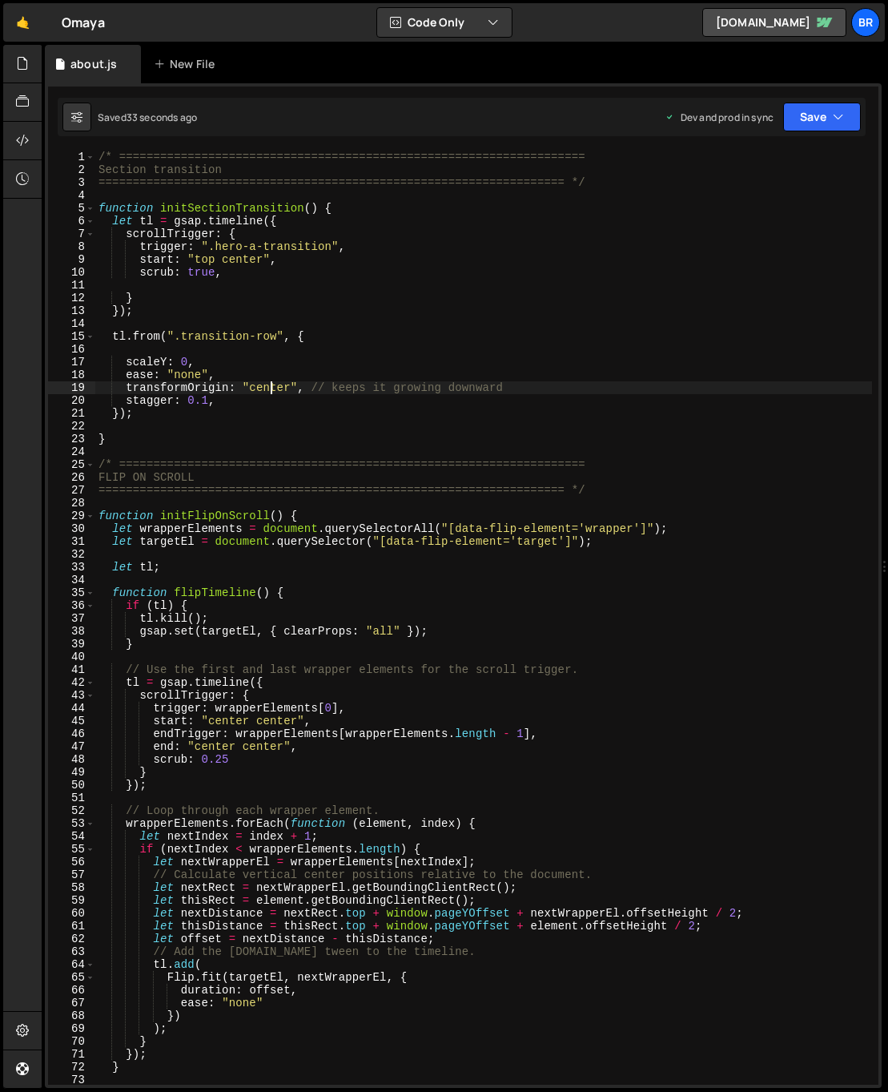
click at [273, 386] on div "/* ==================================================================== Section…" at bounding box center [483, 631] width 777 height 960
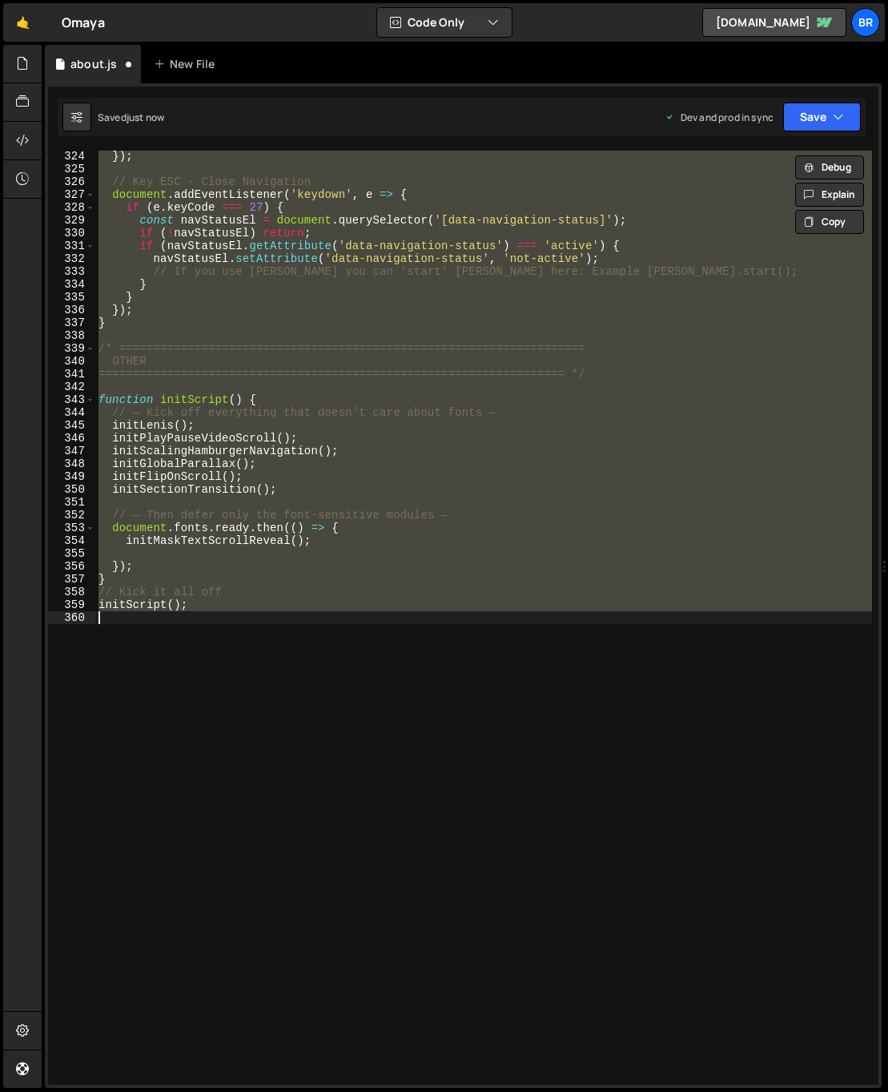
type textarea "transformOrigin: "bottom", // keeps it growing downward"
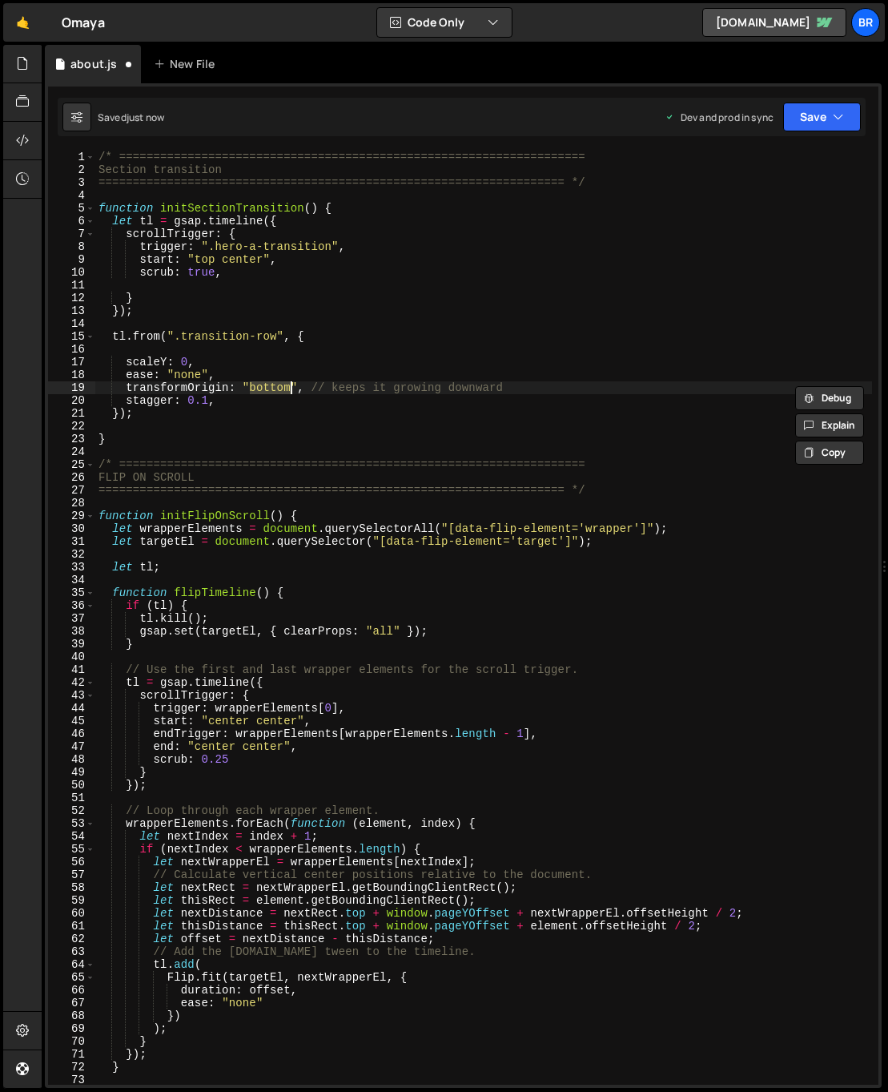
scroll to position [0, 0]
click at [291, 424] on div "/* ==================================================================== Section…" at bounding box center [483, 631] width 777 height 960
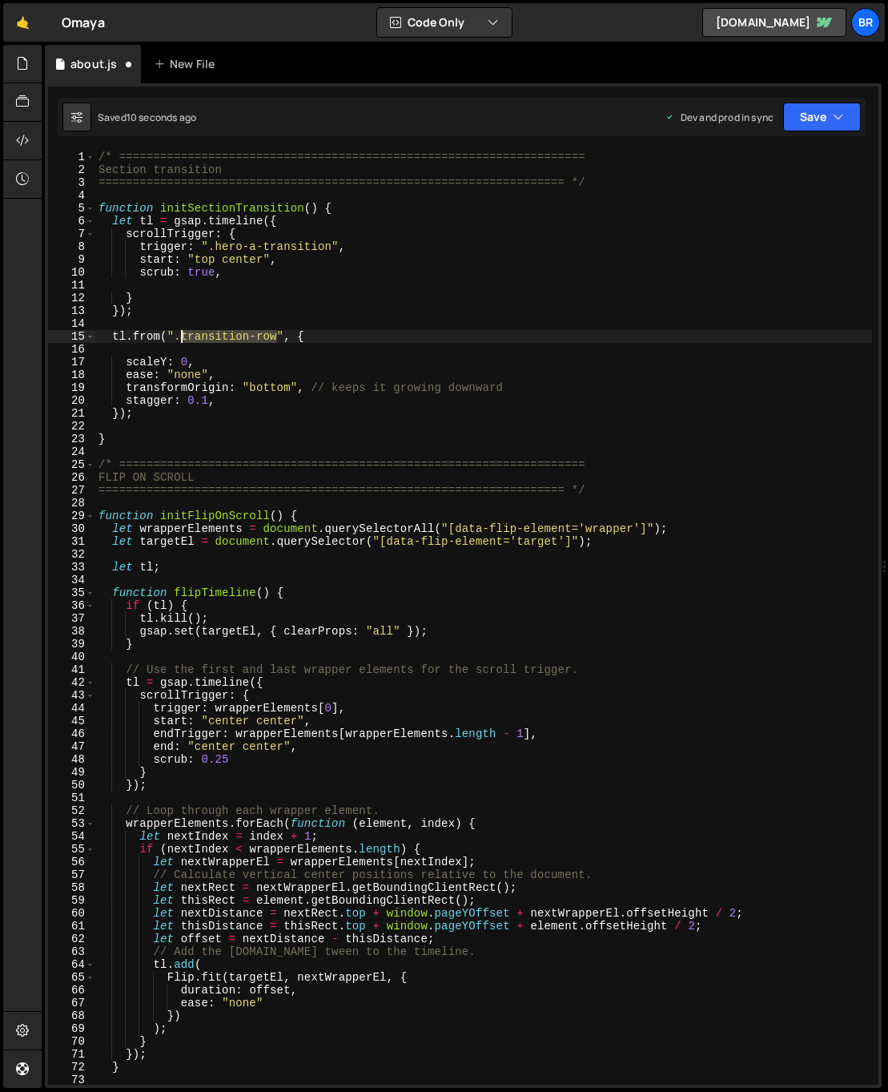
drag, startPoint x: 280, startPoint y: 336, endPoint x: 183, endPoint y: 334, distance: 97.0
click at [183, 334] on div "/* ==================================================================== Section…" at bounding box center [483, 631] width 777 height 960
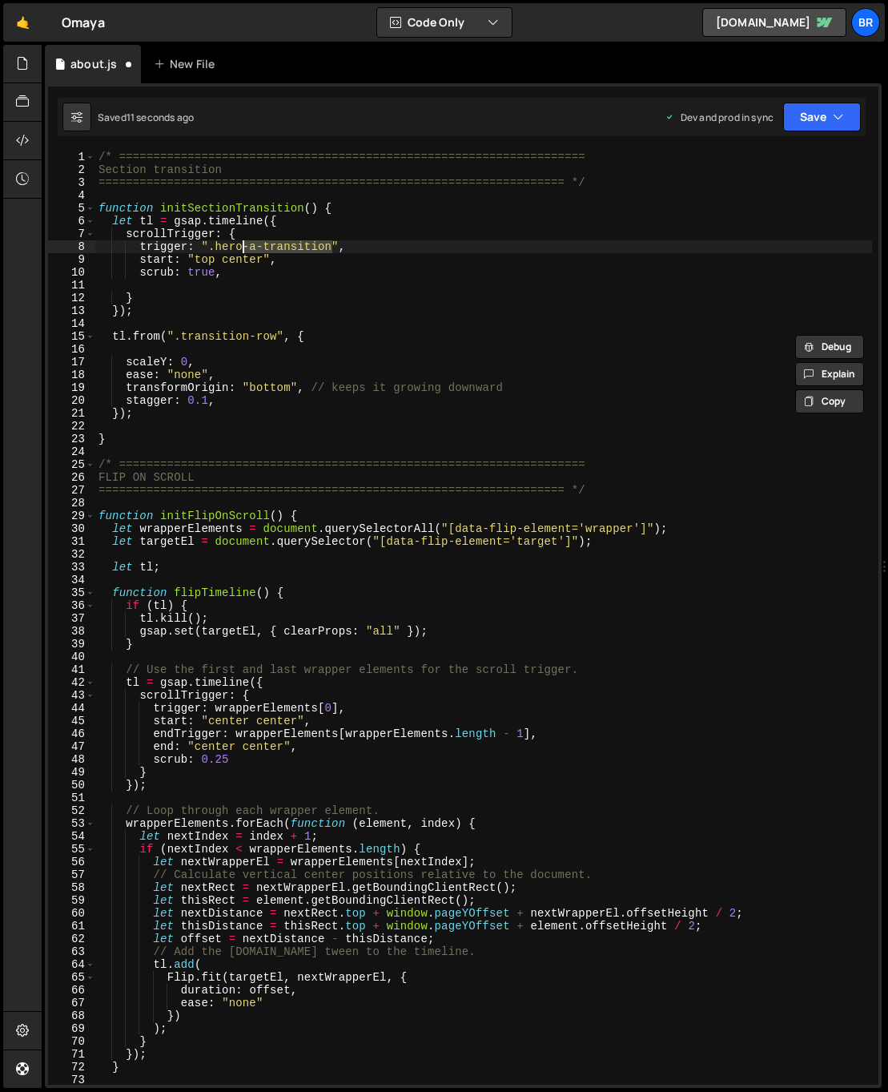
drag, startPoint x: 334, startPoint y: 245, endPoint x: 256, endPoint y: 256, distance: 78.4
click at [246, 252] on div "/* ==================================================================== Section…" at bounding box center [483, 631] width 777 height 960
click at [297, 248] on div "/* ==================================================================== Section…" at bounding box center [483, 618] width 777 height 934
drag, startPoint x: 332, startPoint y: 245, endPoint x: 217, endPoint y: 244, distance: 114.6
click at [217, 244] on div "/* ==================================================================== Section…" at bounding box center [483, 631] width 777 height 960
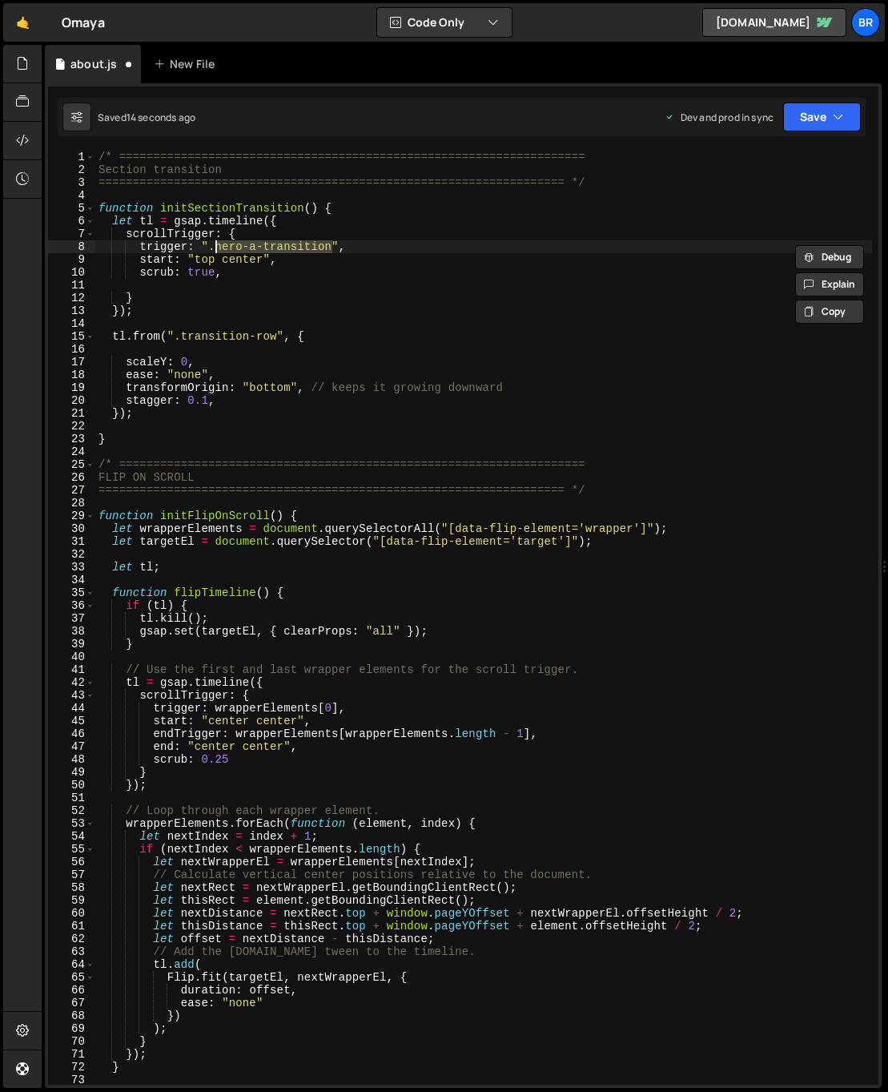
paste textarea "transition-row"
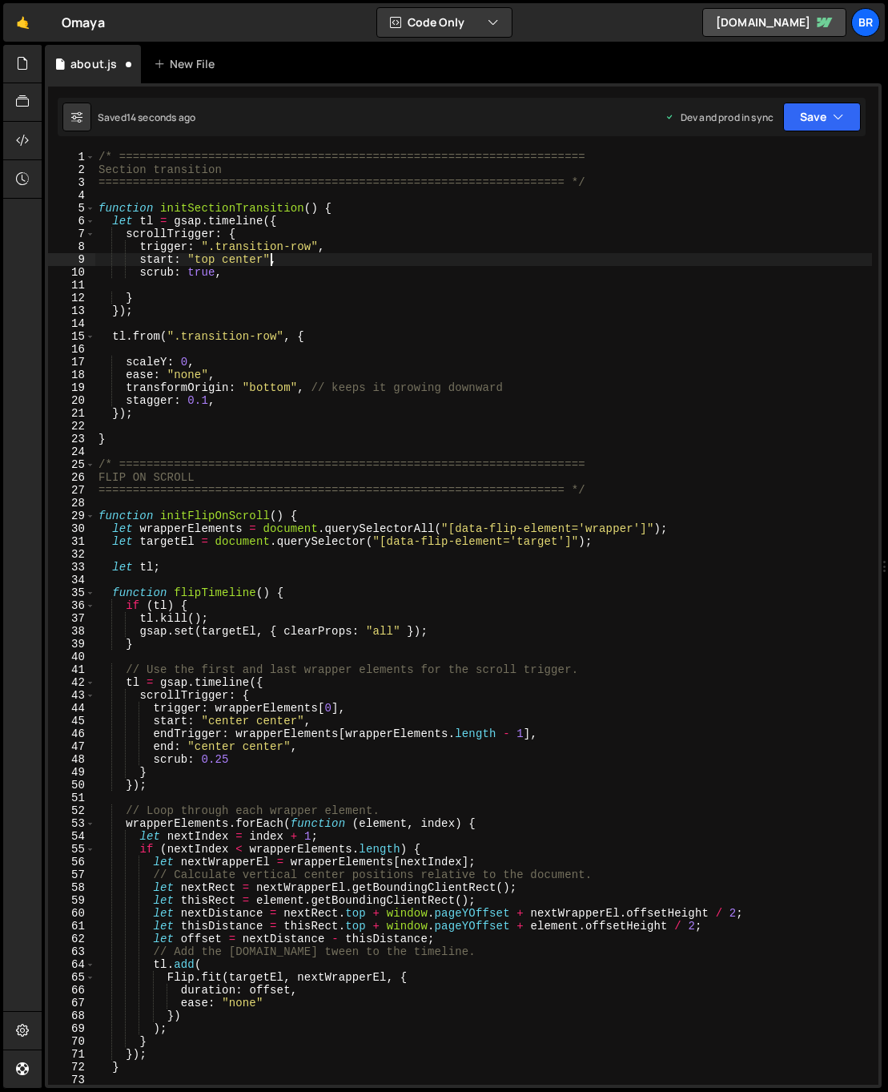
click at [268, 263] on div "/* ==================================================================== Section…" at bounding box center [483, 631] width 777 height 960
drag, startPoint x: 257, startPoint y: 261, endPoint x: 263, endPoint y: 280, distance: 19.3
click at [225, 261] on div "/* ==================================================================== Section…" at bounding box center [483, 631] width 777 height 960
click at [307, 252] on div "/* ==================================================================== Section…" at bounding box center [483, 631] width 777 height 960
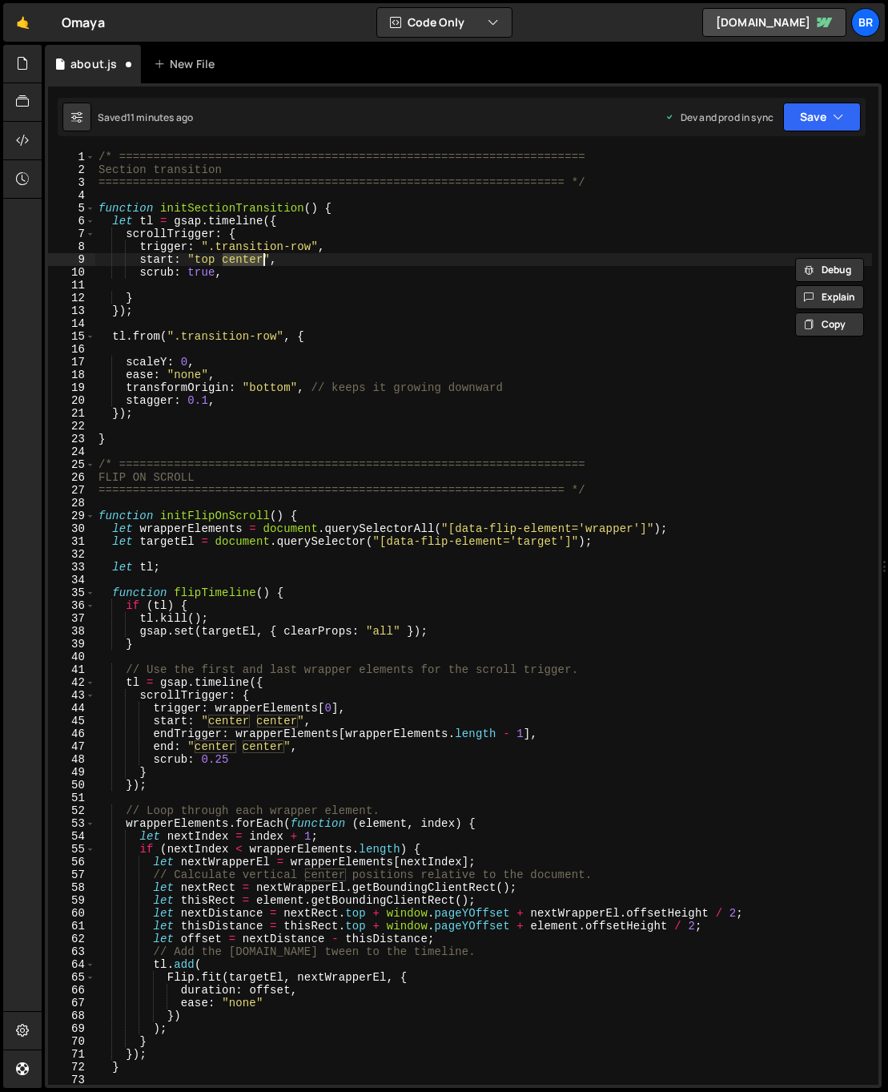
scroll to position [0, 0]
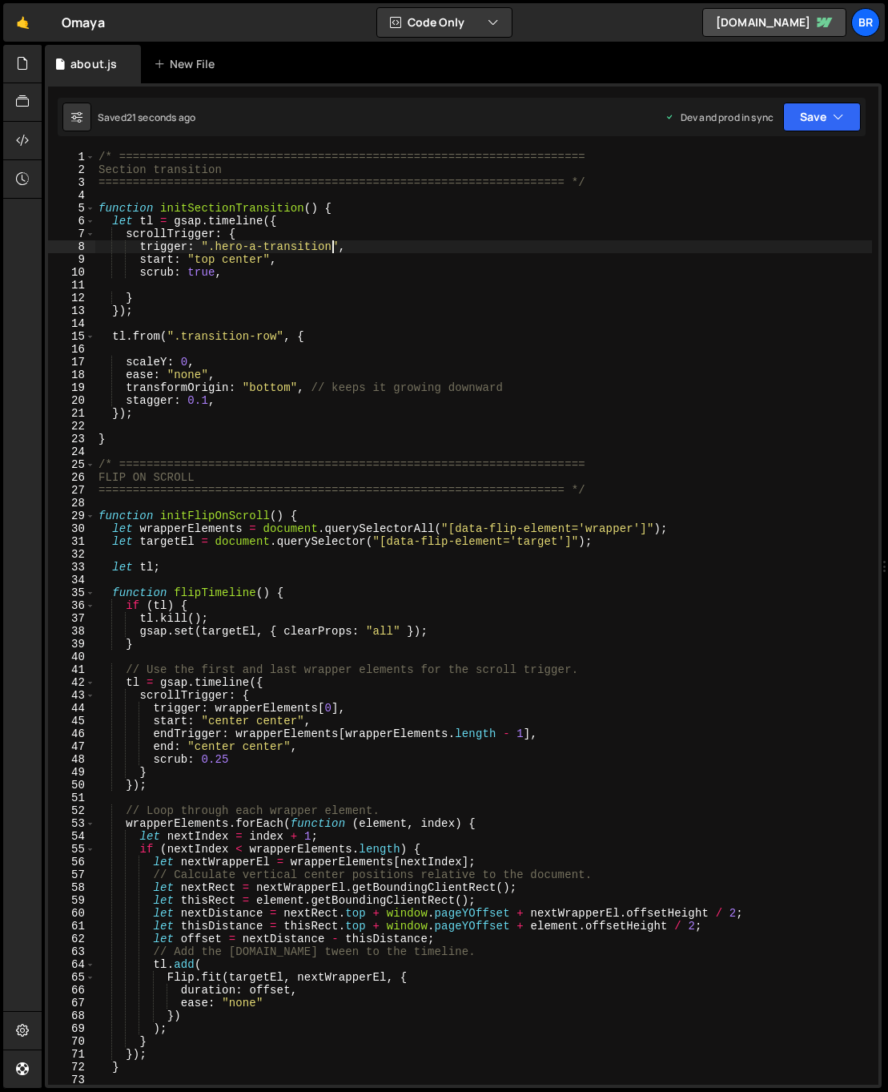
click at [269, 272] on div "/* ==================================================================== Section…" at bounding box center [483, 631] width 777 height 960
click at [253, 260] on div "/* ==================================================================== Section…" at bounding box center [483, 631] width 777 height 960
click at [252, 260] on div "/* ==================================================================== Section…" at bounding box center [483, 631] width 777 height 960
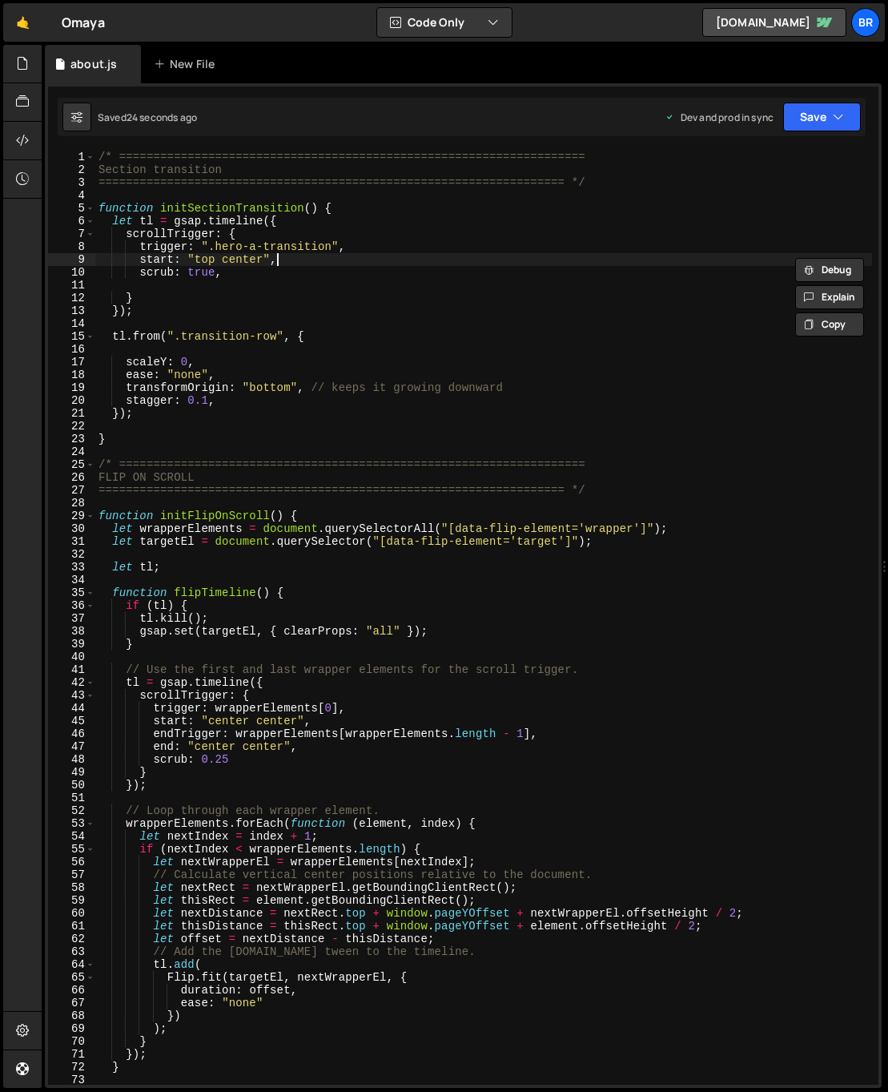
click at [278, 259] on div "/* ==================================================================== Section…" at bounding box center [483, 631] width 777 height 960
click at [250, 261] on div "/* ==================================================================== Section…" at bounding box center [483, 631] width 777 height 960
click at [251, 261] on div "/* ==================================================================== Section…" at bounding box center [483, 618] width 777 height 934
click at [251, 260] on div "/* ==================================================================== Section…" at bounding box center [483, 631] width 777 height 960
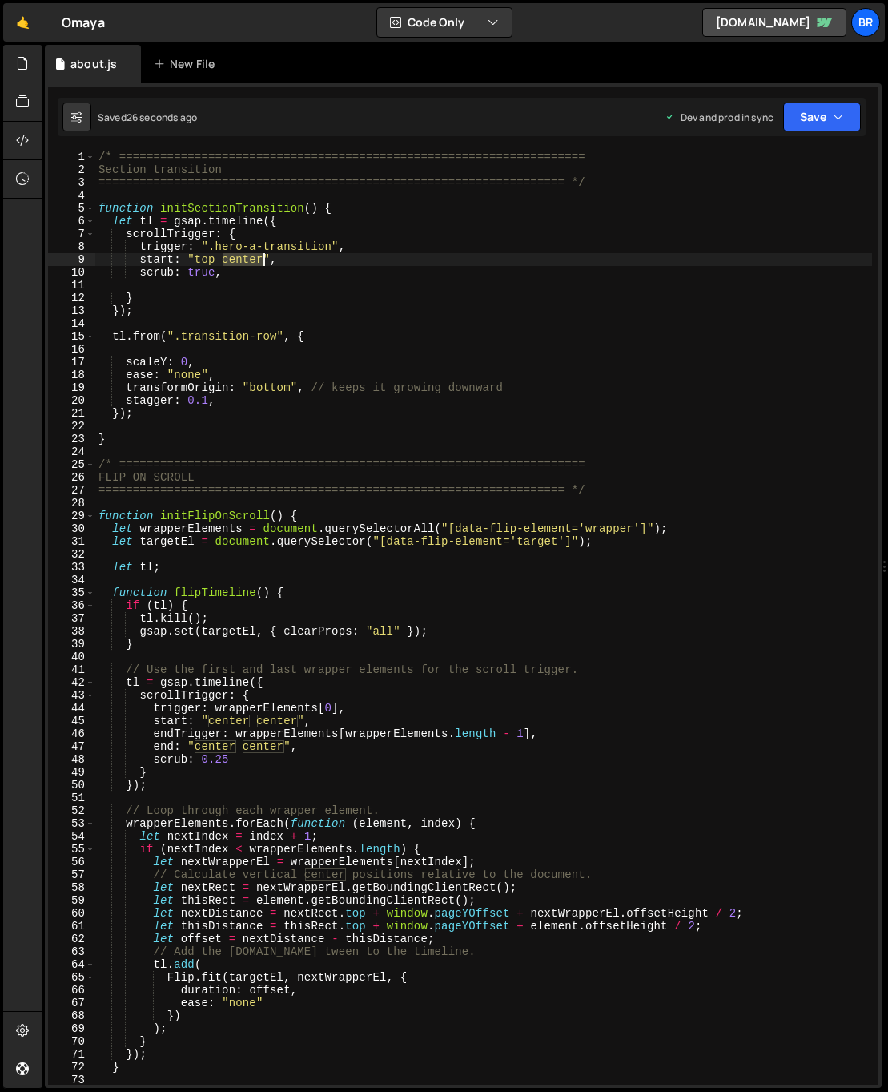
click at [251, 260] on div "/* ==================================================================== Section…" at bounding box center [483, 631] width 777 height 960
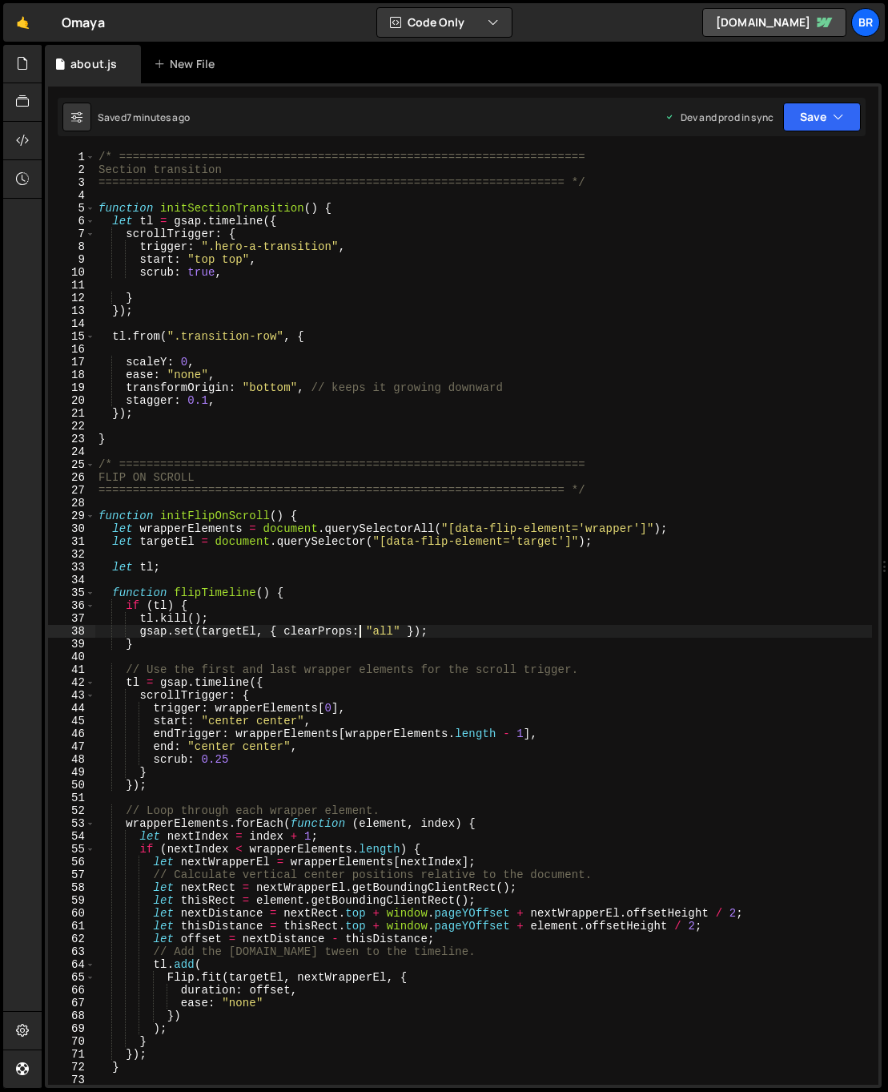
click at [360, 630] on div "/* ==================================================================== Section…" at bounding box center [483, 631] width 777 height 960
click at [269, 389] on div "/* ==================================================================== Section…" at bounding box center [483, 631] width 777 height 960
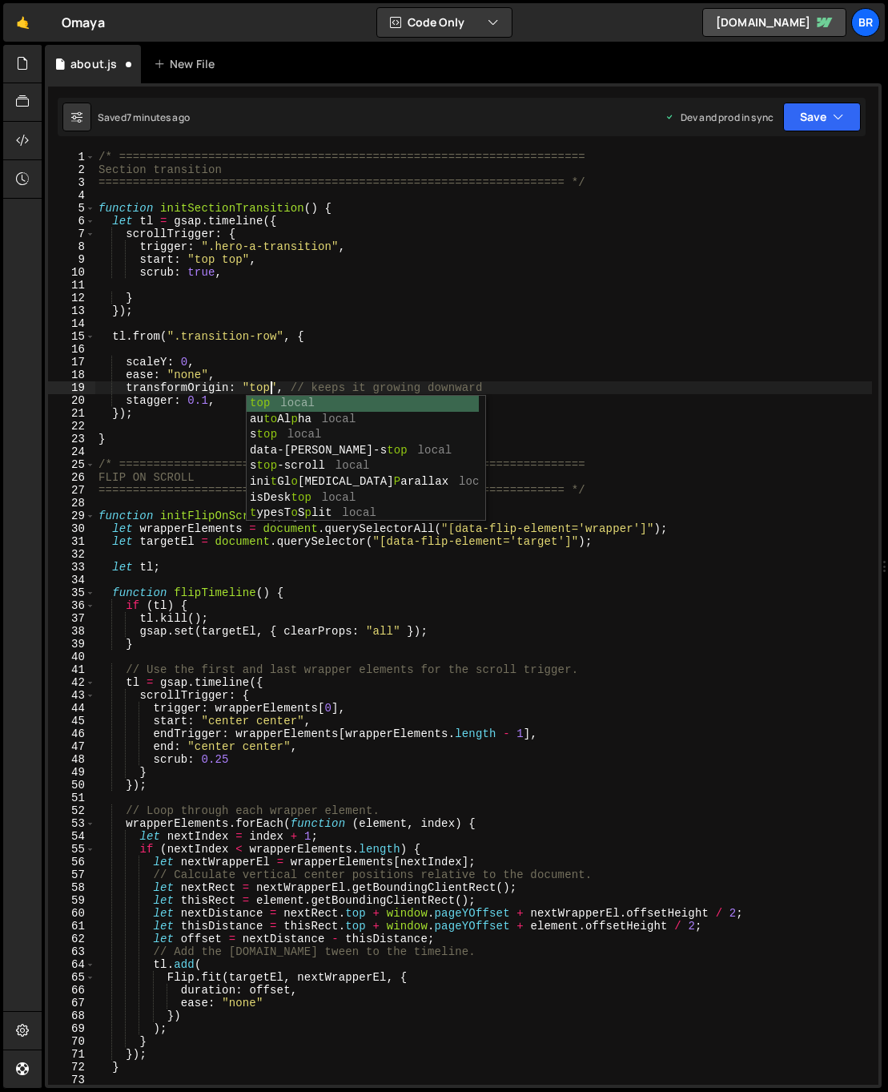
scroll to position [0, 12]
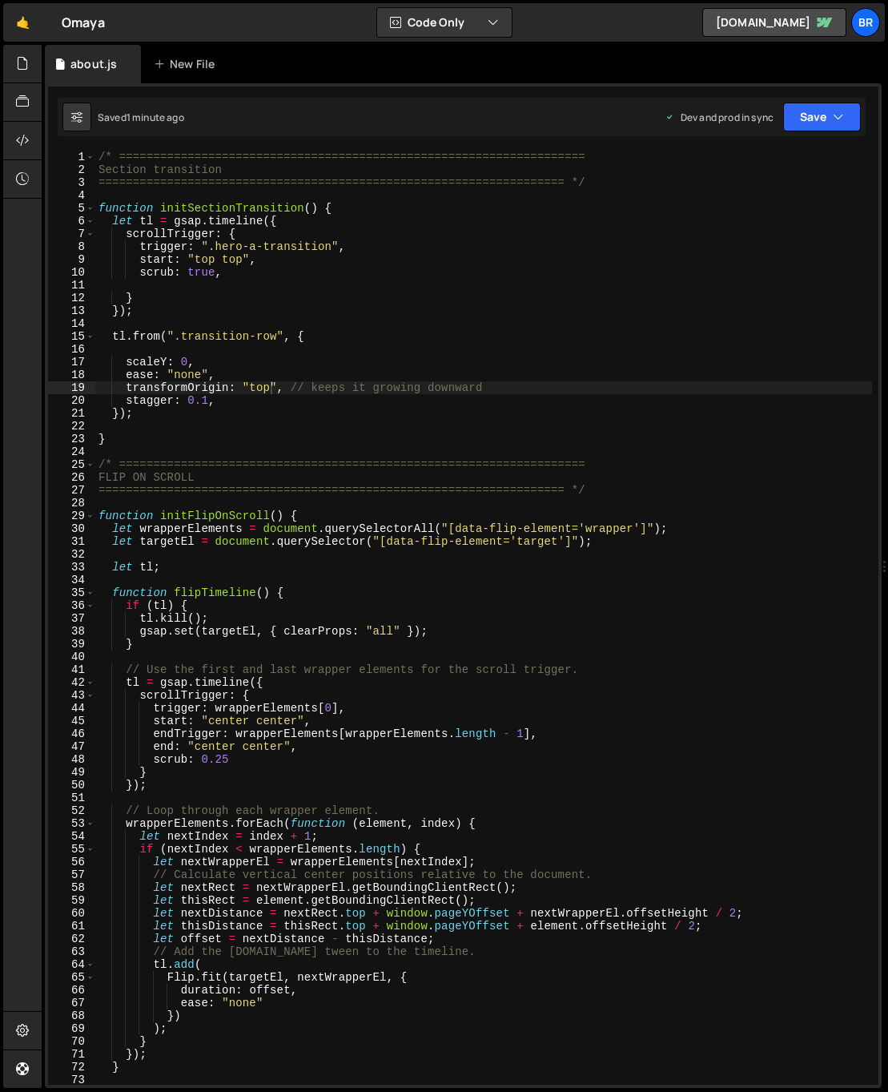
click at [296, 590] on div "/* ==================================================================== Section…" at bounding box center [483, 631] width 777 height 960
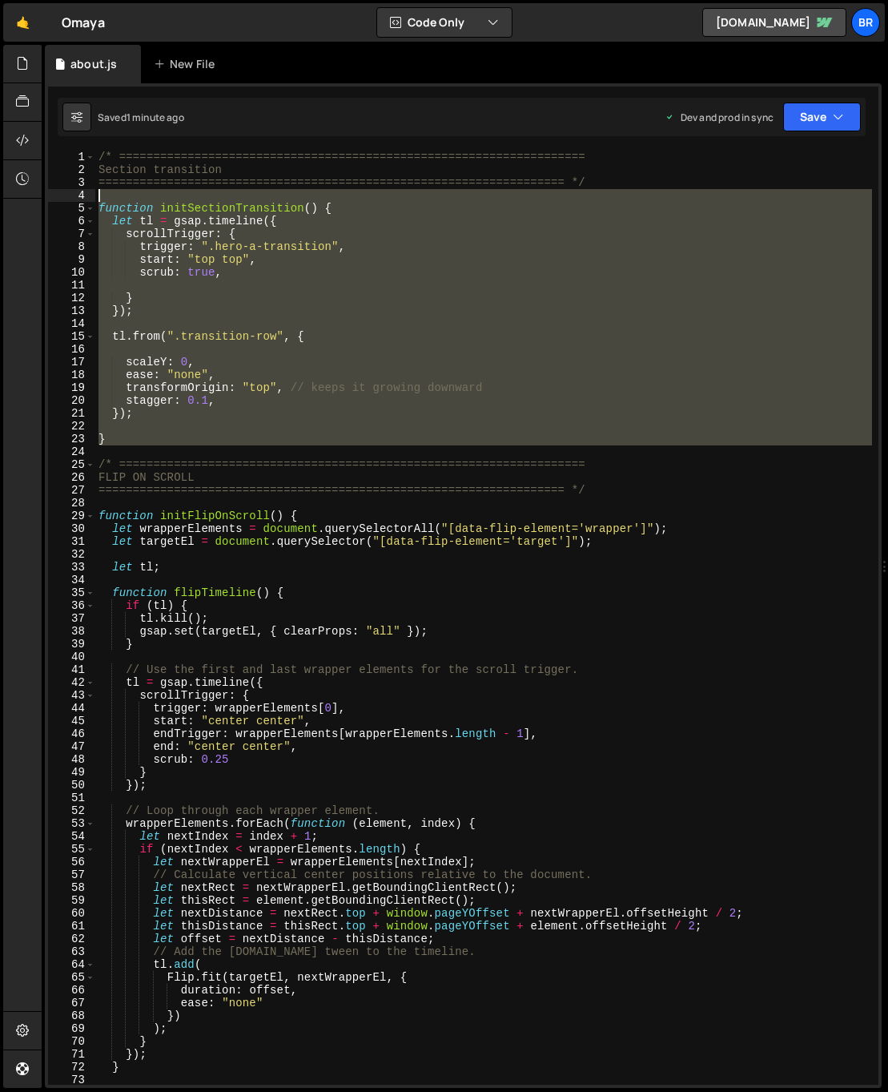
drag, startPoint x: 108, startPoint y: 435, endPoint x: 89, endPoint y: 195, distance: 241.1
click at [89, 195] on div "function flipTimeline() { 1 2 3 4 5 6 7 8 9 10 11 12 13 14 15 16 17 18 19 20 21…" at bounding box center [463, 618] width 831 height 934
type textarea "function initSectionTransition() {"
click at [207, 328] on div "/* ==================================================================== Section…" at bounding box center [483, 618] width 777 height 934
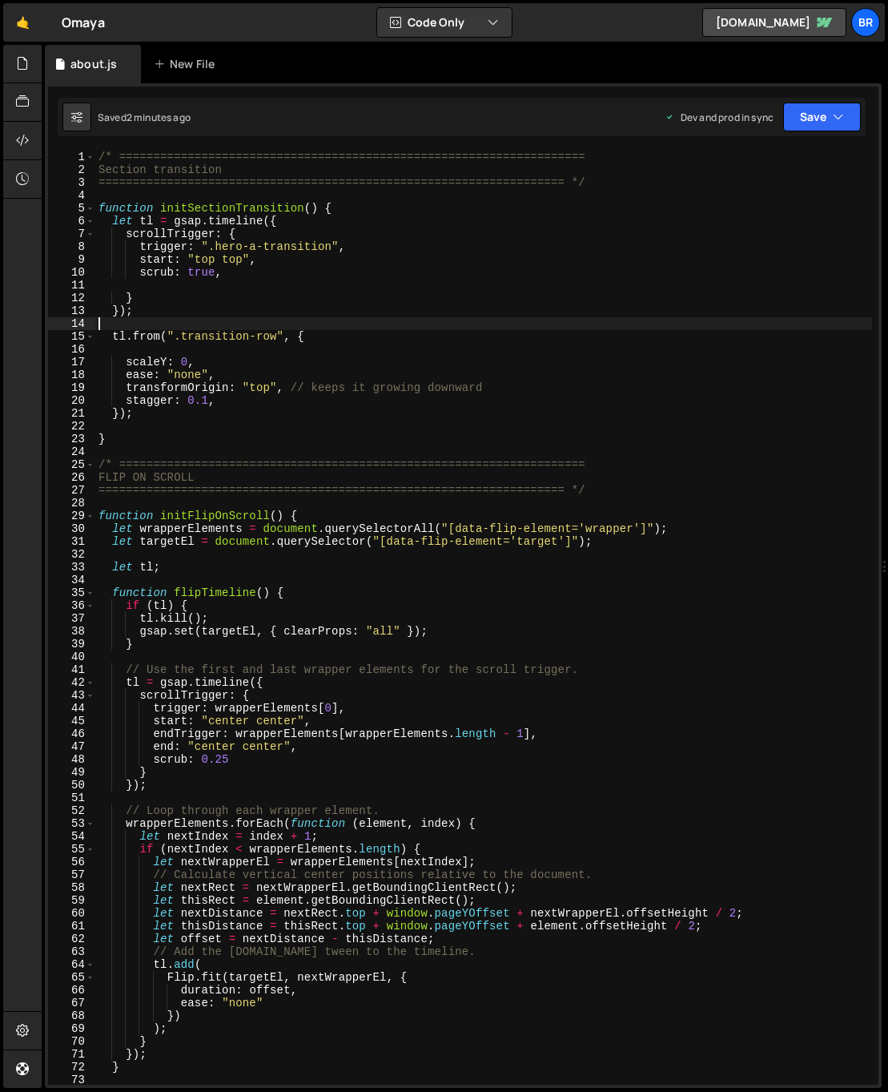
scroll to position [0, 0]
click at [231, 395] on div "/* ==================================================================== Section…" at bounding box center [483, 631] width 777 height 960
type textarea "stagger: 0.1,"
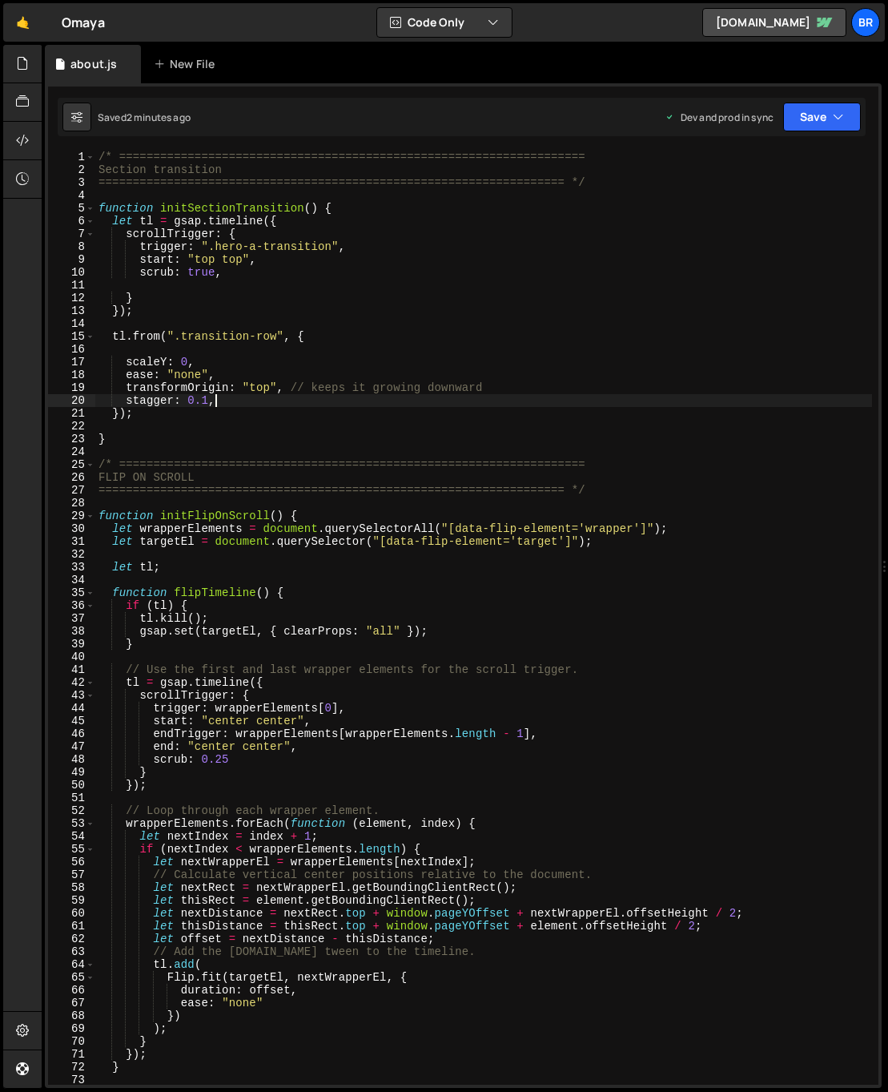
paste textarea "stagger: { each: 0.1, from: "end" } // <-- start from bottom element"
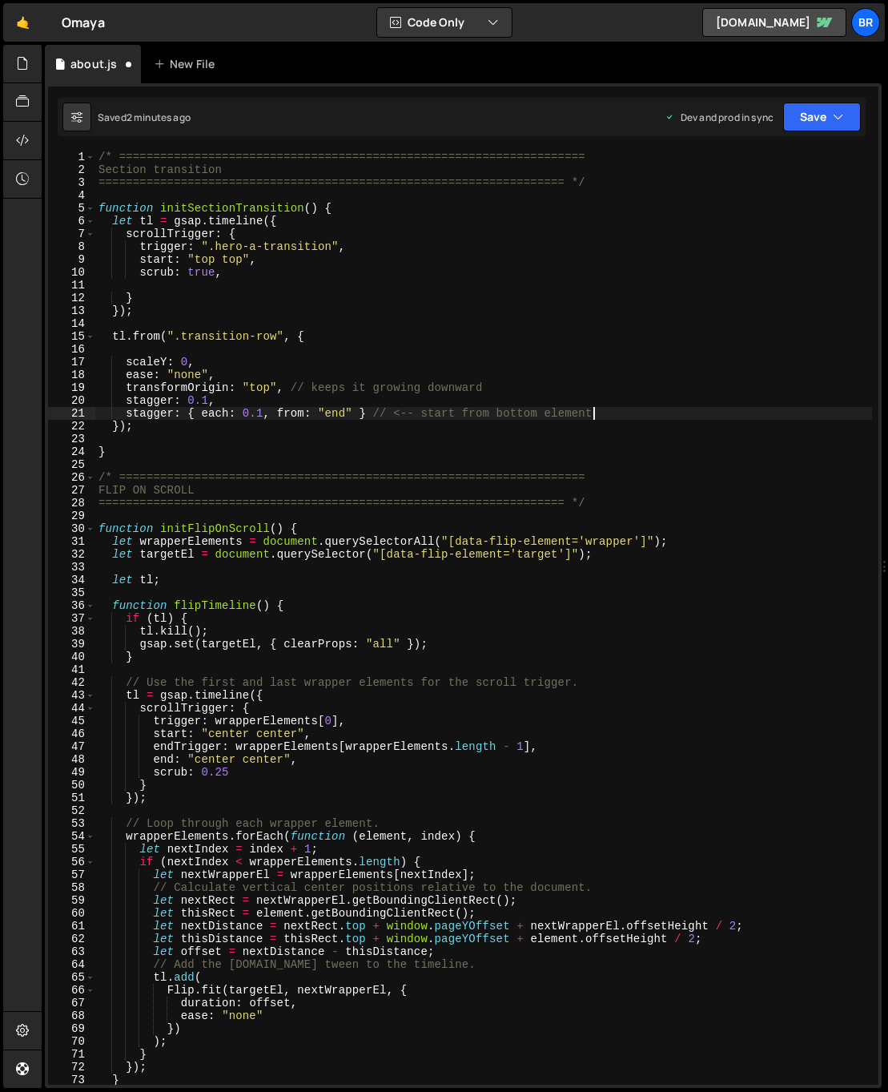
click at [232, 397] on div "/* ==================================================================== Section…" at bounding box center [483, 631] width 777 height 960
click at [477, 719] on div "/* ==================================================================== Section…" at bounding box center [483, 631] width 777 height 960
type textarea "trigger: wrapperElements[0],"
